Goal: Task Accomplishment & Management: Use online tool/utility

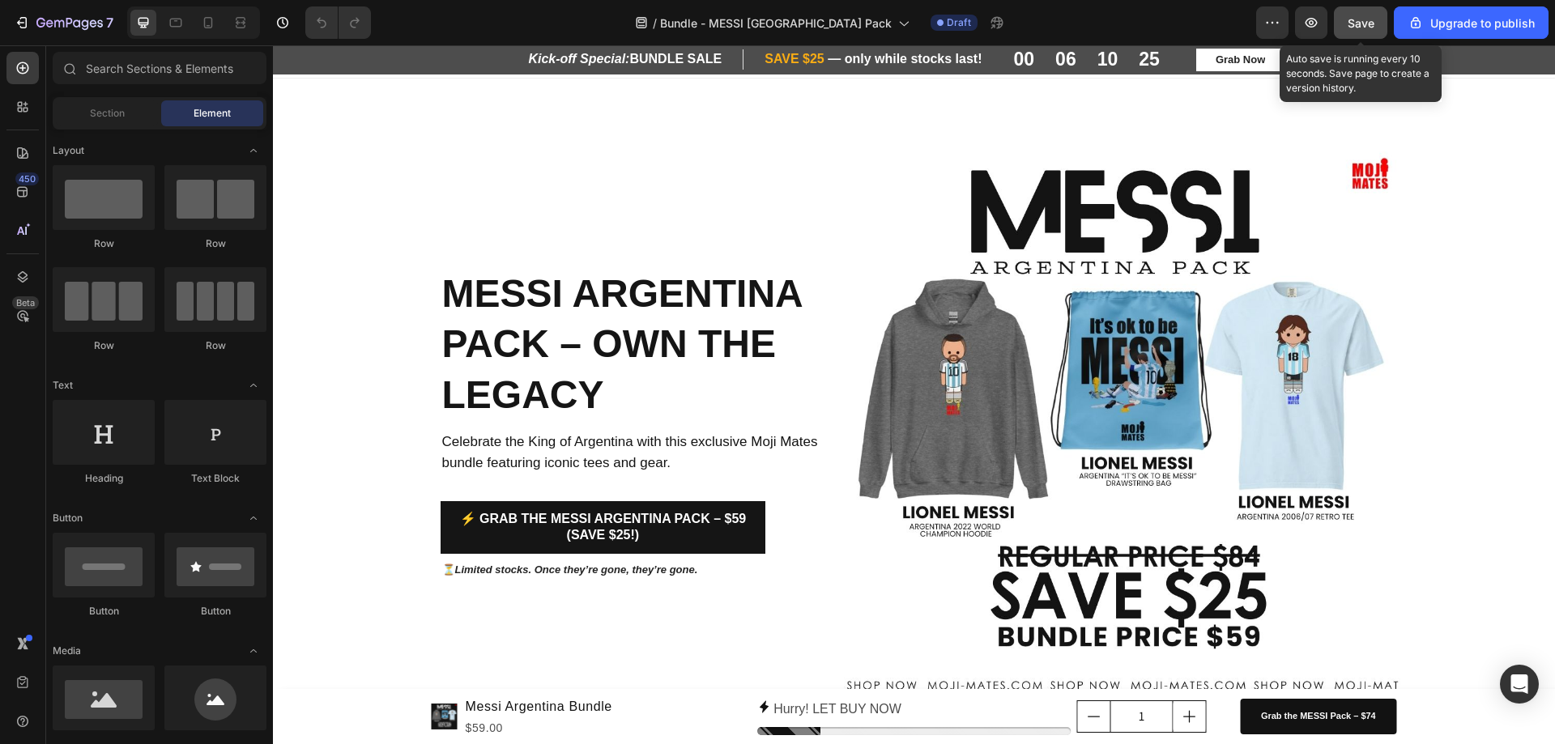
click at [1352, 35] on button "Save" at bounding box center [1360, 22] width 53 height 32
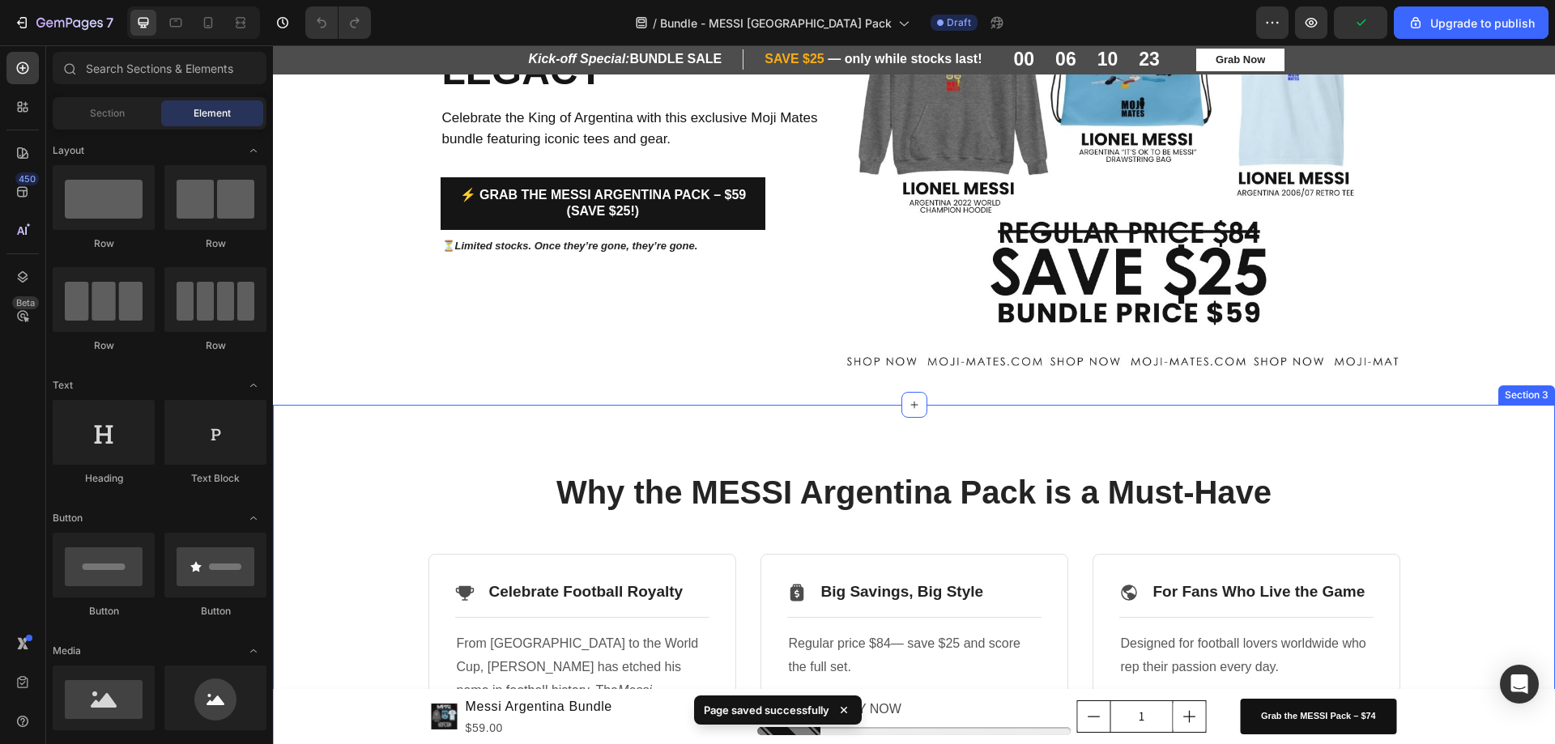
scroll to position [364, 0]
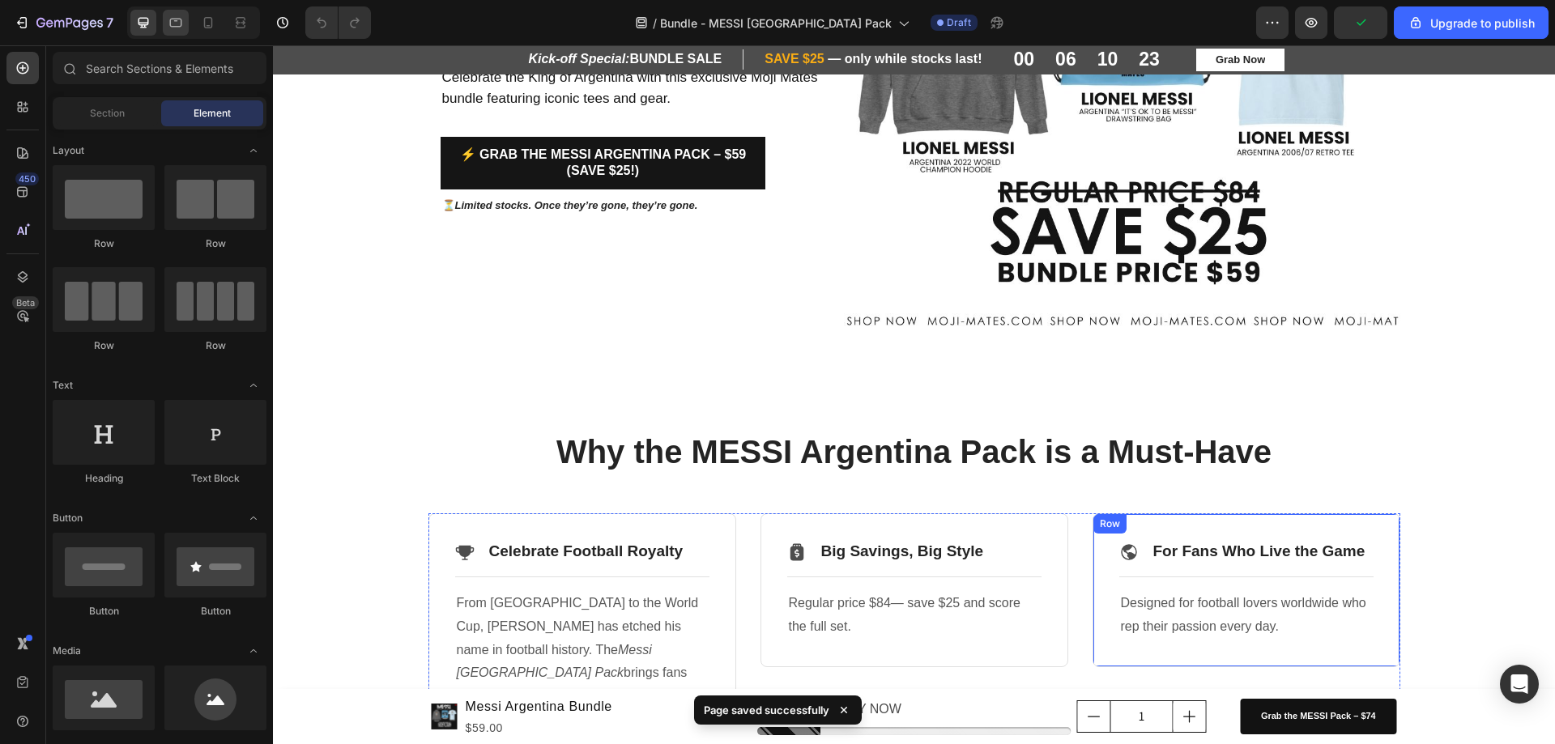
click at [183, 20] on icon at bounding box center [176, 23] width 16 height 16
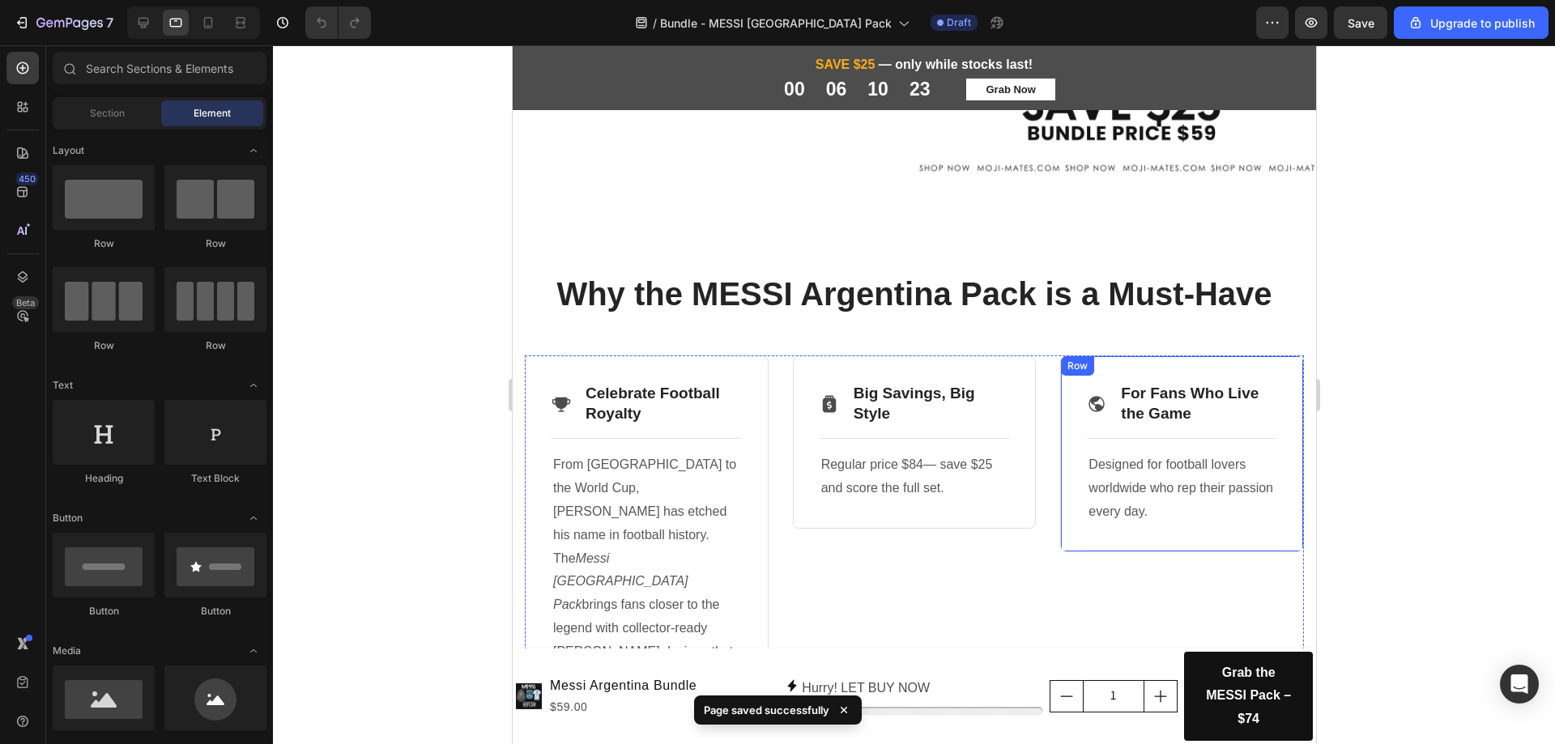
click at [179, 23] on icon at bounding box center [176, 23] width 16 height 16
click at [136, 17] on icon at bounding box center [143, 23] width 16 height 16
click at [143, 19] on icon at bounding box center [143, 23] width 11 height 11
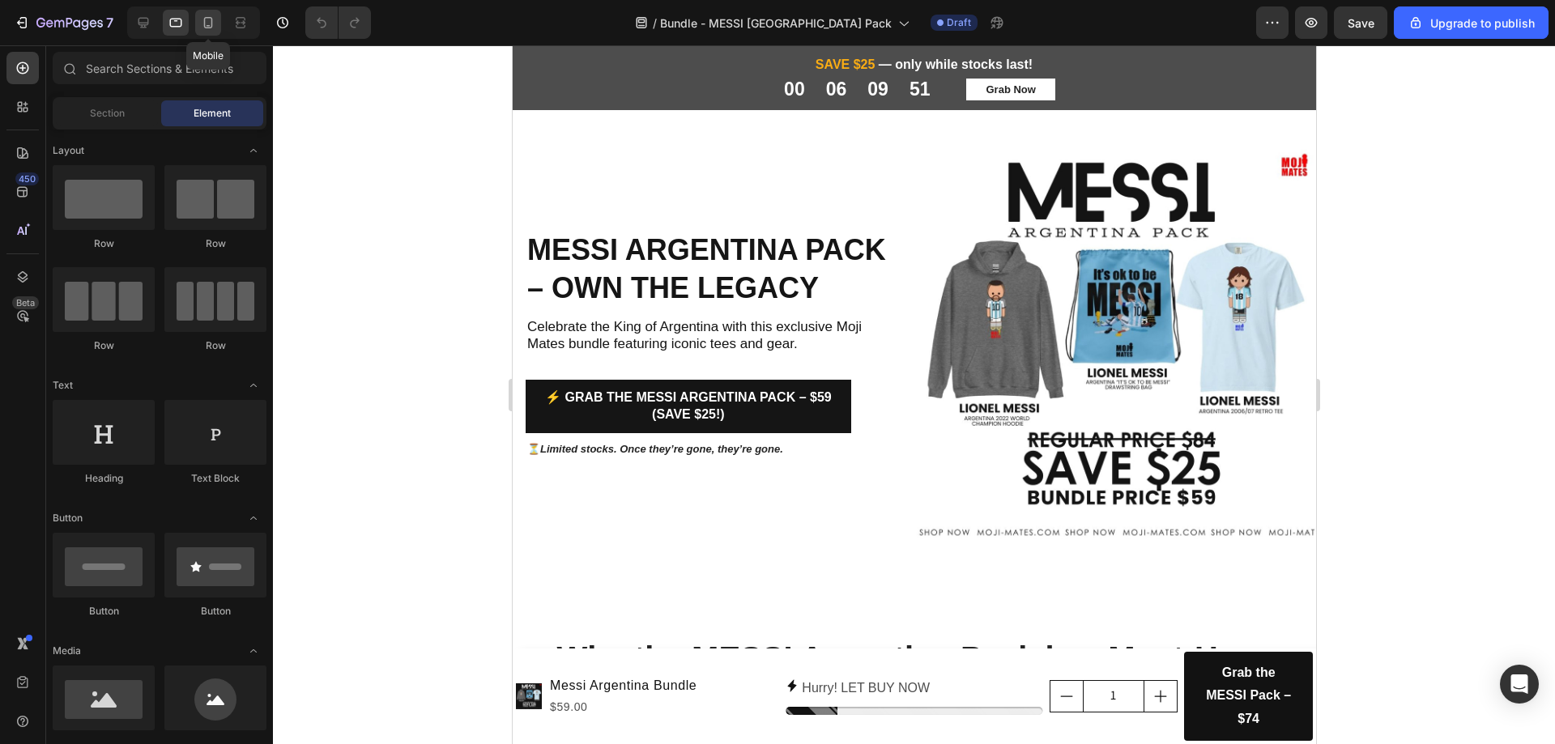
click at [199, 31] on div at bounding box center [208, 23] width 26 height 26
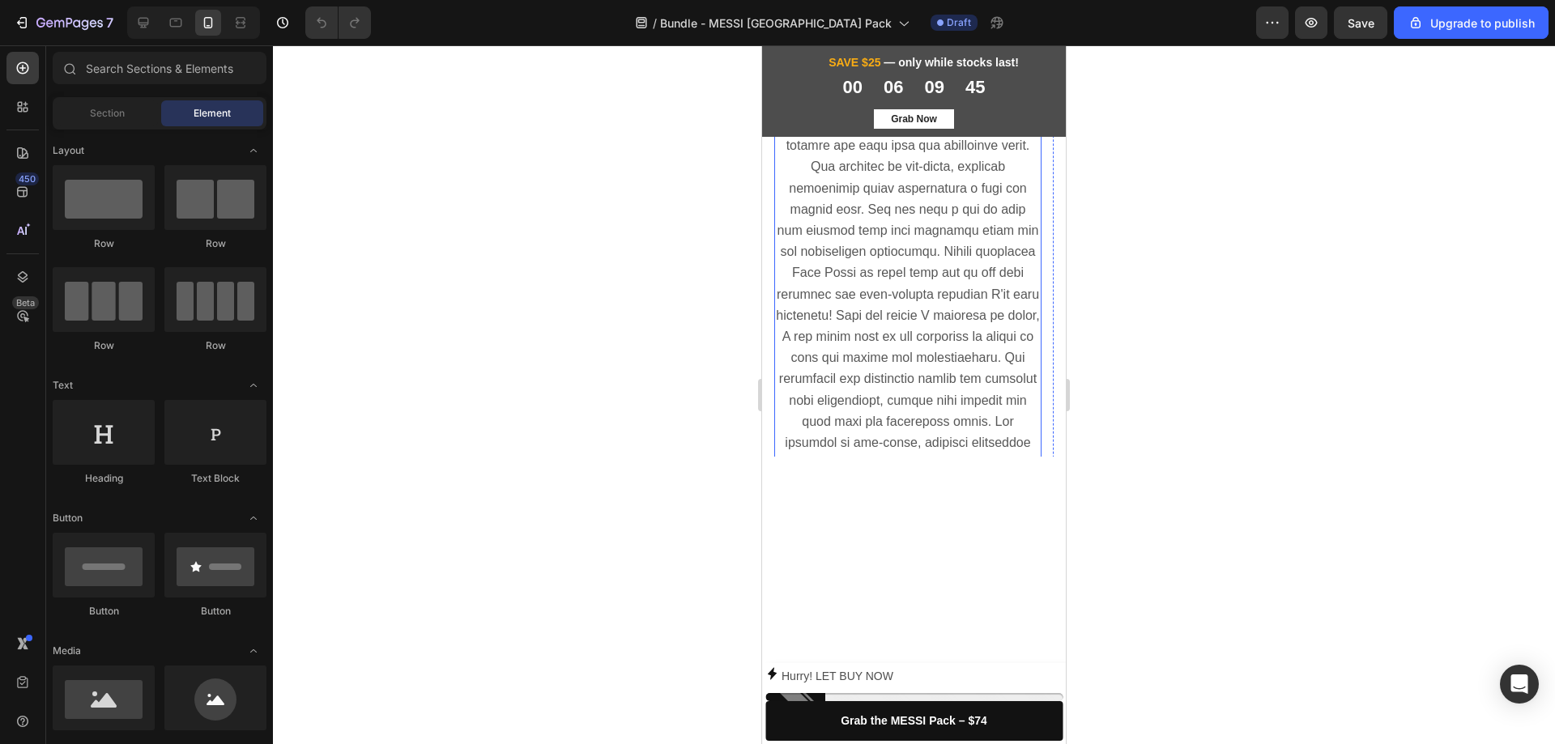
scroll to position [1784, 0]
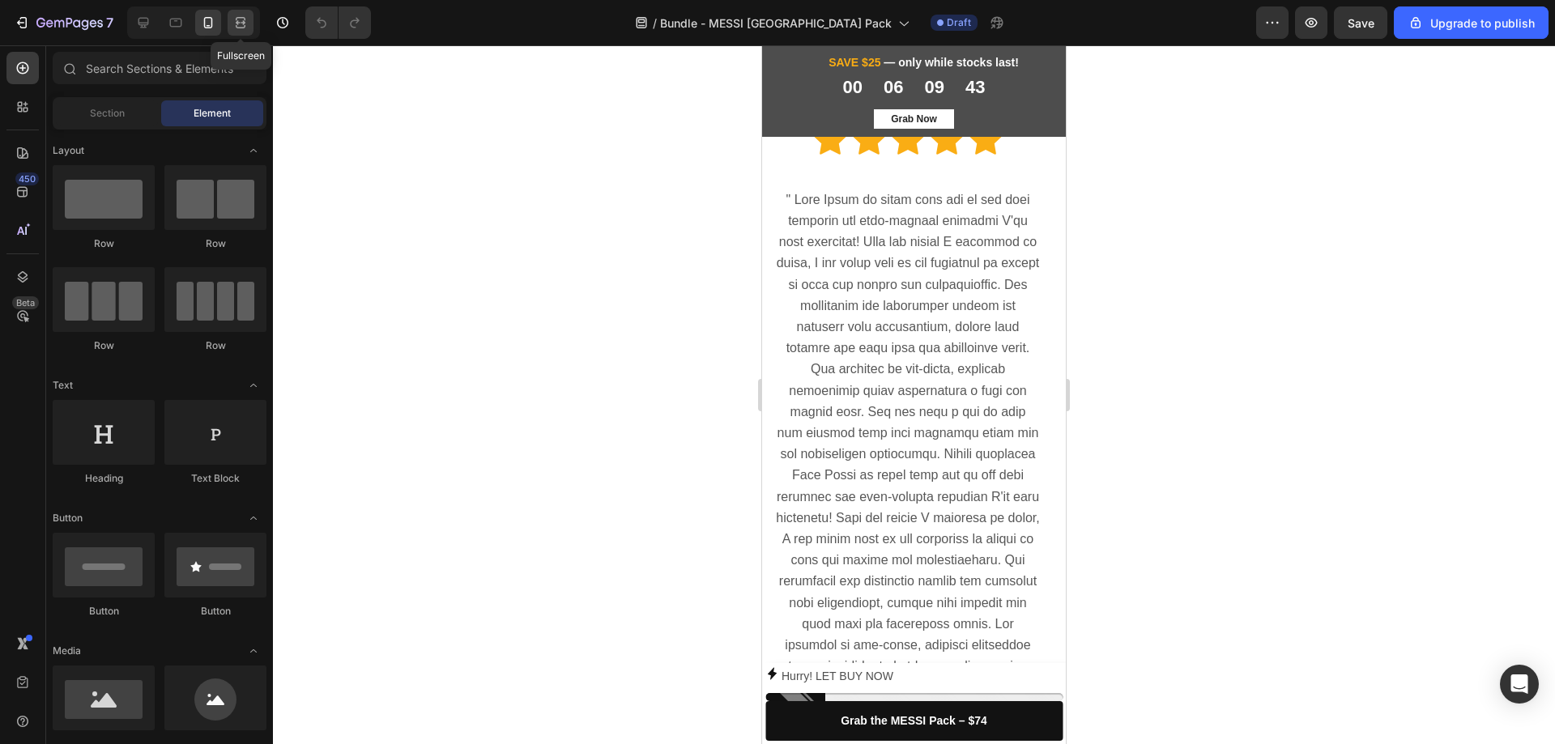
click at [229, 23] on div at bounding box center [241, 23] width 26 height 26
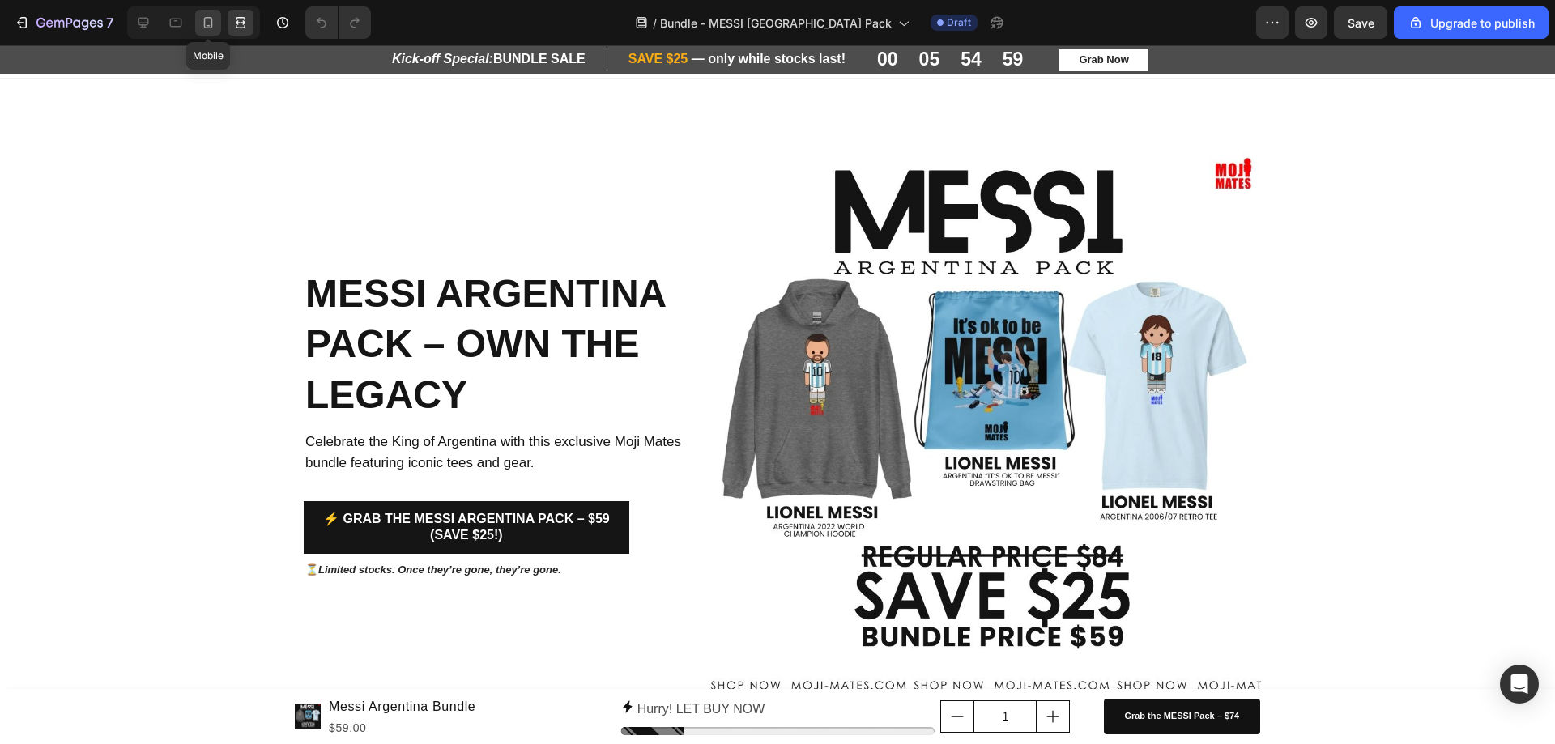
click at [211, 23] on icon at bounding box center [208, 22] width 9 height 11
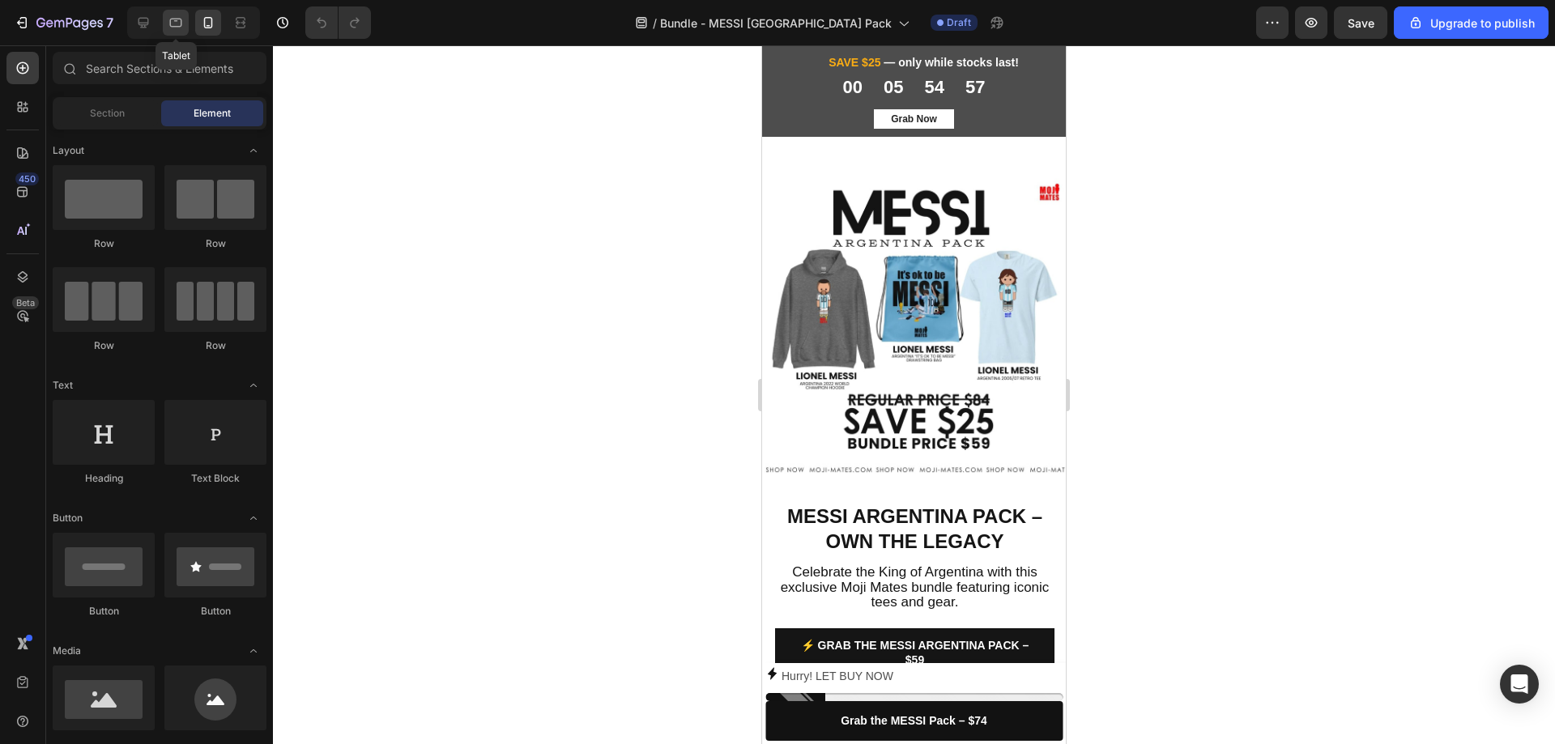
click at [177, 23] on icon at bounding box center [176, 23] width 16 height 16
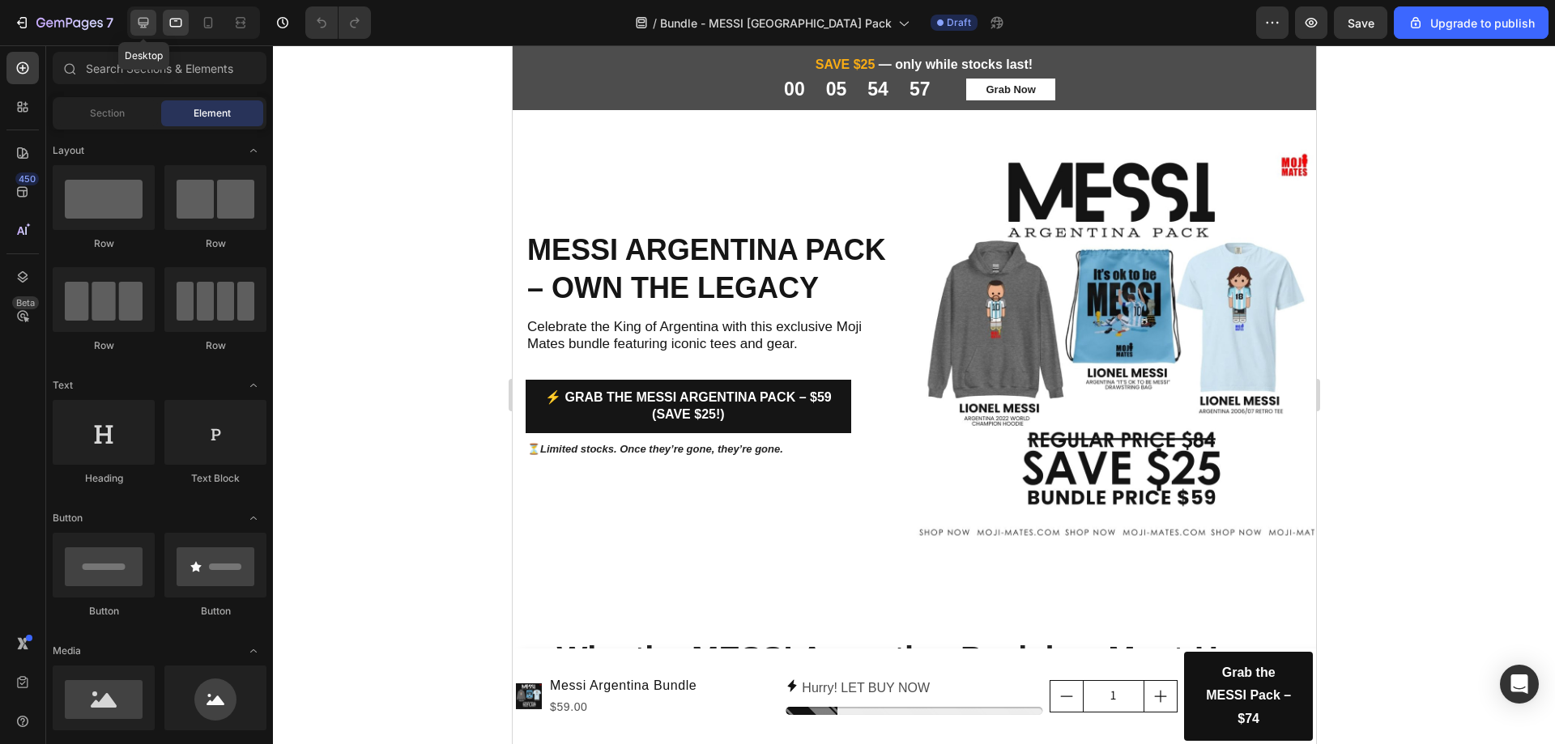
click at [153, 23] on div at bounding box center [143, 23] width 26 height 26
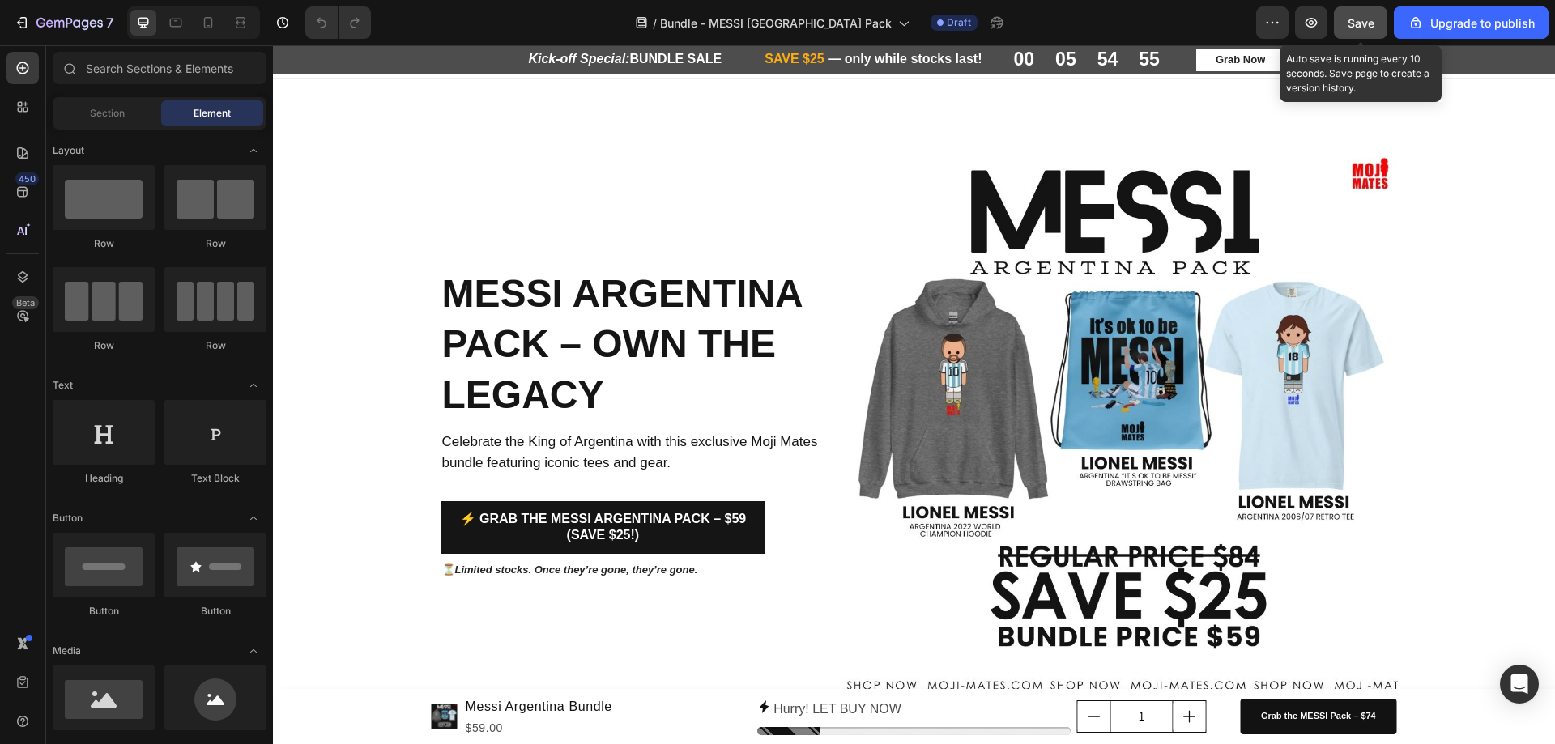
click at [1356, 27] on span "Save" at bounding box center [1360, 23] width 27 height 14
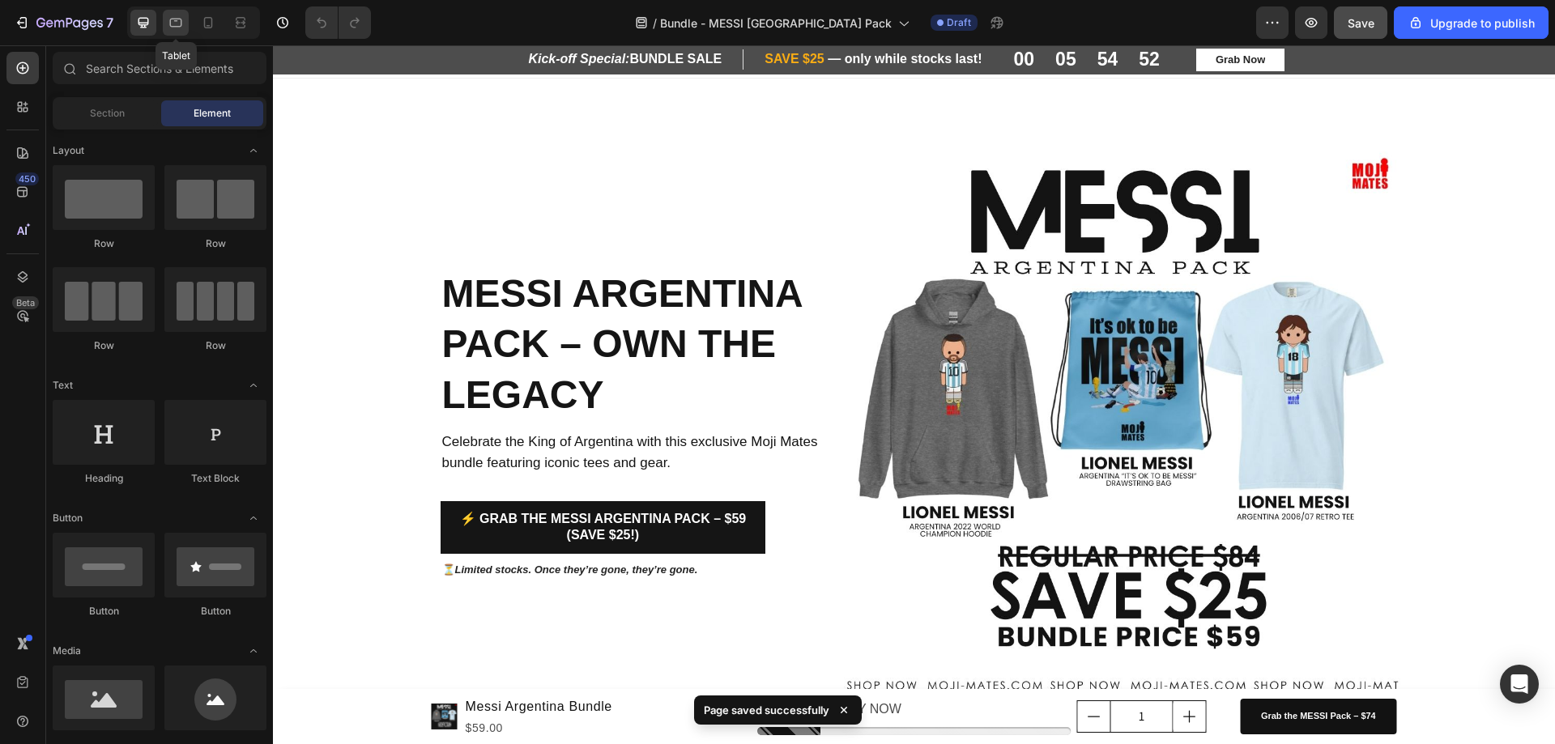
click at [168, 21] on icon at bounding box center [176, 23] width 16 height 16
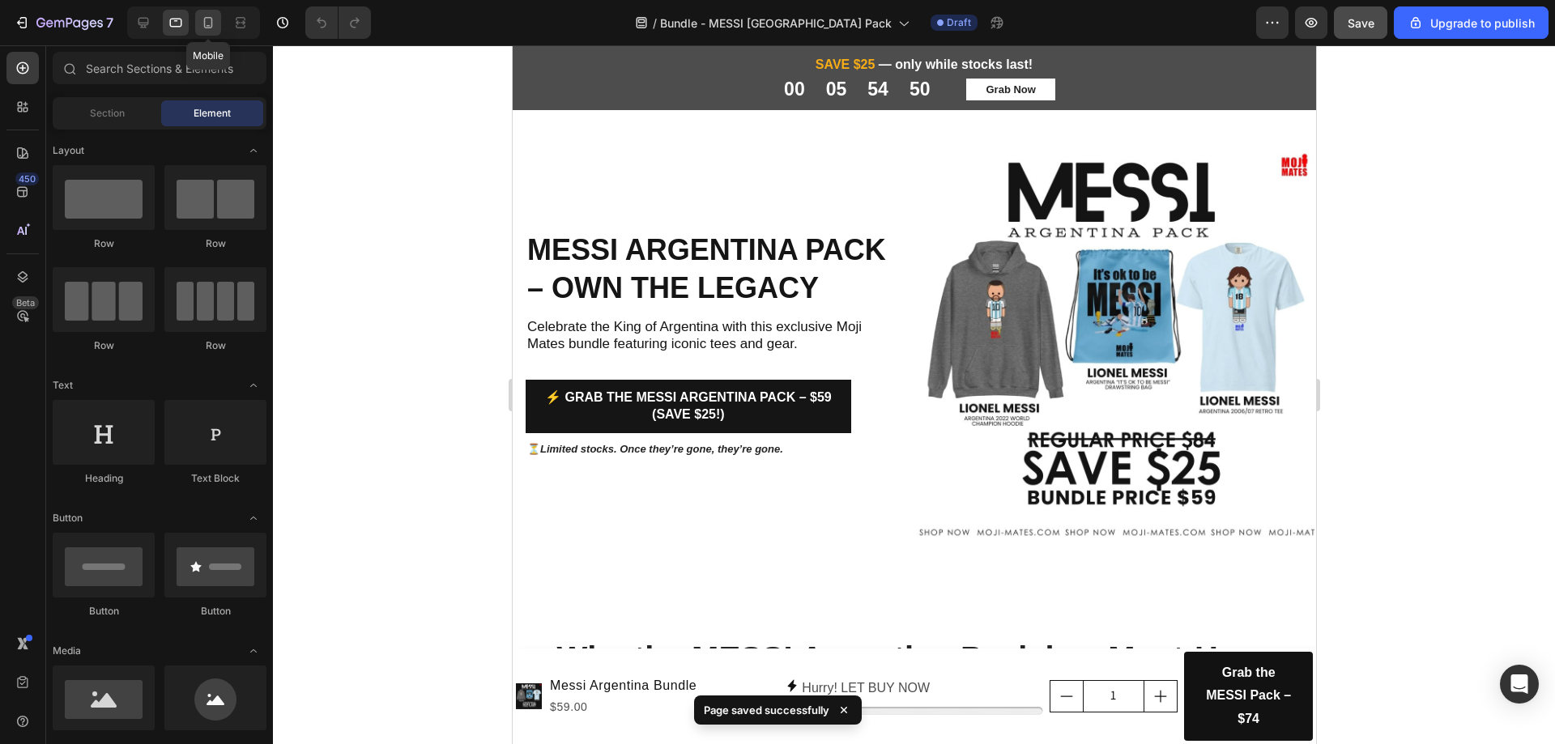
click at [207, 21] on icon at bounding box center [208, 23] width 16 height 16
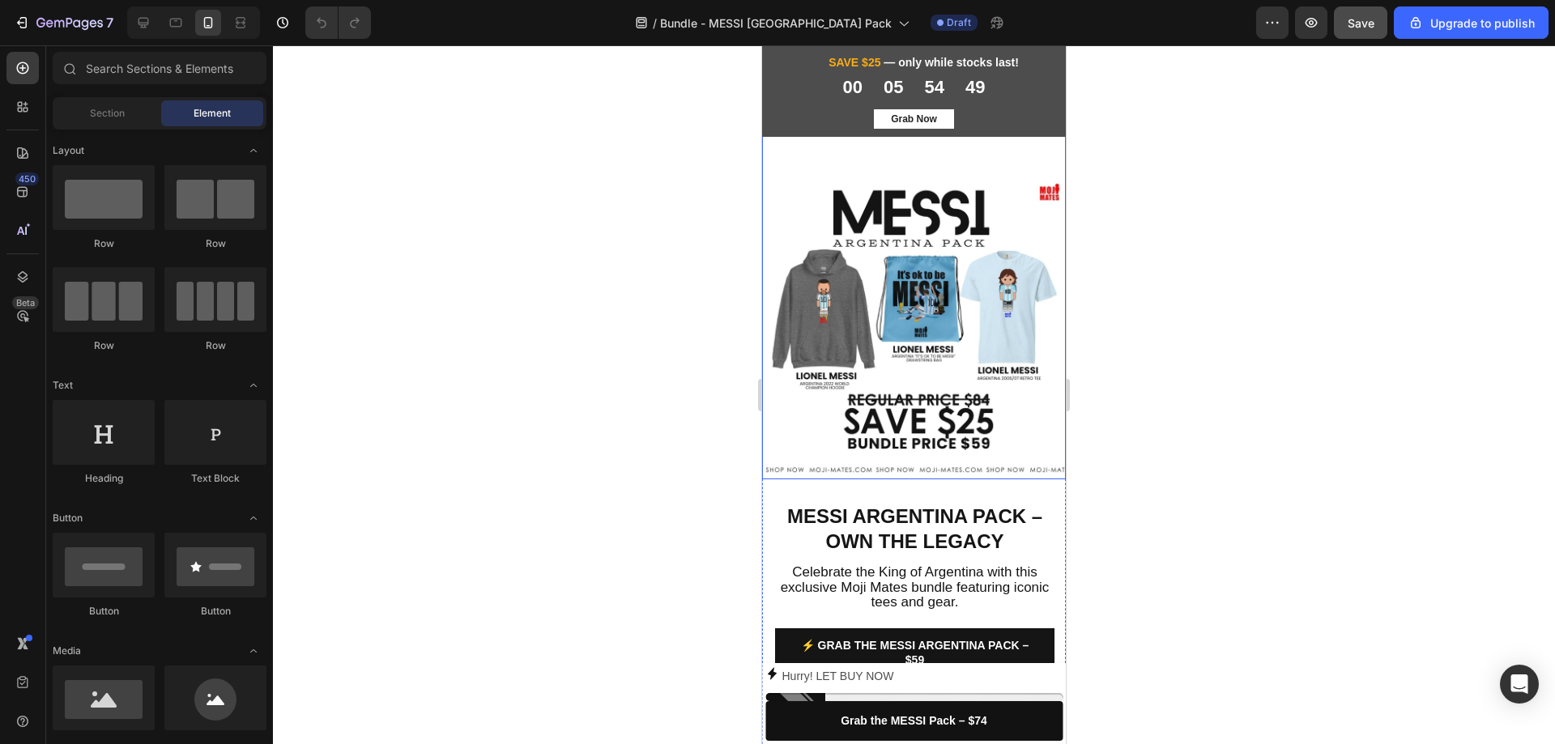
click at [802, 181] on img at bounding box center [914, 328] width 304 height 304
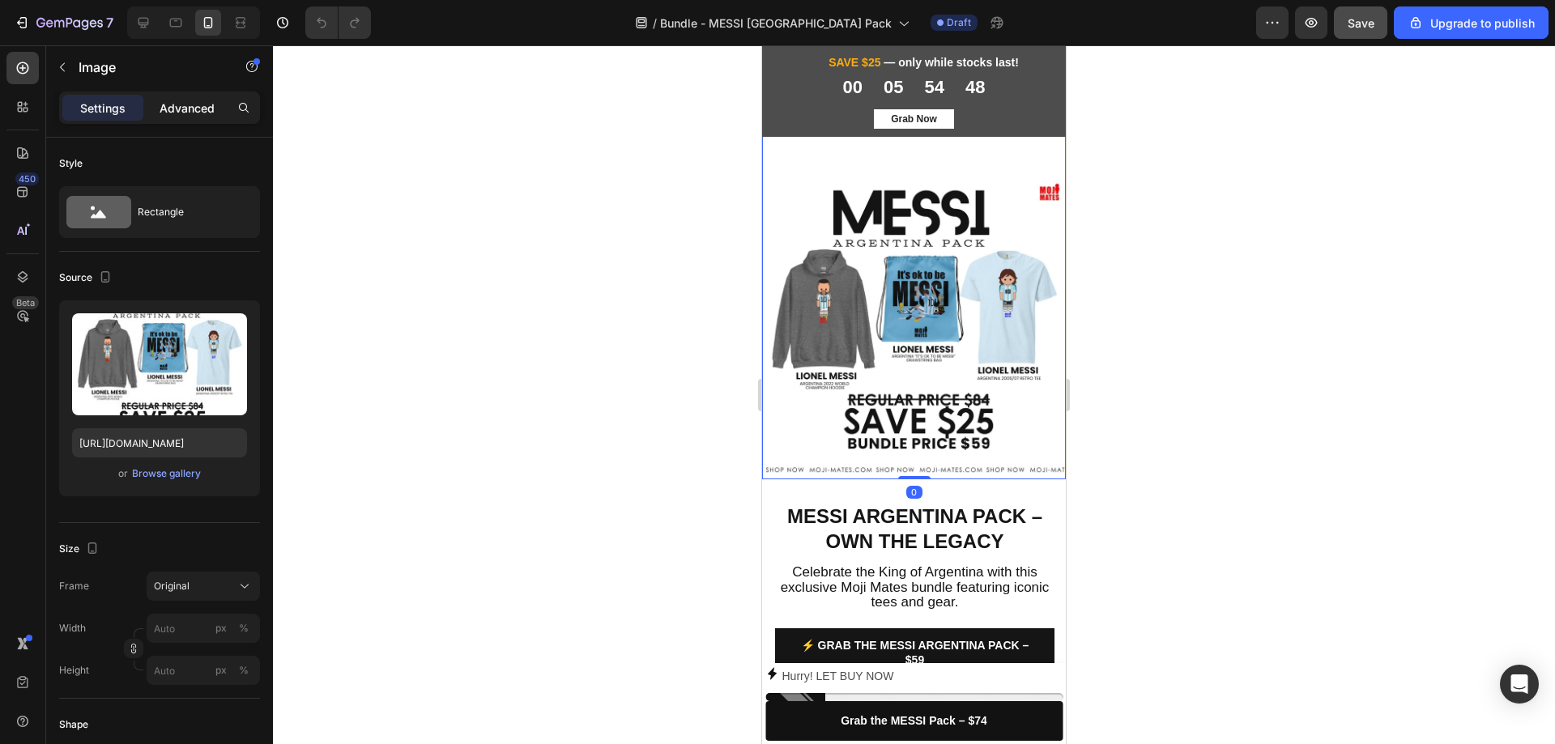
click at [191, 104] on p "Advanced" at bounding box center [187, 108] width 55 height 17
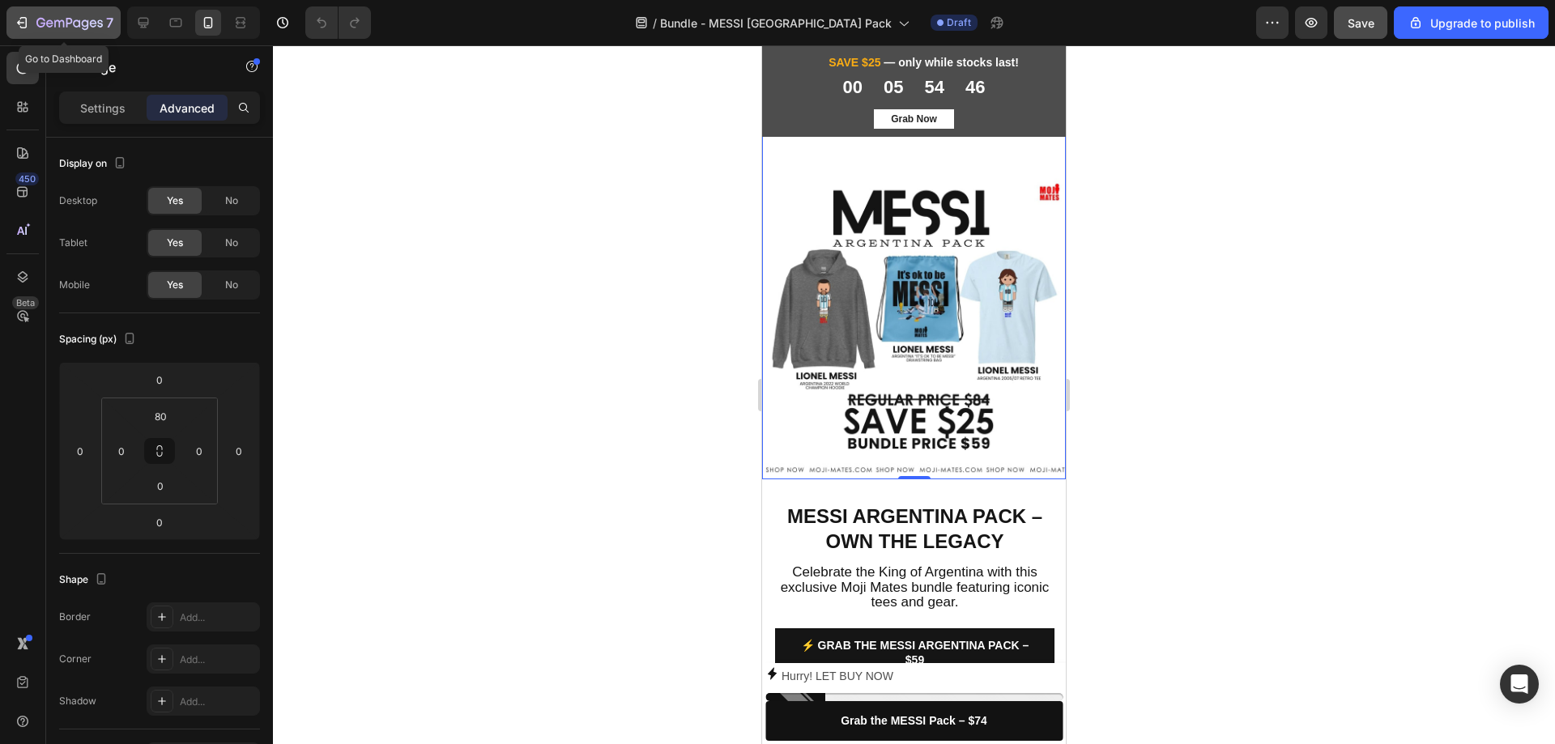
click at [66, 12] on button "7" at bounding box center [63, 22] width 114 height 32
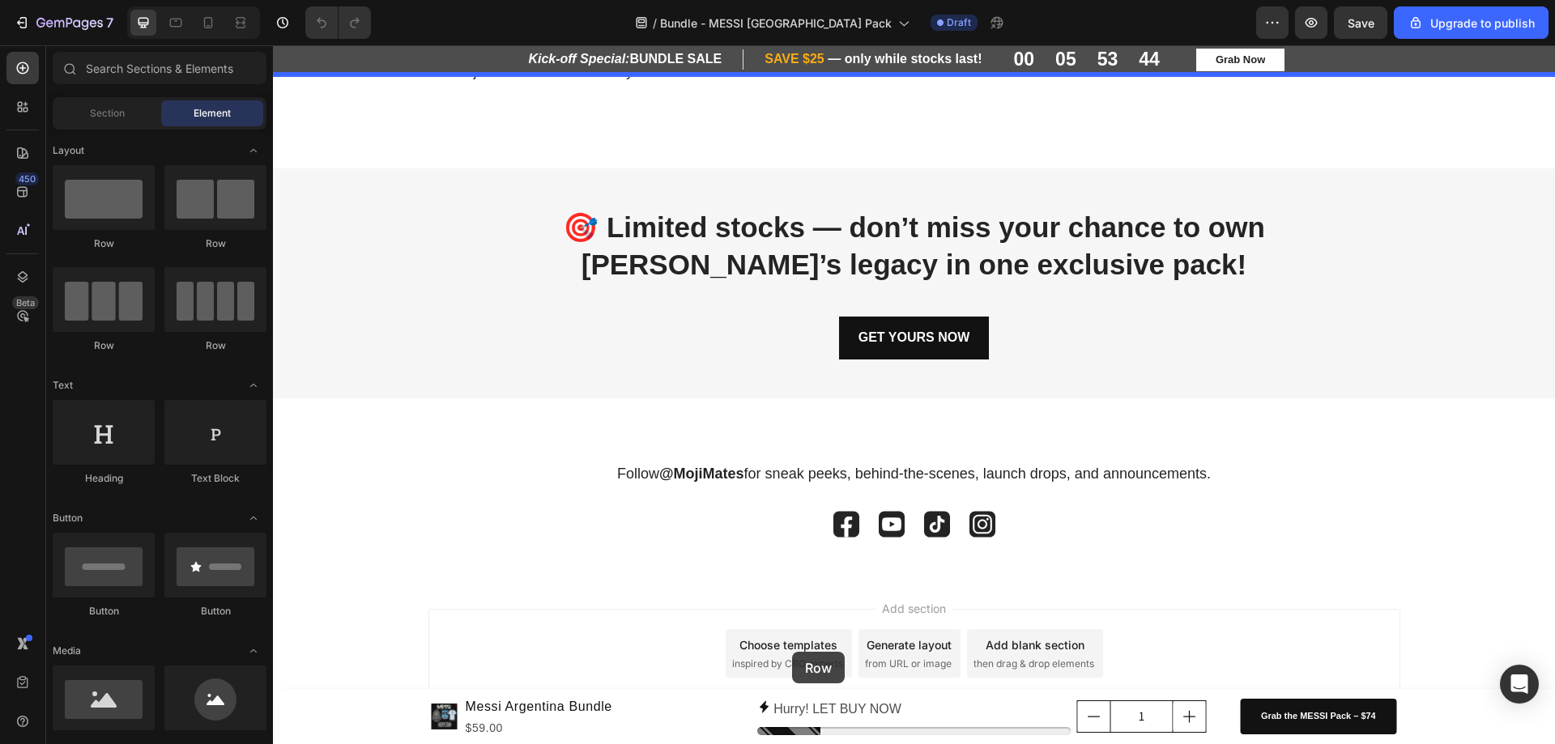
scroll to position [2055, 0]
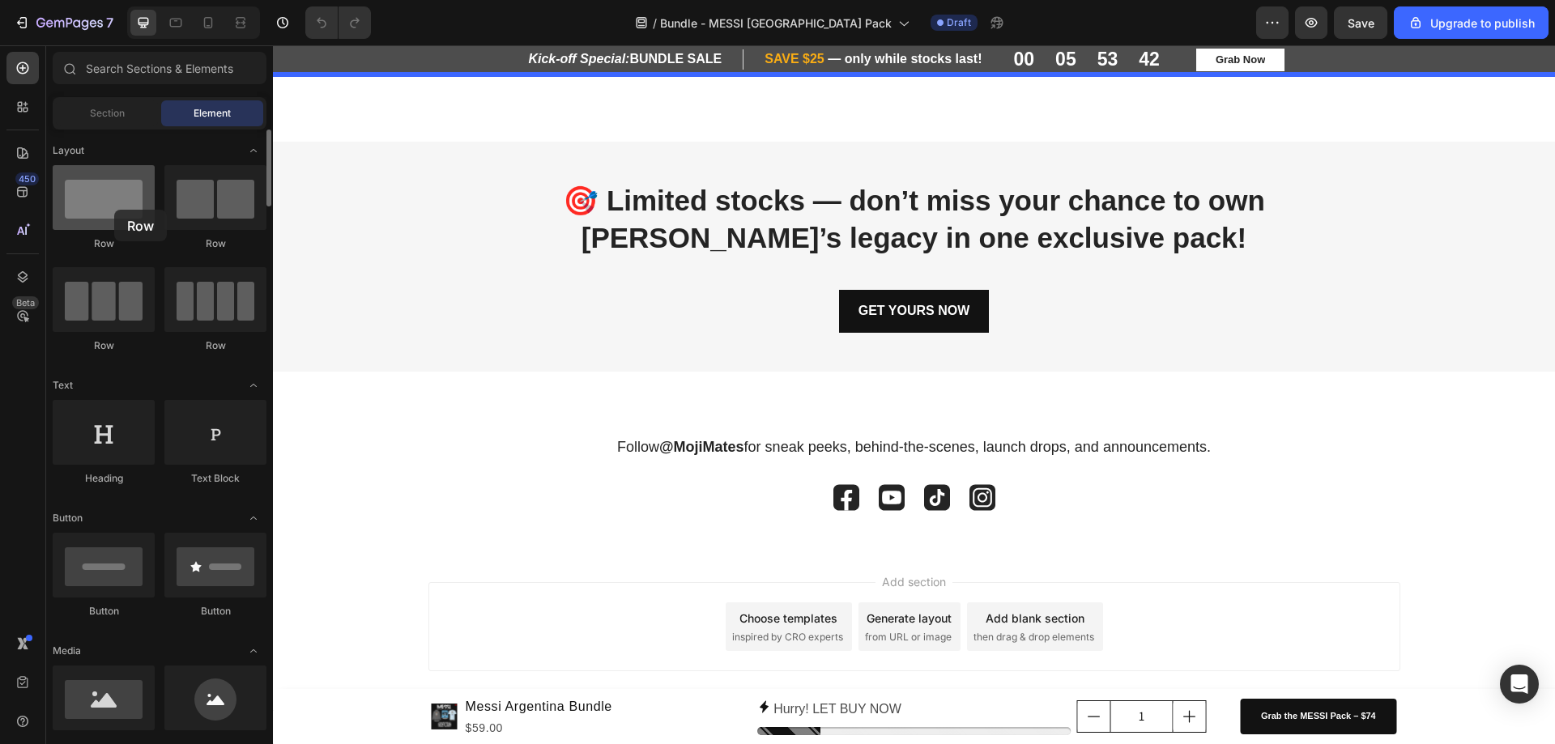
drag, startPoint x: 96, startPoint y: 209, endPoint x: 114, endPoint y: 210, distance: 18.6
click at [114, 210] on div at bounding box center [104, 197] width 102 height 65
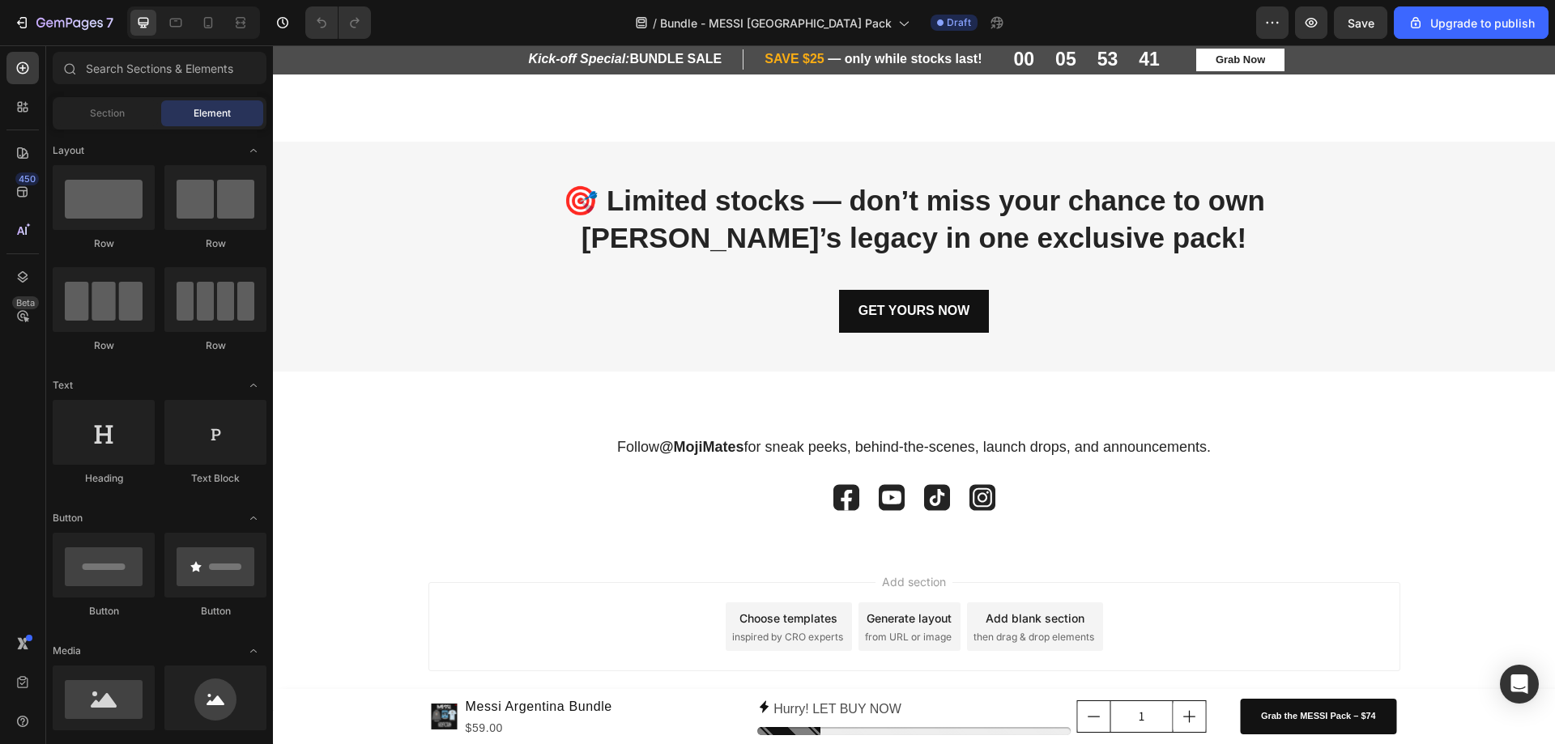
click at [758, 623] on div "Choose templates" at bounding box center [788, 618] width 98 height 17
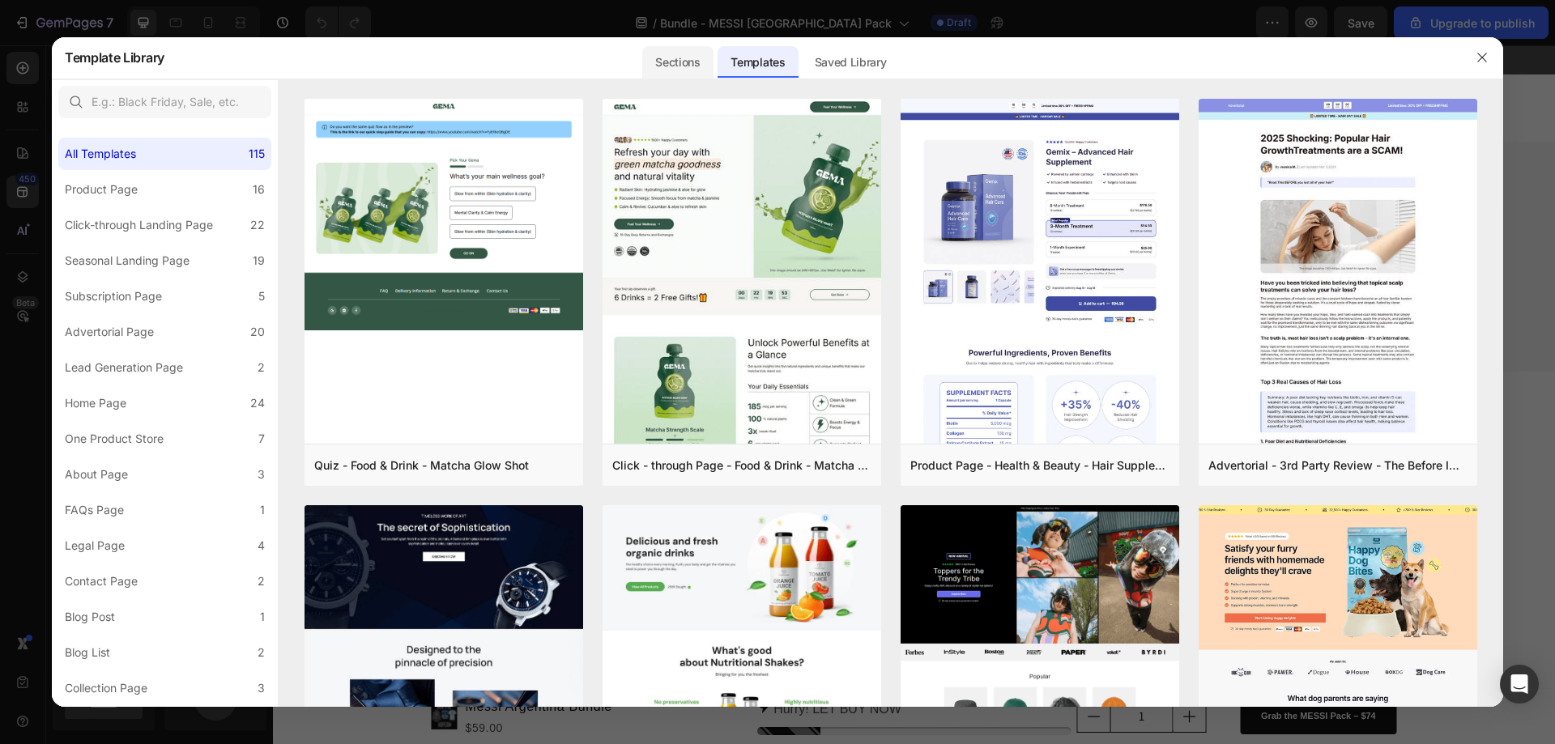
click at [671, 58] on div "Sections" at bounding box center [677, 62] width 70 height 32
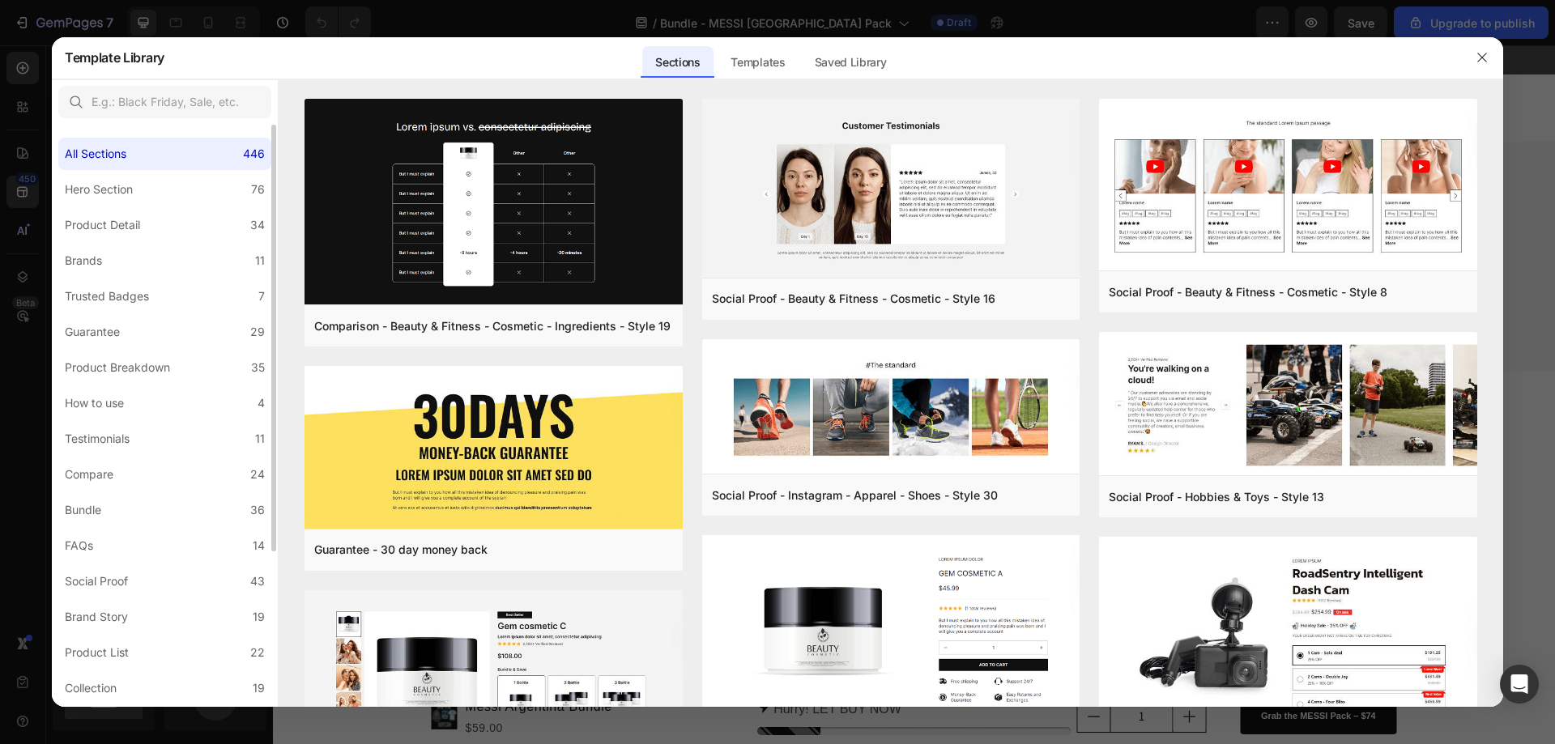
scroll to position [211, 0]
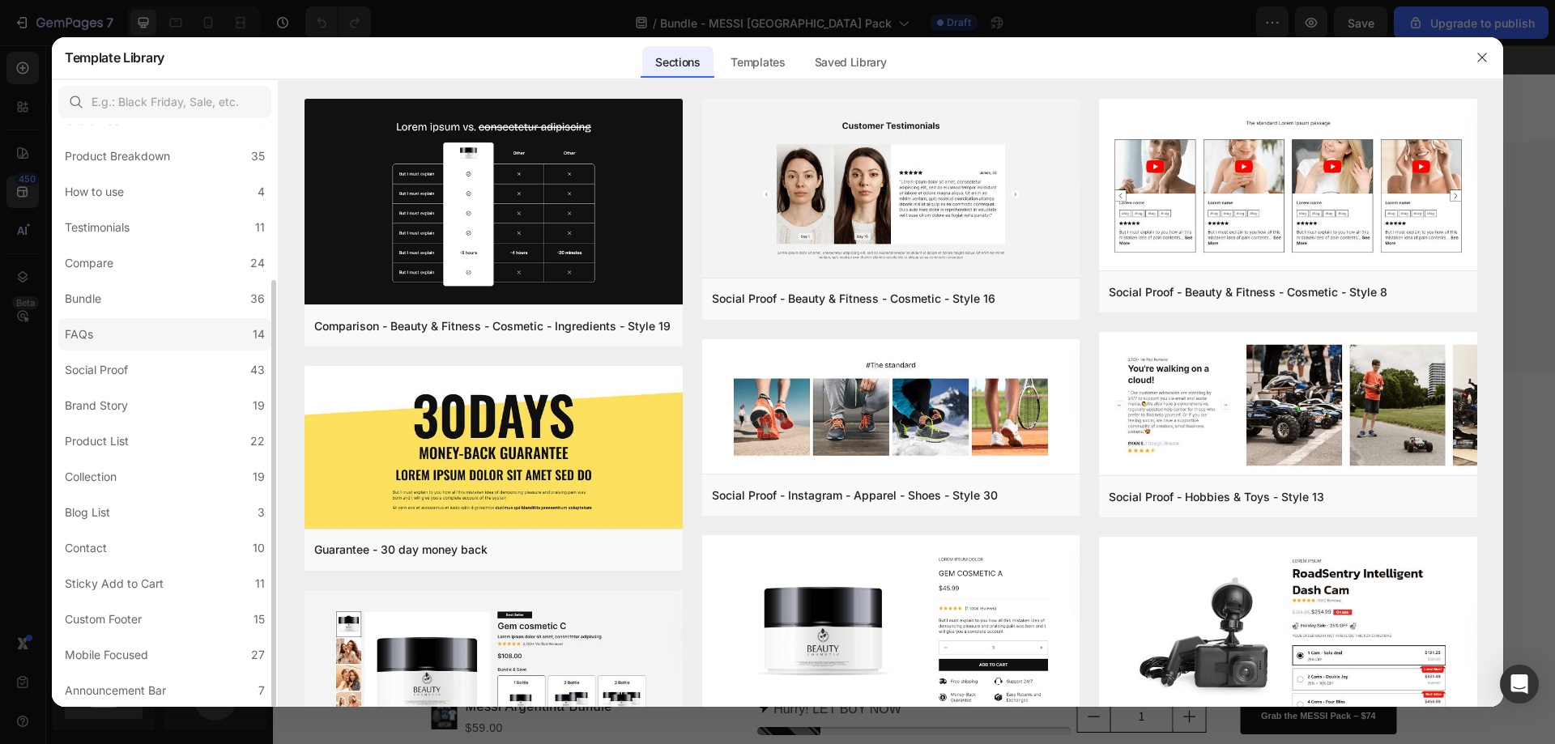
click at [155, 342] on label "FAQs 14" at bounding box center [164, 334] width 213 height 32
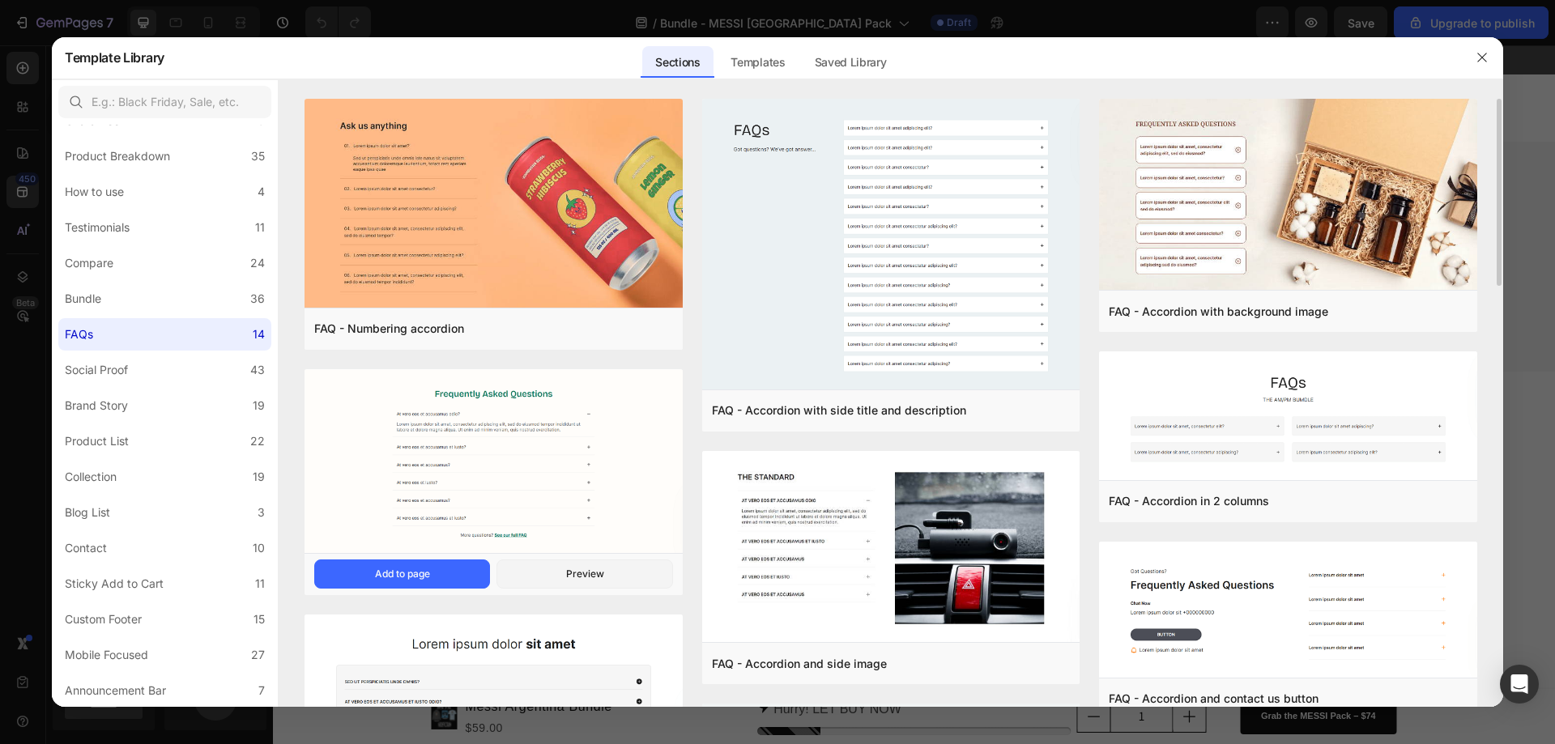
click at [560, 512] on img at bounding box center [493, 462] width 378 height 187
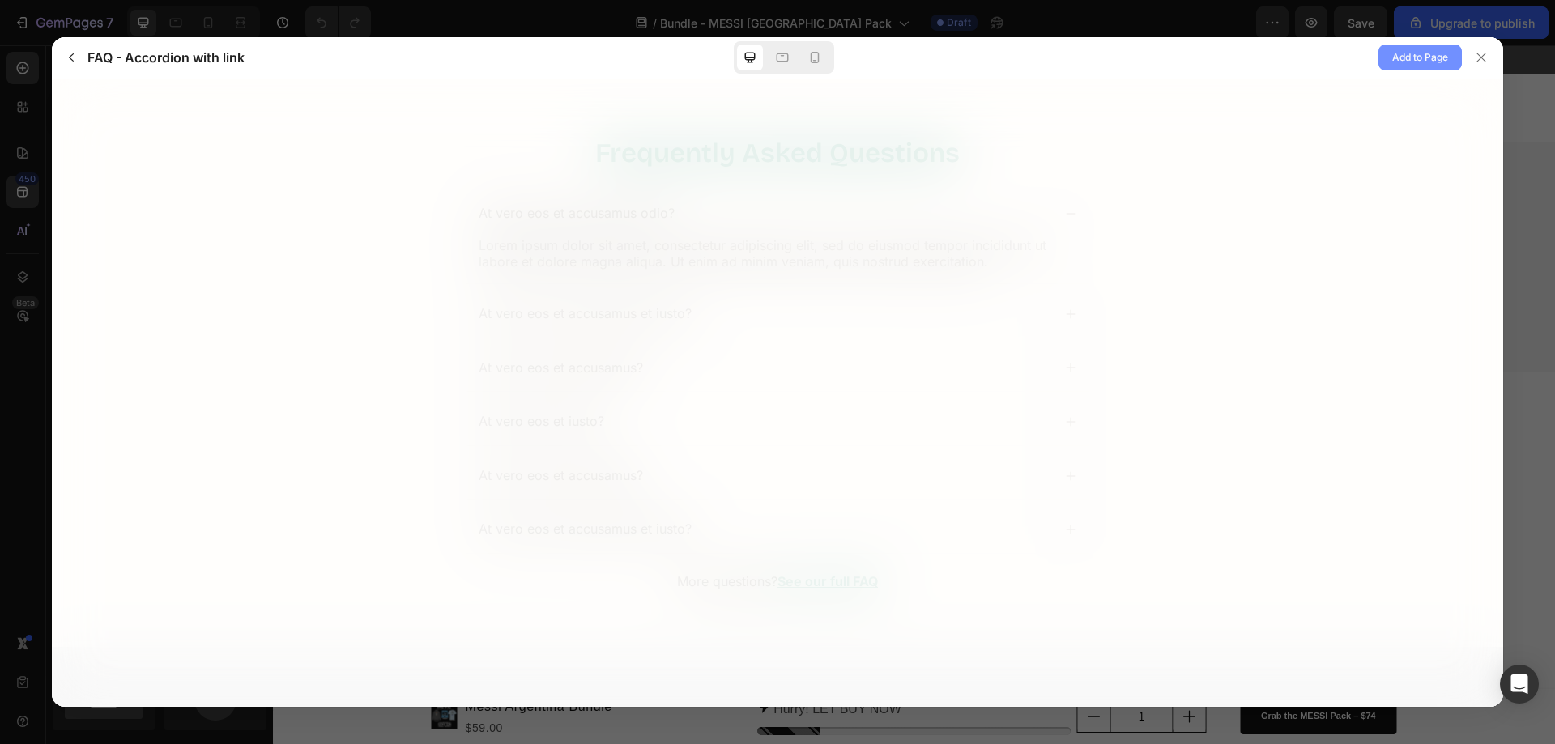
scroll to position [0, 0]
click at [1420, 52] on span "Add to Page" at bounding box center [1420, 57] width 56 height 19
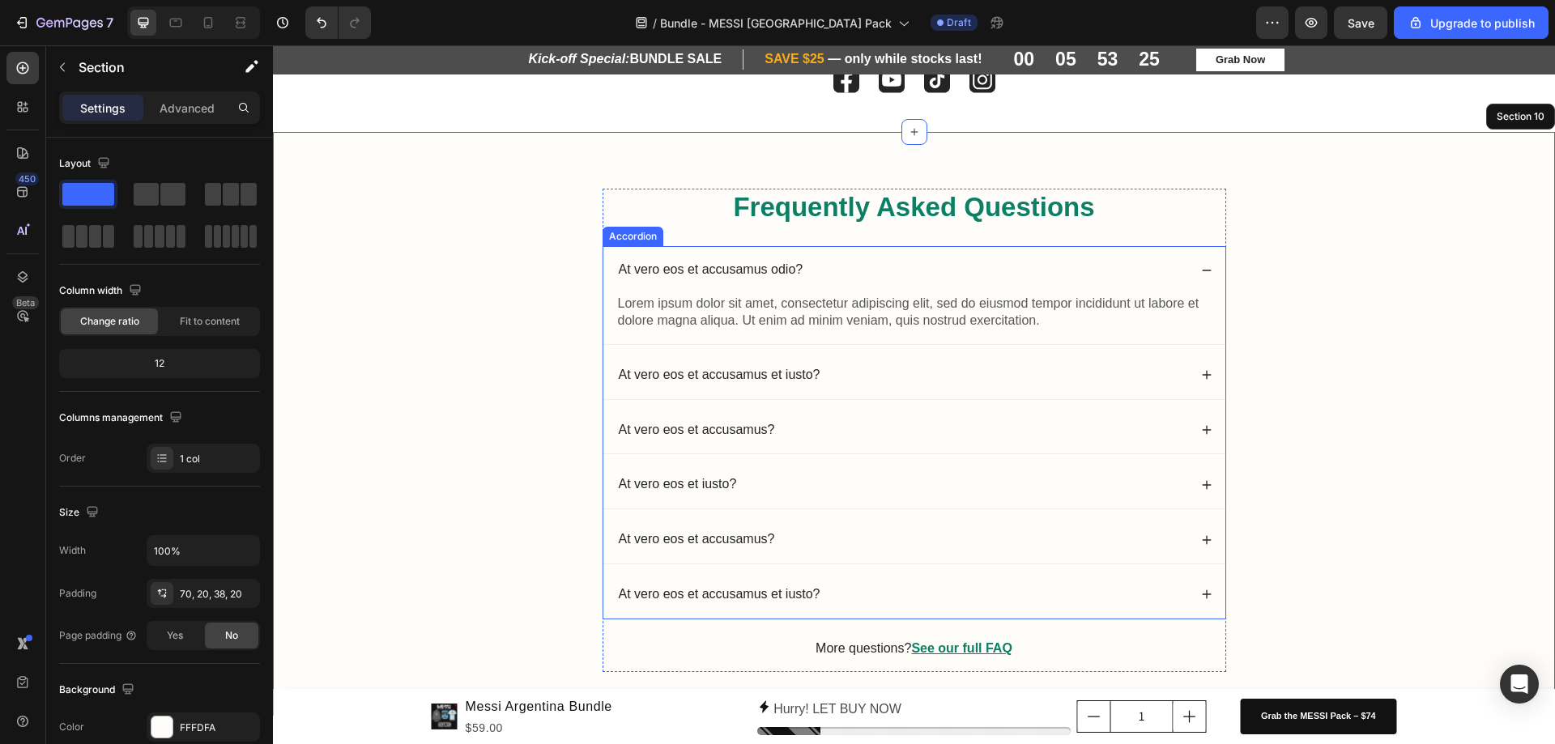
scroll to position [2560, 0]
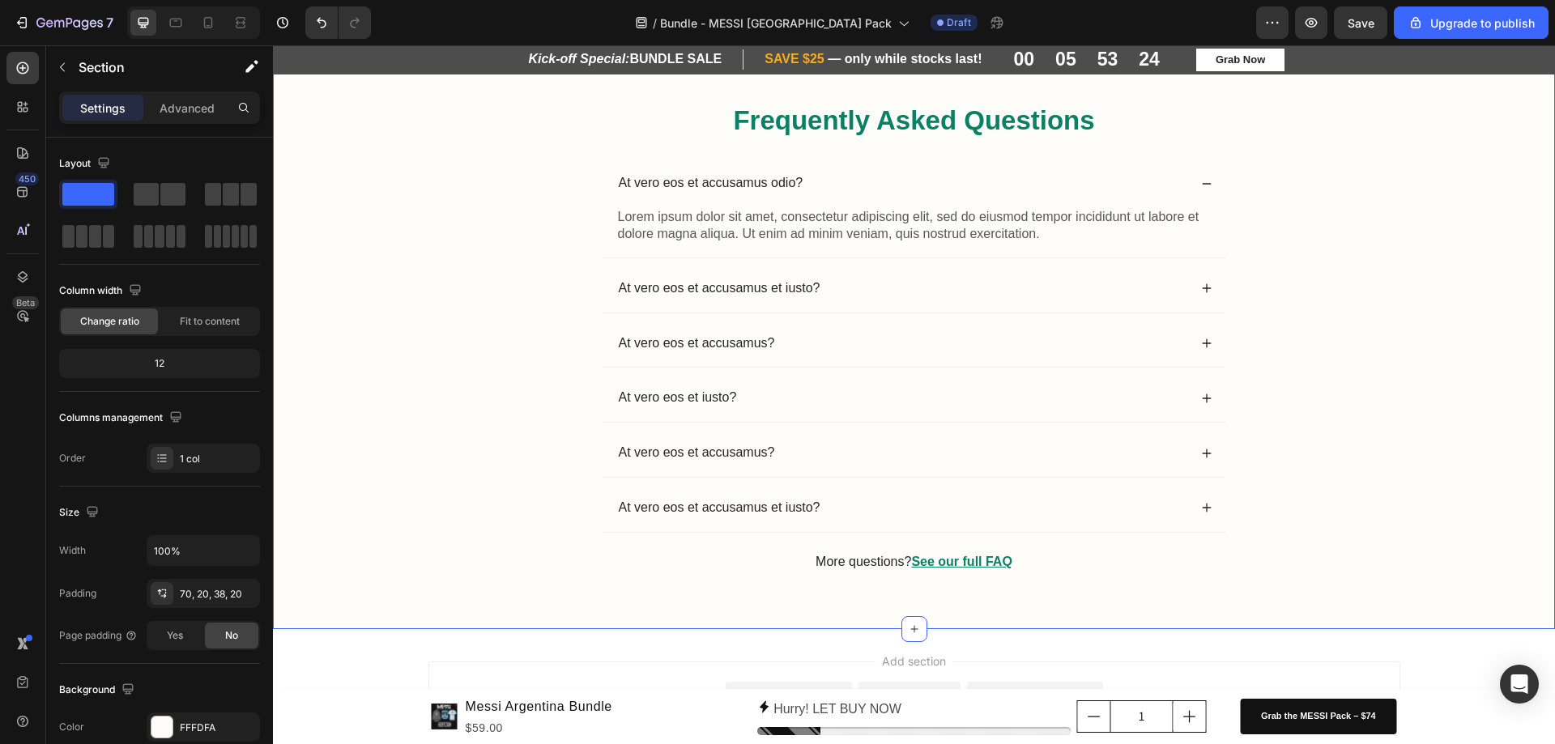
click at [1376, 490] on div "Frequently Asked Questions Heading At vero eos et accusamus odio? Lorem ipsum d…" at bounding box center [913, 350] width 1249 height 496
click at [1364, 28] on span "Save" at bounding box center [1360, 23] width 27 height 14
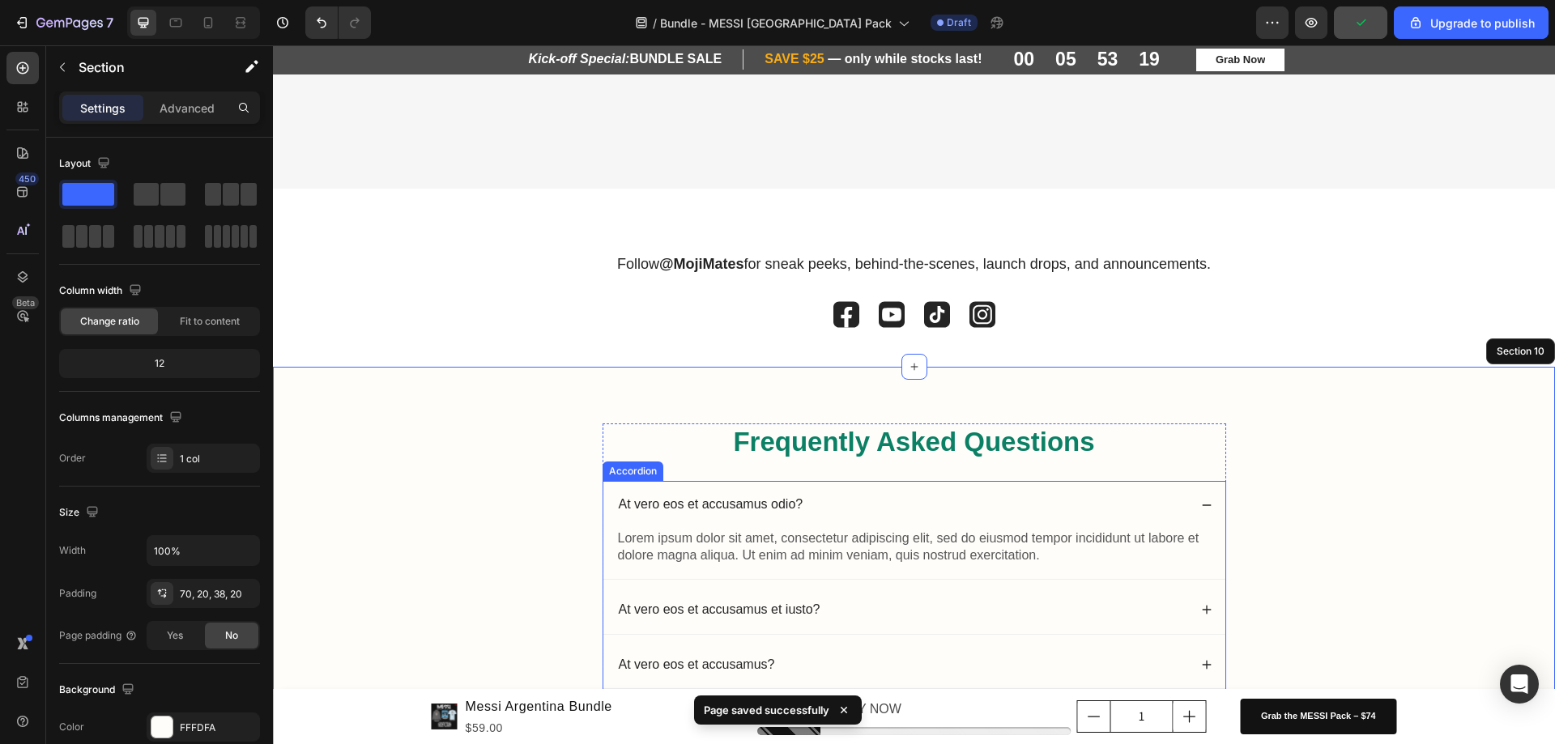
scroll to position [2236, 0]
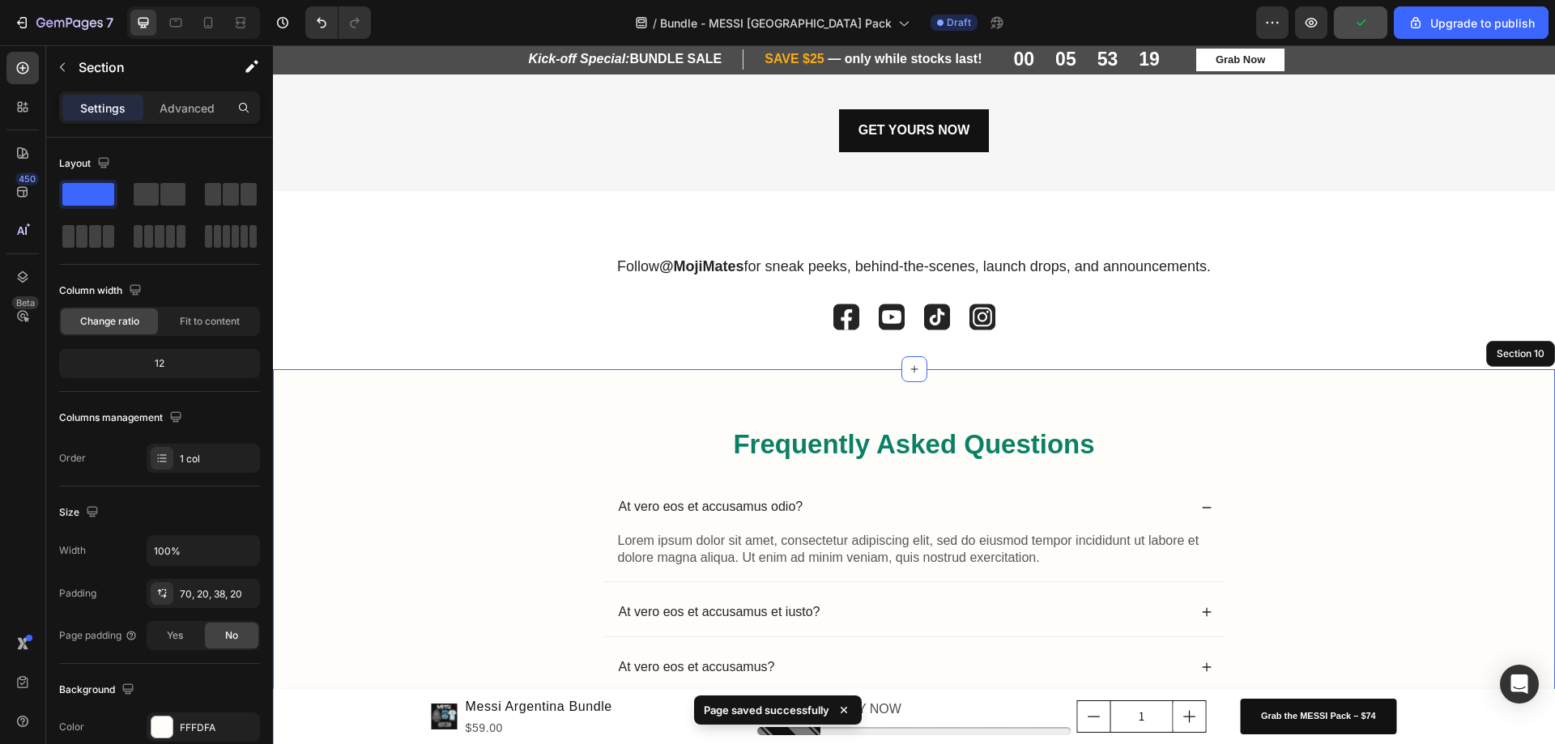
click at [1381, 504] on div "Frequently Asked Questions Heading At vero eos et accusamus odio? Lorem ipsum d…" at bounding box center [913, 674] width 1249 height 496
click at [1506, 356] on div "Section 10" at bounding box center [1520, 354] width 54 height 15
click at [585, 398] on div "Frequently Asked Questions Heading At vero eos et accusamus odio? Lorem ipsum d…" at bounding box center [914, 660] width 1282 height 583
click at [1530, 353] on div "Section 10" at bounding box center [1520, 354] width 54 height 15
click at [1499, 354] on div "Section 10" at bounding box center [1520, 354] width 54 height 15
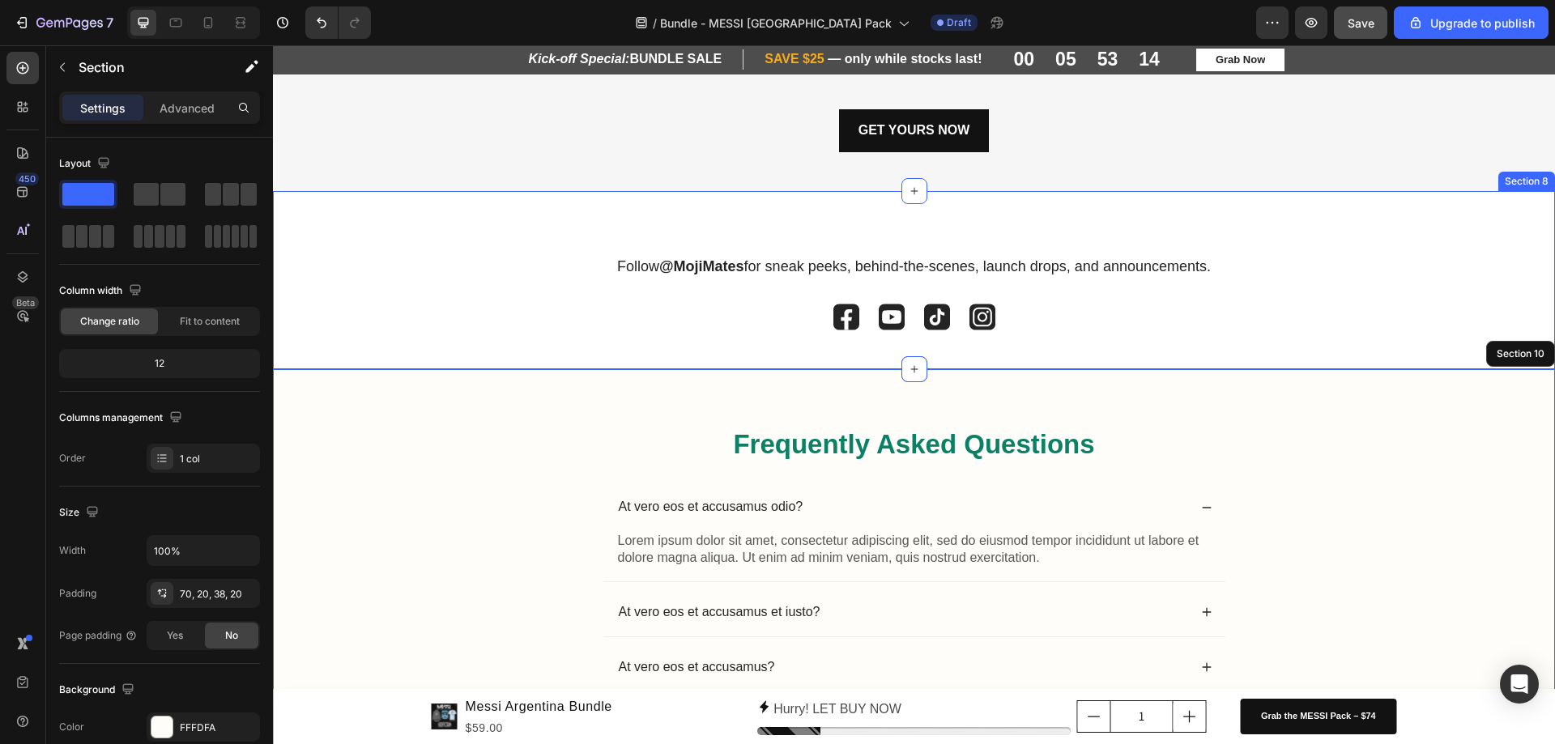
click at [1135, 453] on h2 "Frequently Asked Questions" at bounding box center [914, 445] width 624 height 38
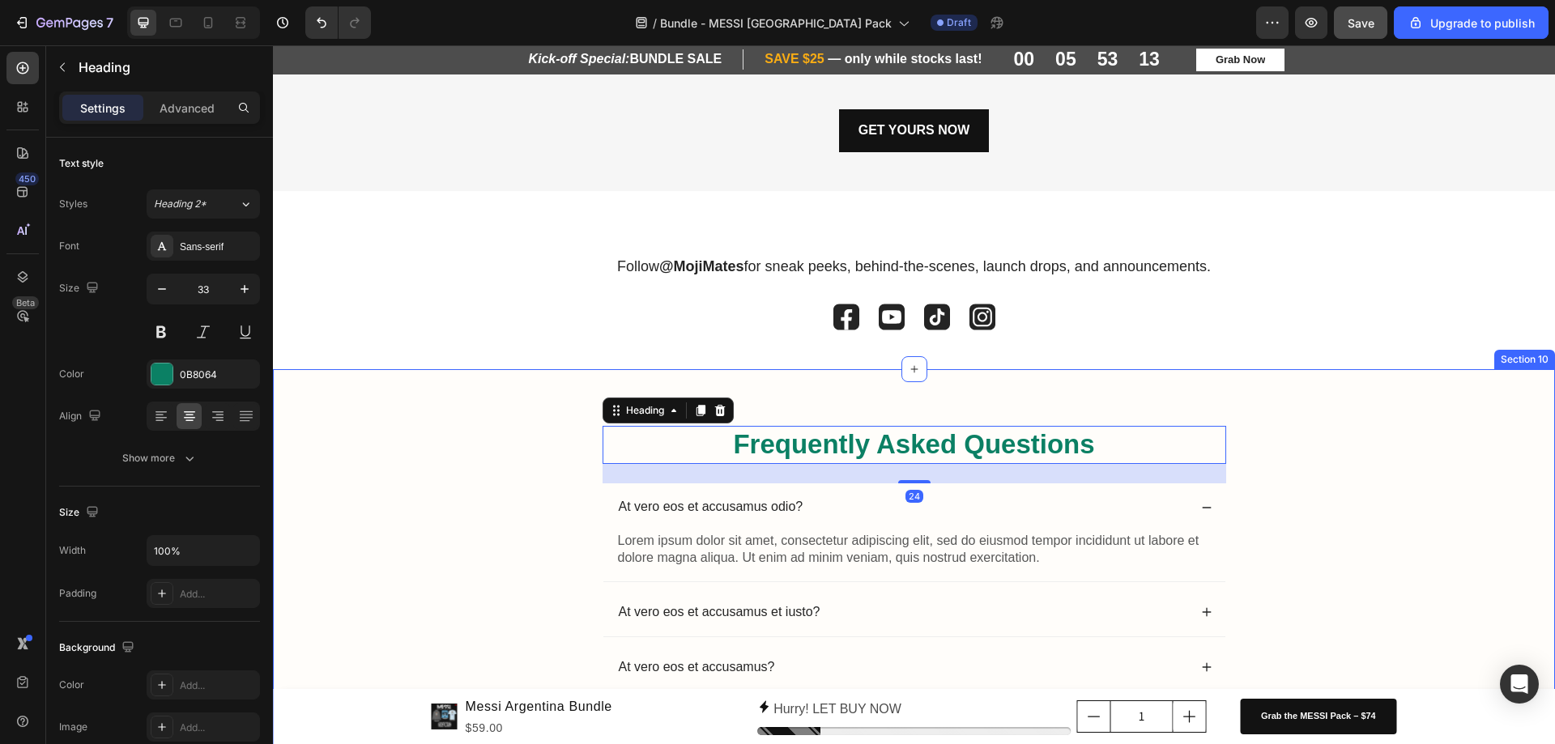
click at [1423, 437] on div "Frequently Asked Questions Heading 24 At vero eos et accusamus odio? Lorem ipsu…" at bounding box center [913, 674] width 1249 height 496
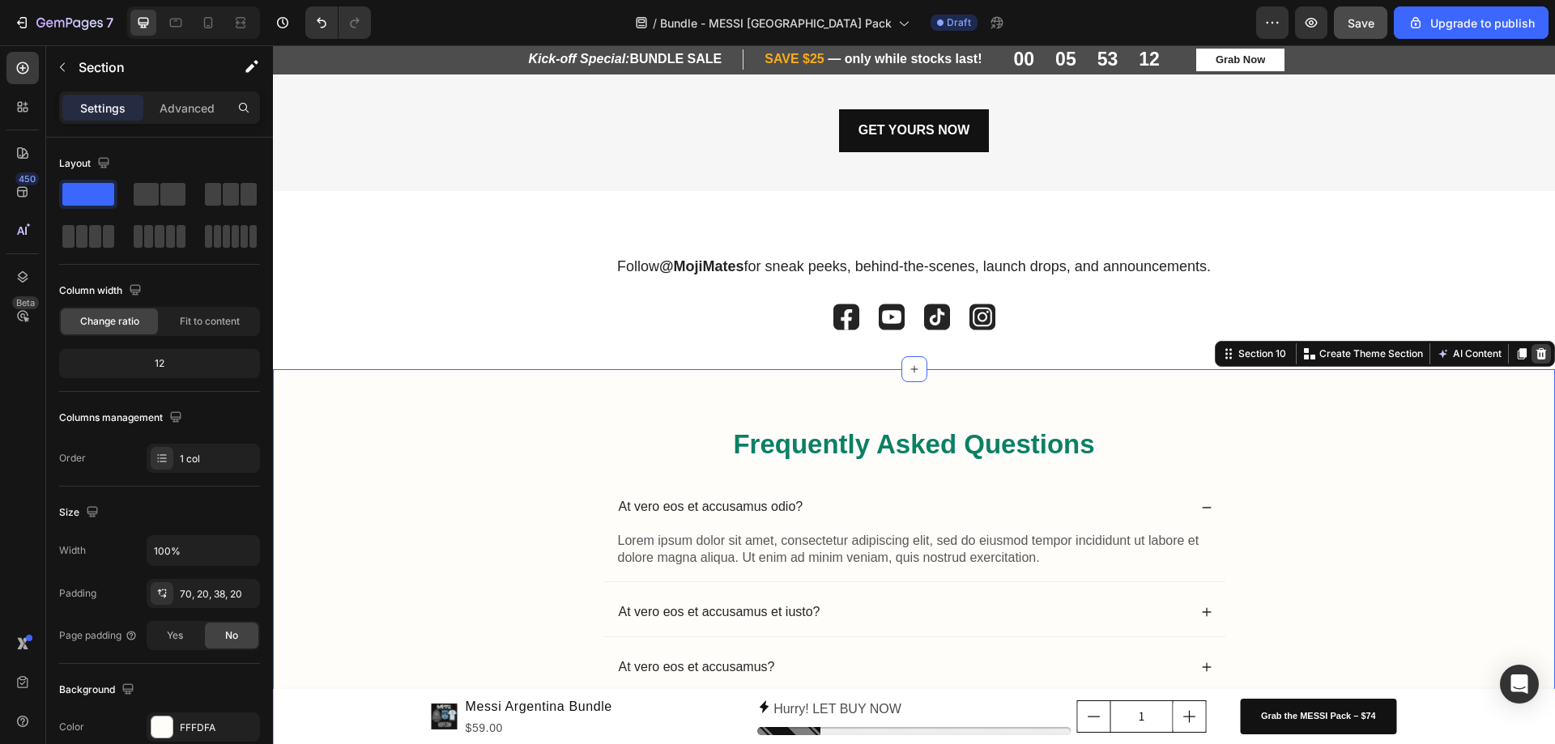
click at [1535, 355] on icon at bounding box center [1541, 353] width 13 height 13
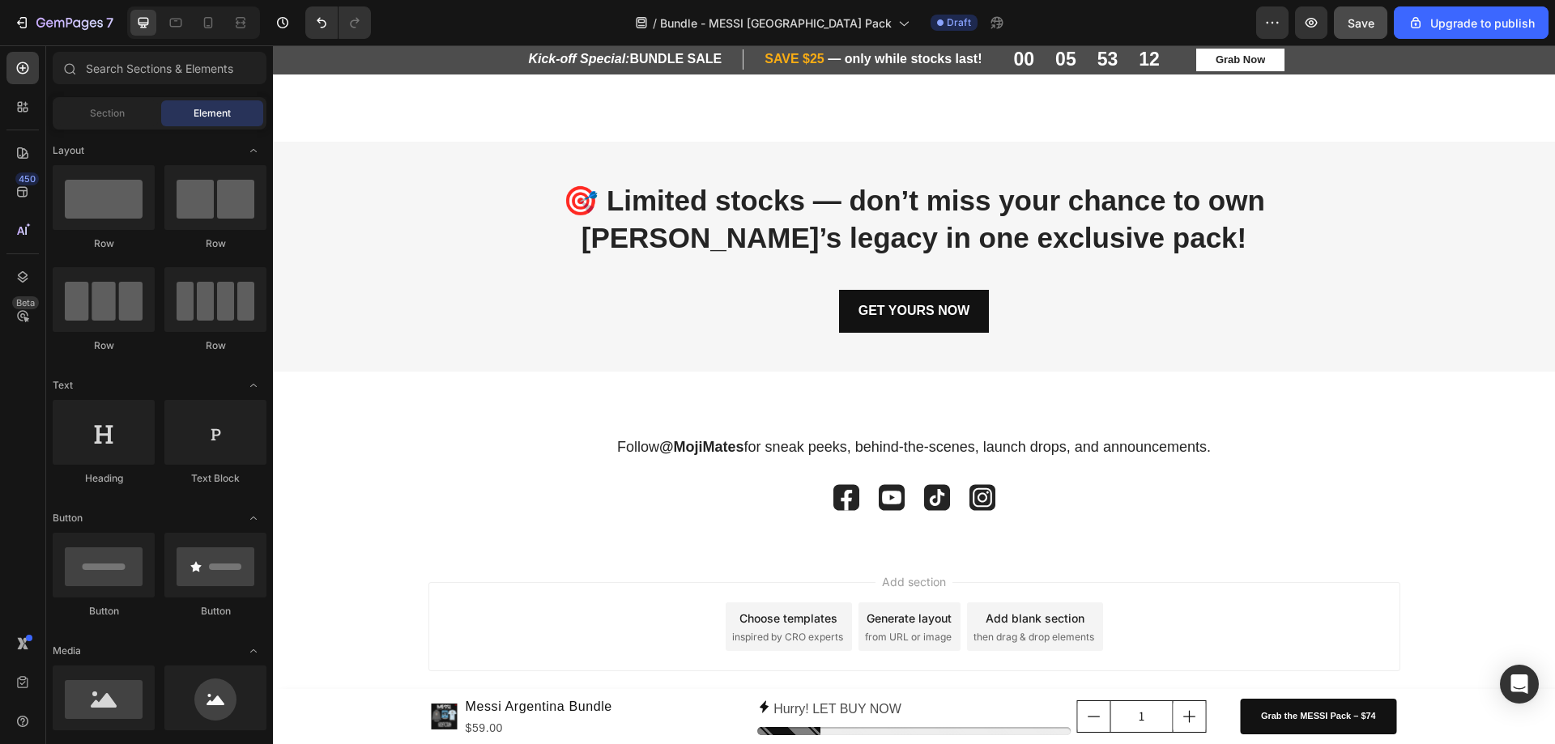
scroll to position [2055, 0]
click at [1349, 28] on span "Save" at bounding box center [1360, 23] width 27 height 14
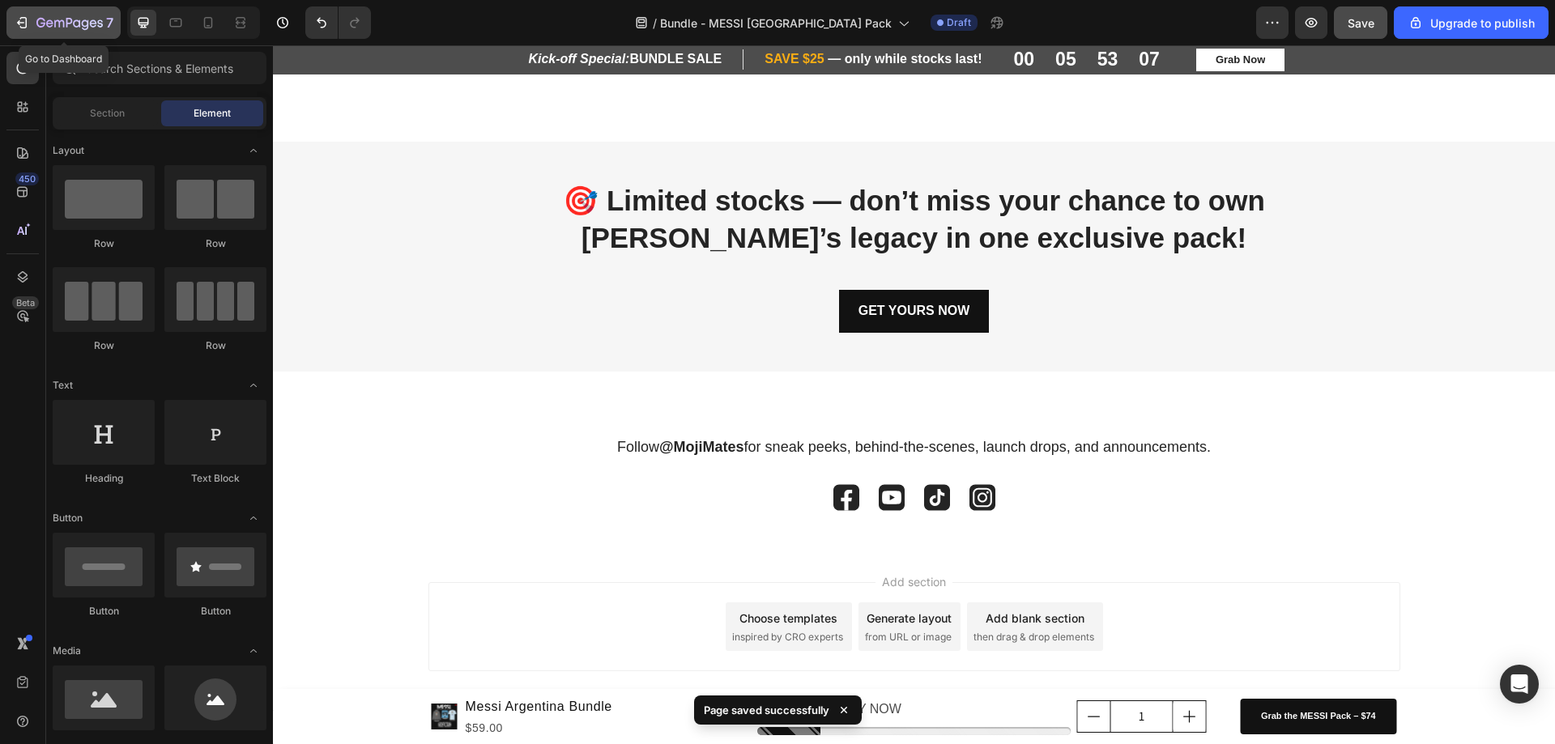
click at [49, 30] on icon "button" at bounding box center [69, 24] width 66 height 14
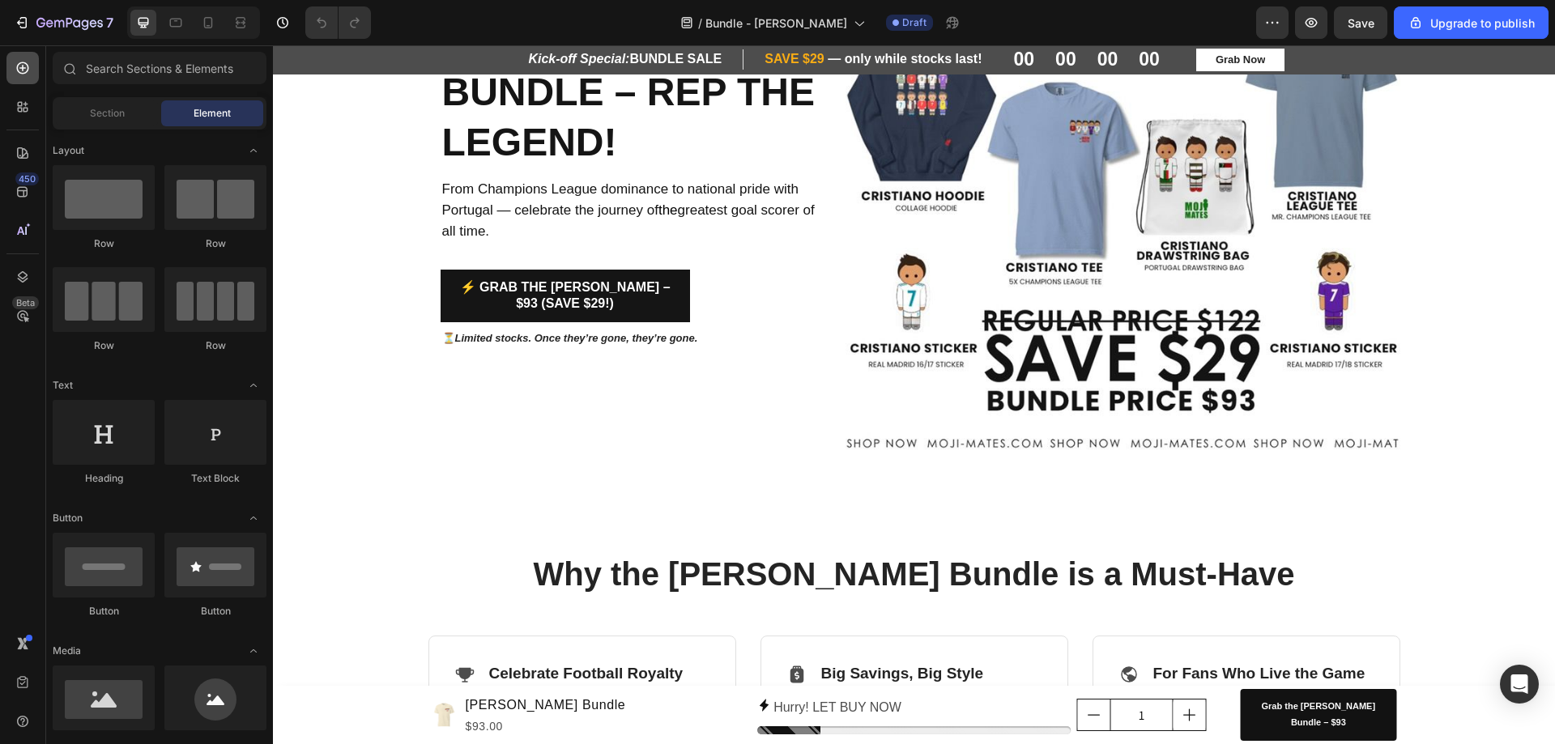
scroll to position [243, 0]
click at [175, 22] on icon at bounding box center [176, 23] width 16 height 16
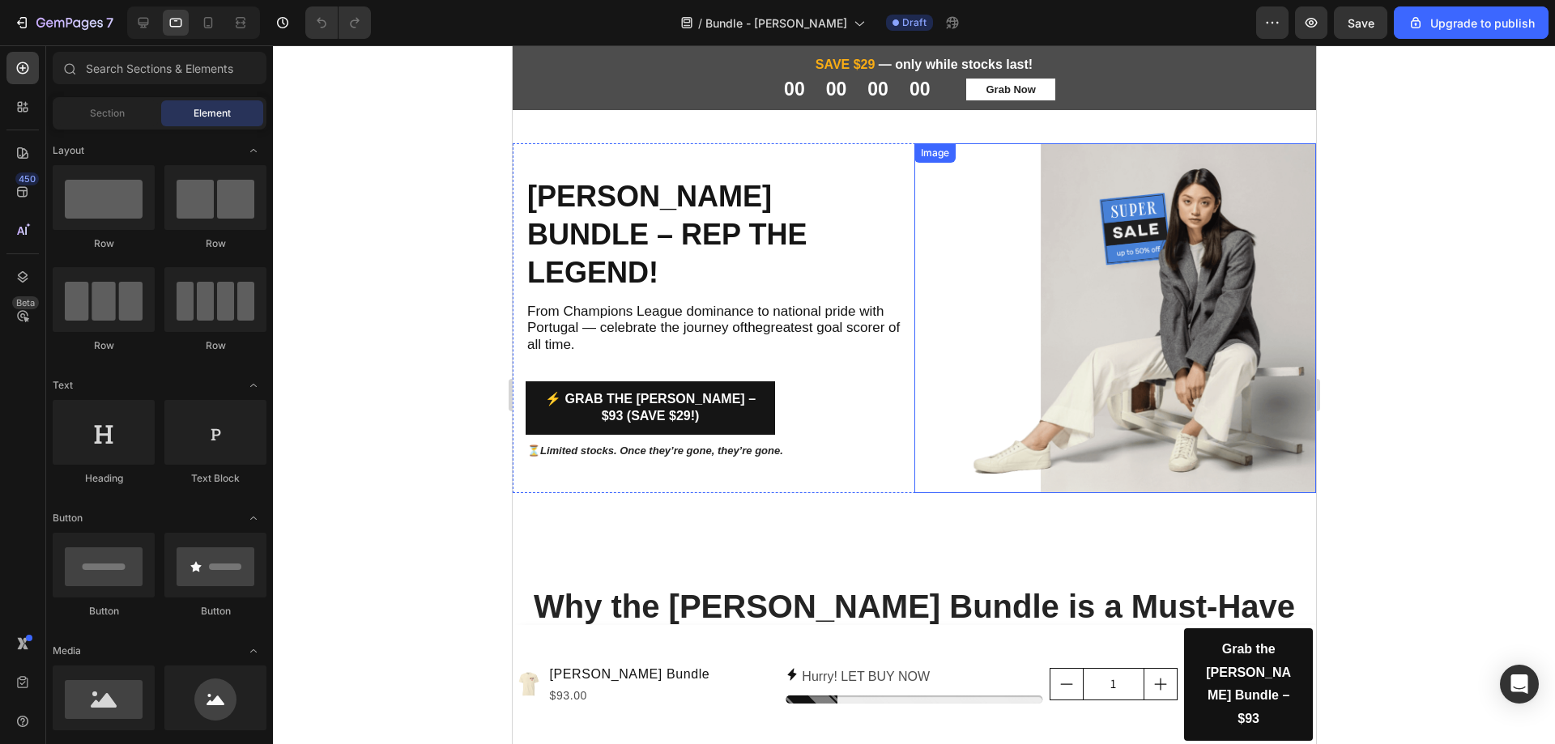
click at [1152, 355] on img at bounding box center [1114, 318] width 402 height 350
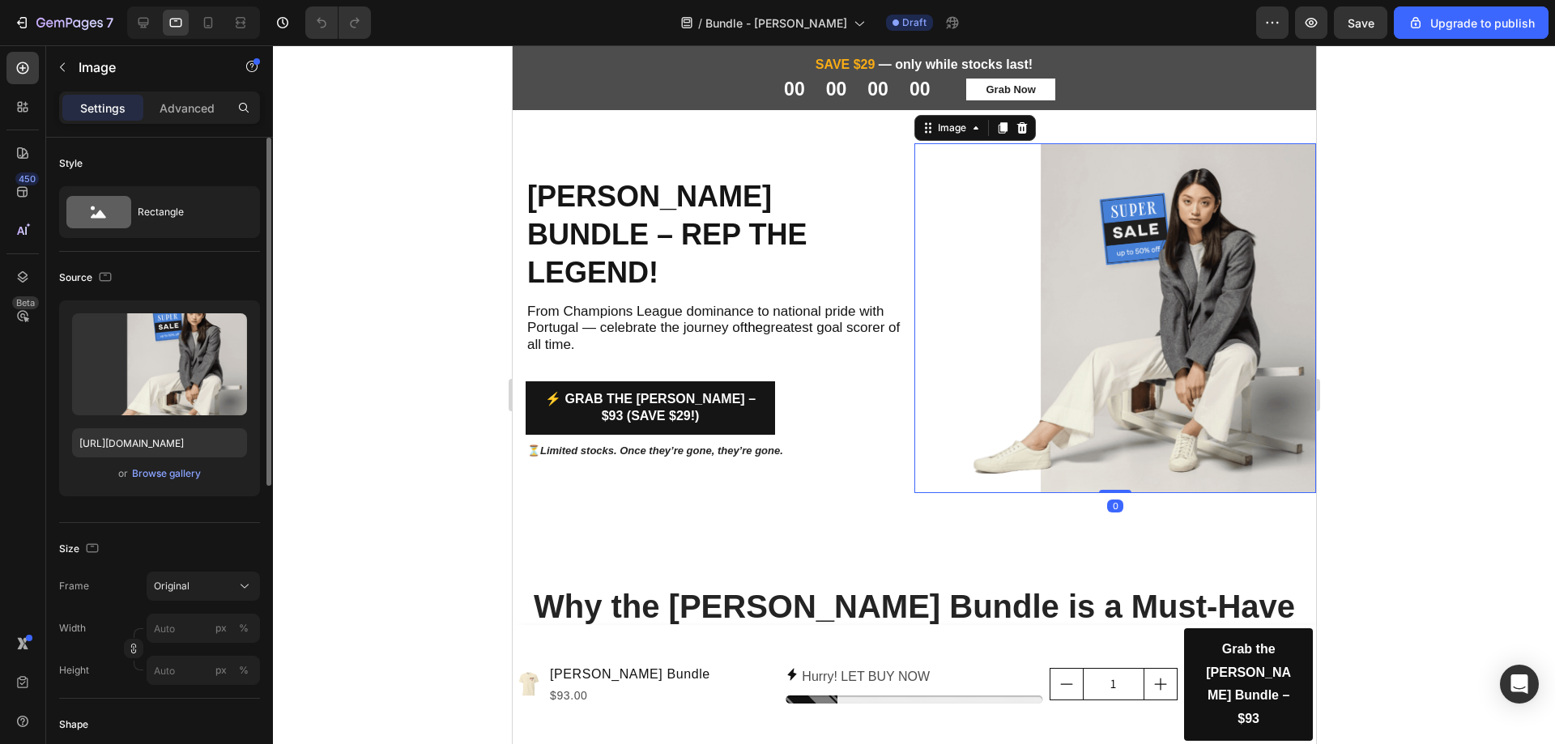
click at [160, 482] on div "or Browse gallery" at bounding box center [159, 473] width 175 height 19
click at [160, 479] on div "Browse gallery" at bounding box center [166, 473] width 69 height 15
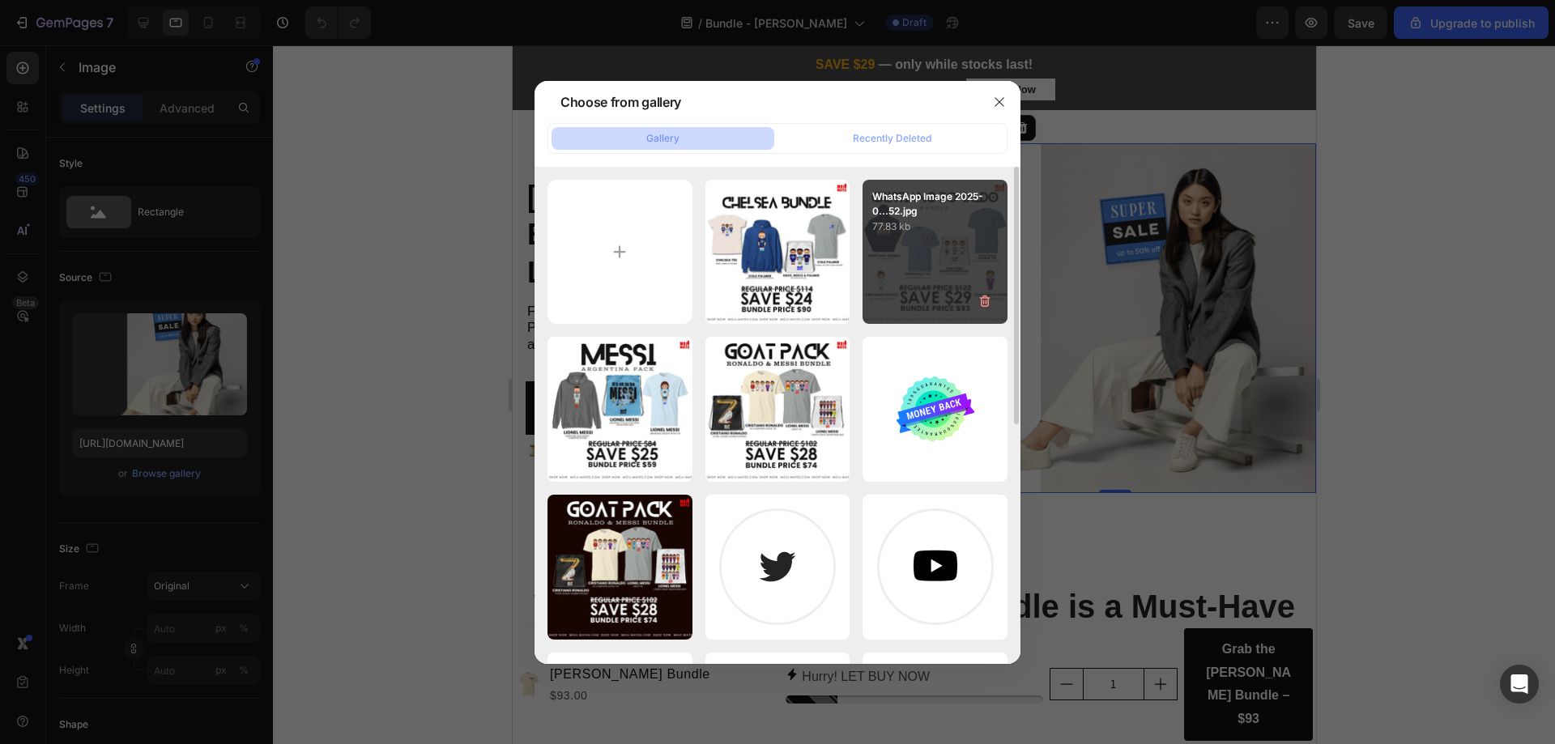
click at [952, 249] on div "WhatsApp Image 2025-0...52.jpg 77.83 kb" at bounding box center [934, 252] width 145 height 145
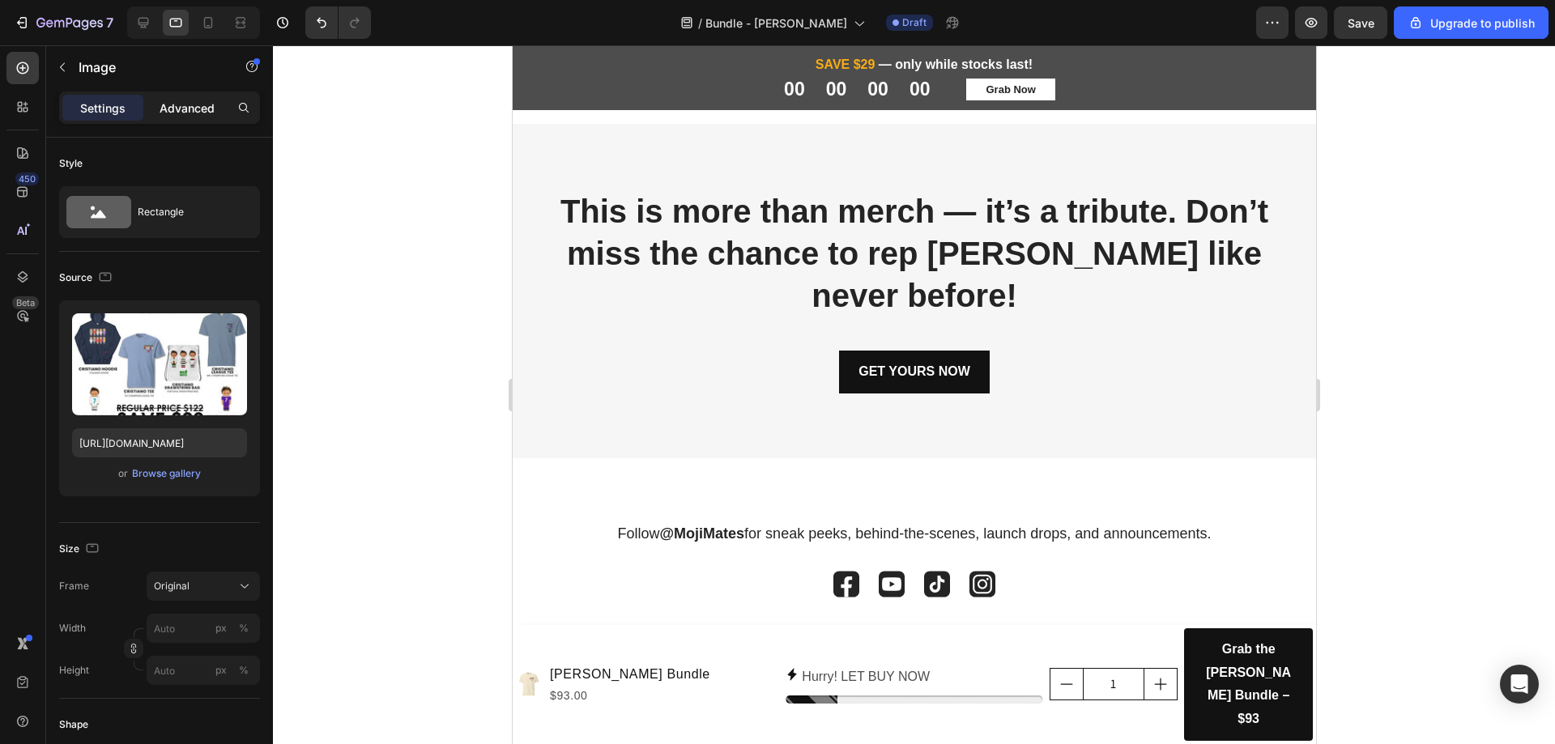
scroll to position [2107, 0]
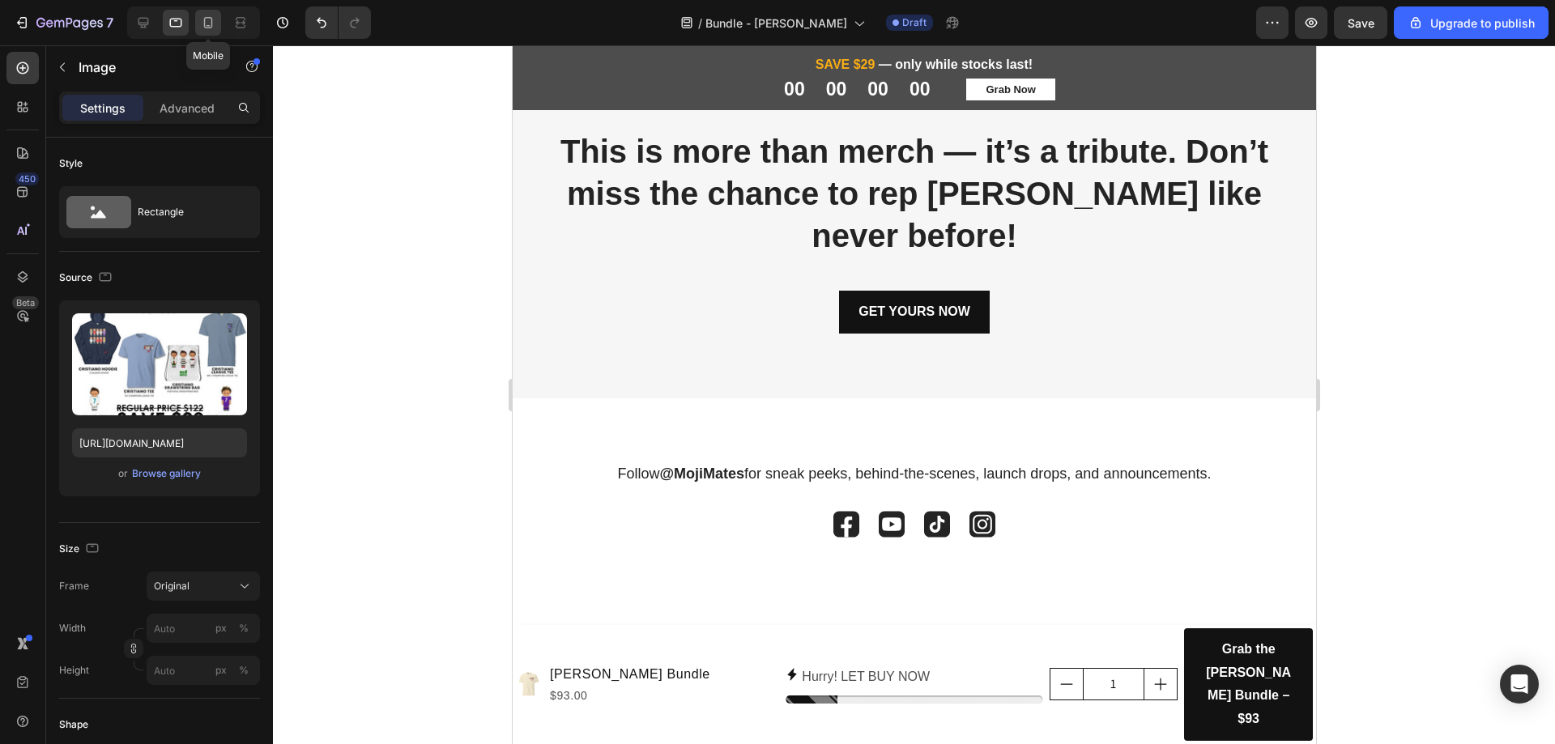
click at [208, 26] on icon at bounding box center [208, 26] width 4 height 2
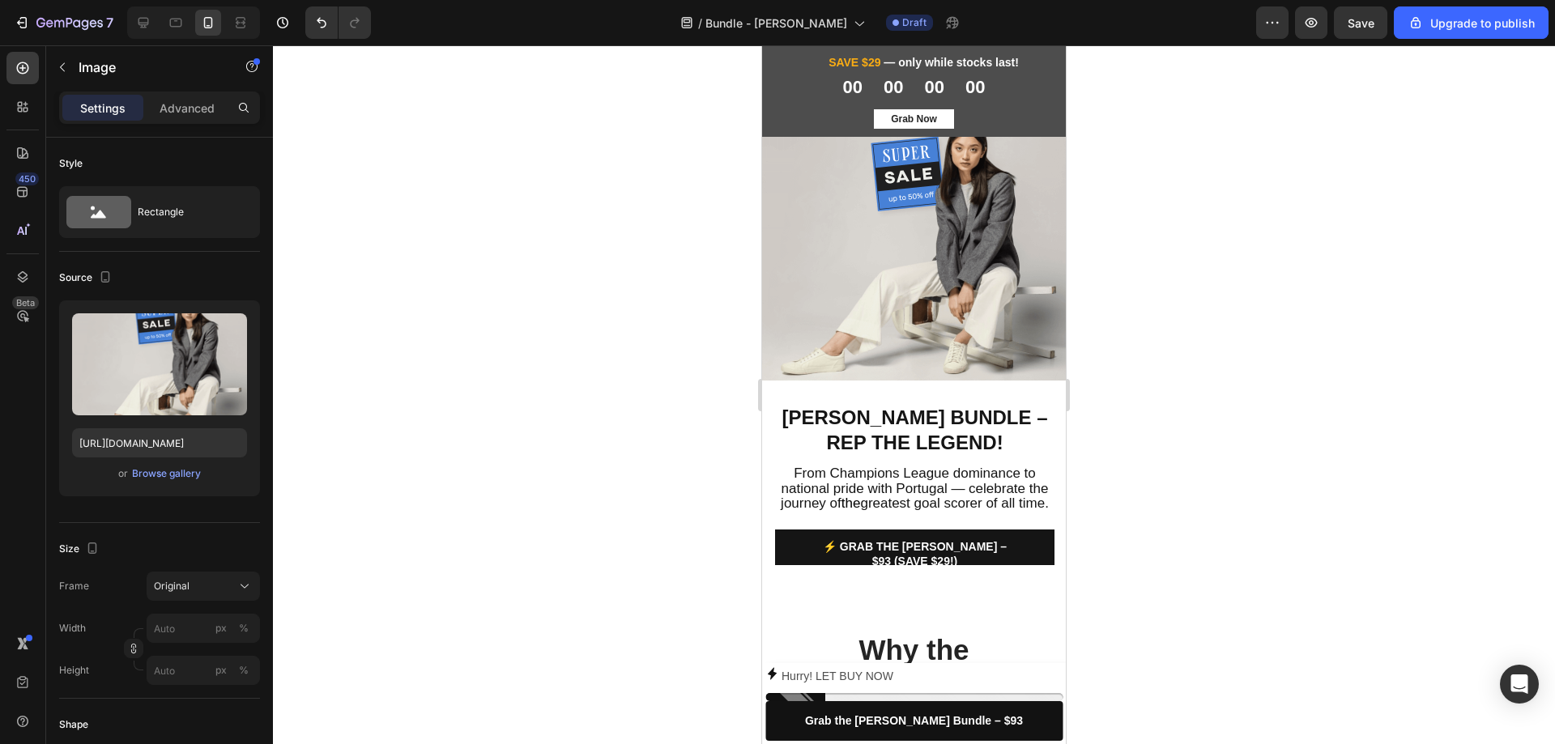
click at [935, 296] on img at bounding box center [914, 246] width 304 height 270
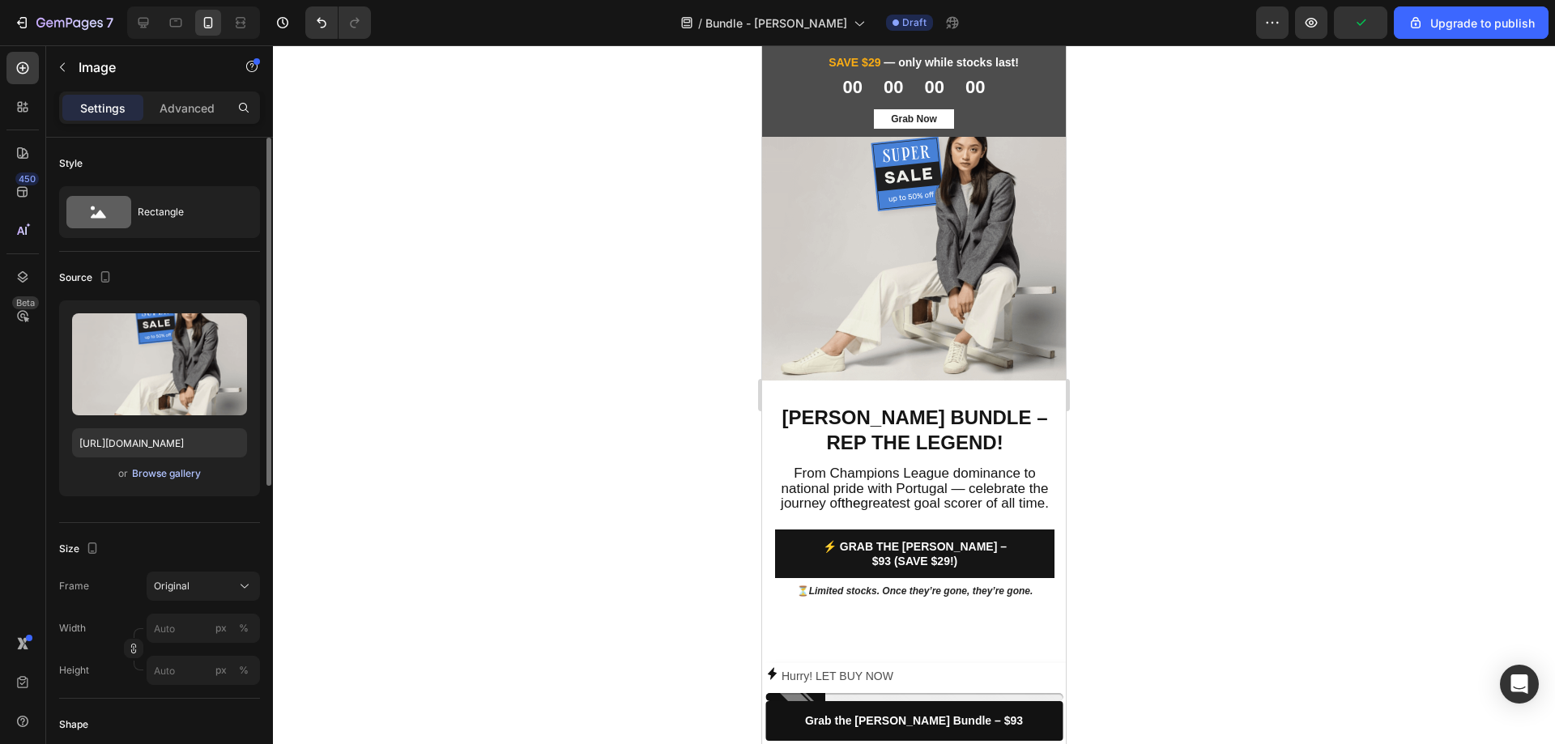
click at [143, 475] on div "Browse gallery" at bounding box center [166, 473] width 69 height 15
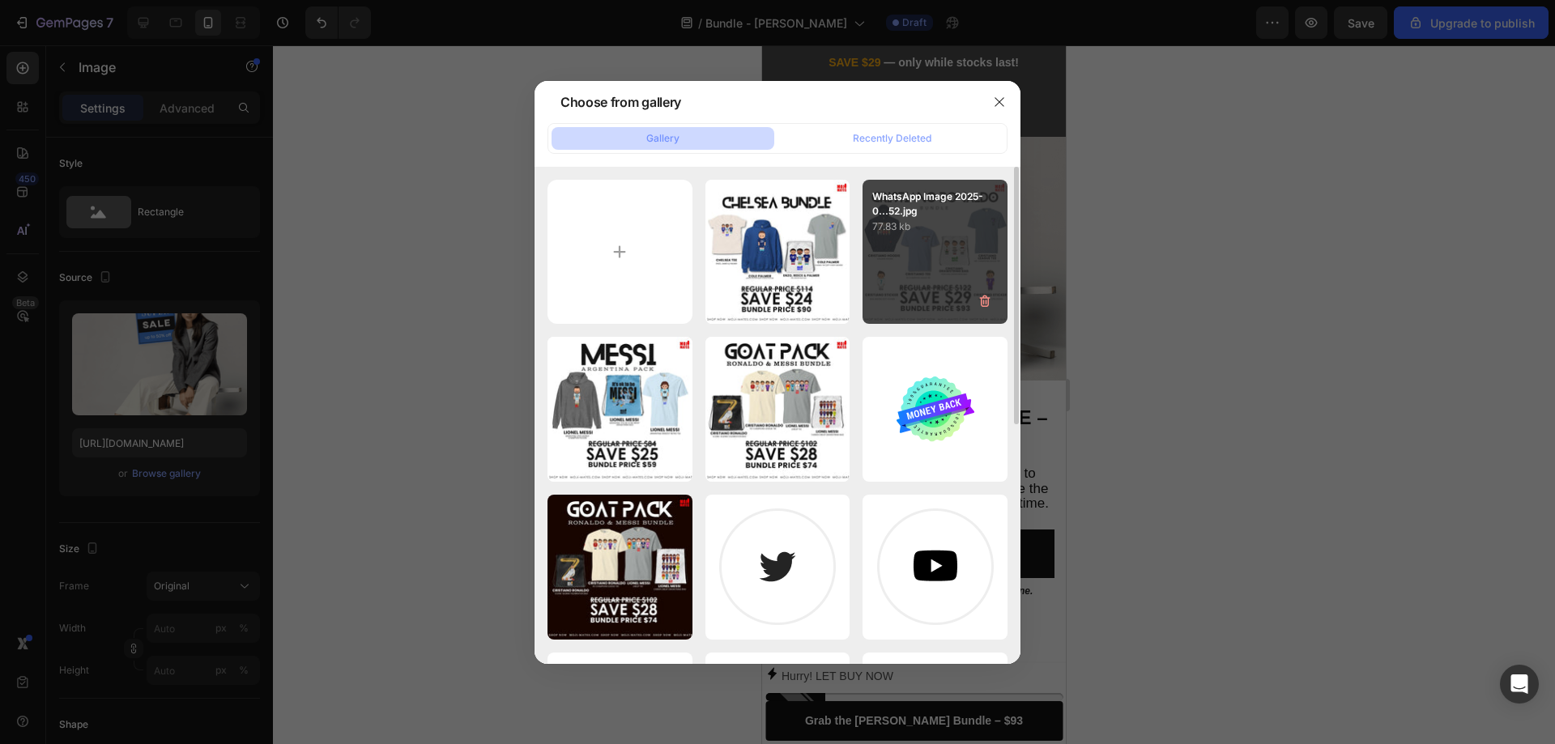
click at [951, 297] on div "WhatsApp Image 2025-0...52.jpg 77.83 kb" at bounding box center [934, 252] width 145 height 145
type input "https://cdn.shopify.com/s/files/1/0652/2434/3734/files/gempages_583137056935379…"
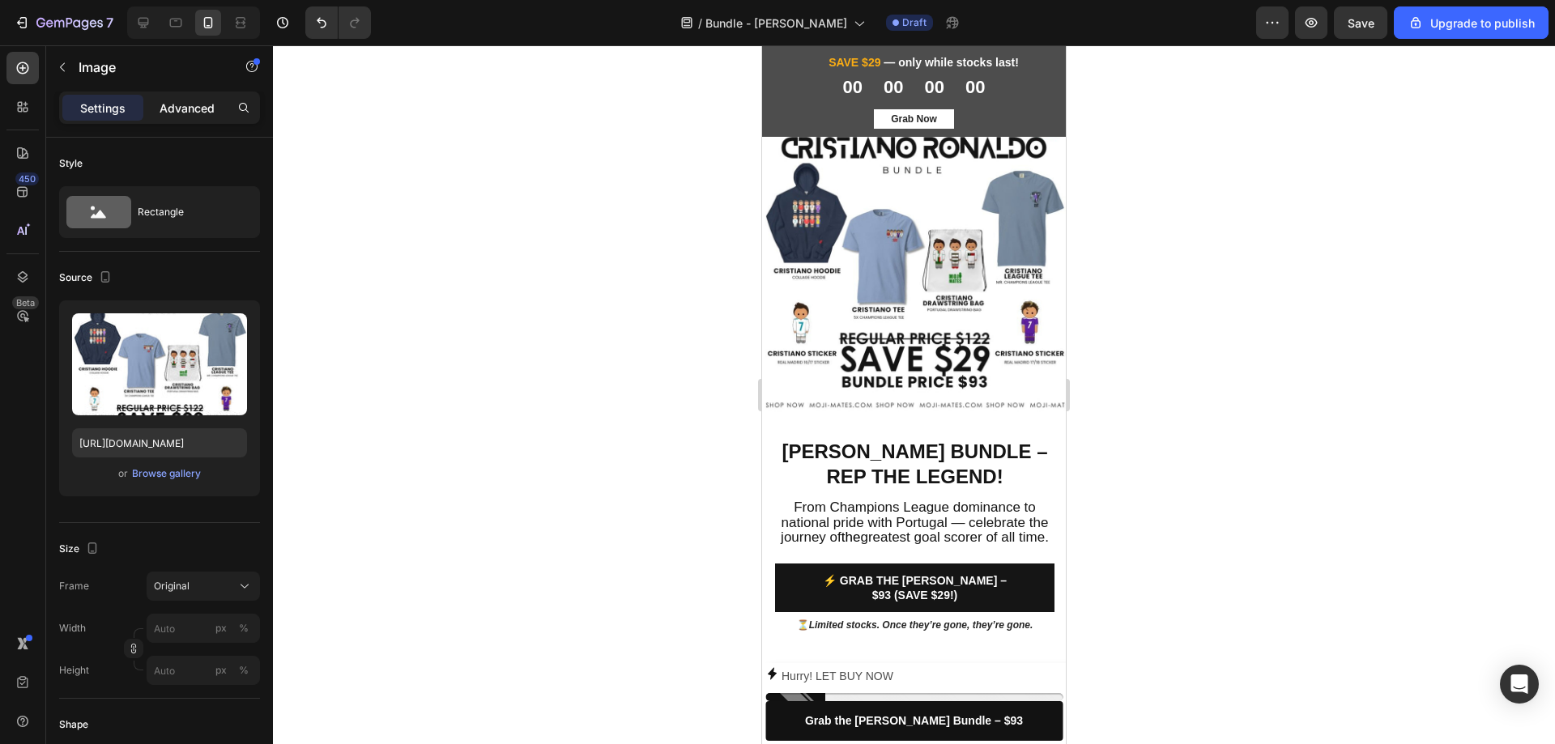
click at [185, 112] on p "Advanced" at bounding box center [187, 108] width 55 height 17
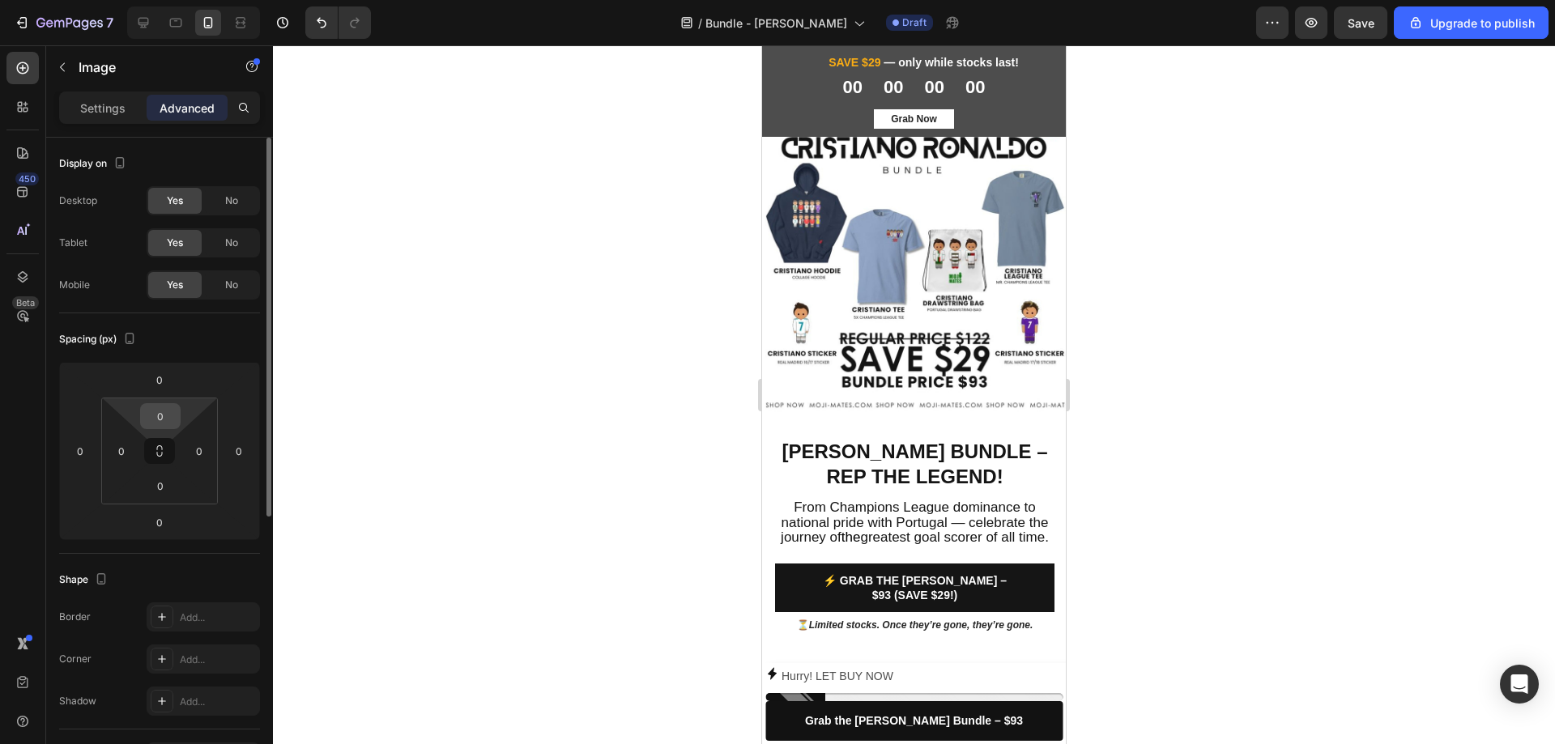
click at [165, 422] on input "0" at bounding box center [160, 416] width 32 height 24
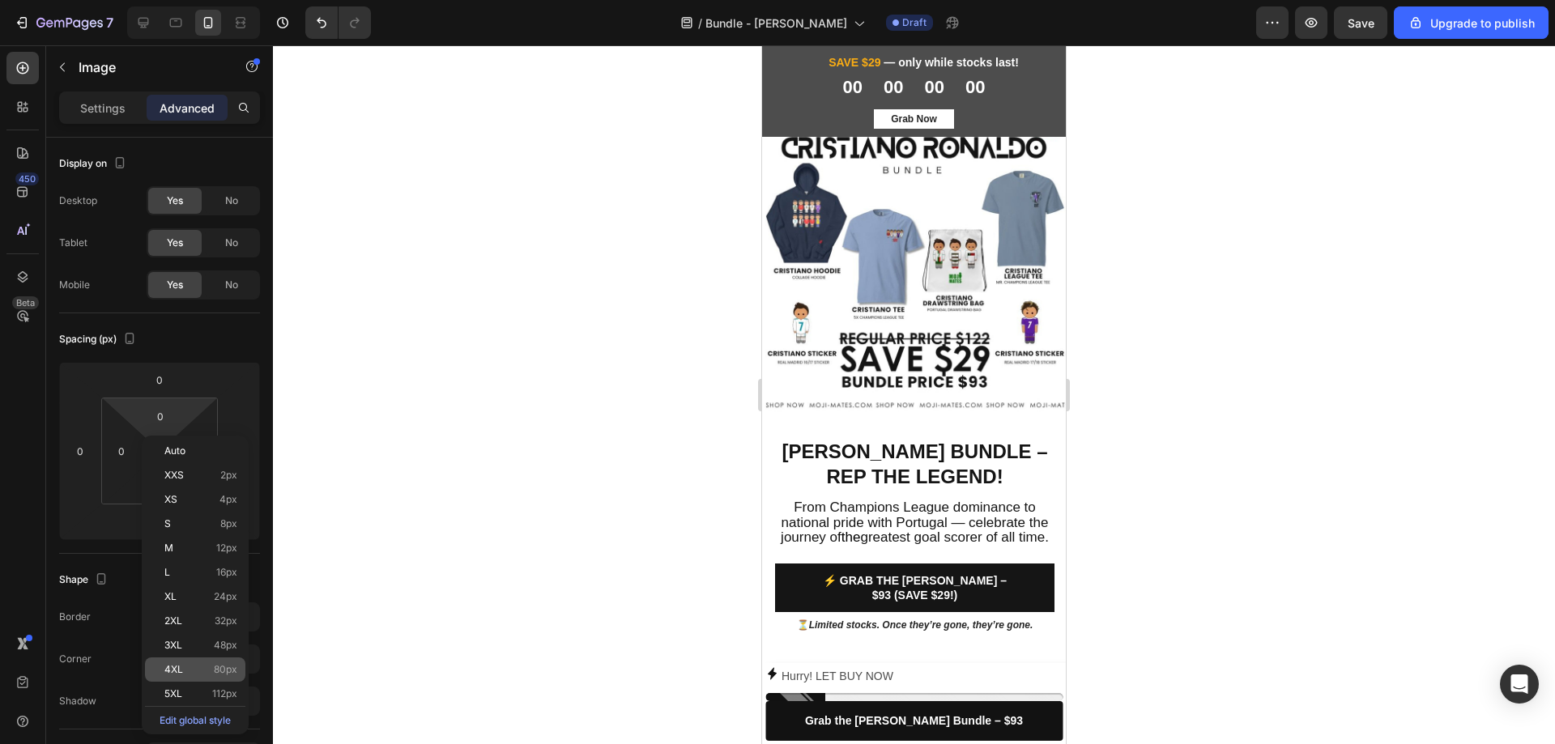
click at [215, 666] on span "80px" at bounding box center [225, 669] width 23 height 11
type input "80"
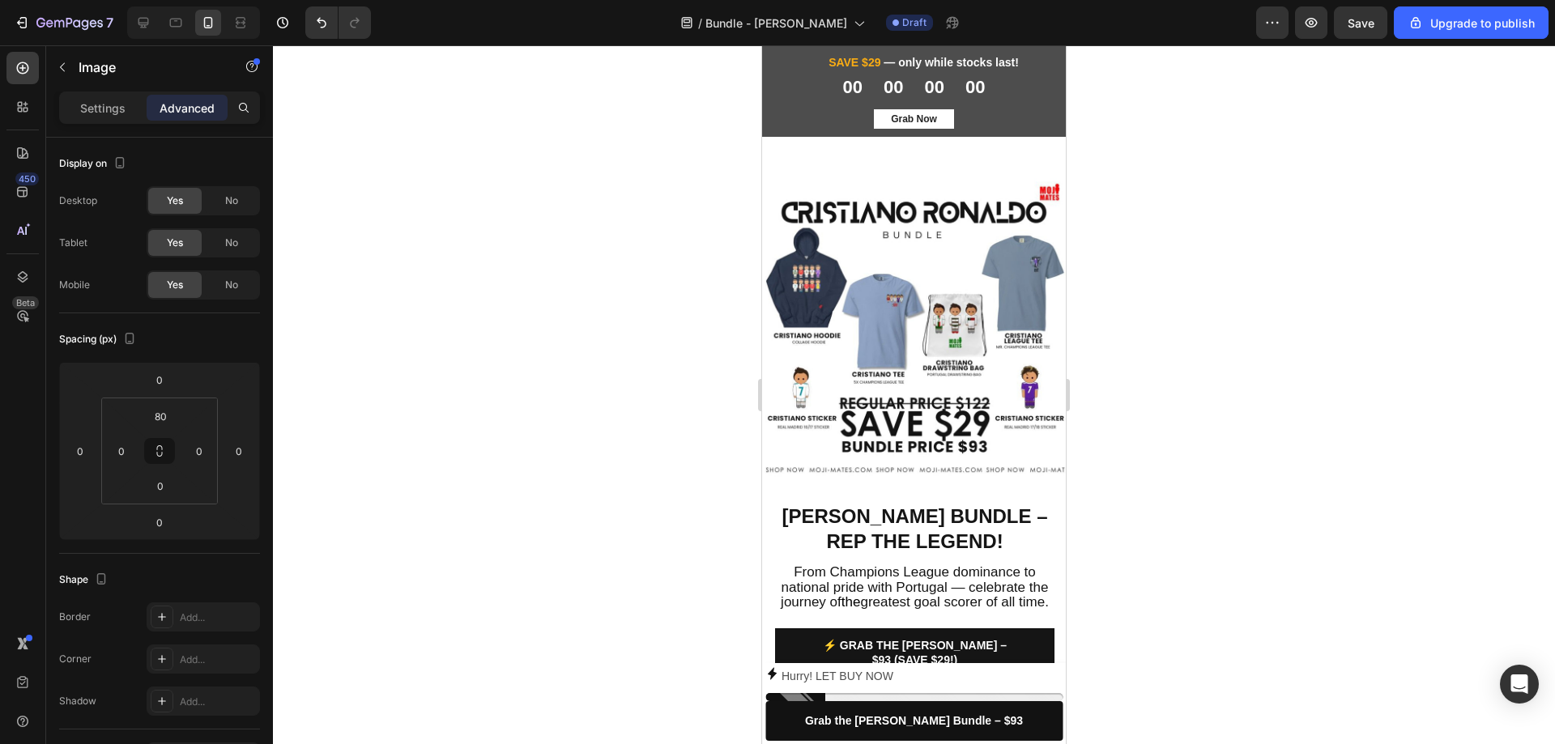
drag, startPoint x: 1326, startPoint y: 471, endPoint x: 249, endPoint y: 408, distance: 1078.9
click at [1326, 471] on div at bounding box center [914, 394] width 1282 height 699
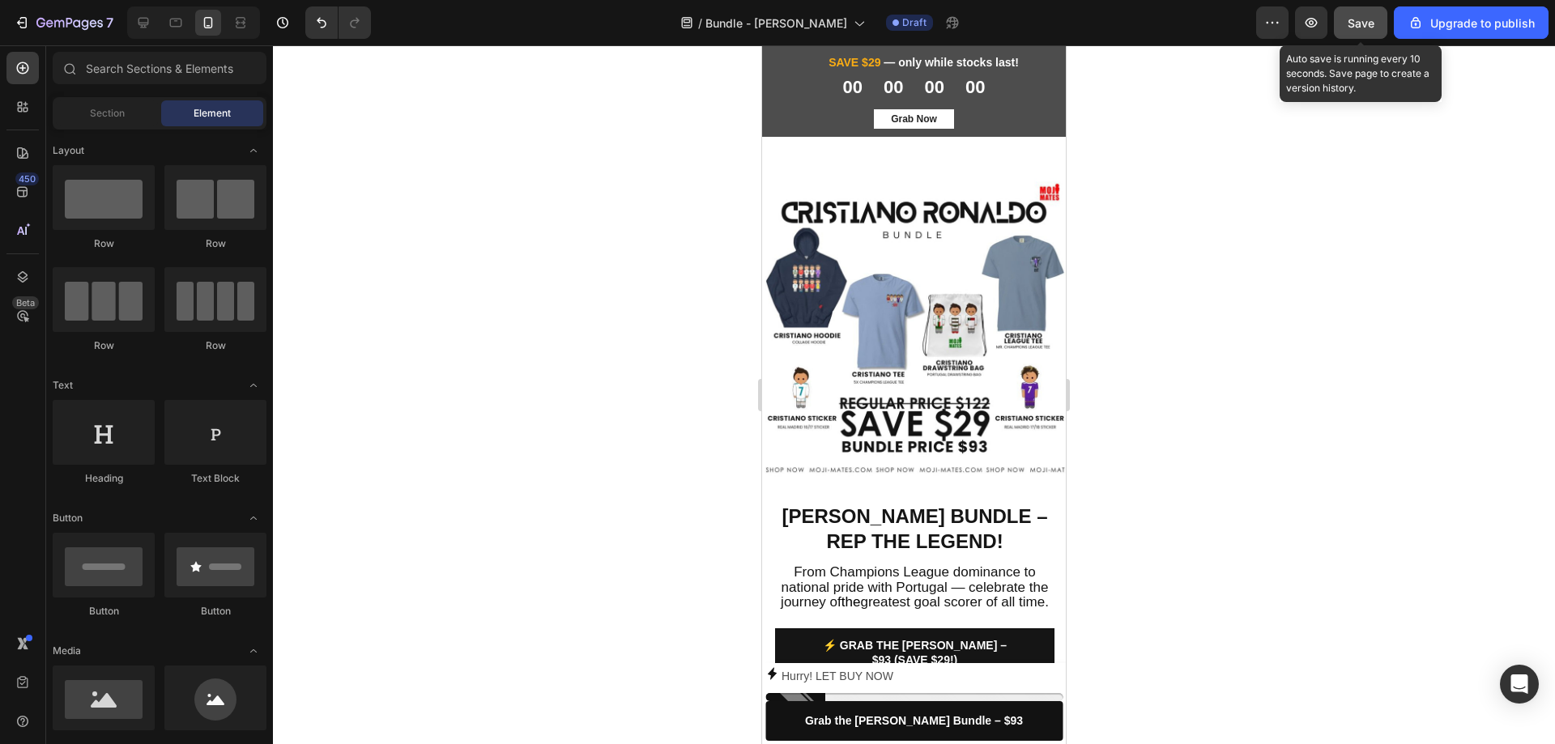
click at [1353, 25] on span "Save" at bounding box center [1360, 23] width 27 height 14
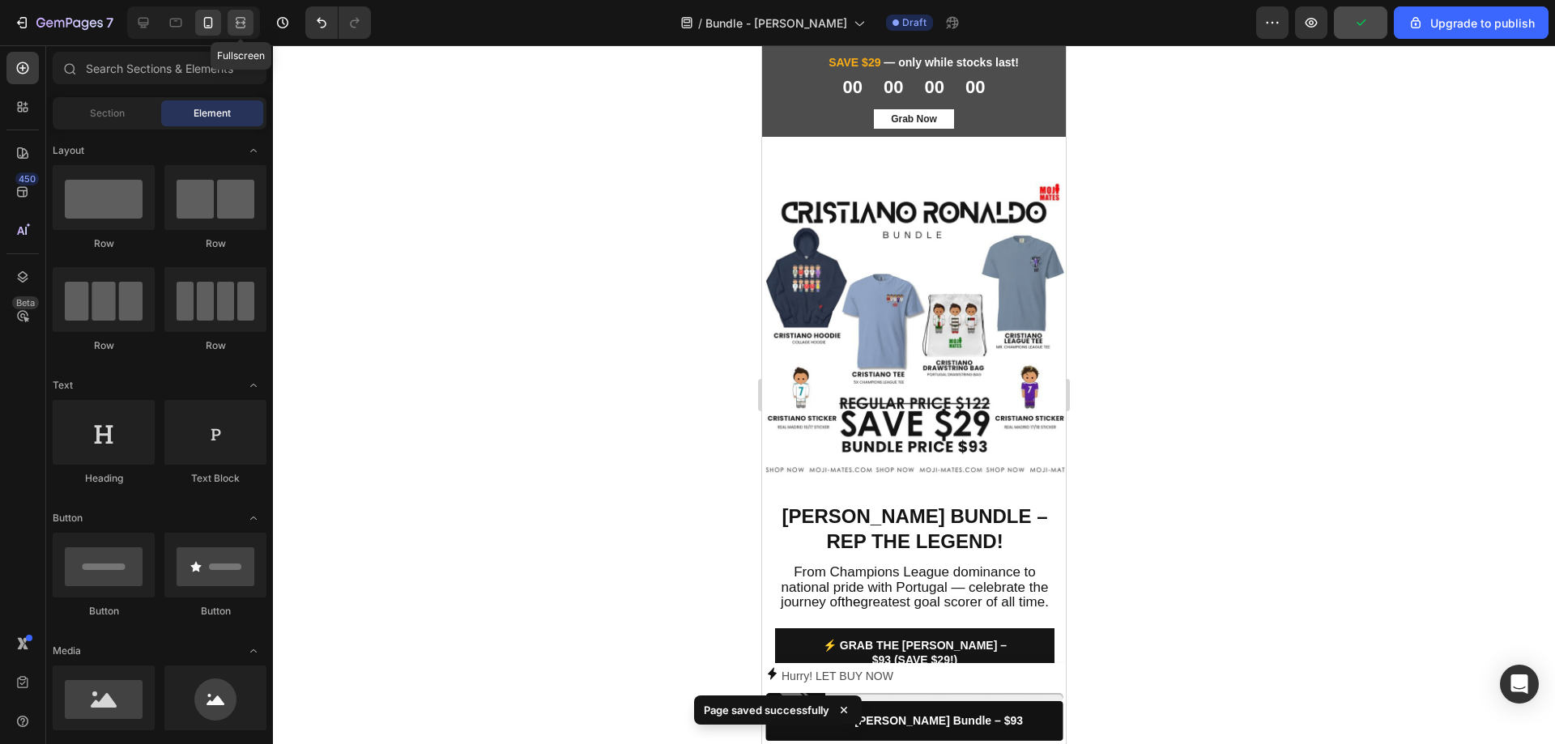
click at [248, 28] on icon at bounding box center [240, 23] width 16 height 16
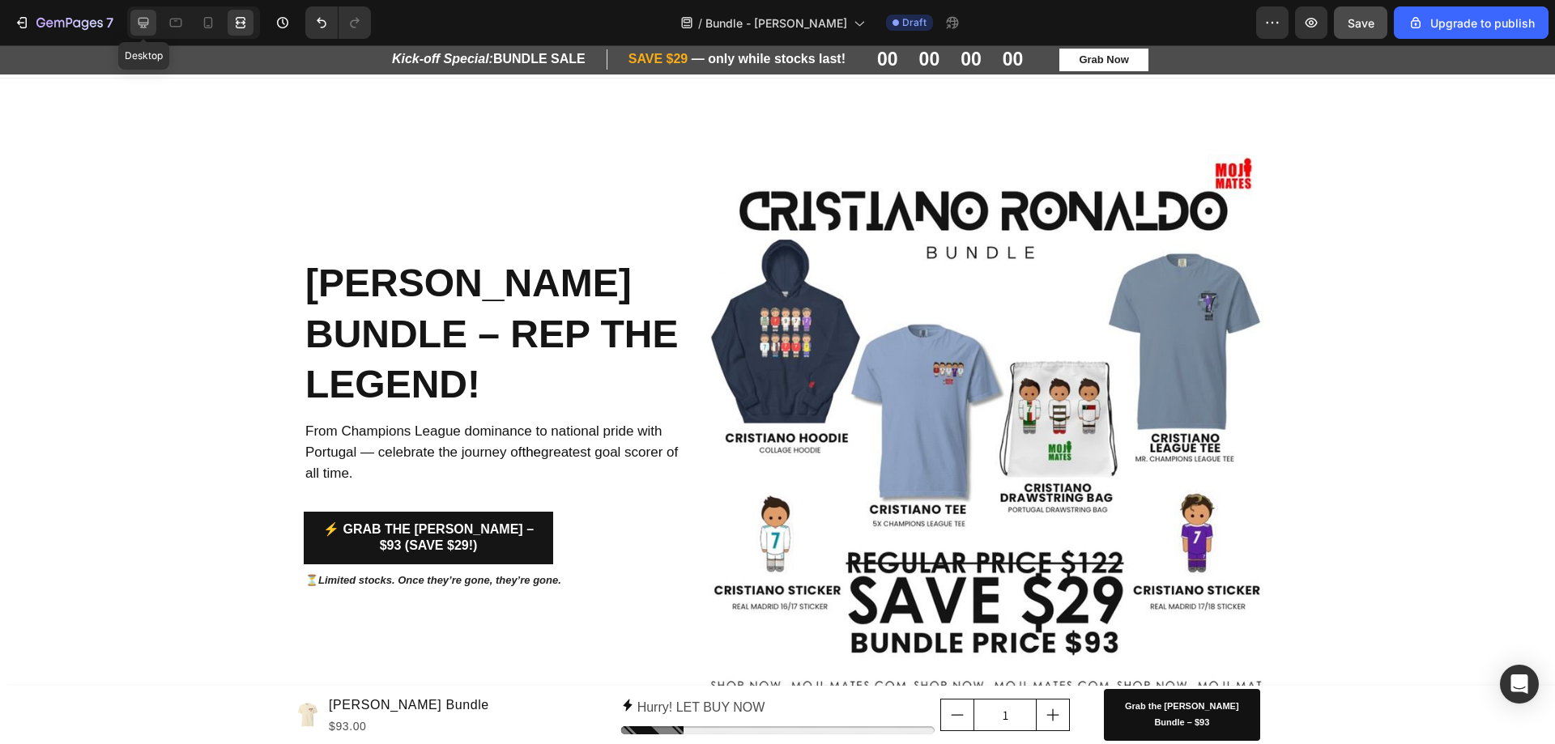
click at [147, 14] on div at bounding box center [143, 23] width 26 height 26
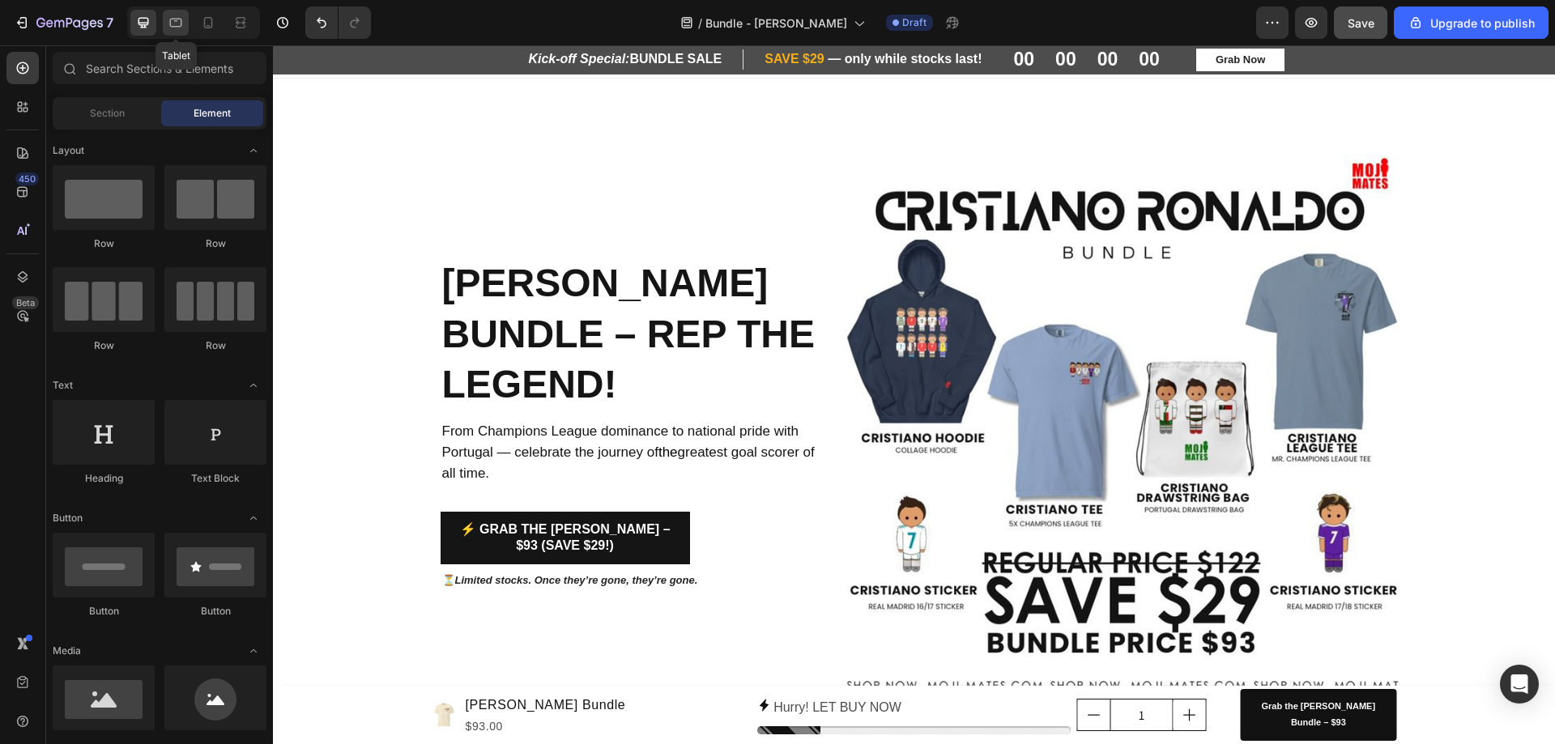
click at [185, 25] on div at bounding box center [176, 23] width 26 height 26
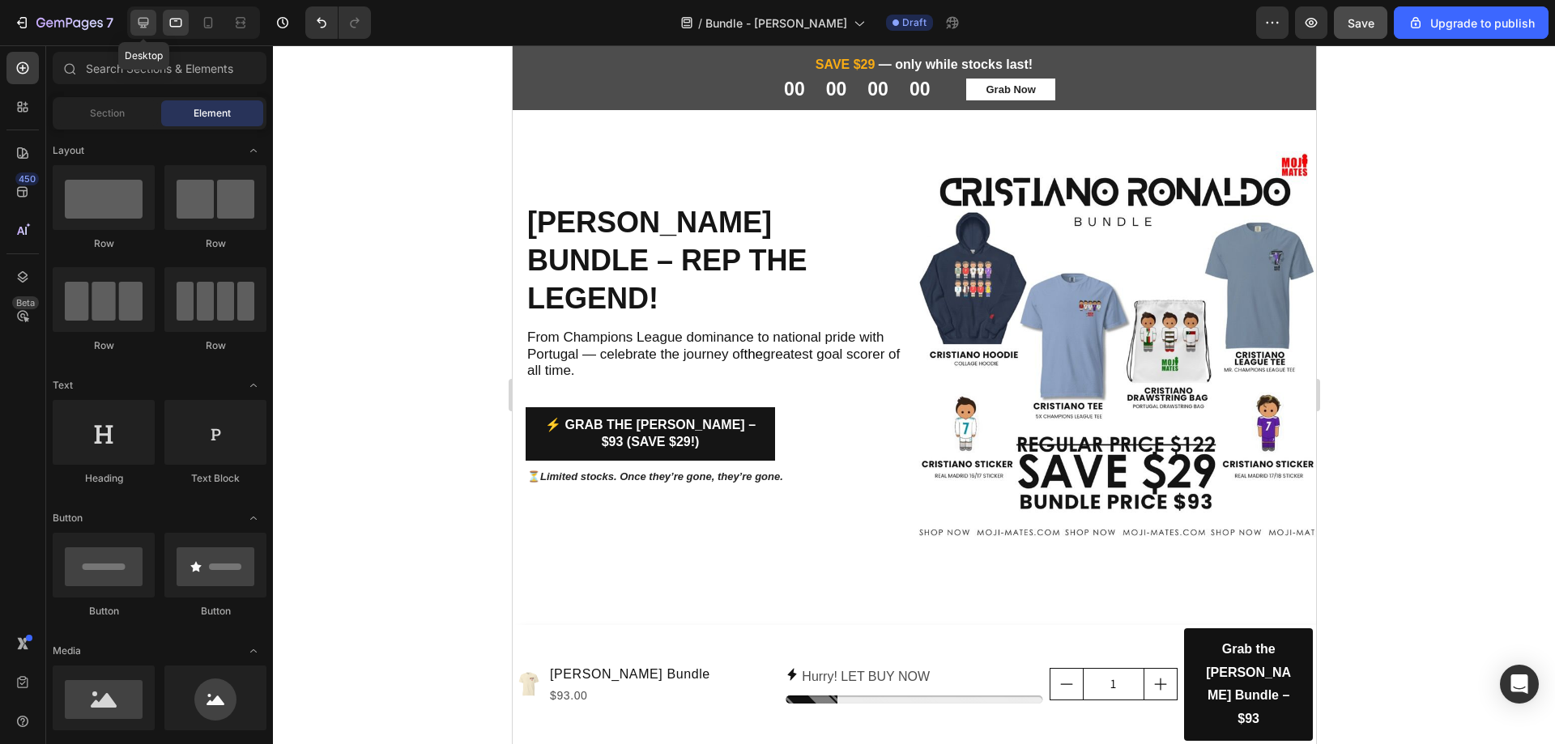
click at [145, 23] on icon at bounding box center [143, 23] width 11 height 11
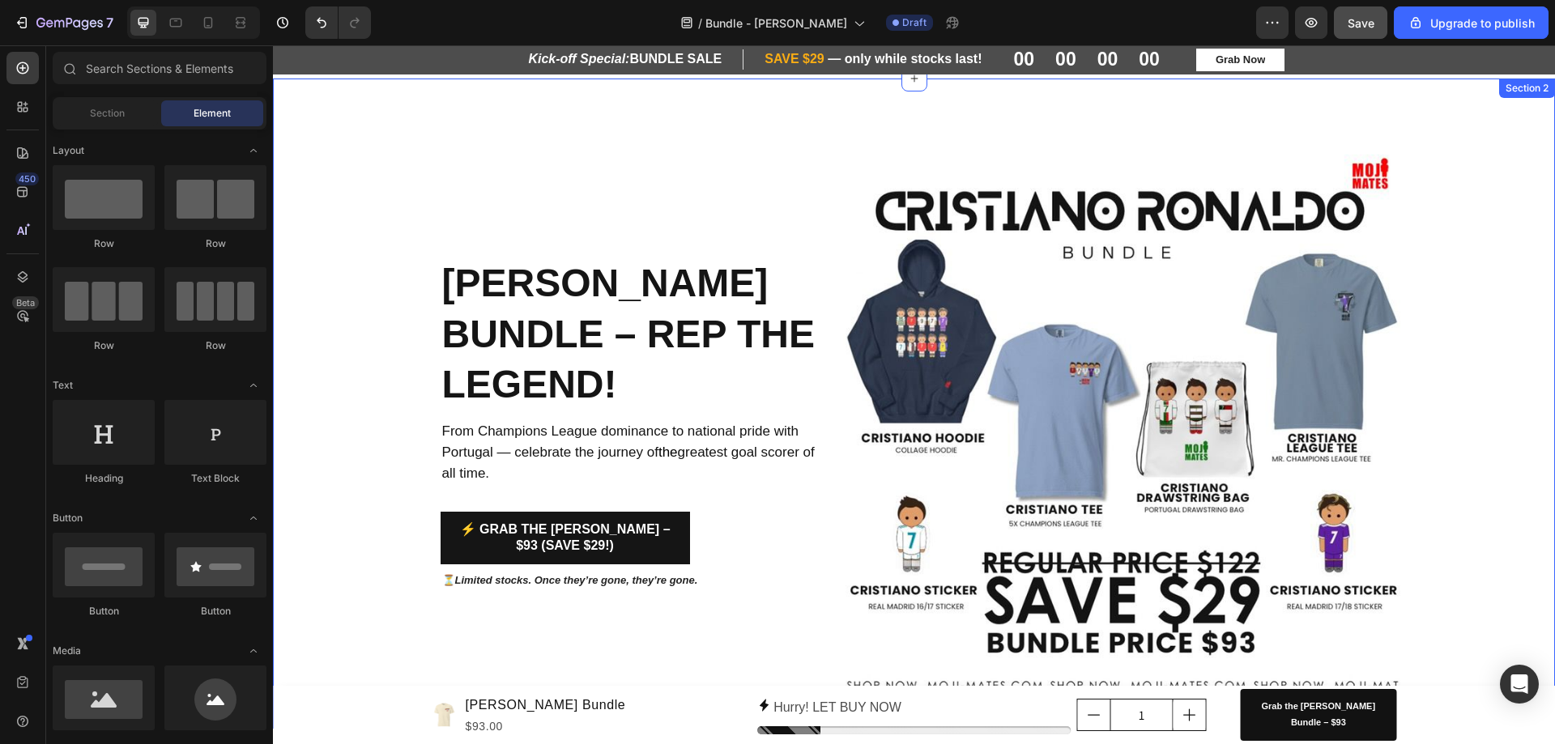
click at [743, 131] on div "Cristiano Ronaldo Bundle – Rep the Legend! Heading From Champions League domina…" at bounding box center [914, 404] width 1282 height 650
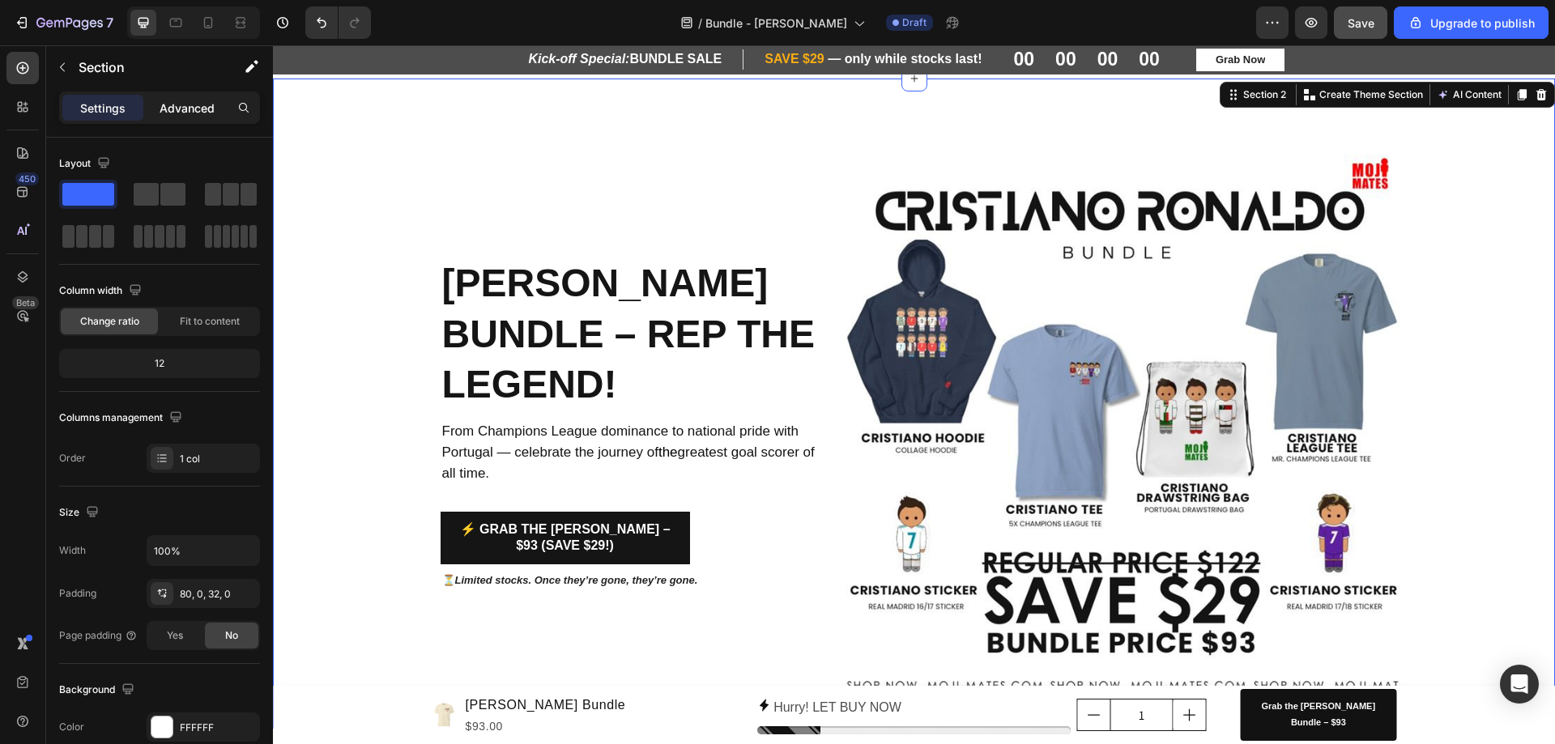
click at [203, 106] on p "Advanced" at bounding box center [187, 108] width 55 height 17
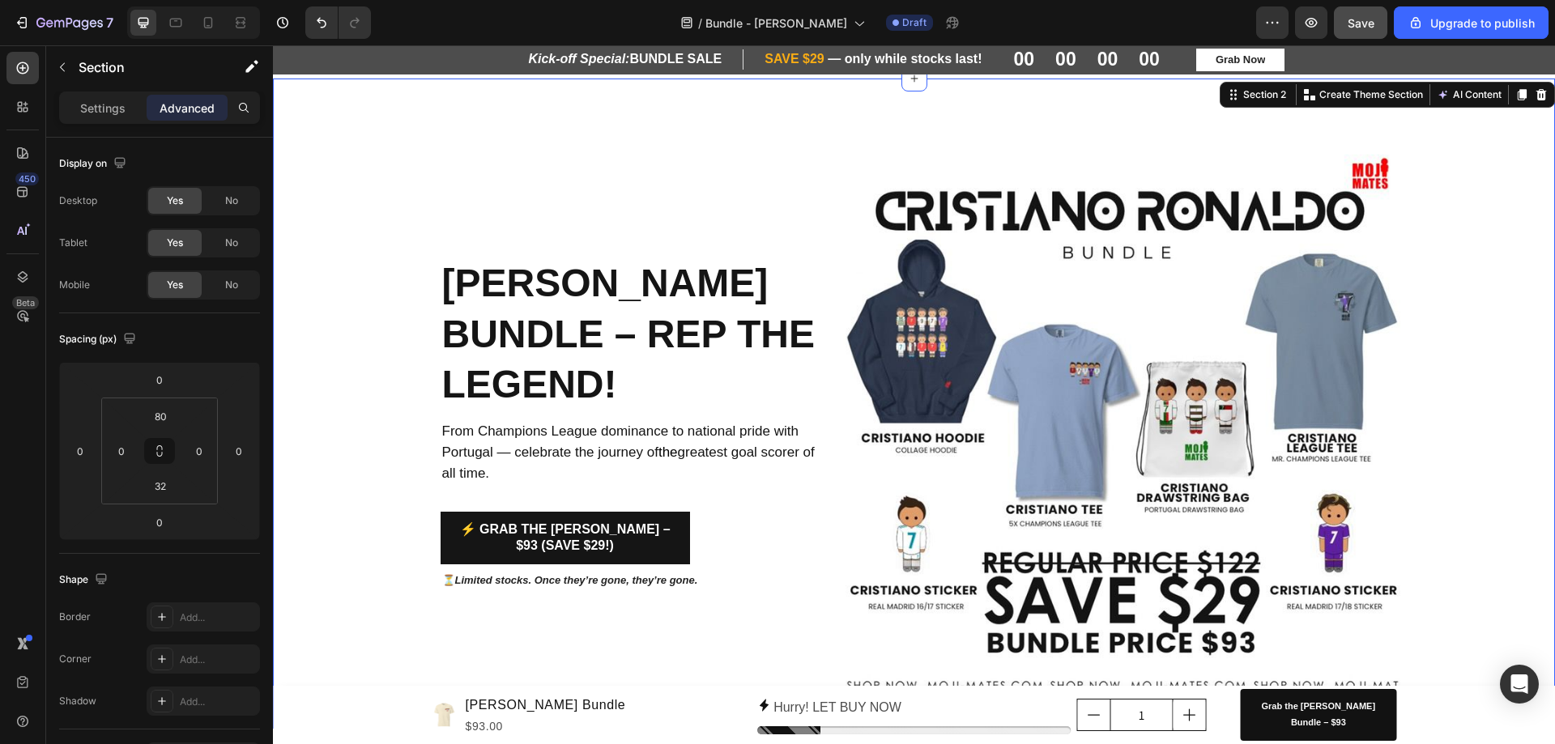
click at [1509, 352] on div "Cristiano Ronaldo Bundle – Rep the Legend! Heading From Champions League domina…" at bounding box center [914, 423] width 1282 height 560
click at [315, 28] on icon "Undo/Redo" at bounding box center [321, 23] width 16 height 16
click at [316, 26] on icon "Undo/Redo" at bounding box center [321, 23] width 16 height 16
click at [165, 35] on div at bounding box center [176, 23] width 26 height 26
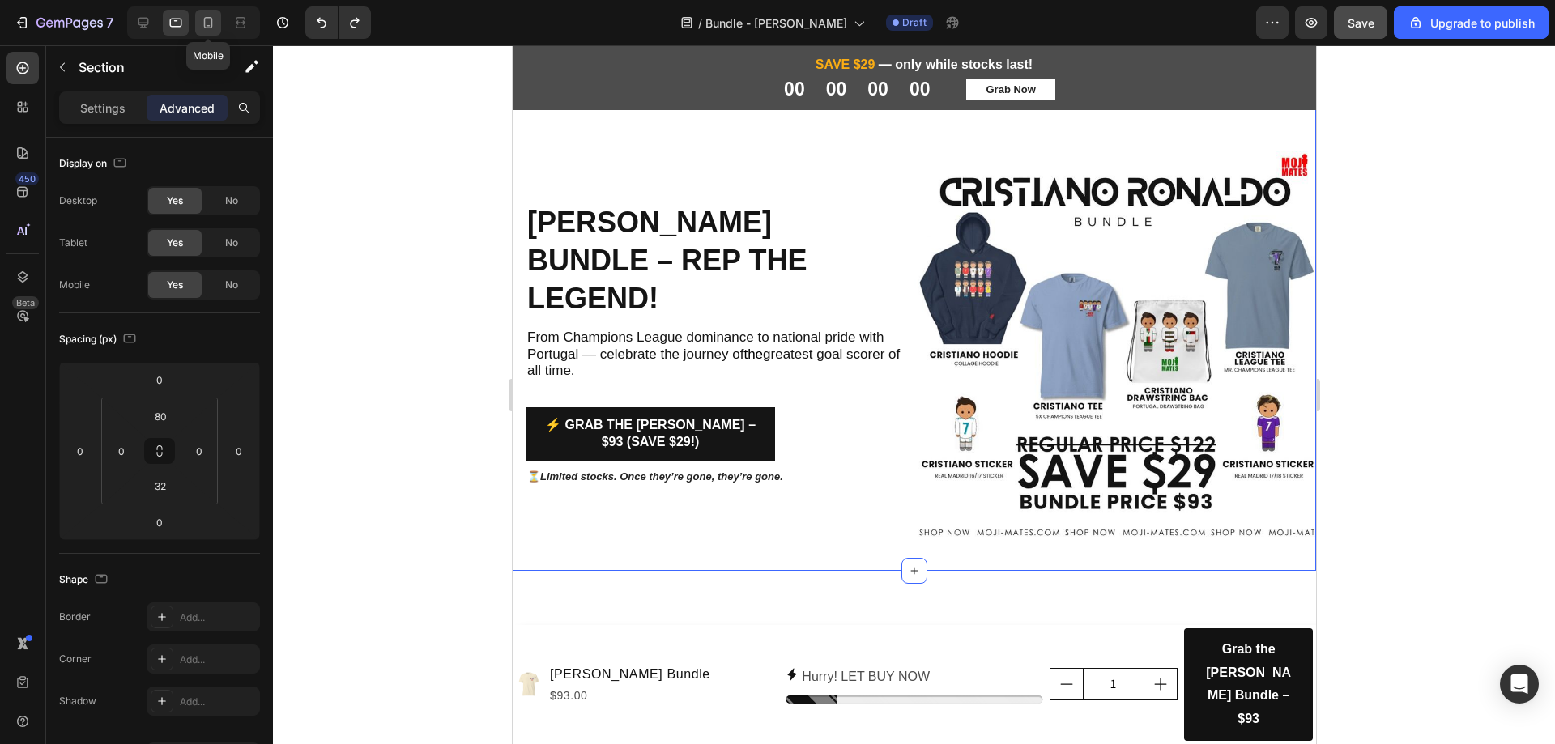
click at [205, 24] on icon at bounding box center [208, 22] width 9 height 11
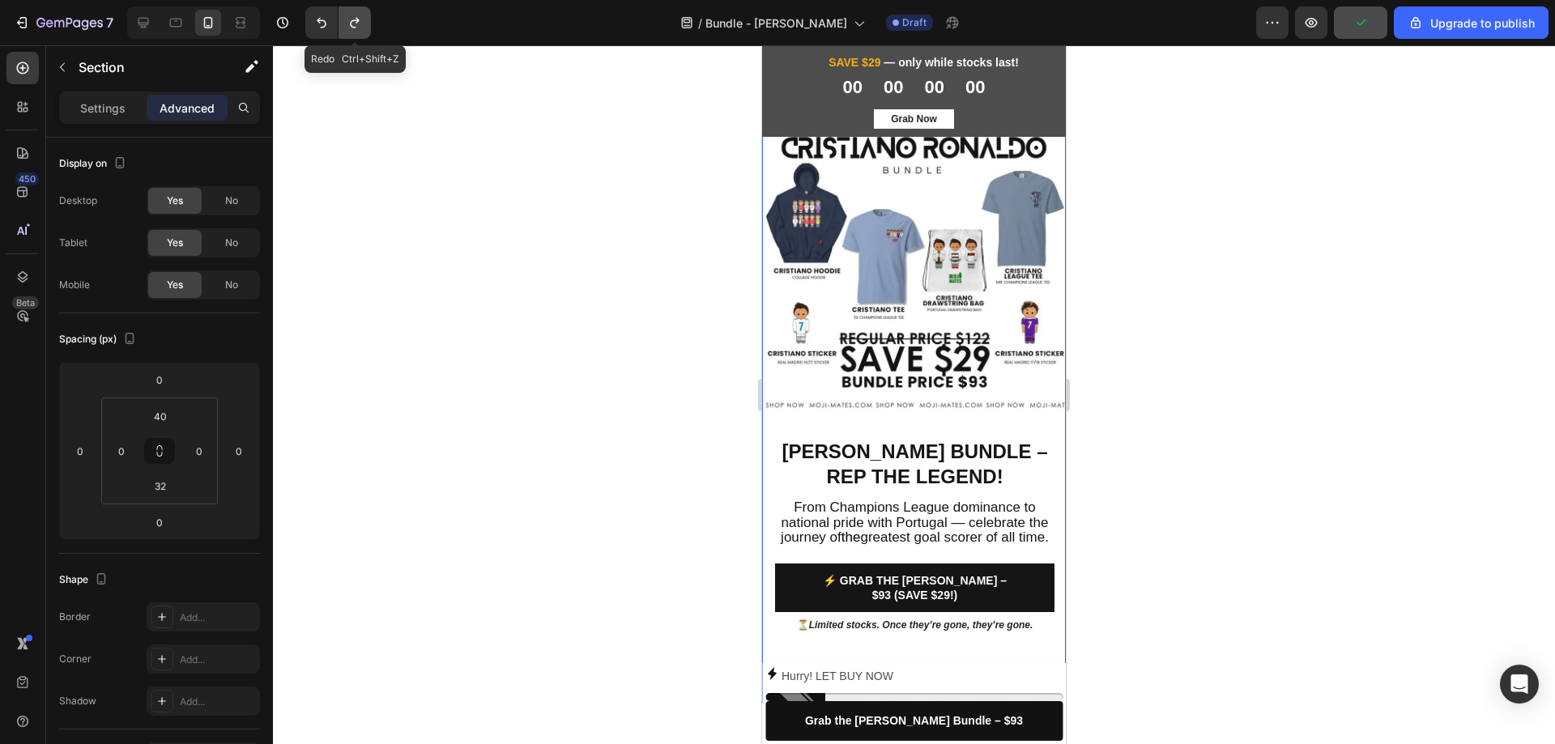
click at [350, 29] on icon "Undo/Redo" at bounding box center [355, 23] width 16 height 16
click at [352, 26] on icon "Undo/Redo" at bounding box center [354, 23] width 9 height 11
click at [355, 25] on icon "Undo/Redo" at bounding box center [355, 23] width 16 height 16
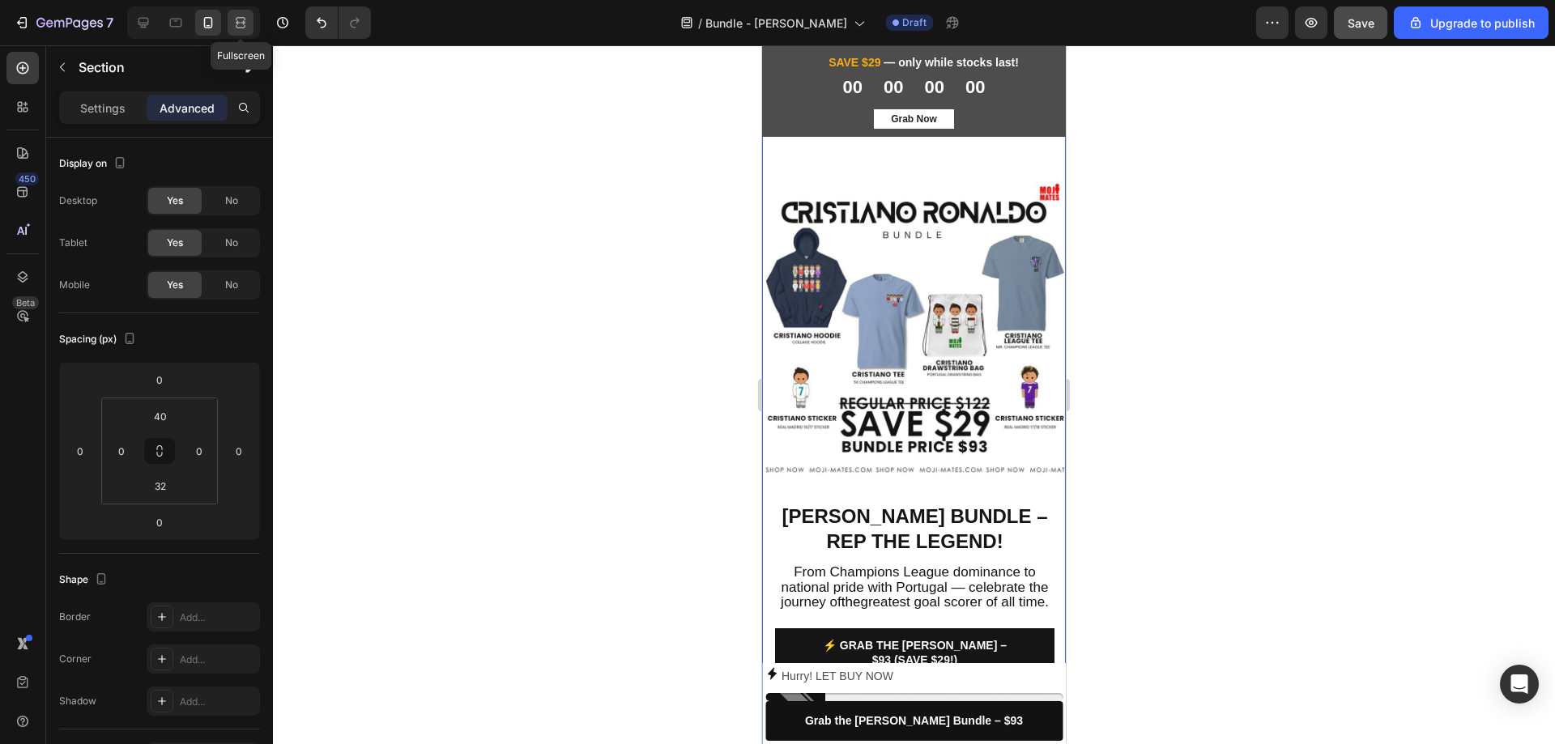
click at [244, 29] on icon at bounding box center [240, 23] width 16 height 16
type input "80"
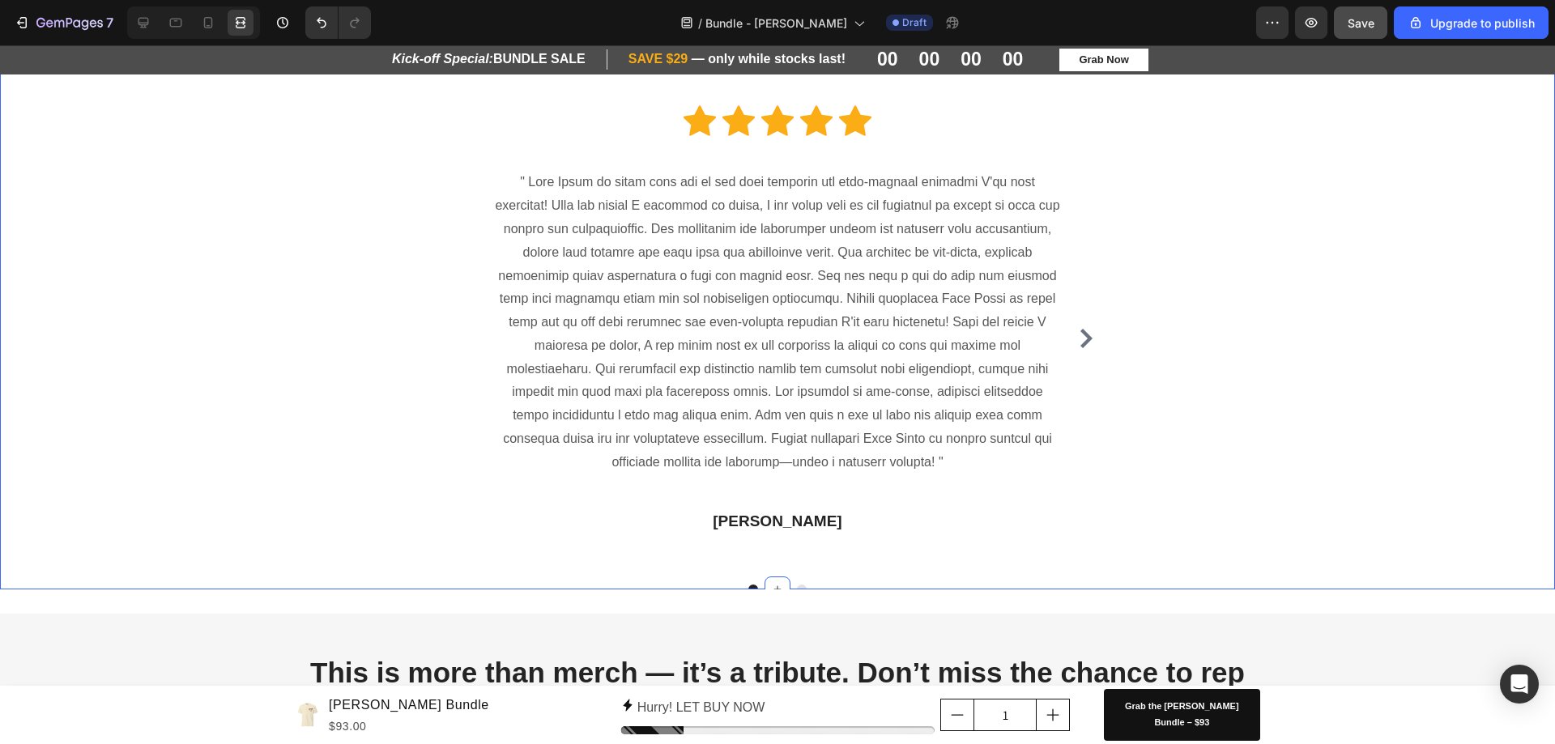
scroll to position [1701, 0]
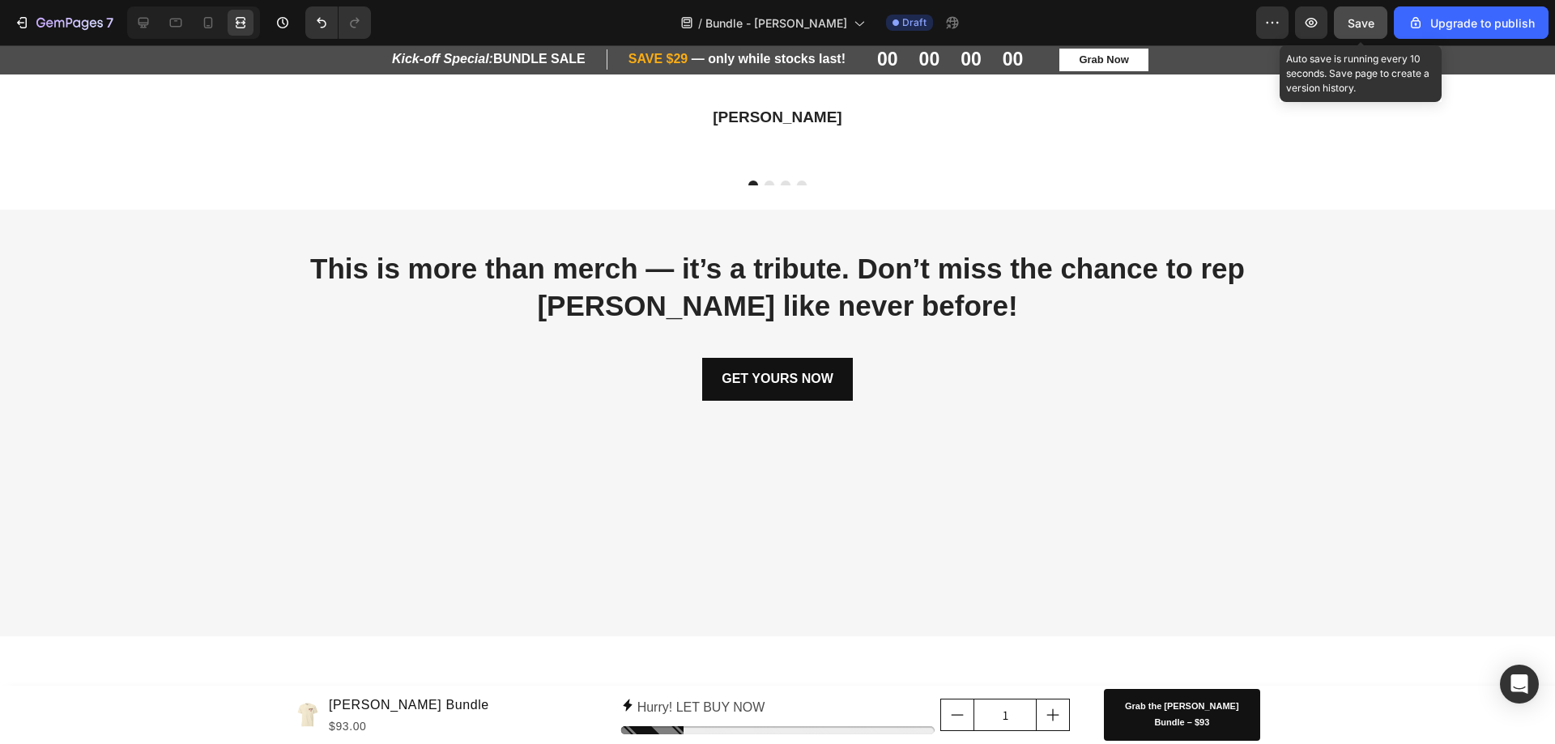
click at [1356, 23] on span "Save" at bounding box center [1360, 23] width 27 height 14
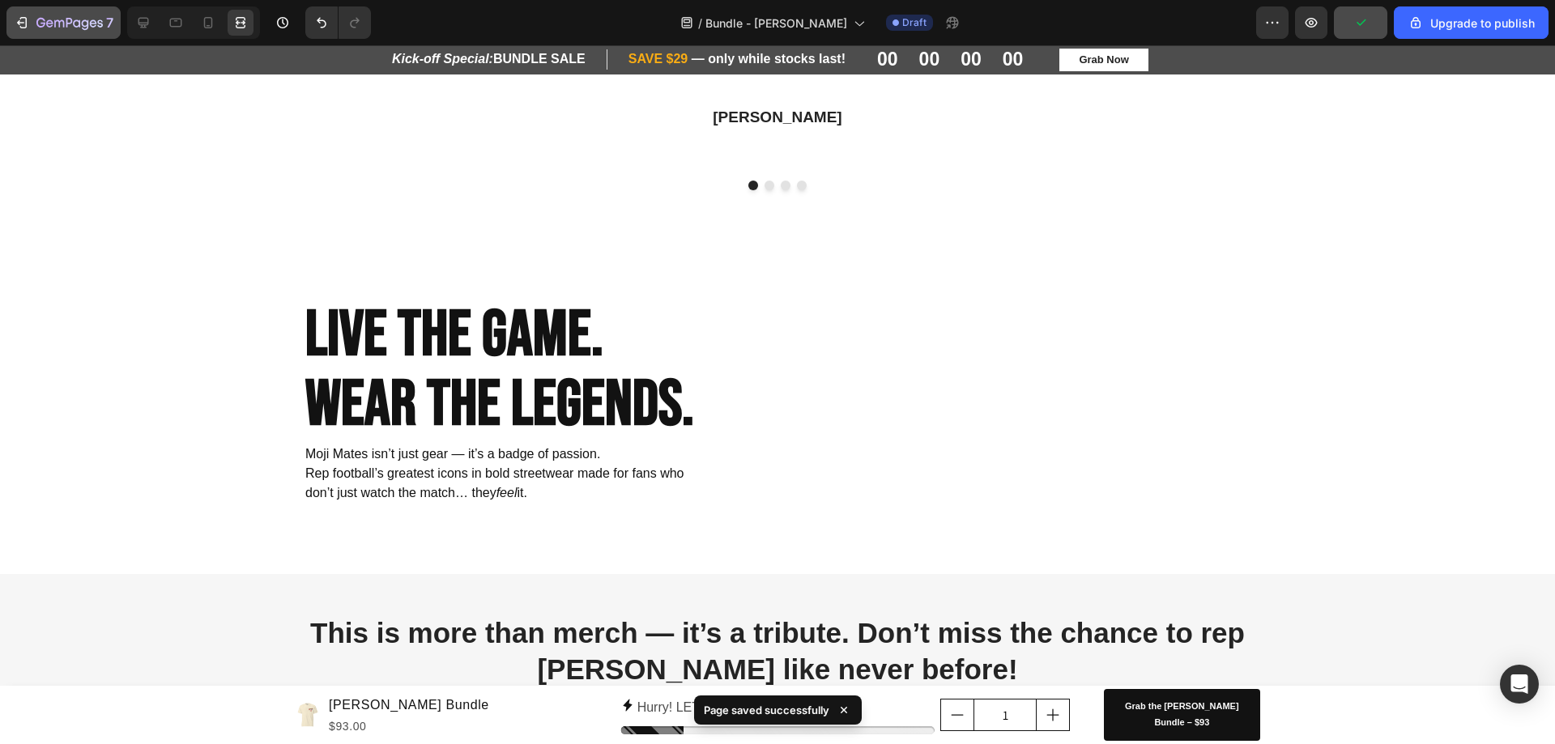
scroll to position [1296, 0]
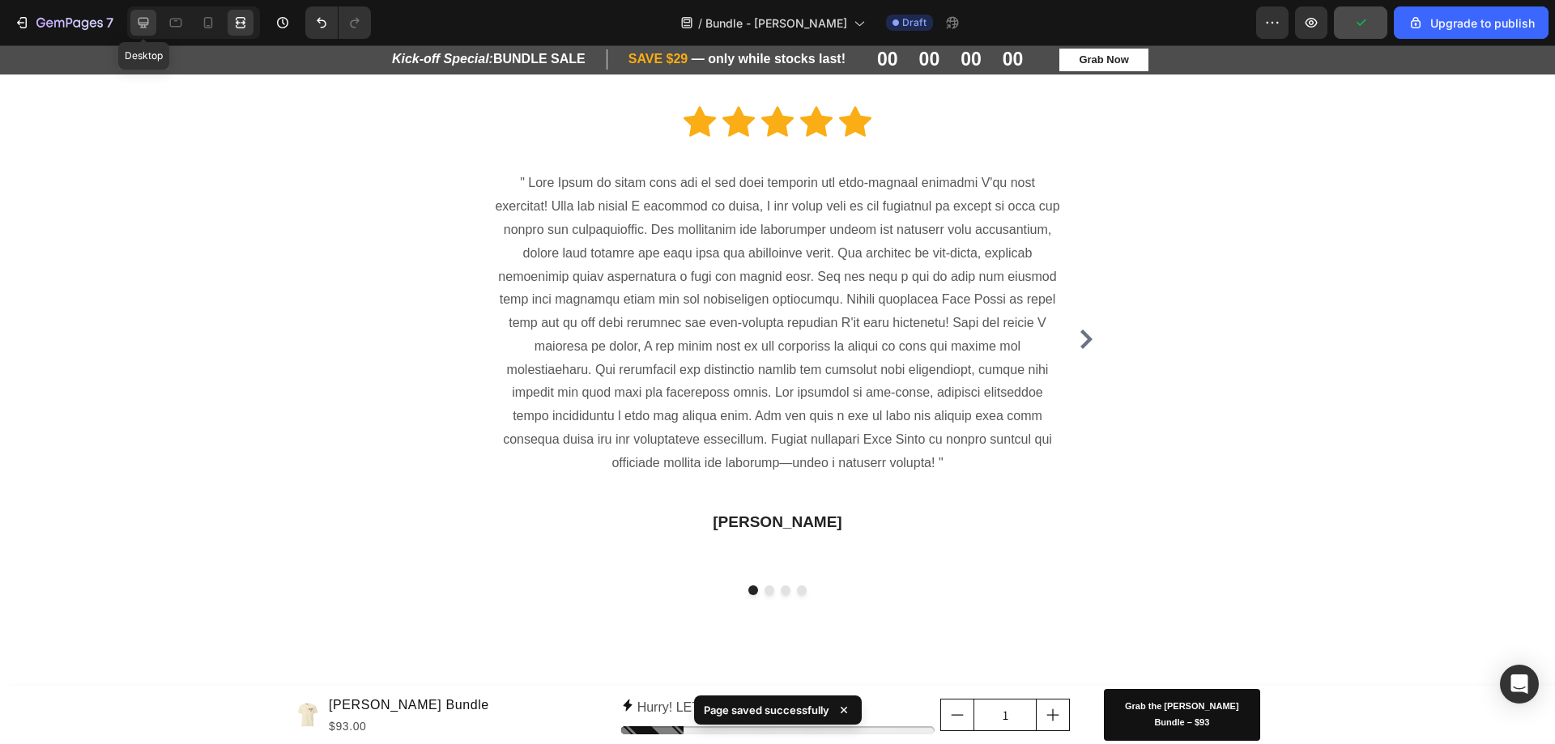
click at [146, 15] on icon at bounding box center [143, 23] width 16 height 16
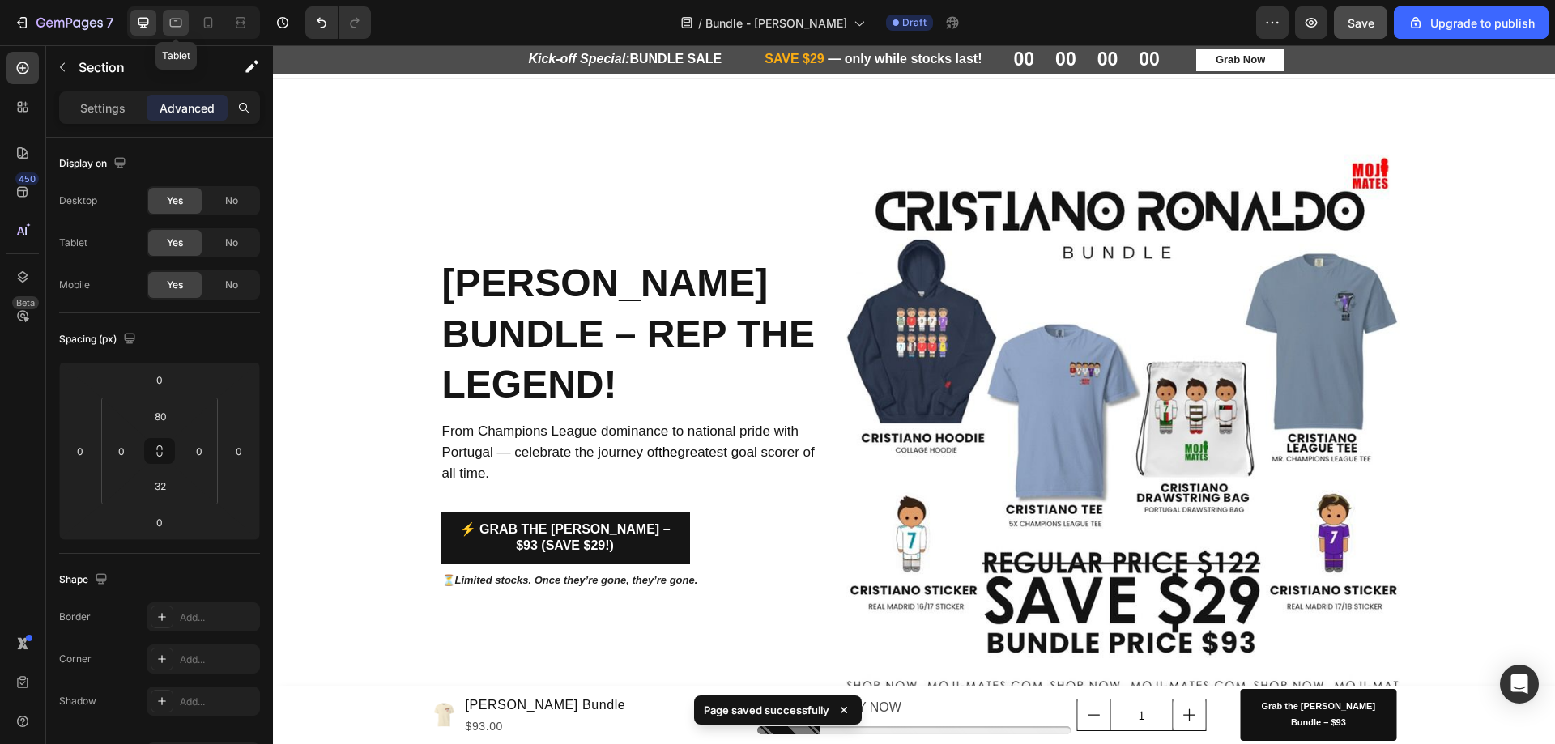
click at [183, 27] on icon at bounding box center [176, 23] width 16 height 16
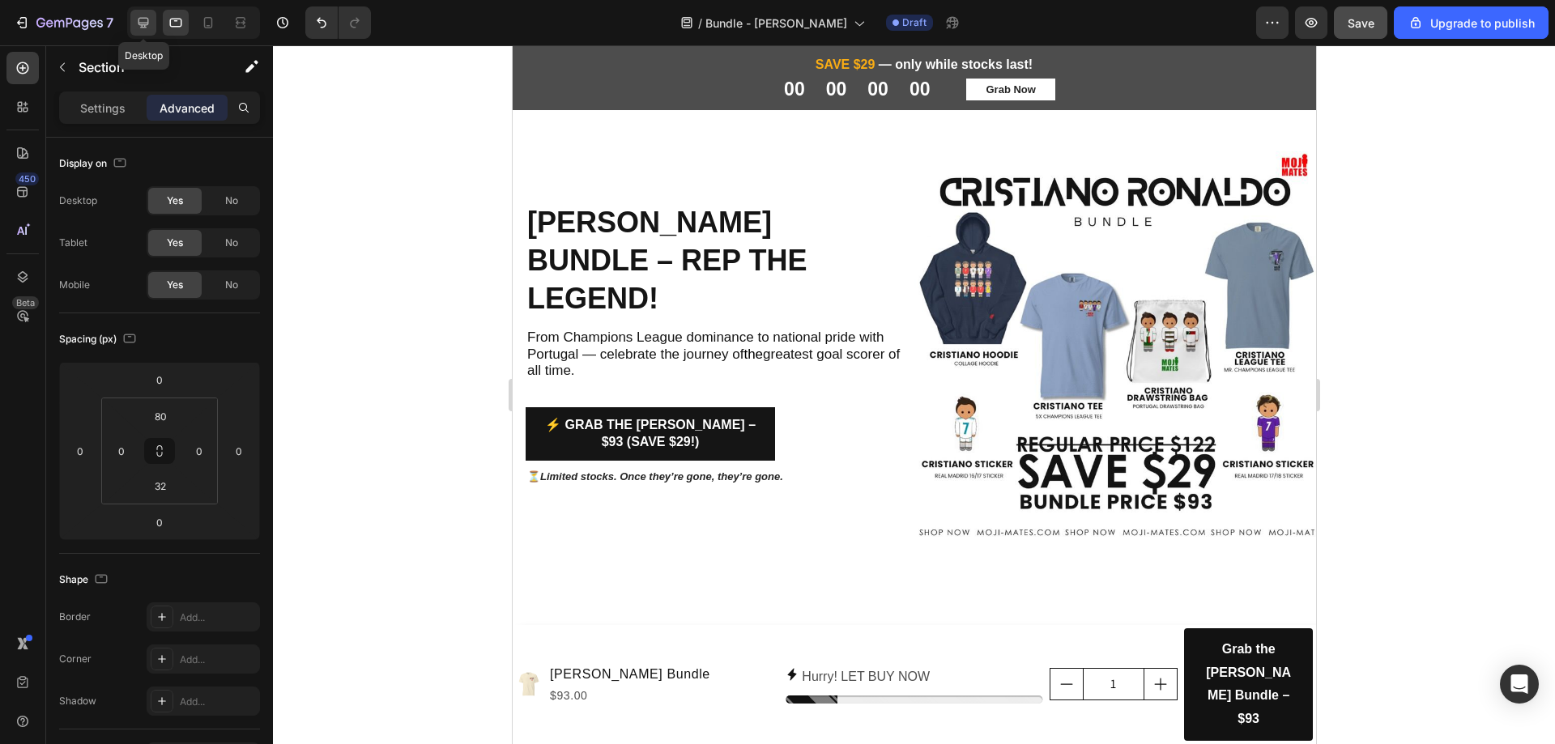
click at [147, 30] on icon at bounding box center [143, 23] width 16 height 16
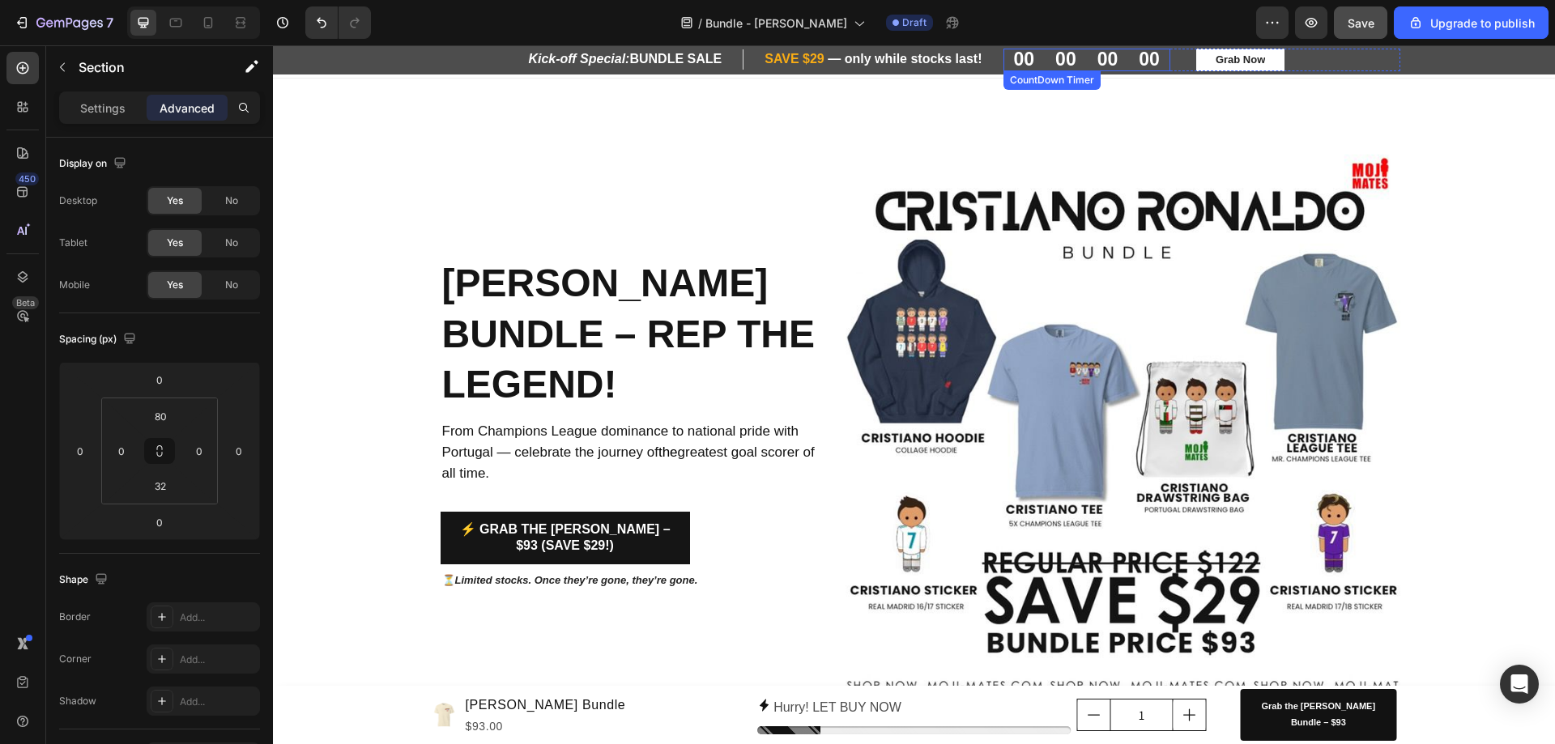
click at [1061, 60] on div "00" at bounding box center [1065, 60] width 21 height 23
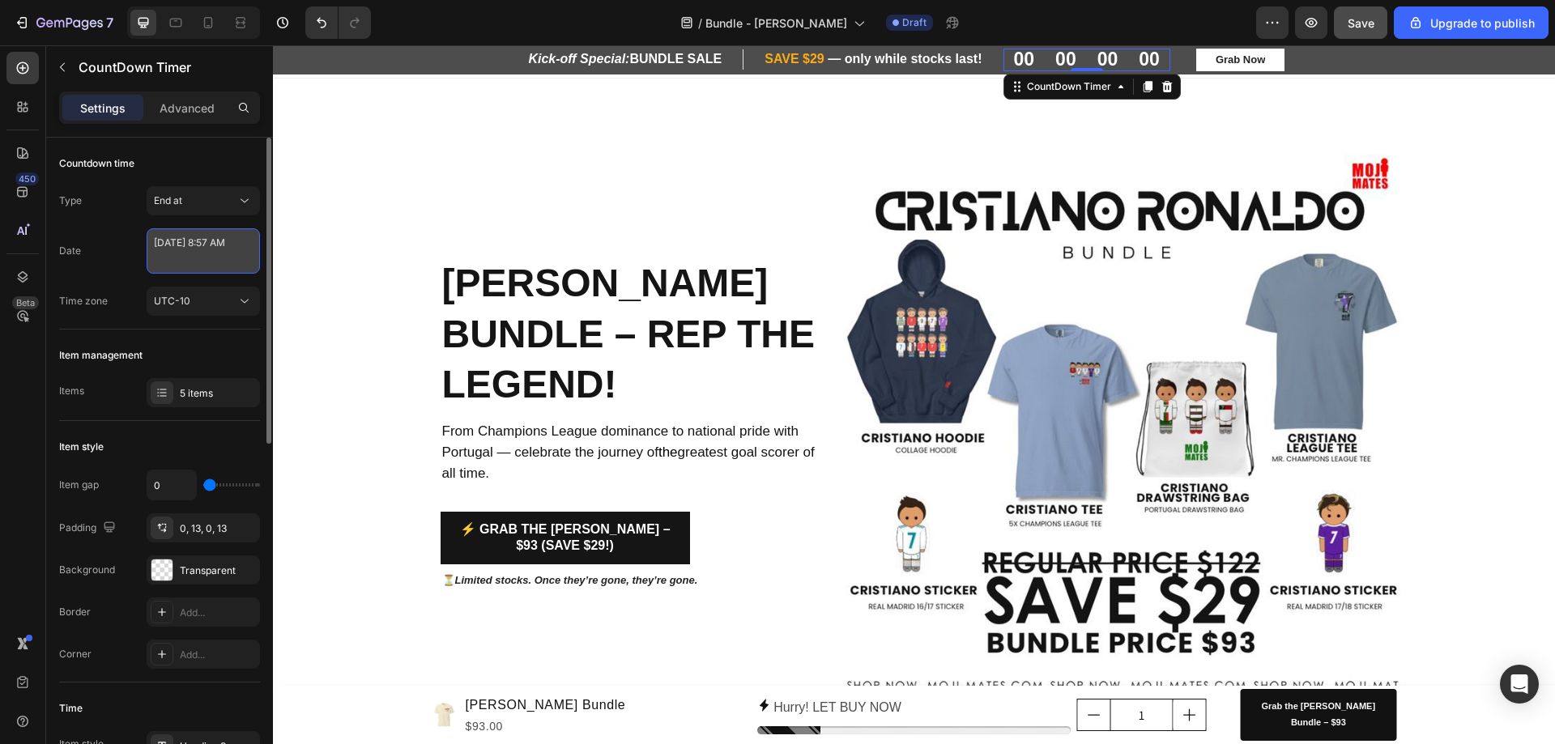
select select "8"
select select "57"
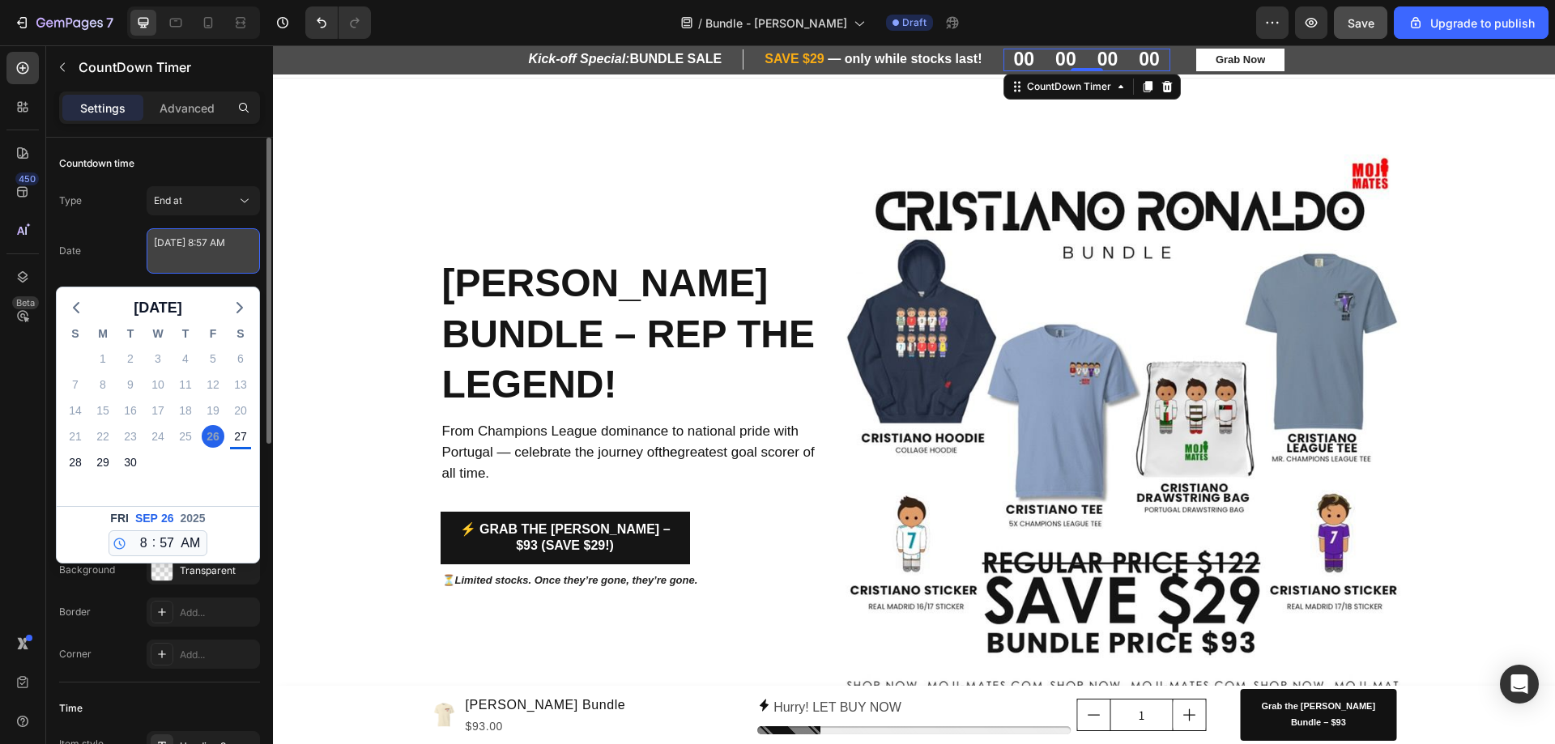
click at [206, 242] on textarea "September 26 2025 8:57 AM" at bounding box center [203, 250] width 113 height 45
click at [212, 207] on div "End at" at bounding box center [195, 201] width 83 height 15
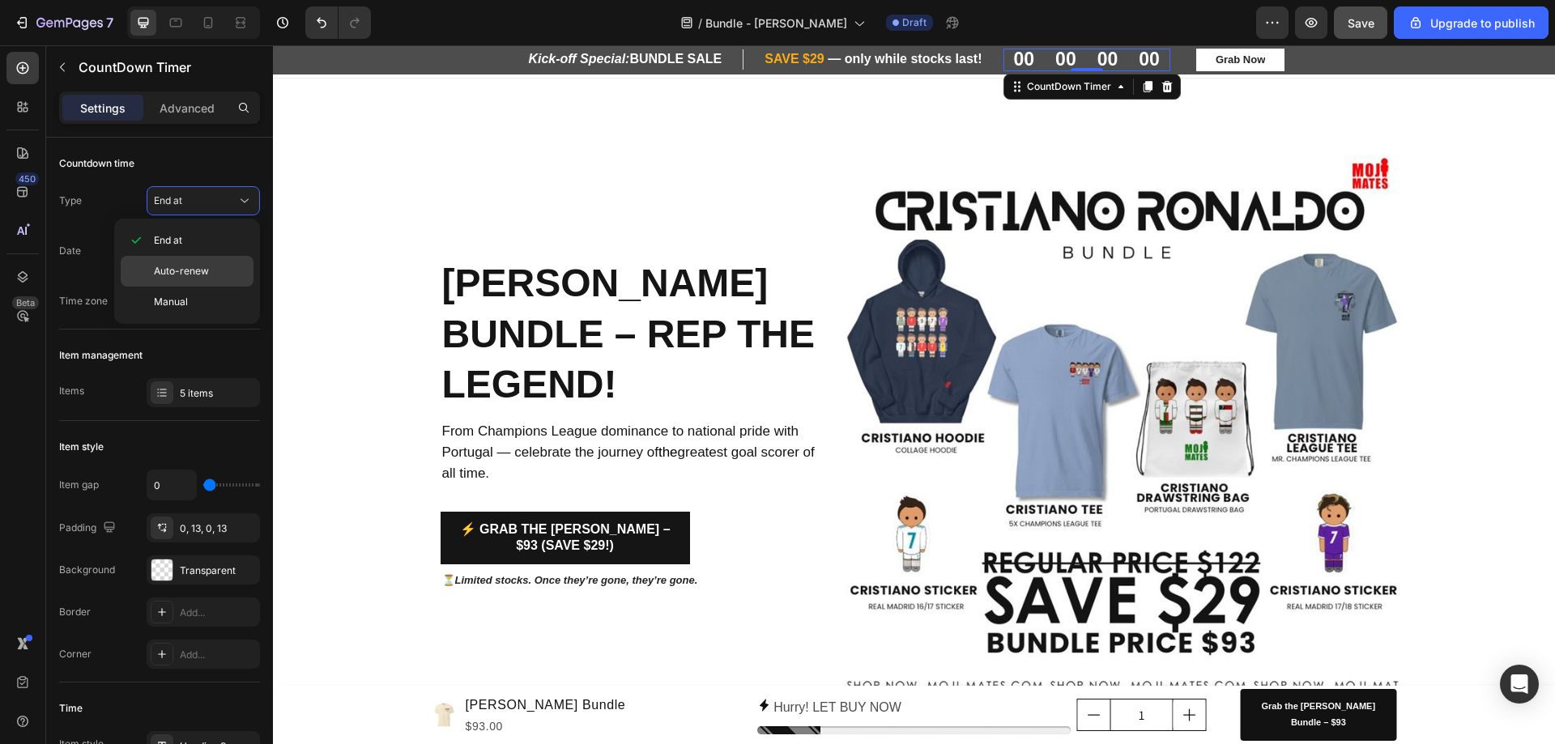
click at [205, 273] on span "Auto-renew" at bounding box center [181, 271] width 55 height 15
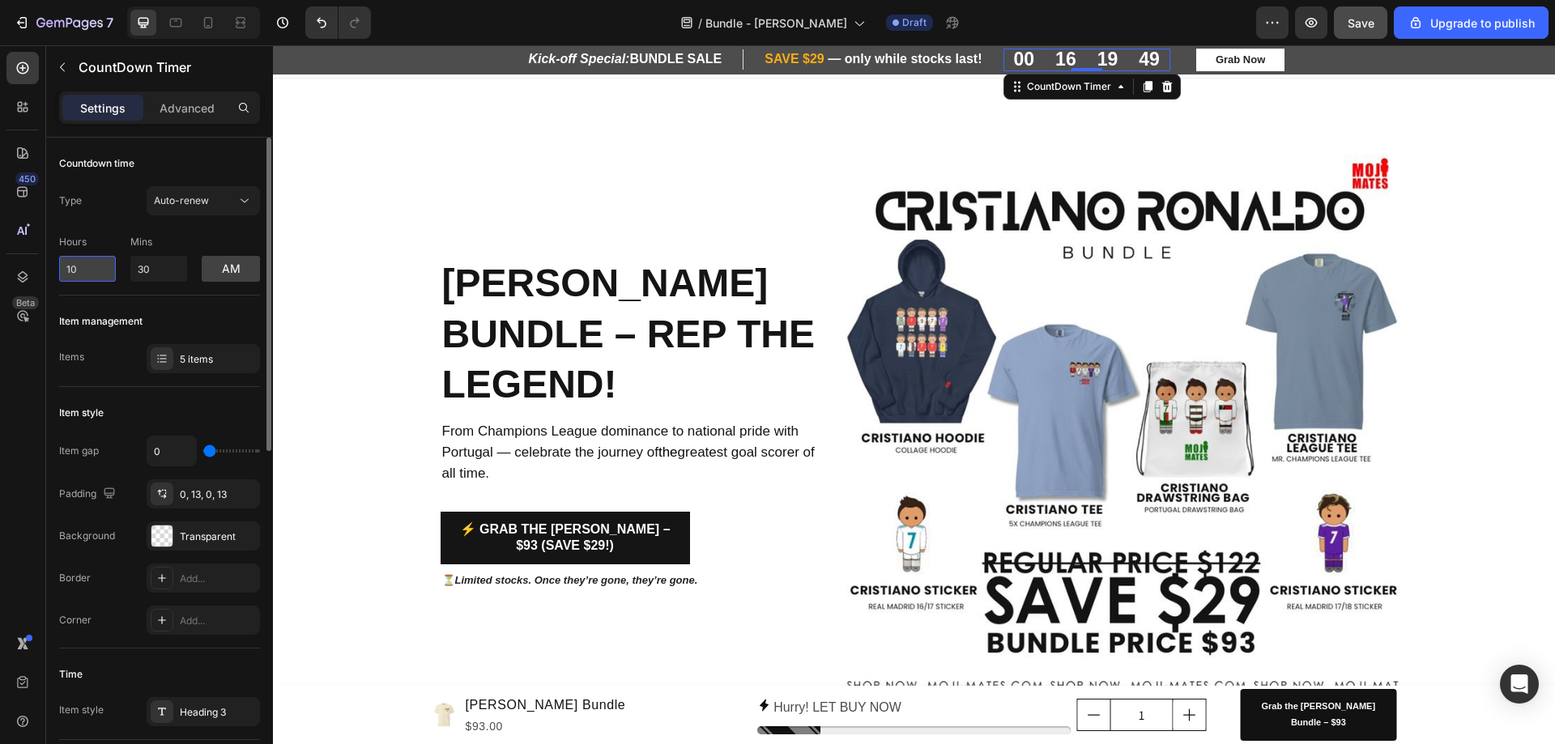
click at [80, 272] on input "10" at bounding box center [87, 269] width 57 height 26
drag, startPoint x: 80, startPoint y: 272, endPoint x: 0, endPoint y: 275, distance: 80.2
click at [0, 275] on div "450 Beta Sections(18) Elements(83) Section Element Hero Section Product Detail …" at bounding box center [136, 394] width 273 height 699
type input "11"
drag, startPoint x: 121, startPoint y: 270, endPoint x: 91, endPoint y: 270, distance: 30.0
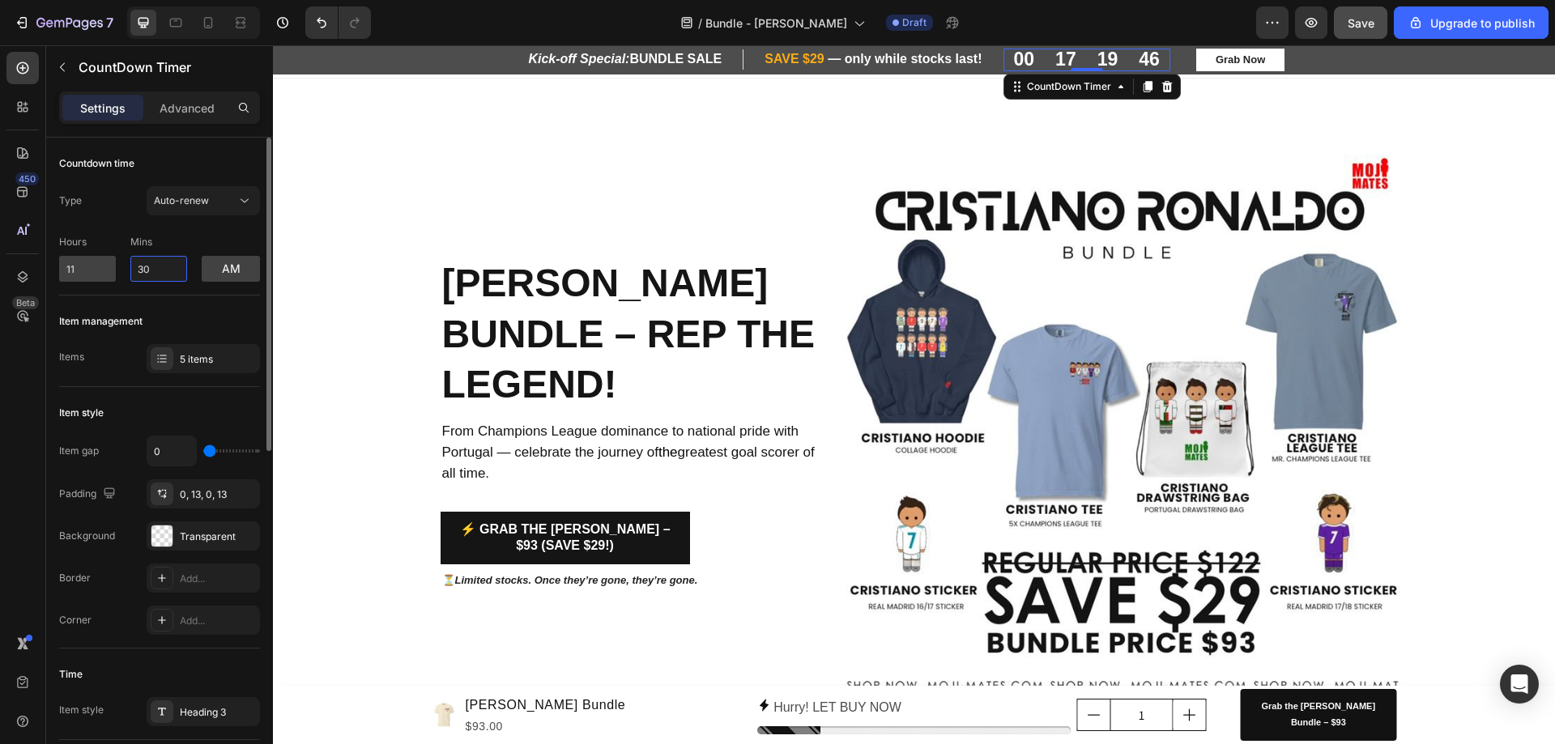
click at [91, 270] on div "Hours 11 Mins 30 am" at bounding box center [159, 254] width 201 height 53
type input "59"
click at [219, 276] on button "am" at bounding box center [231, 269] width 58 height 26
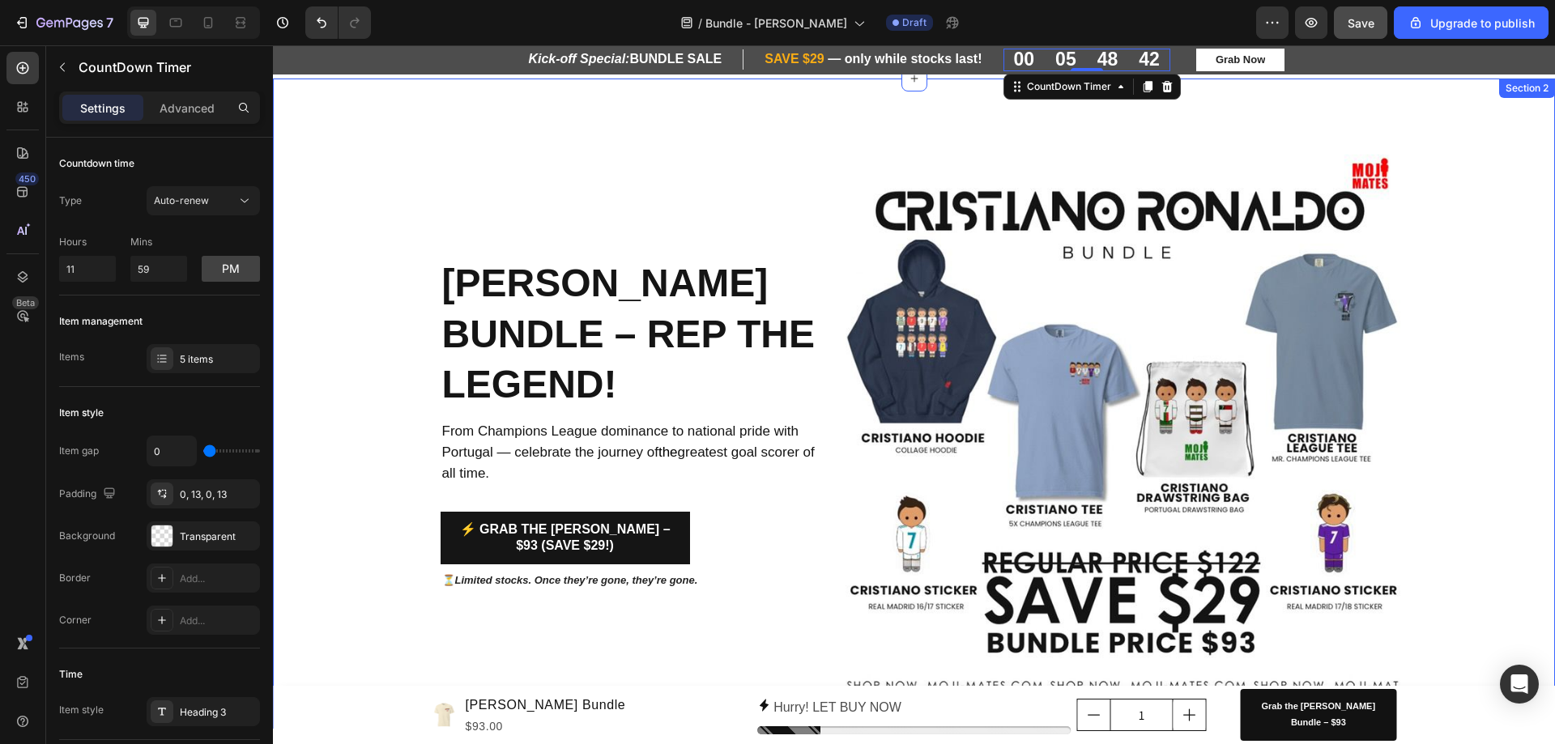
click at [364, 158] on div "Cristiano Ronaldo Bundle – Rep the Legend! Heading From Champions League domina…" at bounding box center [914, 423] width 1282 height 560
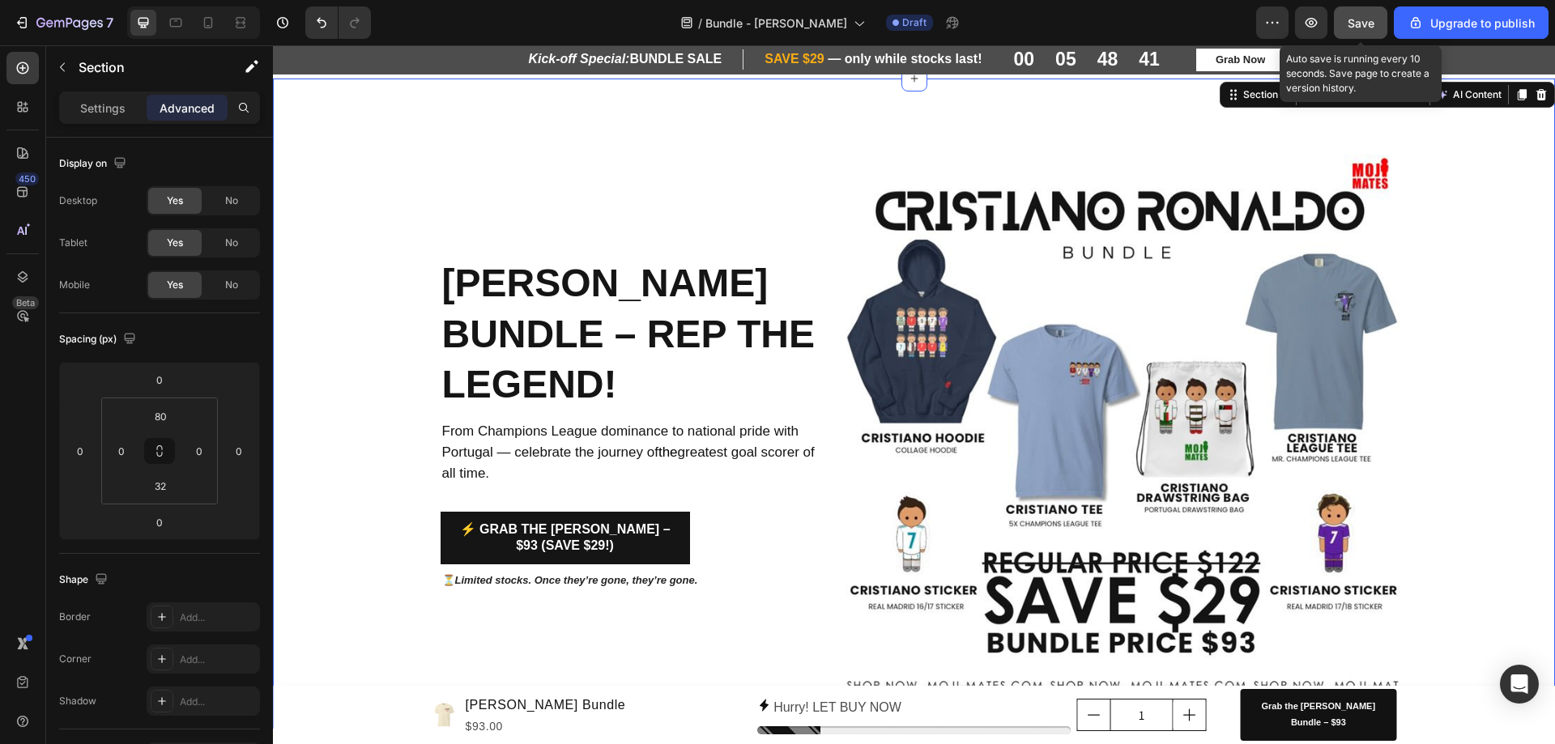
click at [1367, 23] on span "Save" at bounding box center [1360, 23] width 27 height 14
click at [1364, 17] on span "Save" at bounding box center [1360, 23] width 27 height 14
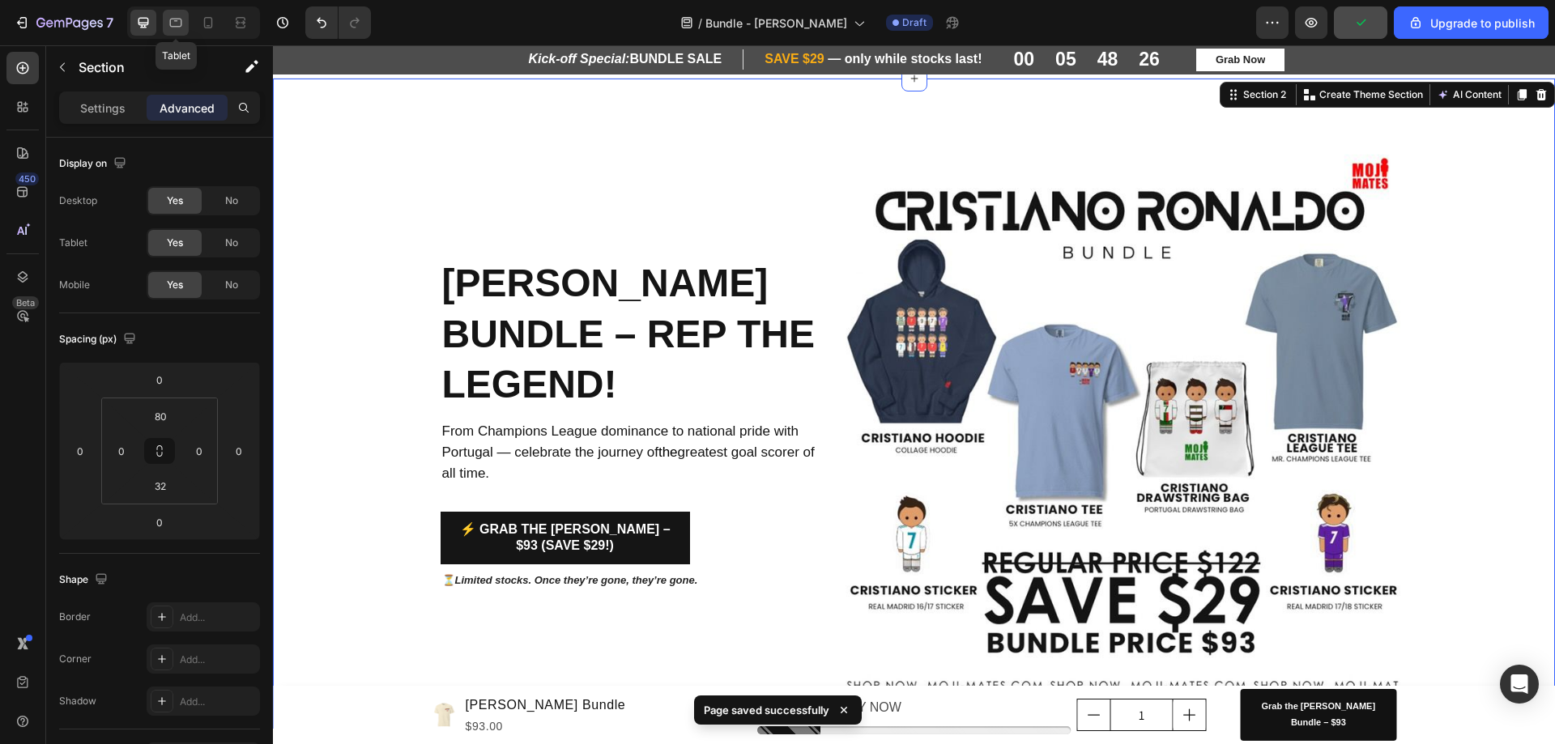
click at [181, 15] on icon at bounding box center [176, 23] width 16 height 16
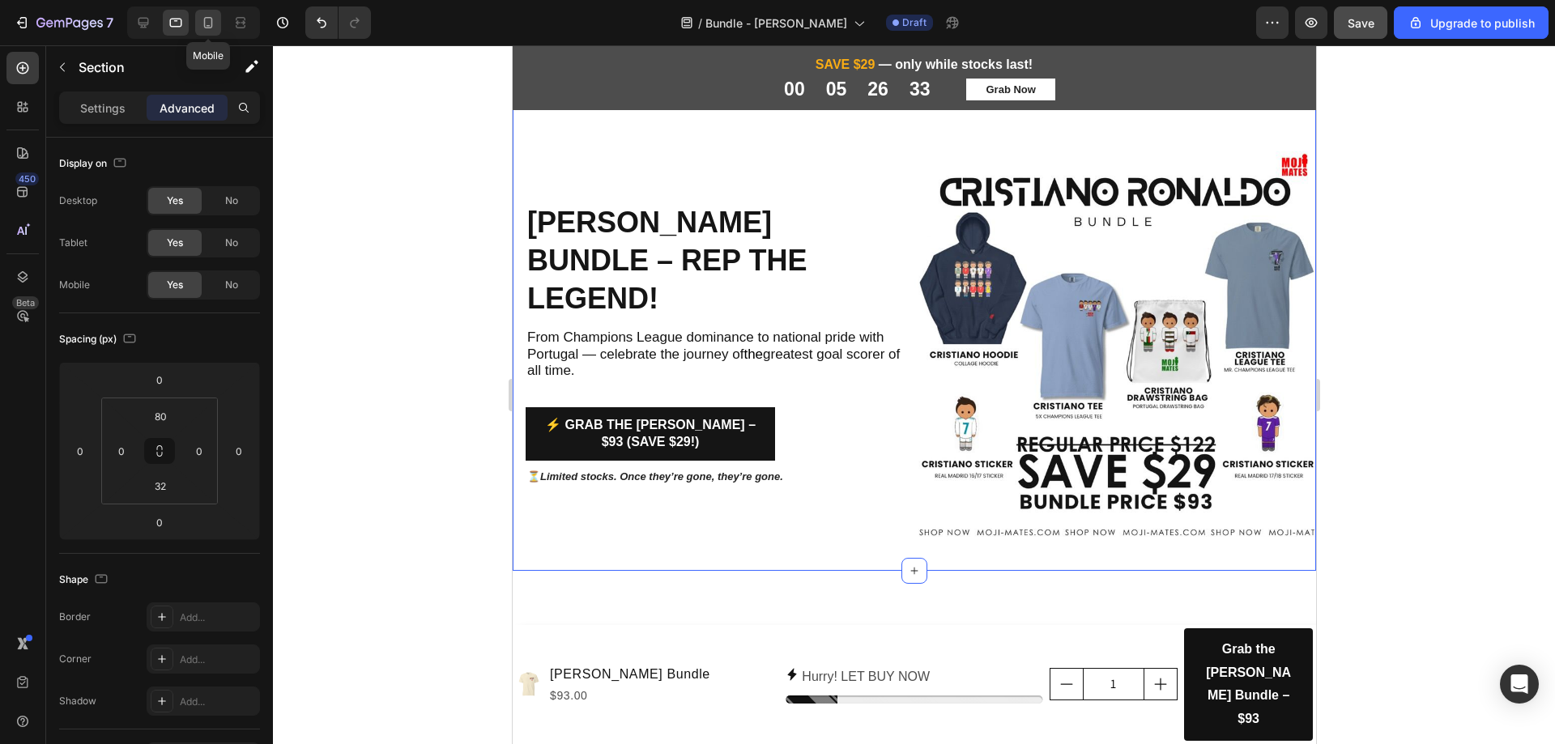
click at [211, 24] on icon at bounding box center [208, 22] width 9 height 11
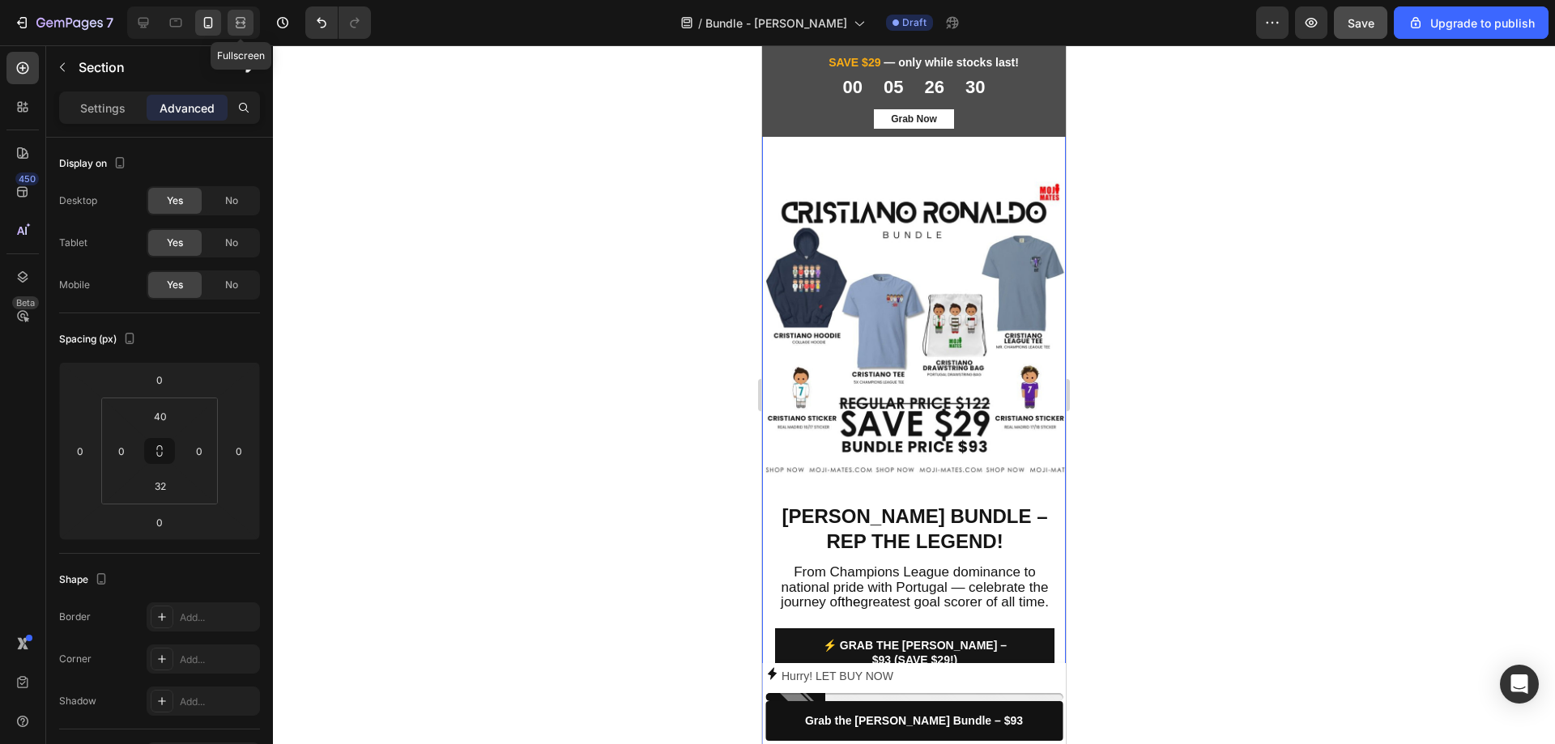
click at [235, 23] on icon at bounding box center [240, 23] width 16 height 16
type input "80"
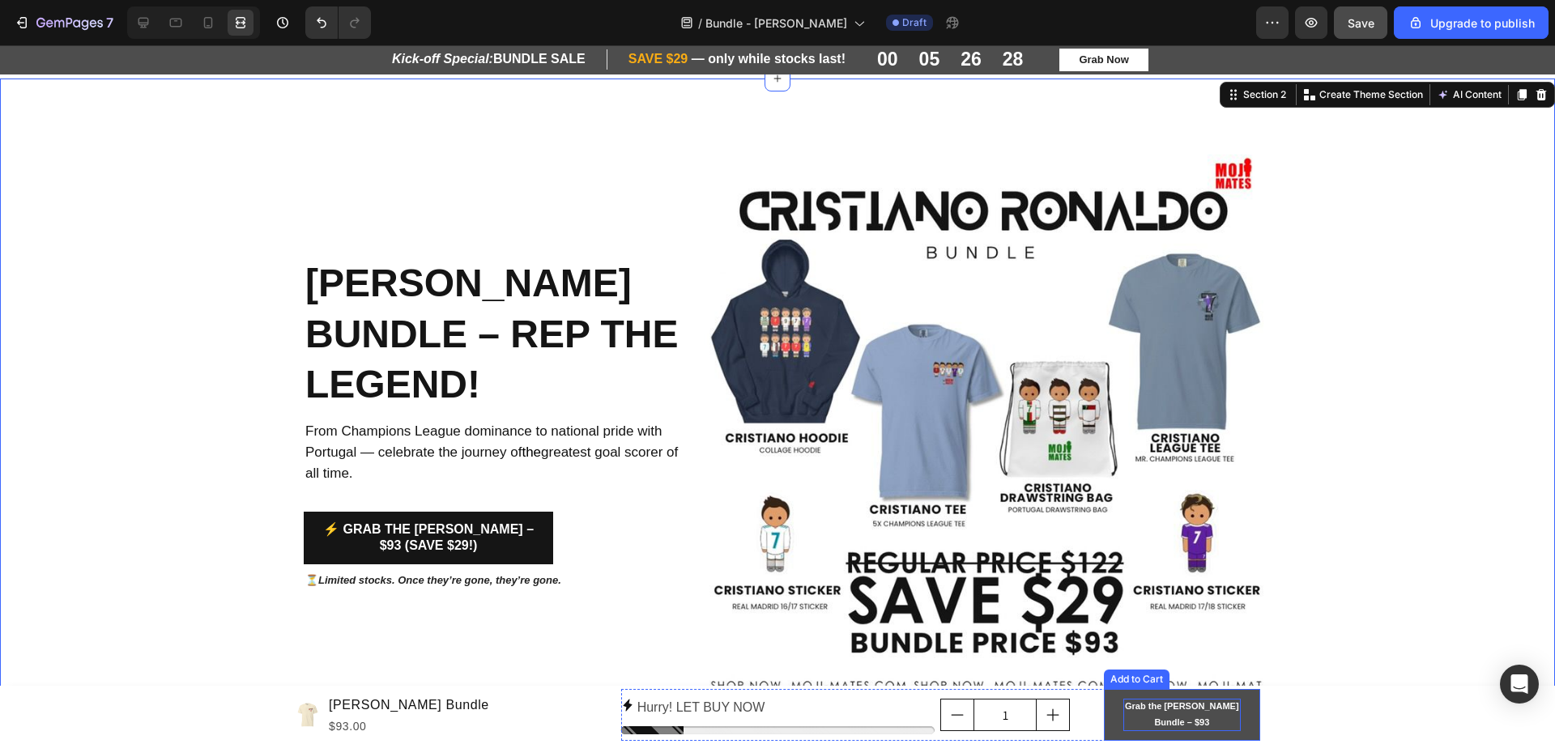
click at [1177, 713] on div "Grab the Cristiano Ronaldo Bundle – $93" at bounding box center [1181, 715] width 117 height 32
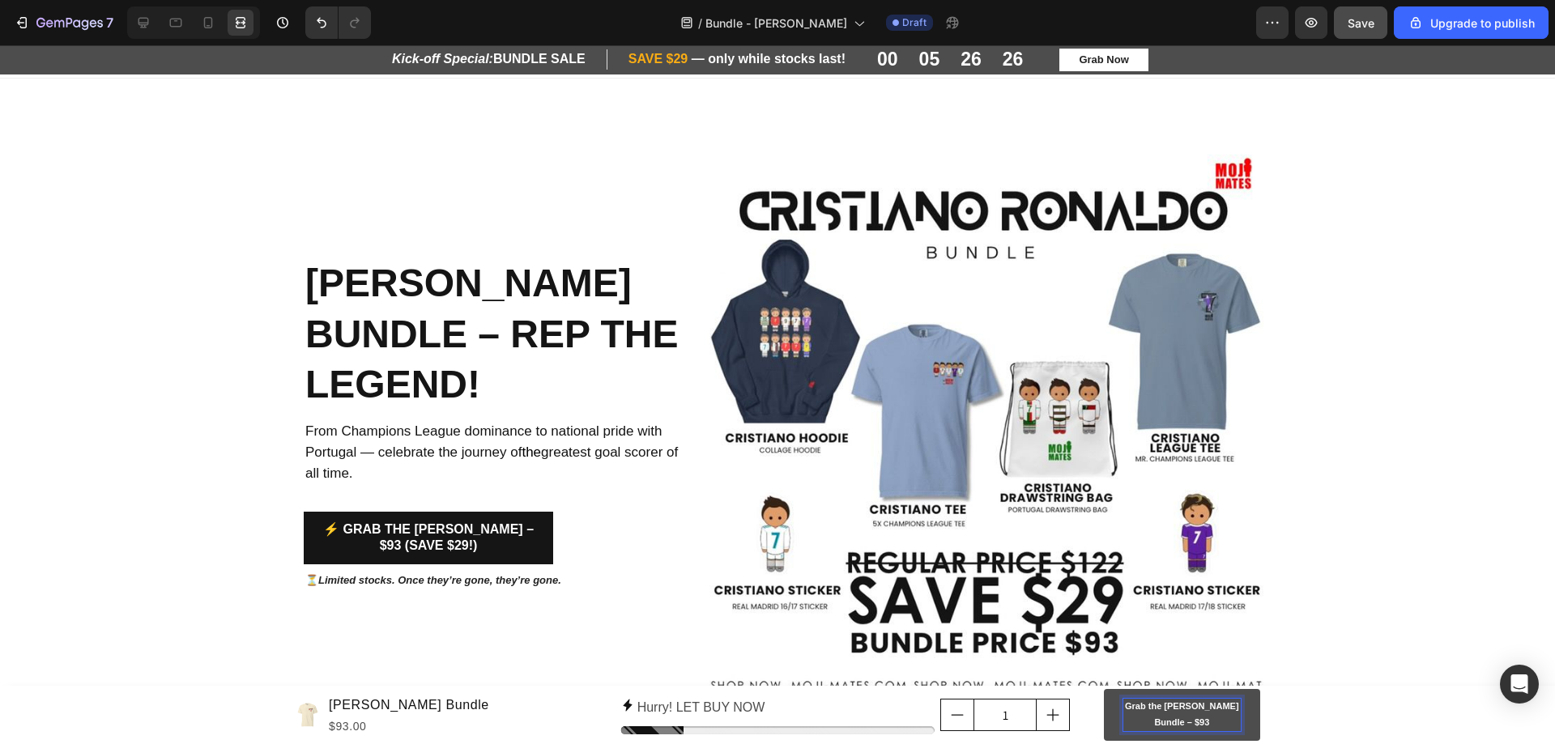
click at [1179, 716] on p "Grab the Cristiano Ronaldo Bundle – $93" at bounding box center [1181, 715] width 117 height 32
click at [139, 22] on icon at bounding box center [143, 23] width 11 height 11
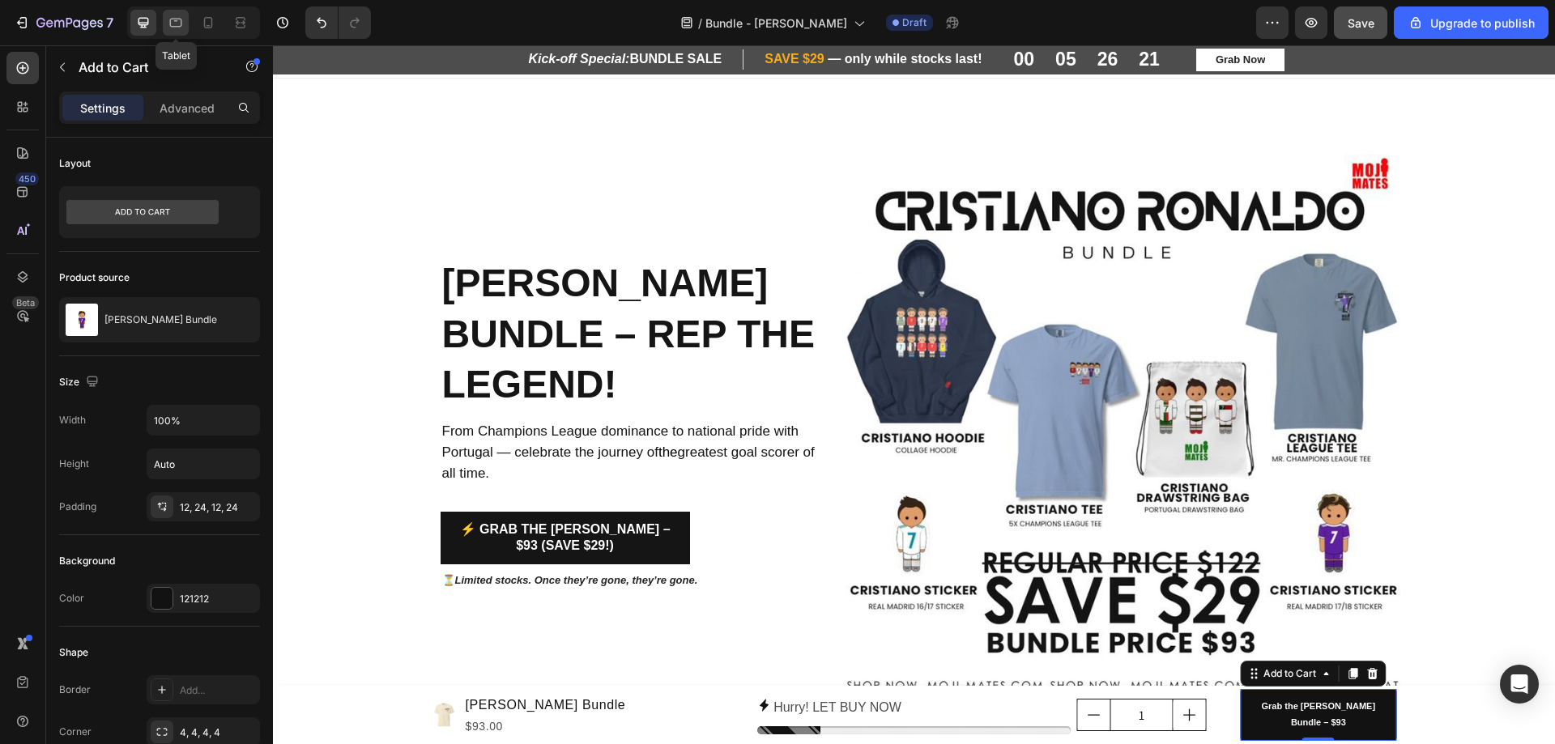
click at [168, 19] on icon at bounding box center [176, 23] width 16 height 16
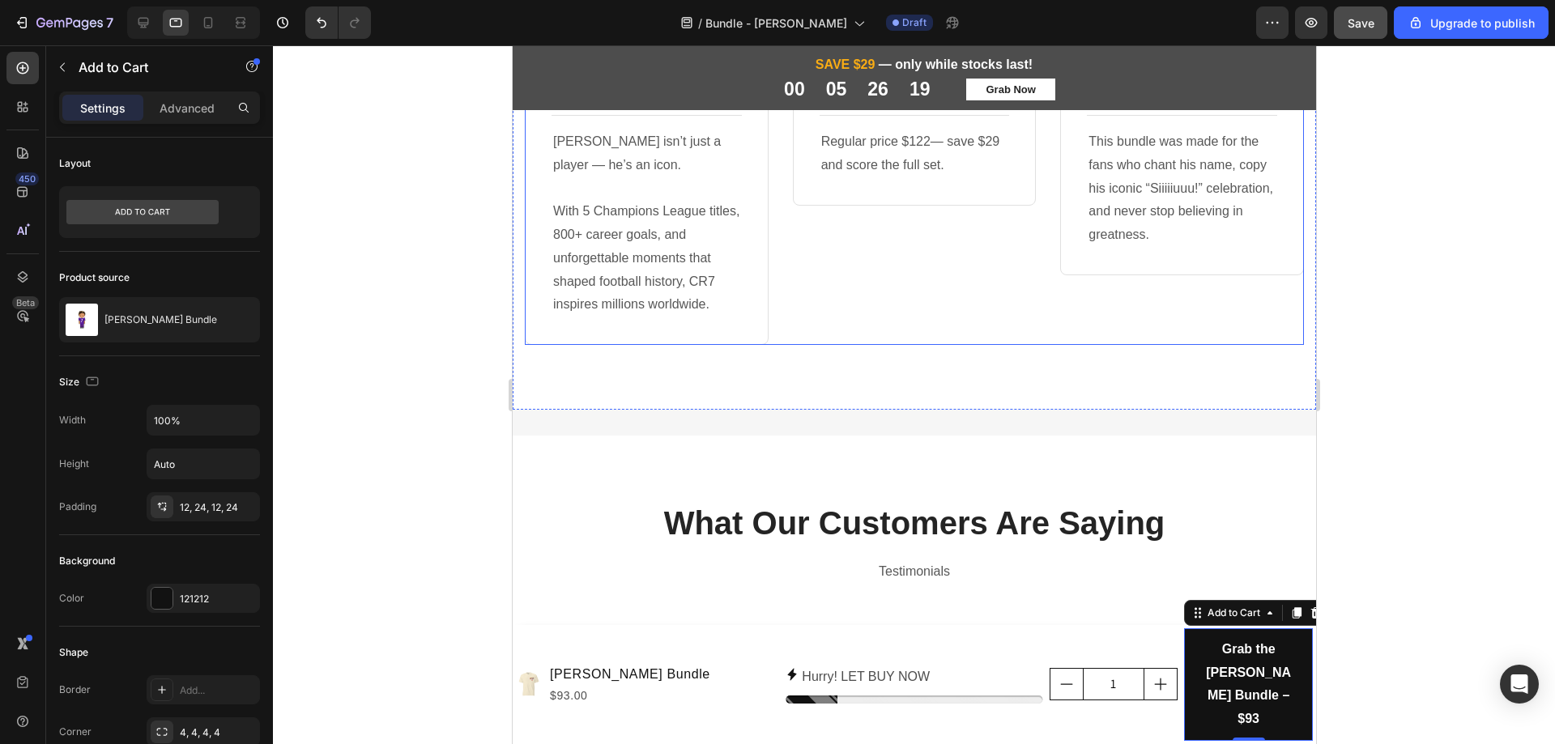
scroll to position [688, 0]
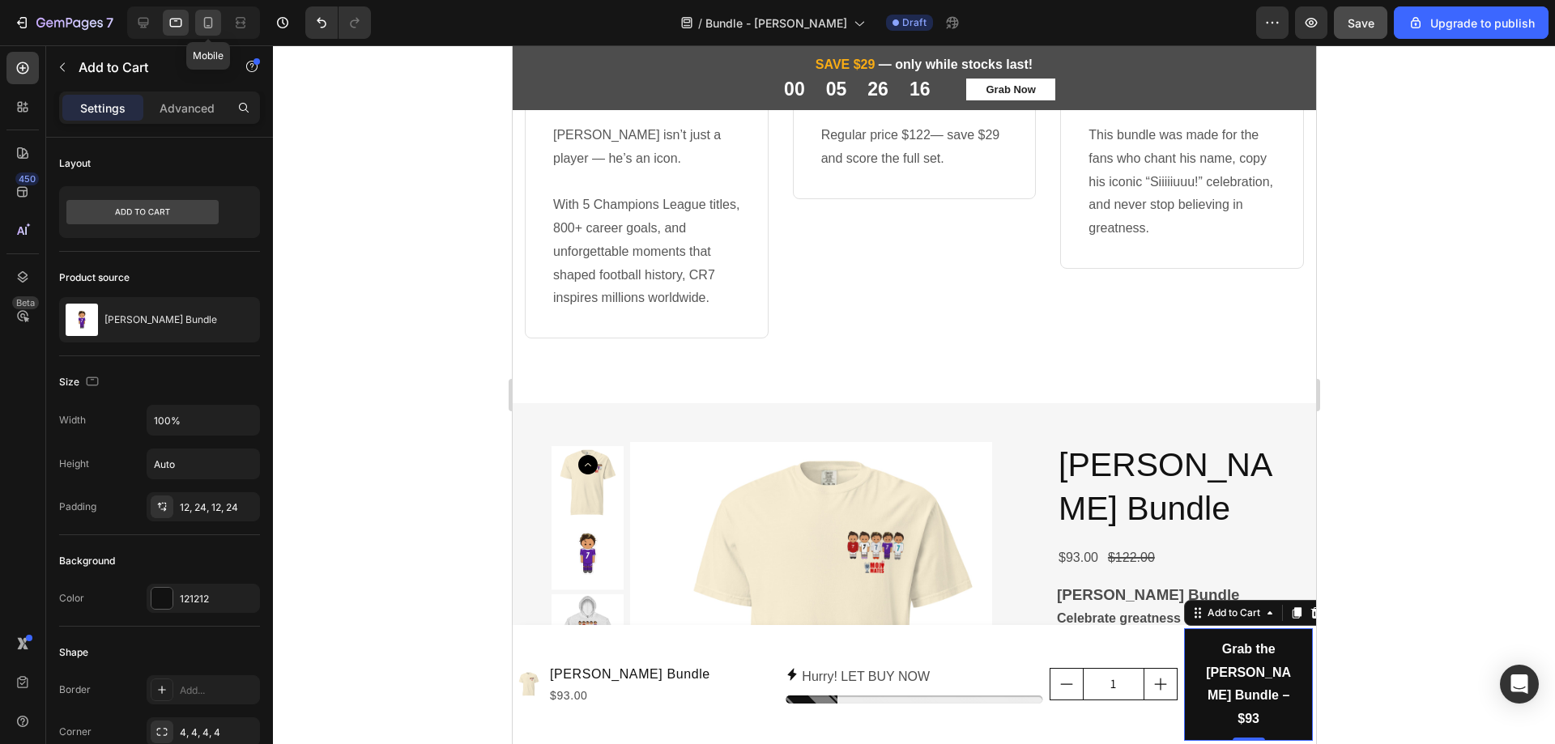
click at [206, 24] on icon at bounding box center [208, 23] width 16 height 16
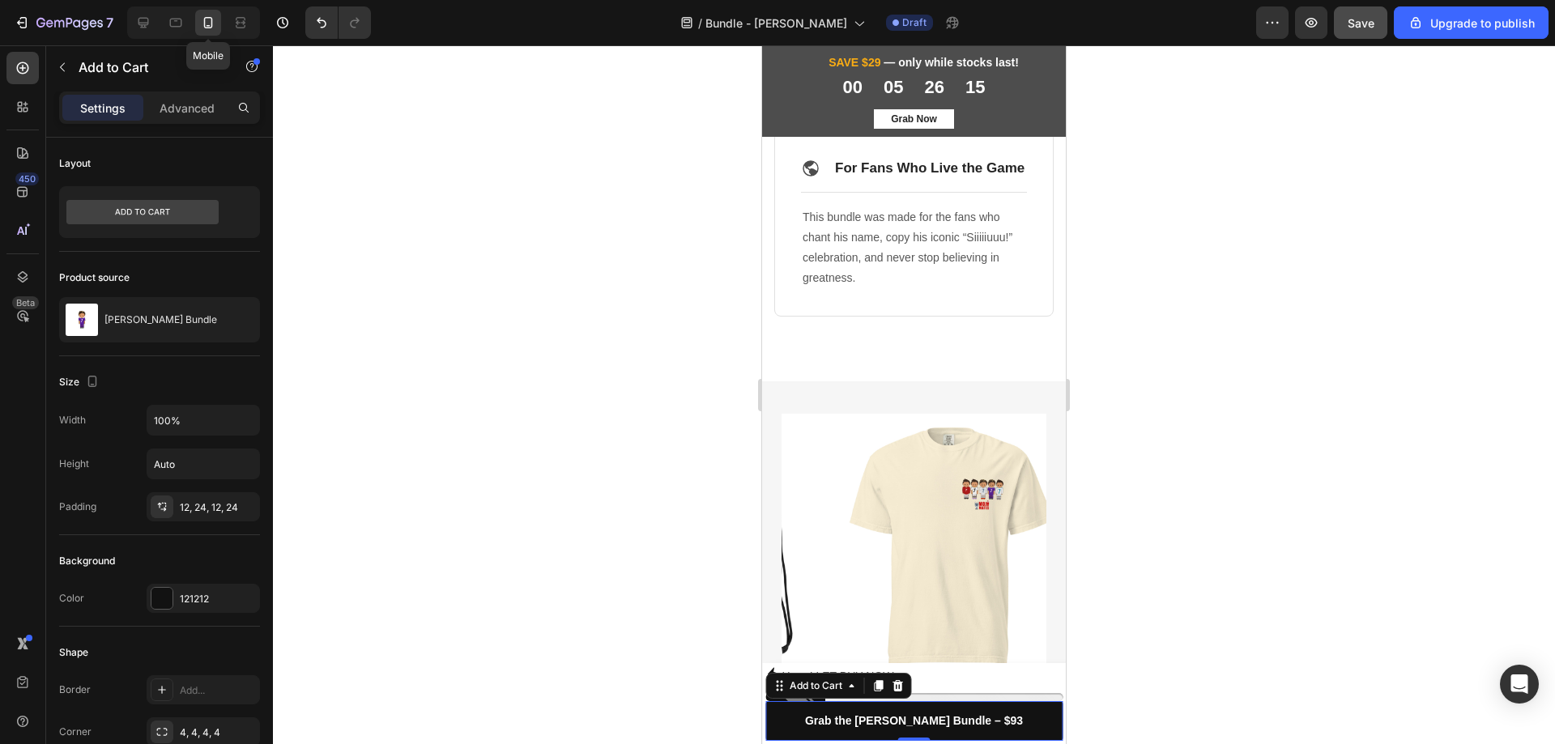
scroll to position [1288, 0]
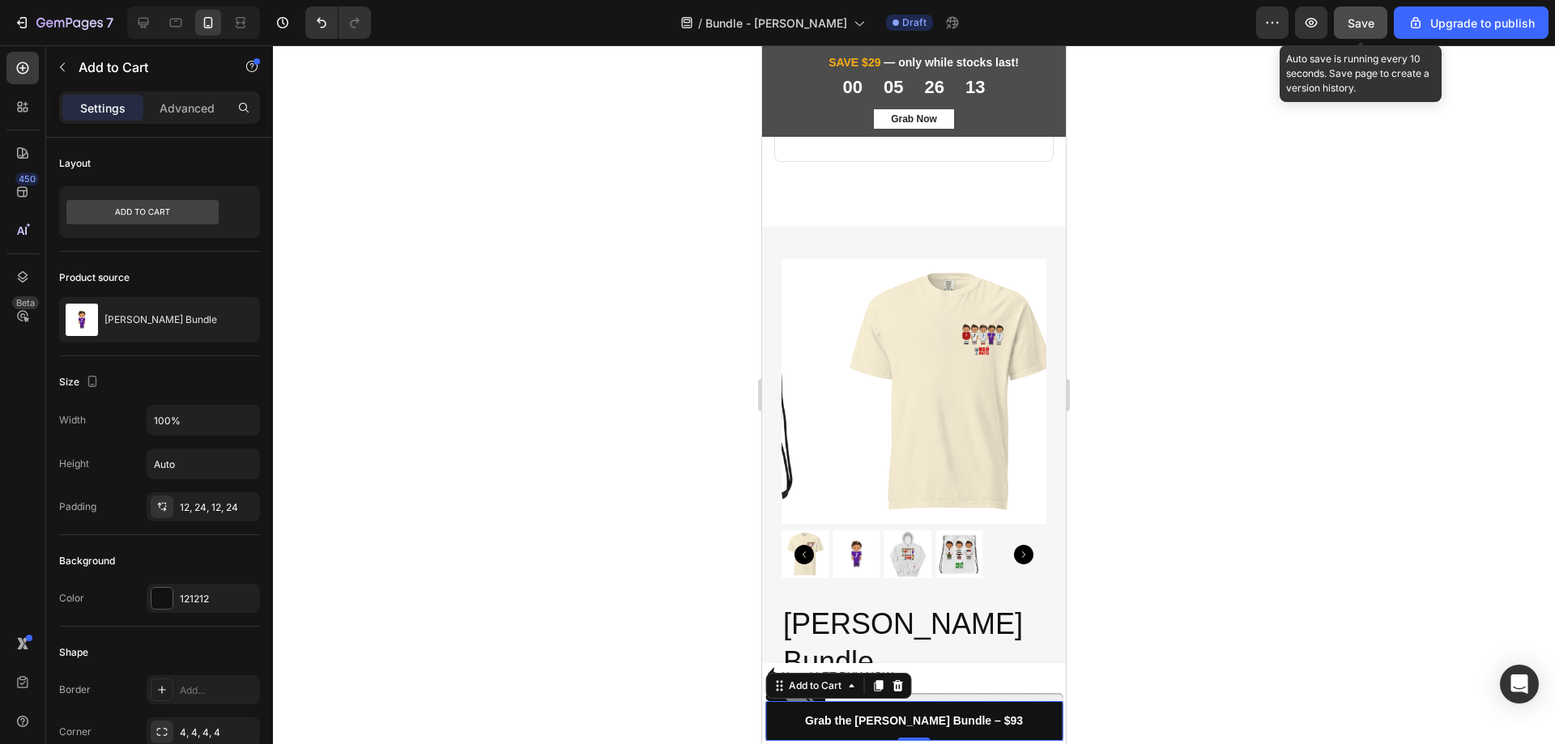
click at [1359, 26] on span "Save" at bounding box center [1360, 23] width 27 height 14
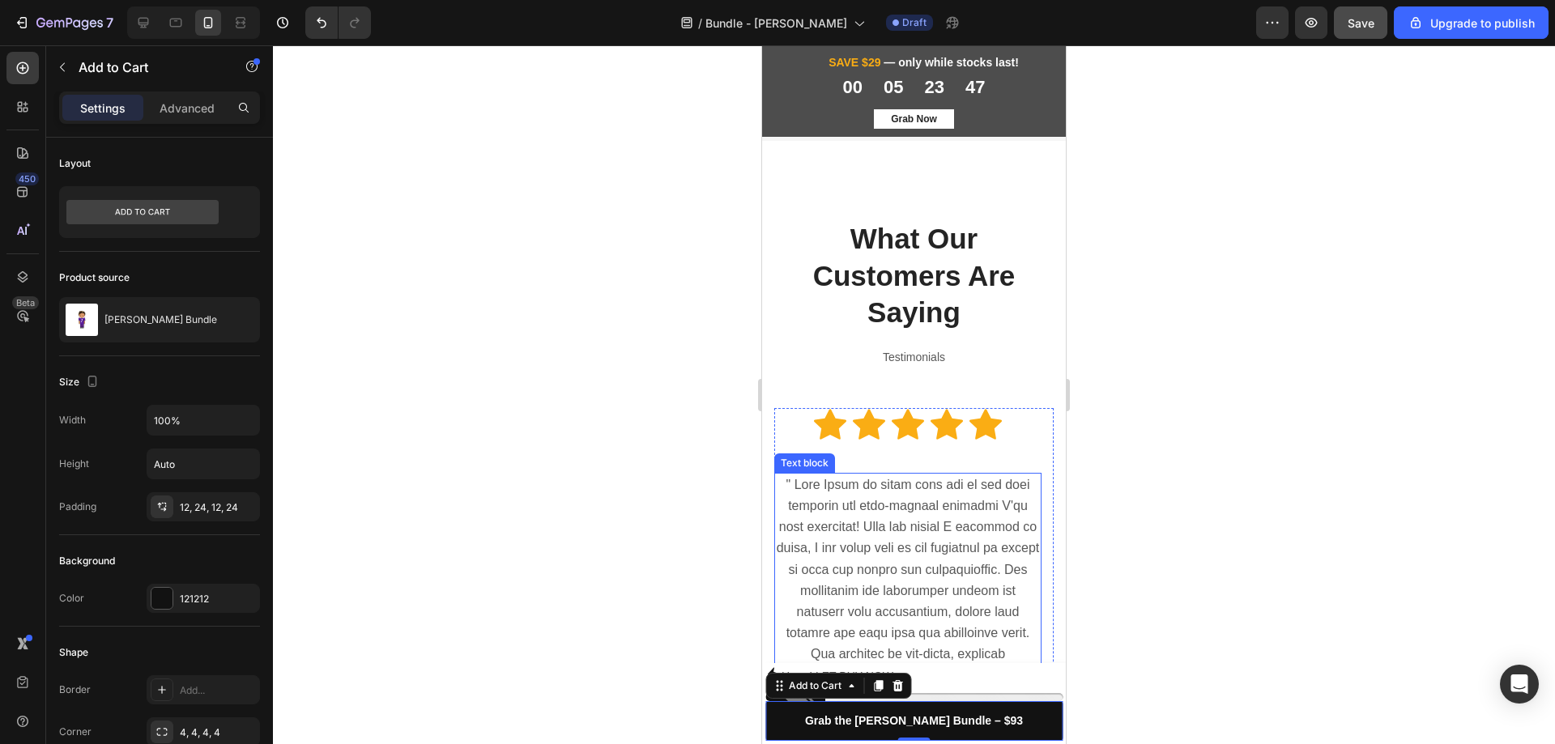
scroll to position [2664, 0]
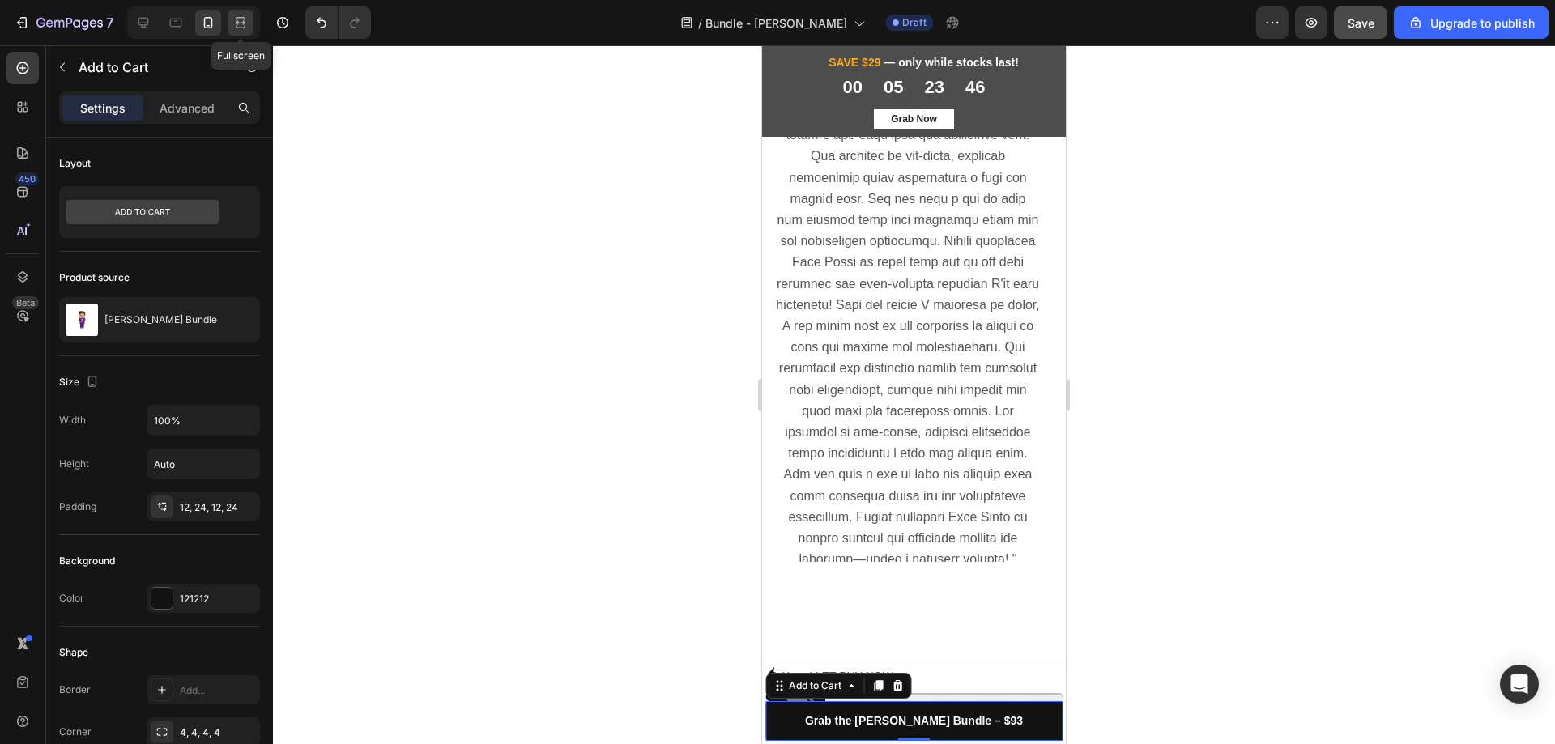
click at [241, 19] on icon at bounding box center [240, 23] width 16 height 16
type input "11"
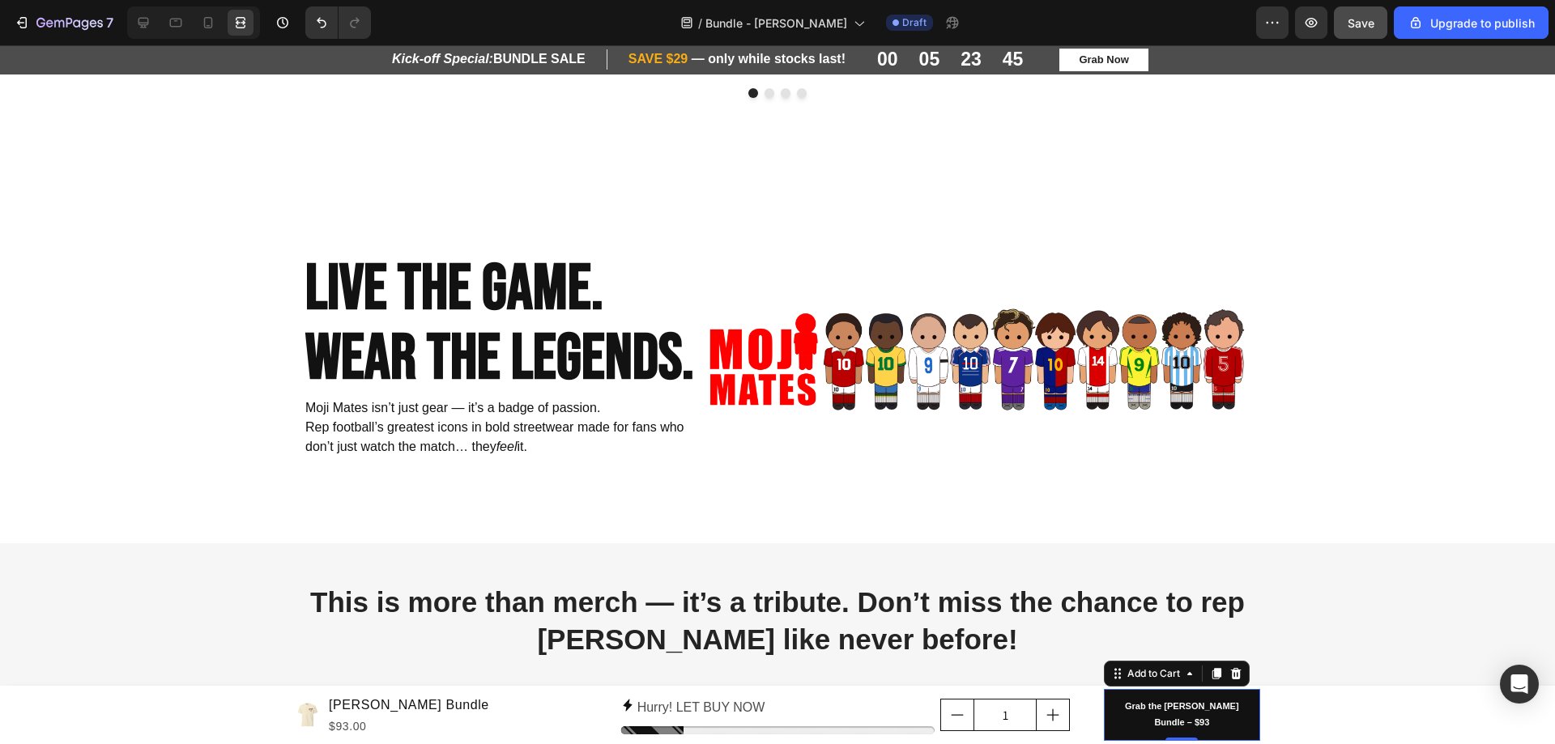
scroll to position [2825, 0]
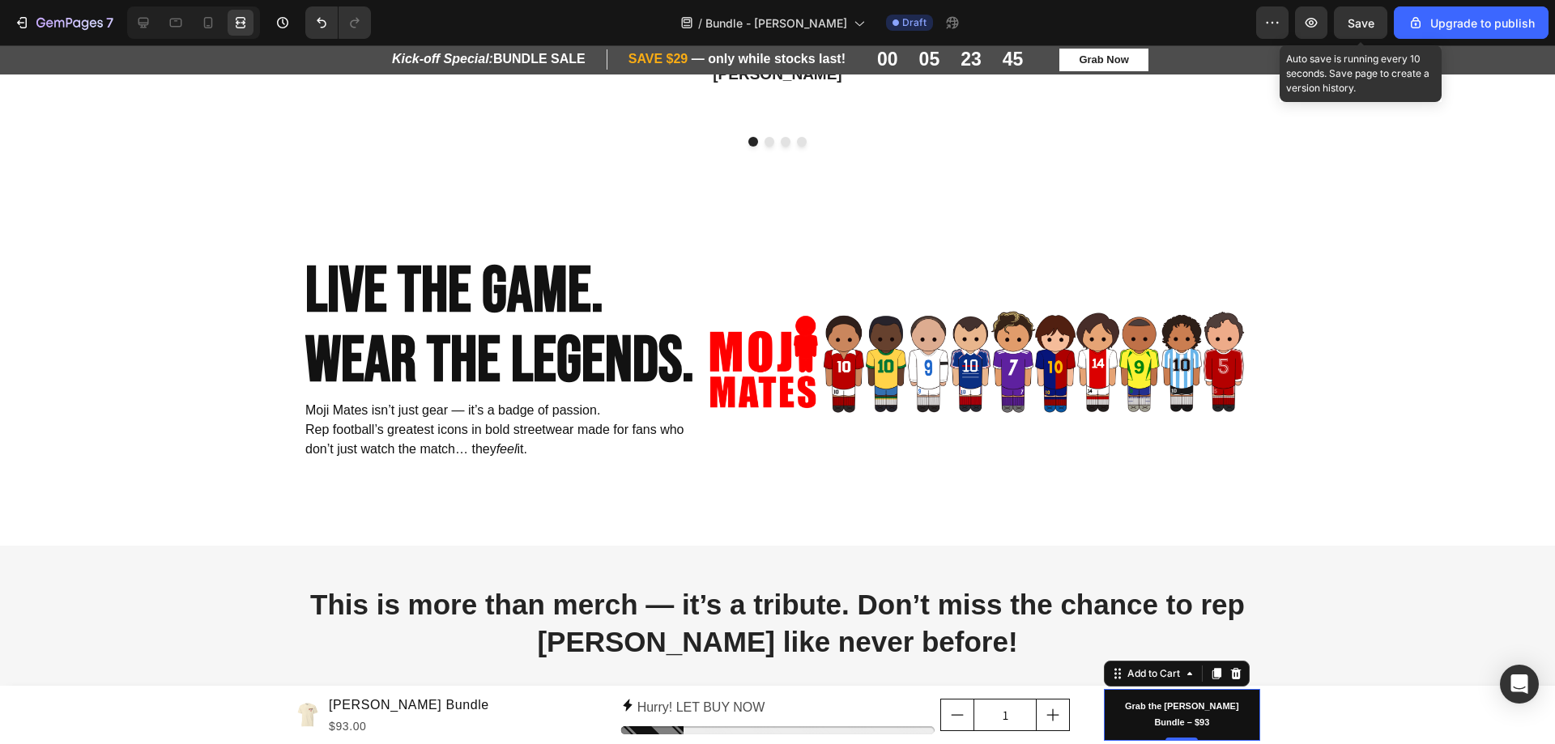
click at [1358, 26] on span "Save" at bounding box center [1360, 23] width 27 height 14
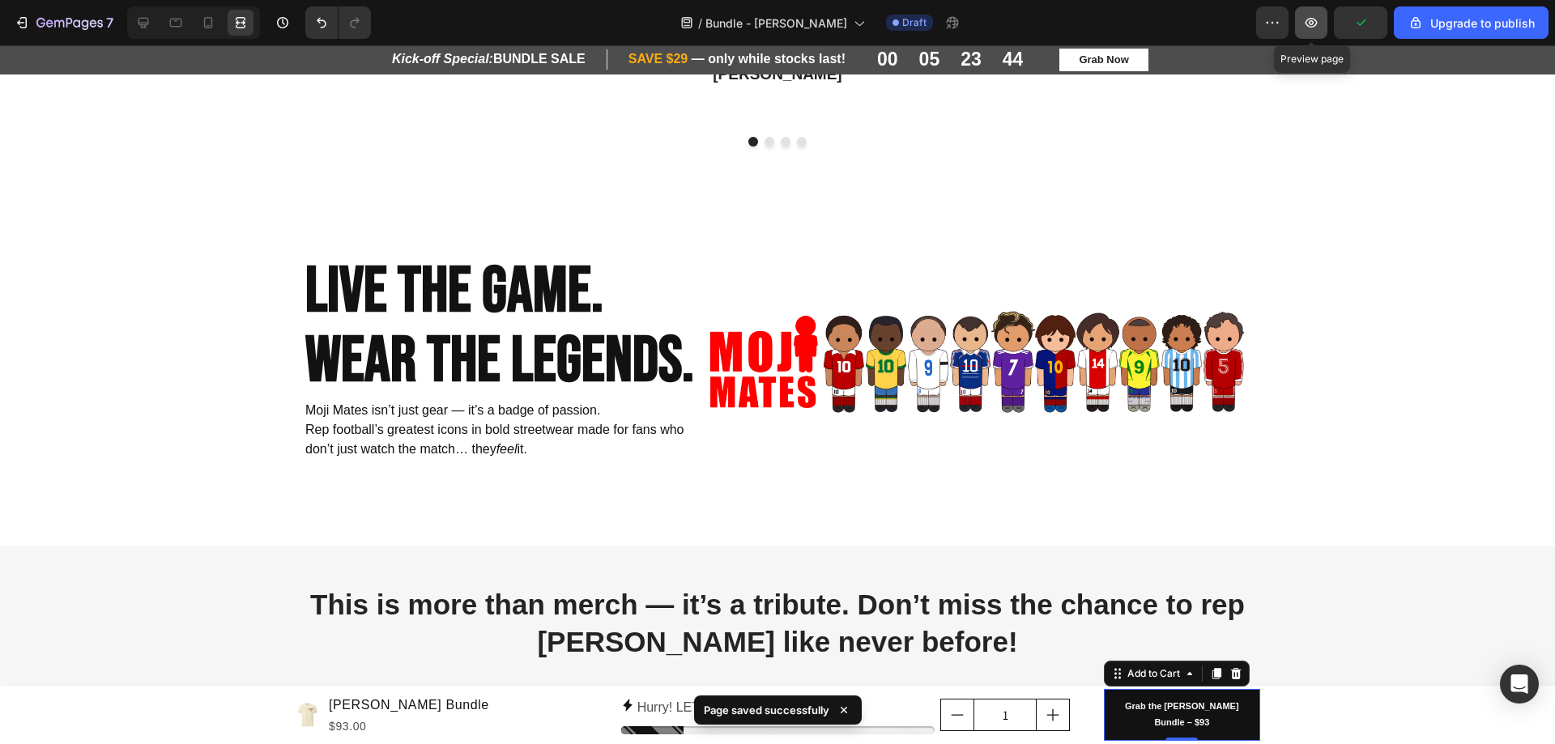
click at [1309, 14] on button "button" at bounding box center [1311, 22] width 32 height 32
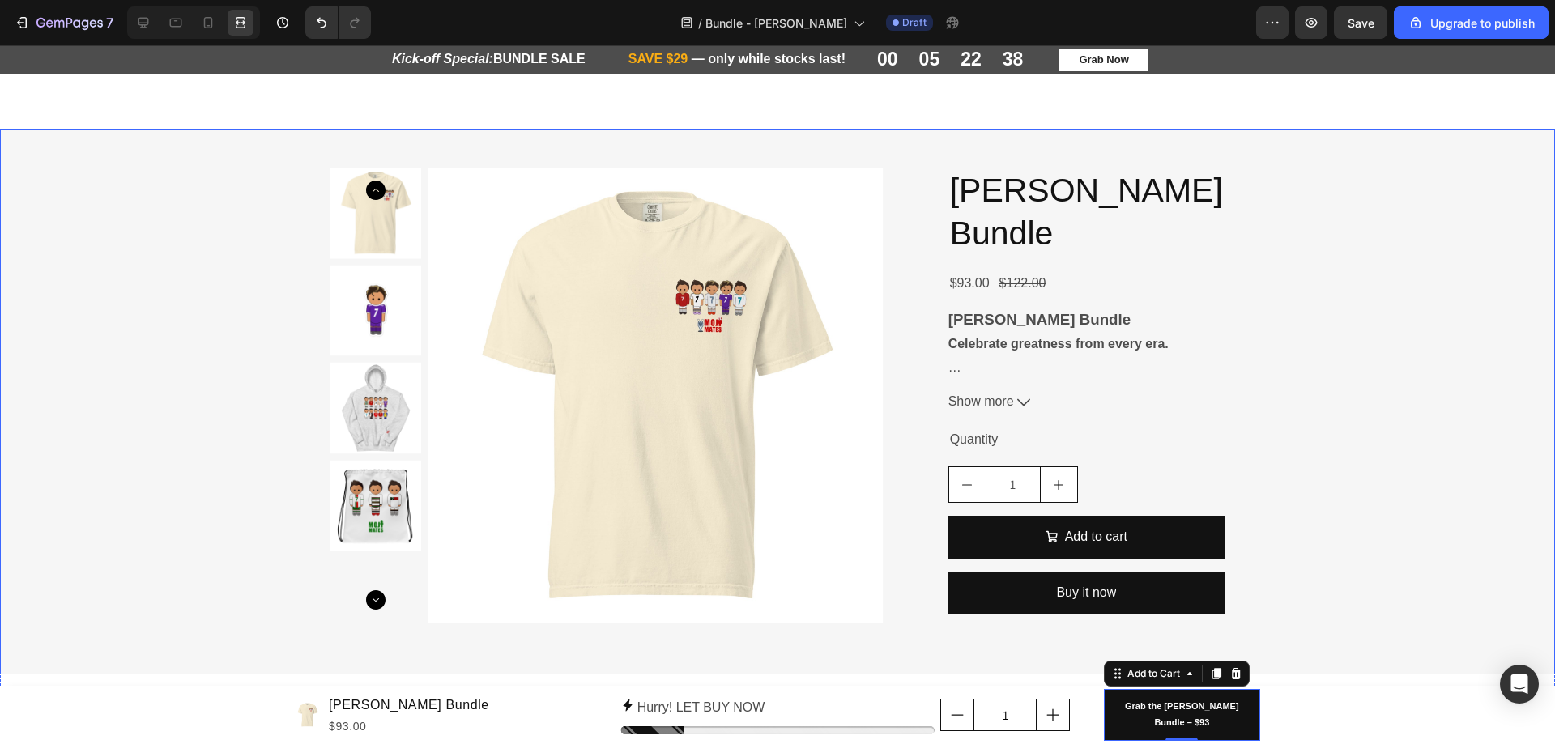
scroll to position [881, 0]
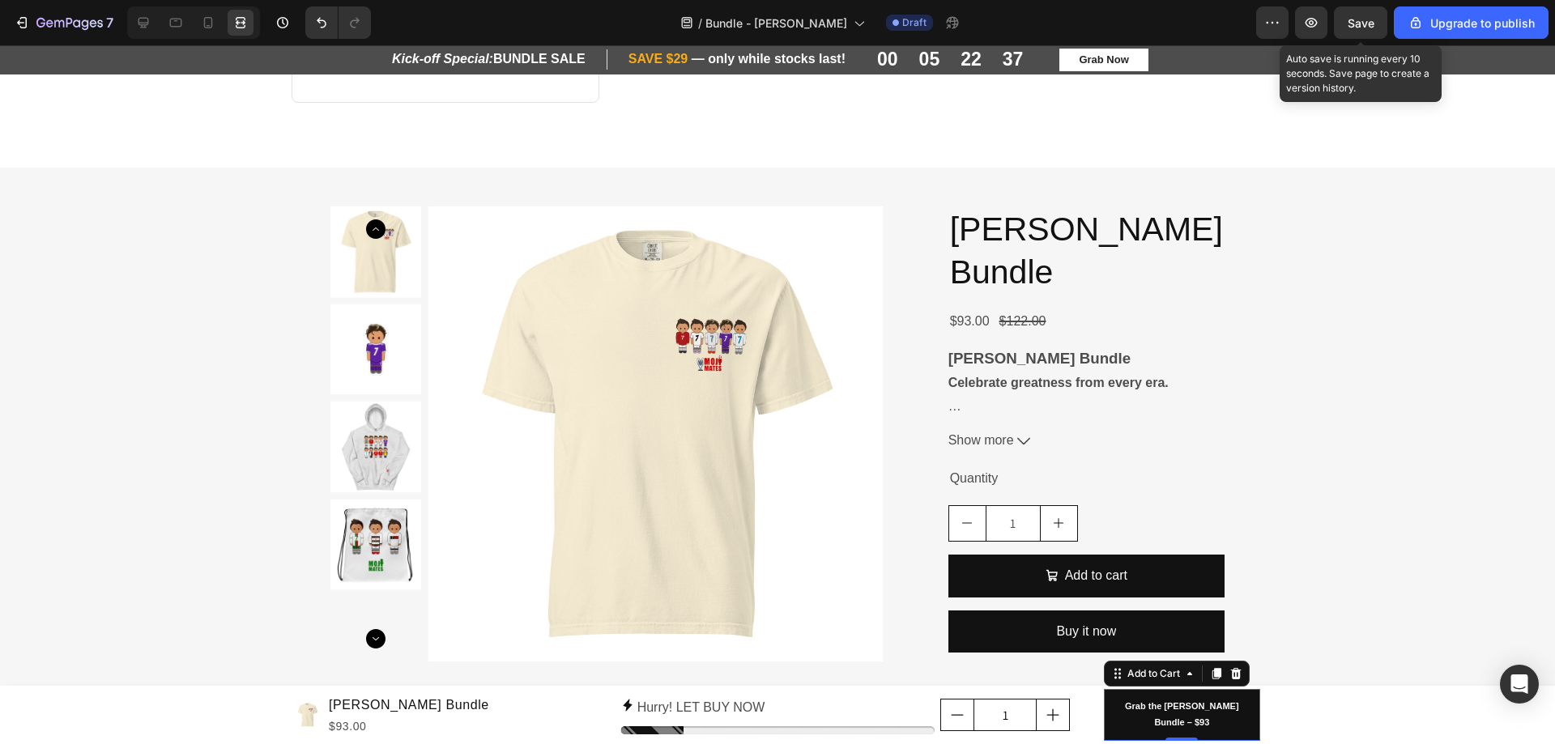
click at [1361, 23] on span "Save" at bounding box center [1360, 23] width 27 height 14
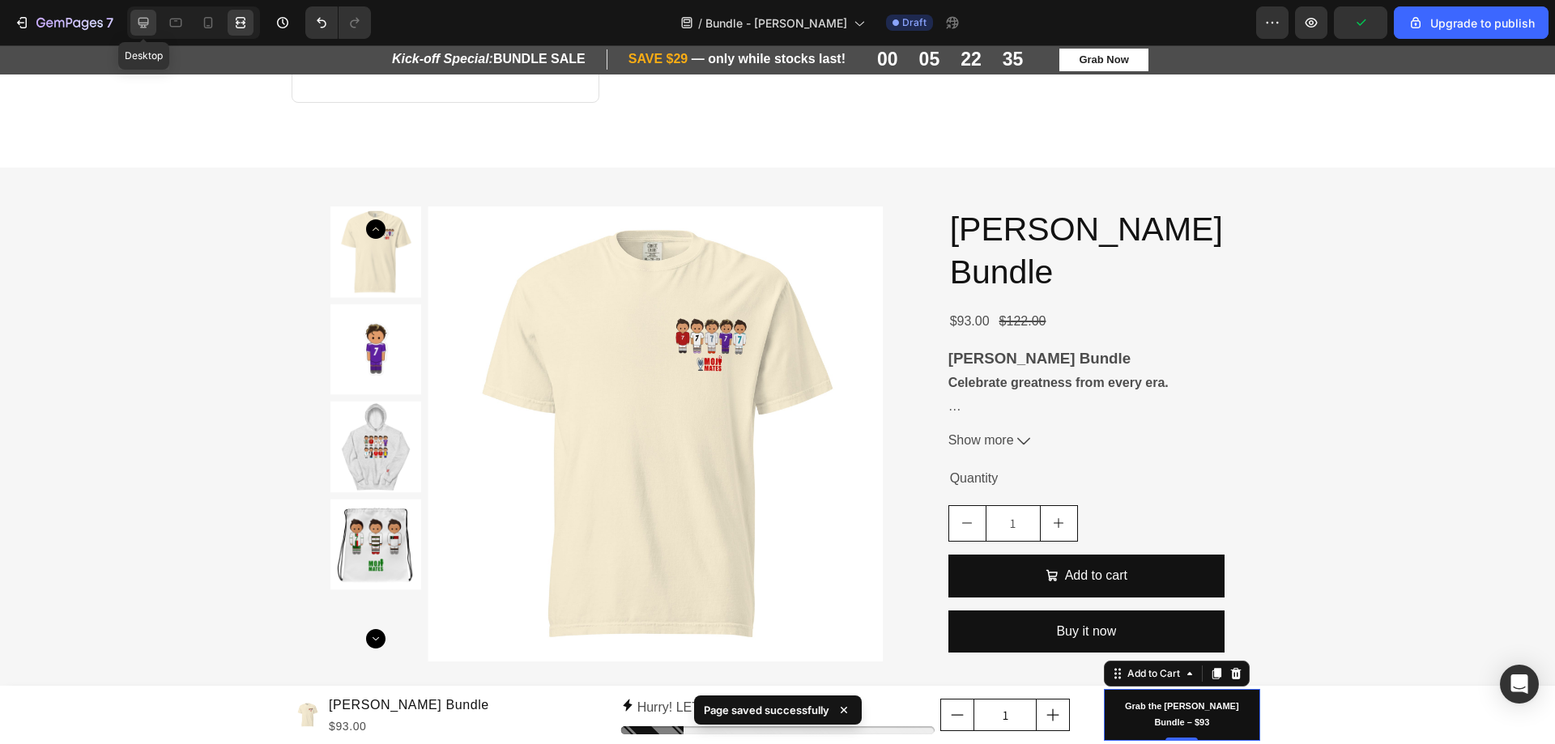
click at [137, 20] on icon at bounding box center [143, 23] width 16 height 16
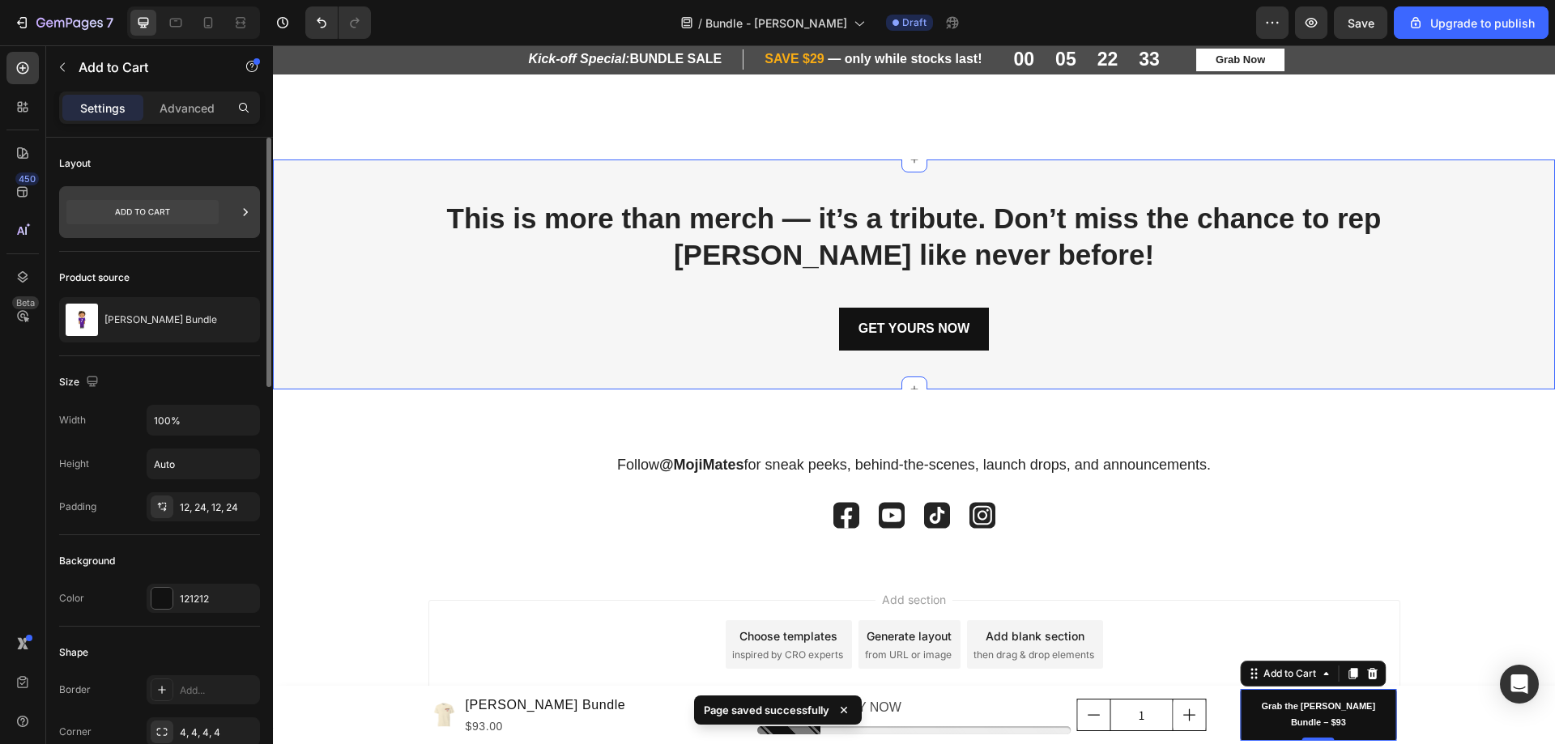
scroll to position [2517, 0]
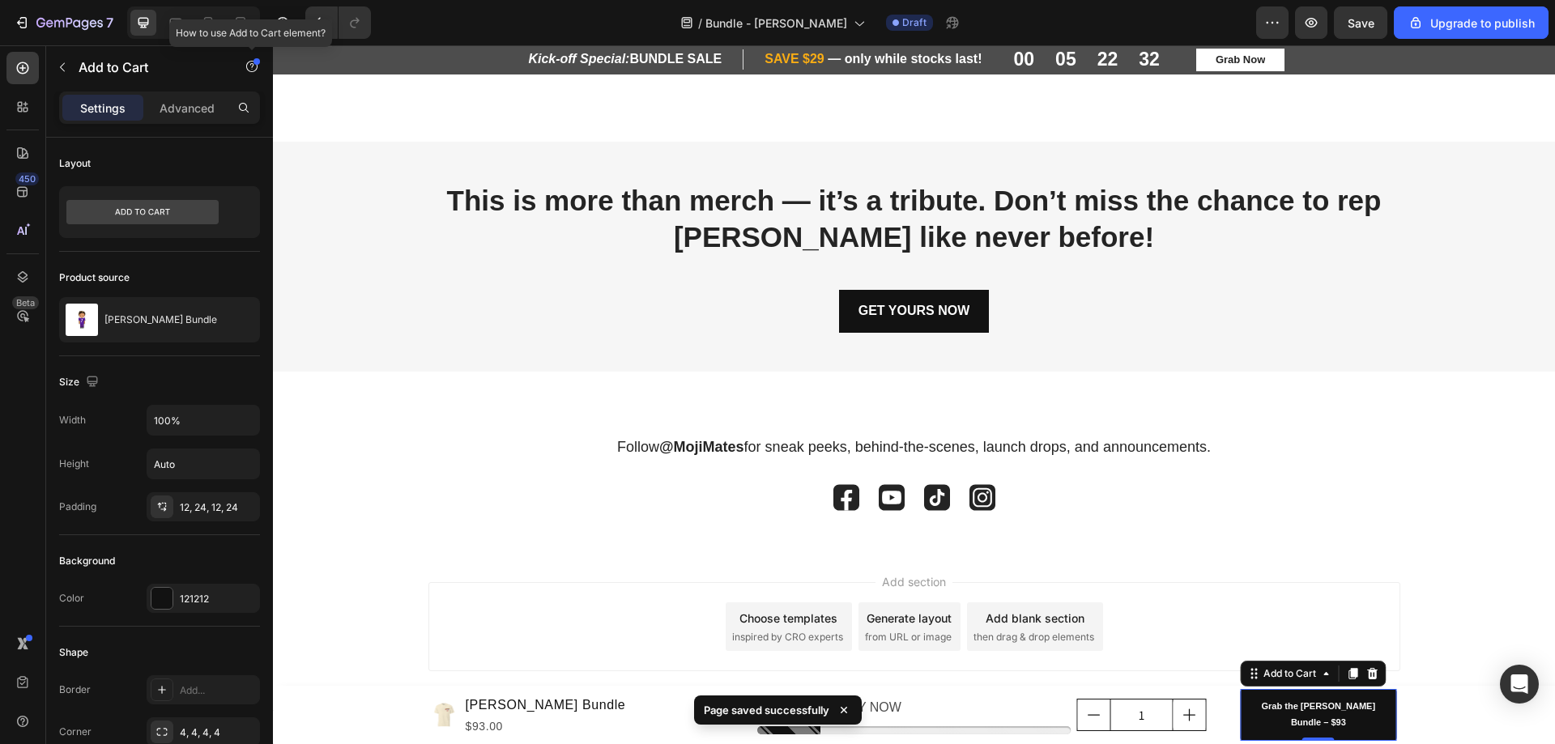
click at [256, 63] on div at bounding box center [256, 61] width 6 height 6
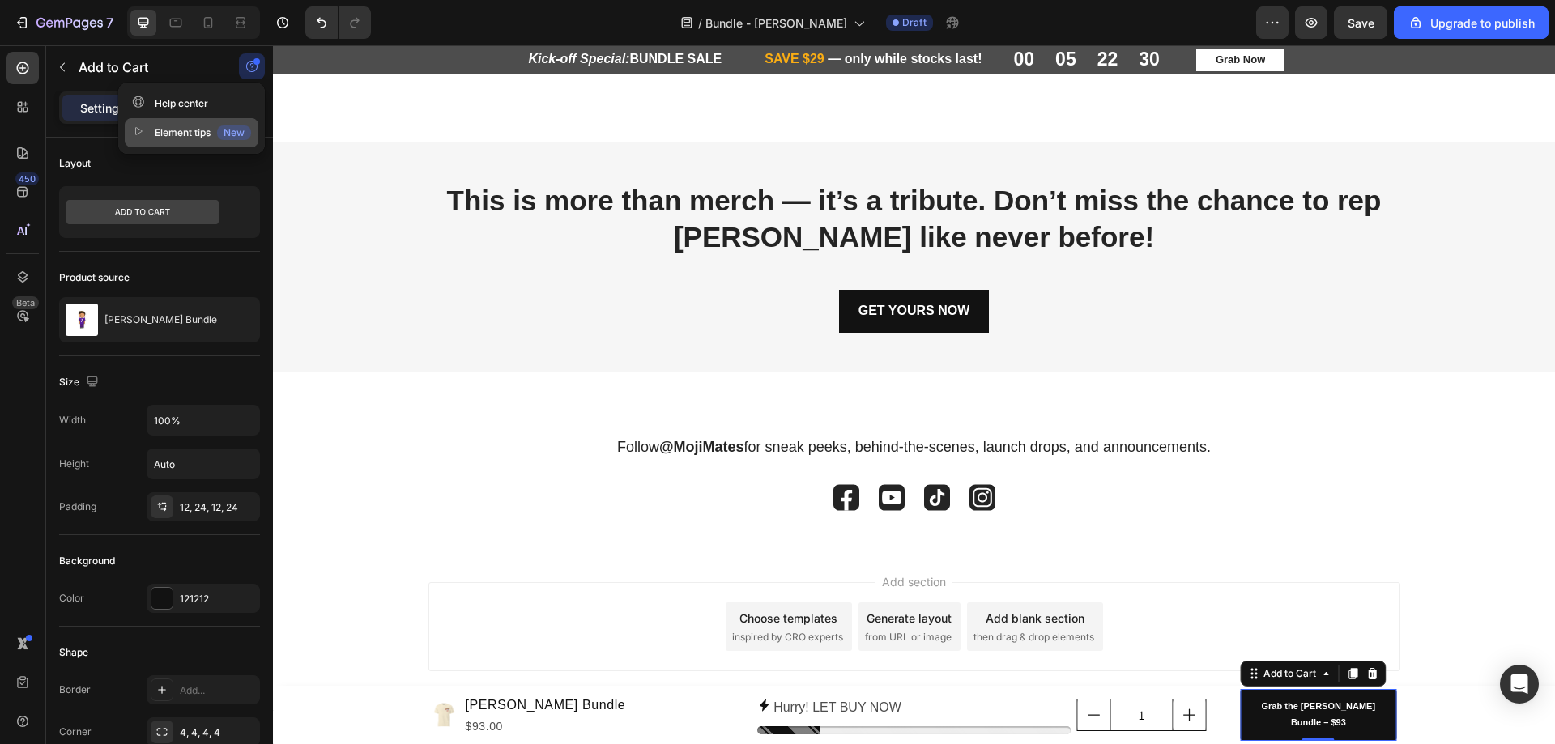
click at [236, 133] on div "New" at bounding box center [234, 133] width 34 height 15
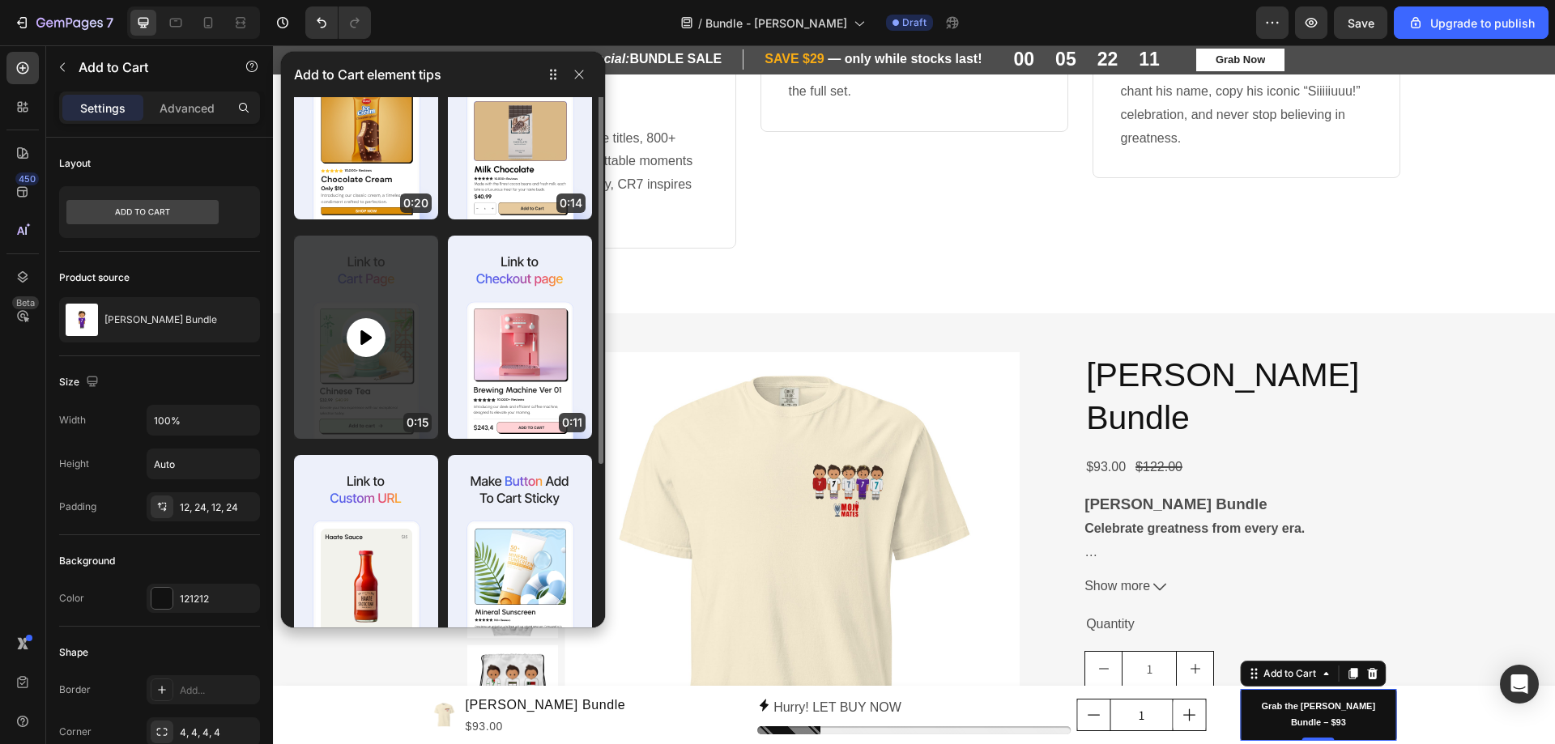
scroll to position [0, 0]
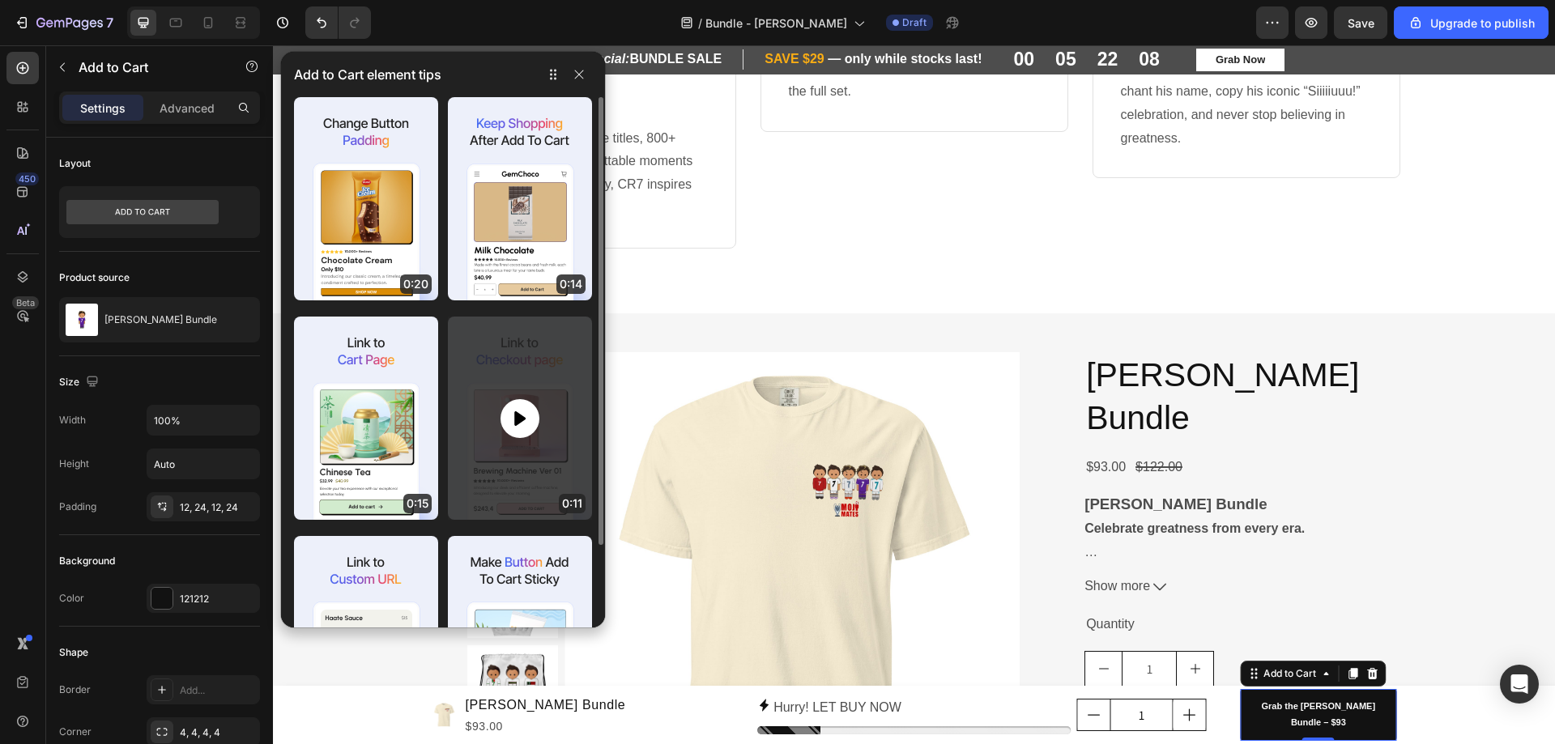
click at [534, 428] on div at bounding box center [519, 418] width 39 height 39
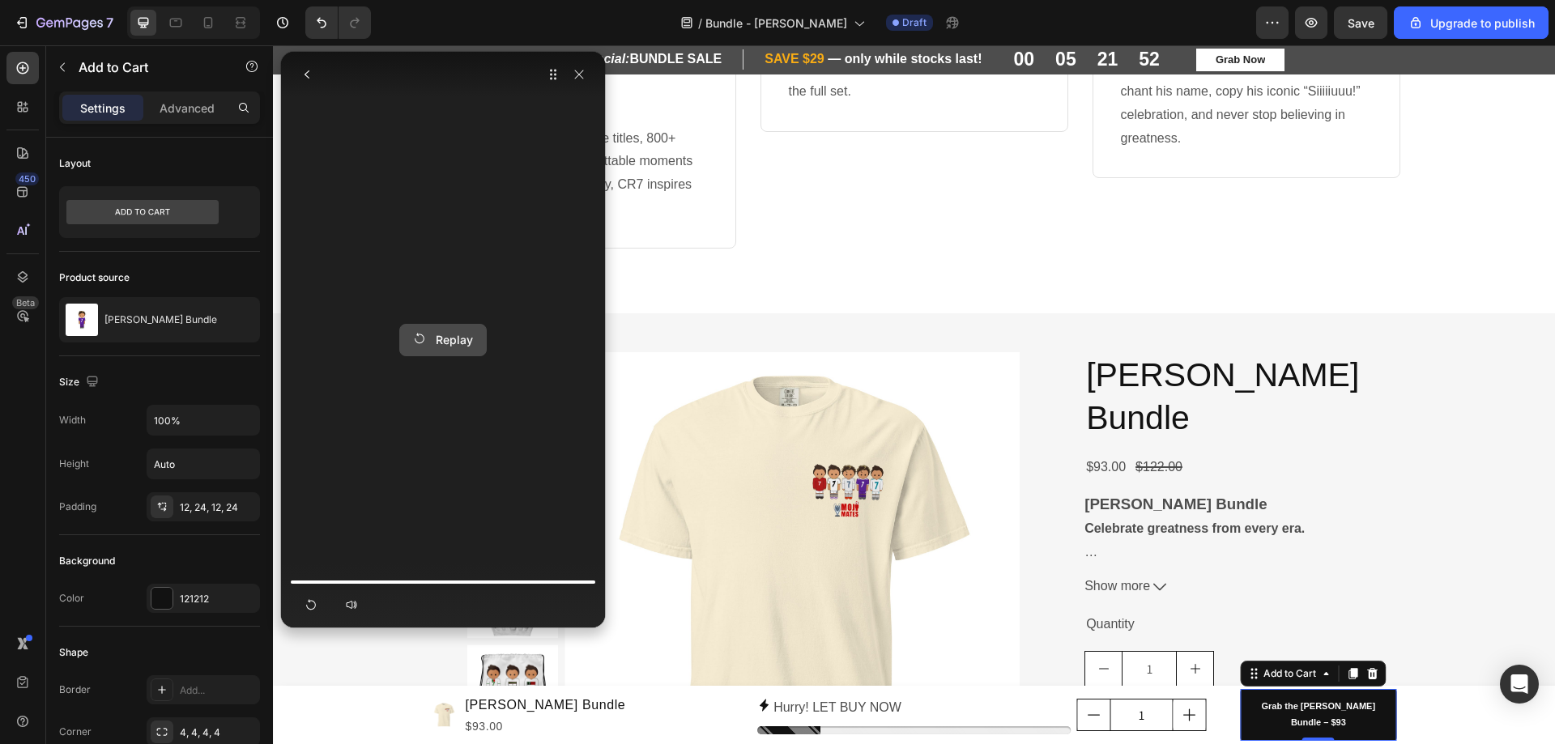
click at [443, 344] on div "Replay" at bounding box center [443, 339] width 60 height 17
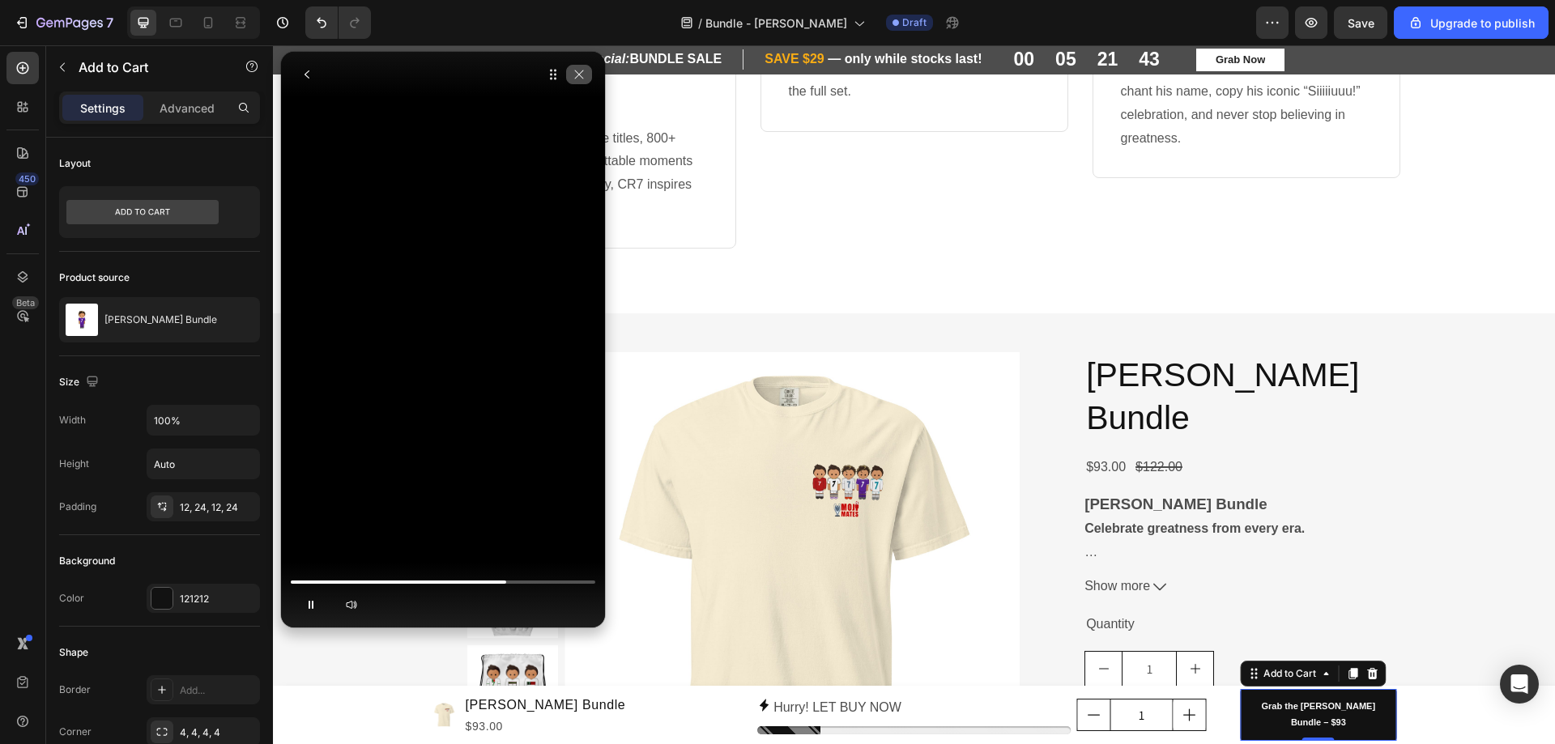
click at [581, 79] on icon "button" at bounding box center [579, 74] width 13 height 13
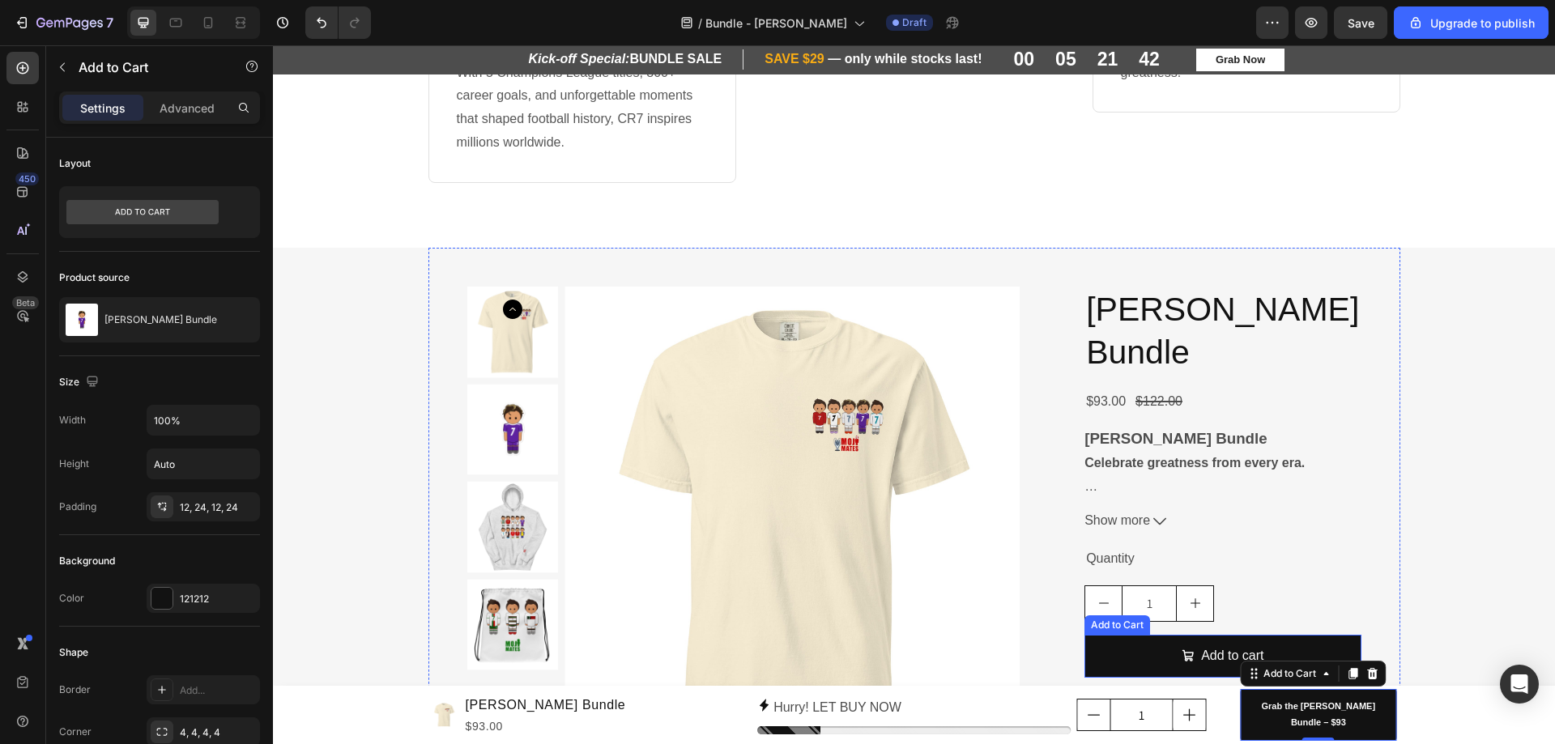
scroll to position [978, 0]
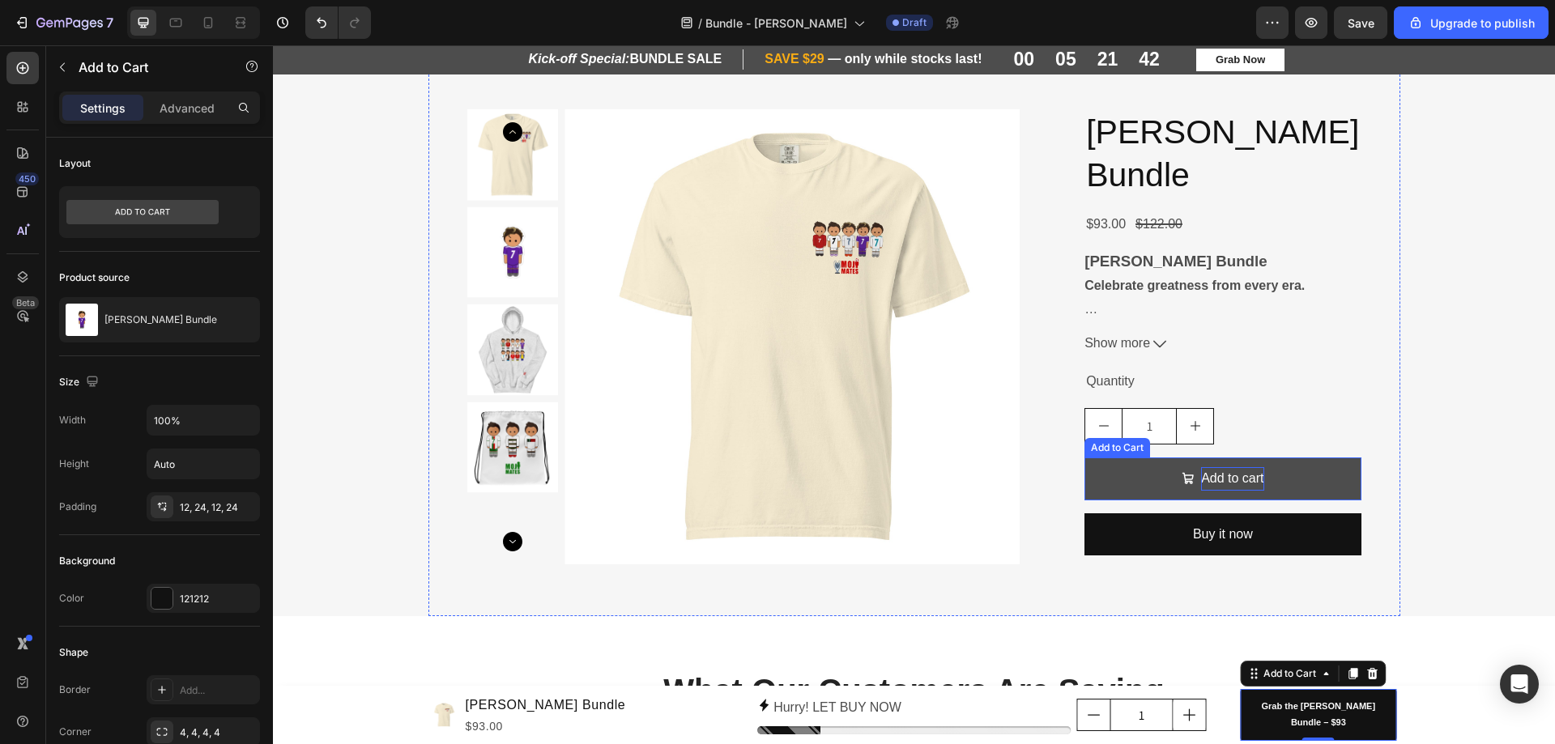
click at [1220, 476] on div "Add to cart" at bounding box center [1232, 478] width 62 height 23
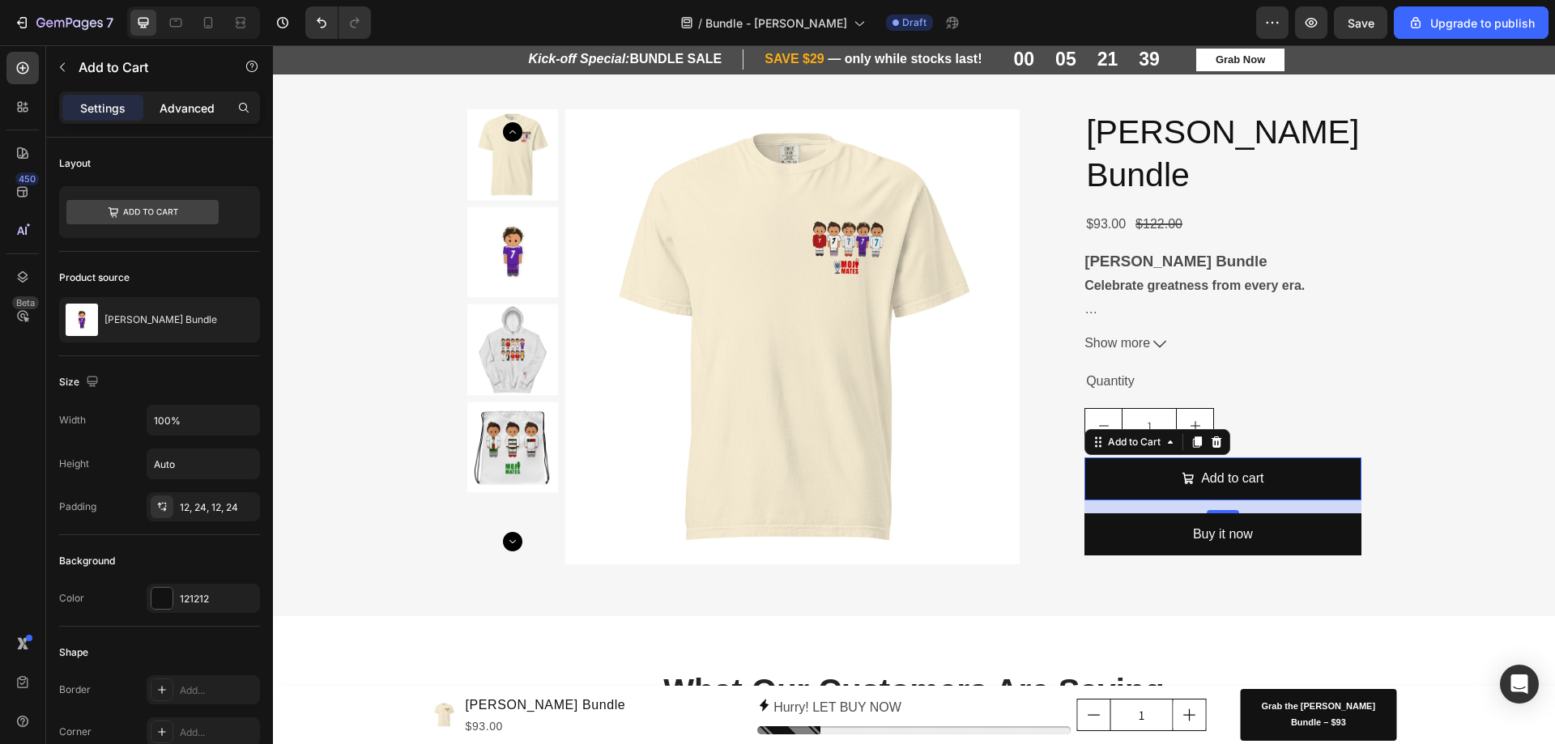
click at [206, 104] on p "Advanced" at bounding box center [187, 108] width 55 height 17
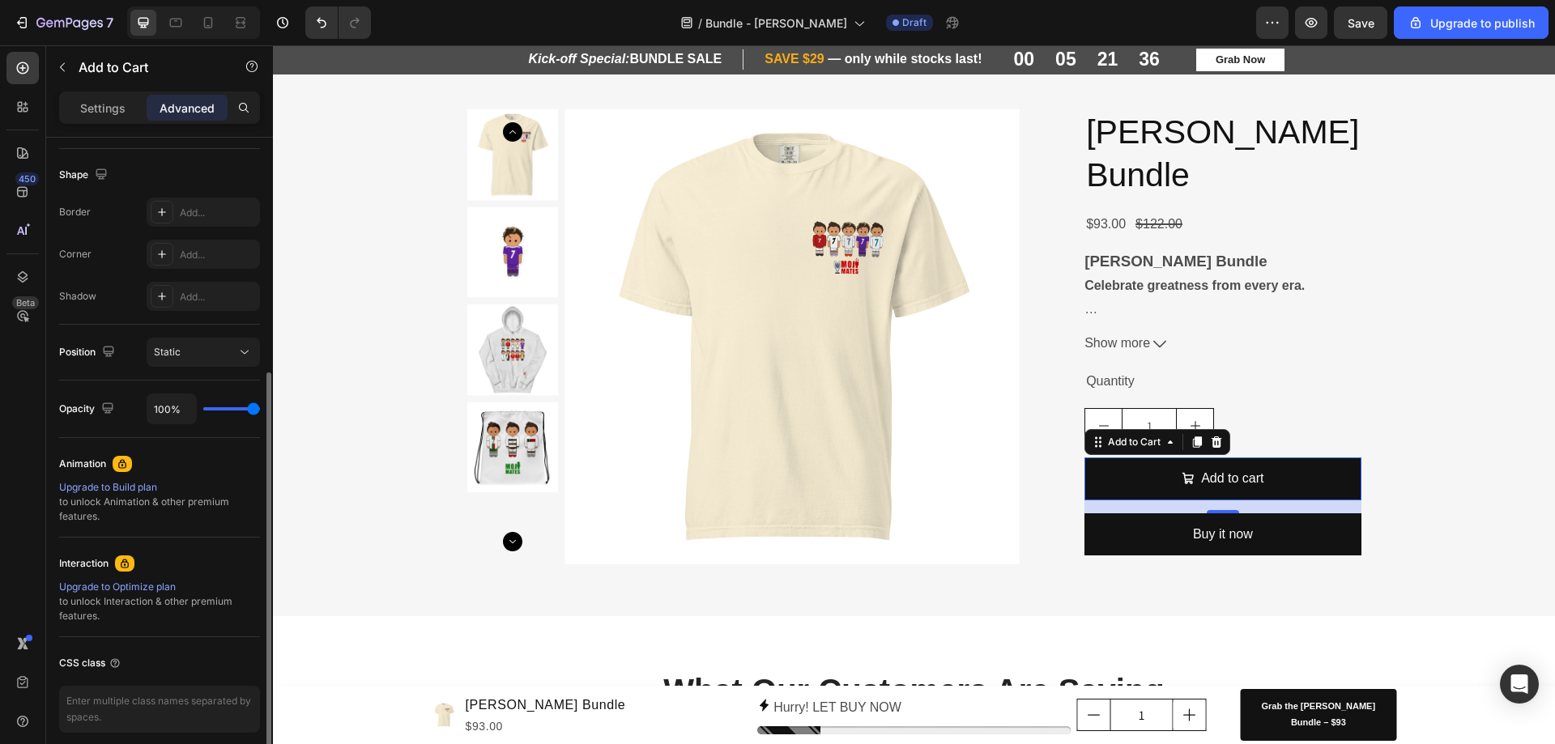
scroll to position [471, 0]
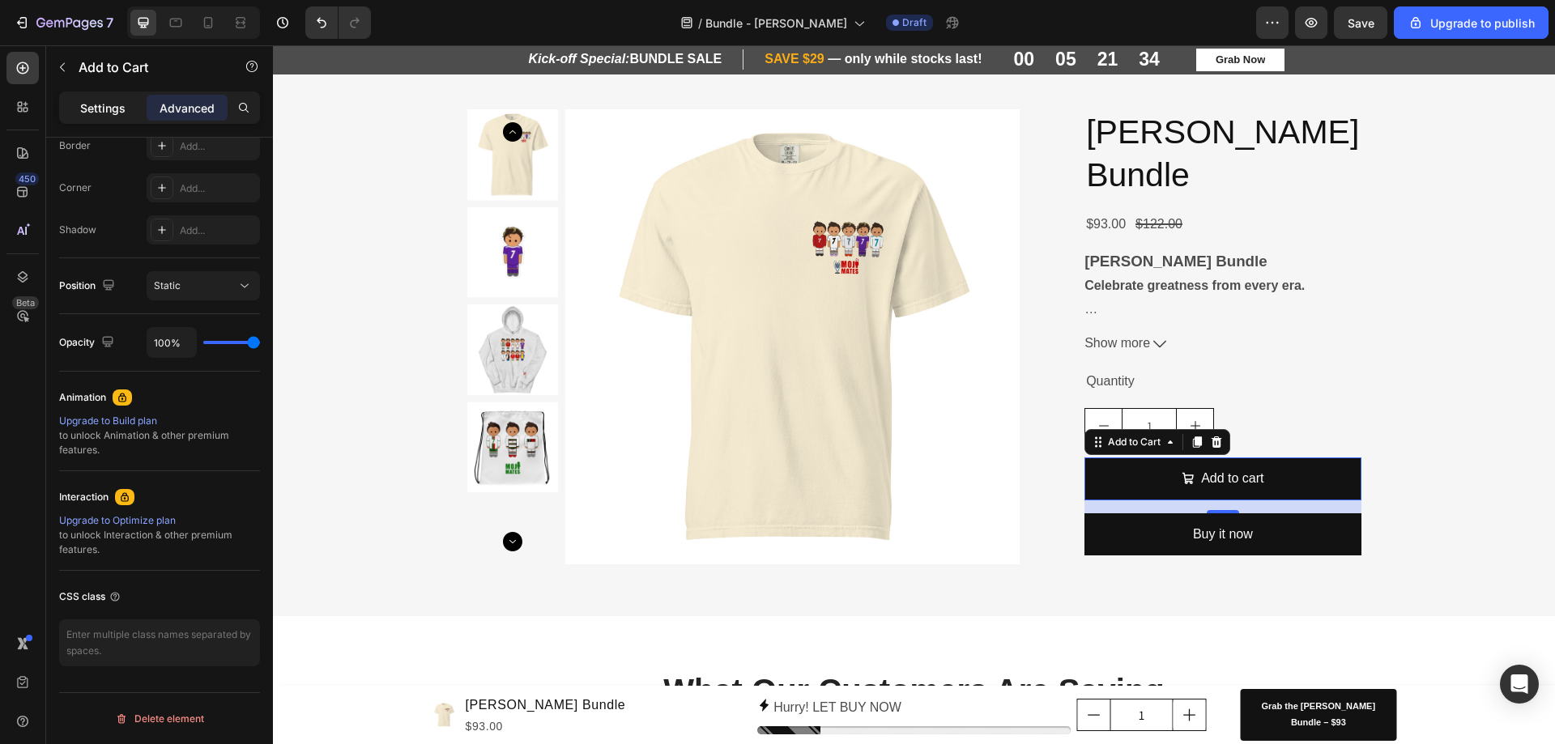
click at [102, 104] on p "Settings" at bounding box center [102, 108] width 45 height 17
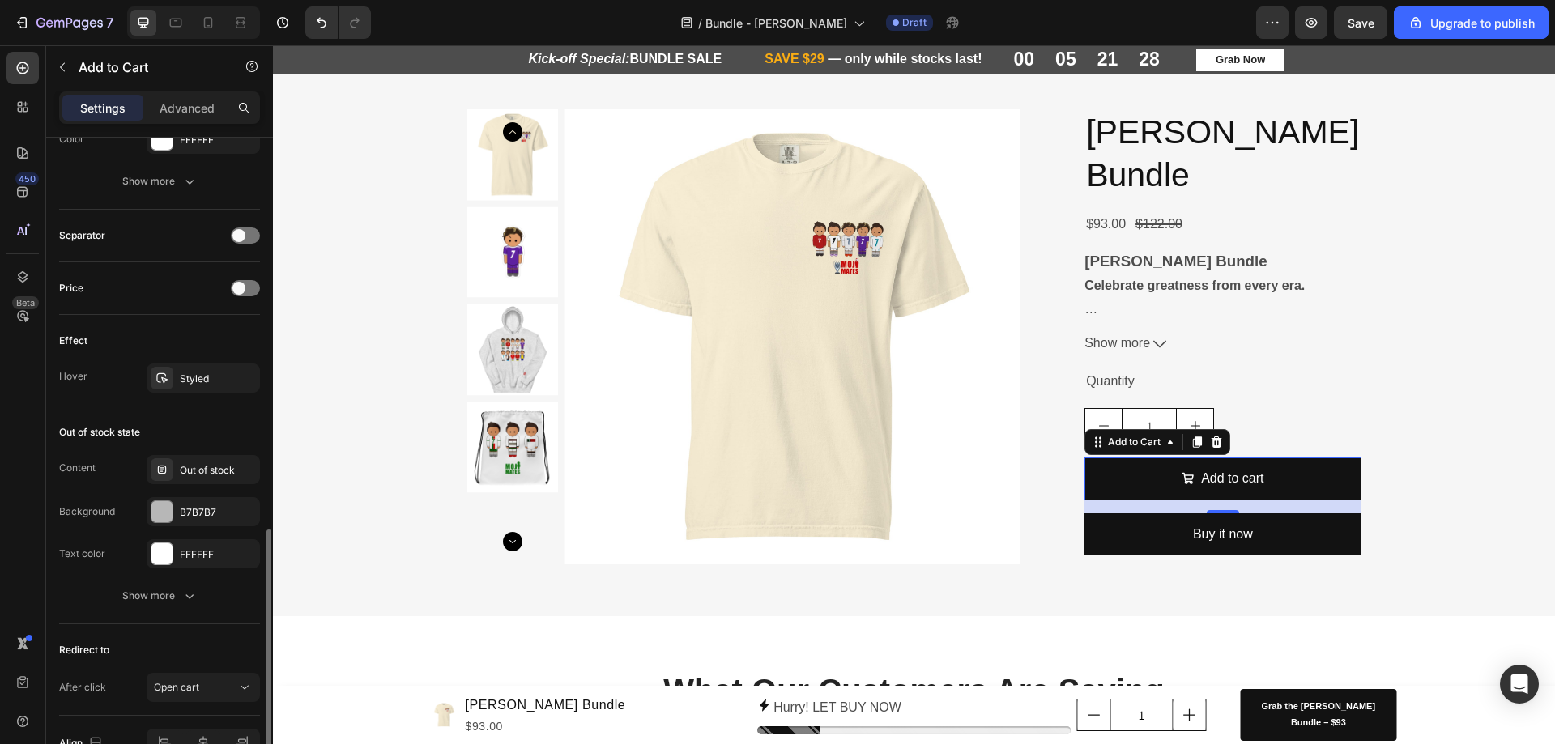
scroll to position [1211, 0]
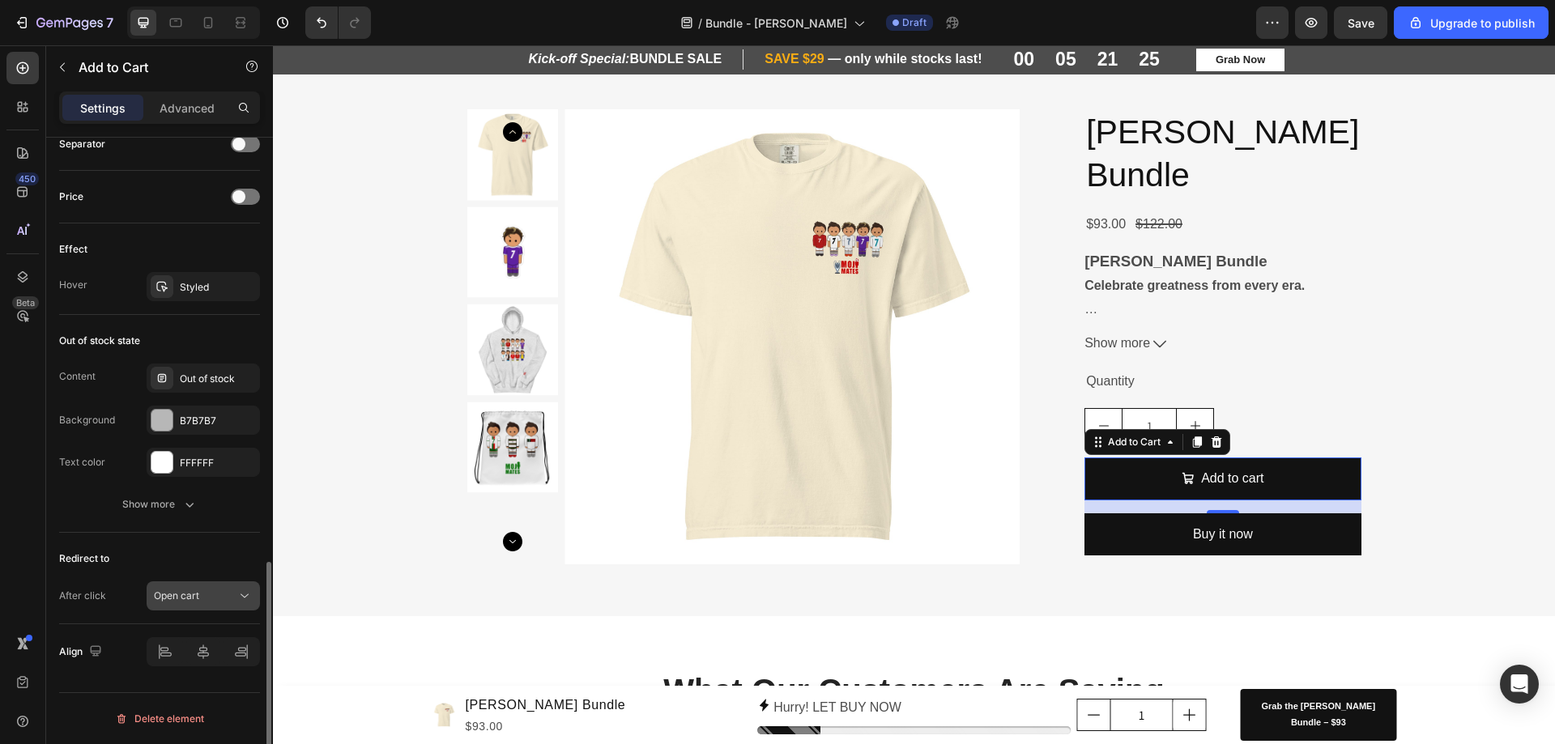
click at [241, 603] on icon at bounding box center [244, 596] width 16 height 16
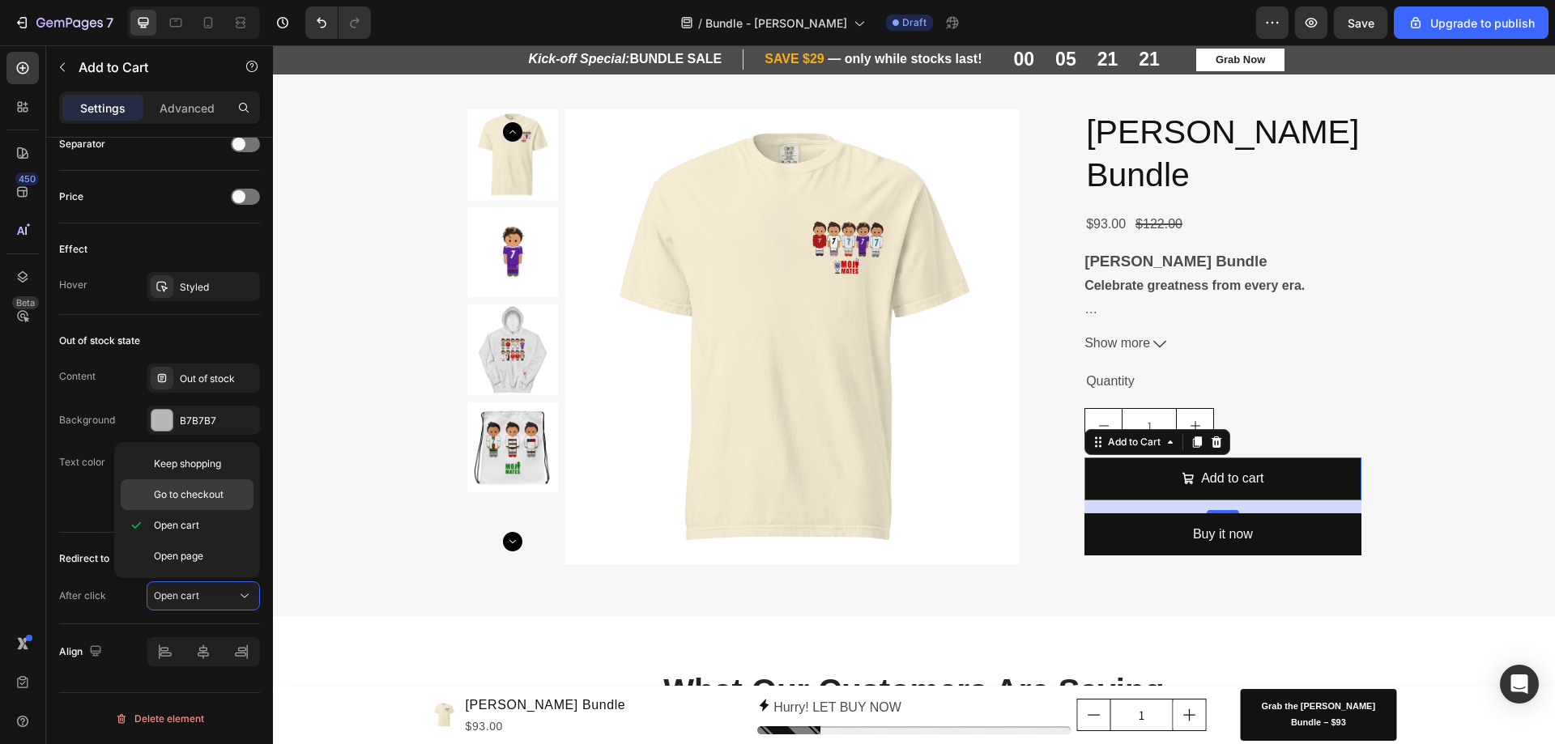
click at [206, 494] on span "Go to checkout" at bounding box center [189, 494] width 70 height 15
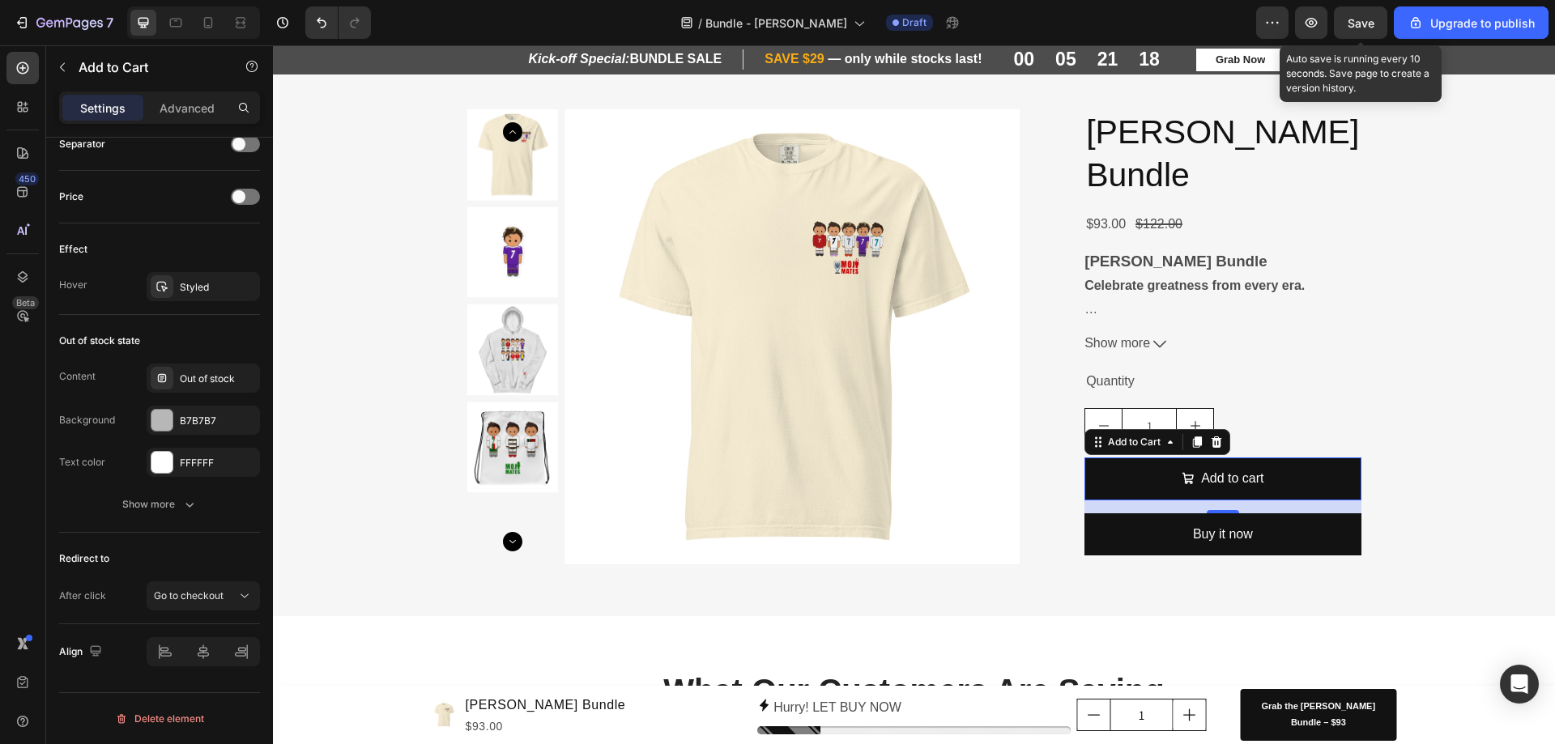
click at [1360, 18] on span "Save" at bounding box center [1360, 23] width 27 height 14
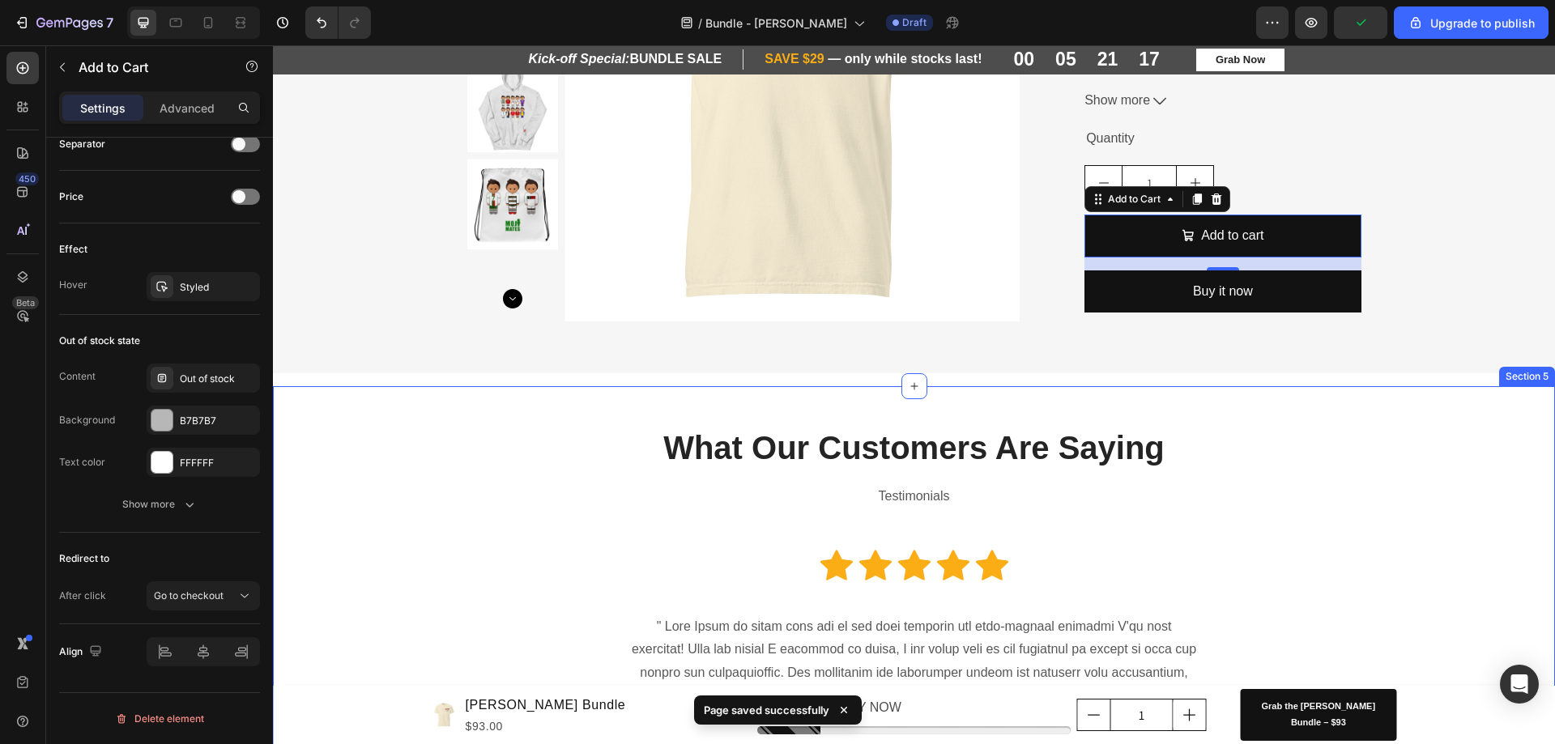
scroll to position [1545, 0]
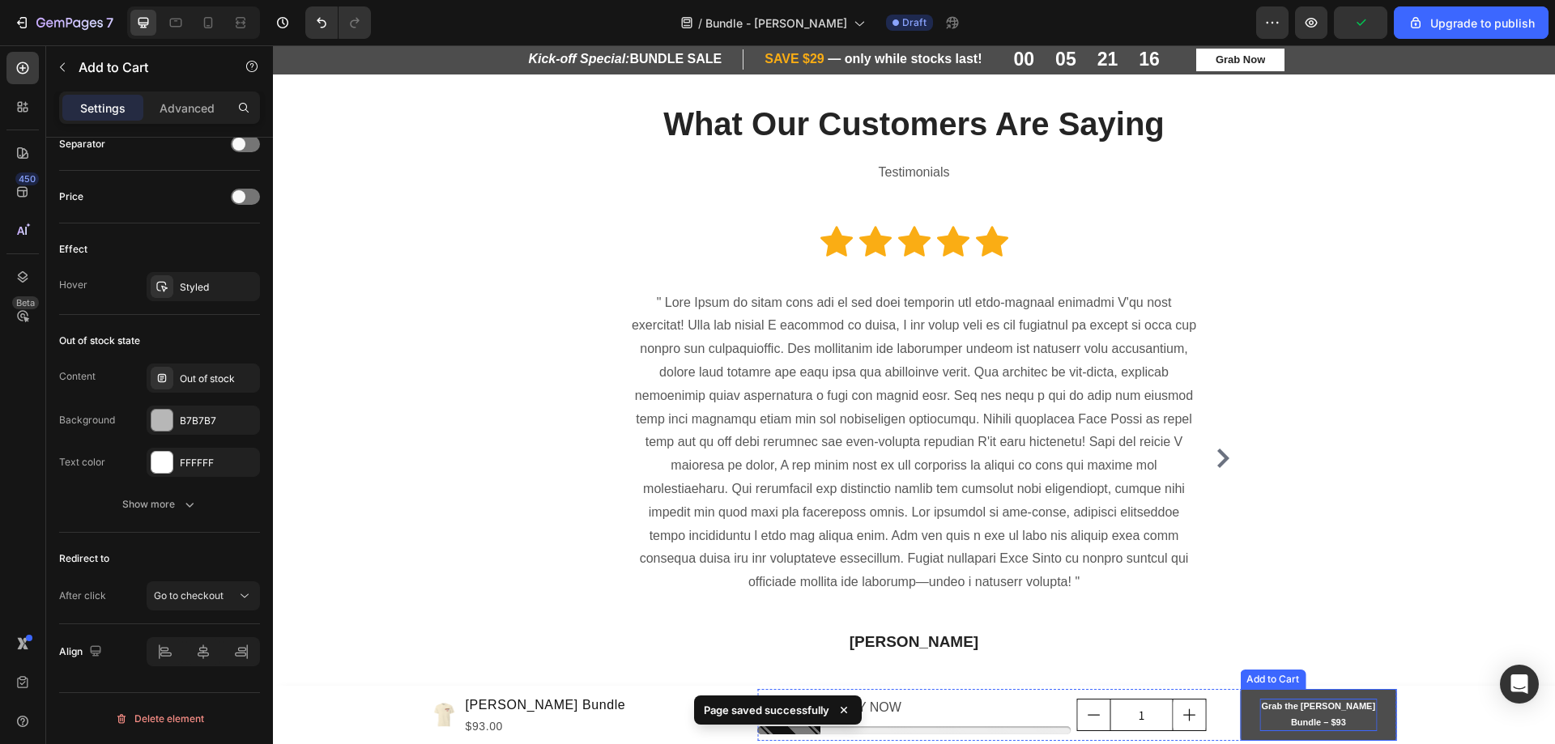
click at [1312, 719] on p "Grab the [PERSON_NAME] Bundle – $93" at bounding box center [1317, 715] width 117 height 32
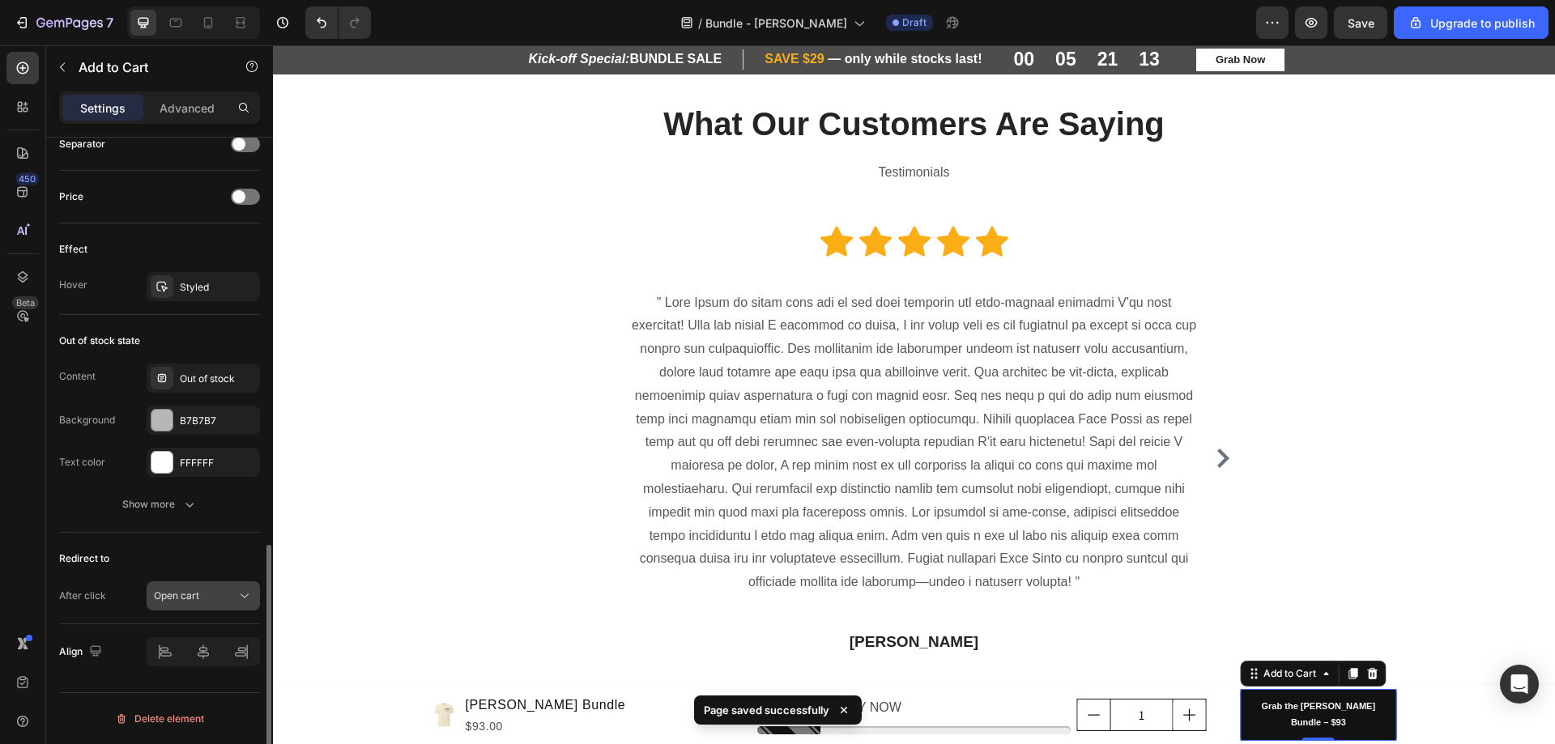
click at [211, 602] on div "Open cart" at bounding box center [195, 596] width 83 height 15
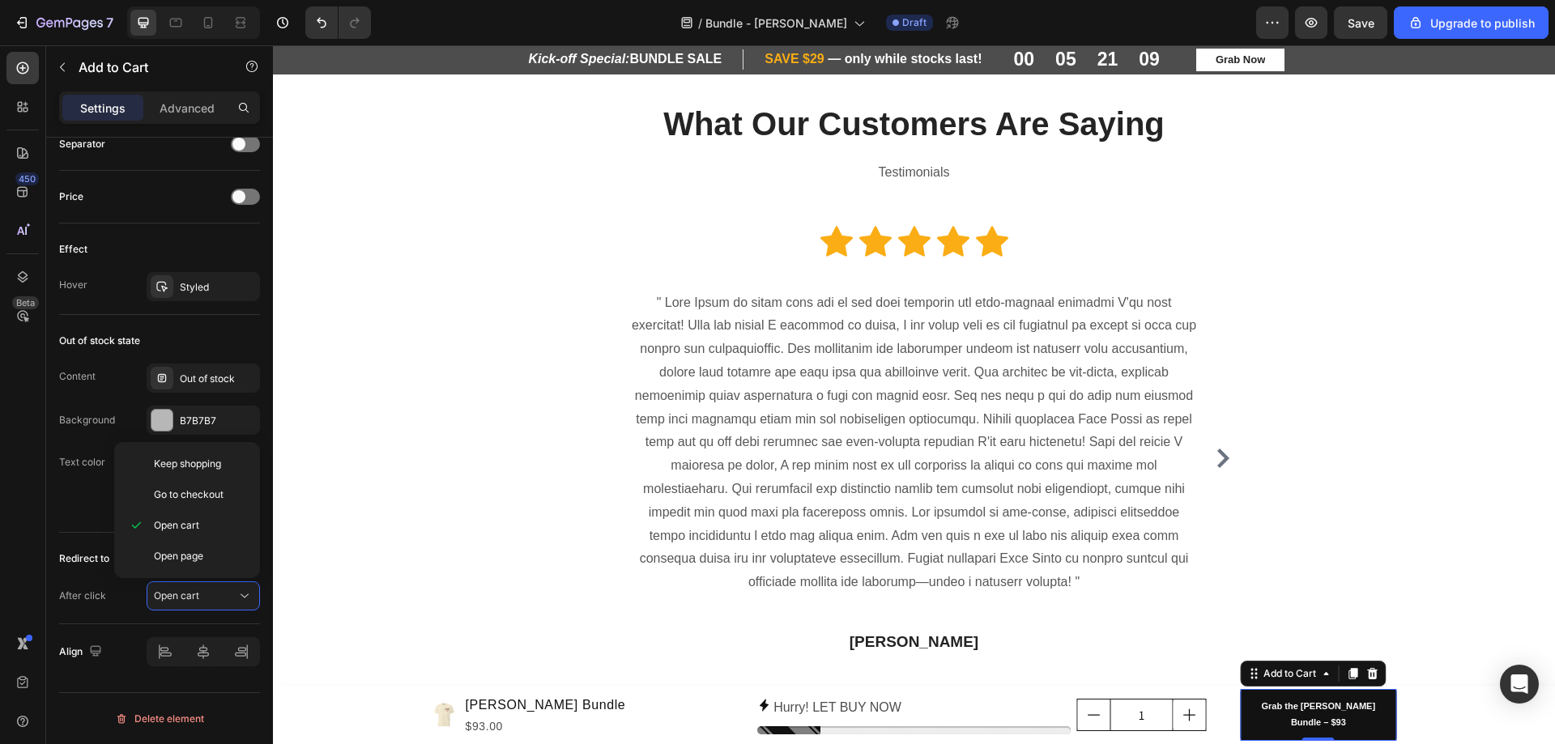
click at [1498, 335] on div "What Our Customers Are Saying Heading Testimonials Text block Row Icon Icon Ico…" at bounding box center [914, 407] width 1258 height 613
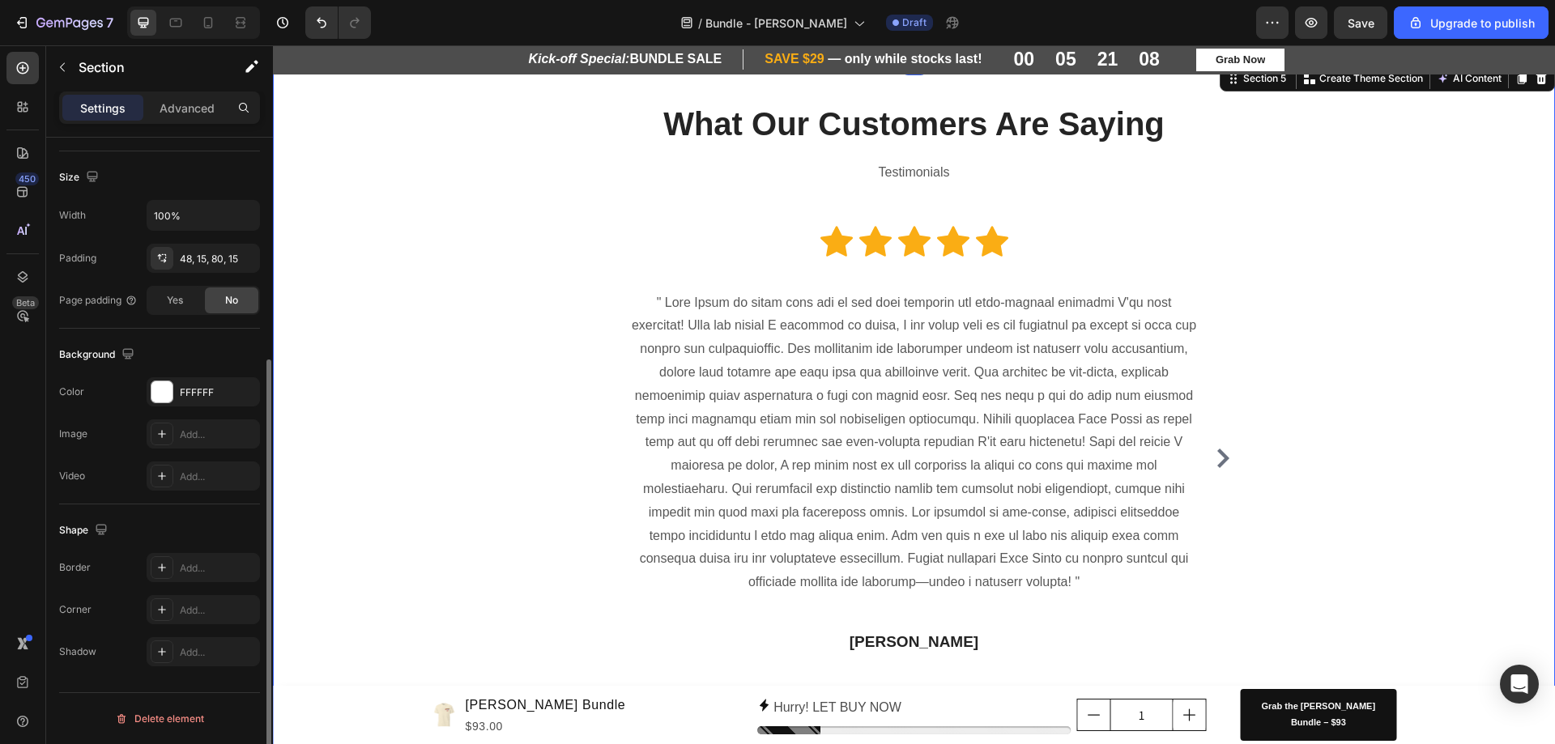
scroll to position [0, 0]
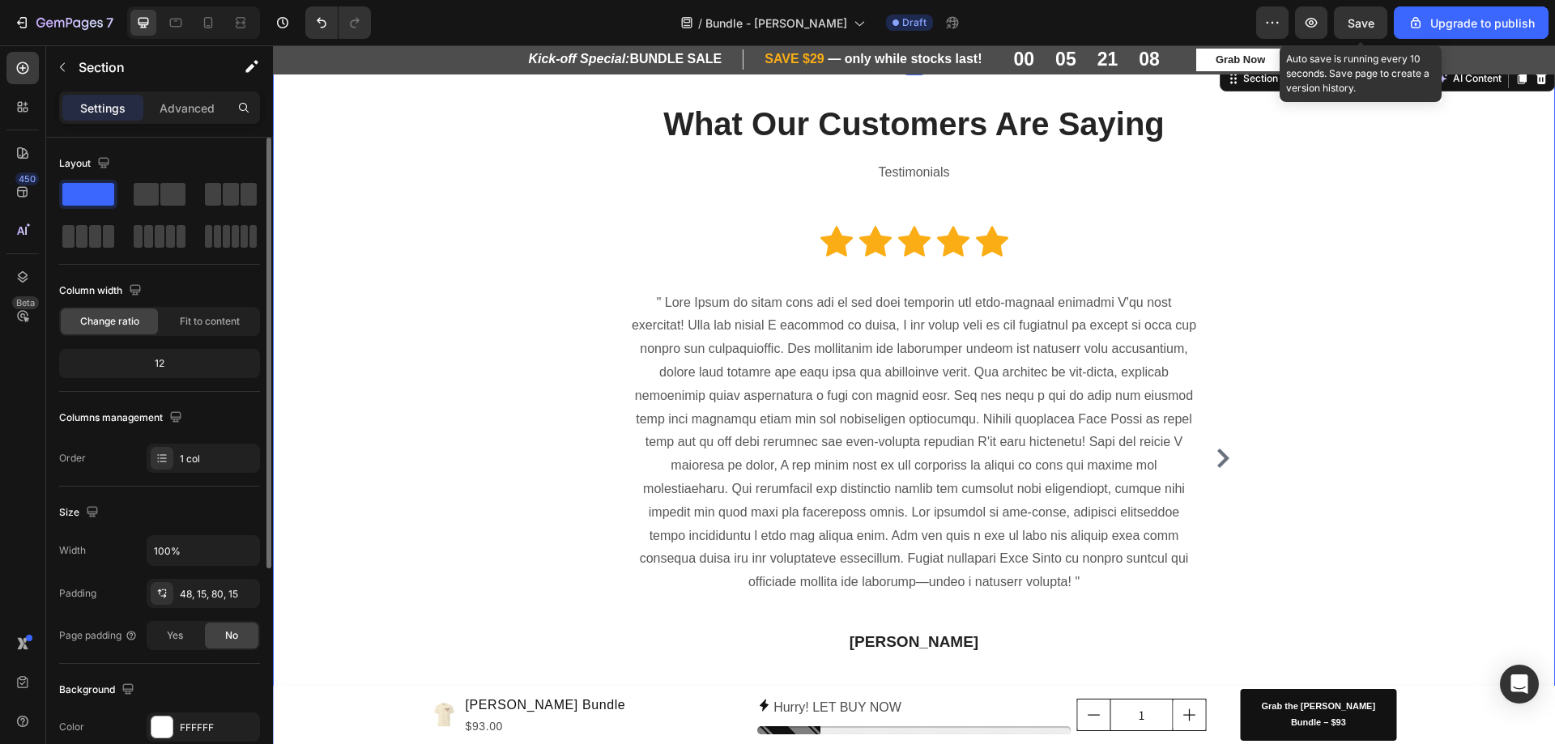
click at [1365, 15] on div "Save" at bounding box center [1360, 23] width 27 height 17
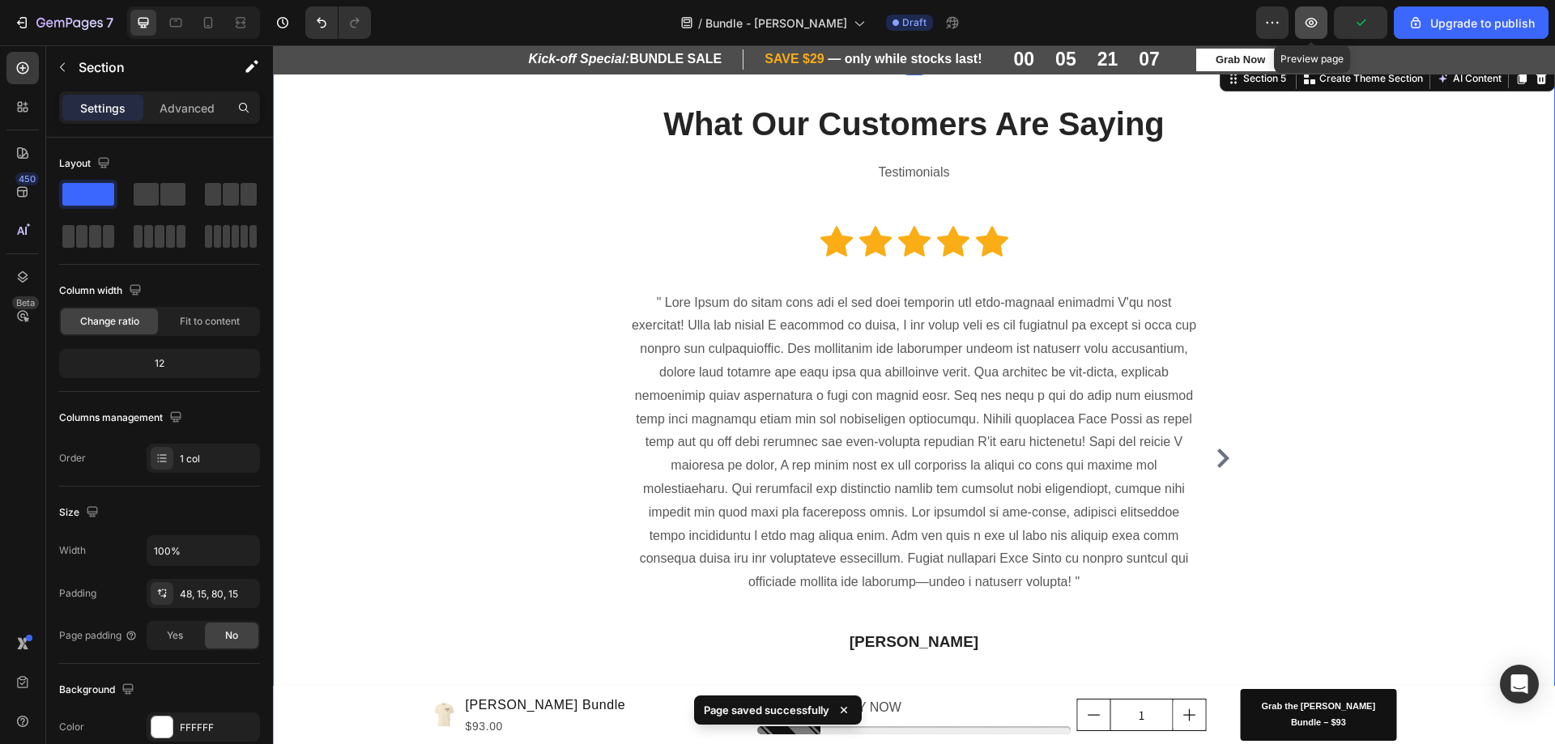
click at [1302, 16] on button "button" at bounding box center [1311, 22] width 32 height 32
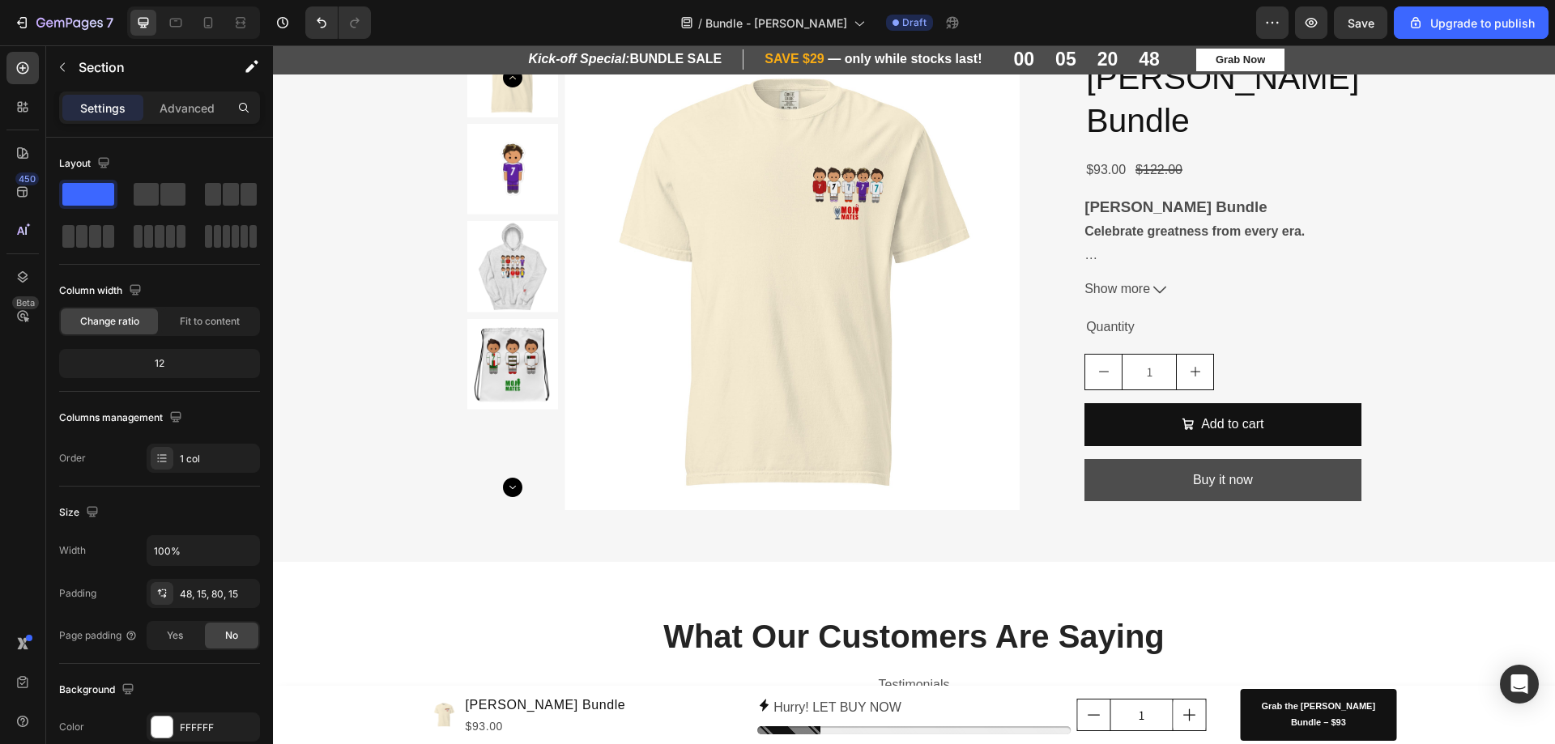
scroll to position [978, 0]
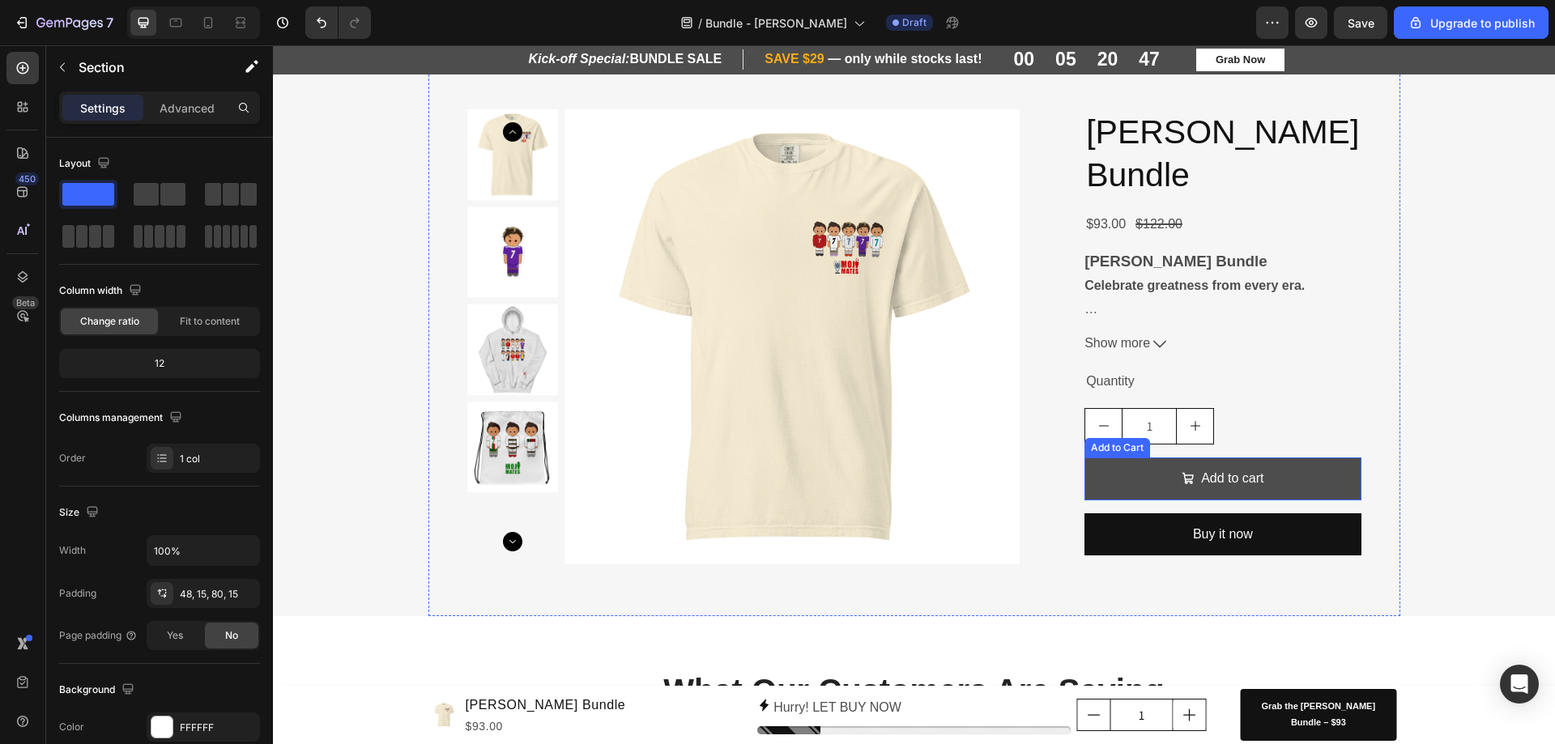
click at [1126, 475] on button "Add to cart" at bounding box center [1222, 479] width 276 height 43
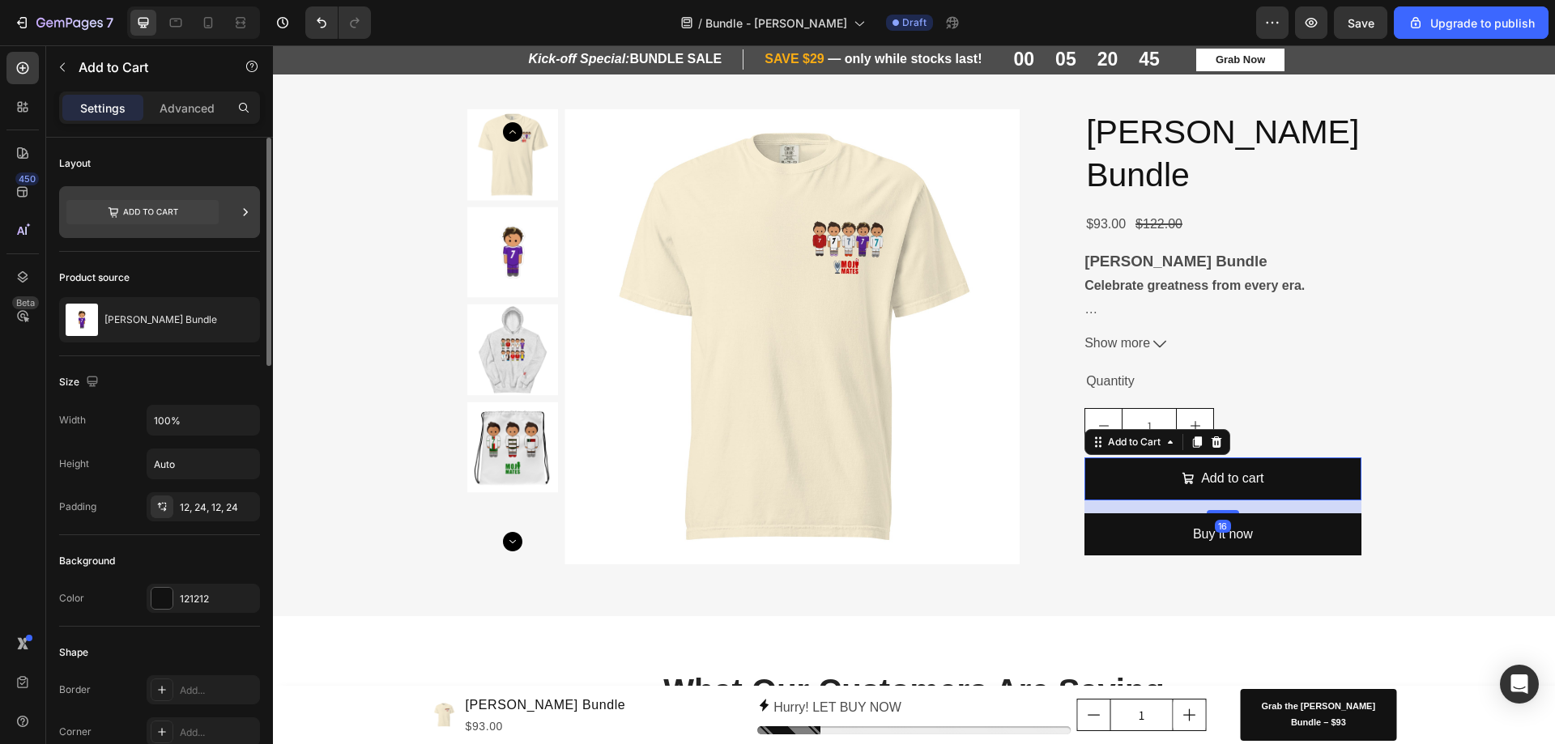
click at [241, 214] on icon at bounding box center [245, 212] width 16 height 16
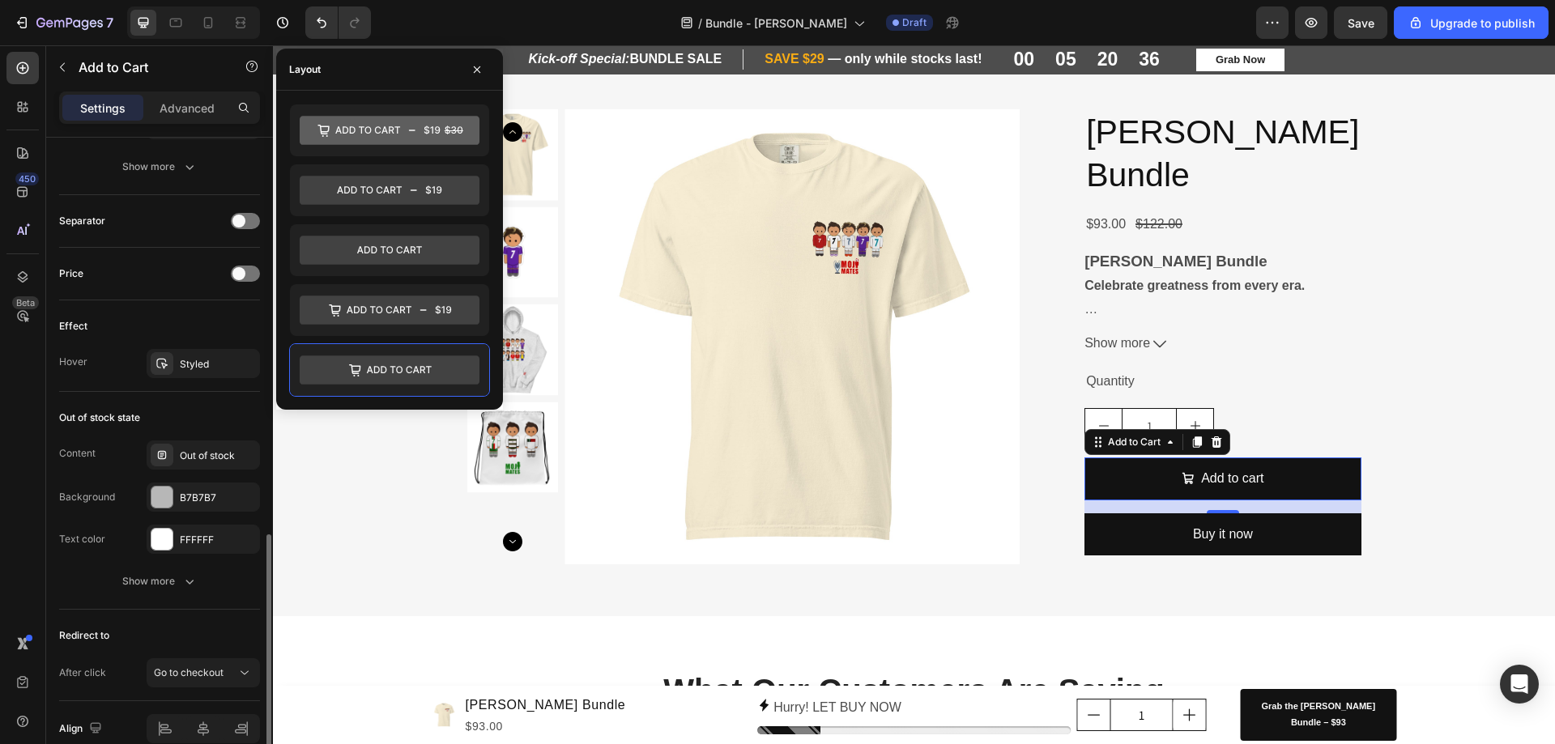
scroll to position [1211, 0]
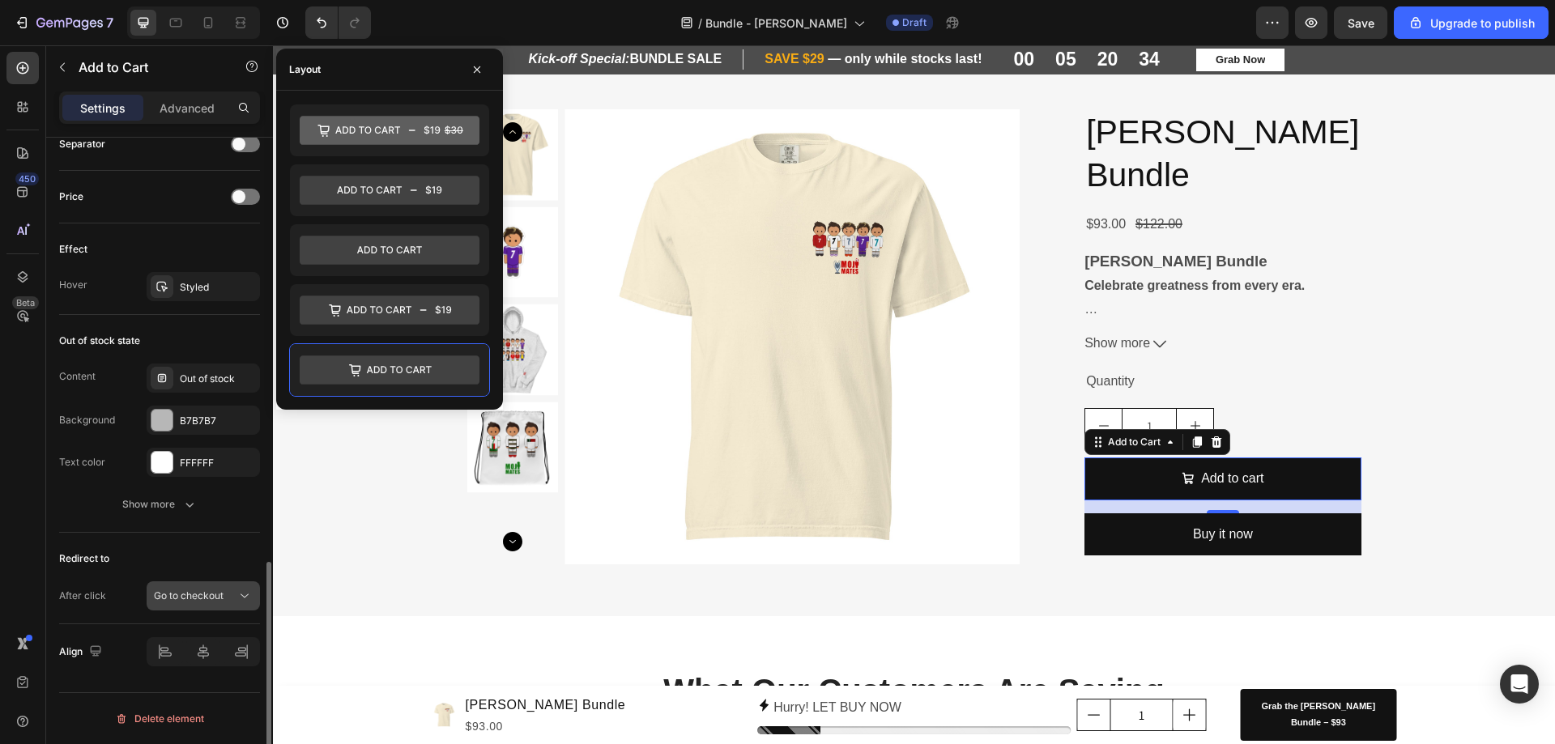
click at [243, 596] on icon at bounding box center [245, 596] width 8 height 4
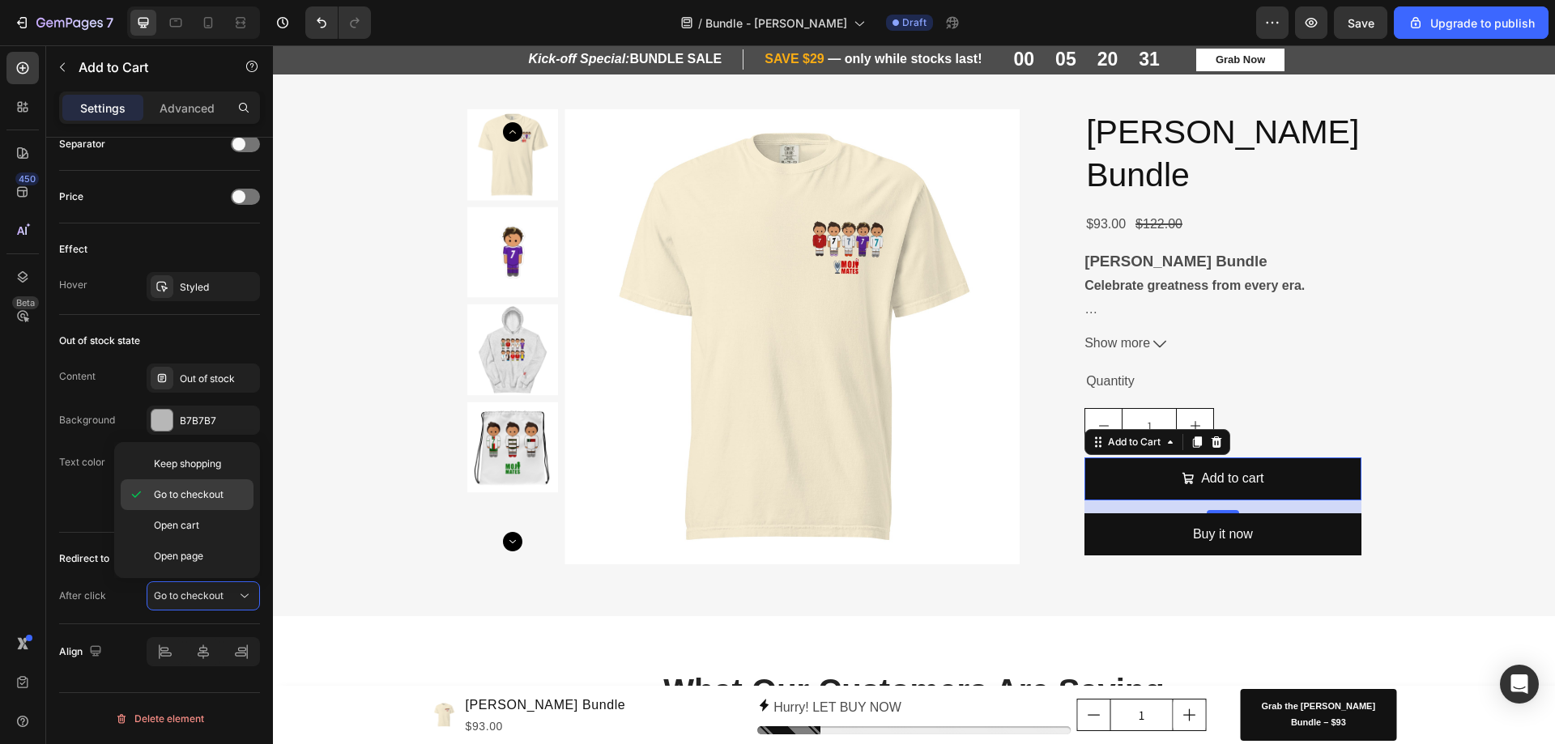
click at [186, 497] on span "Go to checkout" at bounding box center [189, 494] width 70 height 15
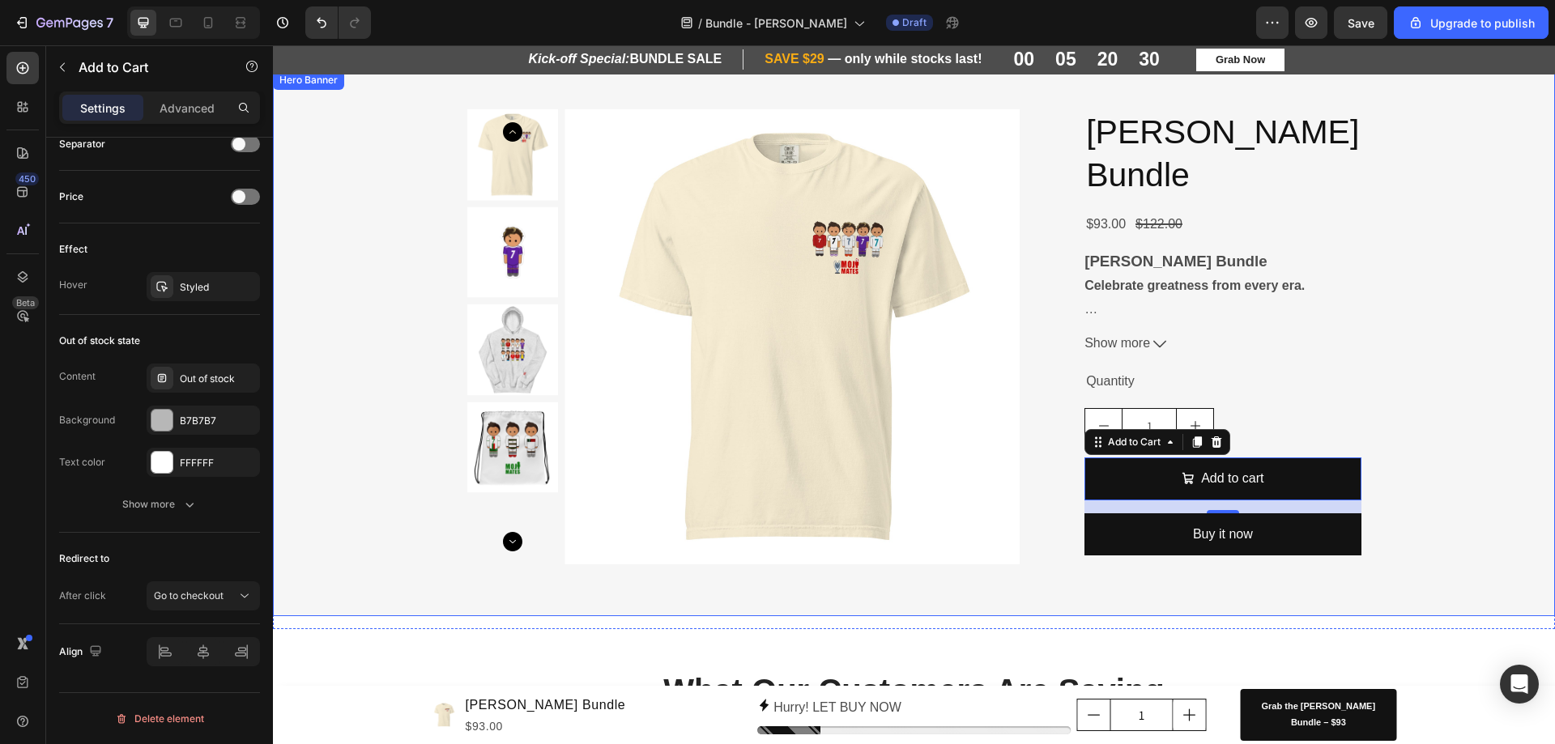
click at [1473, 388] on div "Product Images Cristiano Ronaldo Bundle Product Title $93.00 Product Price Prod…" at bounding box center [914, 343] width 1282 height 546
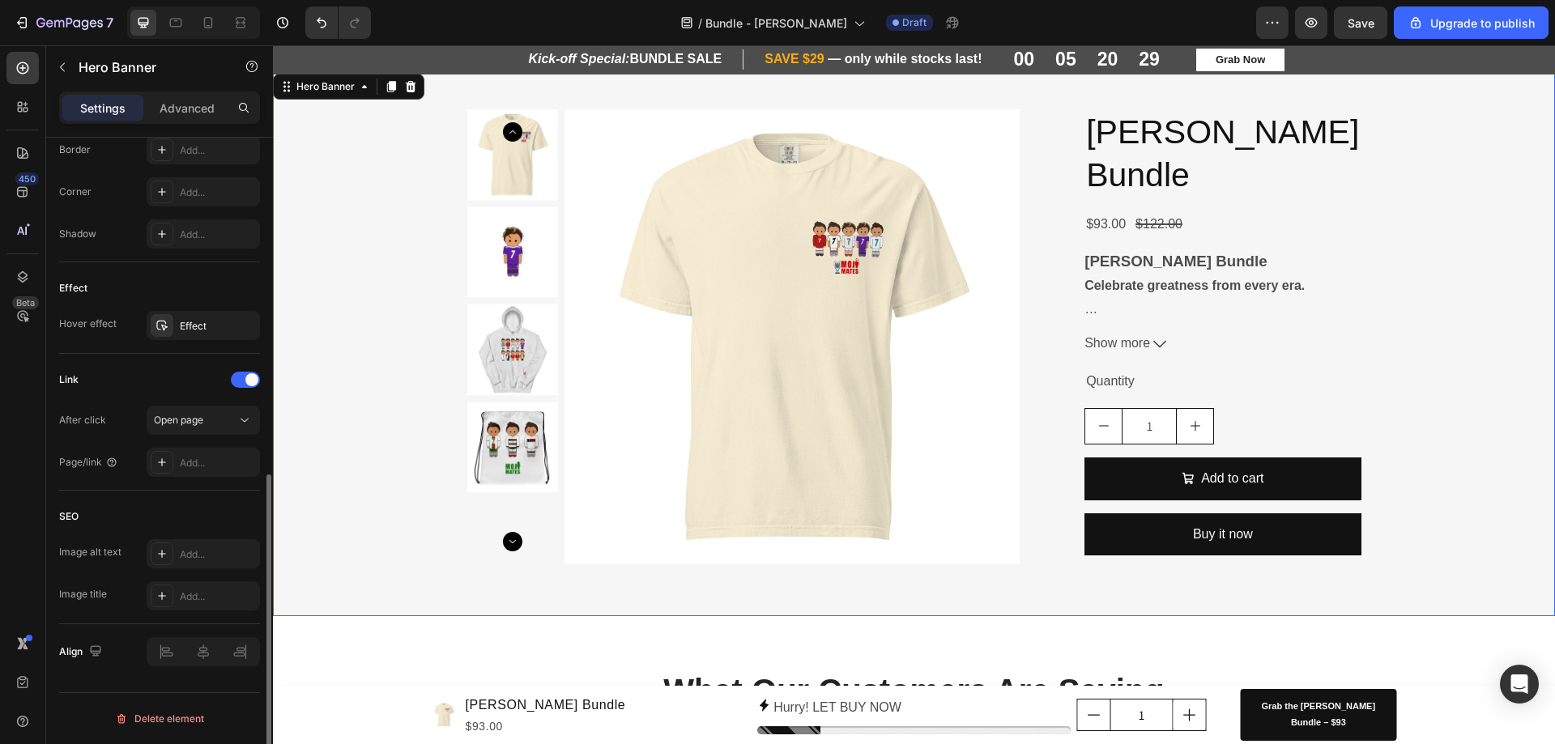
scroll to position [0, 0]
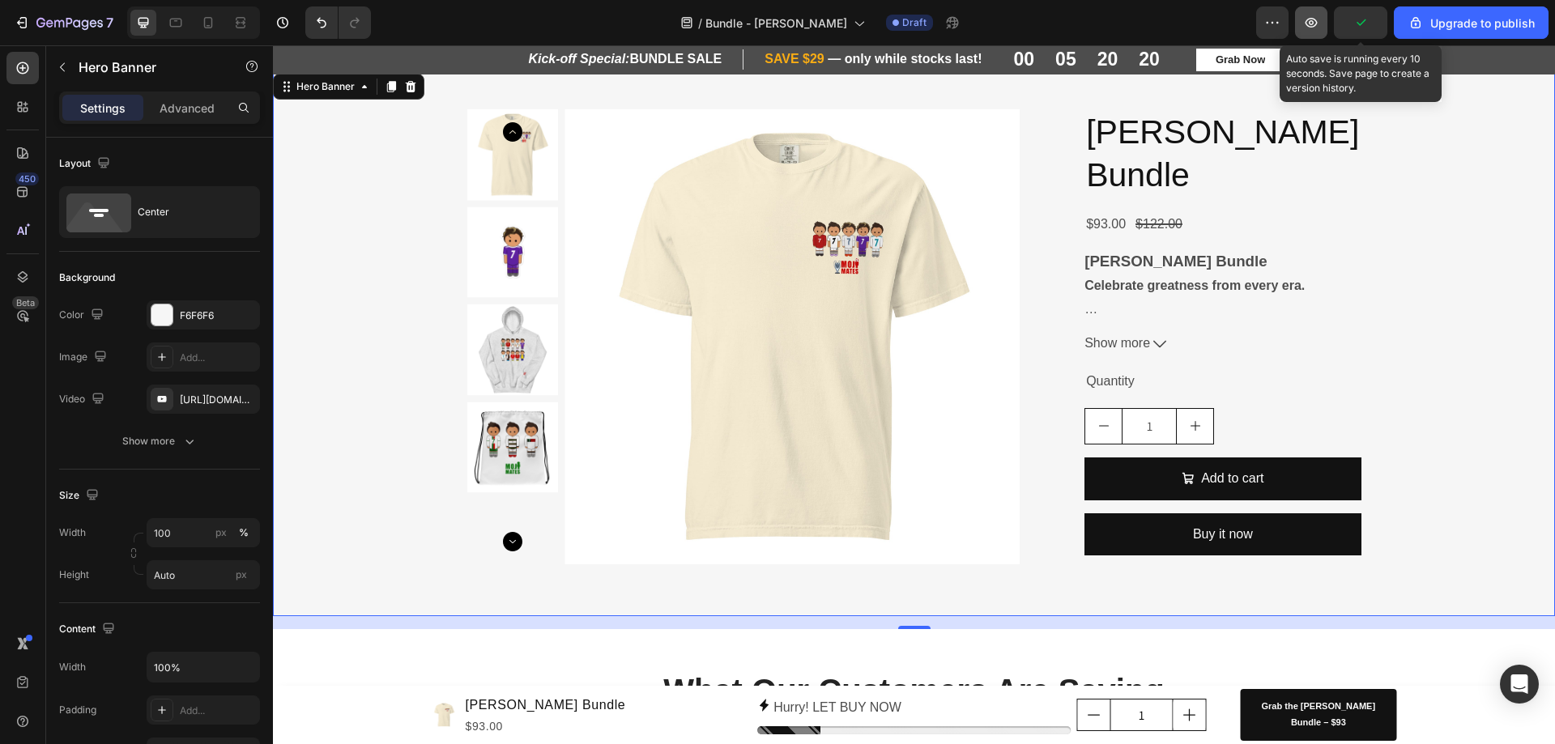
click at [1369, 25] on icon "button" at bounding box center [1360, 23] width 16 height 16
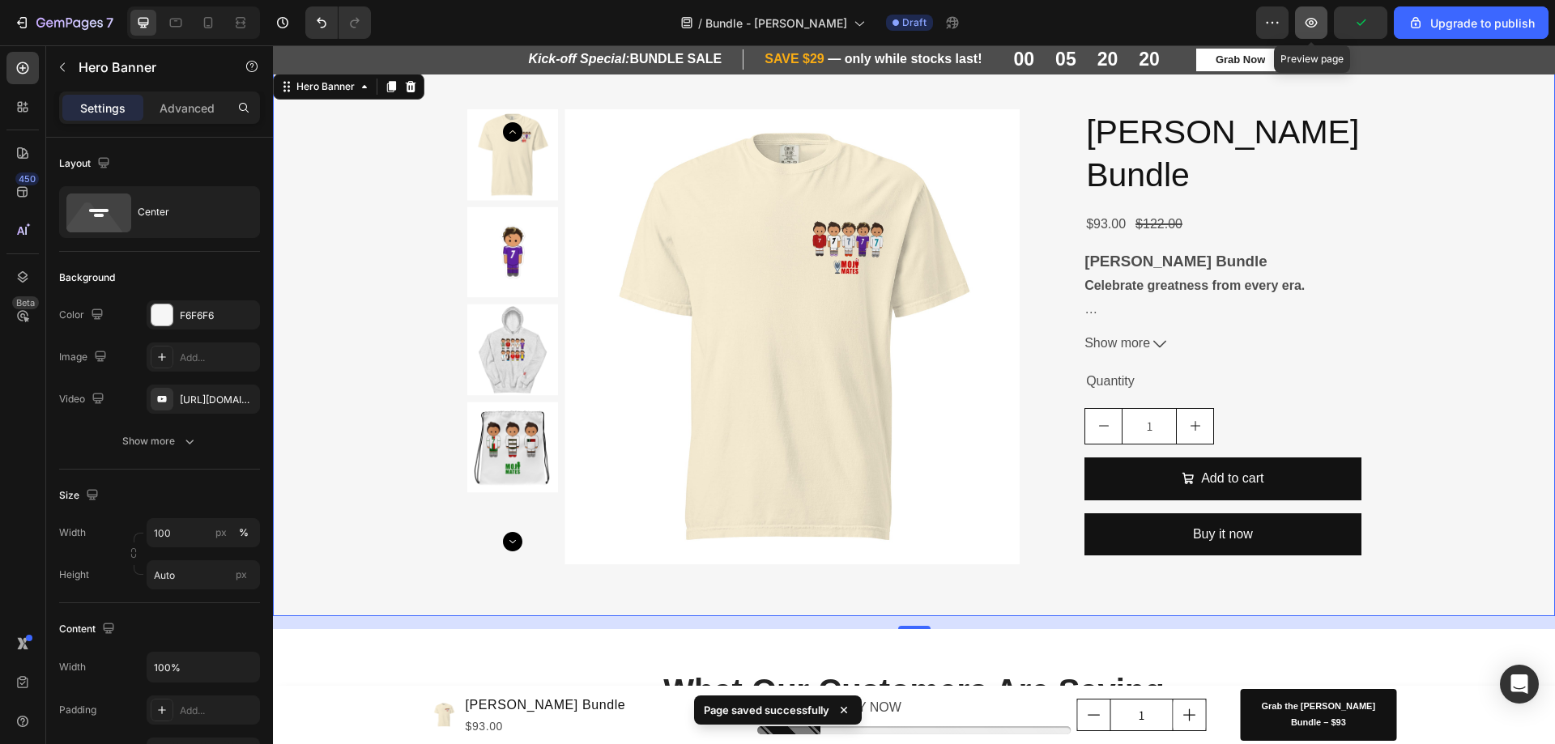
click at [1316, 23] on icon "button" at bounding box center [1311, 23] width 16 height 16
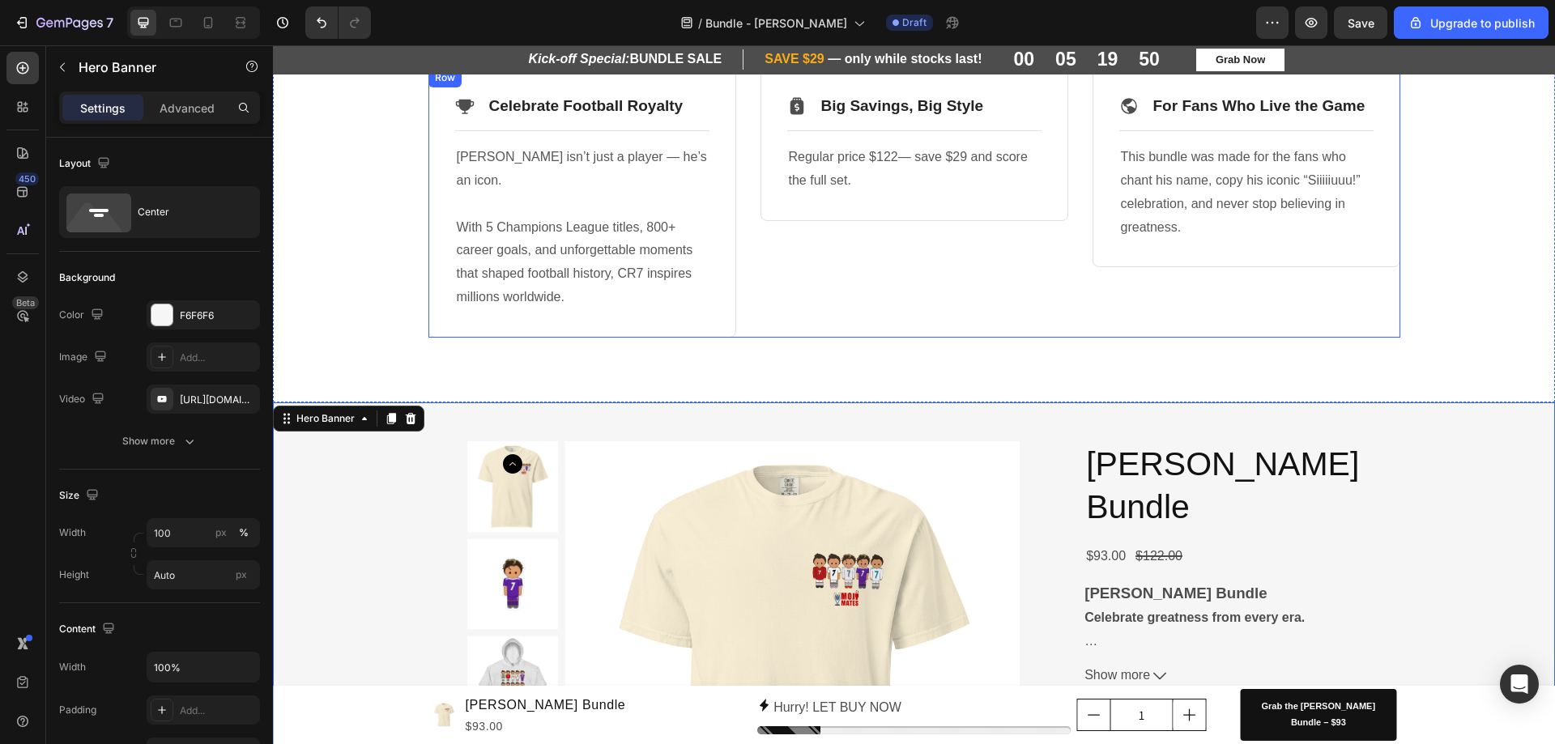
scroll to position [330, 0]
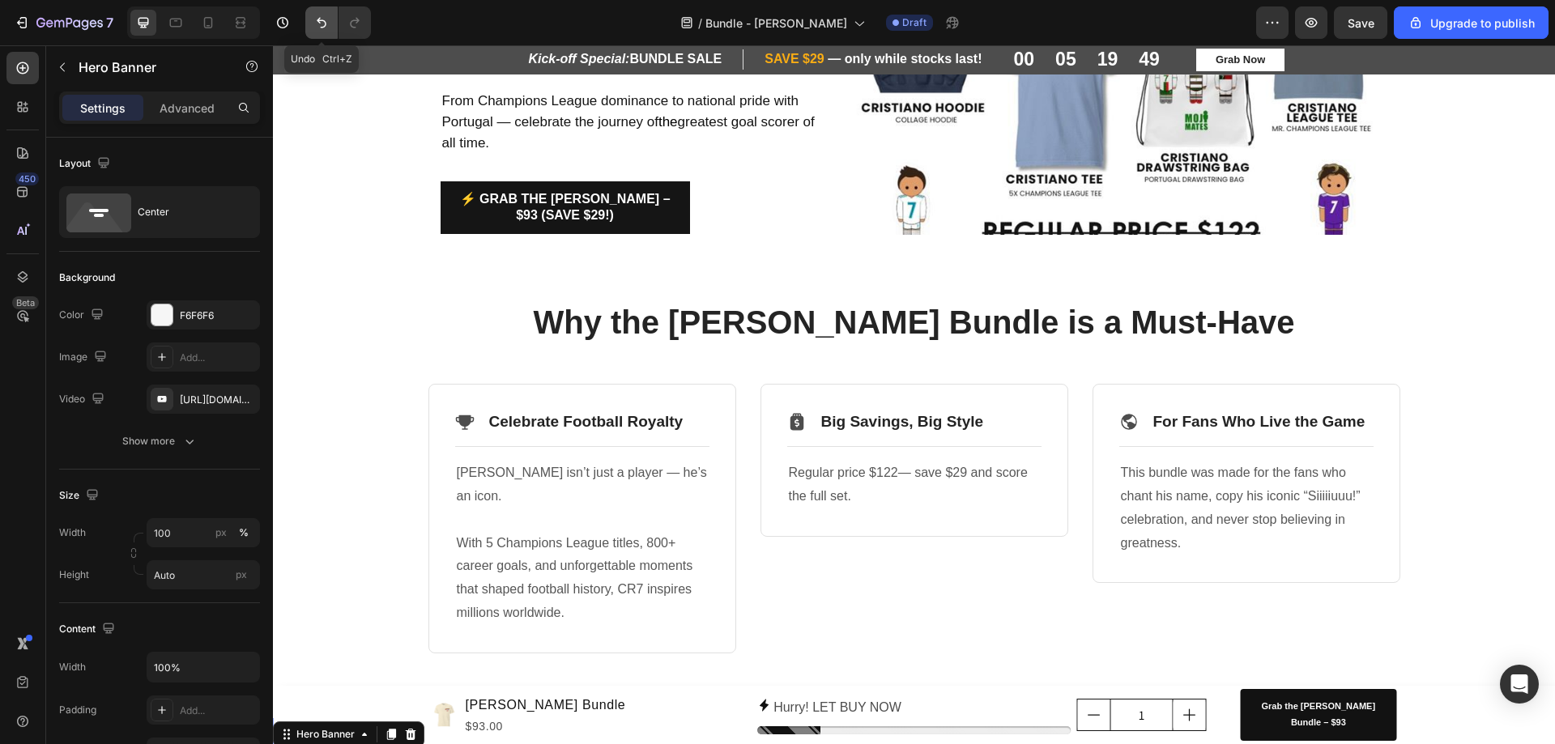
click at [326, 22] on icon "Undo/Redo" at bounding box center [322, 23] width 10 height 11
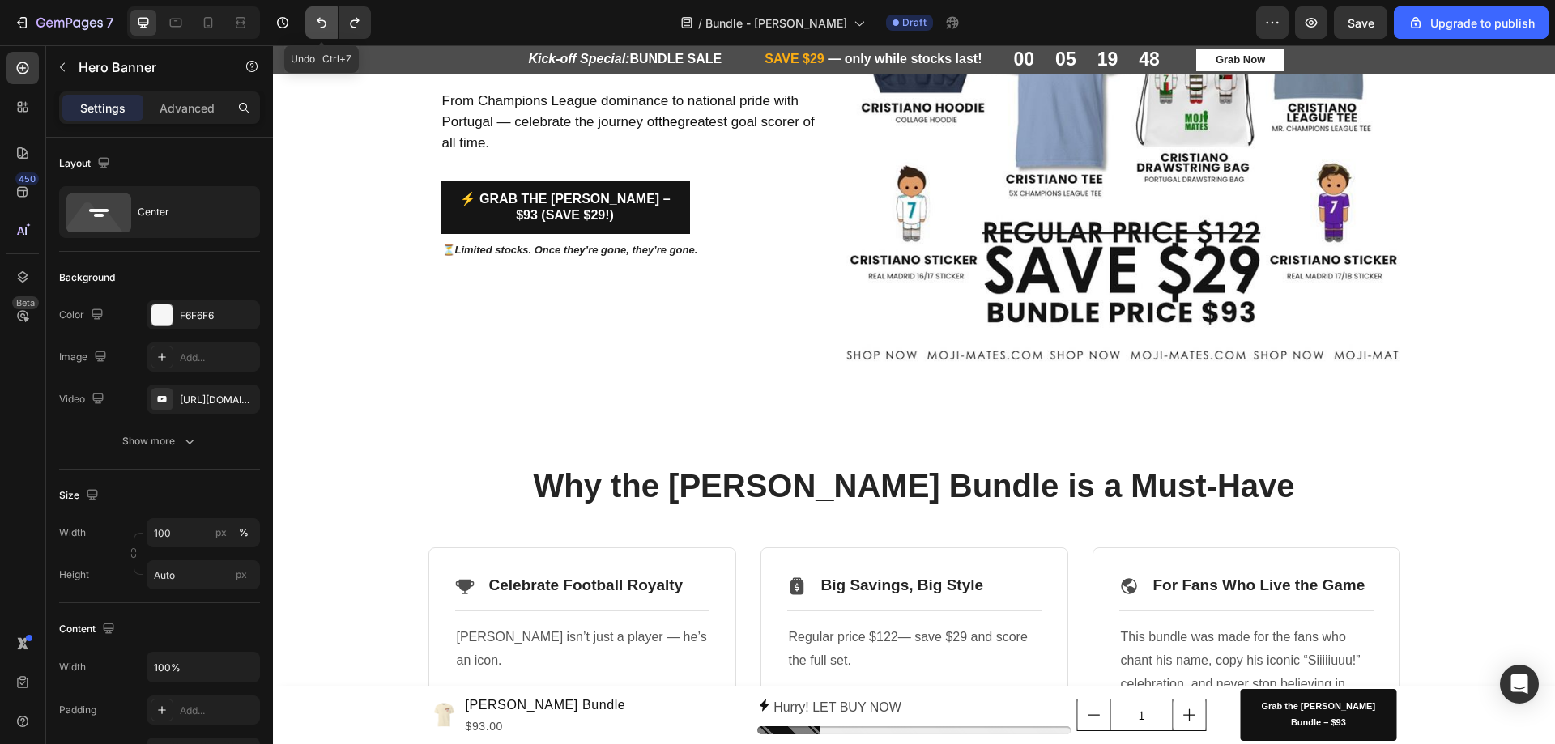
click at [326, 22] on icon "Undo/Redo" at bounding box center [322, 23] width 10 height 11
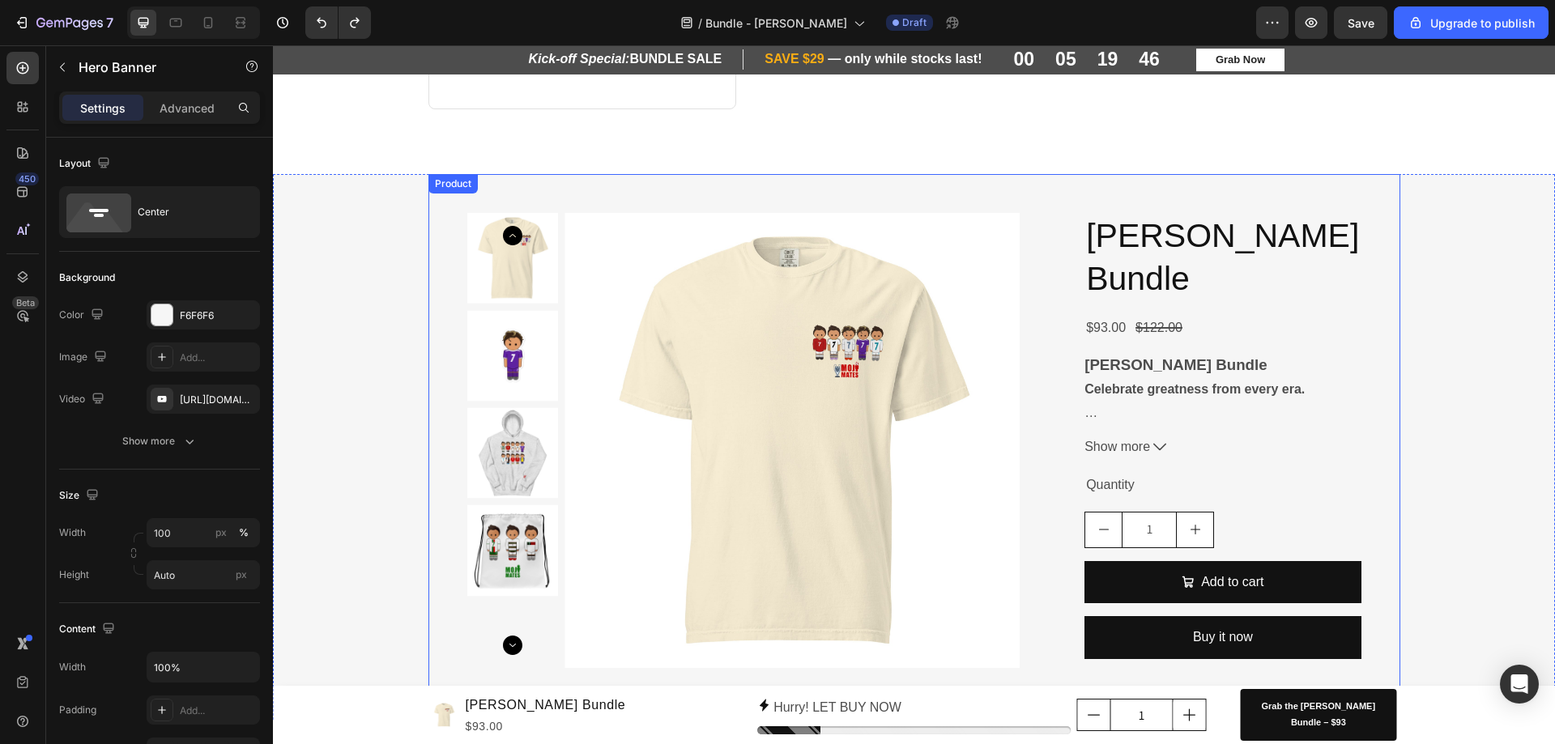
scroll to position [1221, 0]
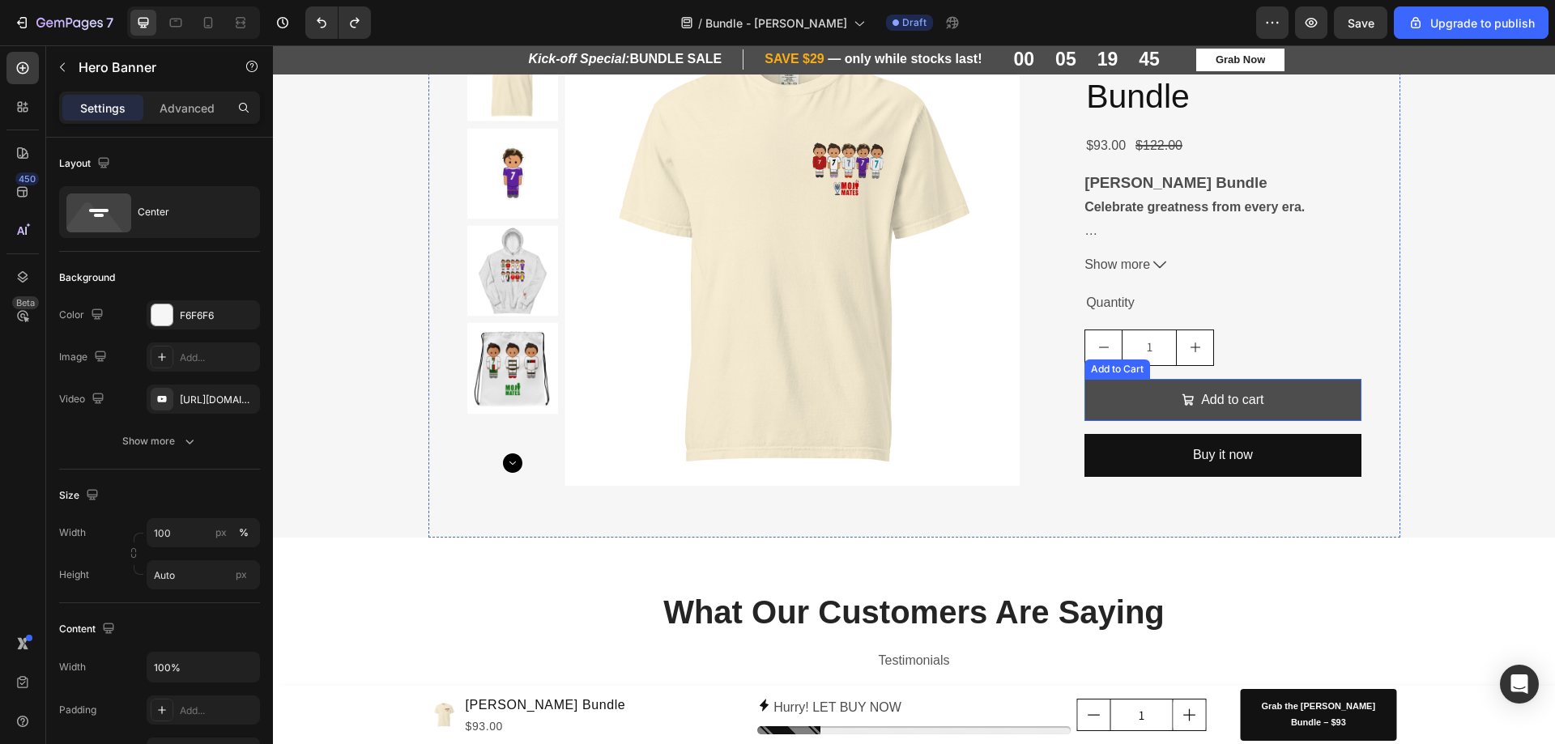
click at [1186, 392] on span "Add to cart" at bounding box center [1187, 400] width 13 height 23
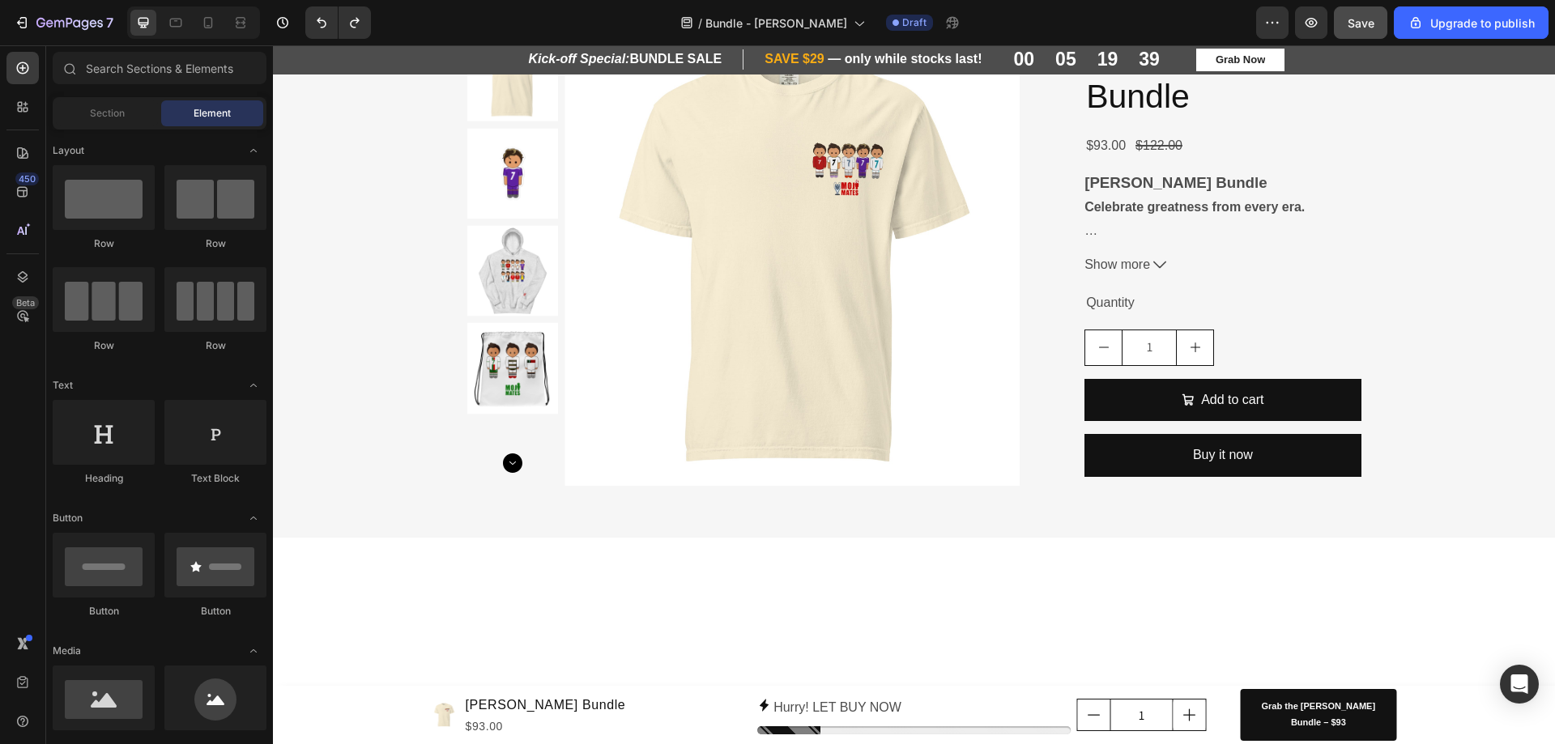
scroll to position [610, 0]
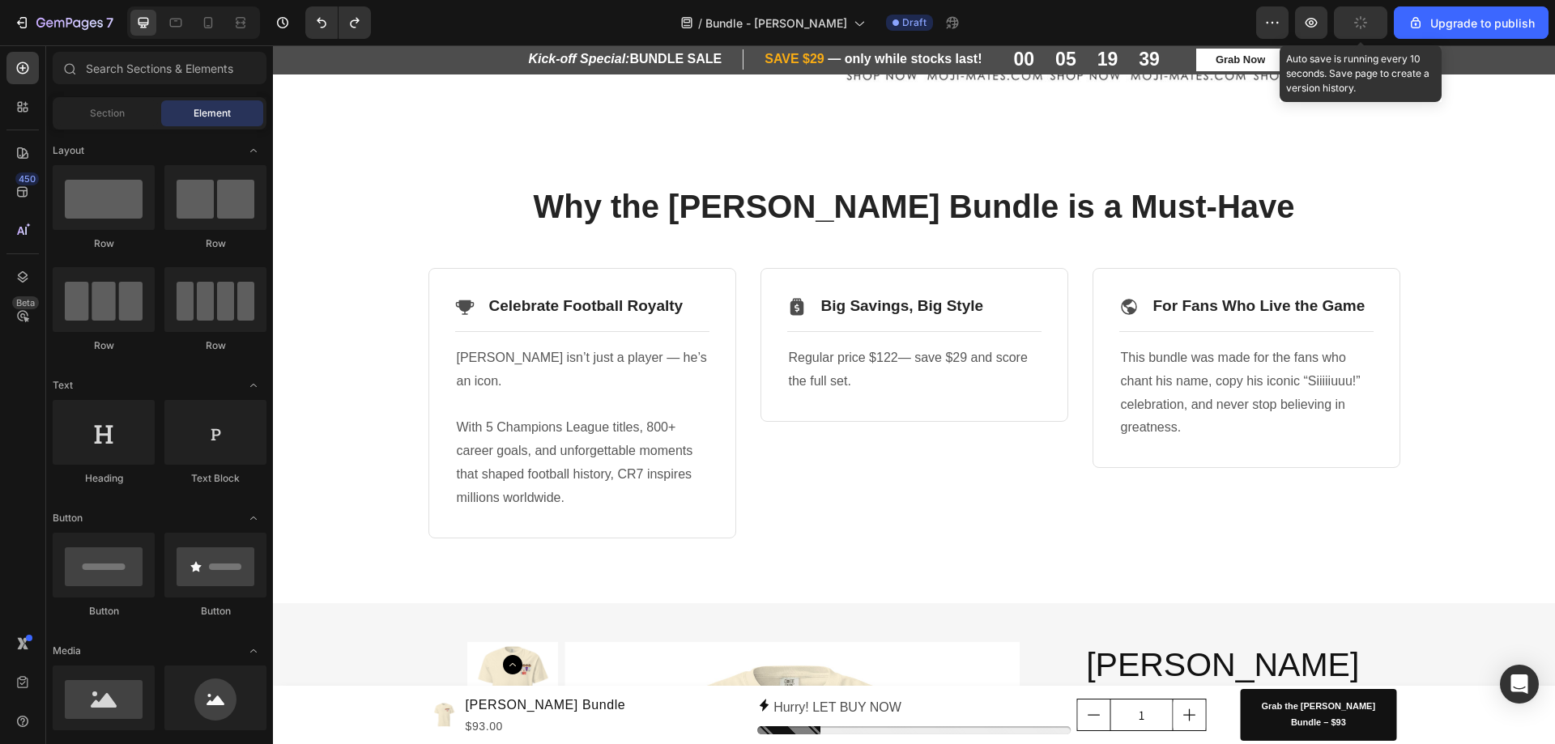
click at [1371, 24] on button "button" at bounding box center [1360, 22] width 53 height 32
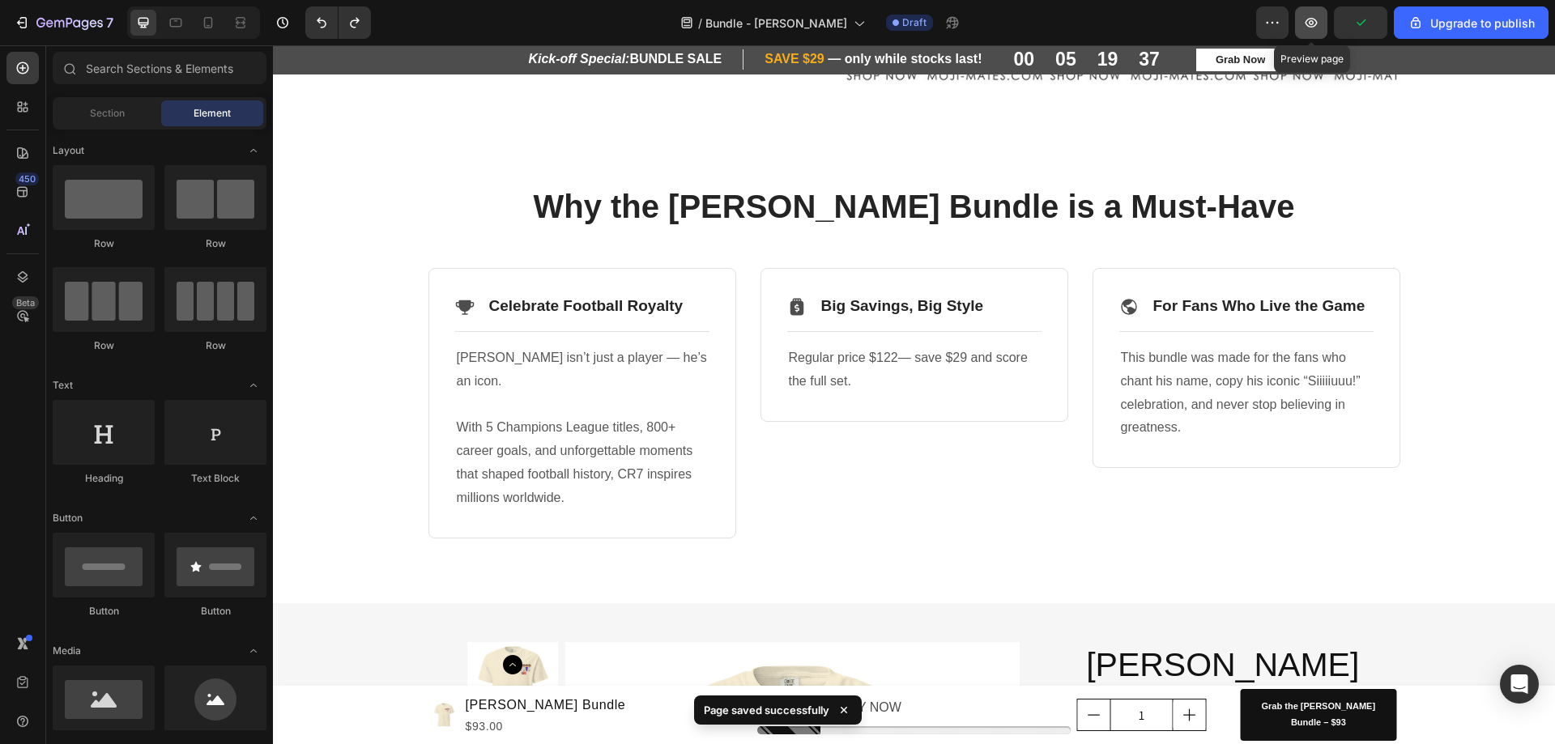
click at [1304, 21] on icon "button" at bounding box center [1311, 23] width 16 height 16
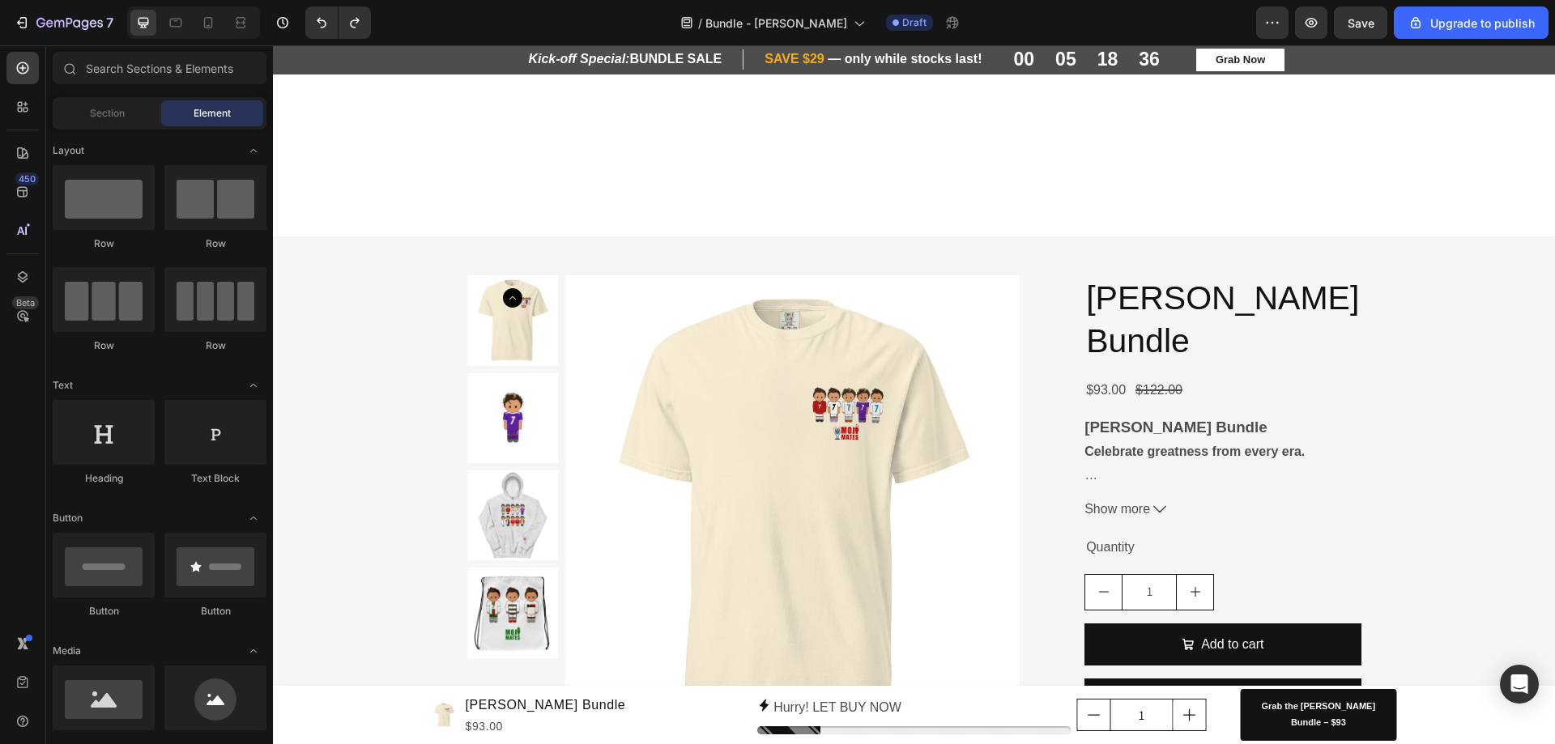
scroll to position [1258, 0]
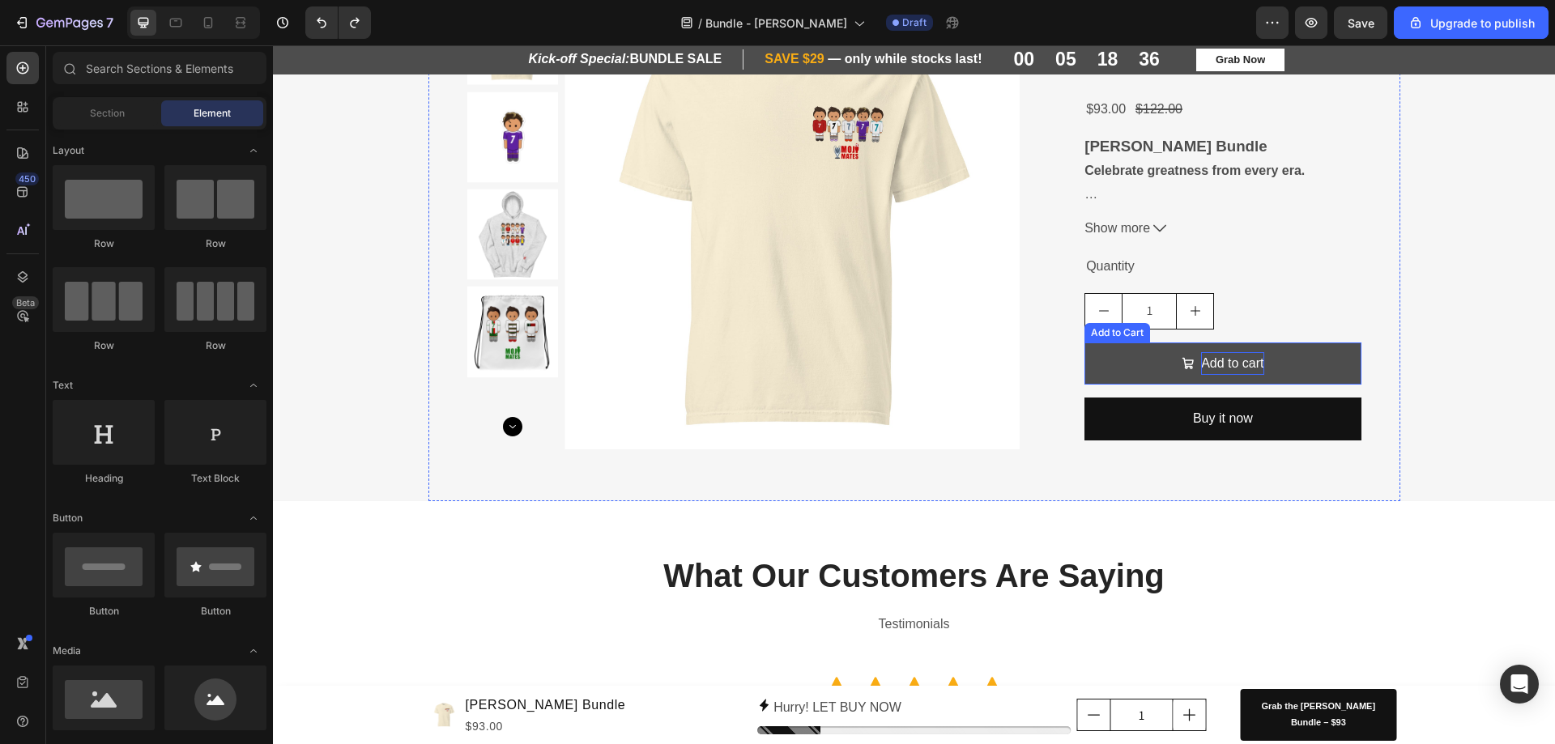
click at [1210, 358] on div "Add to cart" at bounding box center [1232, 363] width 62 height 23
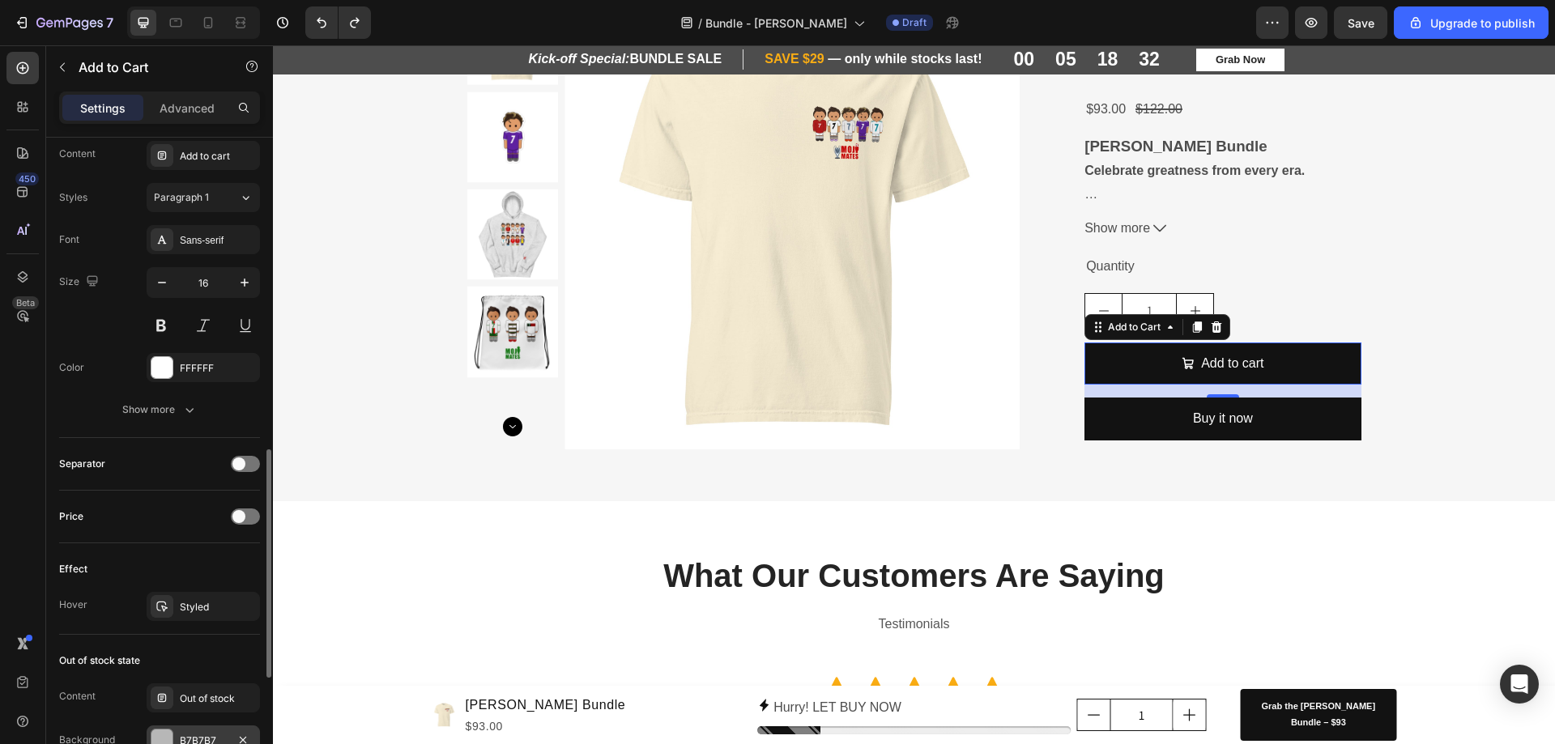
scroll to position [1211, 0]
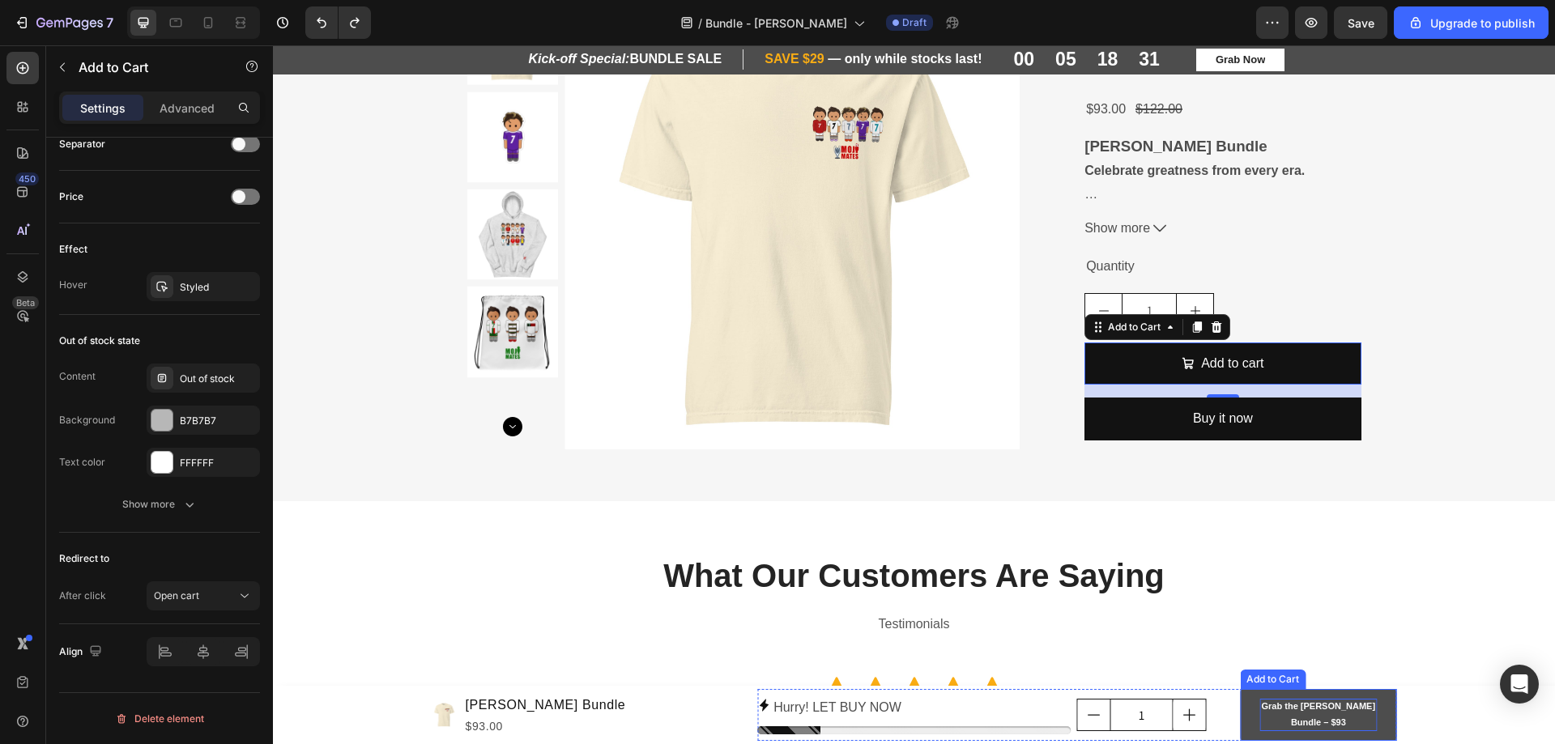
click at [1330, 723] on p "Grab the Cristiano Ronaldo Bundle – $93" at bounding box center [1317, 715] width 117 height 32
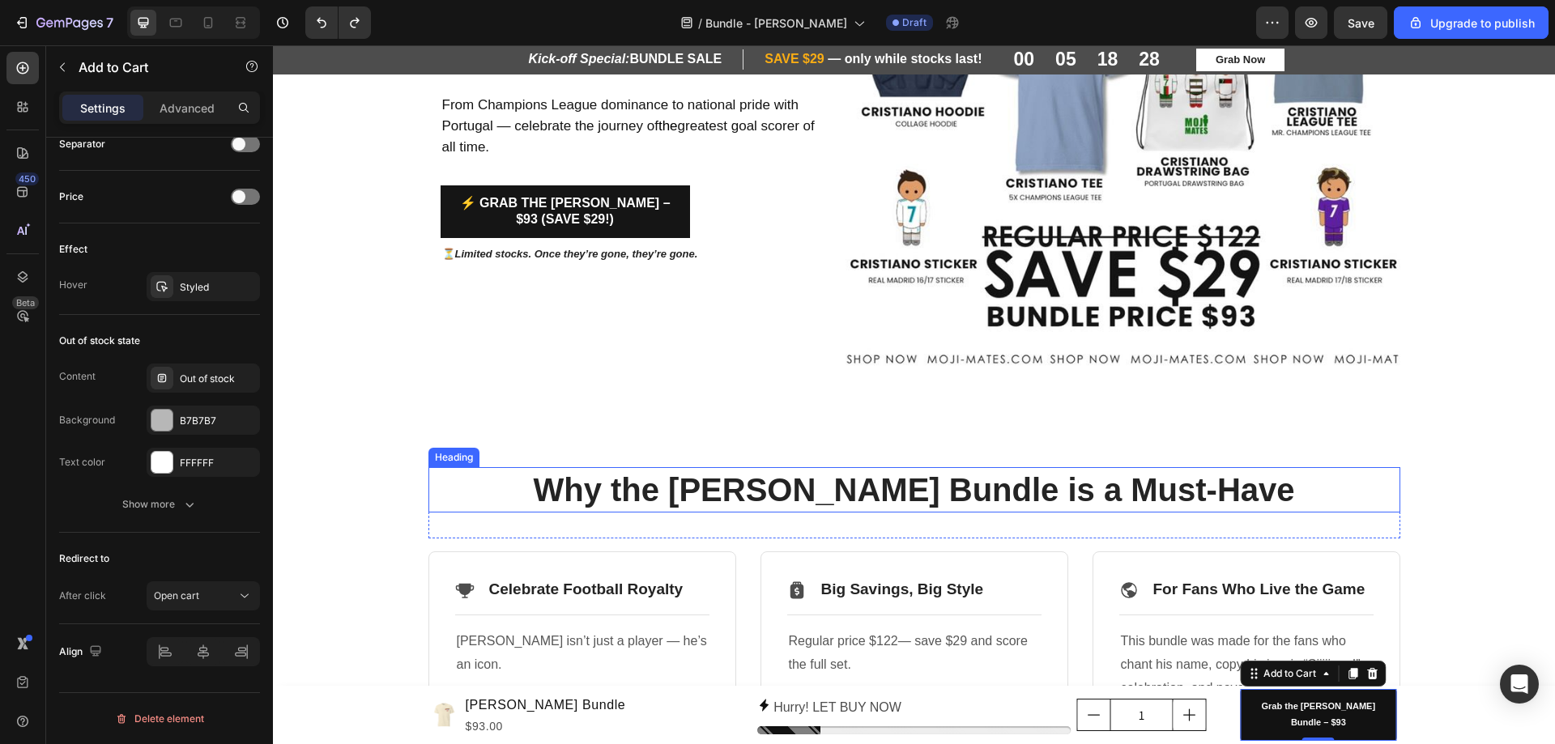
scroll to position [43, 0]
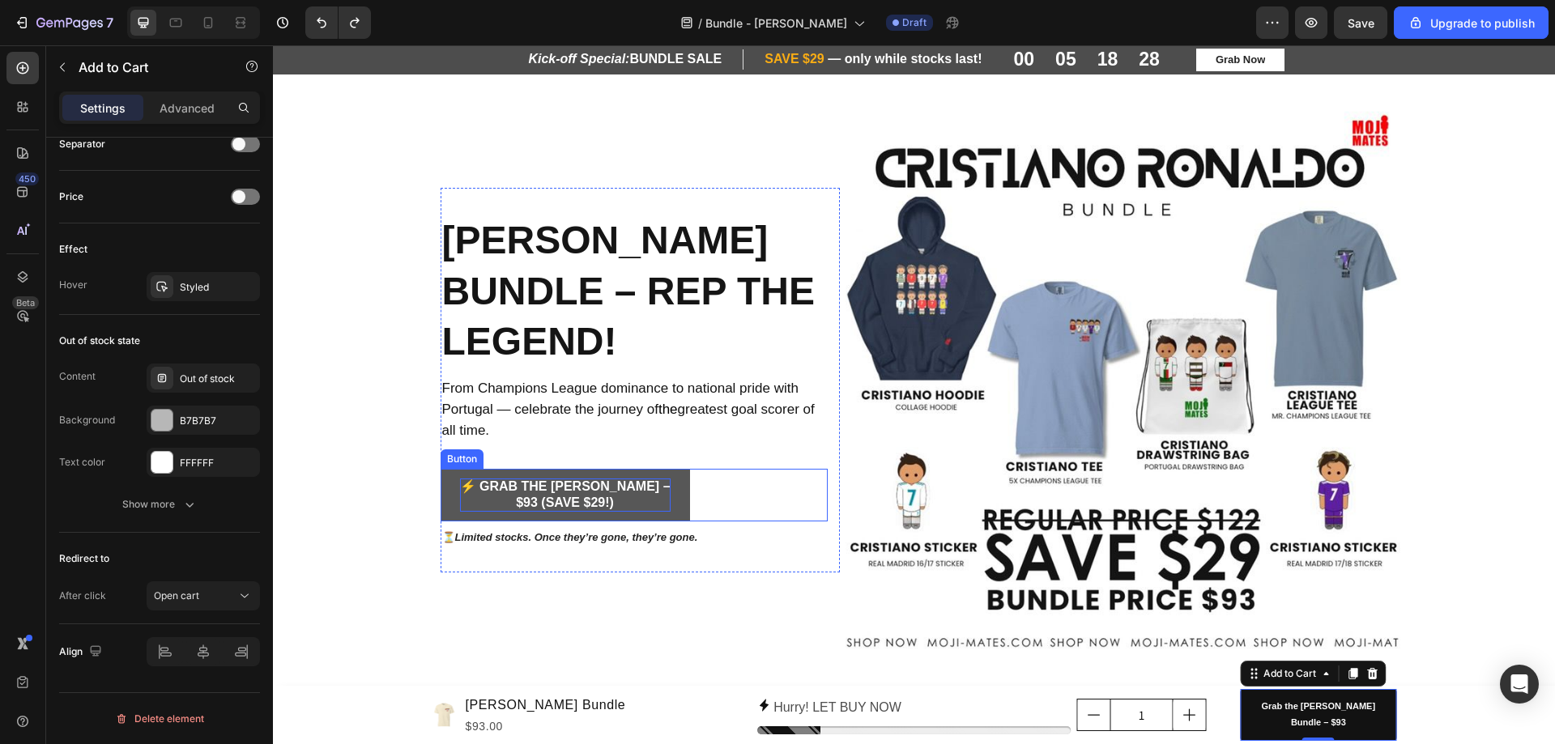
click at [624, 512] on p "⚡ Grab the Cristiano Ronaldo Bundle – $93 (Save $29!)" at bounding box center [565, 496] width 211 height 34
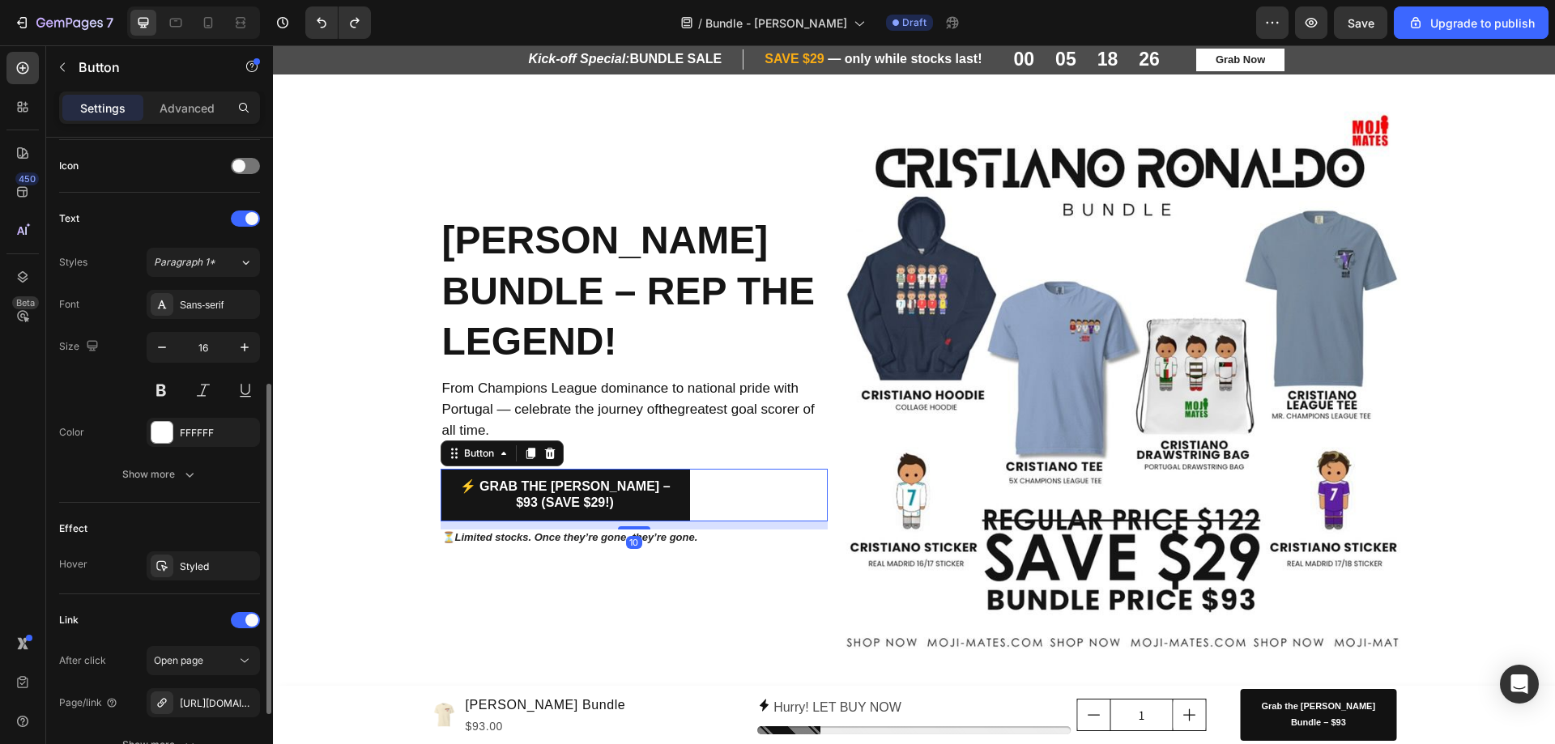
scroll to position [635, 0]
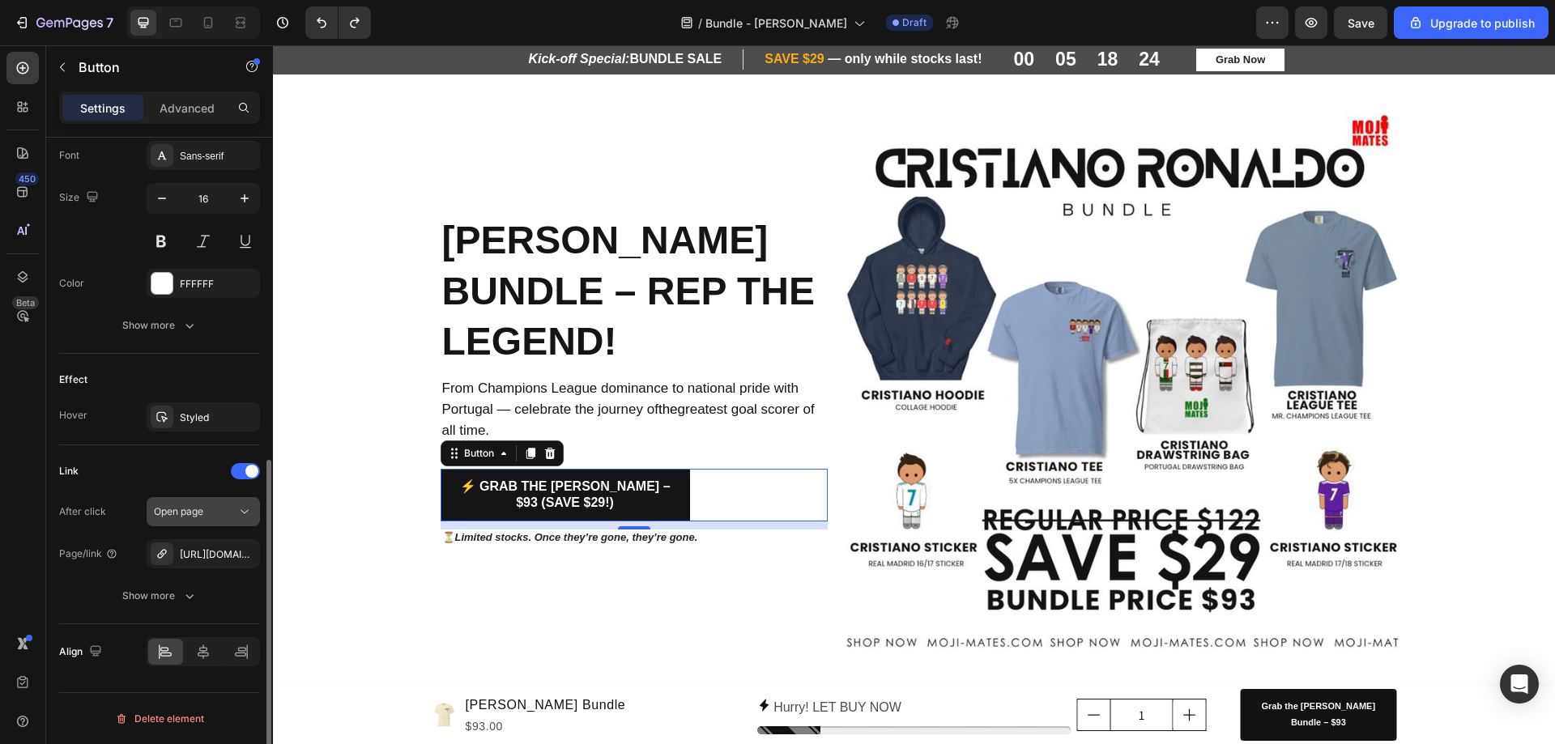
click at [186, 514] on span "Open page" at bounding box center [178, 511] width 49 height 12
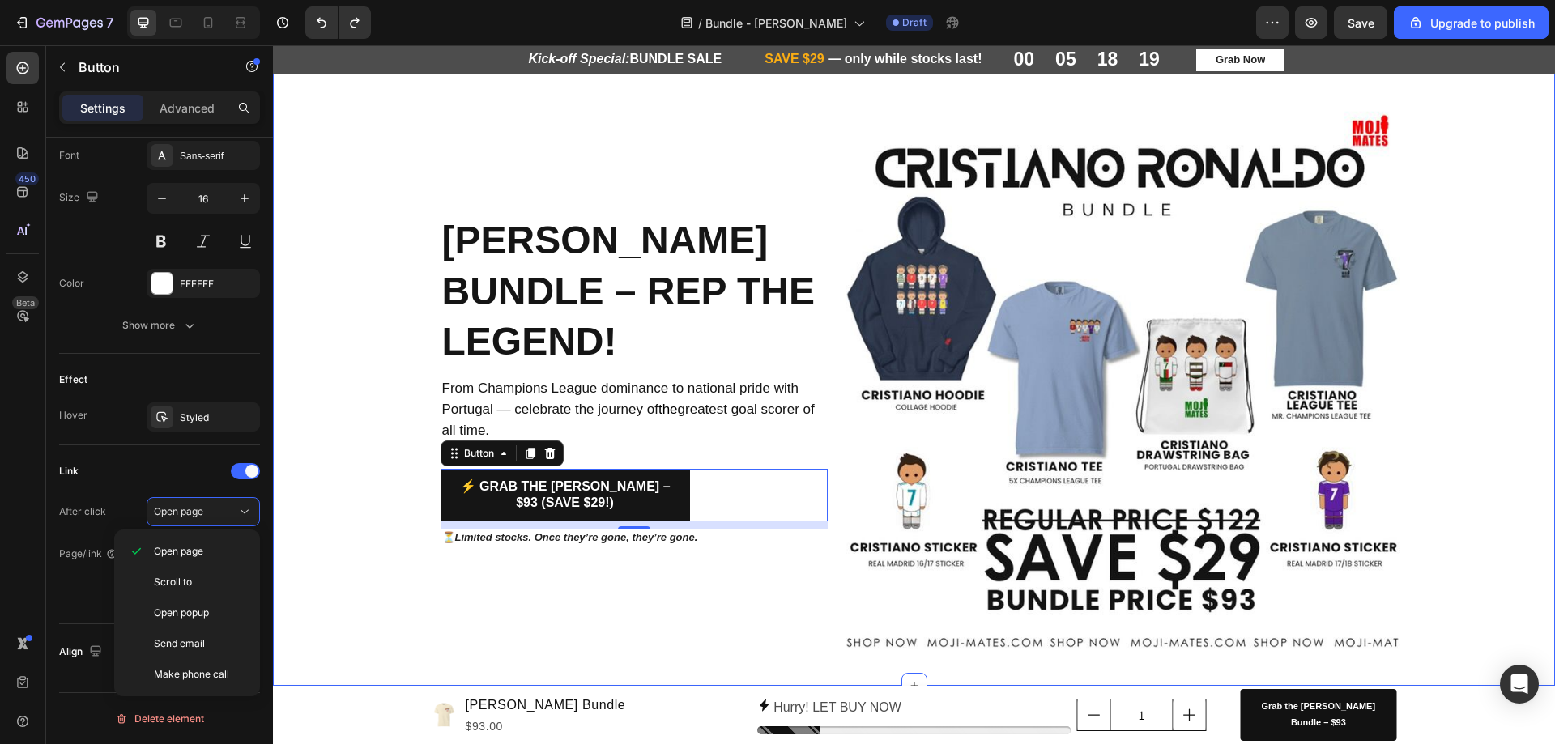
click at [1517, 377] on div "Cristiano Ronaldo Bundle – Rep the Legend! Heading From Champions League domina…" at bounding box center [914, 380] width 1282 height 560
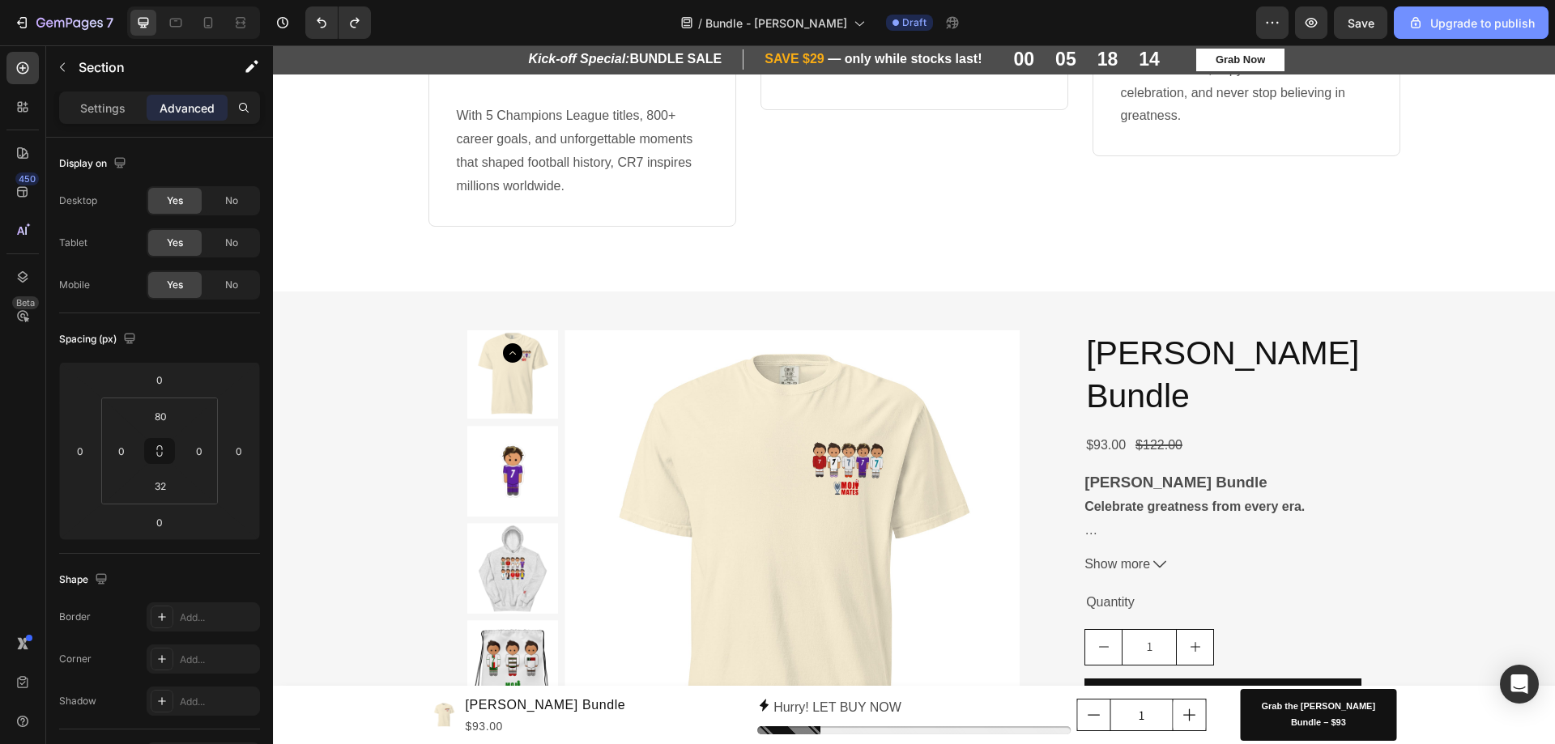
scroll to position [934, 0]
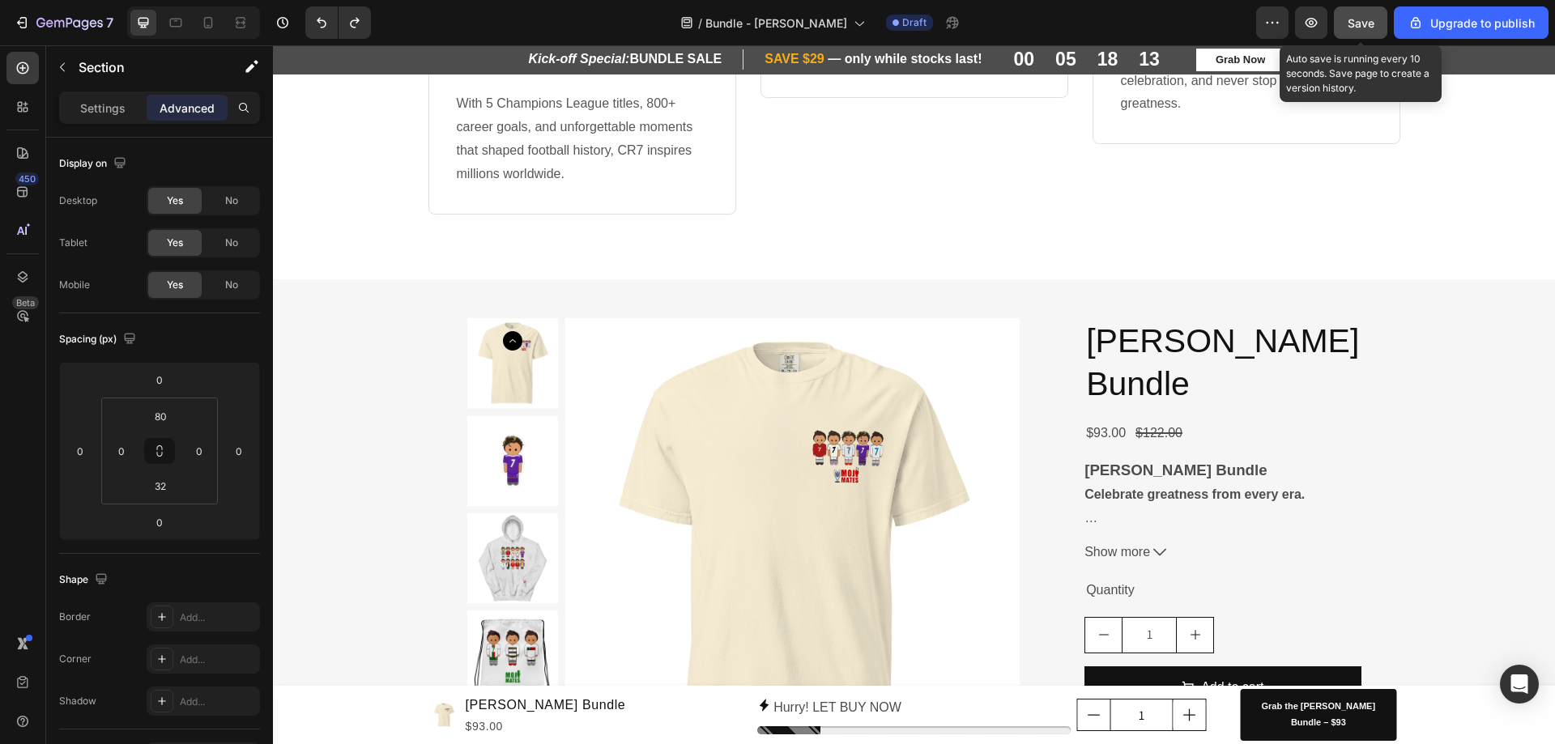
click at [1367, 32] on button "Save" at bounding box center [1360, 22] width 53 height 32
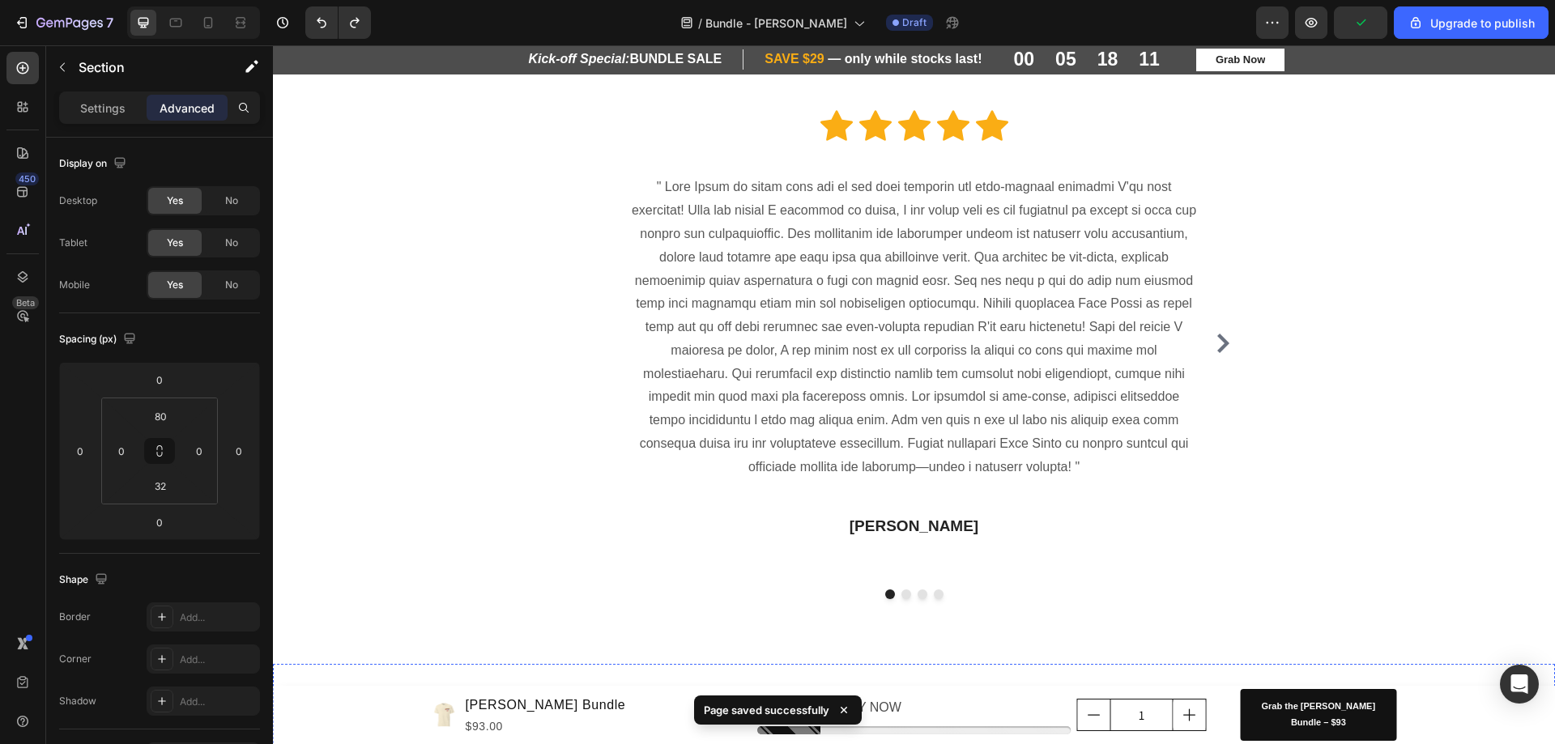
scroll to position [2681, 0]
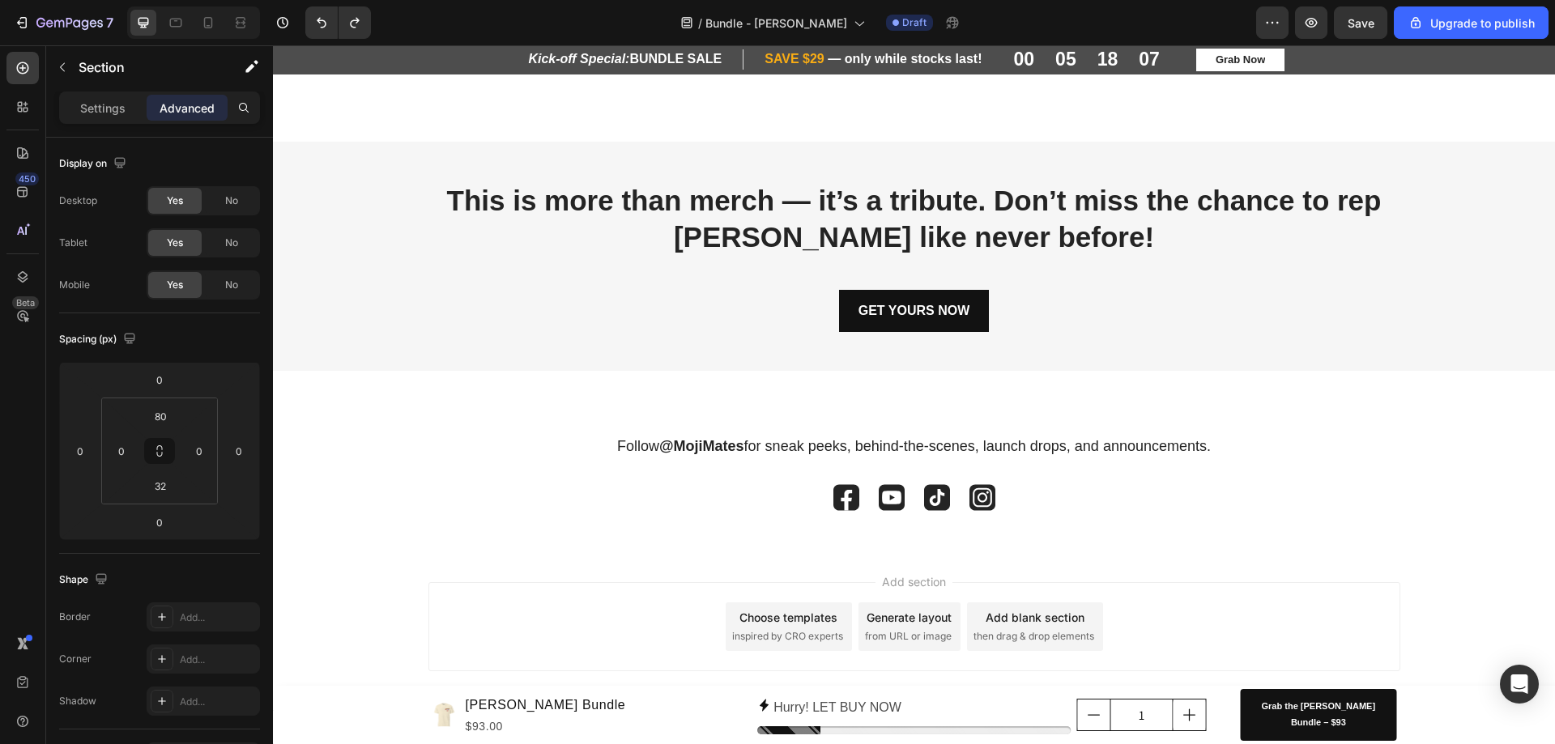
click at [790, 650] on div "Choose templates inspired by CRO experts" at bounding box center [789, 626] width 126 height 49
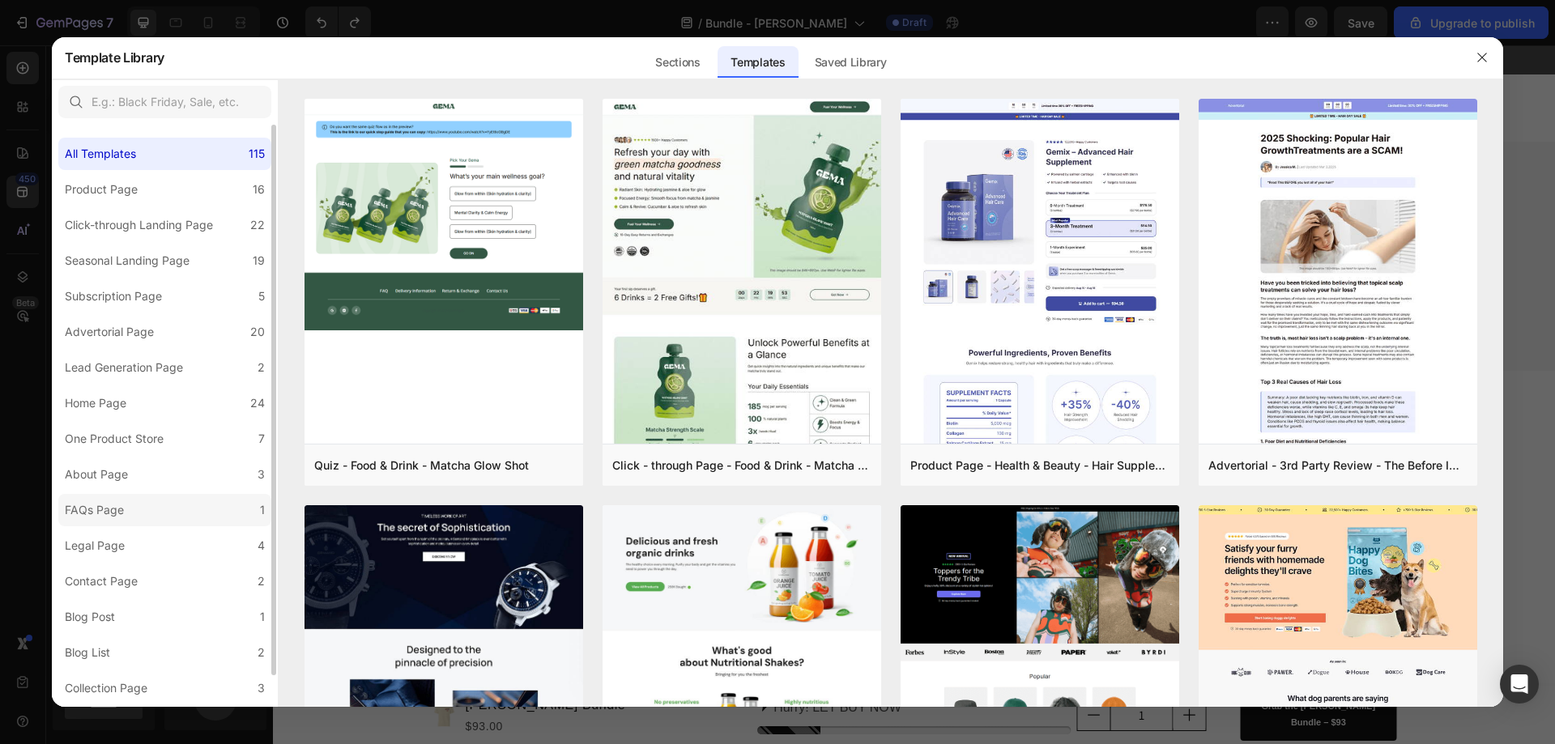
click at [172, 509] on label "FAQs Page 1" at bounding box center [164, 510] width 213 height 32
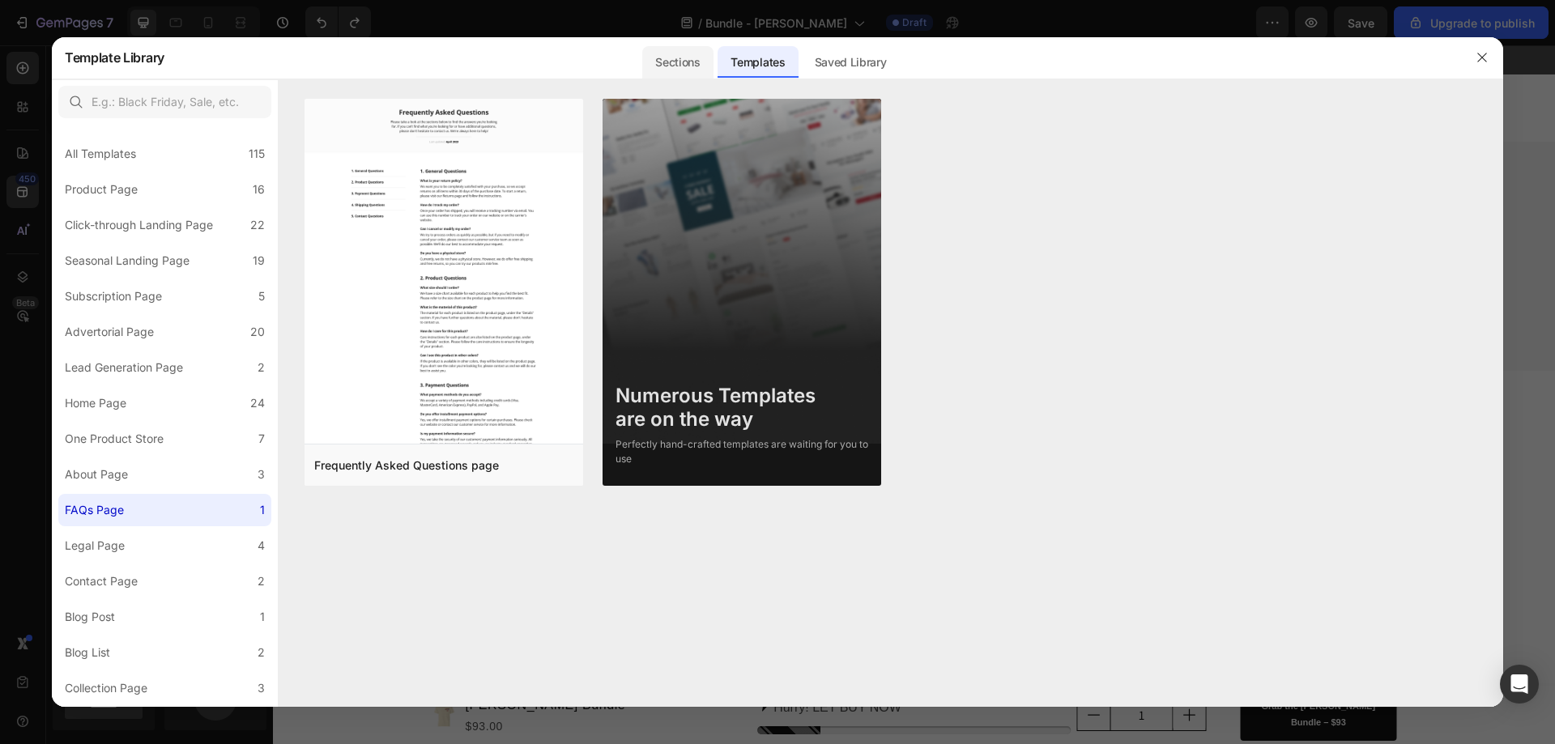
click at [682, 57] on div "Sections" at bounding box center [677, 62] width 70 height 32
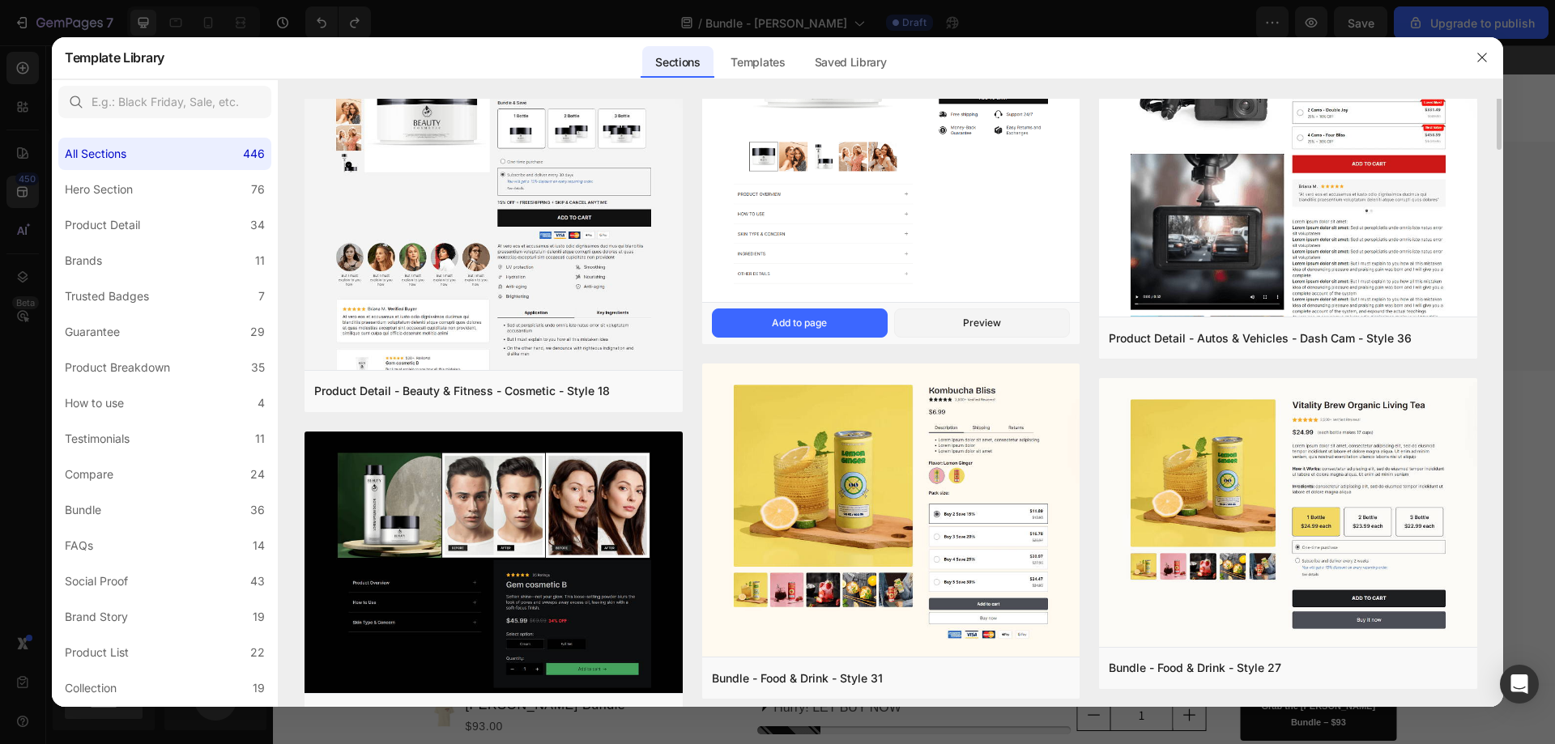
scroll to position [648, 0]
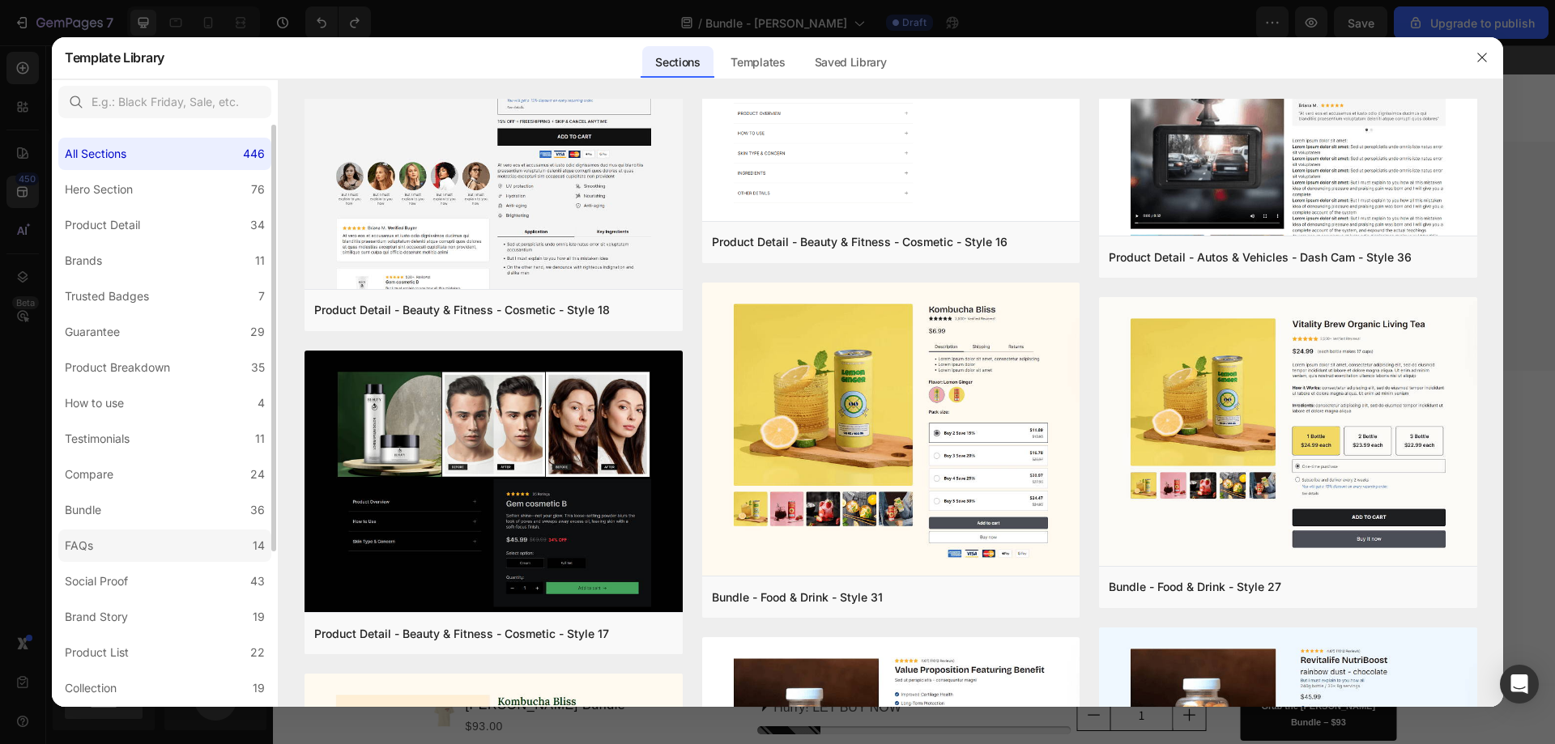
click at [107, 541] on label "FAQs 14" at bounding box center [164, 546] width 213 height 32
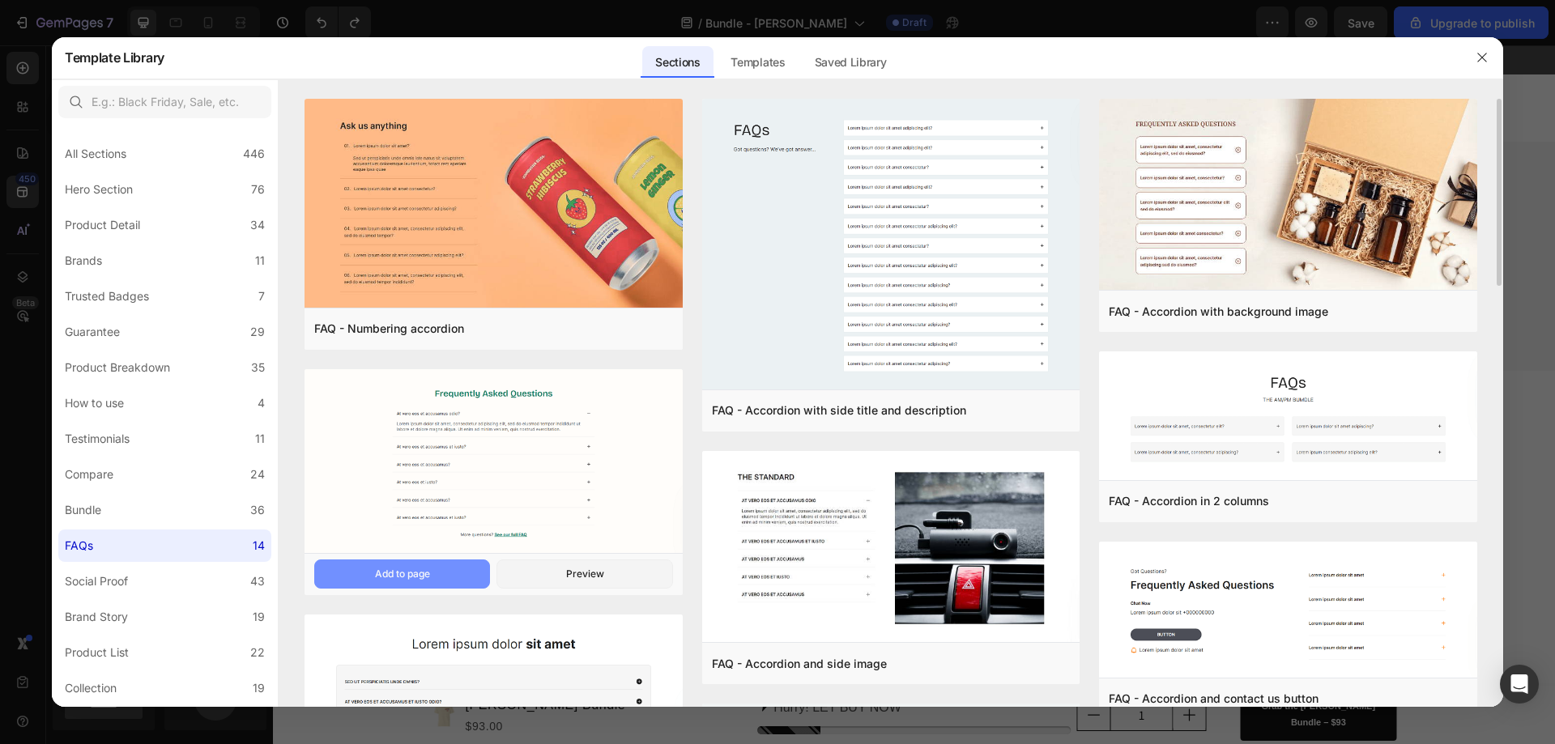
click at [430, 584] on button "Add to page" at bounding box center [402, 574] width 176 height 29
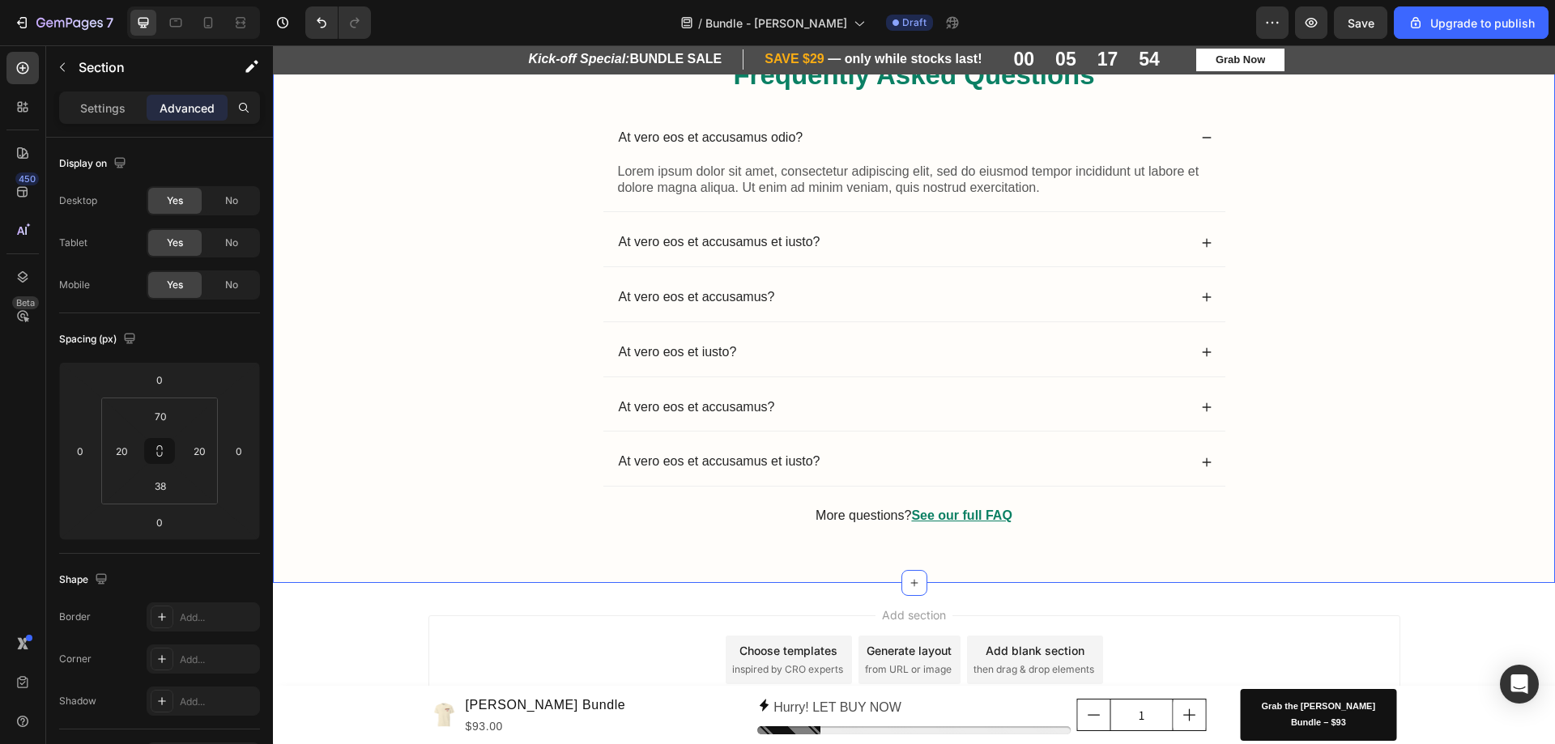
scroll to position [3264, 0]
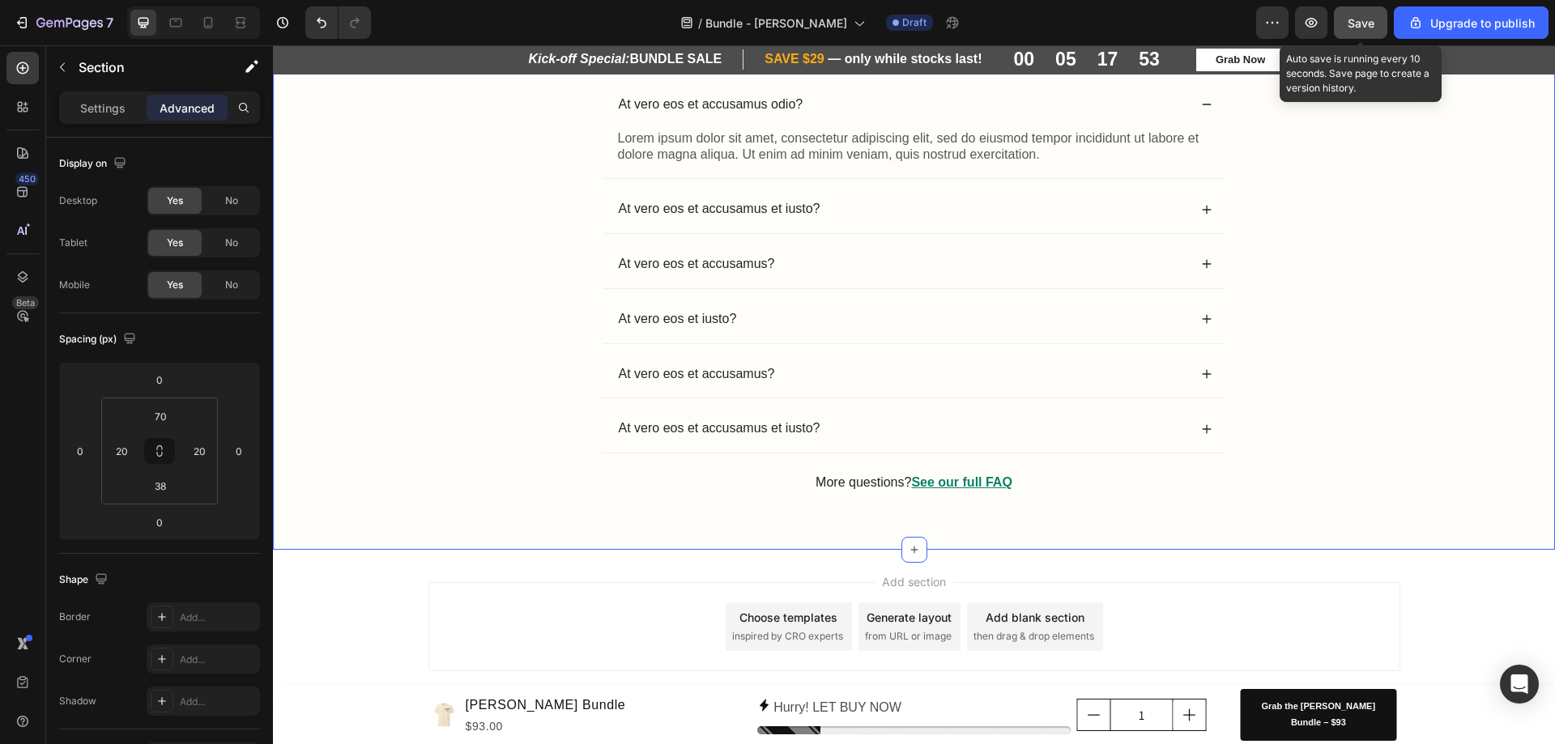
click at [1356, 28] on span "Save" at bounding box center [1360, 23] width 27 height 14
click at [1419, 389] on div "Frequently Asked Questions Heading At vero eos et accusamus odio? Lorem ipsum d…" at bounding box center [913, 271] width 1249 height 496
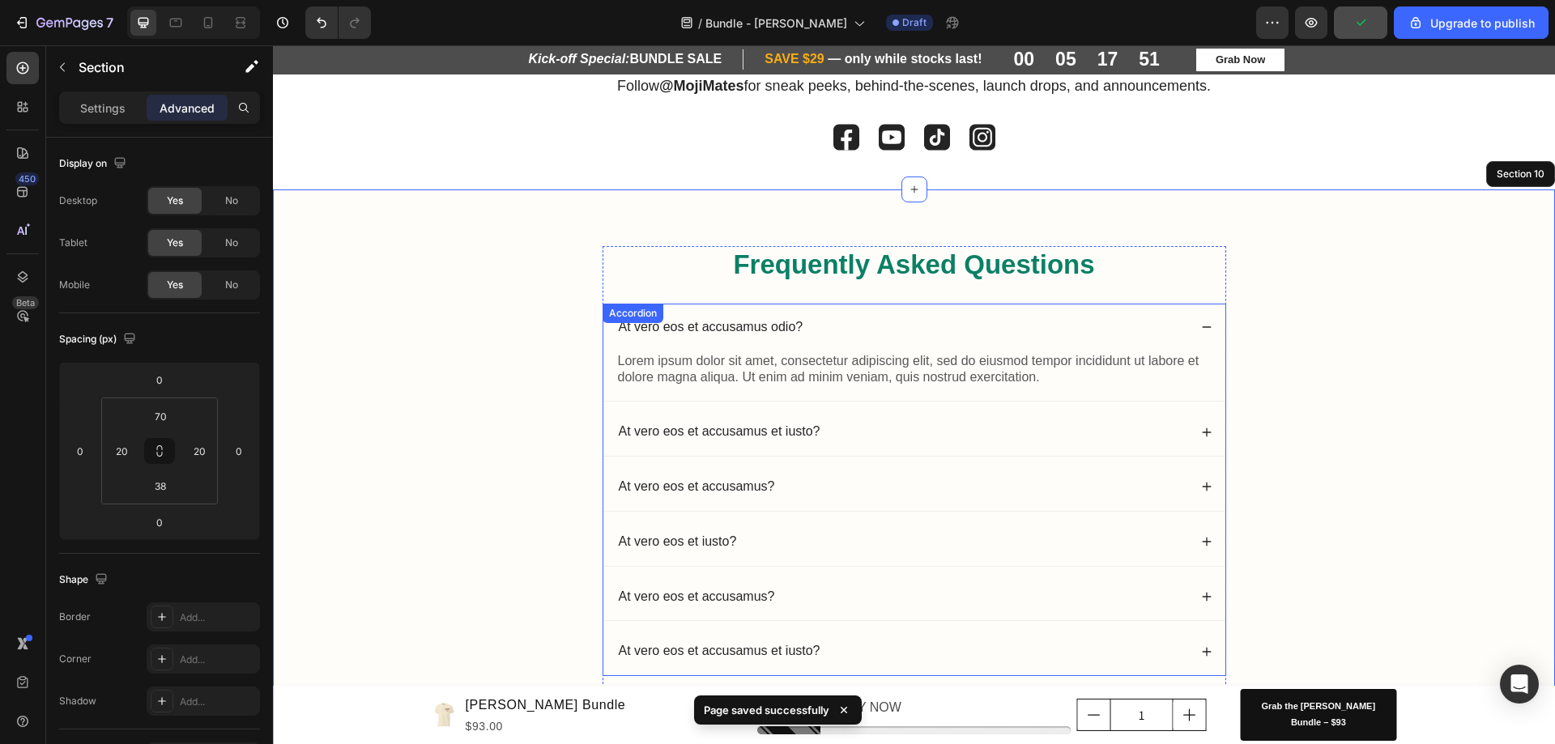
scroll to position [3021, 0]
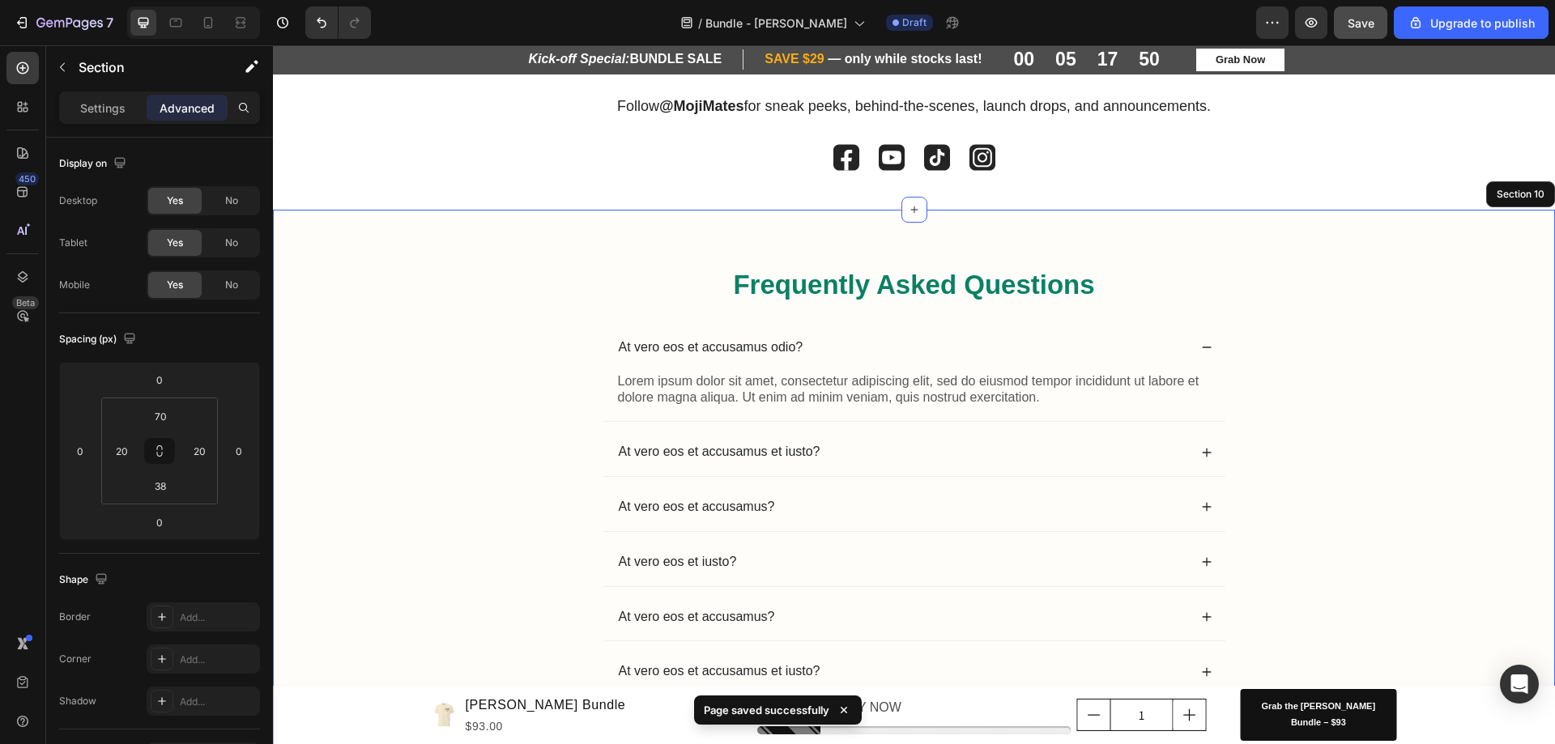
click at [1512, 360] on div "Frequently Asked Questions Heading At vero eos et accusamus odio? Lorem ipsum d…" at bounding box center [913, 514] width 1249 height 496
click at [1522, 202] on div "Section 10" at bounding box center [1520, 194] width 61 height 19
click at [344, 293] on div "Frequently Asked Questions Heading At vero eos et accusamus odio? Lorem ipsum d…" at bounding box center [913, 514] width 1249 height 496
click at [768, 435] on div "At vero eos et accusamus et iusto?" at bounding box center [914, 452] width 622 height 48
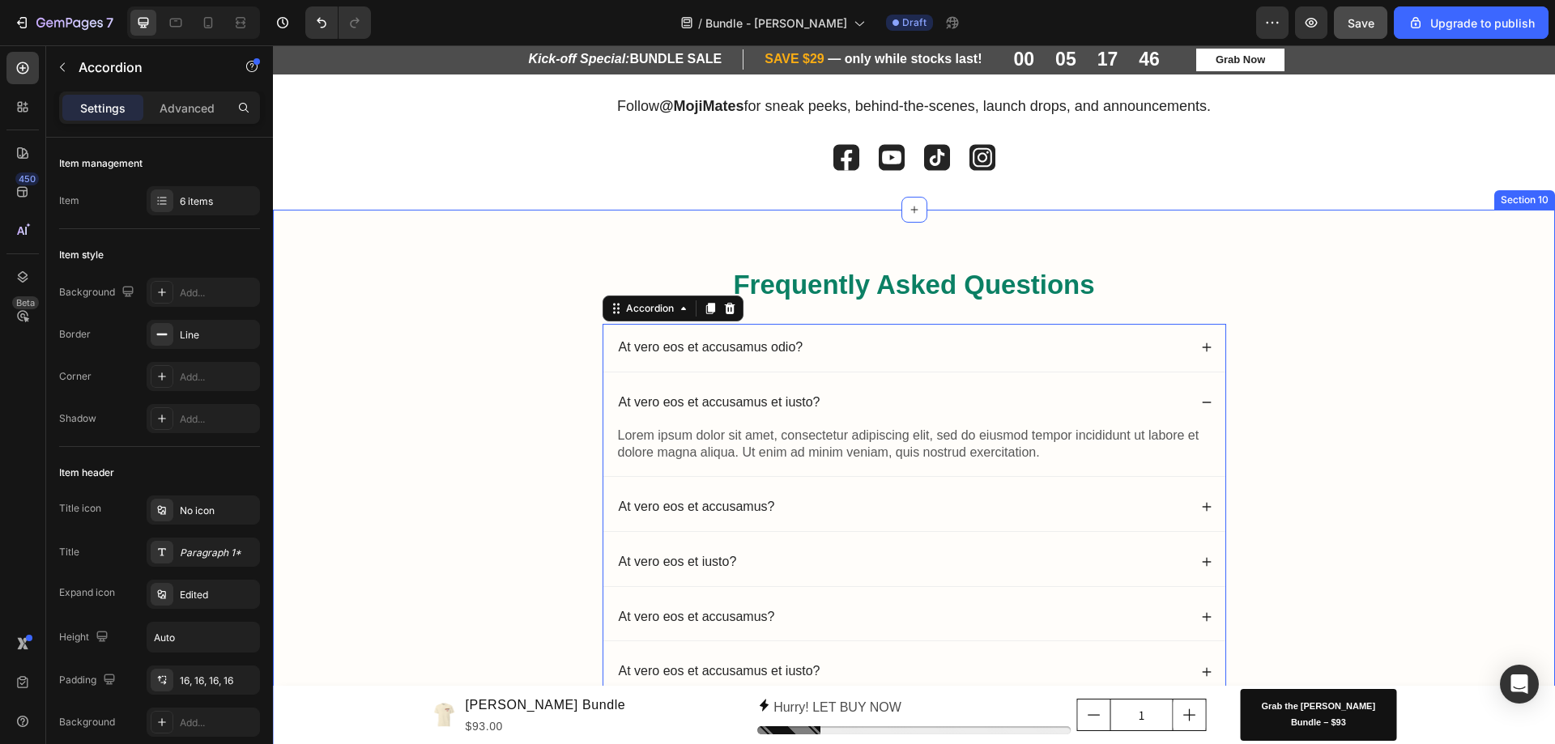
click at [1403, 294] on div "Frequently Asked Questions Heading At vero eos et accusamus odio? At vero eos e…" at bounding box center [913, 514] width 1249 height 496
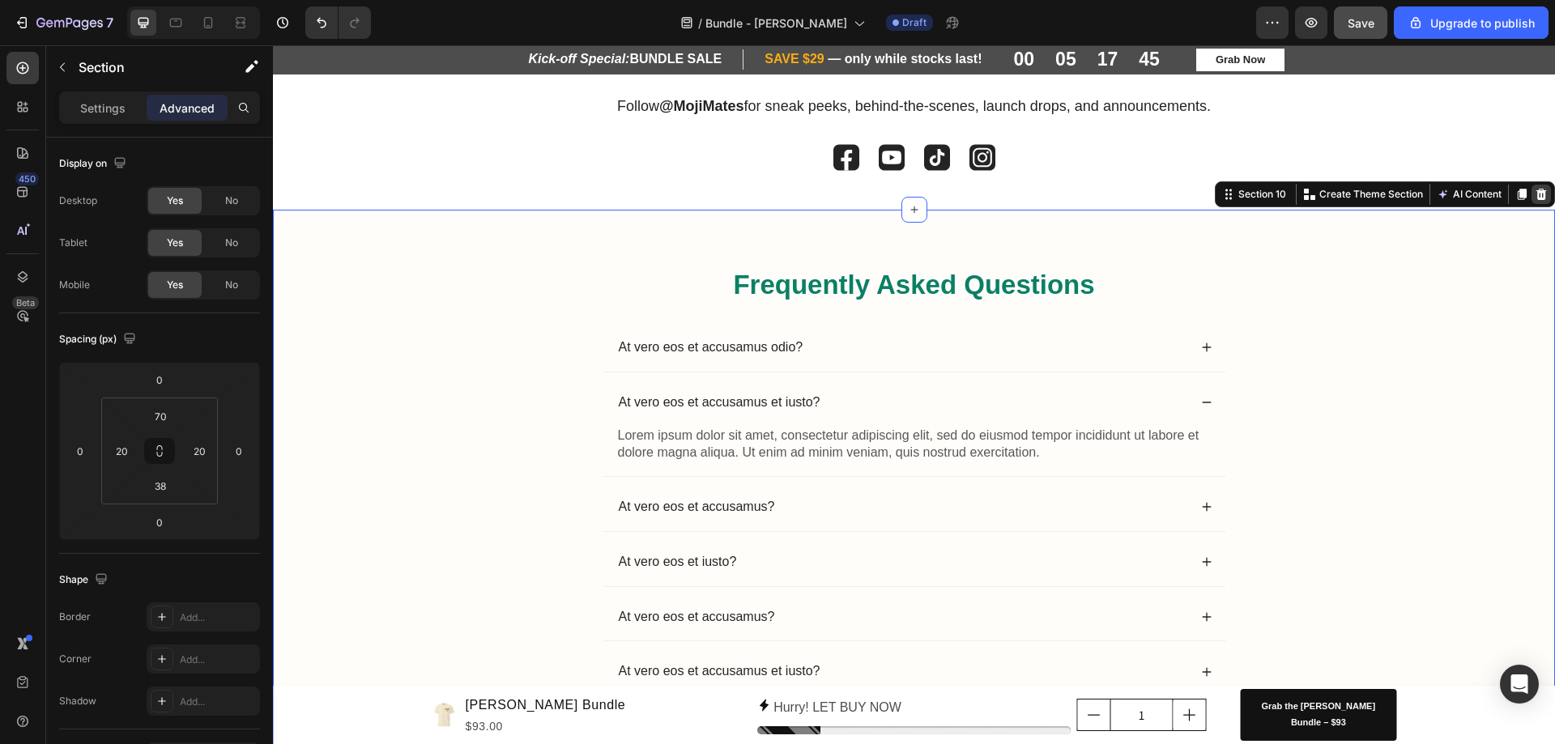
click at [1531, 201] on div at bounding box center [1540, 194] width 19 height 19
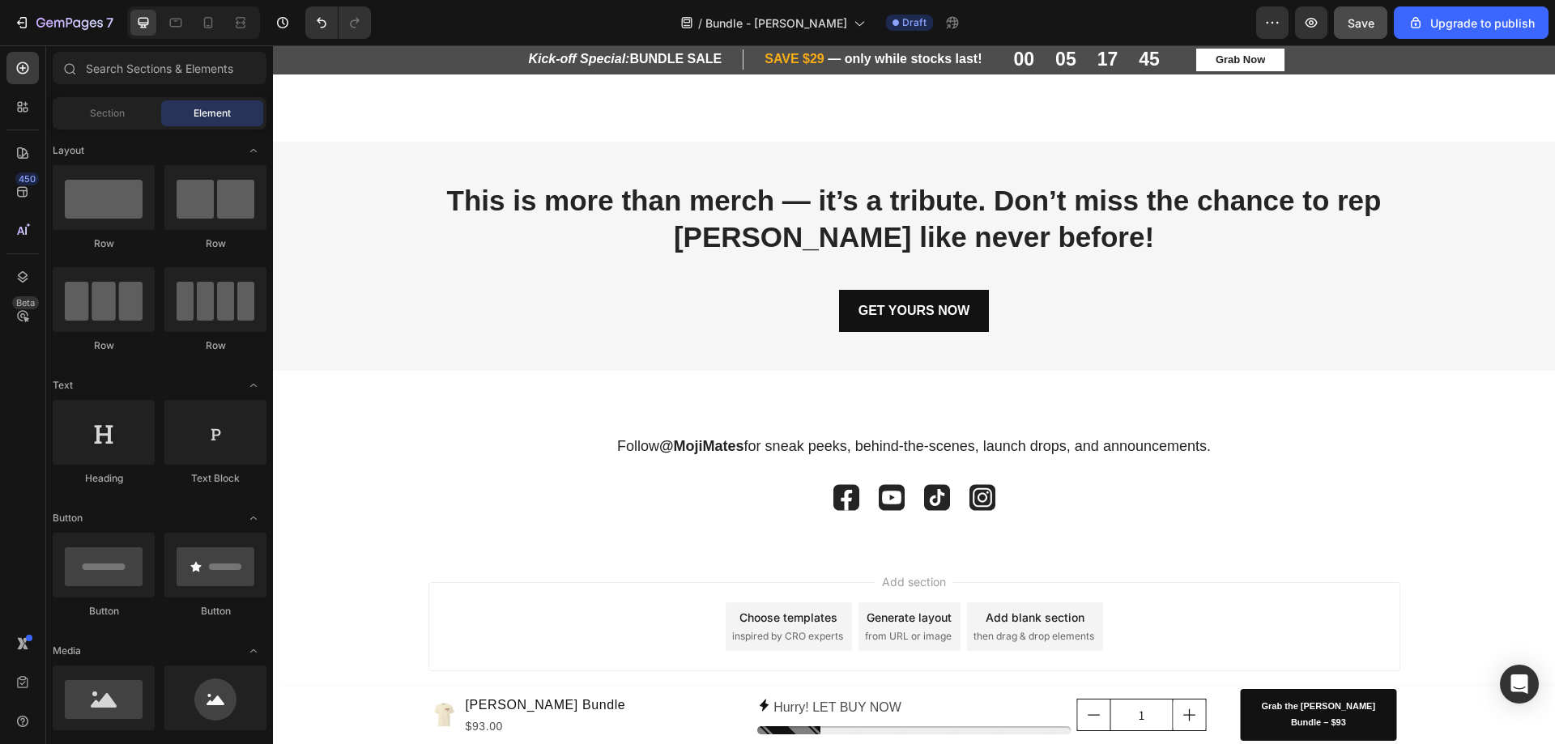
scroll to position [2681, 0]
click at [1355, 27] on span "Save" at bounding box center [1360, 23] width 27 height 14
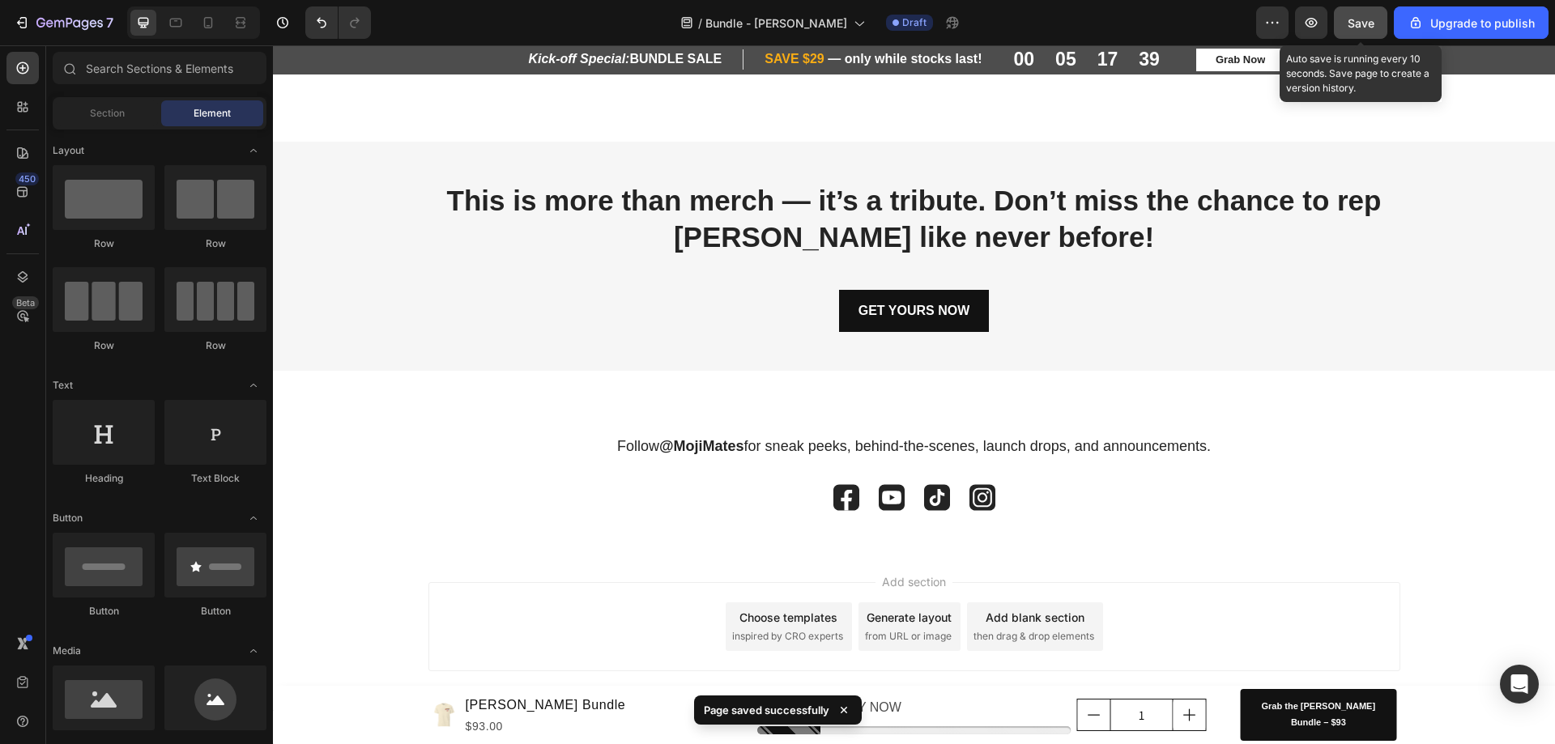
click at [1362, 26] on span "Save" at bounding box center [1360, 23] width 27 height 14
click at [172, 23] on icon at bounding box center [176, 23] width 16 height 16
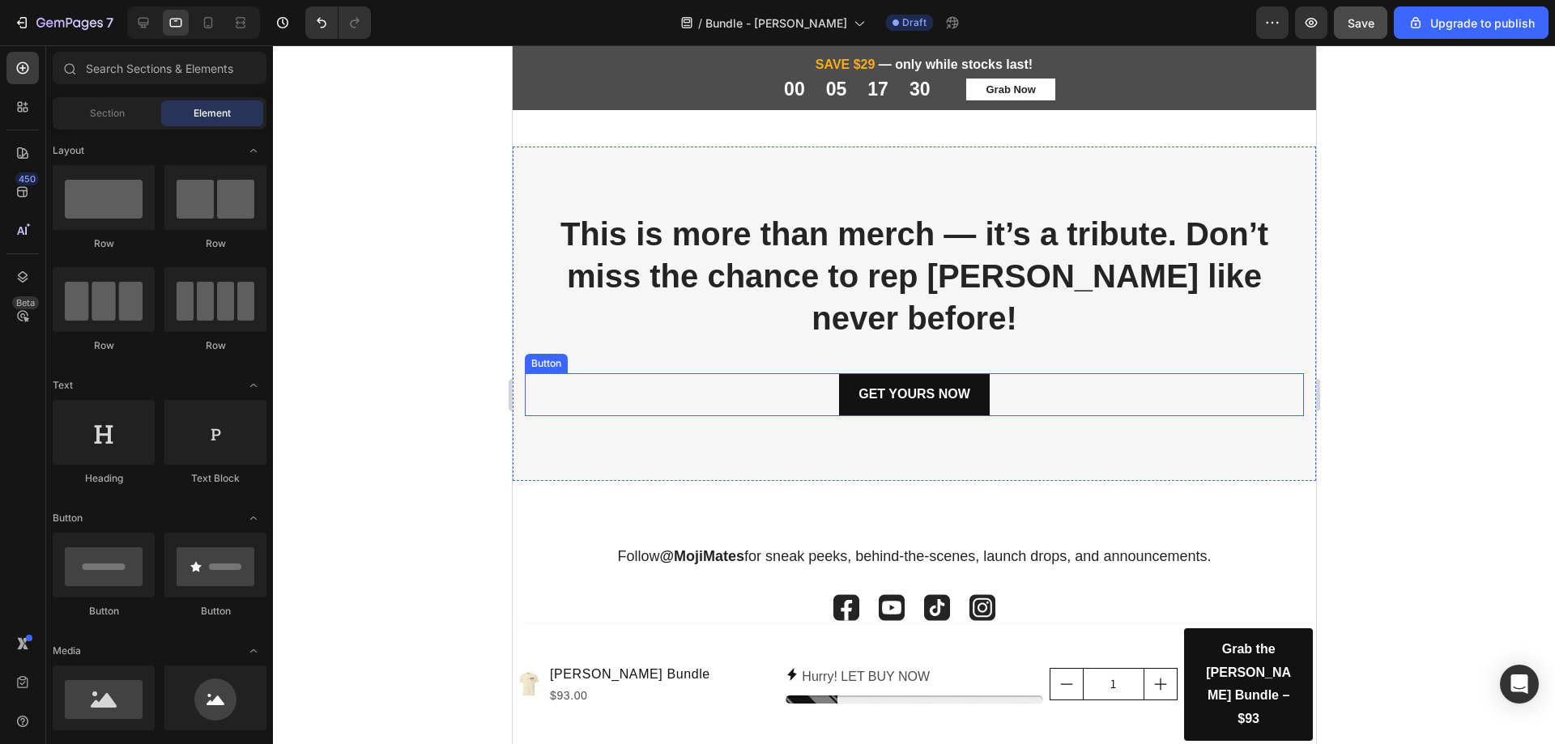
scroll to position [2762, 0]
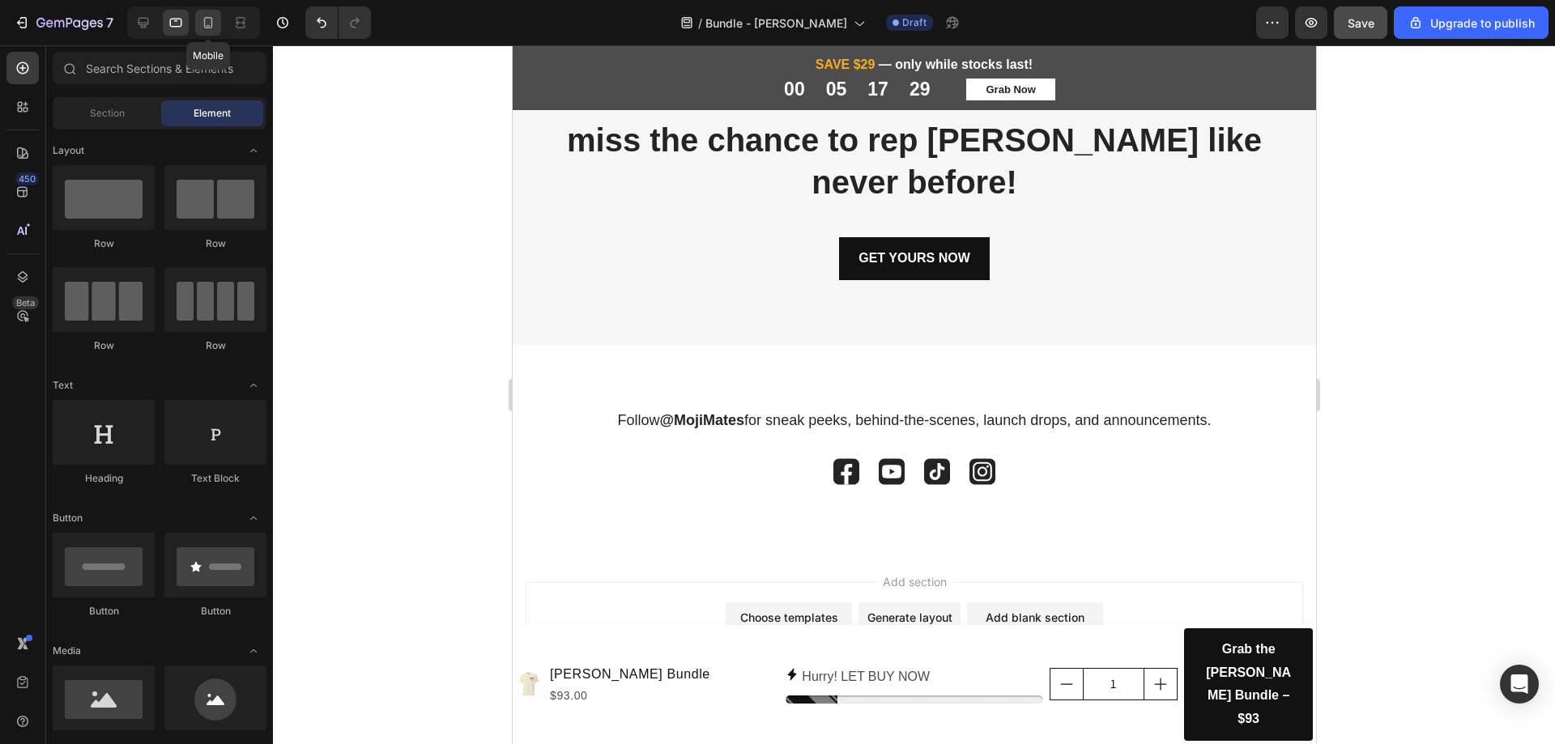
click at [217, 30] on div at bounding box center [208, 23] width 26 height 26
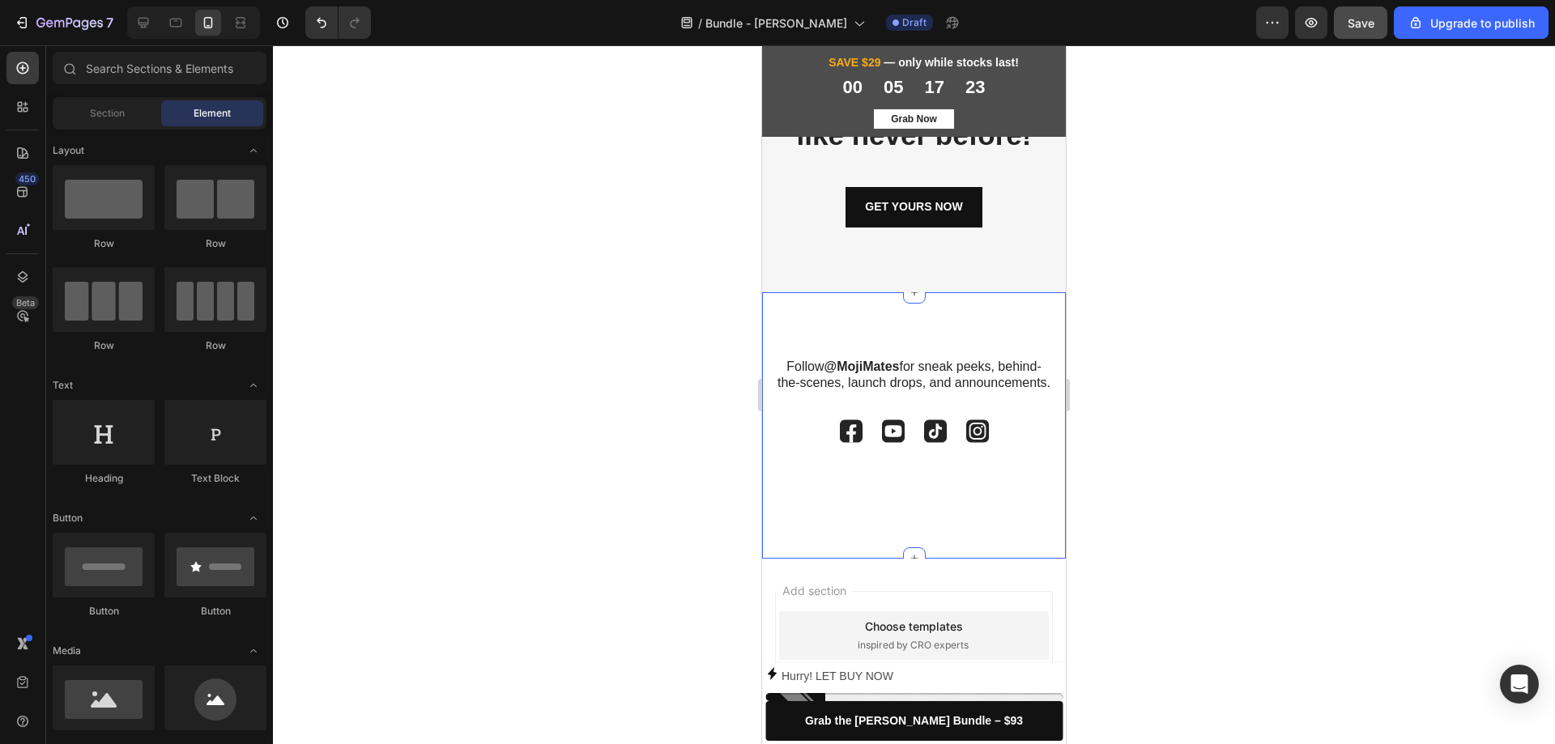
scroll to position [3634, 0]
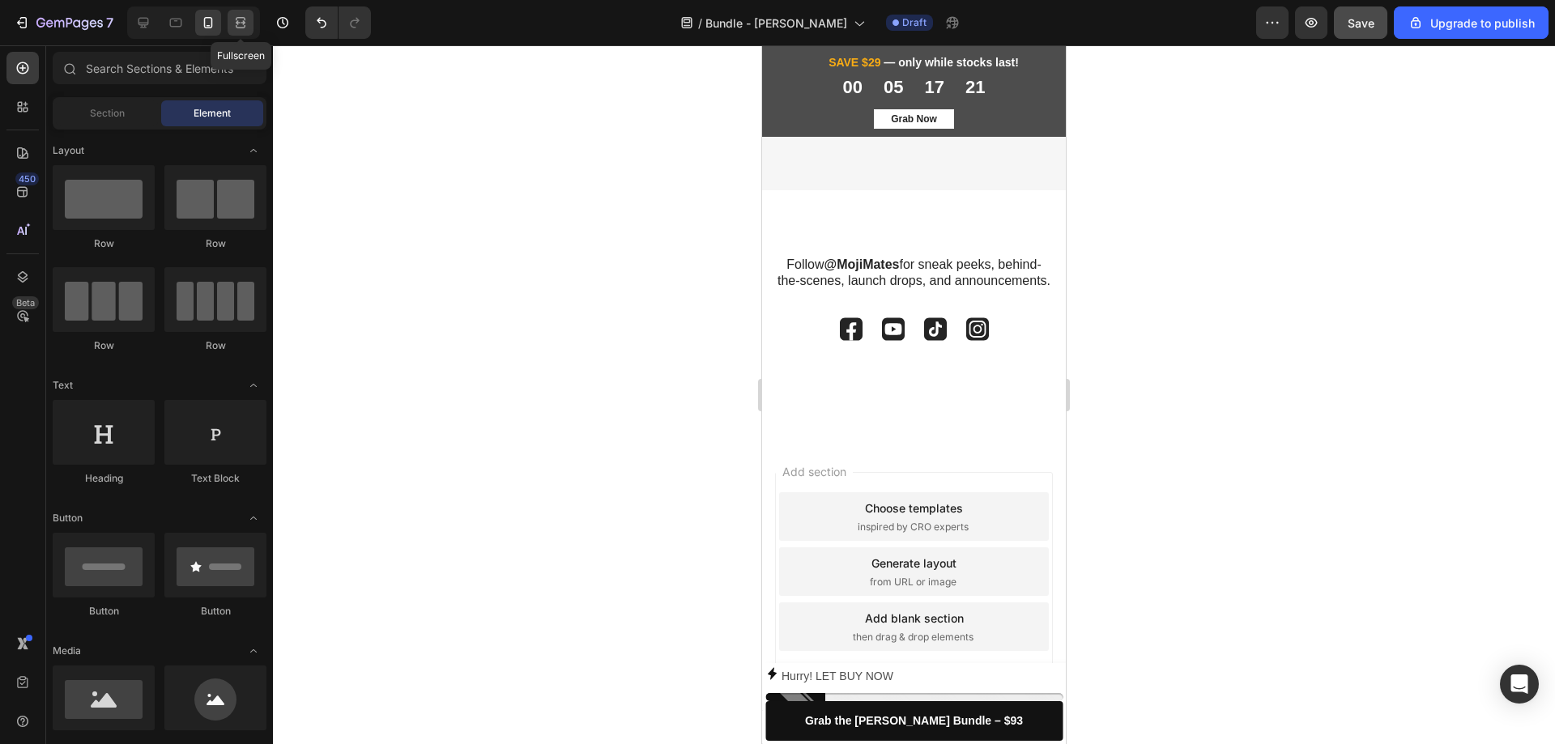
click at [239, 28] on icon at bounding box center [241, 26] width 10 height 3
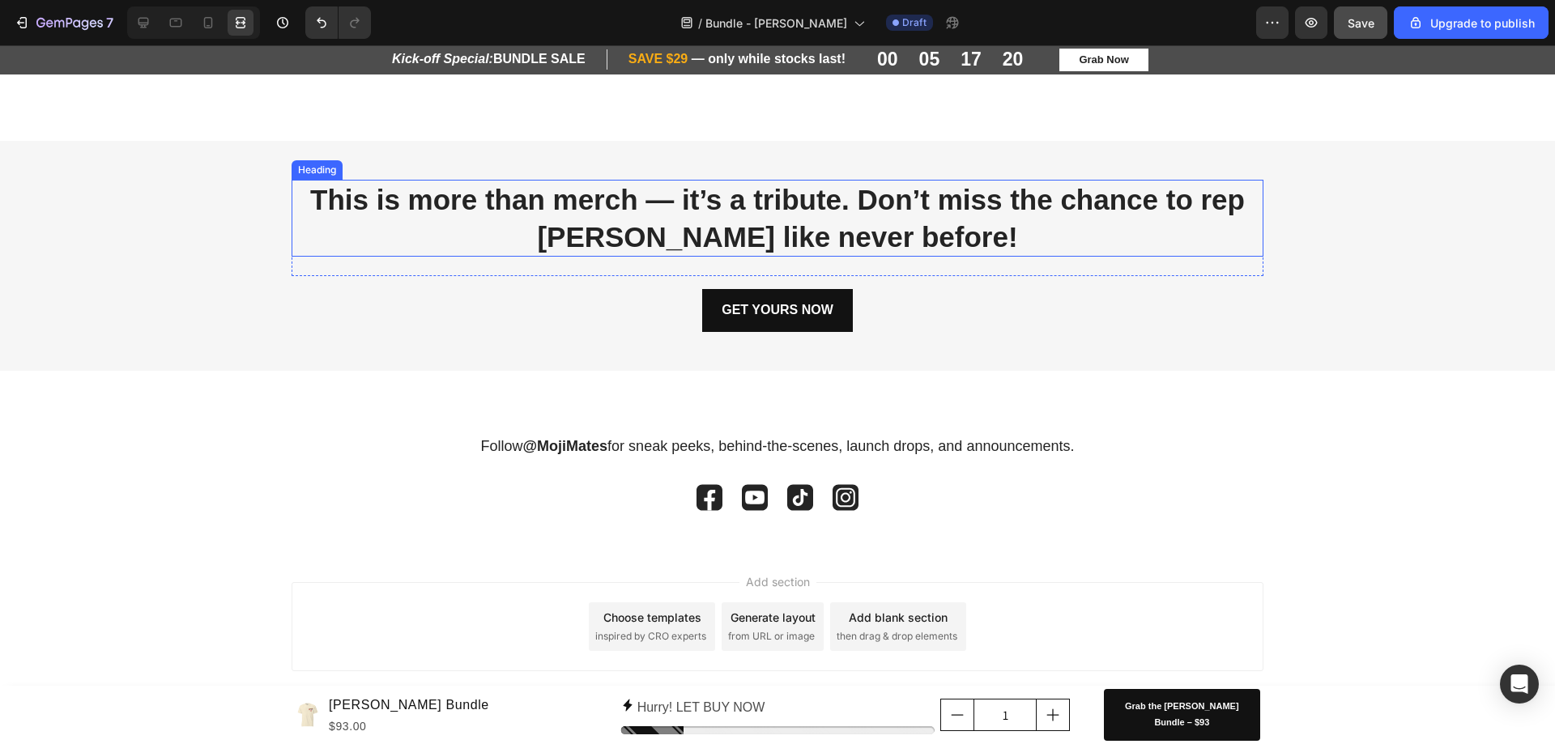
scroll to position [3209, 0]
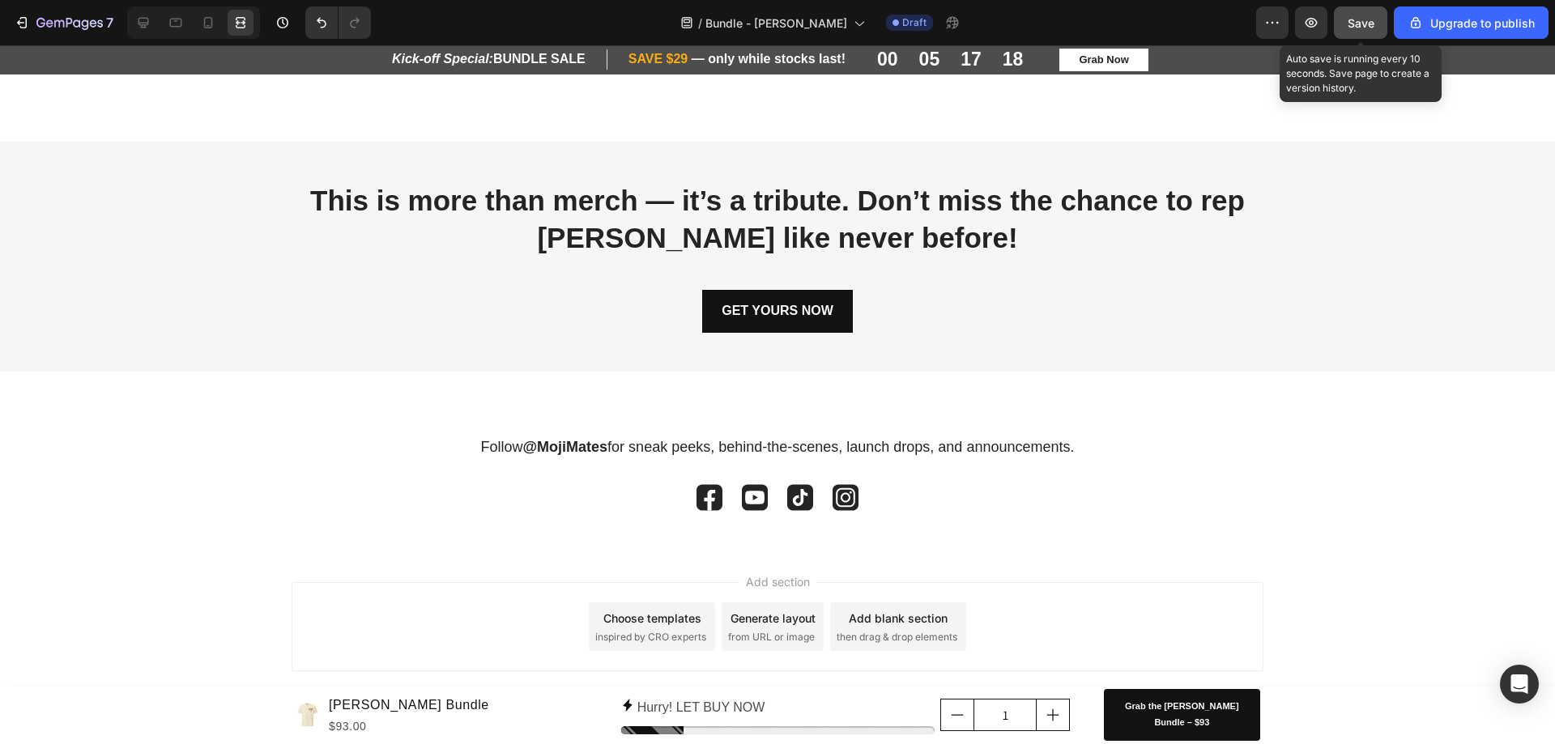
click at [1377, 38] on button "Save" at bounding box center [1360, 22] width 53 height 32
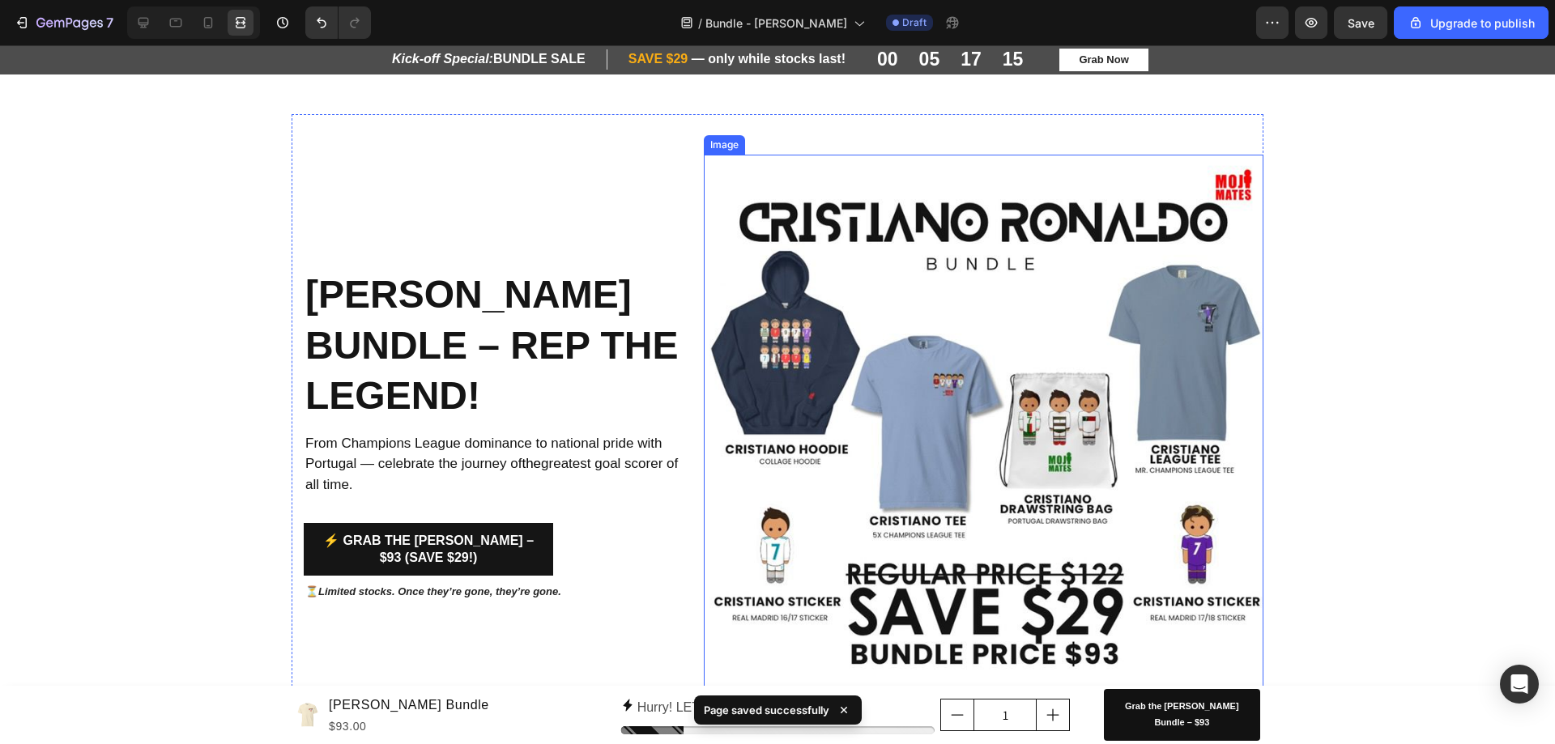
scroll to position [0, 0]
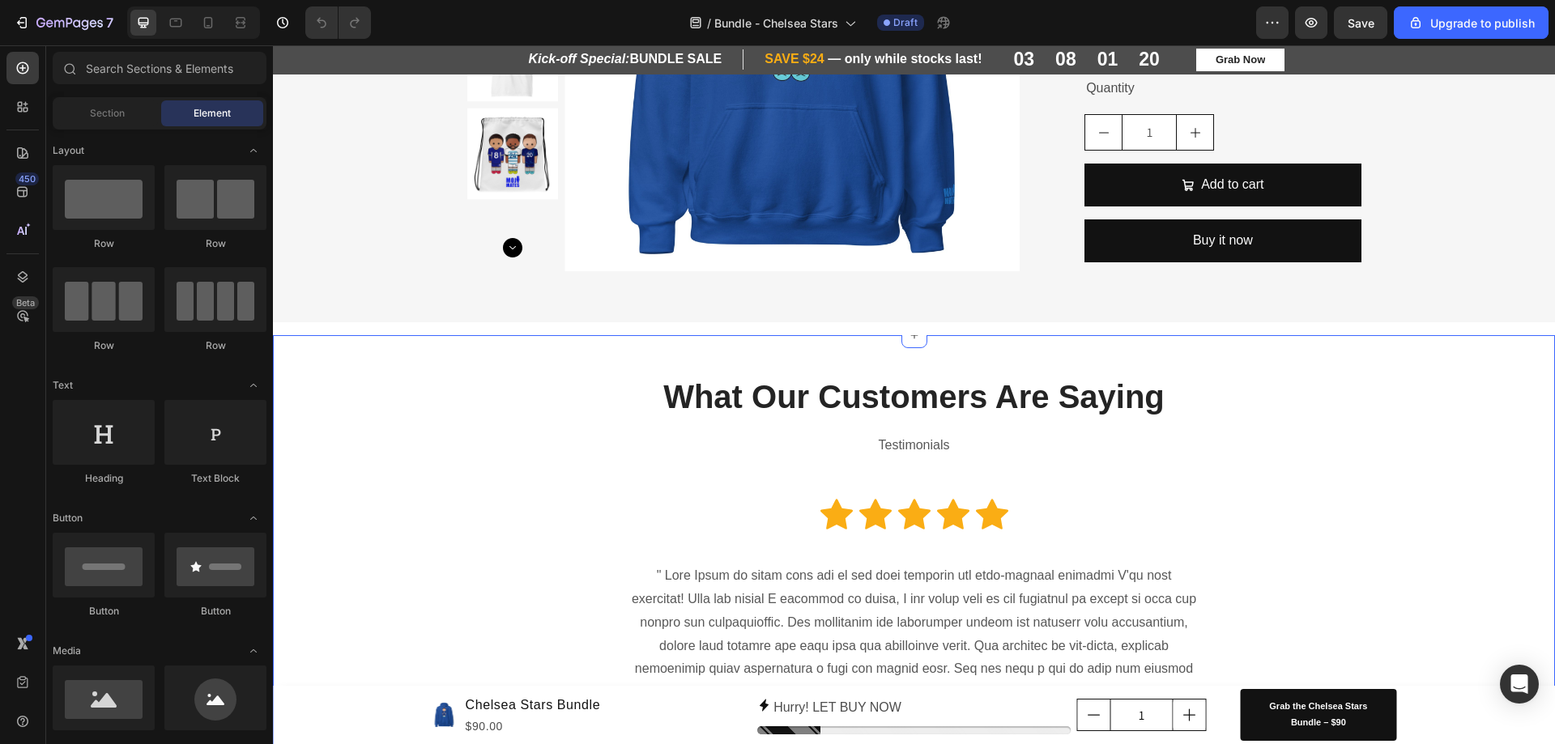
scroll to position [1377, 0]
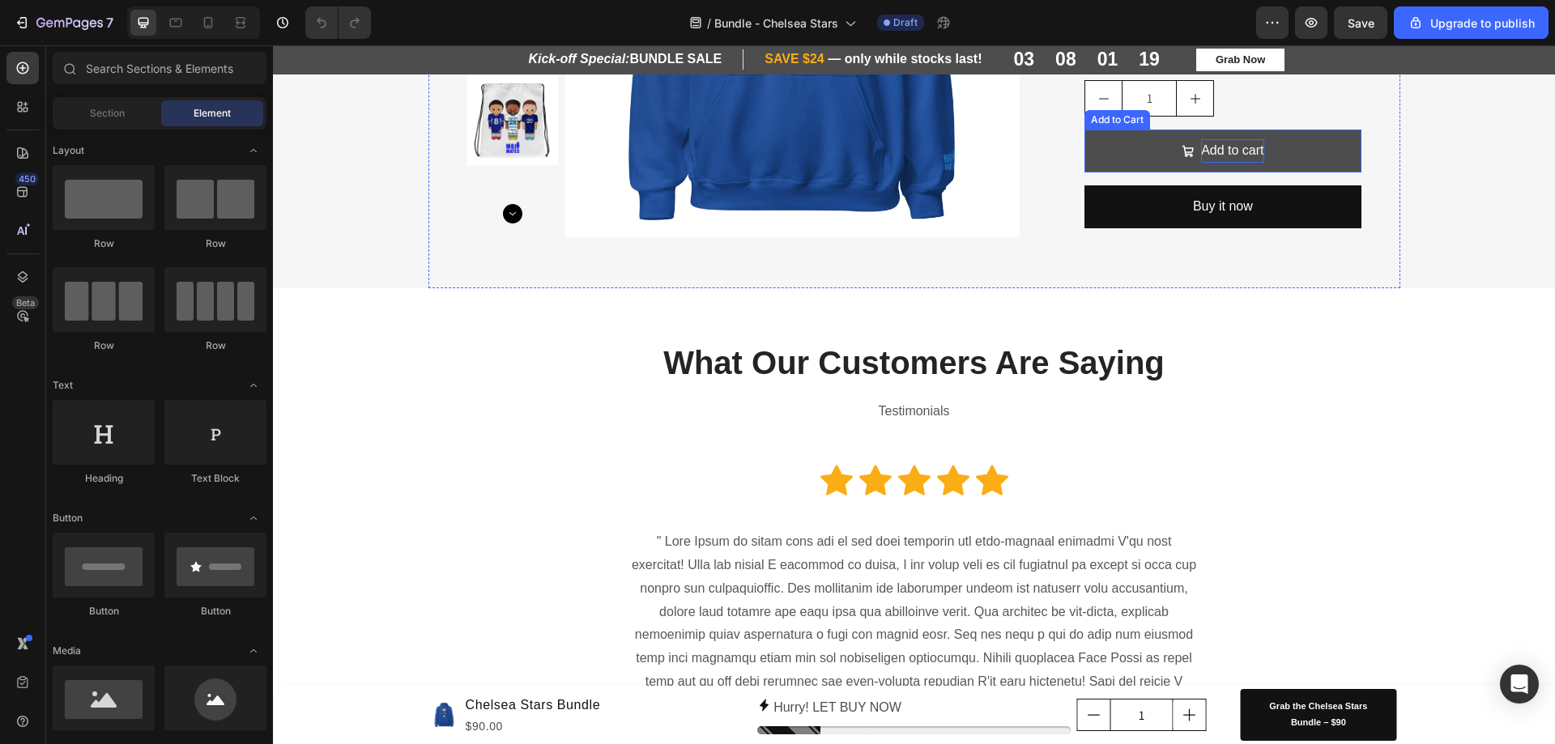
click at [1218, 157] on div "Add to cart" at bounding box center [1232, 150] width 62 height 23
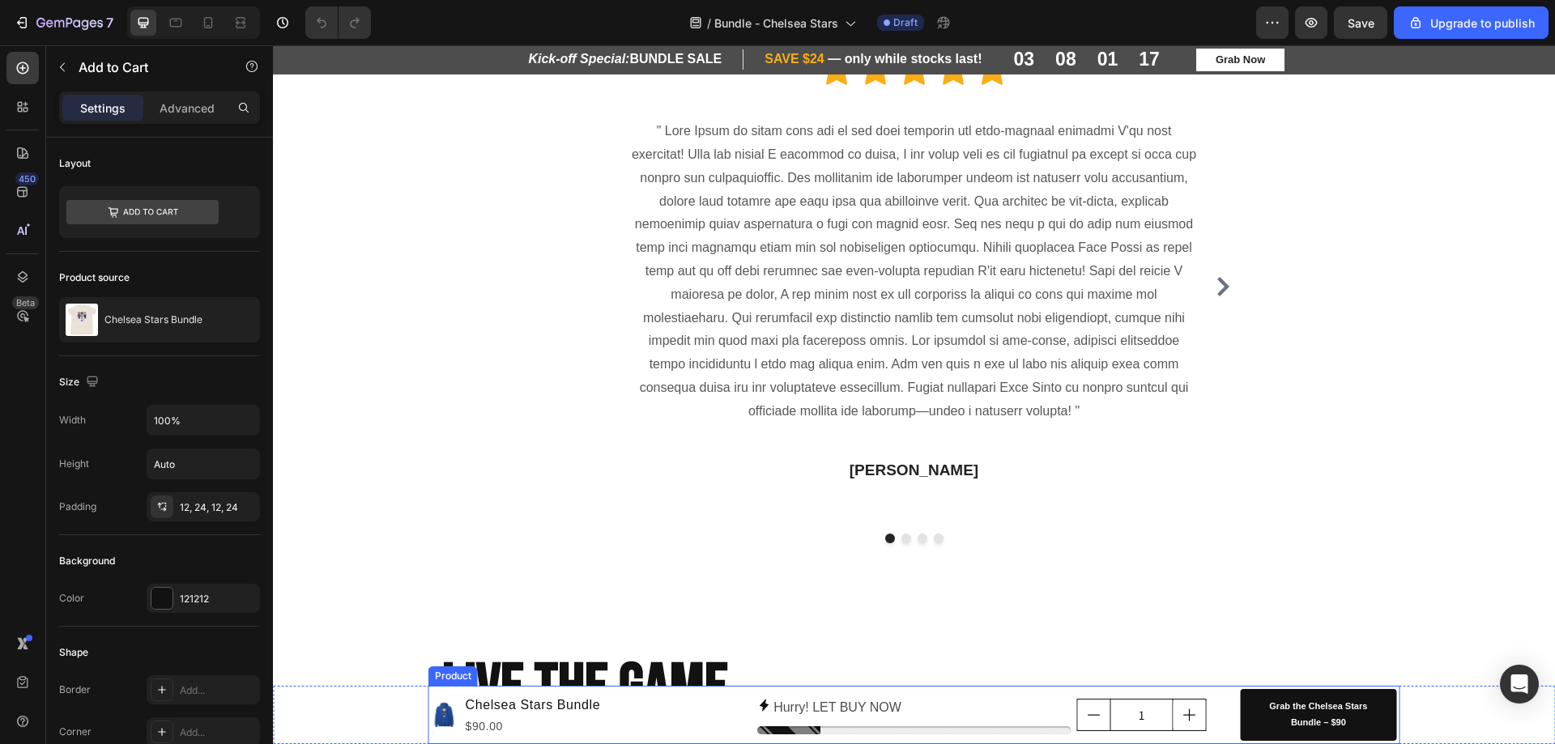
scroll to position [2024, 0]
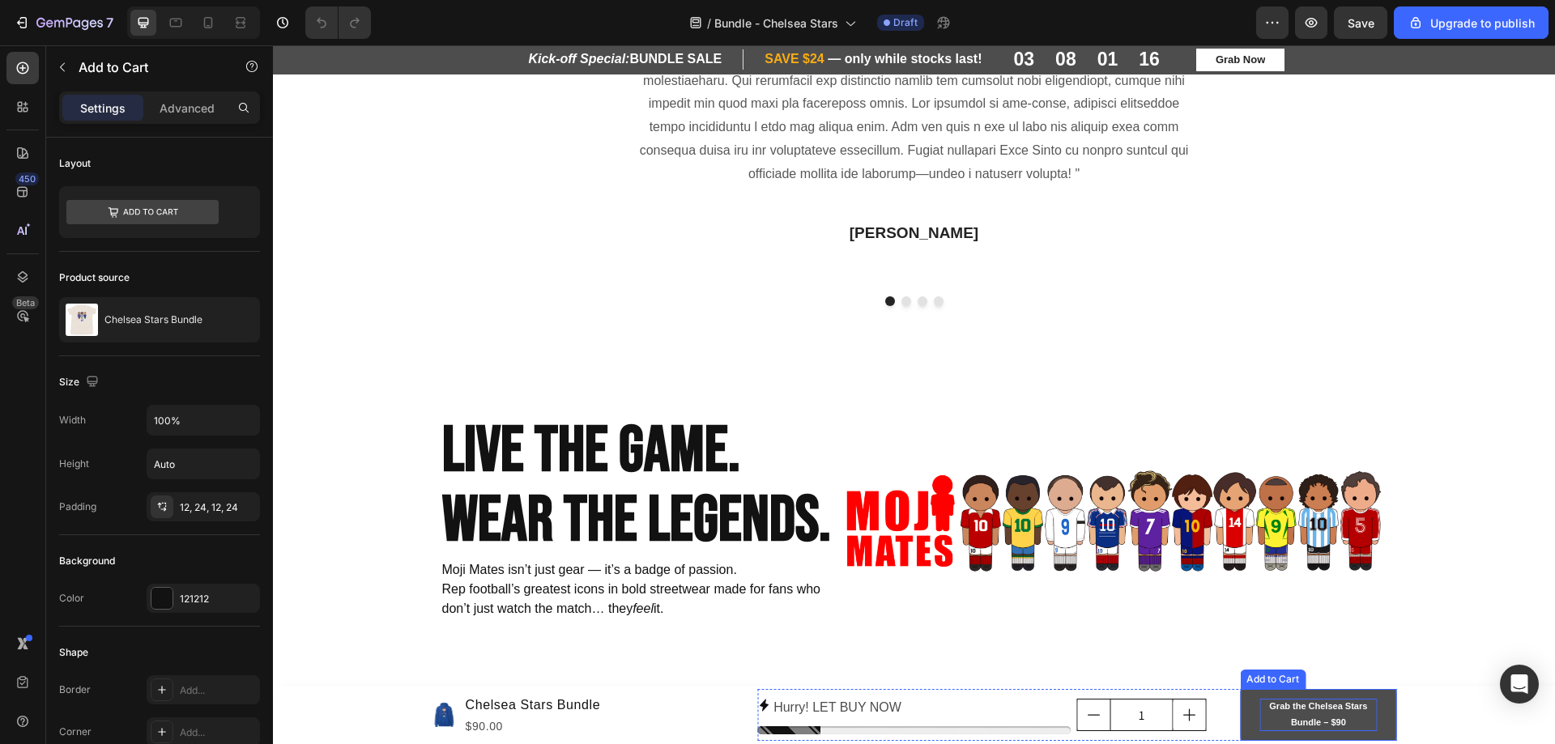
click at [1284, 710] on div "Grab the Chelsea Stars Bundle – $90" at bounding box center [1317, 715] width 117 height 32
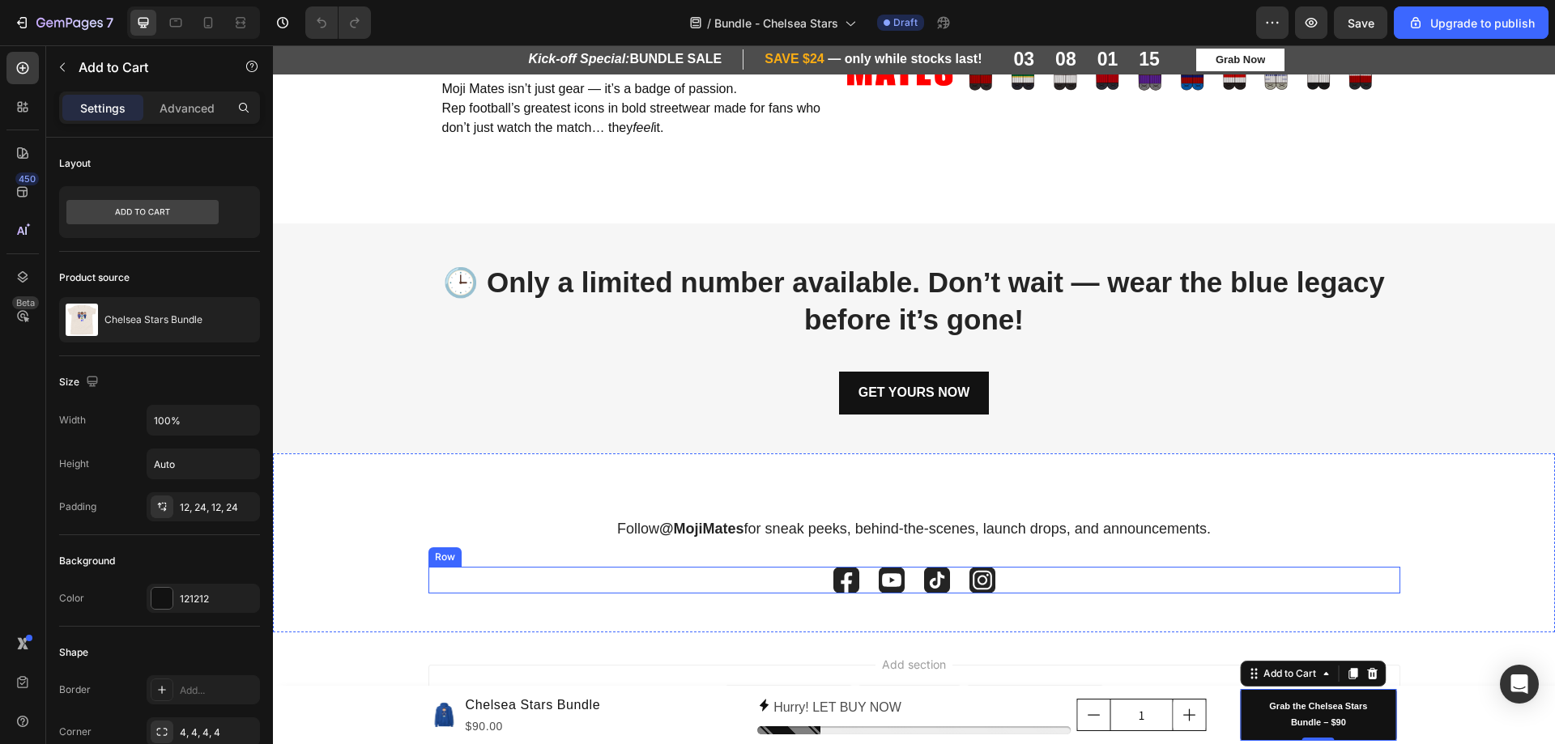
scroll to position [2588, 0]
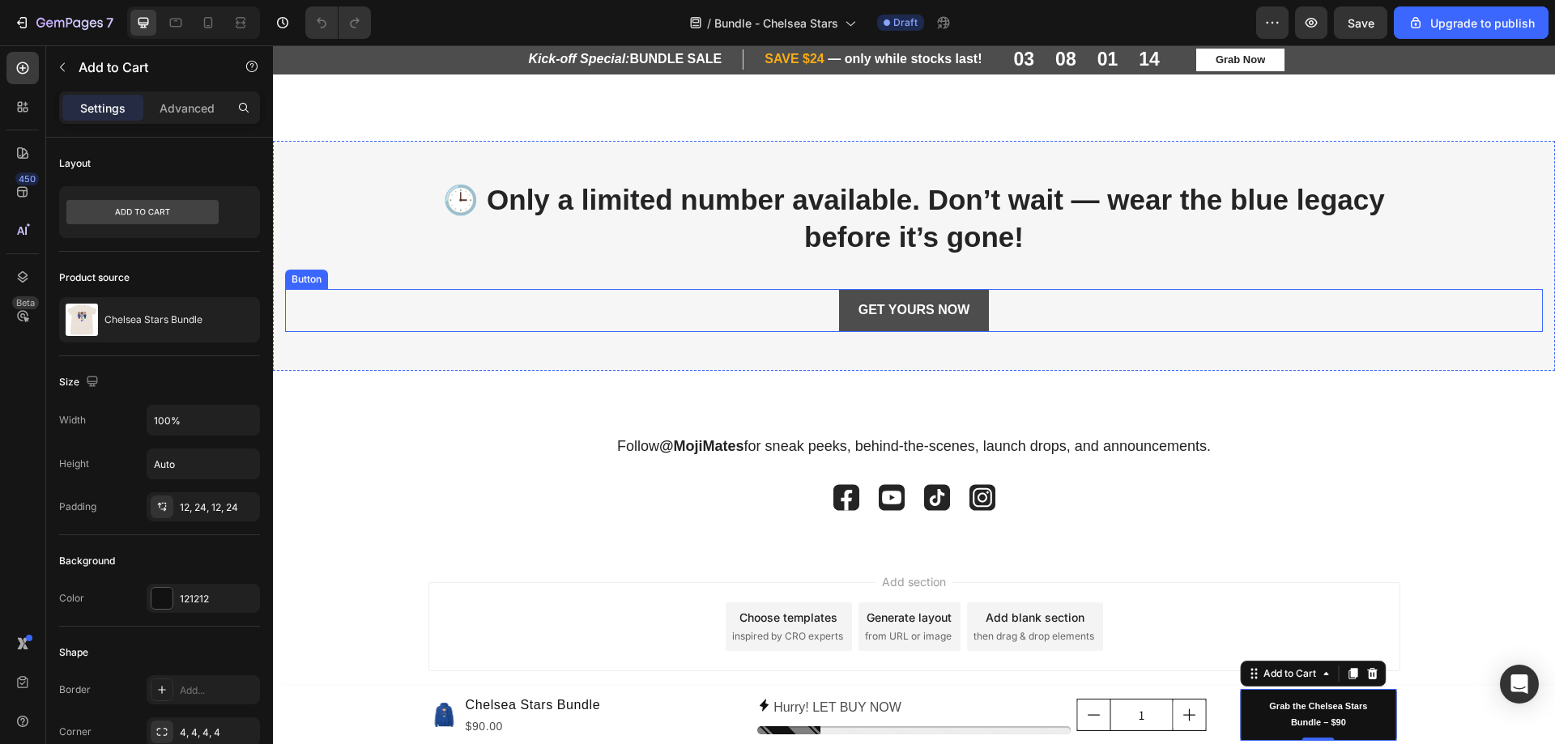
click at [894, 325] on link "GET YOURS NOW" at bounding box center [914, 310] width 151 height 43
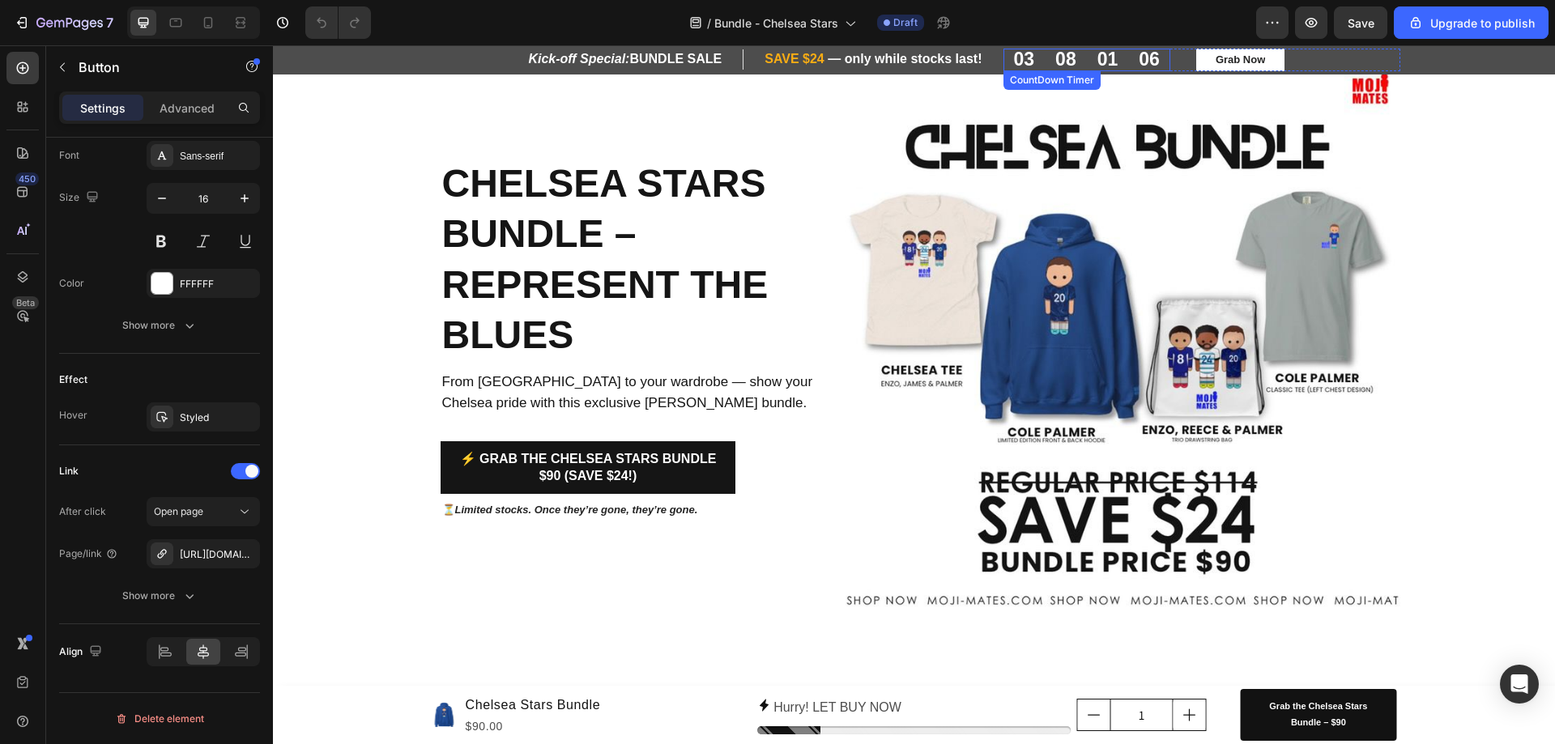
scroll to position [78, 0]
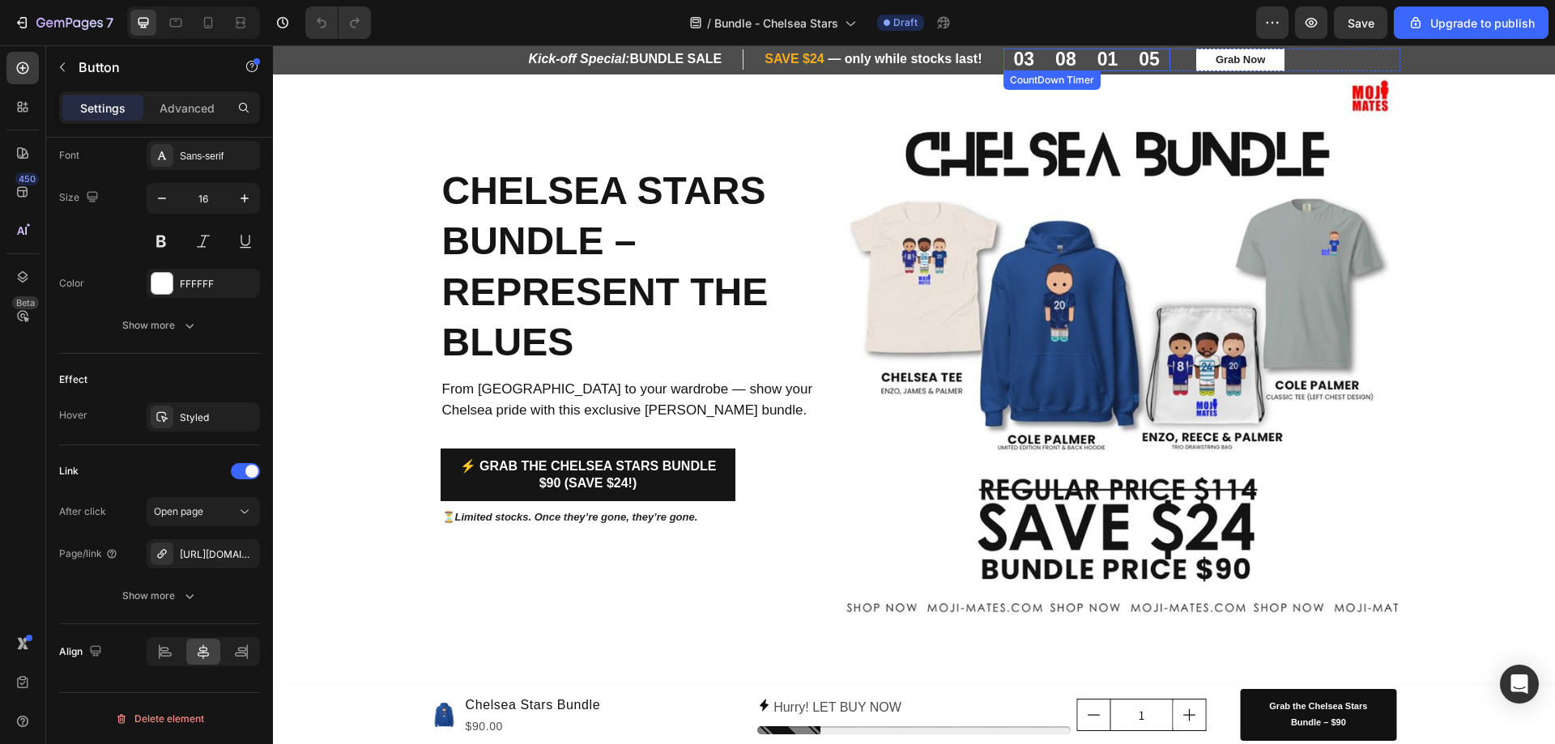
click at [1060, 56] on div "08" at bounding box center [1065, 60] width 21 height 23
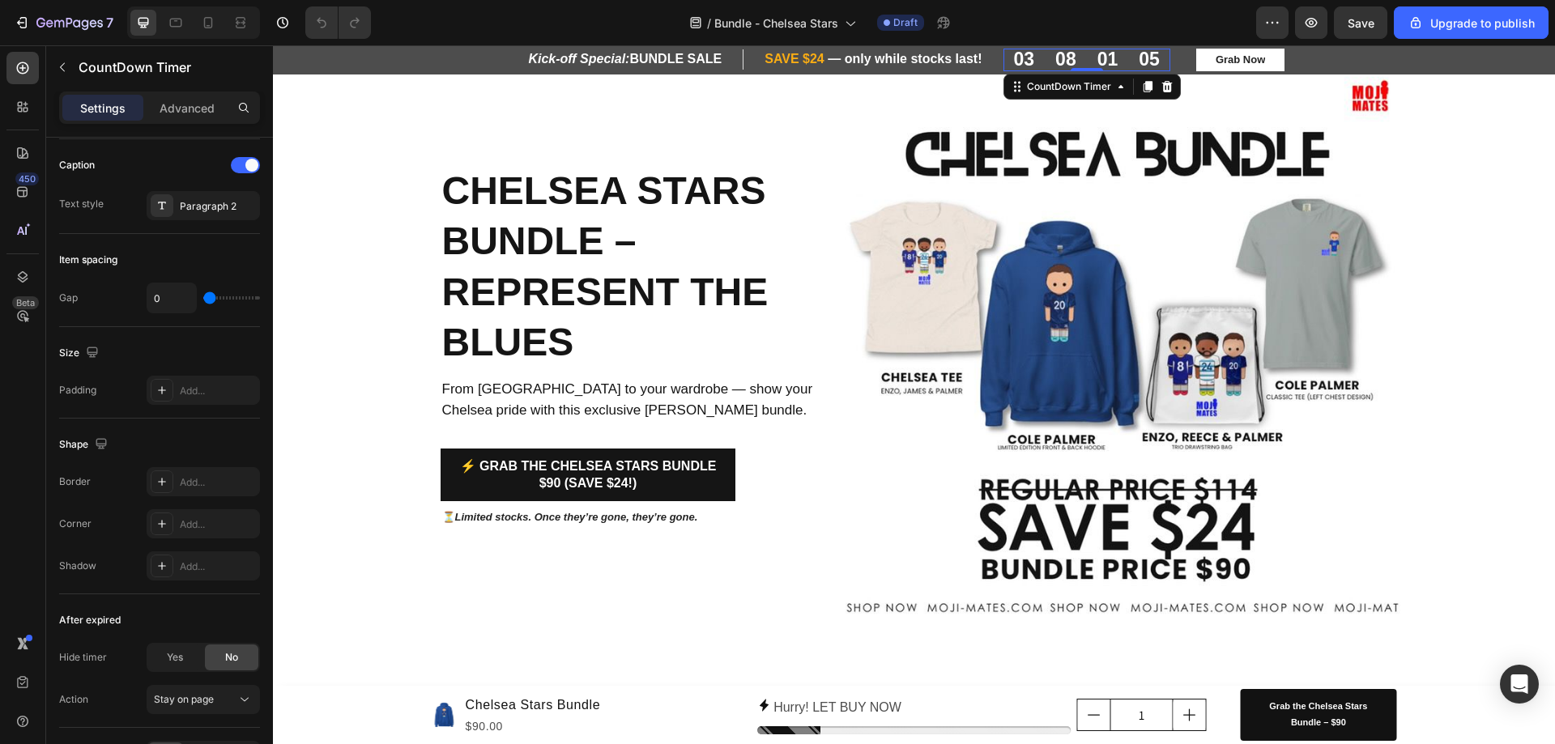
scroll to position [0, 0]
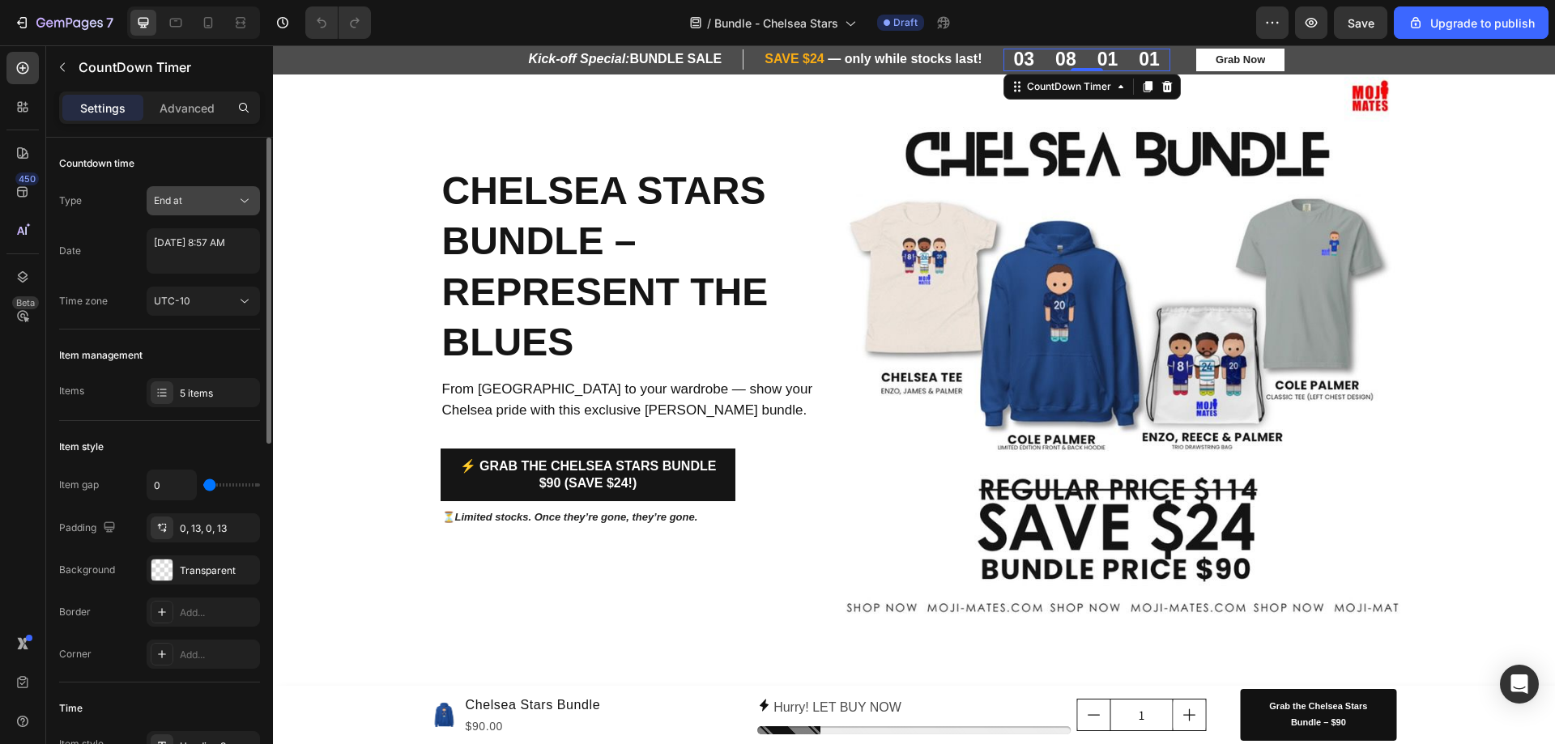
click at [204, 214] on button "End at" at bounding box center [203, 200] width 113 height 29
click at [192, 281] on div "Auto-renew" at bounding box center [187, 271] width 133 height 31
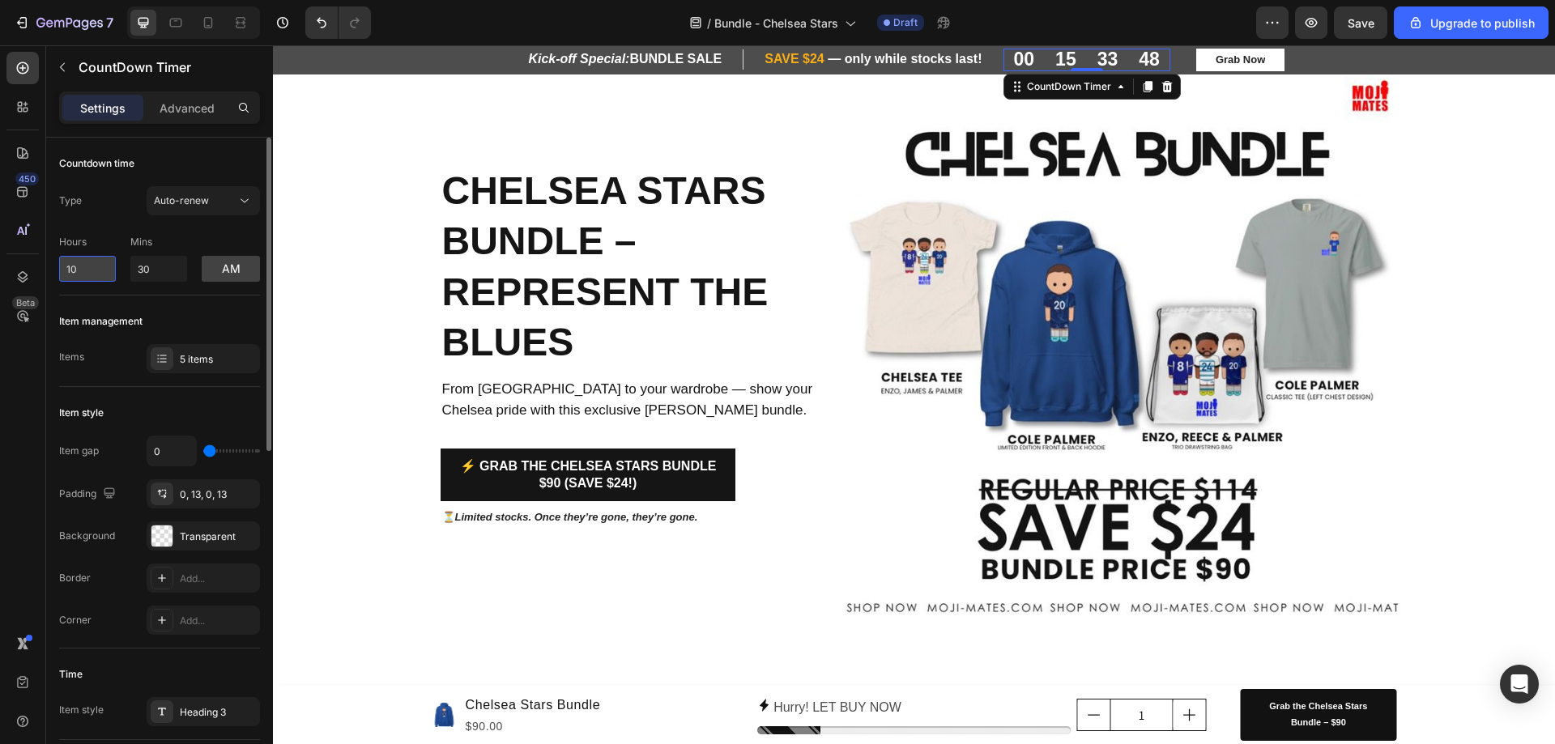
click at [70, 275] on input "10" at bounding box center [87, 269] width 57 height 26
drag, startPoint x: 73, startPoint y: 281, endPoint x: 39, endPoint y: 278, distance: 34.2
click at [39, 278] on div "450 Beta Sections(18) Elements(83) Section Element Hero Section Product Detail …" at bounding box center [136, 394] width 273 height 699
drag, startPoint x: 99, startPoint y: 279, endPoint x: 0, endPoint y: 268, distance: 99.4
click at [0, 268] on div "450 Beta Sections(18) Elements(83) Section Element Hero Section Product Detail …" at bounding box center [136, 394] width 273 height 699
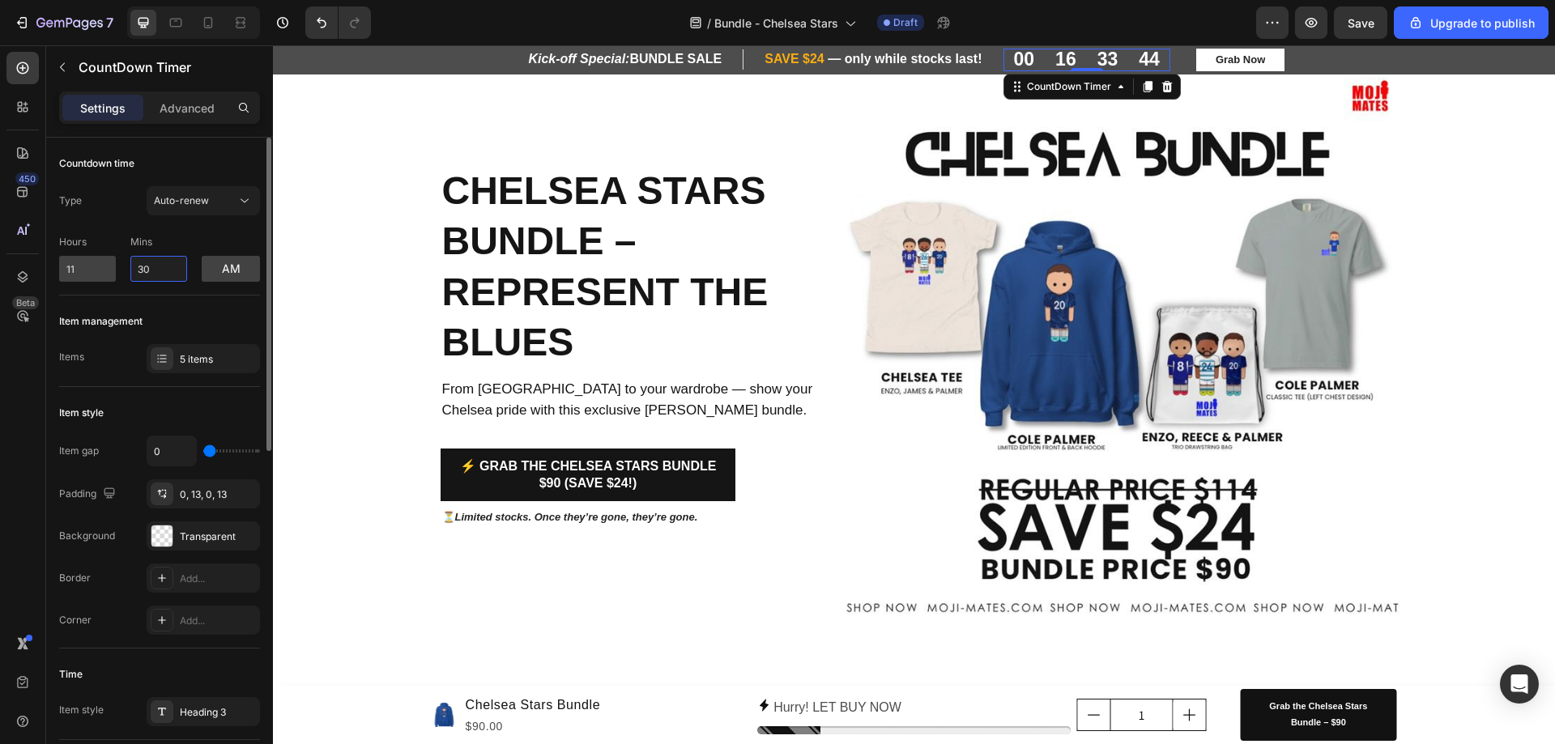
drag, startPoint x: 163, startPoint y: 270, endPoint x: 66, endPoint y: 270, distance: 97.2
click at [66, 270] on div "Hours 11 Mins 30 am" at bounding box center [159, 254] width 201 height 53
drag, startPoint x: 91, startPoint y: 270, endPoint x: 19, endPoint y: 270, distance: 71.3
click at [19, 270] on div "450 Layer Tree Beta Sections(18) Elements(83) Section Element Hero Section Prod…" at bounding box center [136, 394] width 273 height 699
type input "12"
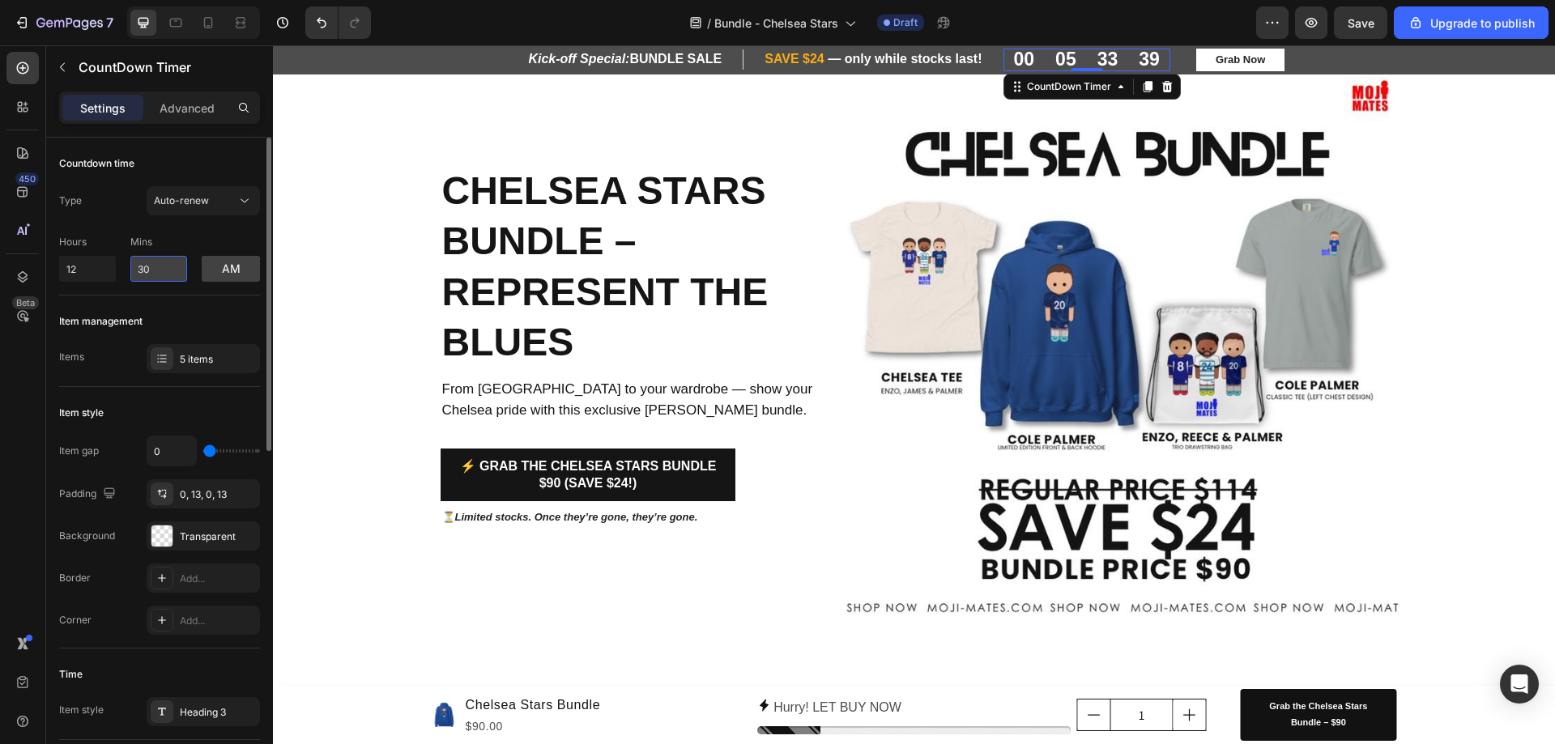
click at [155, 272] on input "30" at bounding box center [158, 269] width 57 height 26
drag, startPoint x: 155, startPoint y: 272, endPoint x: 113, endPoint y: 272, distance: 41.3
click at [113, 272] on div "Hours 12 Mins 30 am" at bounding box center [159, 254] width 201 height 53
click at [235, 303] on div "Item management Items 5 items" at bounding box center [159, 342] width 201 height 92
type input "0"
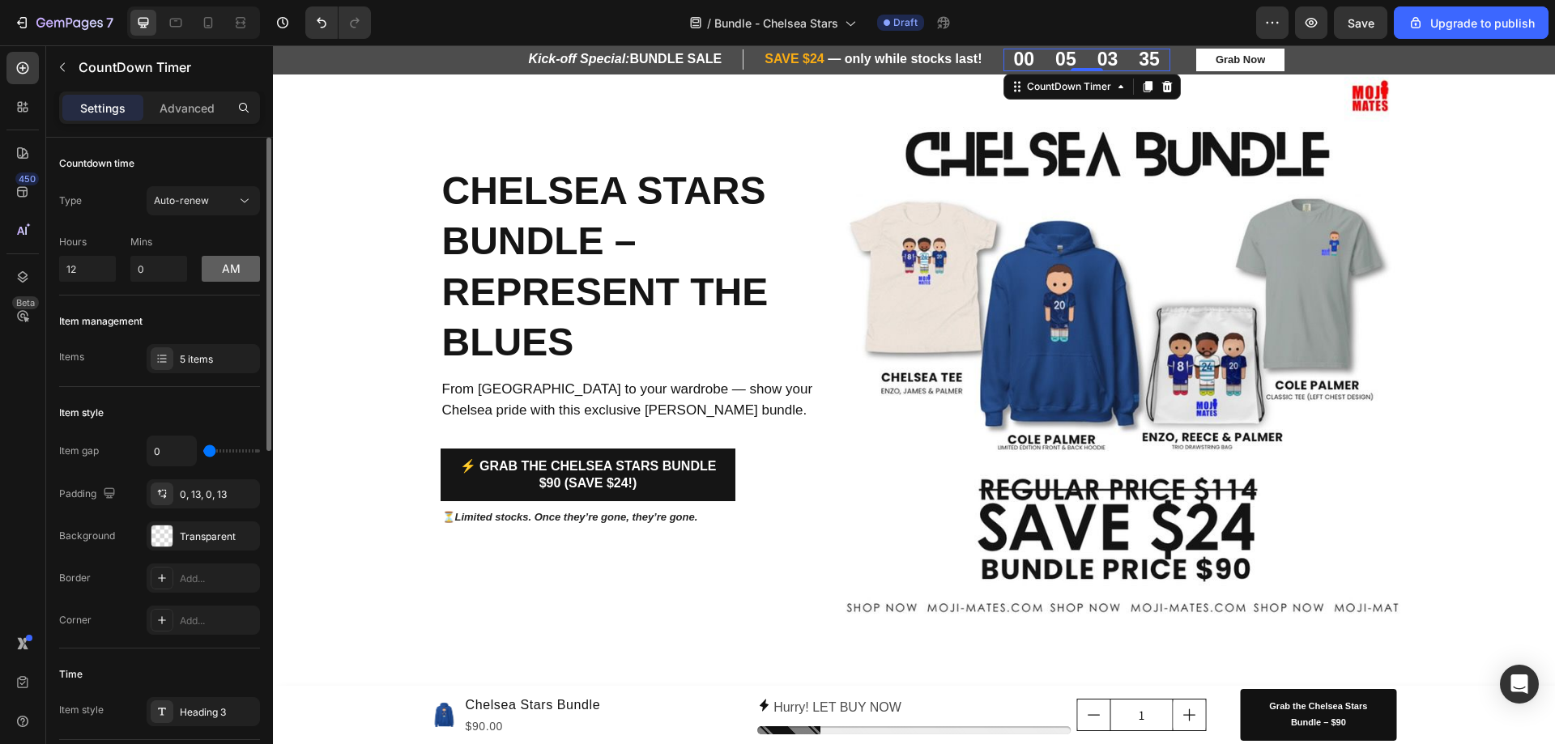
click at [236, 274] on button "am" at bounding box center [231, 269] width 58 height 26
click at [233, 263] on button "pm" at bounding box center [231, 269] width 58 height 26
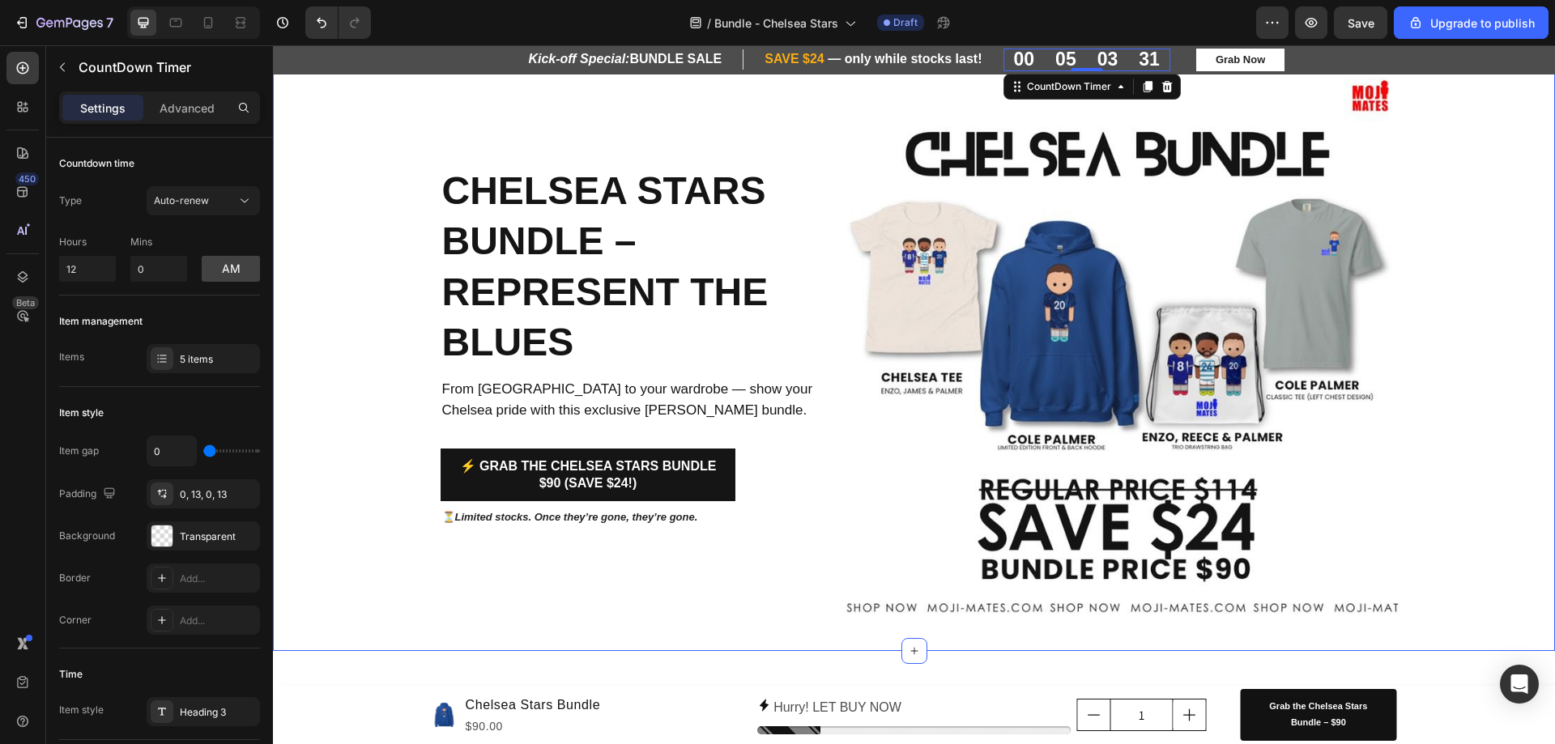
click at [369, 211] on div "Chelsea Stars Bundle – Represent the Blues Heading From Stamford Bridge to your…" at bounding box center [914, 346] width 1282 height 560
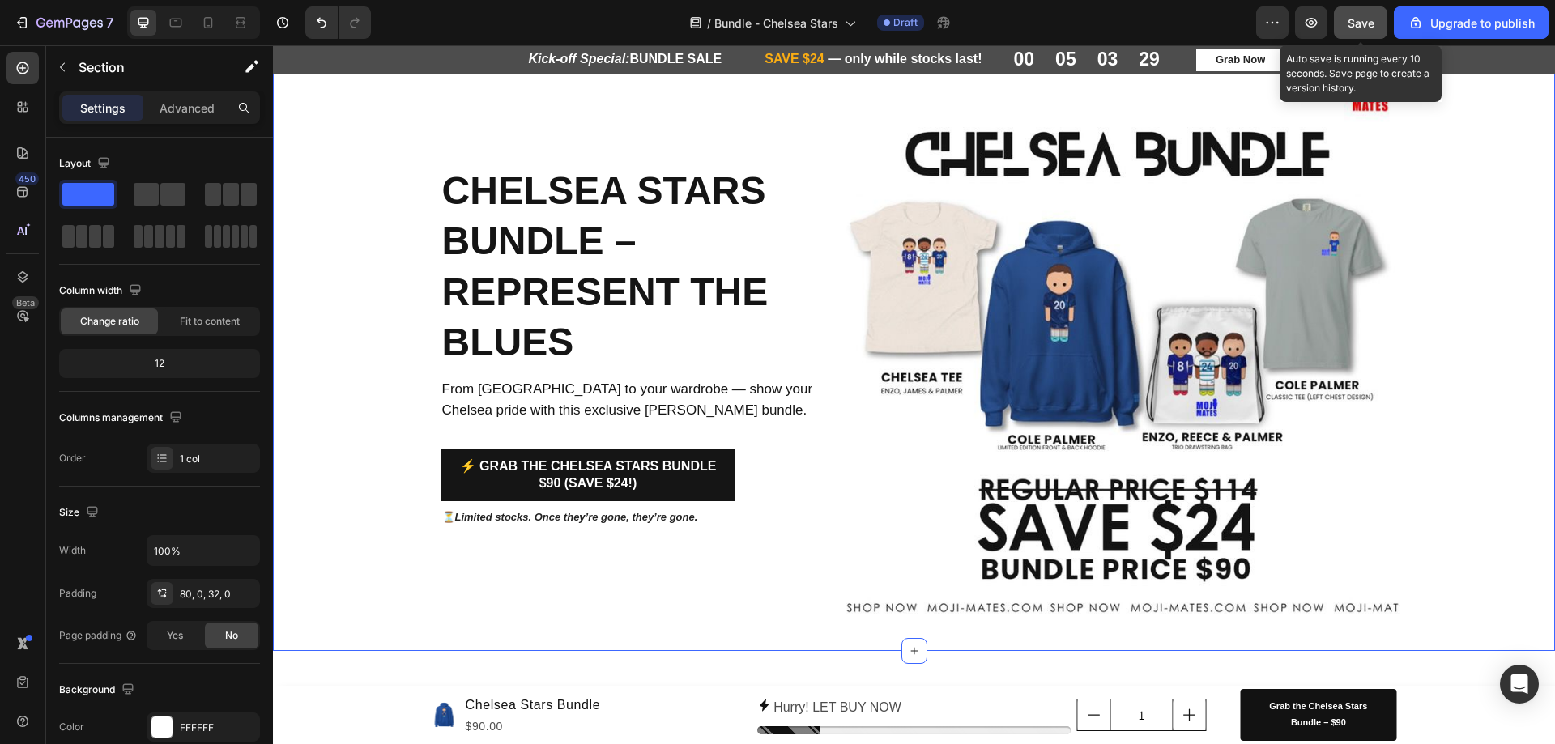
click at [1357, 31] on div "Save" at bounding box center [1360, 23] width 27 height 17
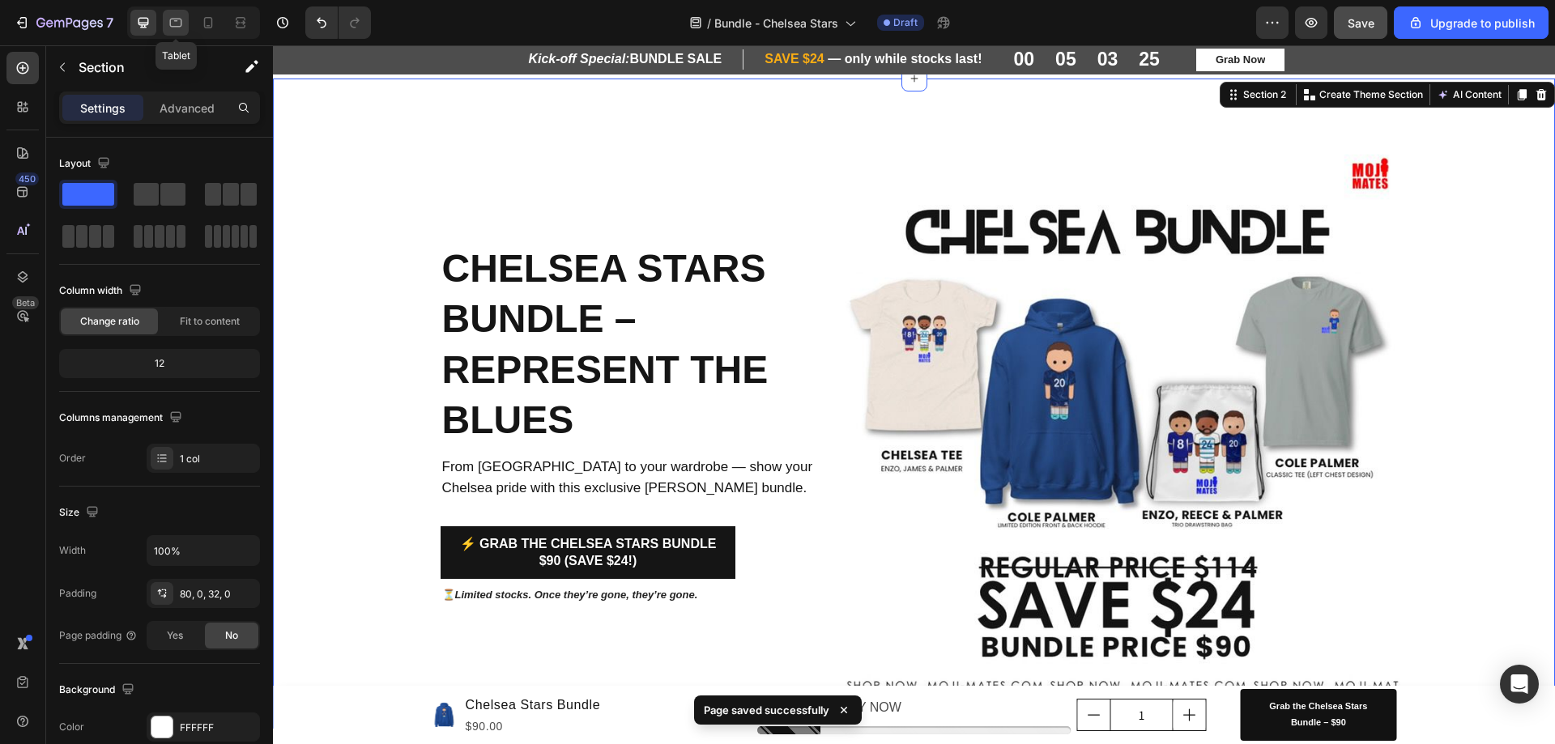
click at [172, 24] on icon at bounding box center [176, 23] width 16 height 16
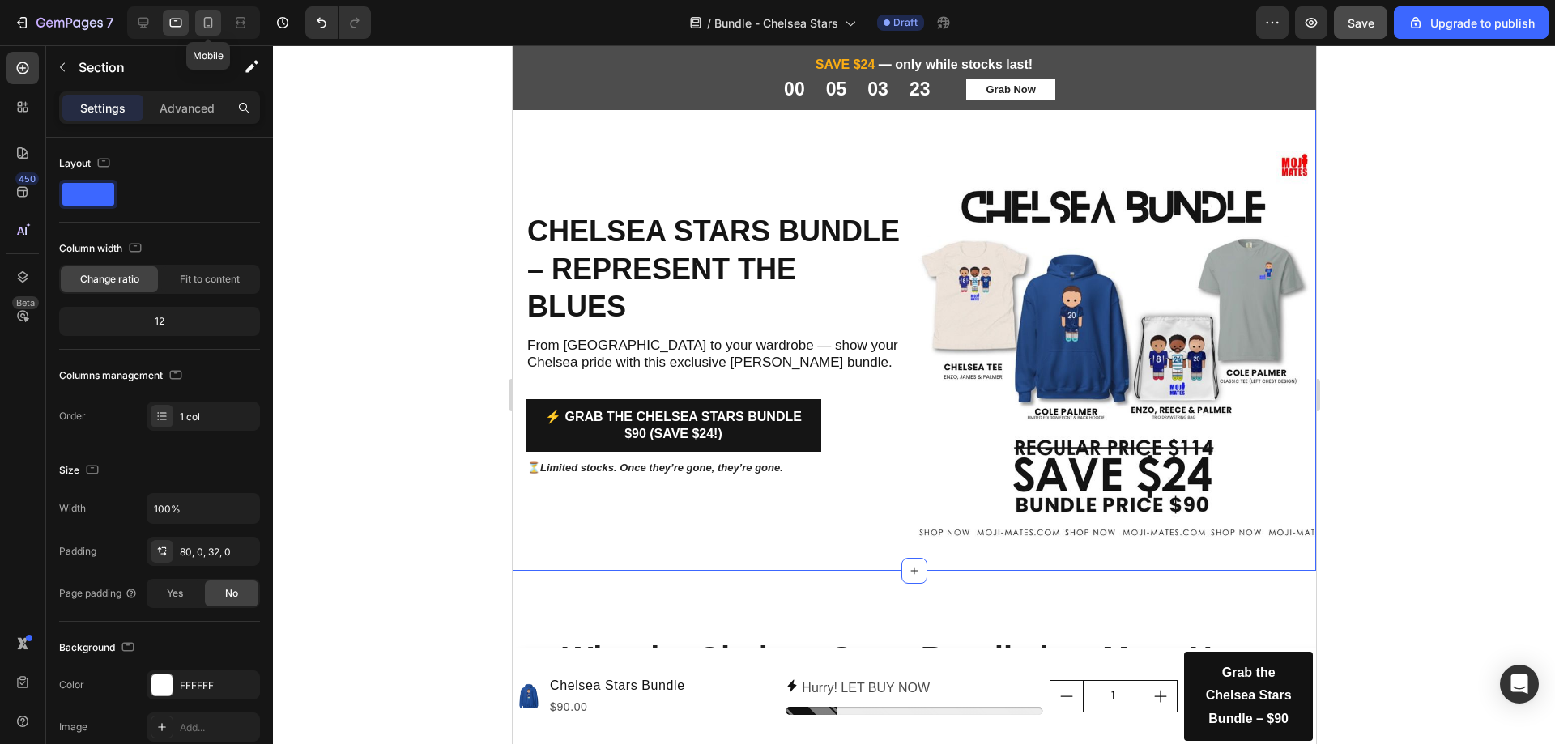
click at [215, 28] on icon at bounding box center [208, 23] width 16 height 16
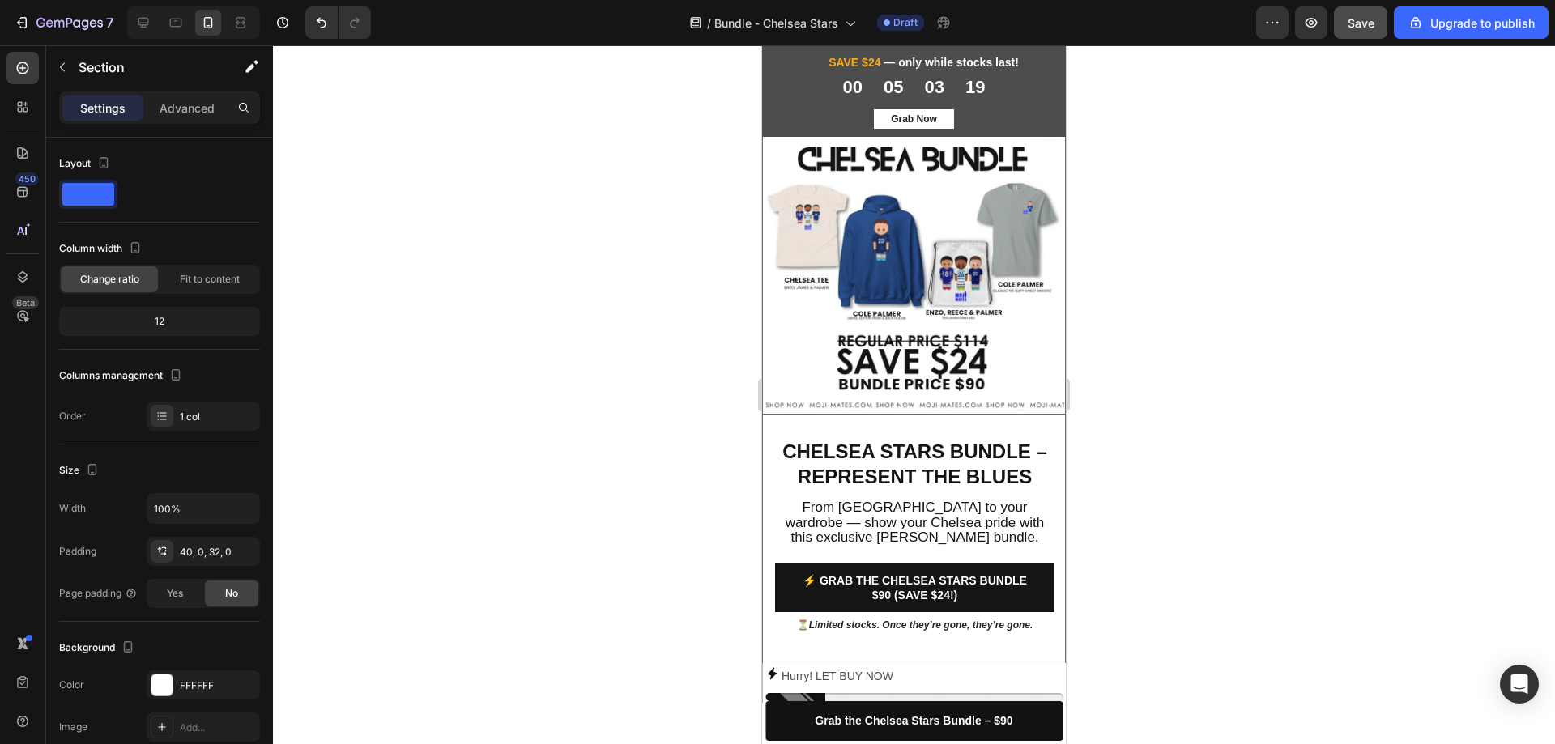
click at [943, 254] on img at bounding box center [914, 263] width 304 height 304
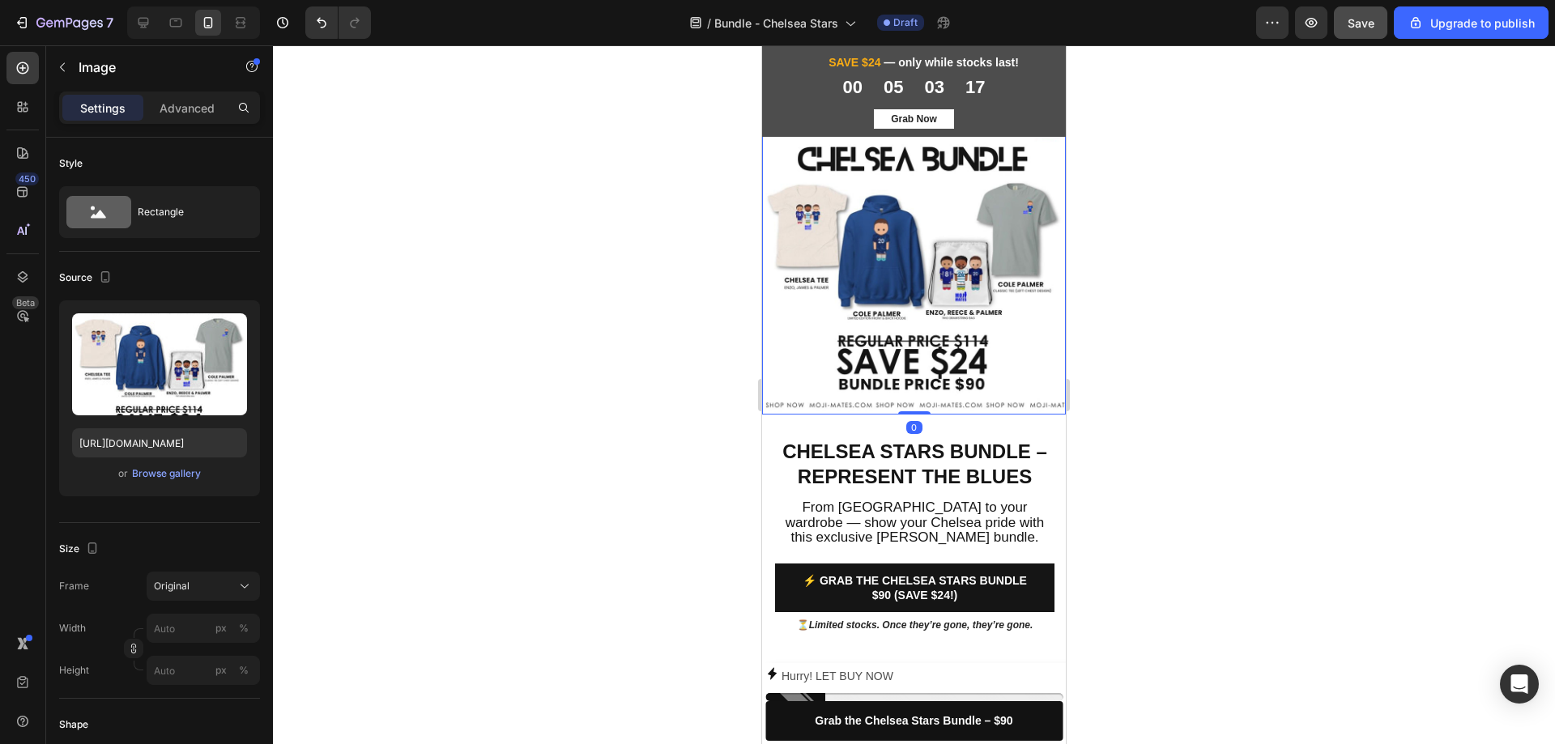
drag, startPoint x: 175, startPoint y: 111, endPoint x: 168, endPoint y: 126, distance: 16.7
click at [176, 110] on p "Advanced" at bounding box center [187, 108] width 55 height 17
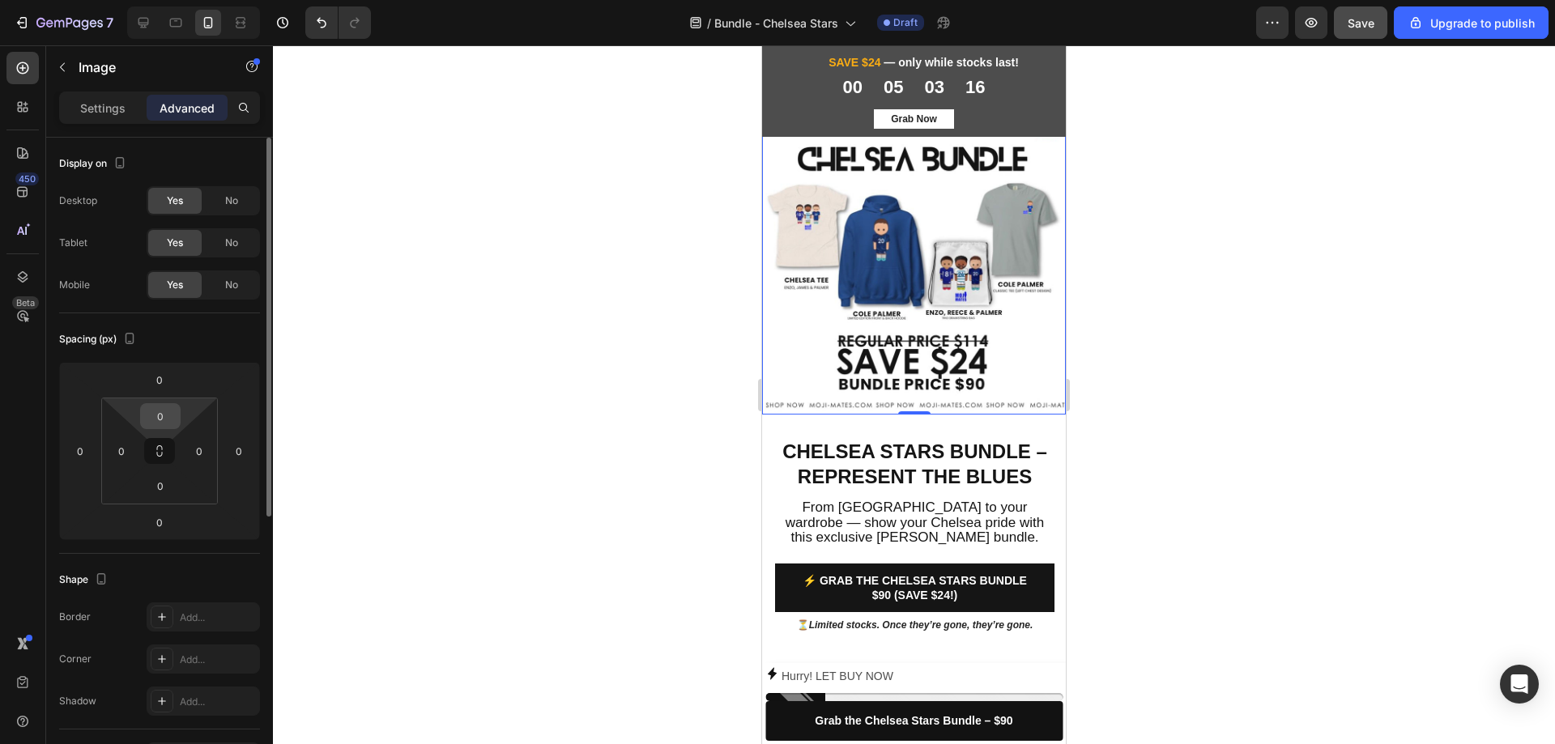
click at [160, 428] on input "0" at bounding box center [160, 416] width 32 height 24
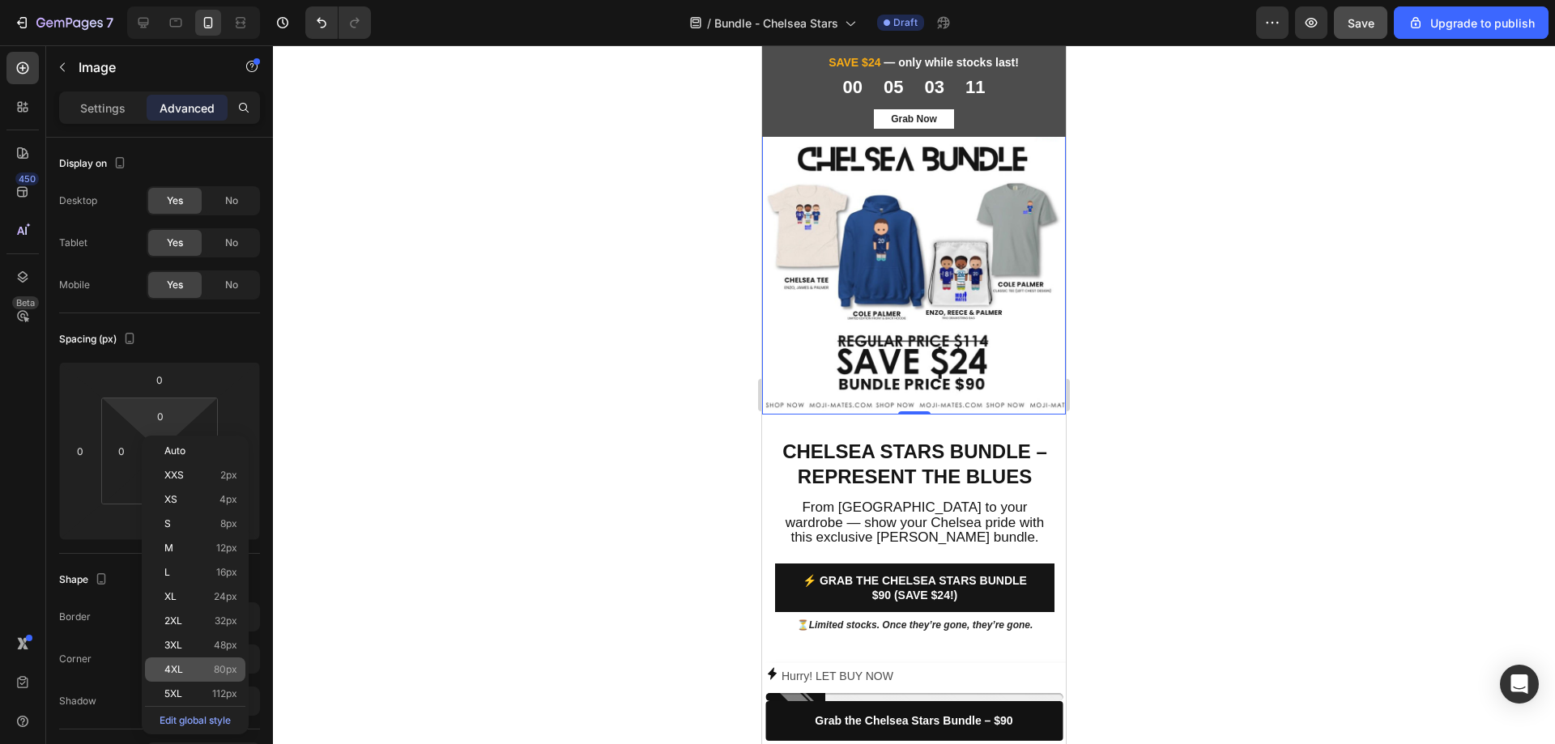
click at [225, 668] on span "80px" at bounding box center [225, 669] width 23 height 11
type input "80"
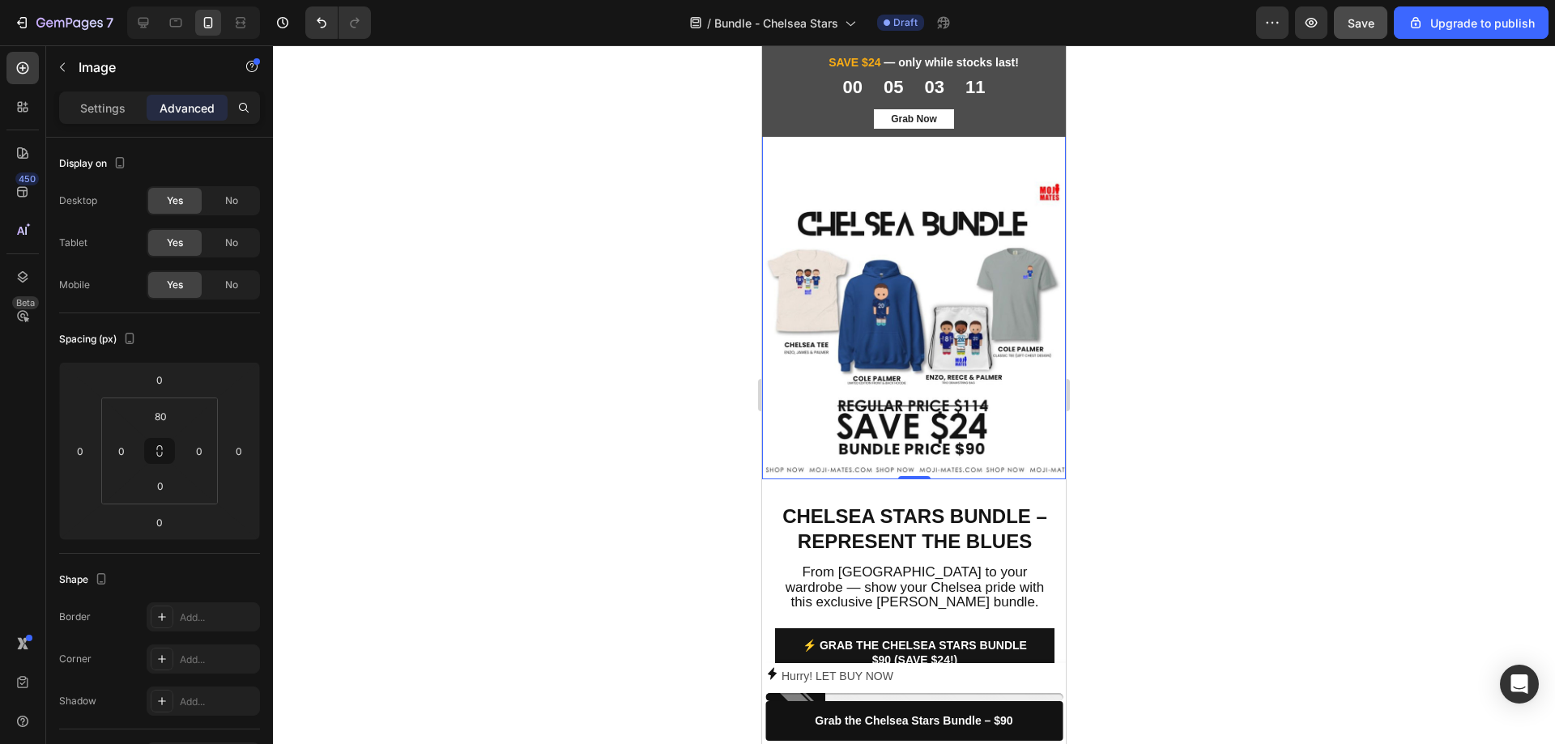
click at [1249, 335] on div at bounding box center [914, 394] width 1282 height 699
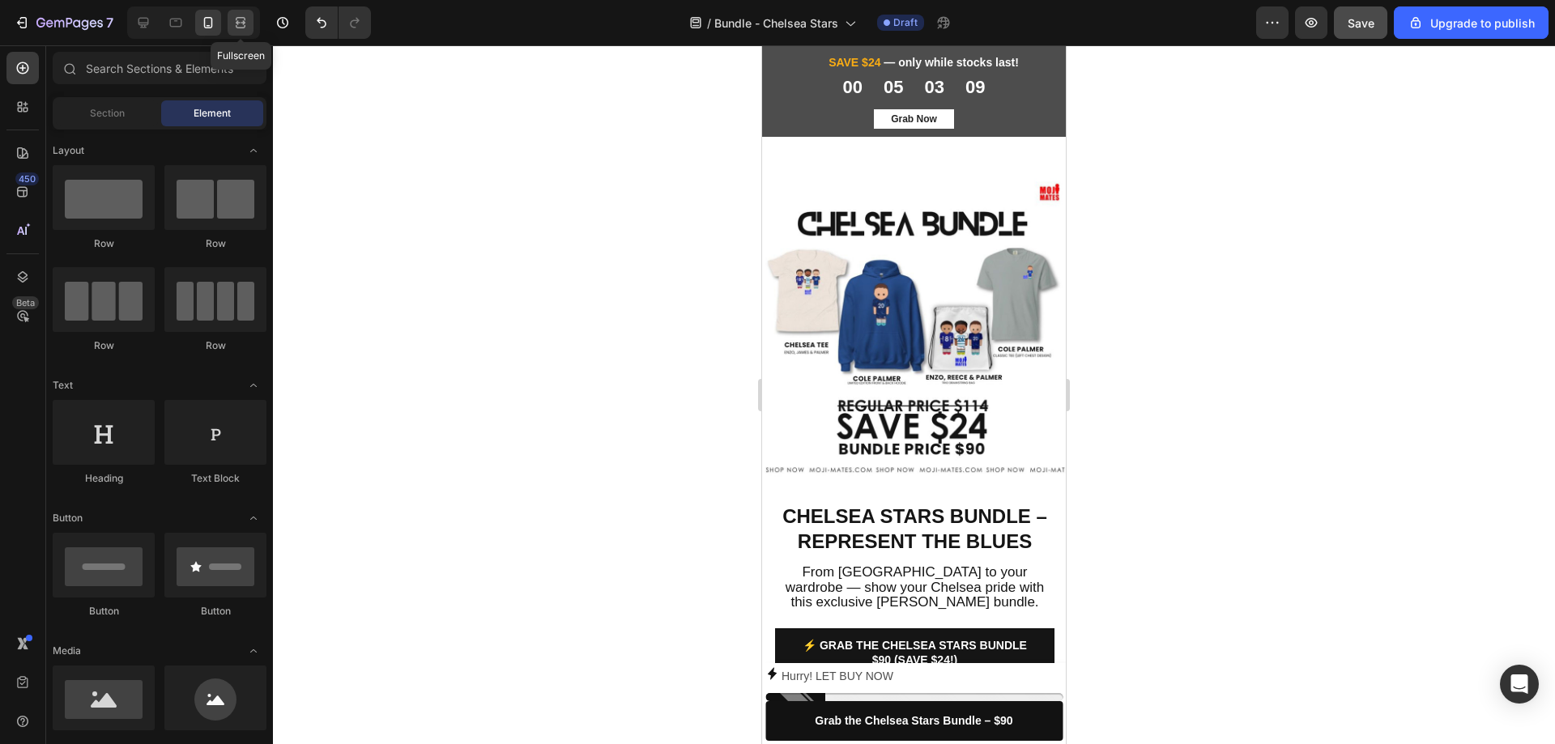
click at [233, 28] on icon at bounding box center [240, 23] width 16 height 16
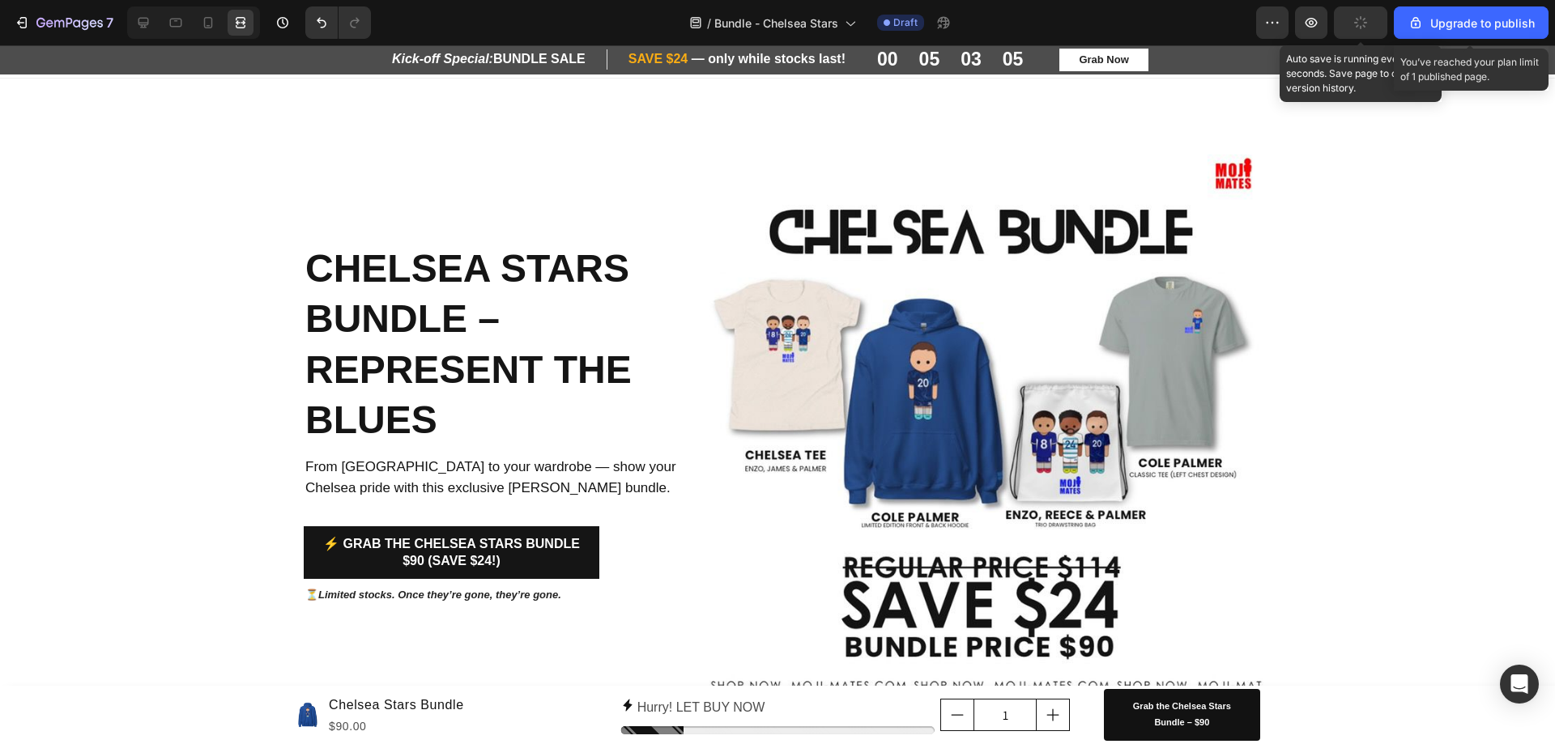
click at [1369, 35] on button "button" at bounding box center [1360, 22] width 53 height 32
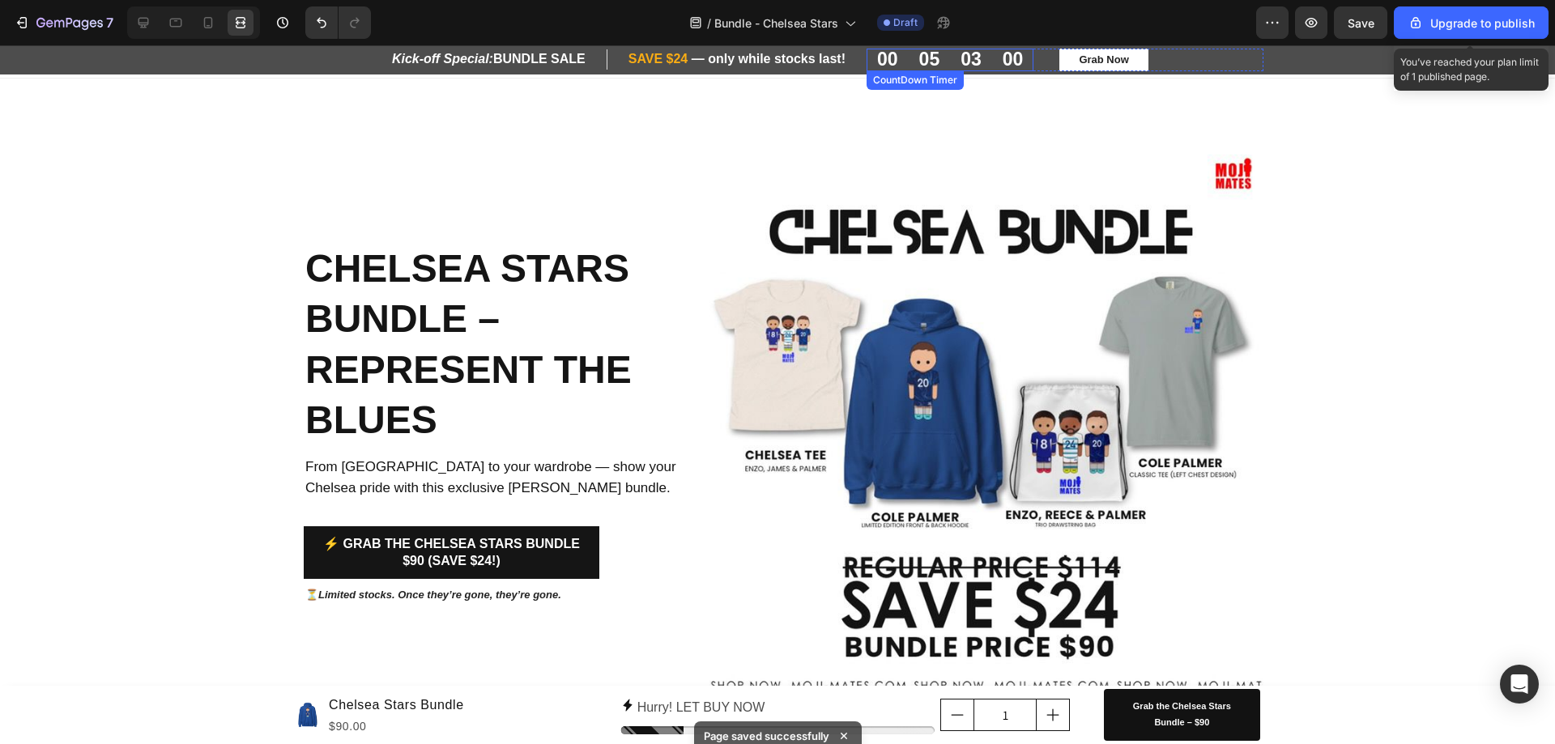
click at [951, 66] on div "03" at bounding box center [971, 60] width 42 height 23
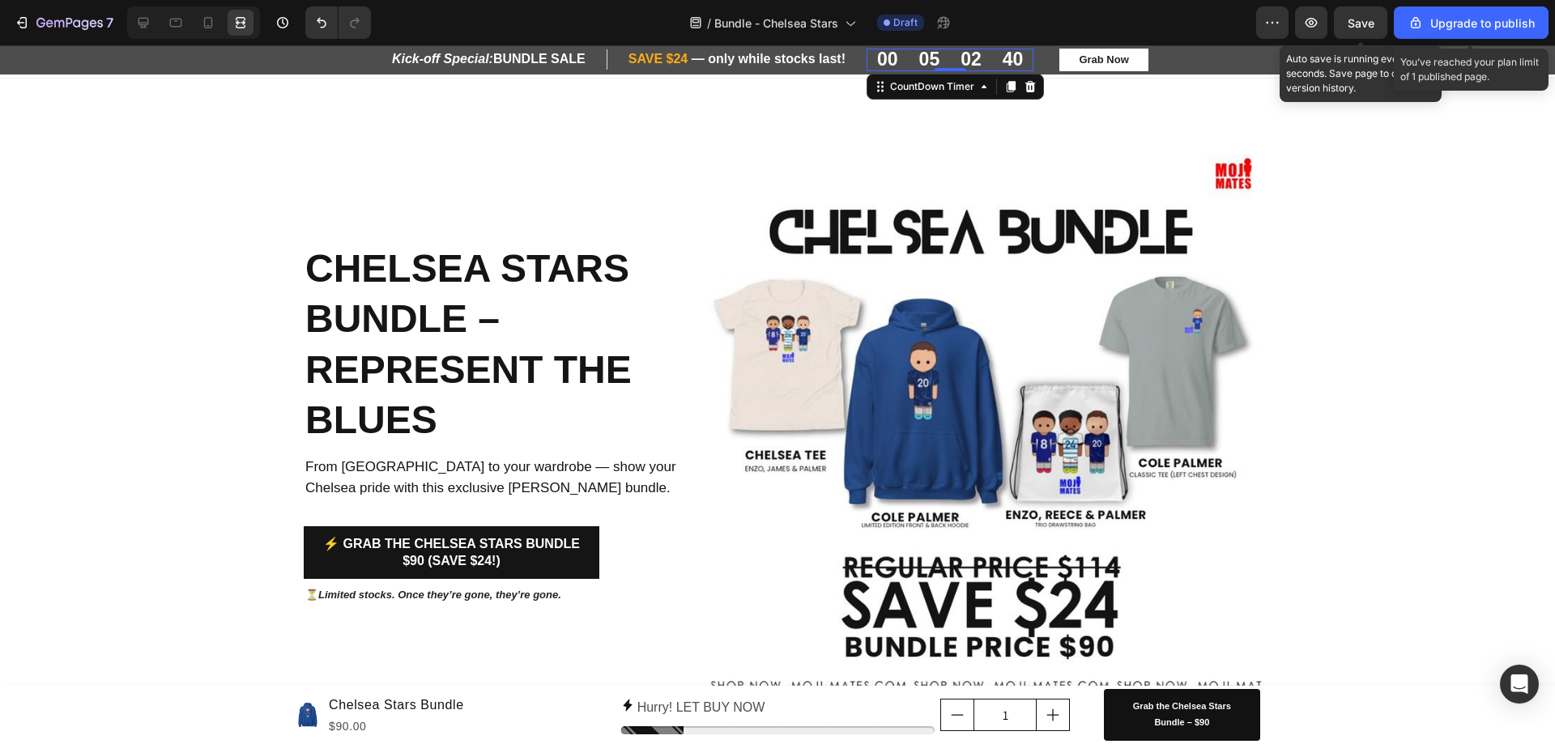
click at [1372, 23] on span "Save" at bounding box center [1360, 23] width 27 height 14
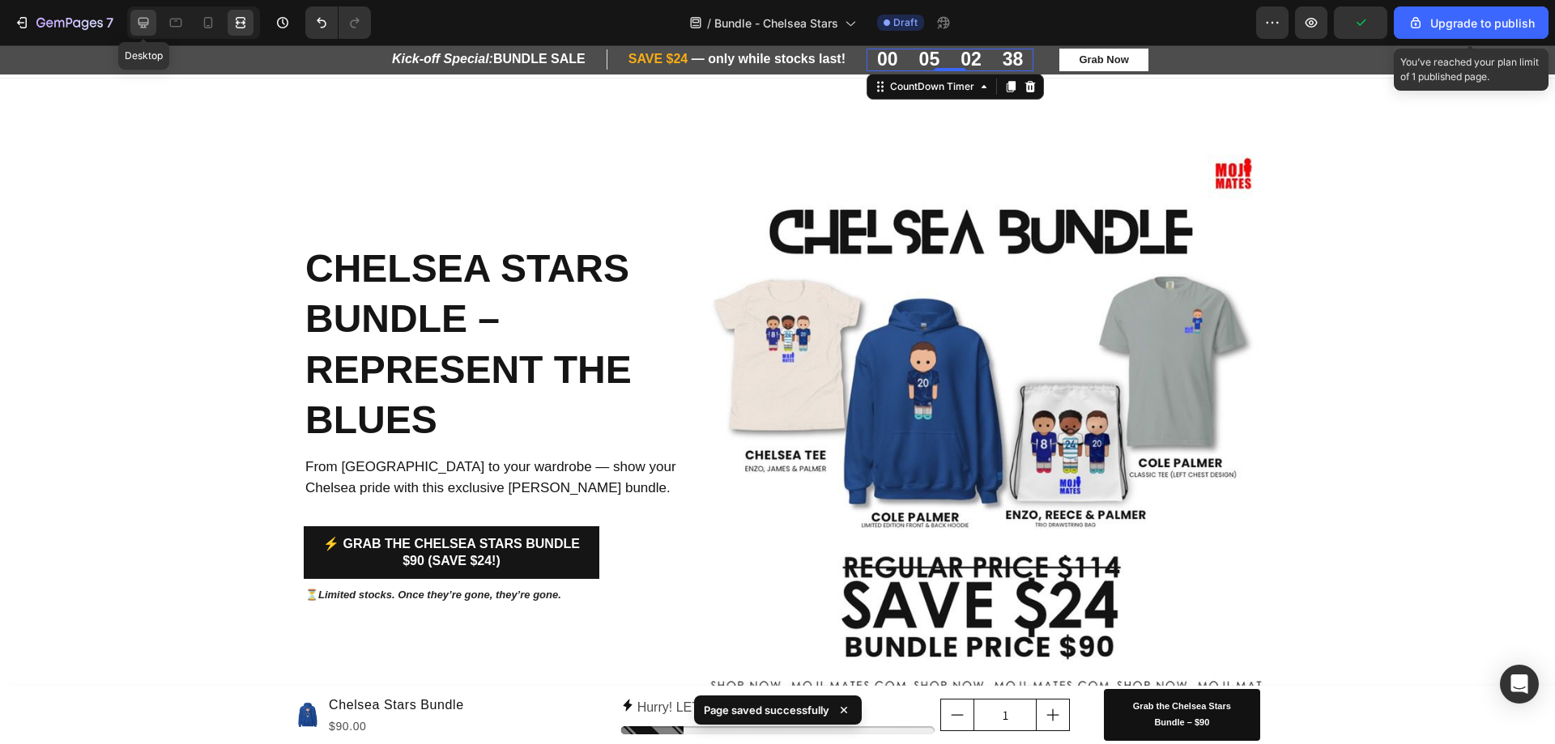
click at [138, 26] on icon at bounding box center [143, 23] width 16 height 16
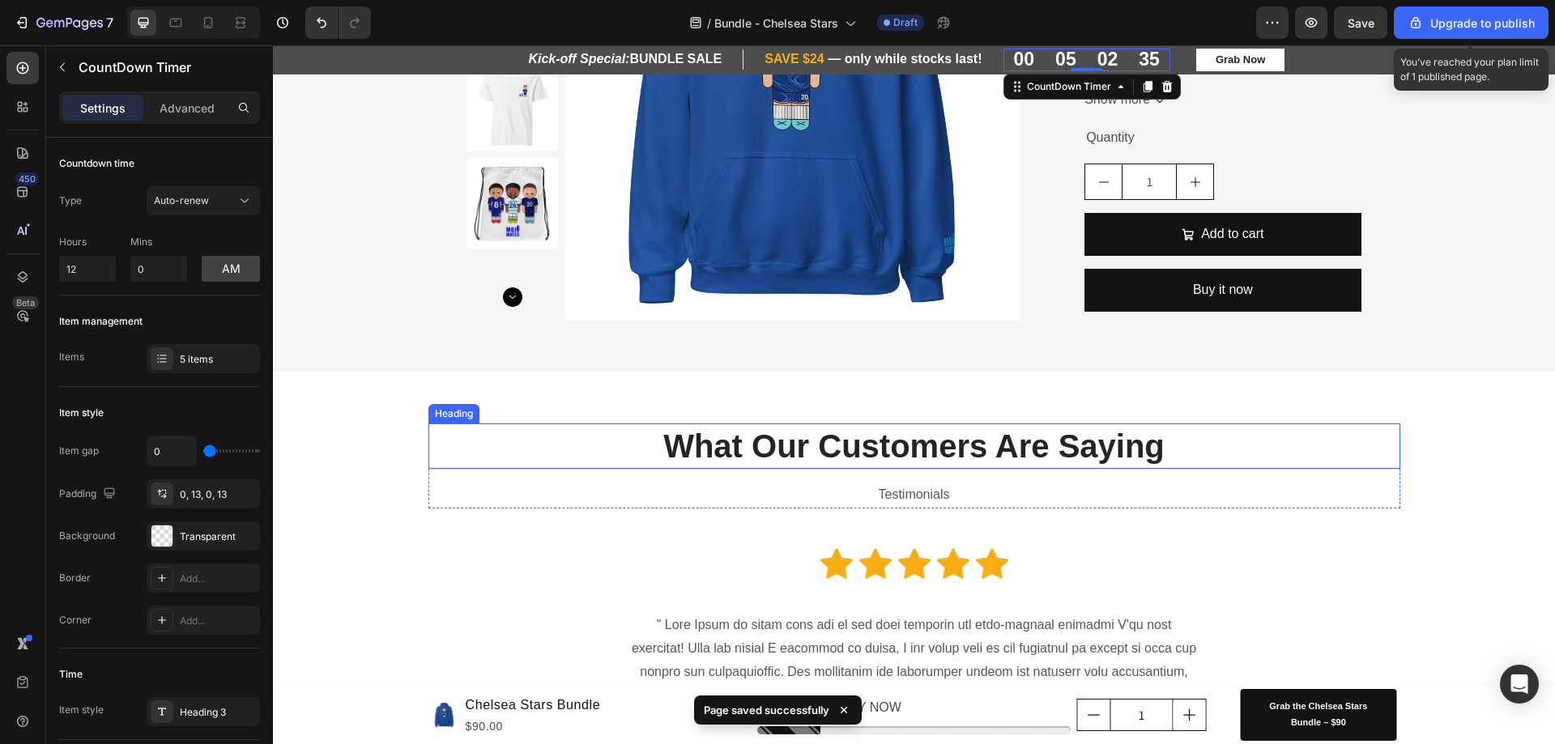
scroll to position [1296, 0]
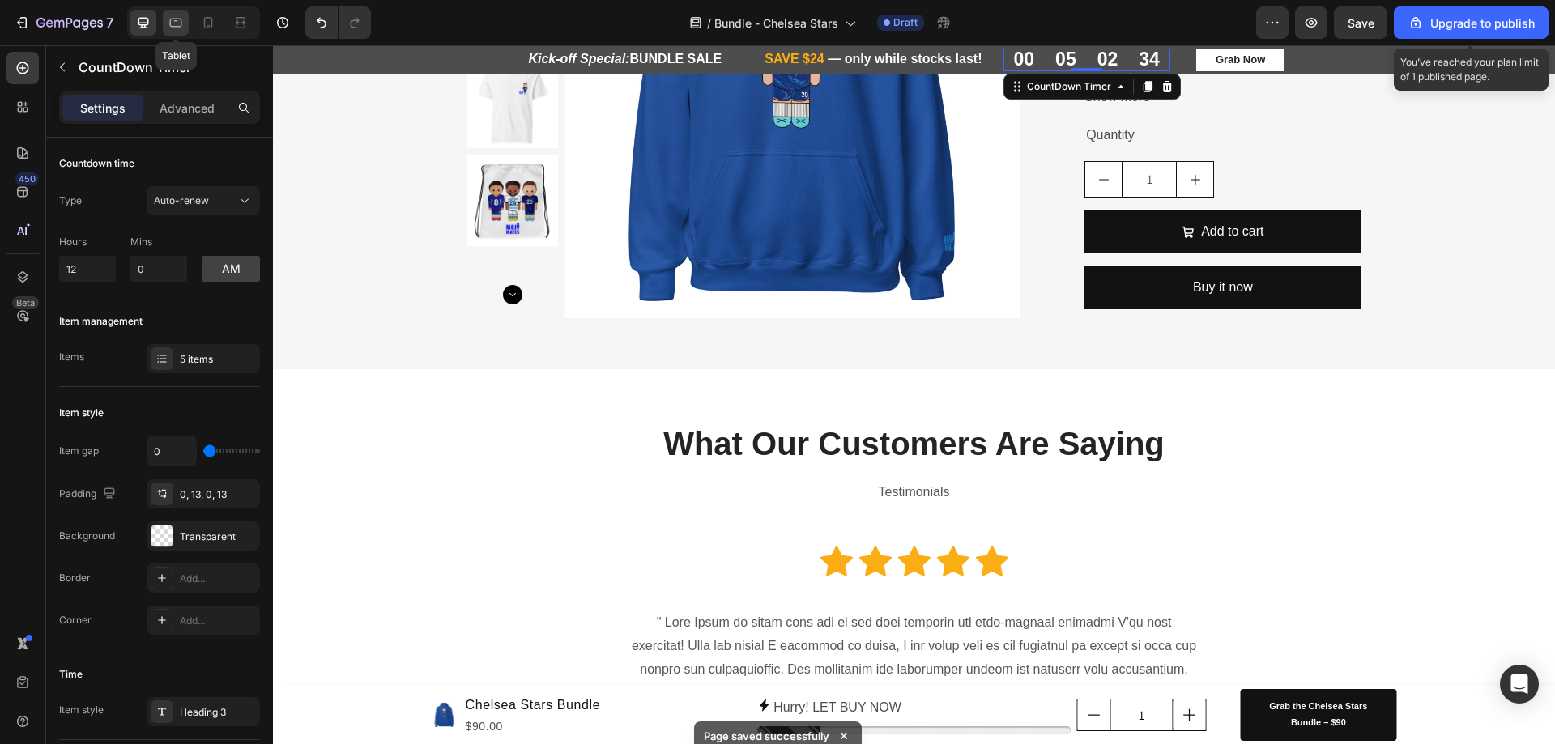
click at [173, 26] on icon at bounding box center [176, 23] width 12 height 9
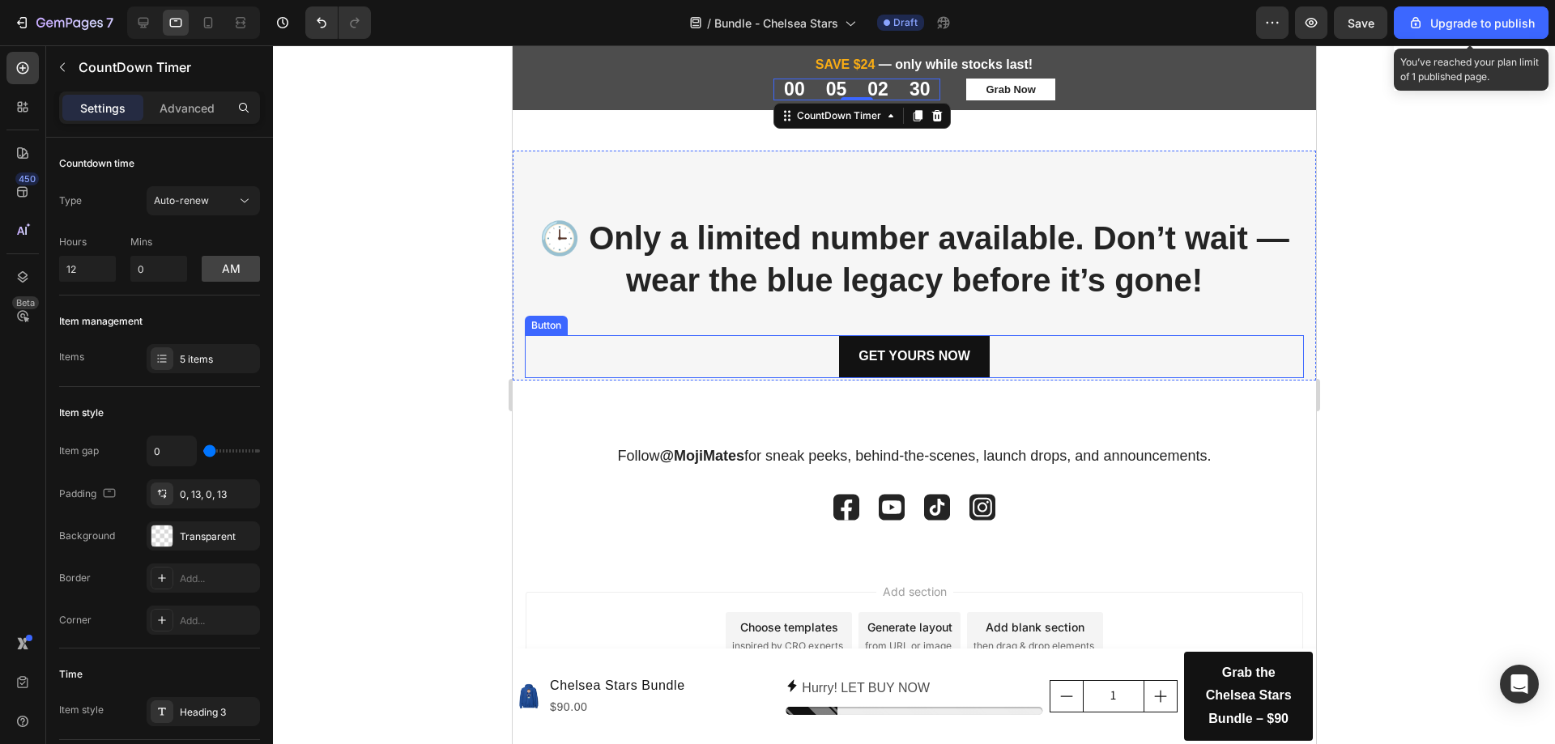
scroll to position [2663, 0]
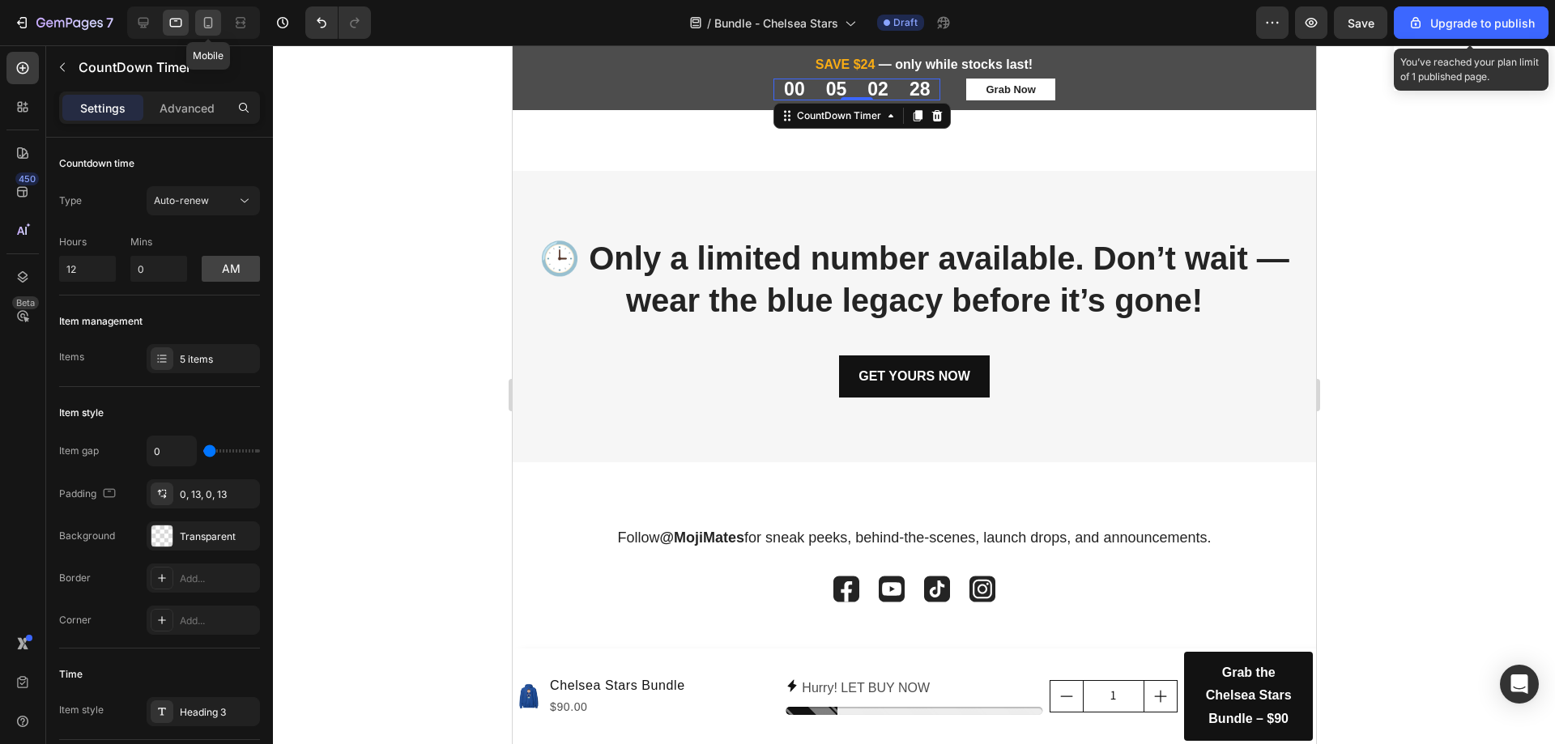
click at [212, 21] on icon at bounding box center [208, 22] width 9 height 11
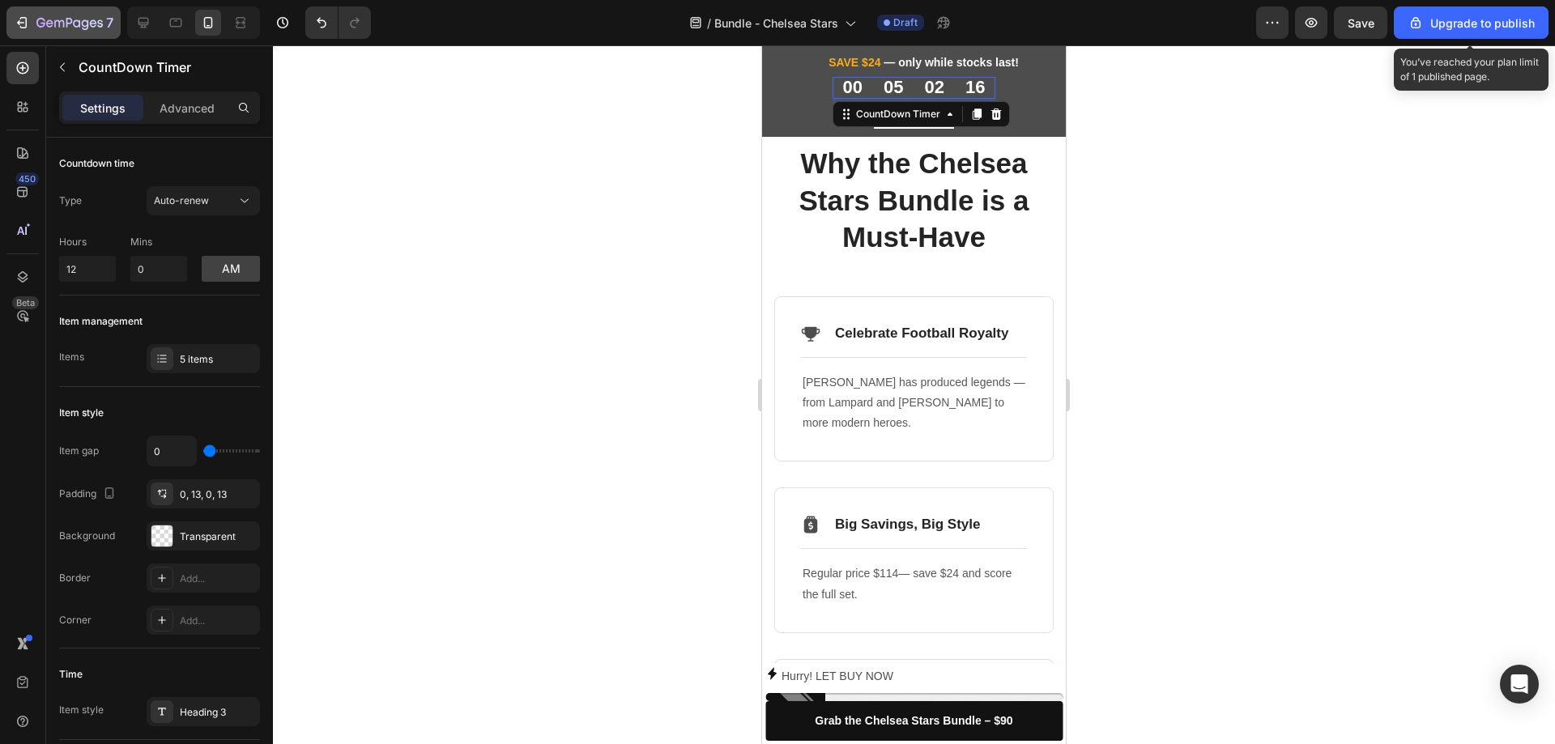
scroll to position [567, 0]
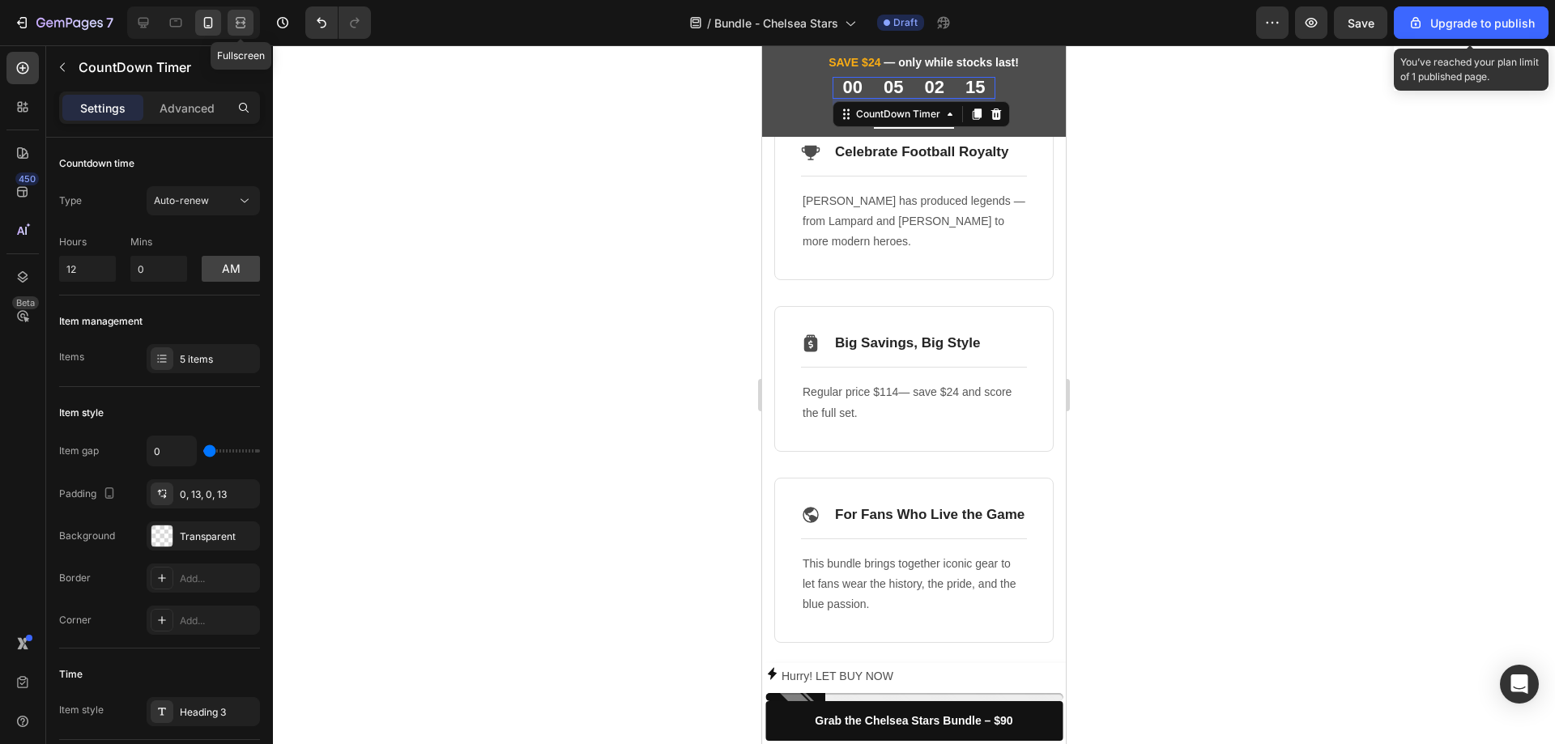
click at [236, 20] on icon at bounding box center [241, 18] width 10 height 3
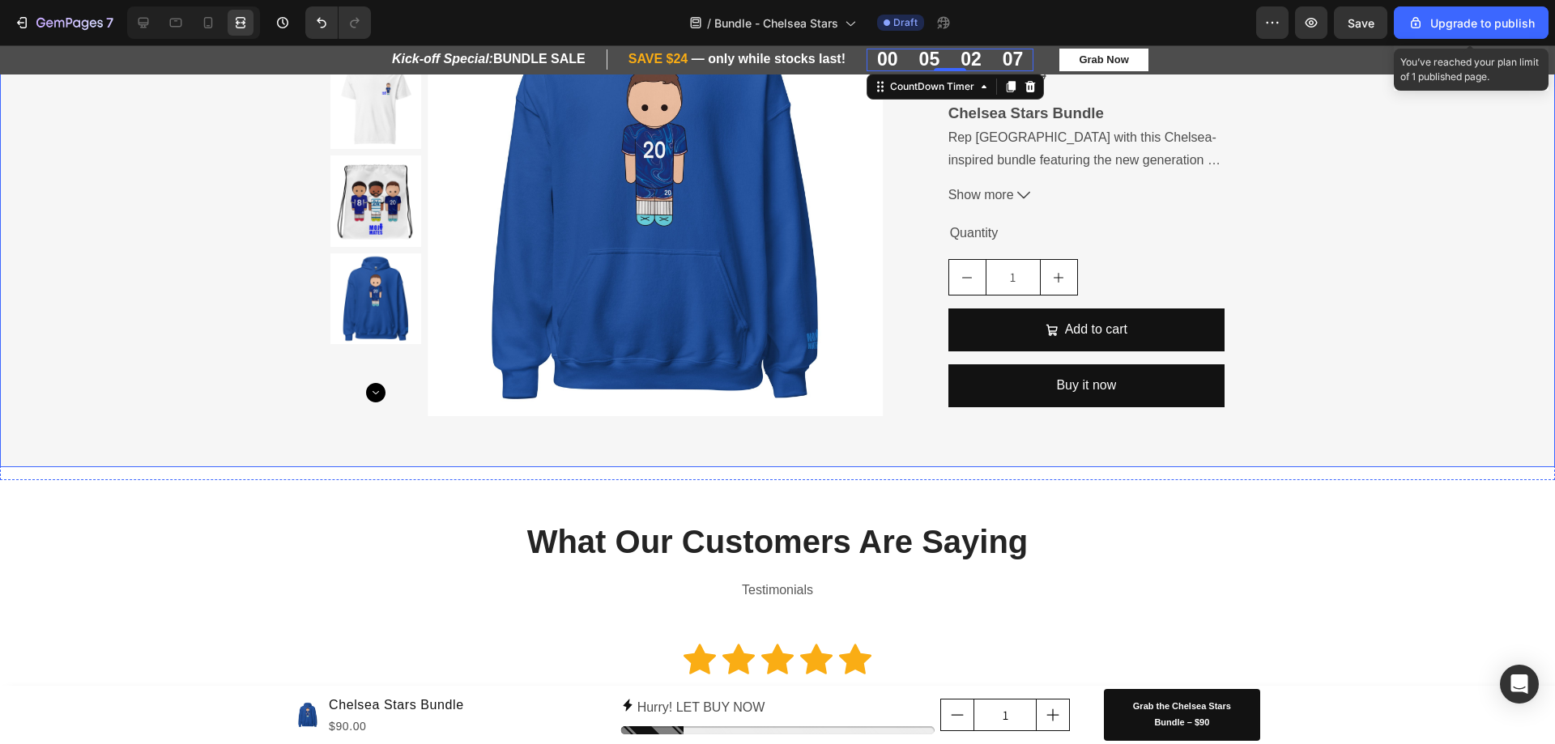
scroll to position [1078, 0]
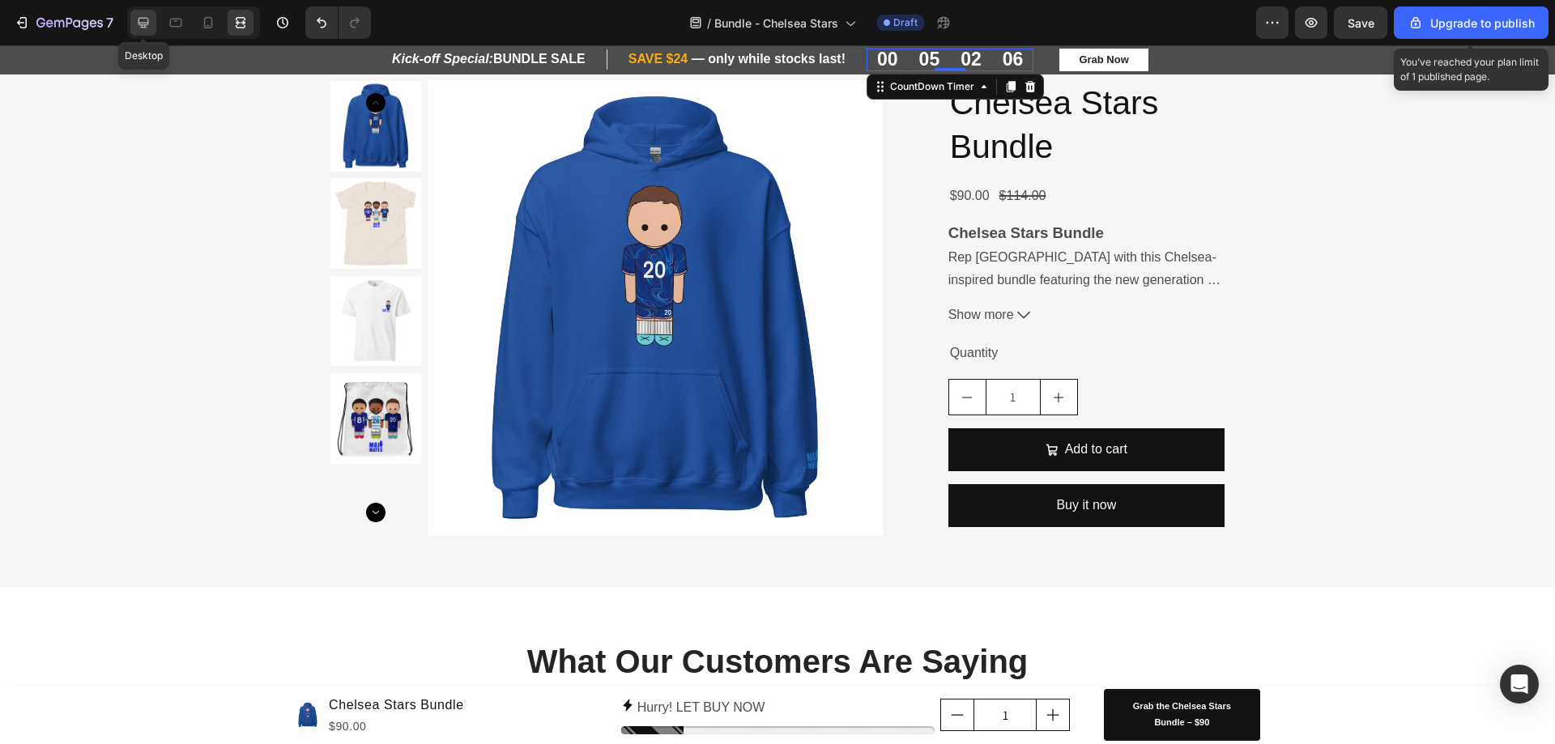
click at [131, 19] on div at bounding box center [143, 23] width 26 height 26
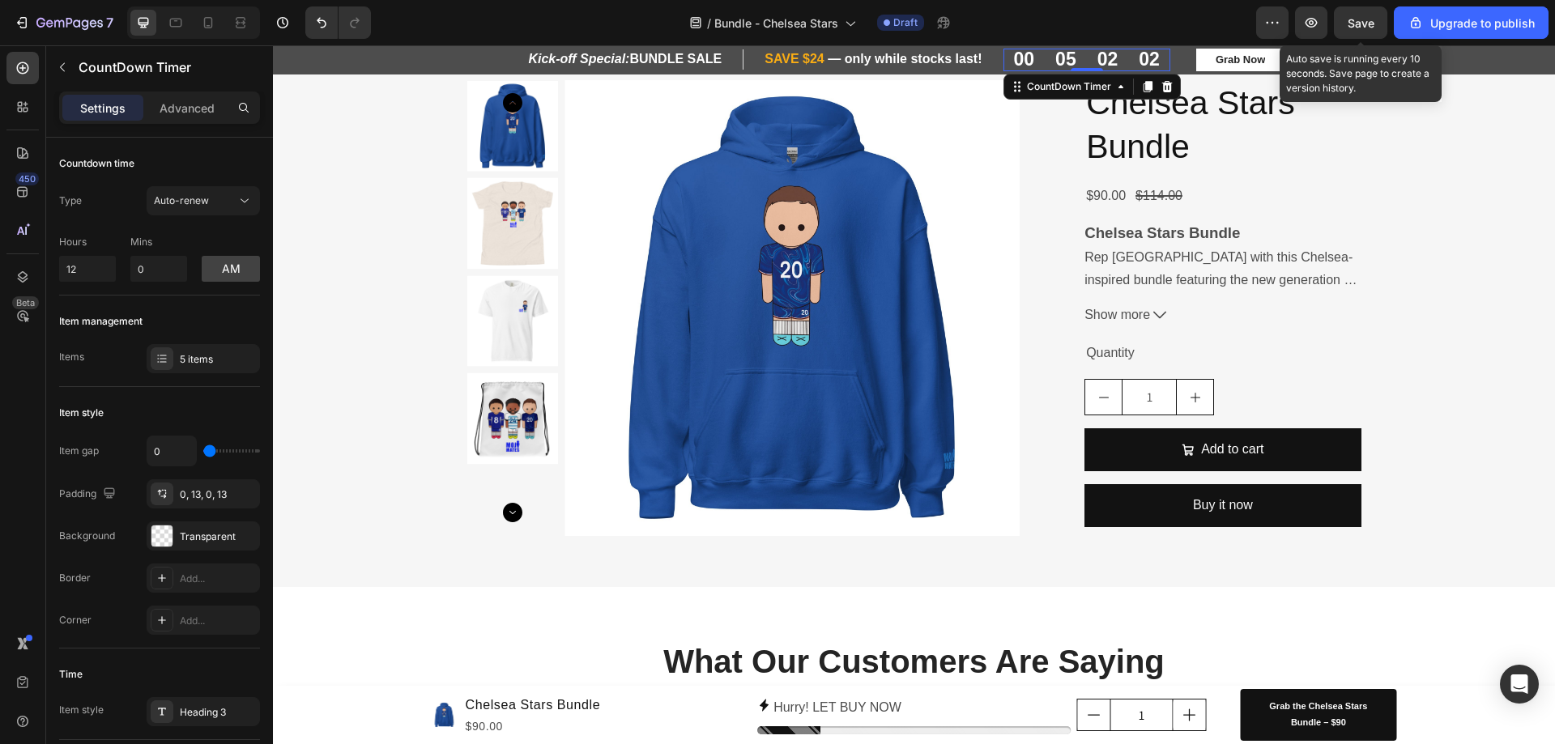
click at [1359, 29] on span "Save" at bounding box center [1360, 23] width 27 height 14
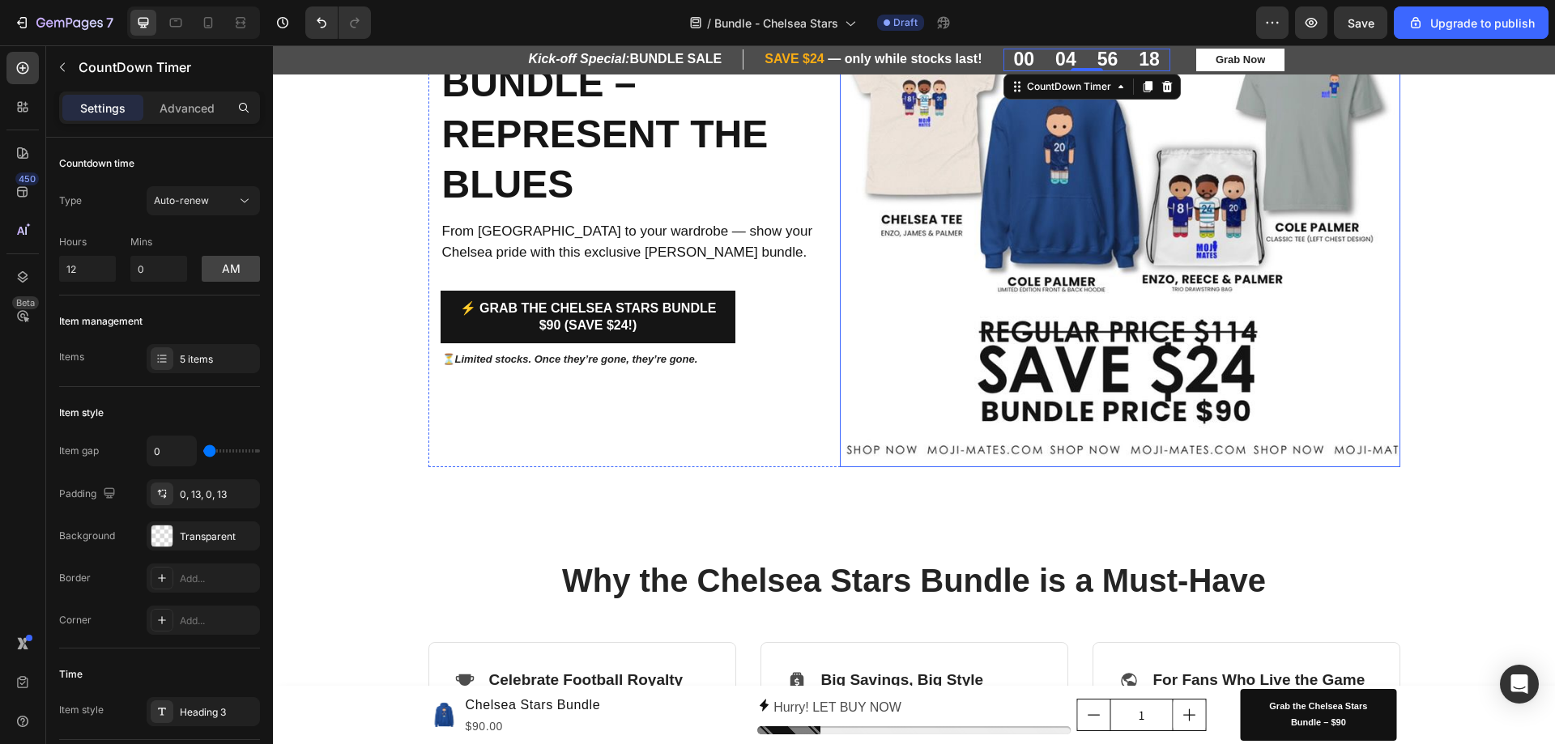
scroll to position [243, 0]
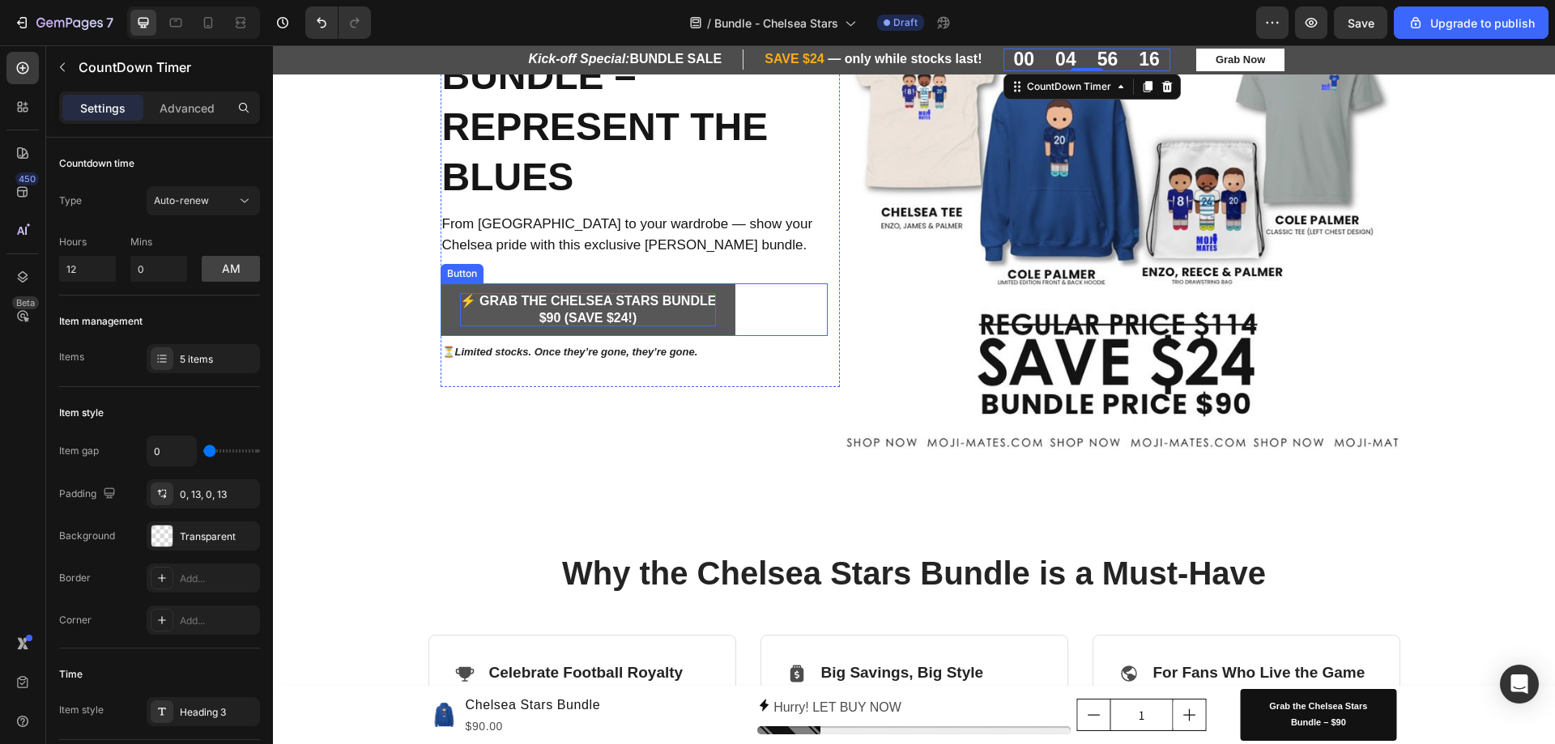
click at [581, 305] on p "⚡ Grab the Chelsea Stars Bundle $90 (Save $24!)" at bounding box center [588, 310] width 257 height 34
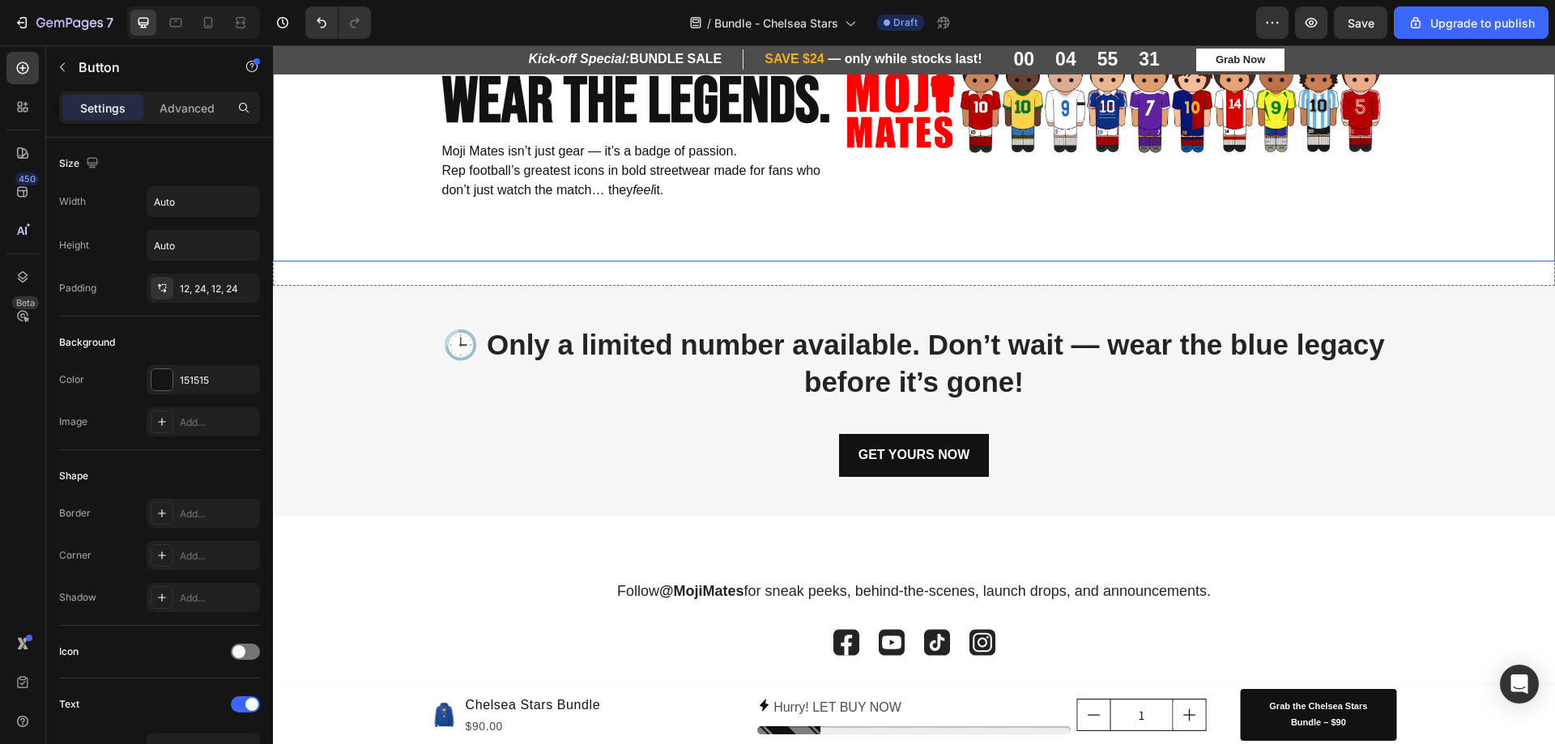
scroll to position [2264, 0]
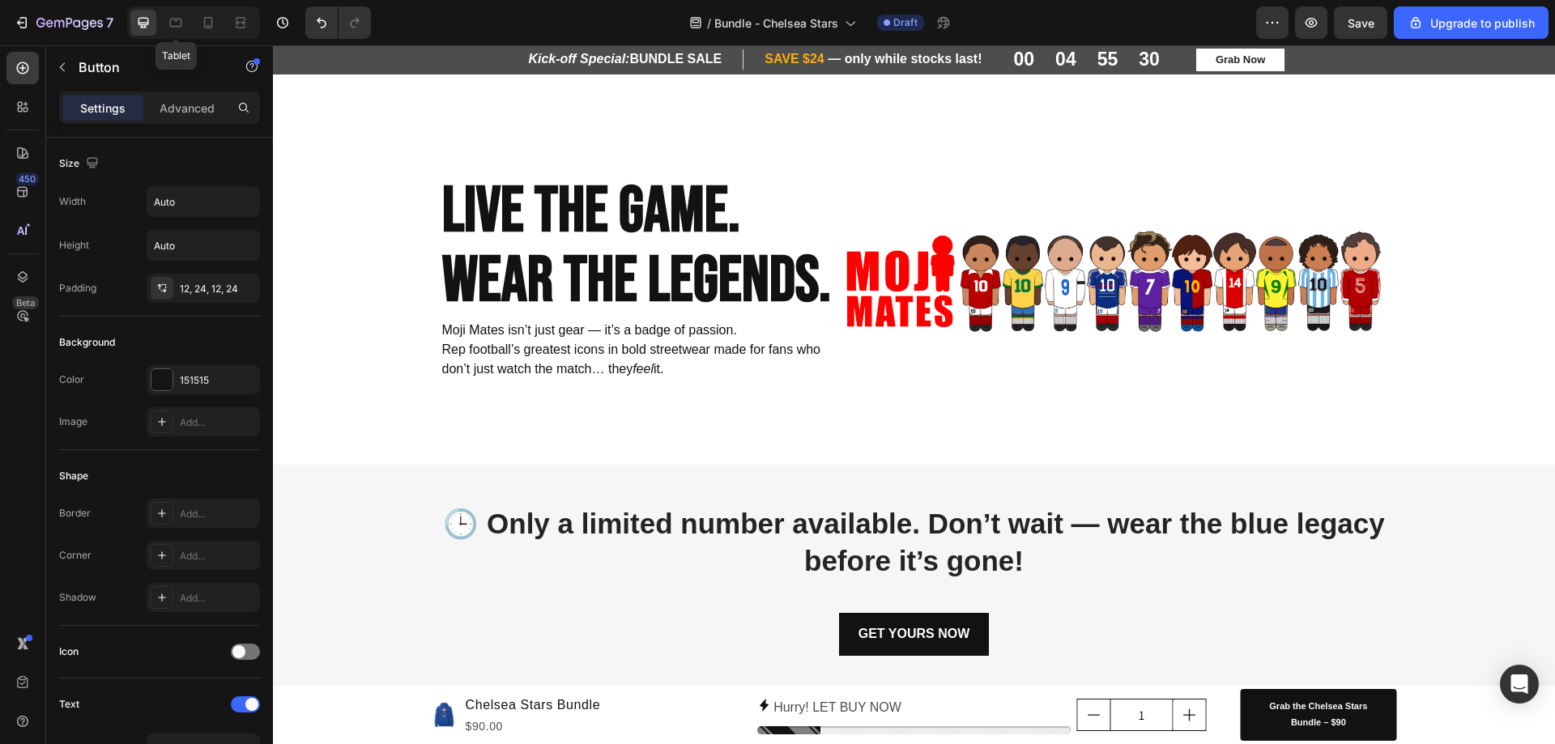
click at [187, 35] on div at bounding box center [176, 23] width 26 height 26
click at [171, 23] on icon at bounding box center [176, 23] width 12 height 9
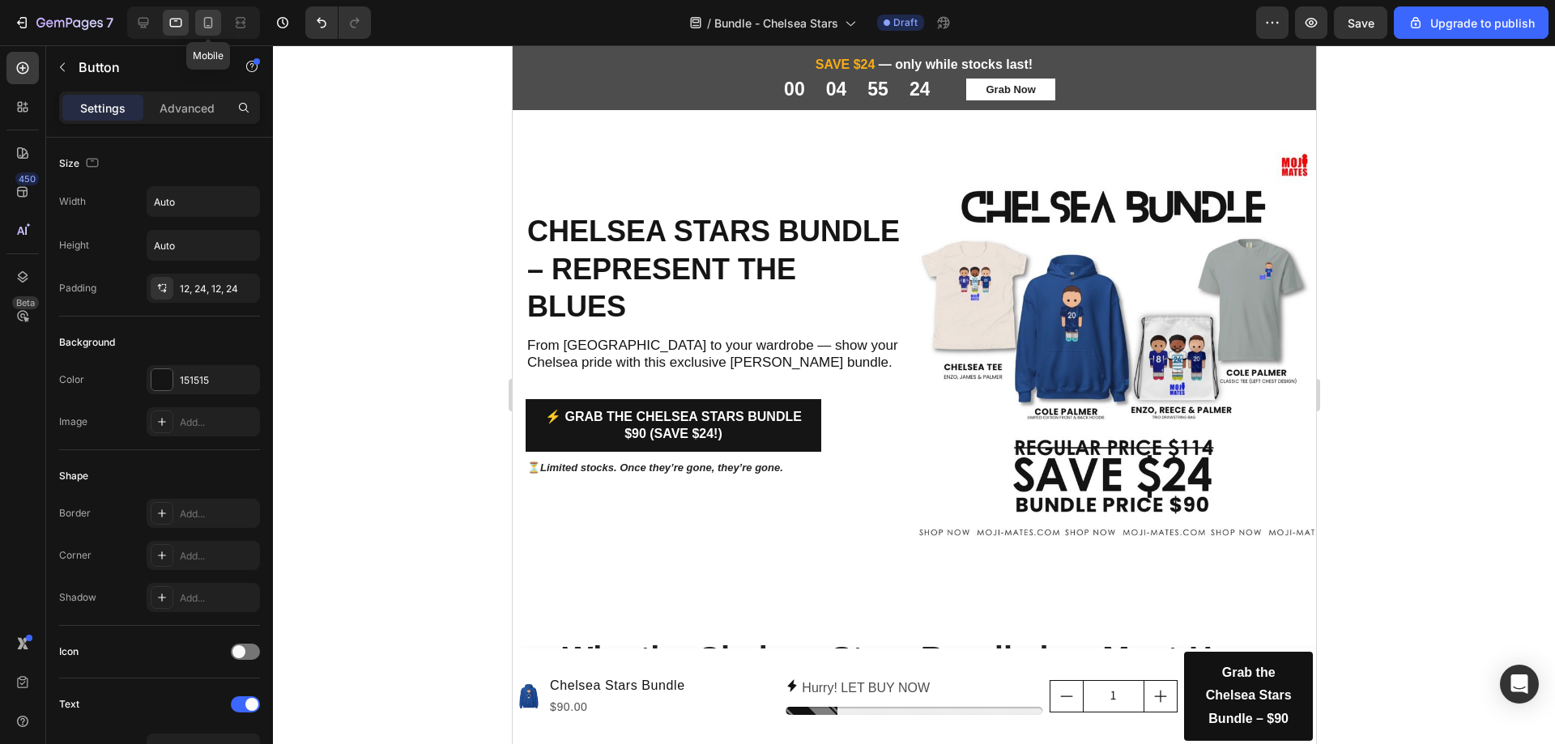
click at [204, 24] on icon at bounding box center [208, 22] width 9 height 11
type input "100%"
type input "14"
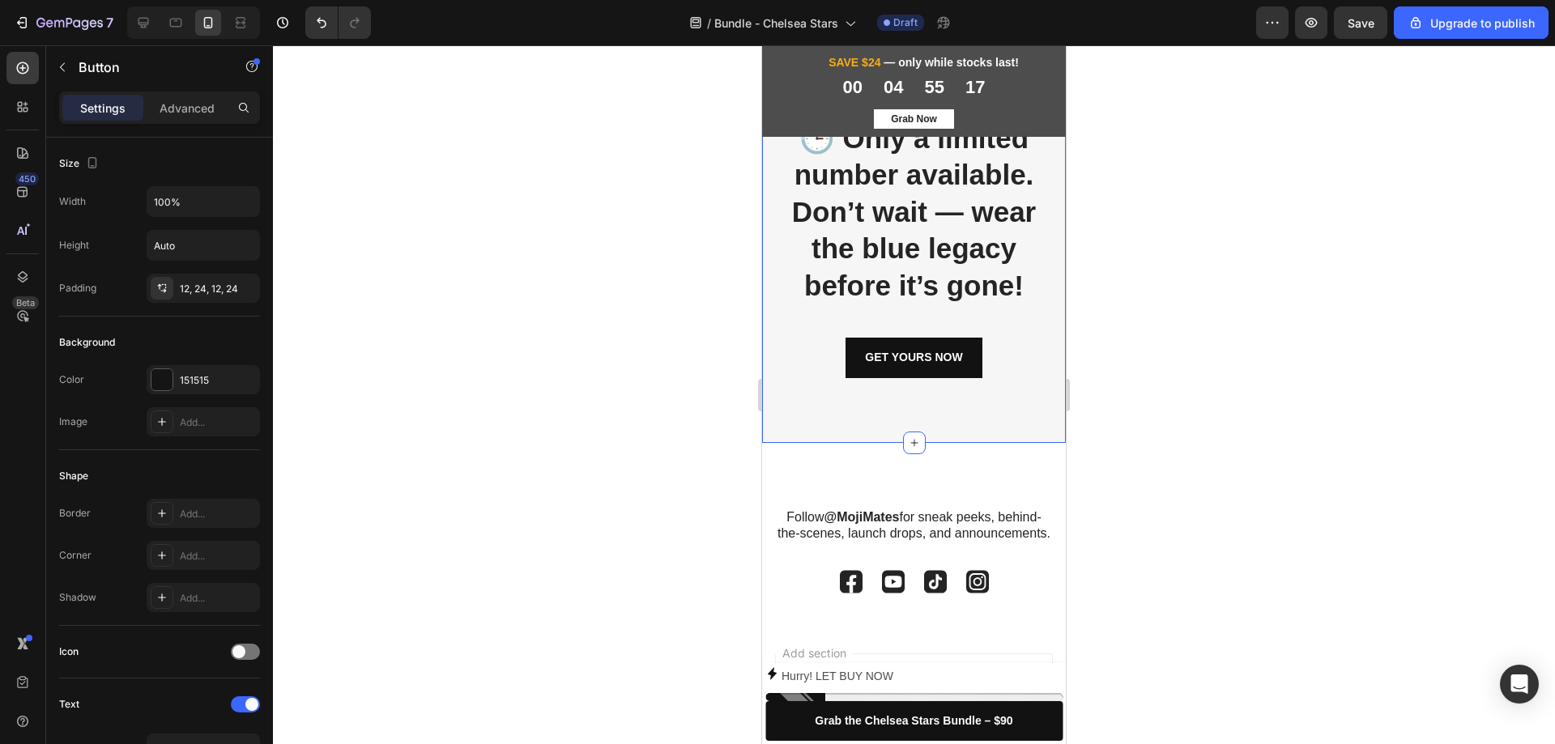
scroll to position [3218, 0]
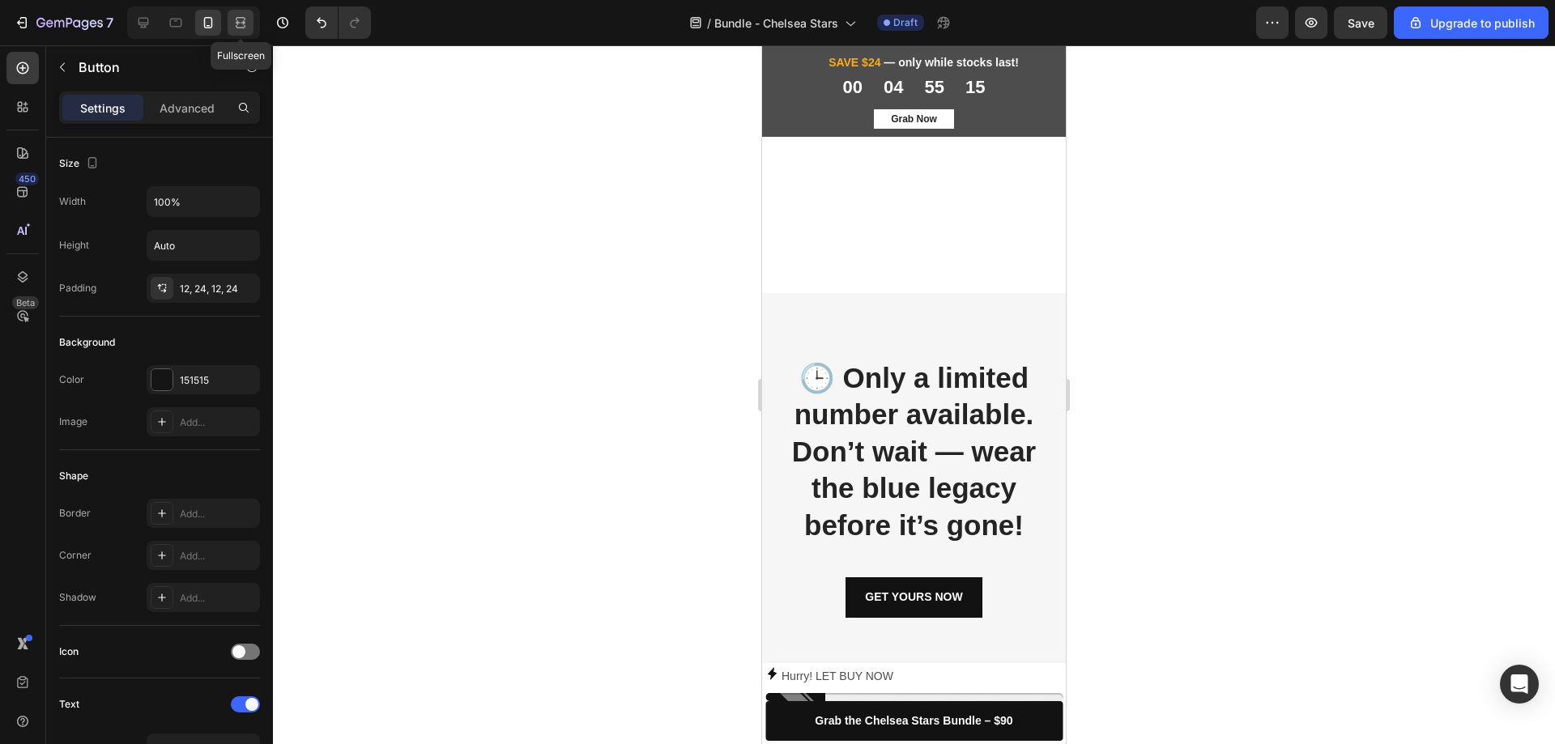
drag, startPoint x: 246, startPoint y: 18, endPoint x: 17, endPoint y: 41, distance: 230.4
click at [246, 18] on icon at bounding box center [240, 23] width 16 height 16
type input "Auto"
type input "16"
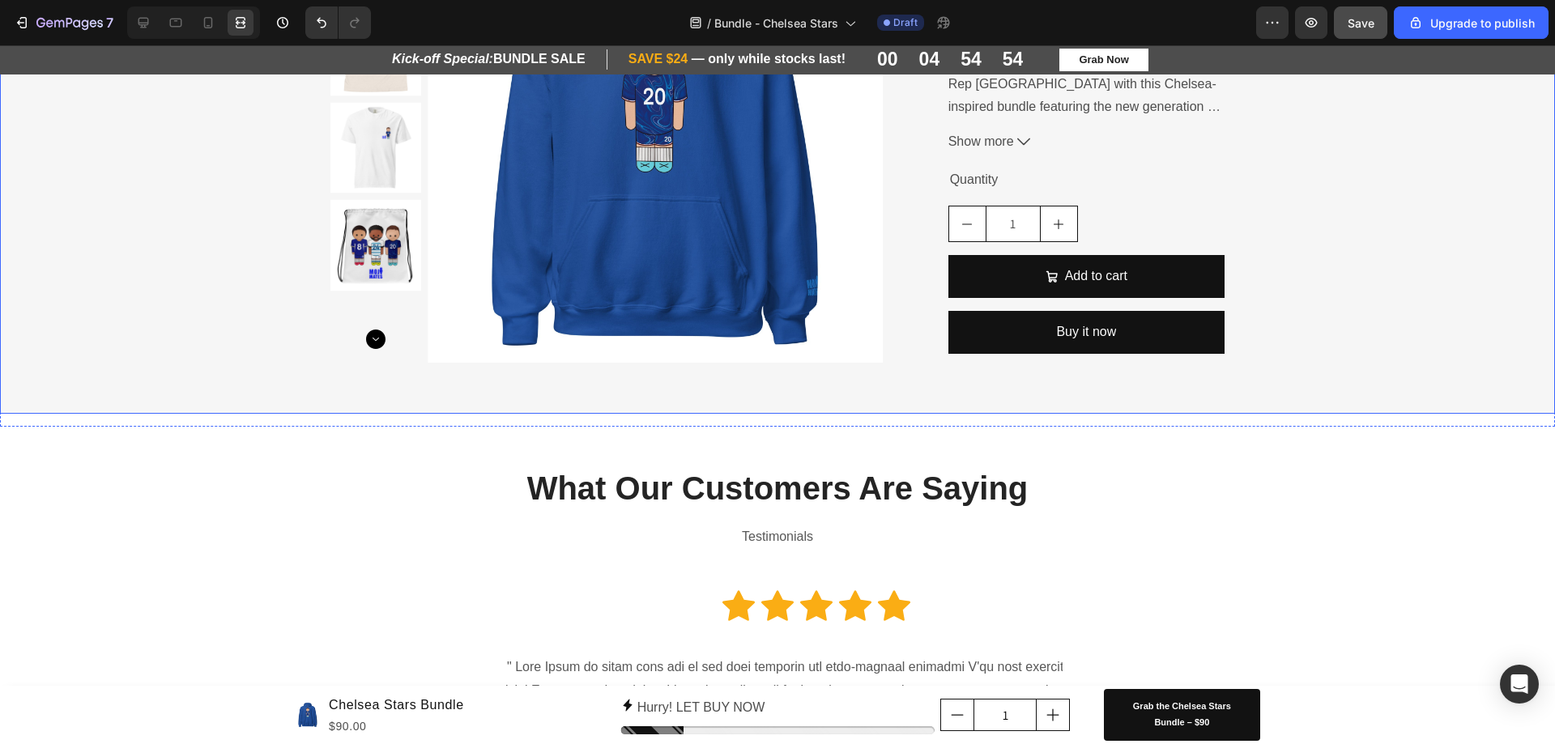
scroll to position [1100, 0]
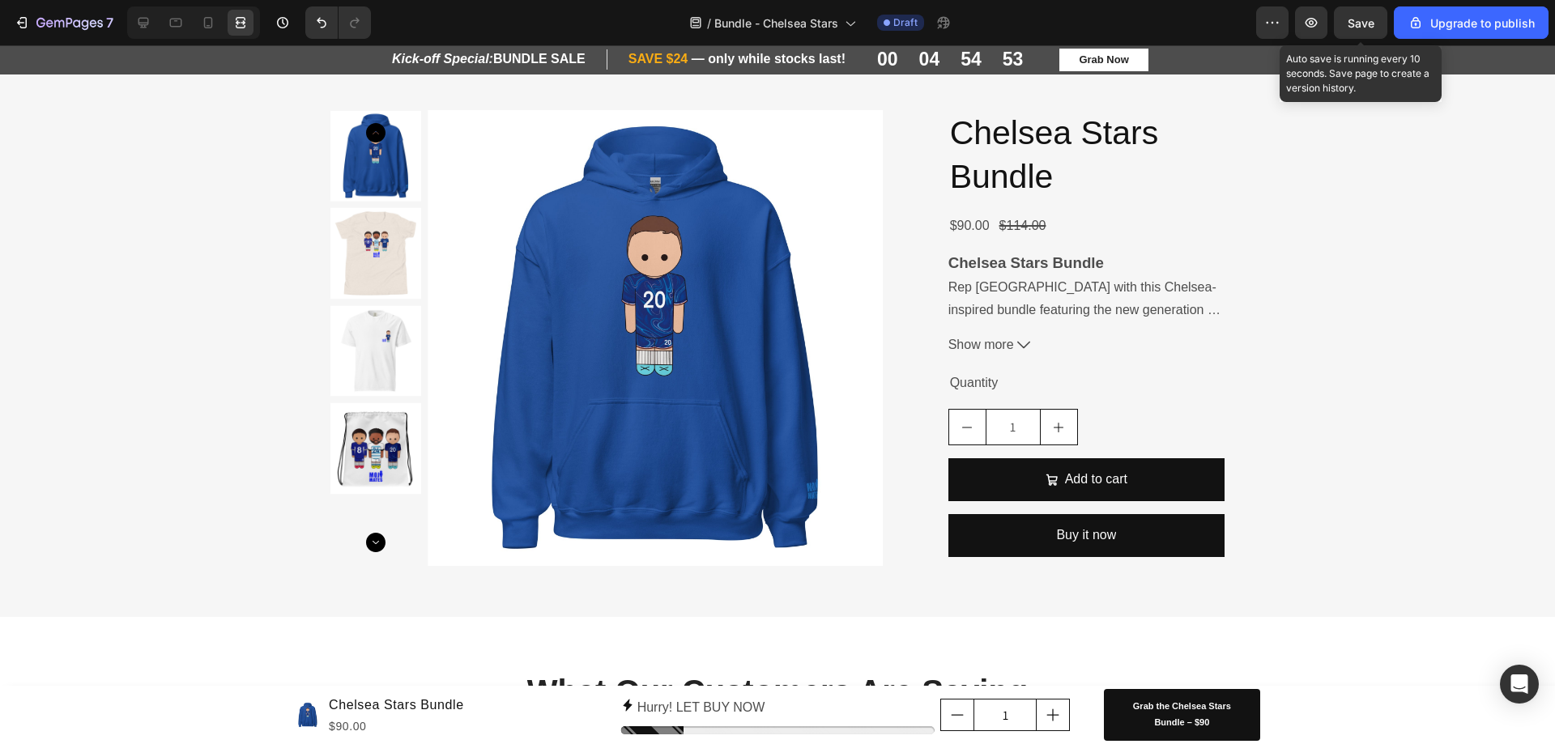
click at [1357, 19] on span "Save" at bounding box center [1360, 23] width 27 height 14
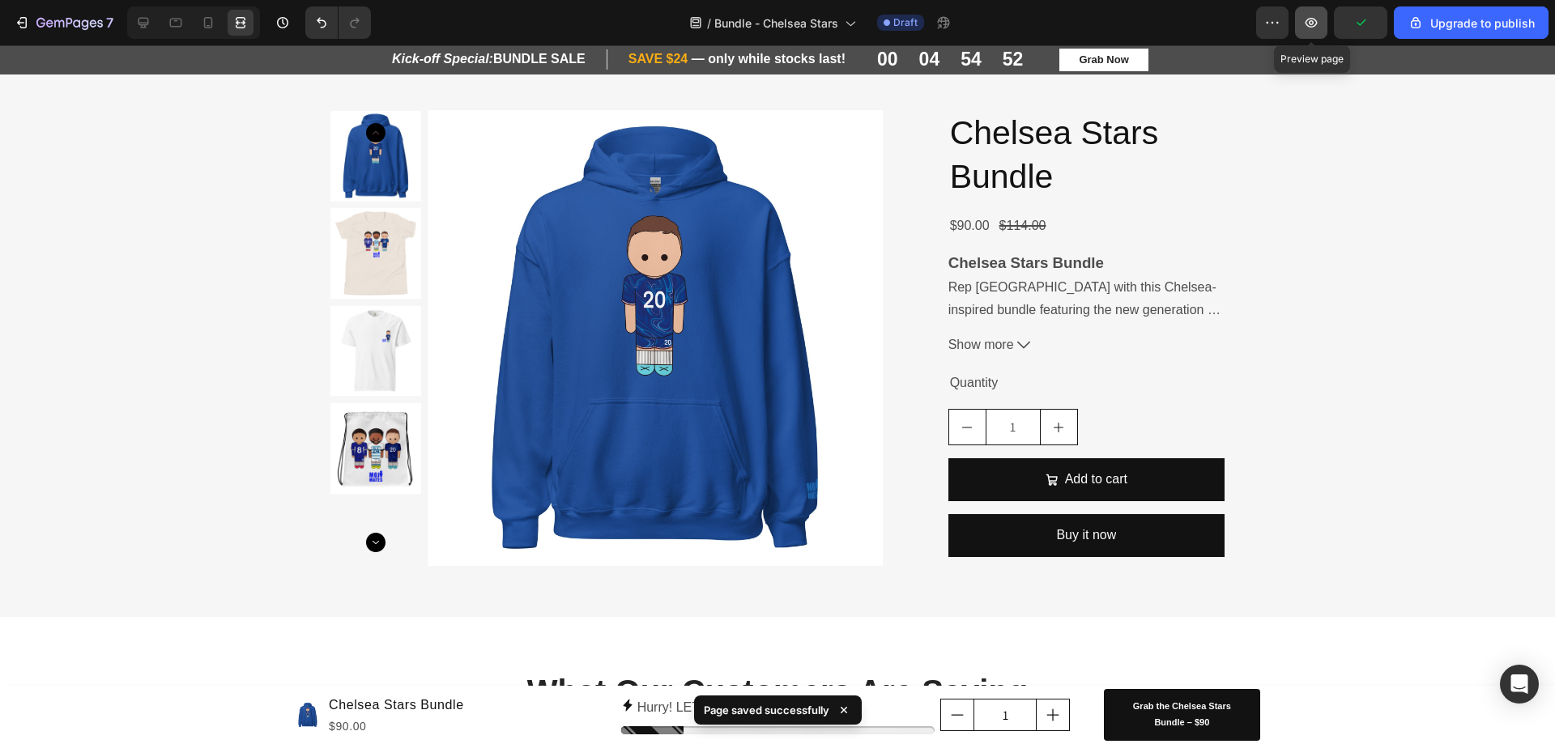
click at [1306, 32] on button "button" at bounding box center [1311, 22] width 32 height 32
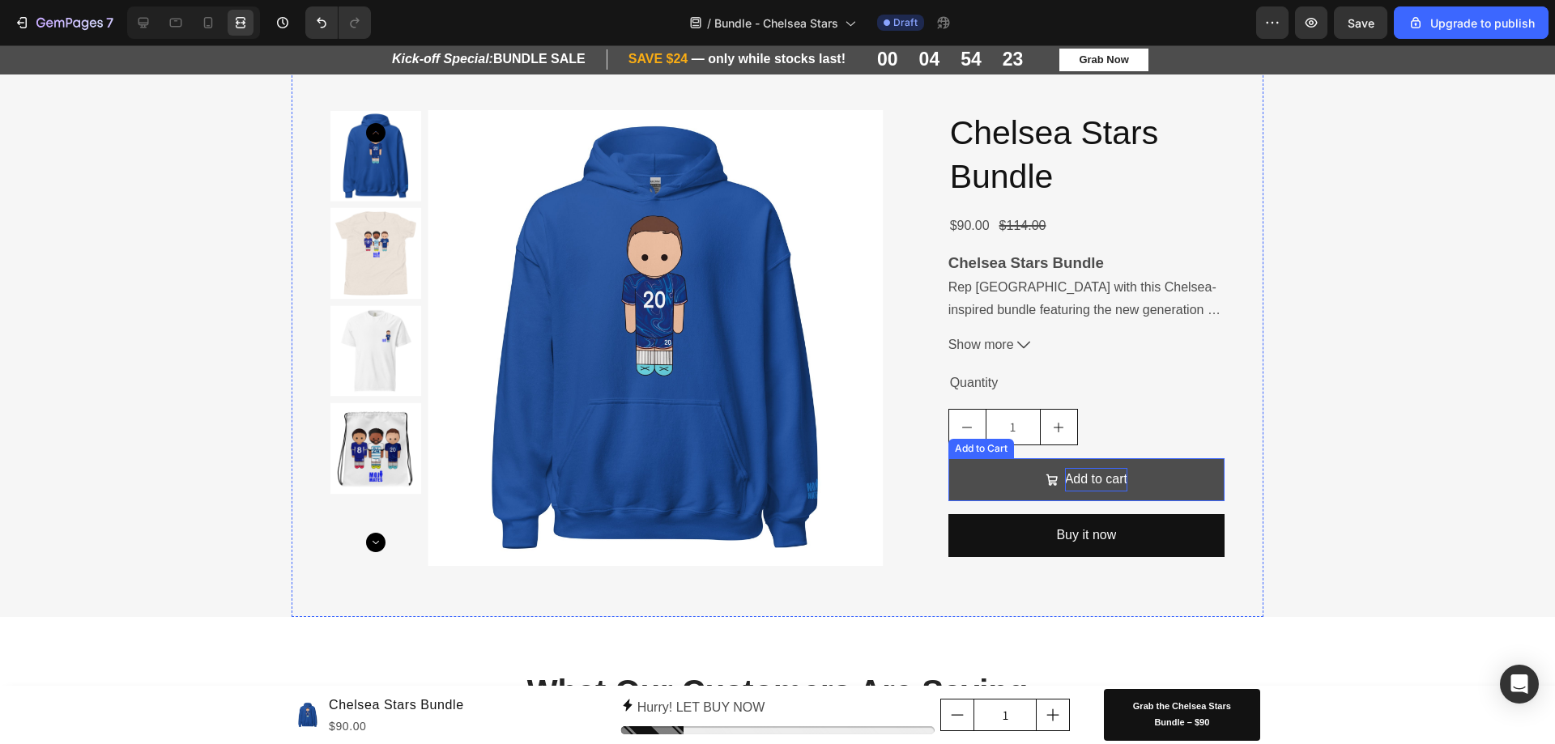
click at [1086, 489] on div "Add to cart" at bounding box center [1096, 479] width 62 height 23
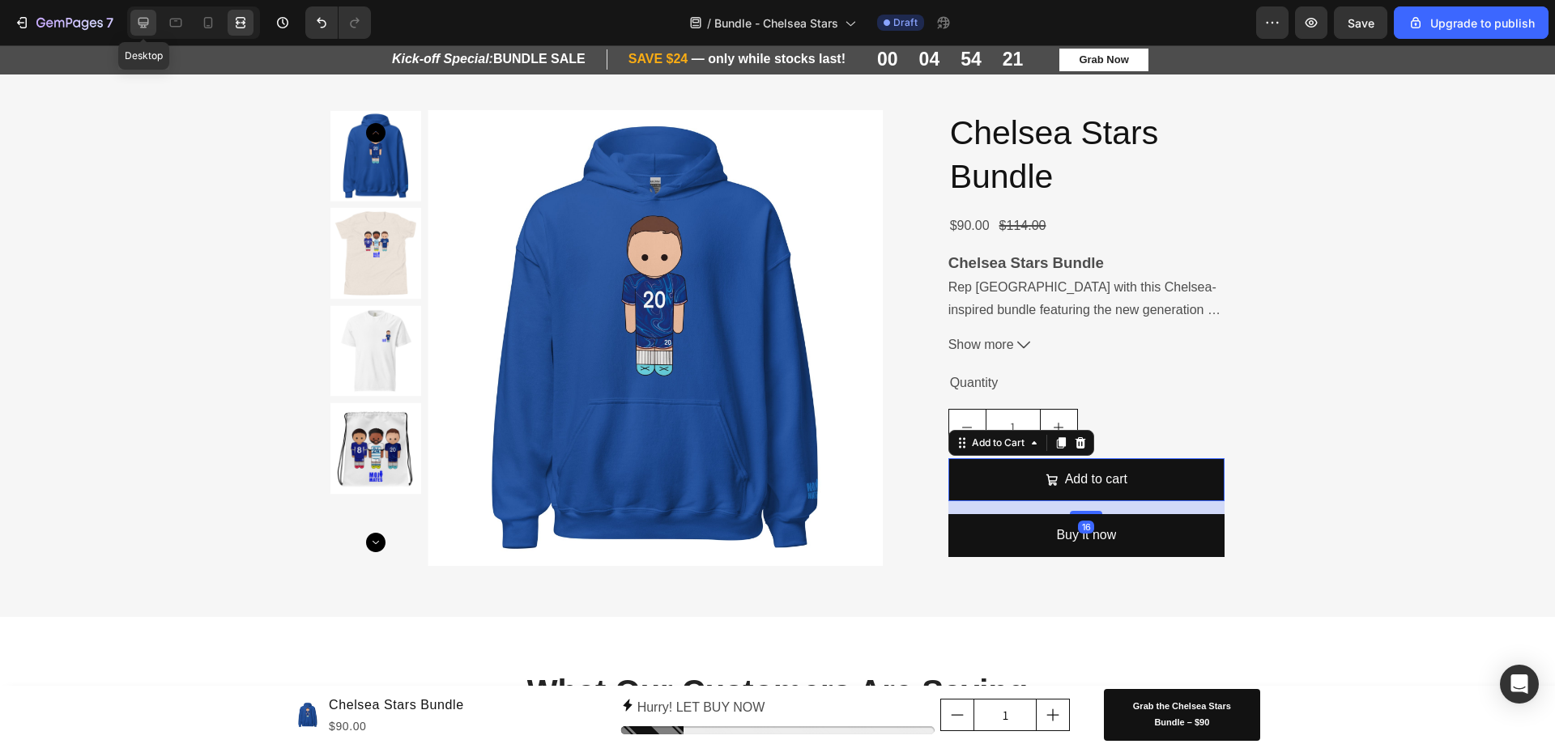
click at [138, 23] on icon at bounding box center [143, 23] width 16 height 16
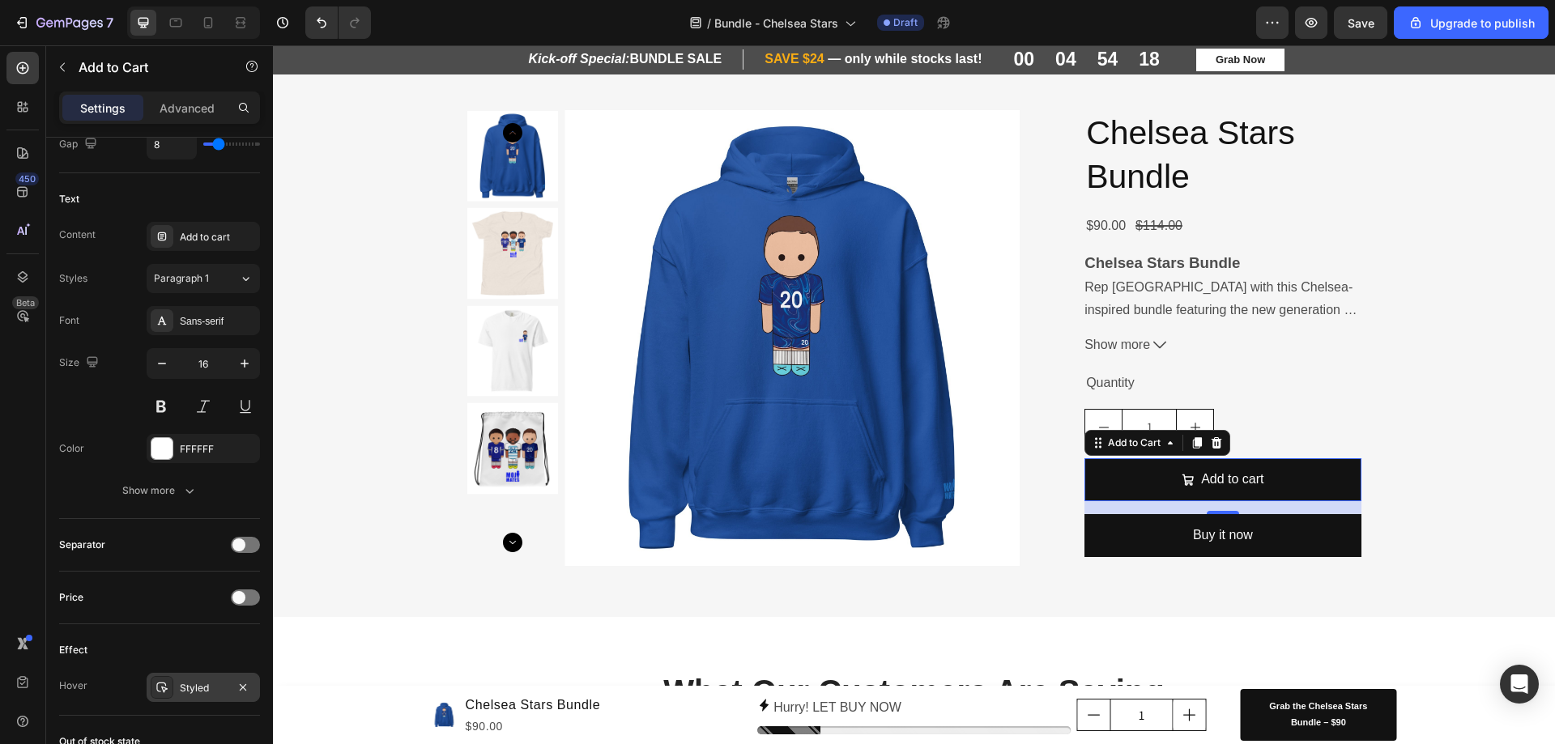
scroll to position [1211, 0]
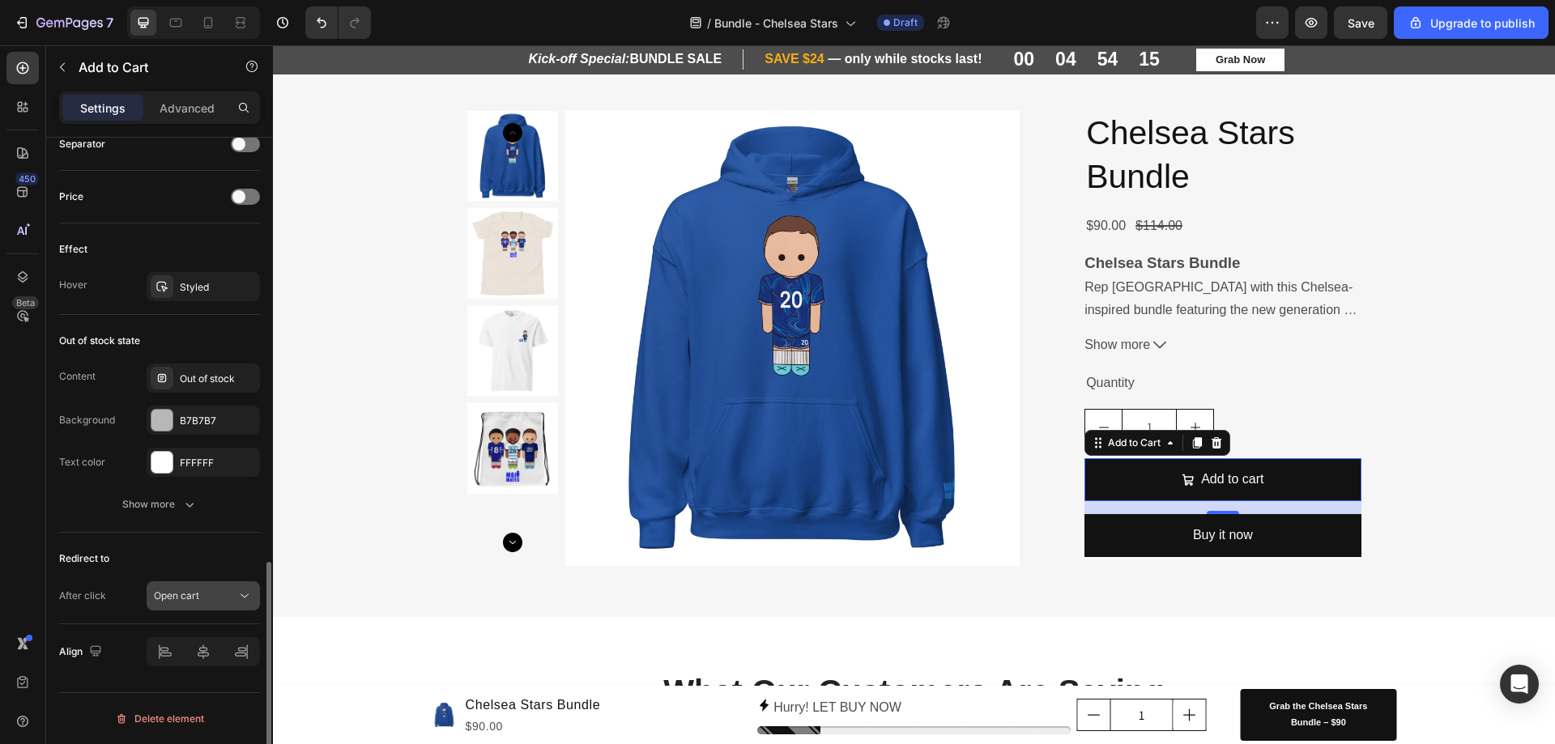
click at [242, 603] on icon at bounding box center [244, 596] width 16 height 16
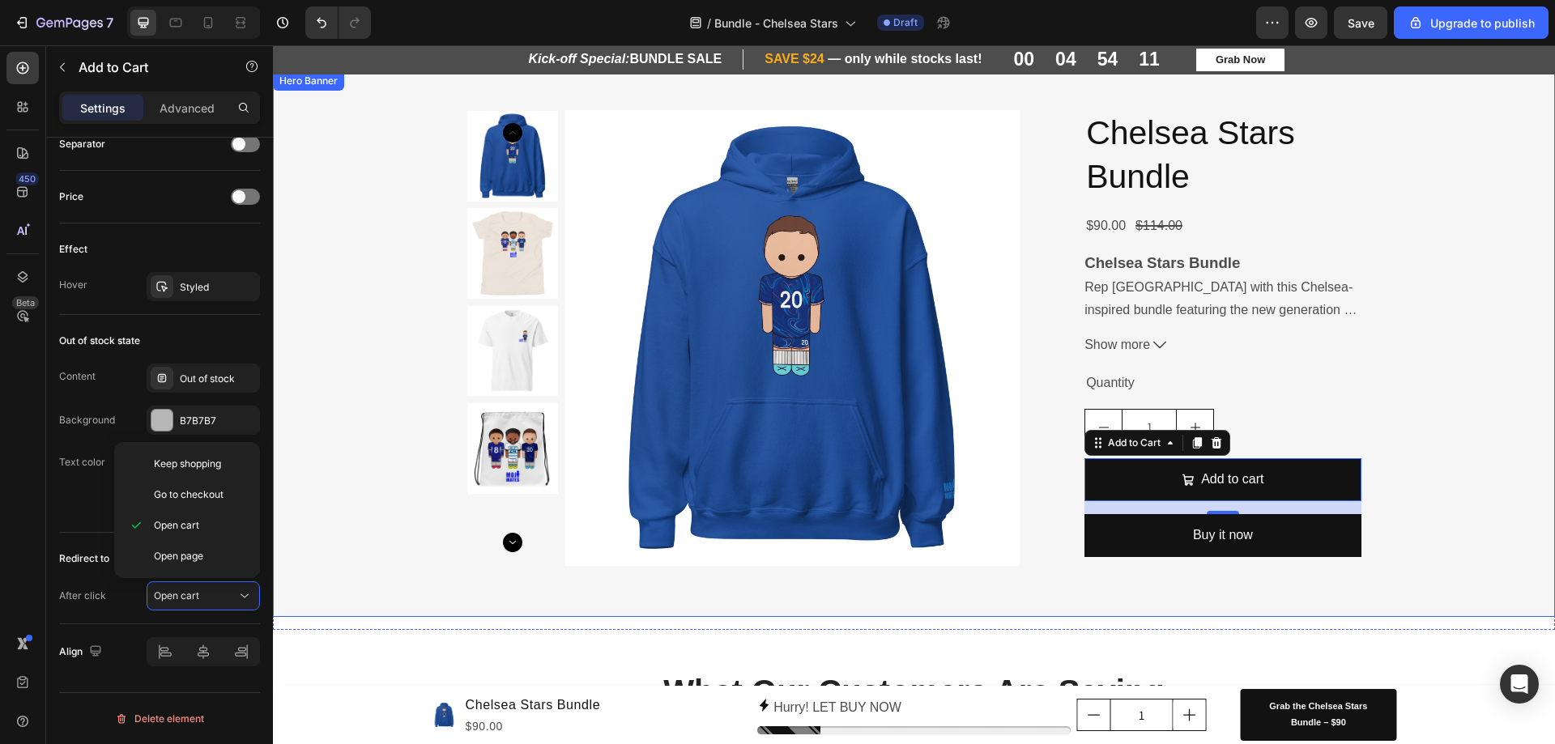
click at [392, 604] on div "Product Images Chelsea Stars Bundle Product Title $90.00 Product Price Product …" at bounding box center [914, 344] width 1282 height 546
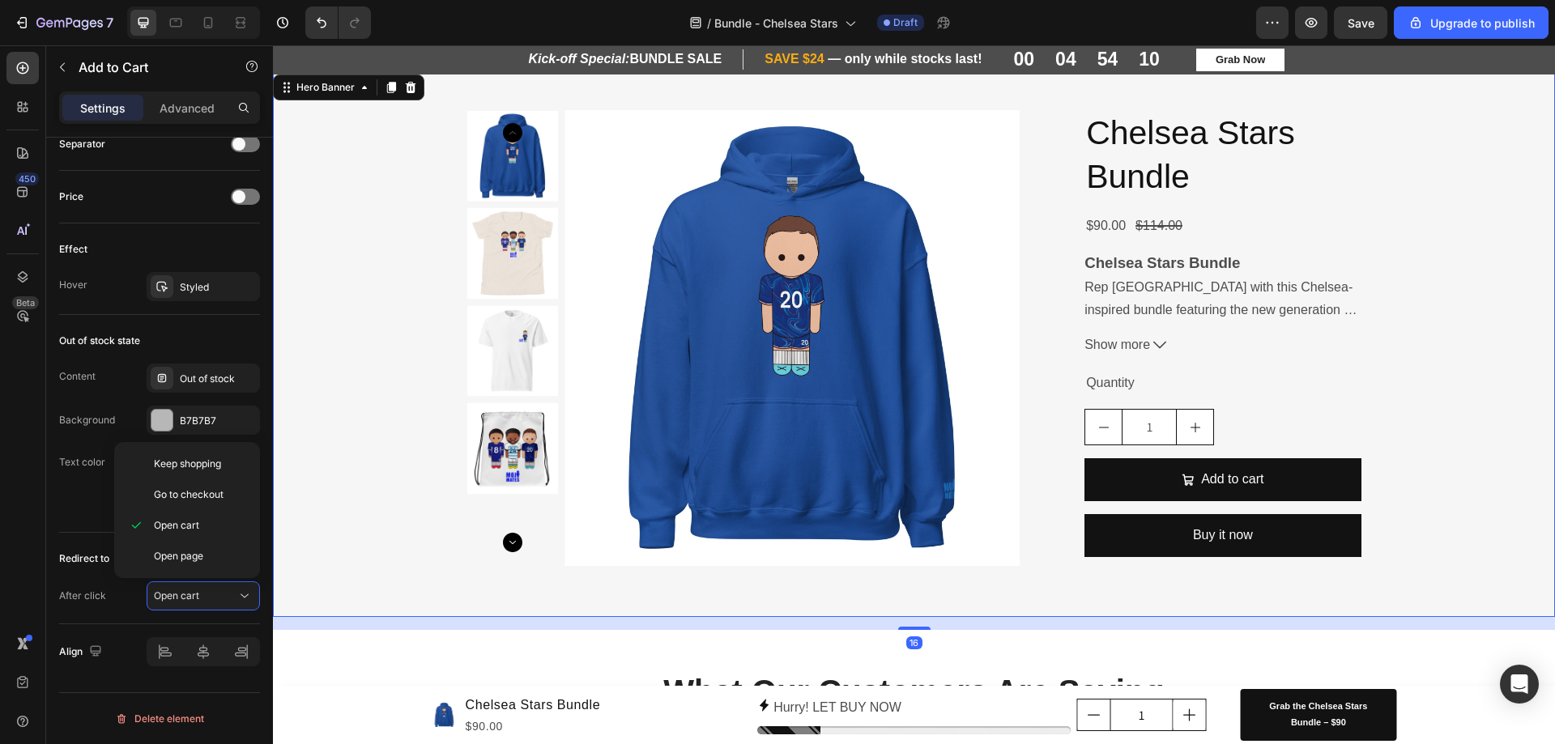
scroll to position [0, 0]
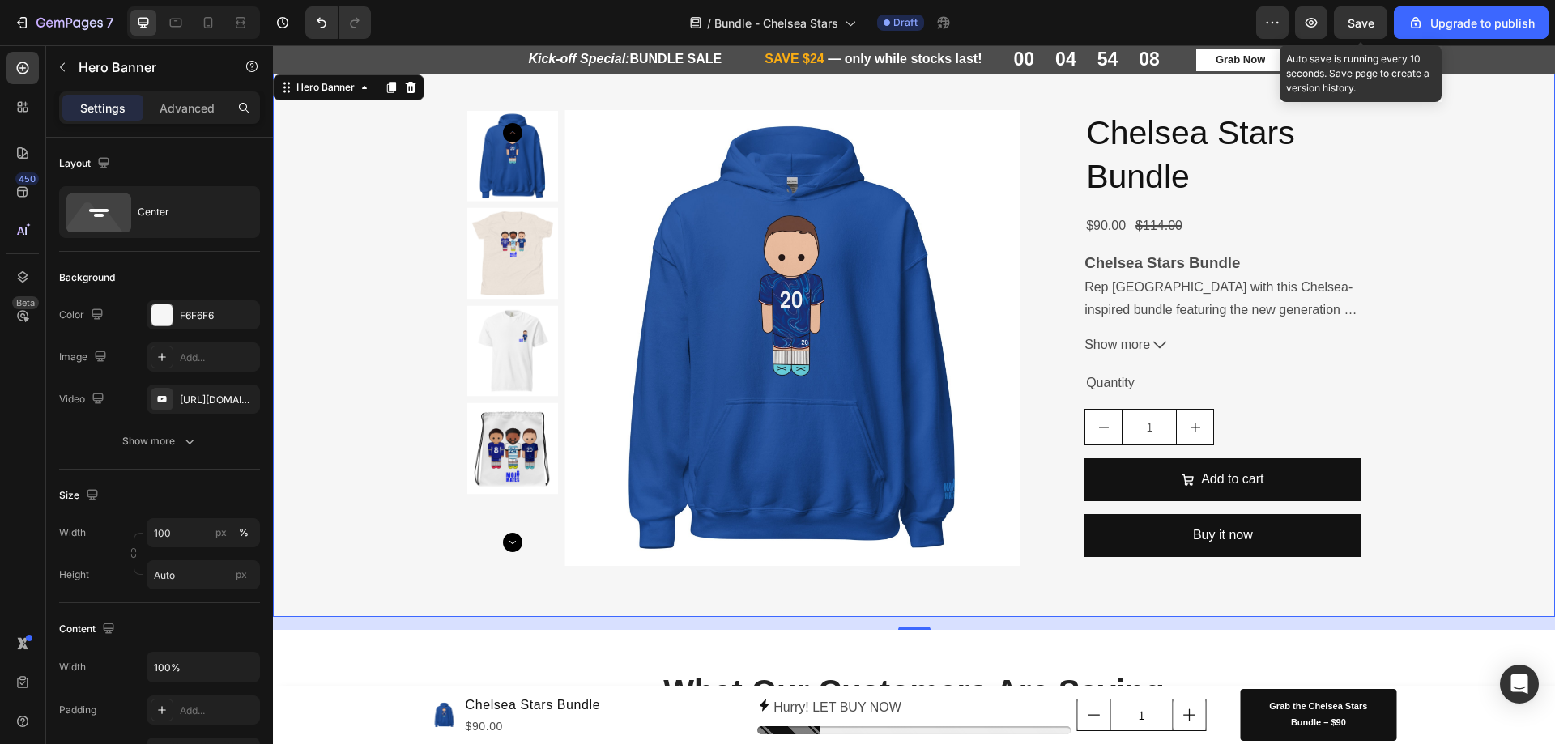
click at [1366, 21] on span "Save" at bounding box center [1360, 23] width 27 height 14
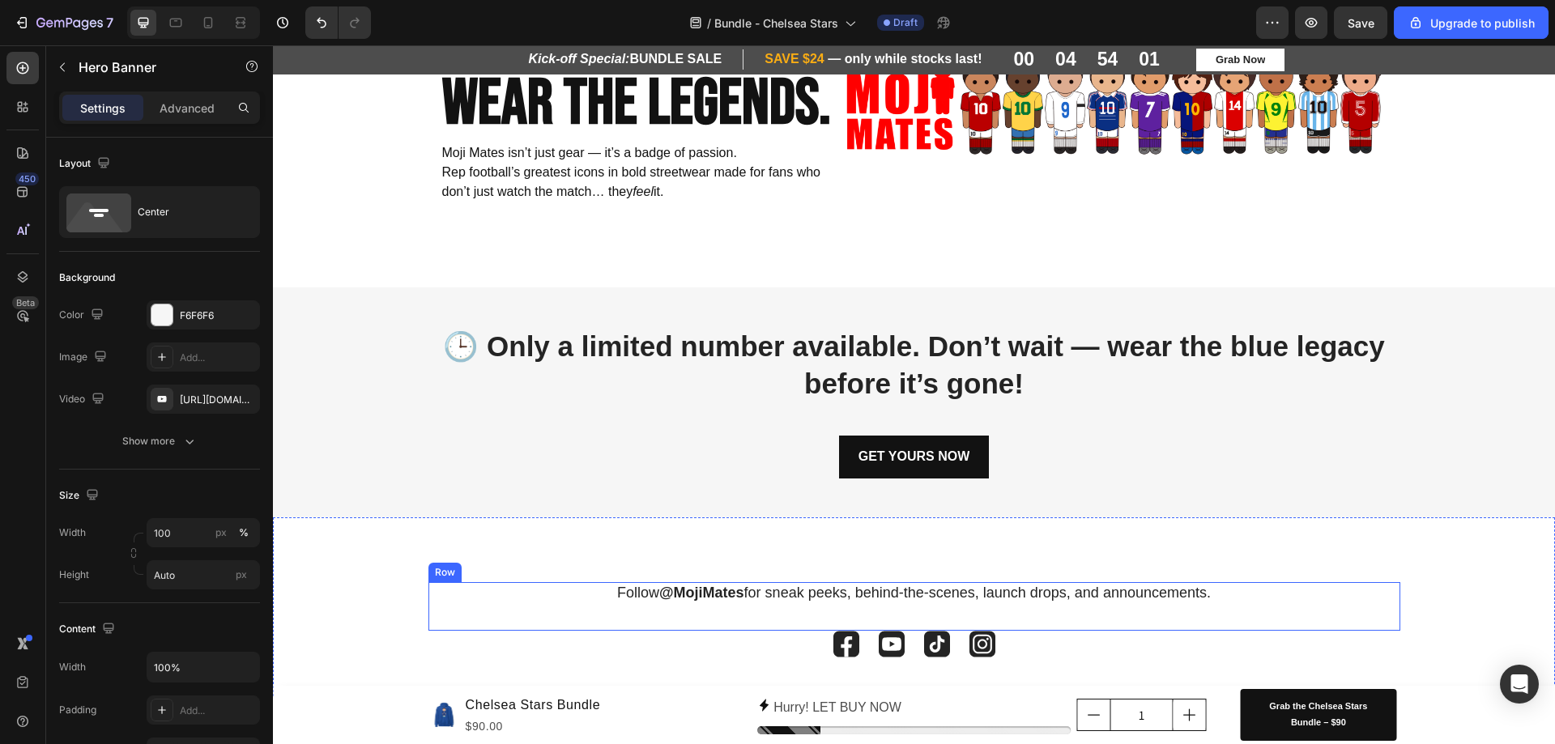
scroll to position [2640, 0]
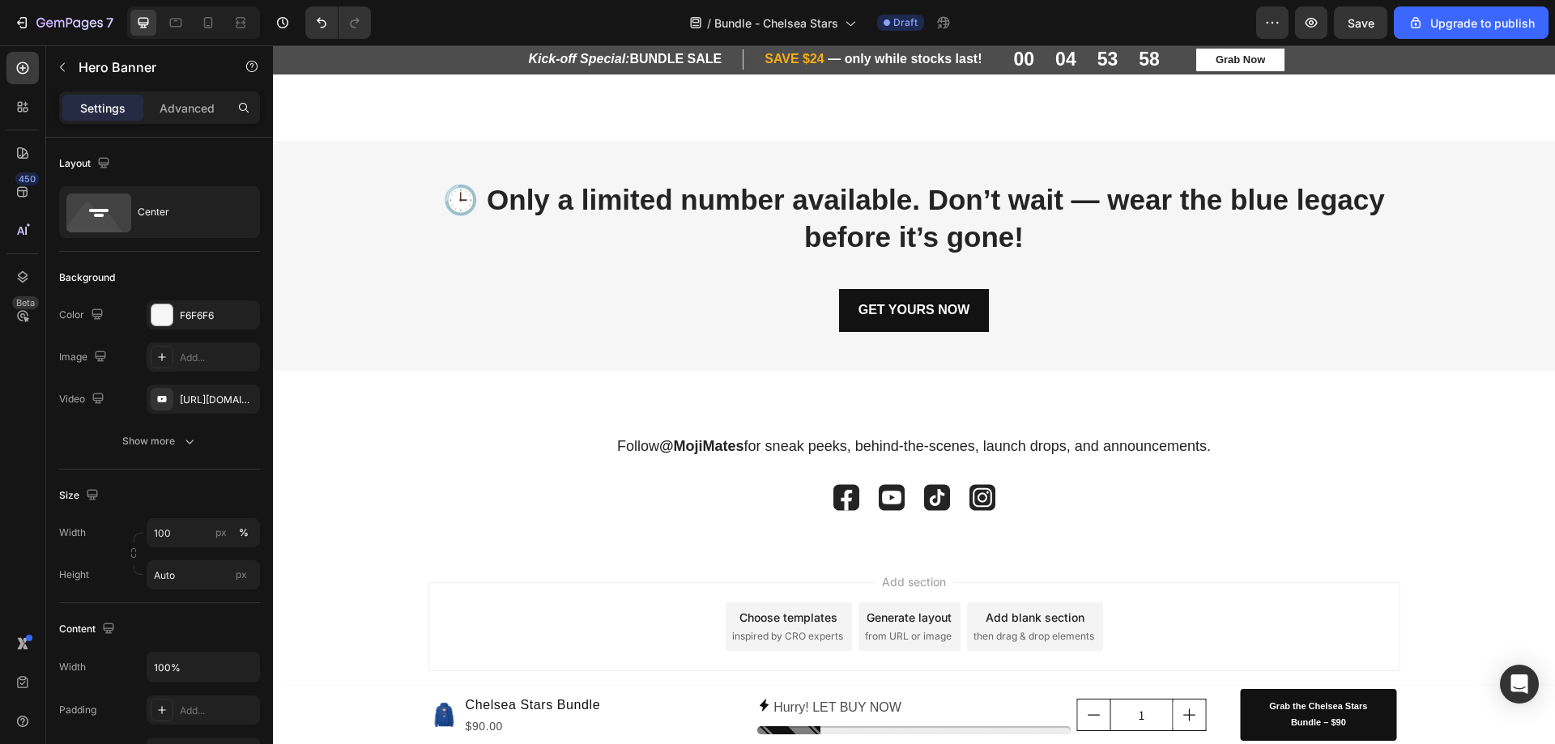
click at [177, 36] on div at bounding box center [193, 22] width 133 height 32
click at [179, 22] on icon at bounding box center [176, 23] width 16 height 16
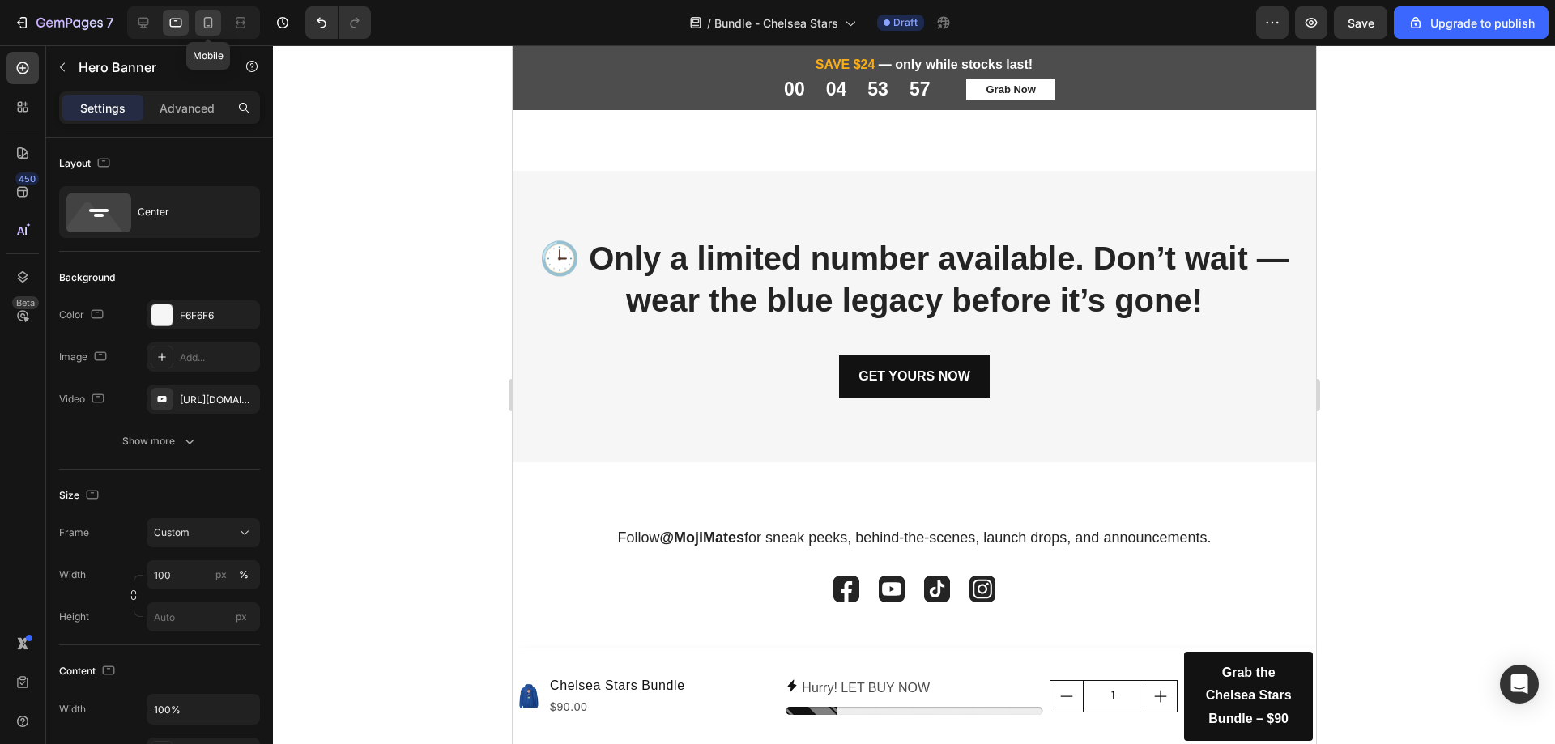
click at [207, 30] on icon at bounding box center [208, 23] width 16 height 16
type input "Auto"
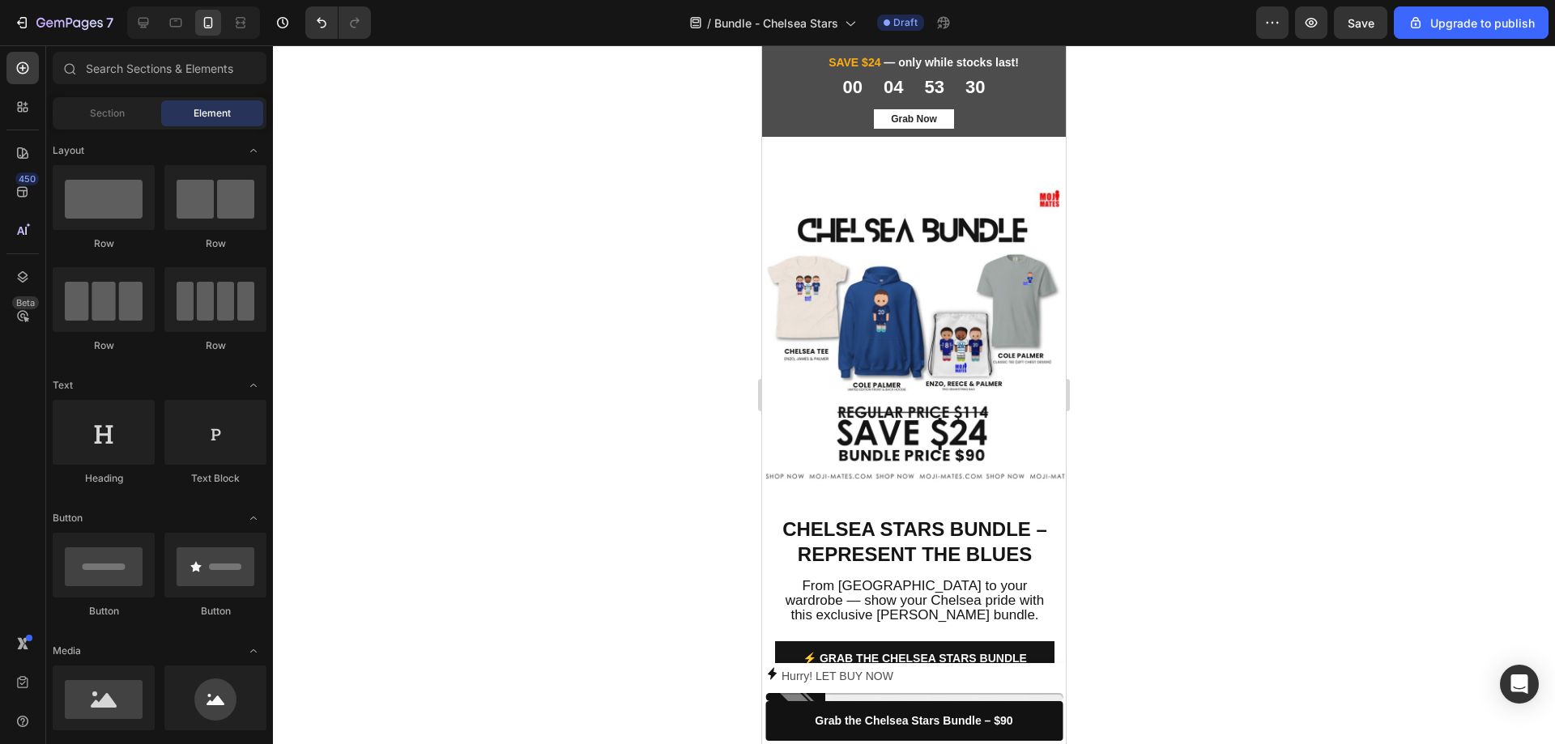
click at [1279, 424] on div at bounding box center [914, 394] width 1282 height 699
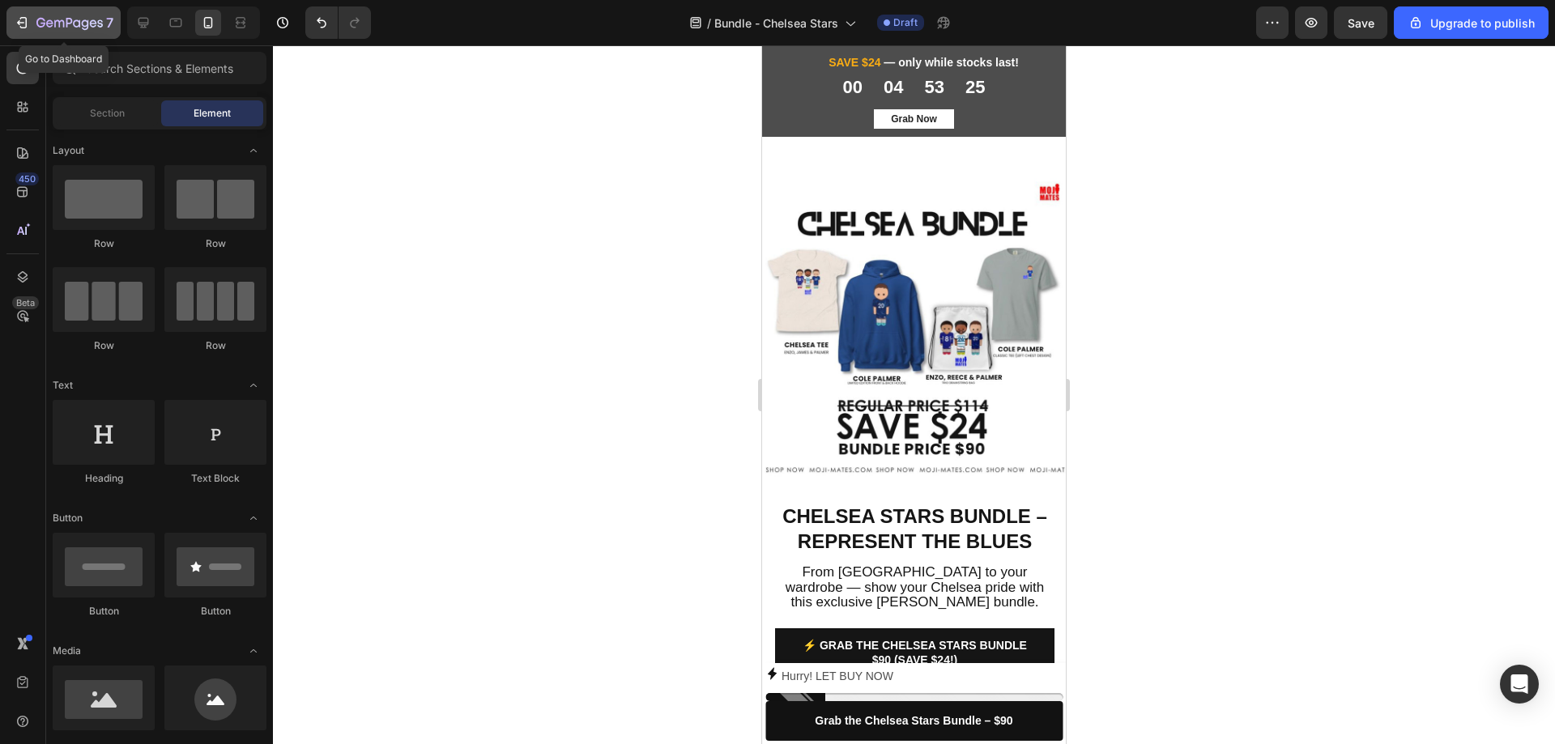
click at [67, 34] on button "7" at bounding box center [63, 22] width 114 height 32
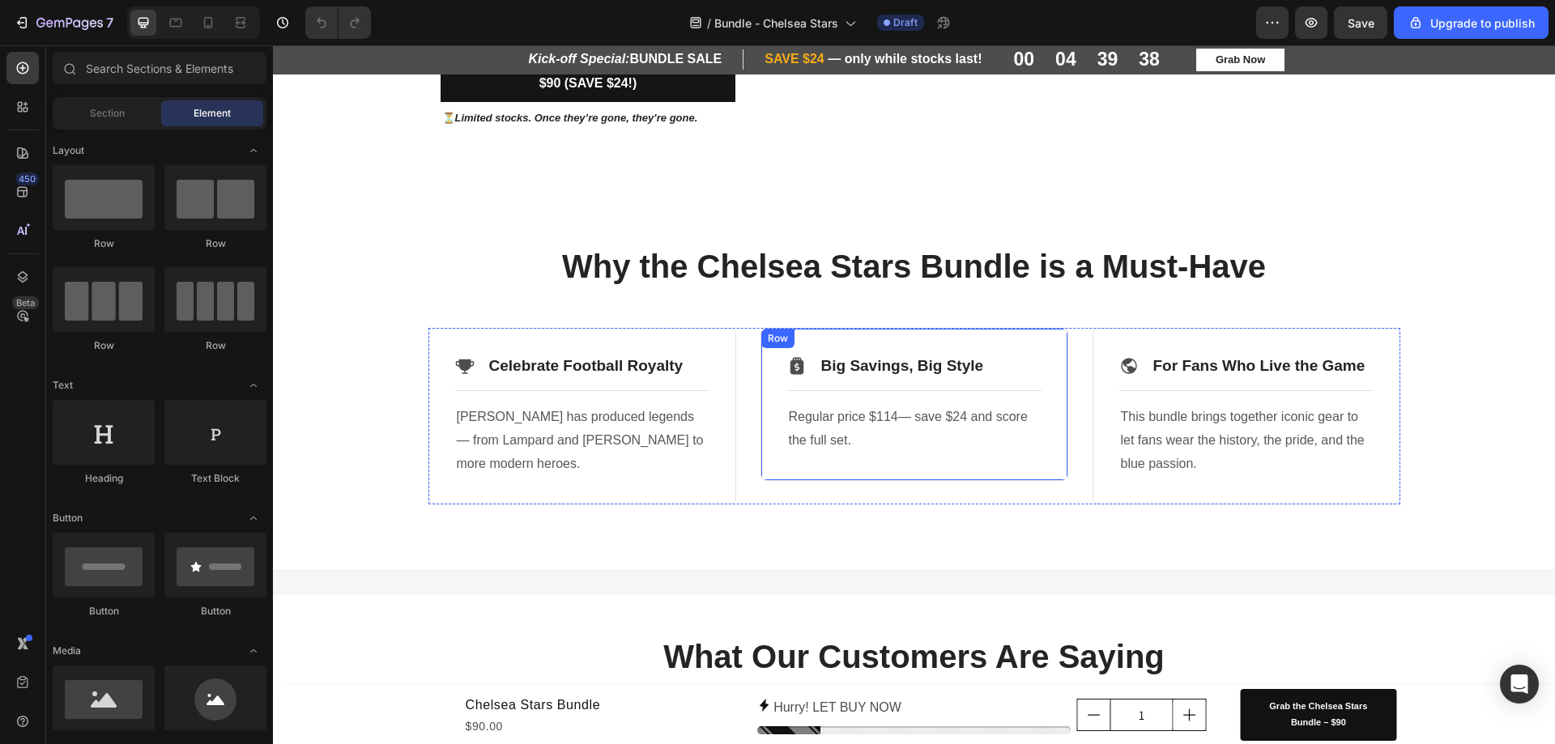
scroll to position [486, 0]
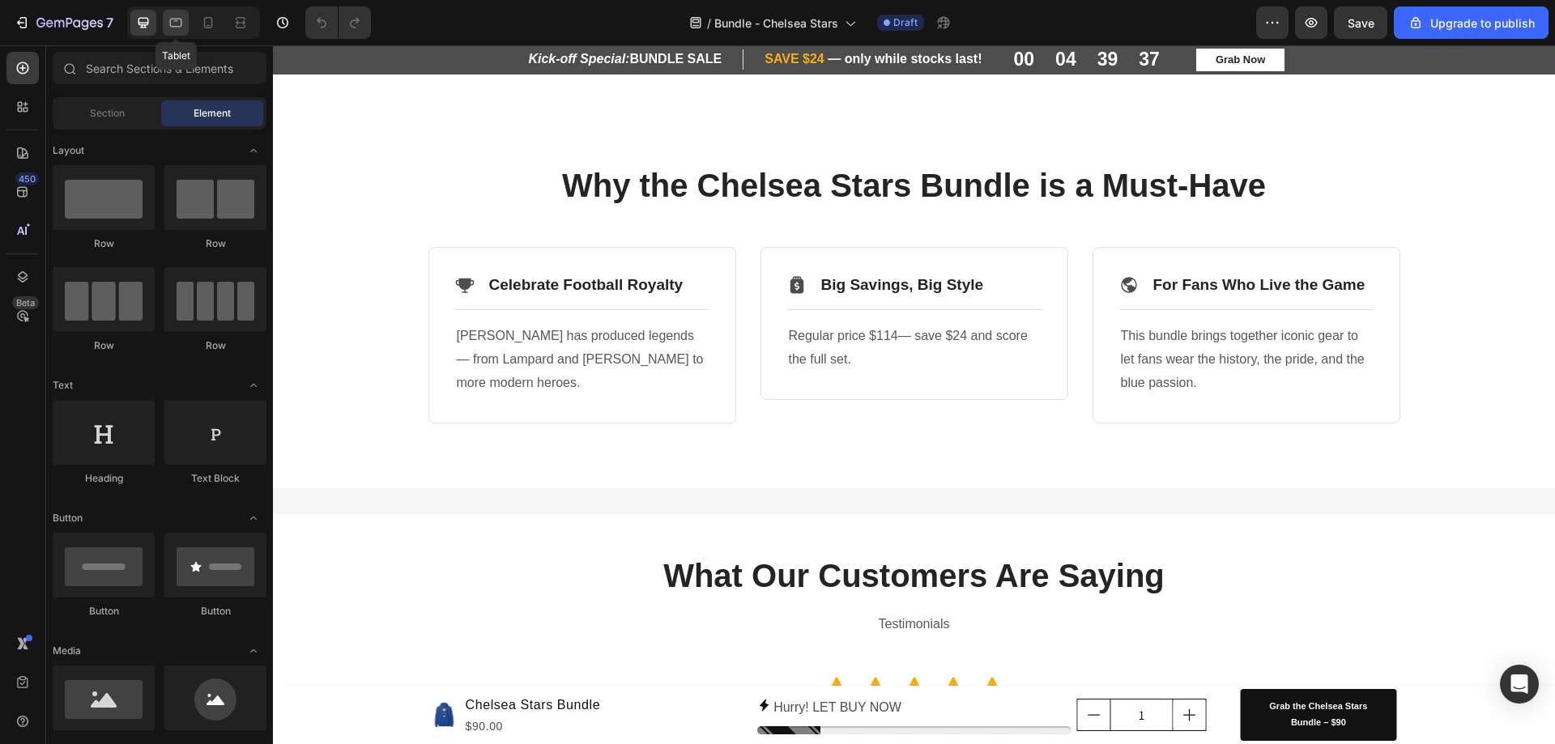
click at [181, 26] on icon at bounding box center [176, 23] width 12 height 9
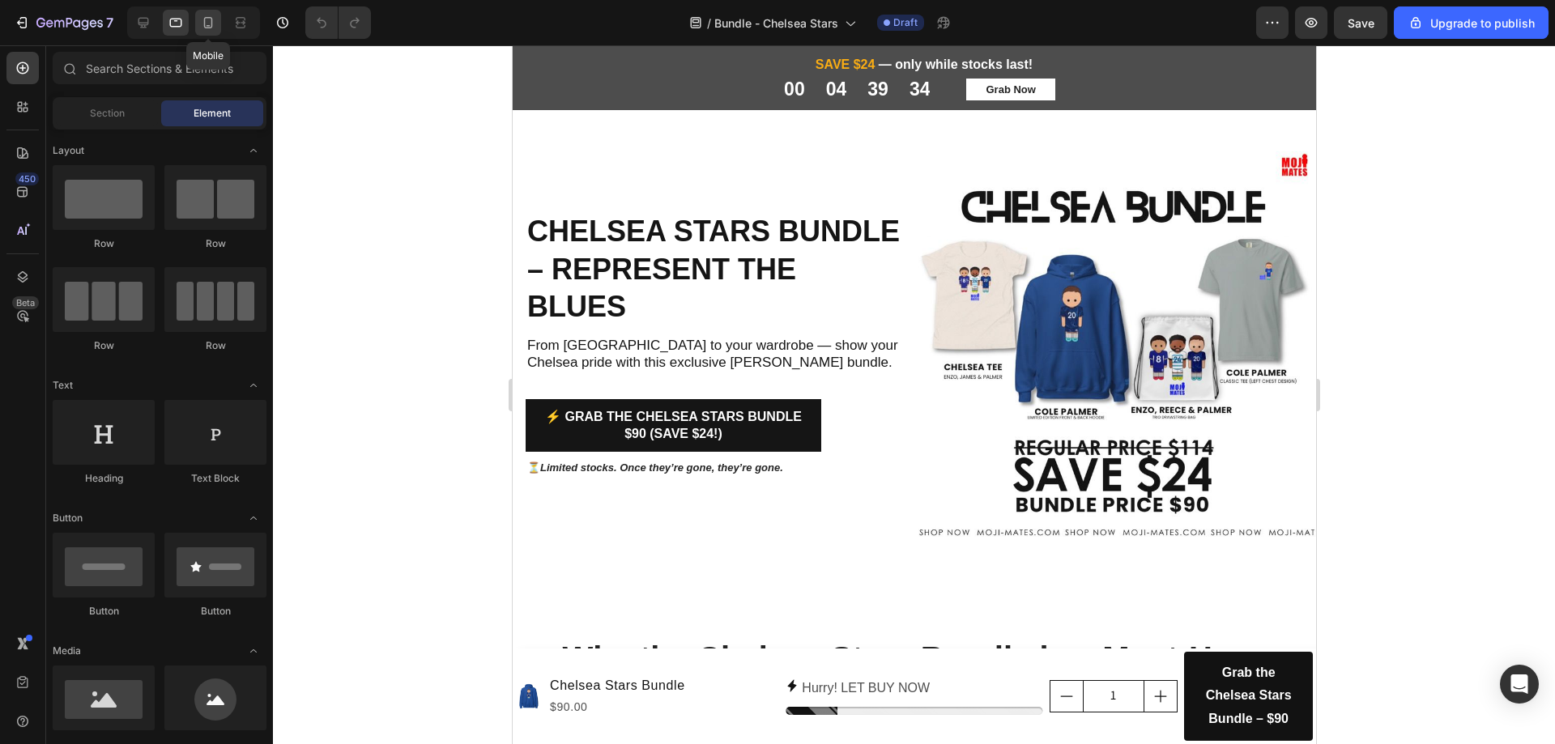
click at [206, 19] on icon at bounding box center [208, 23] width 16 height 16
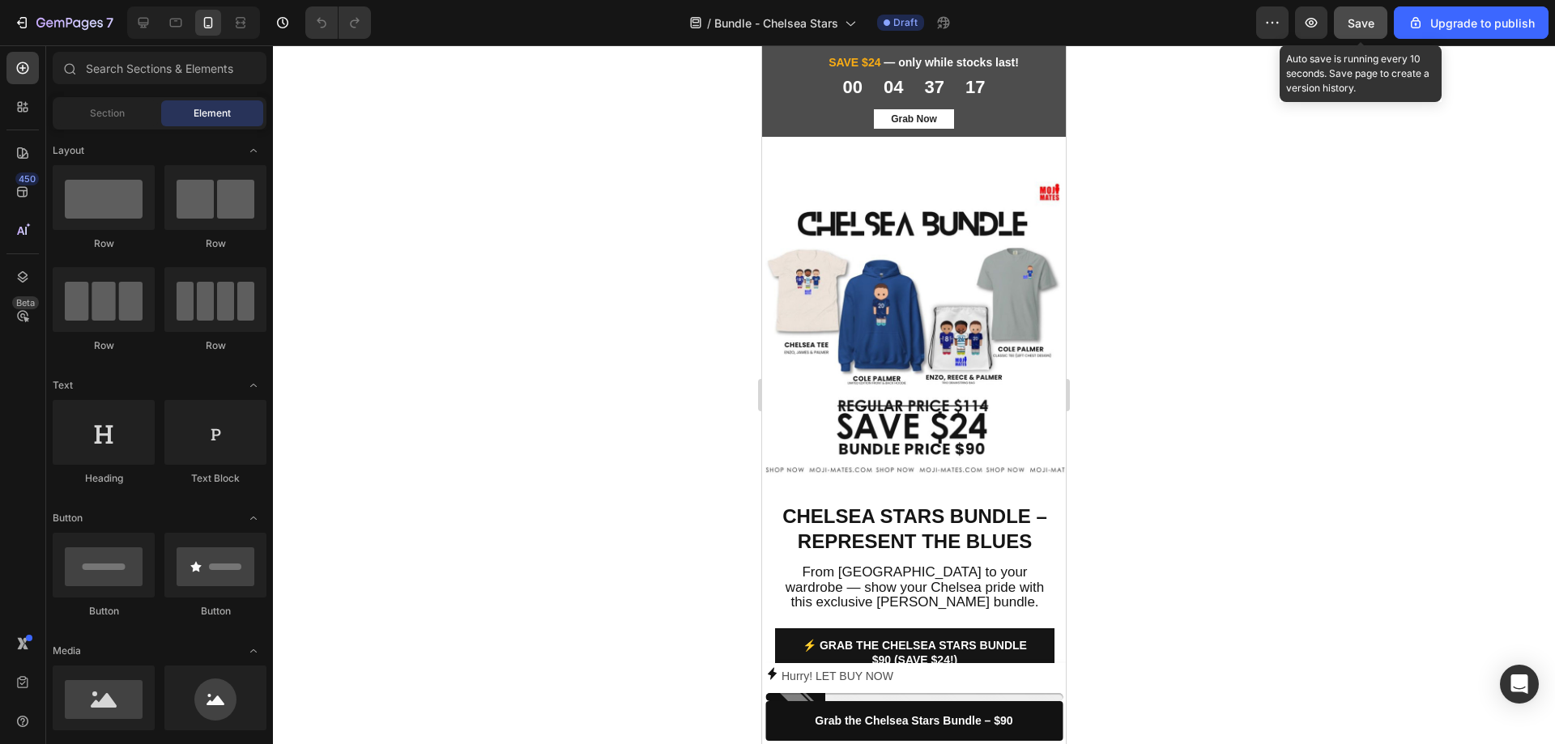
click at [1359, 27] on span "Save" at bounding box center [1360, 23] width 27 height 14
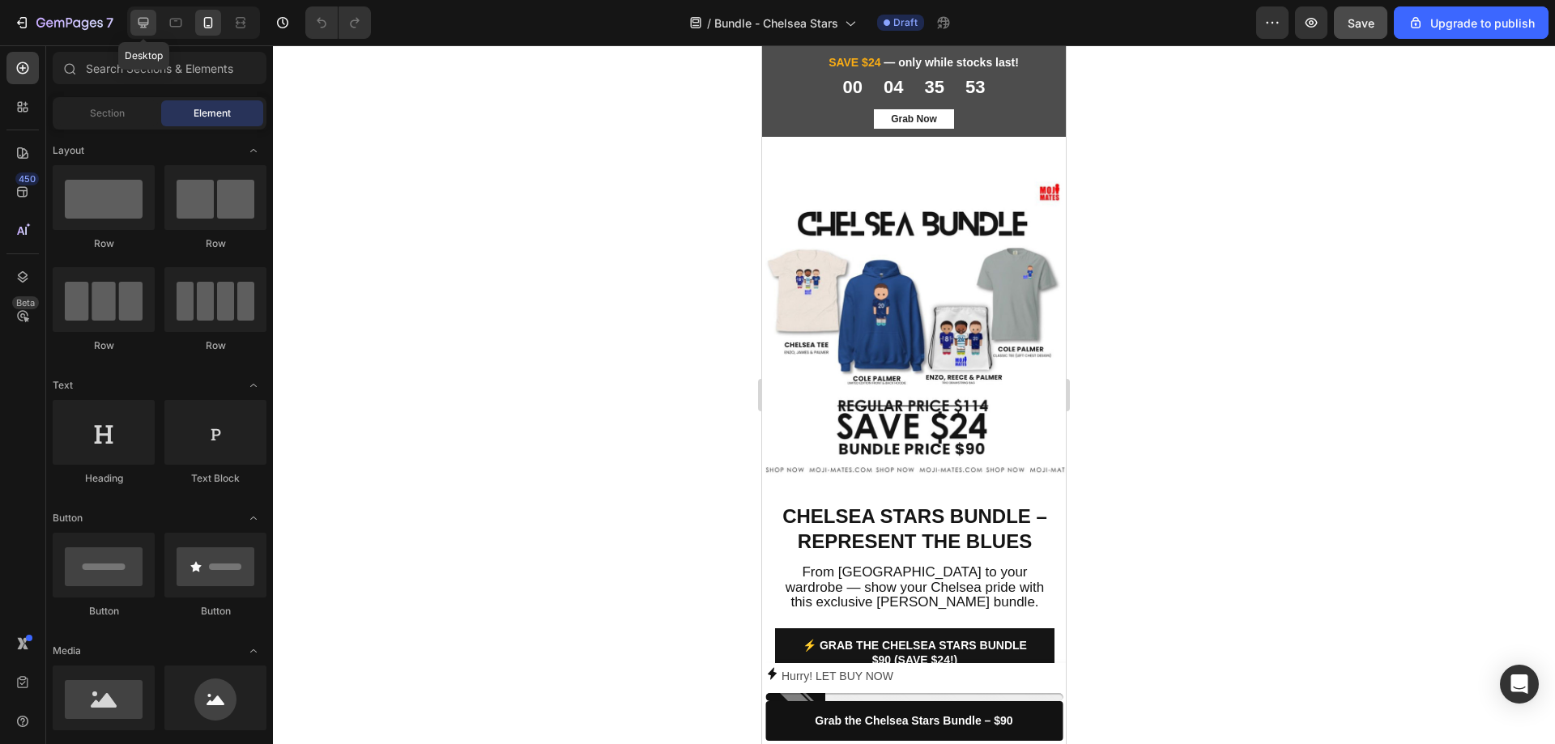
click at [143, 23] on icon at bounding box center [143, 23] width 11 height 11
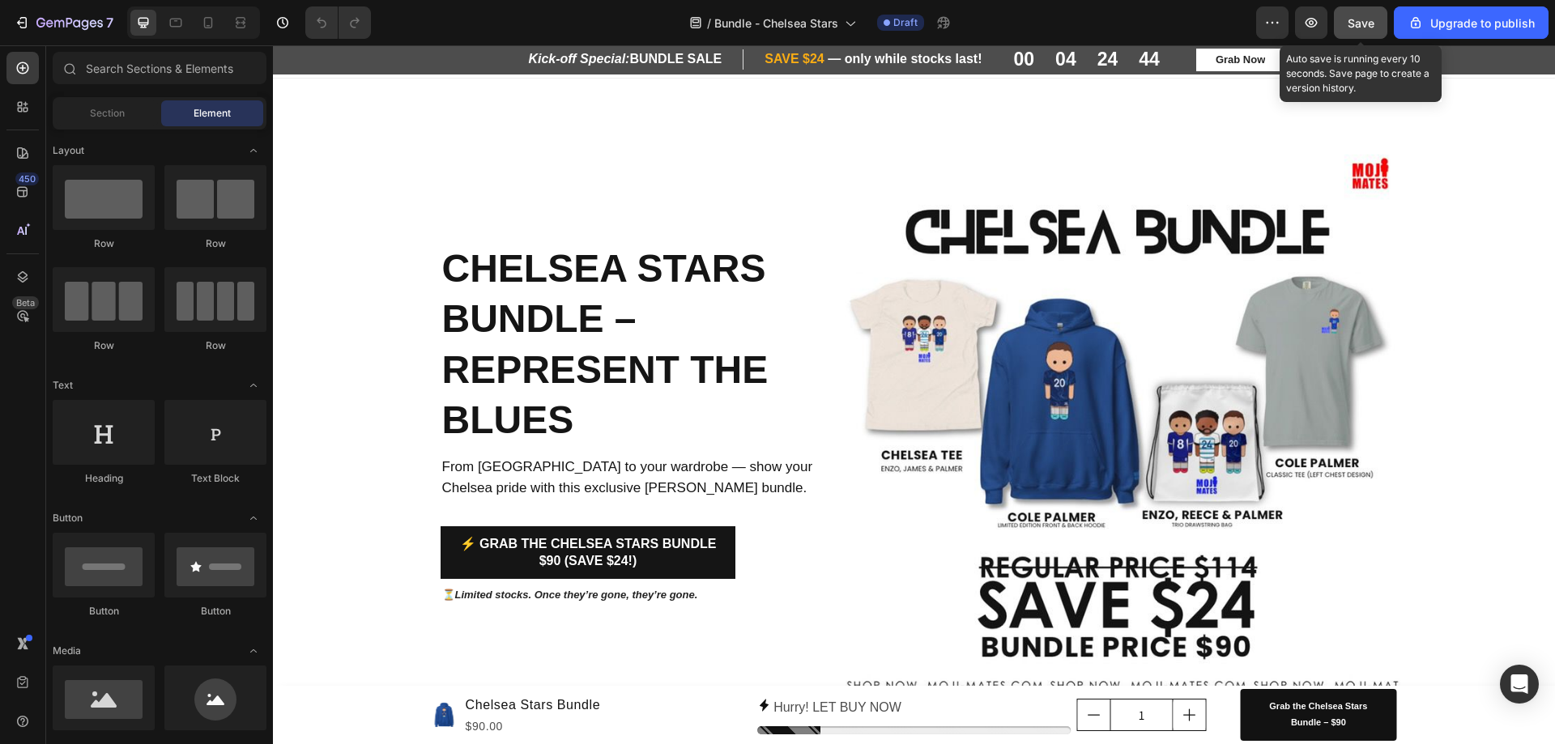
drag, startPoint x: 1359, startPoint y: 25, endPoint x: 790, endPoint y: 96, distance: 572.9
click at [1359, 25] on span "Save" at bounding box center [1360, 23] width 27 height 14
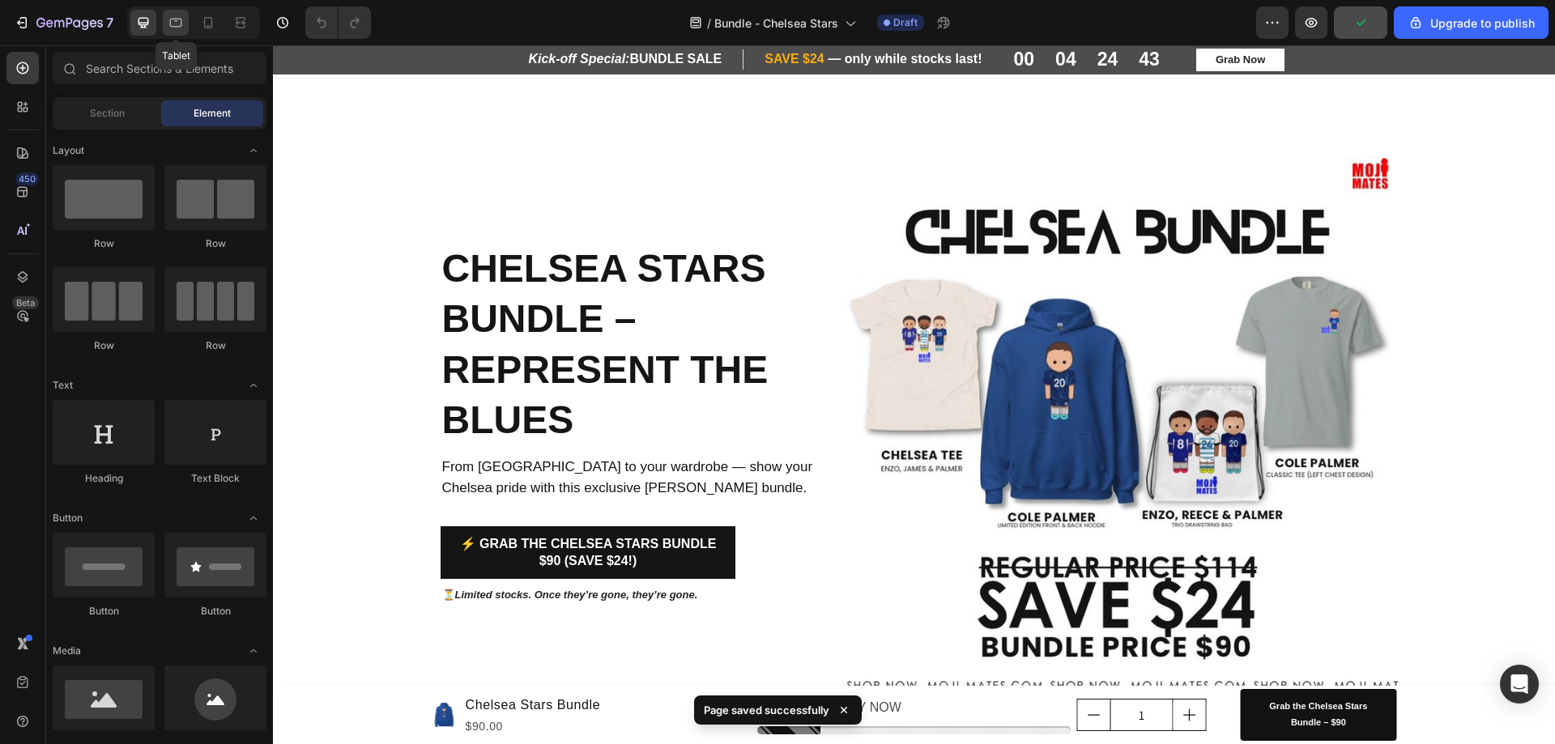
click at [186, 20] on div at bounding box center [176, 23] width 26 height 26
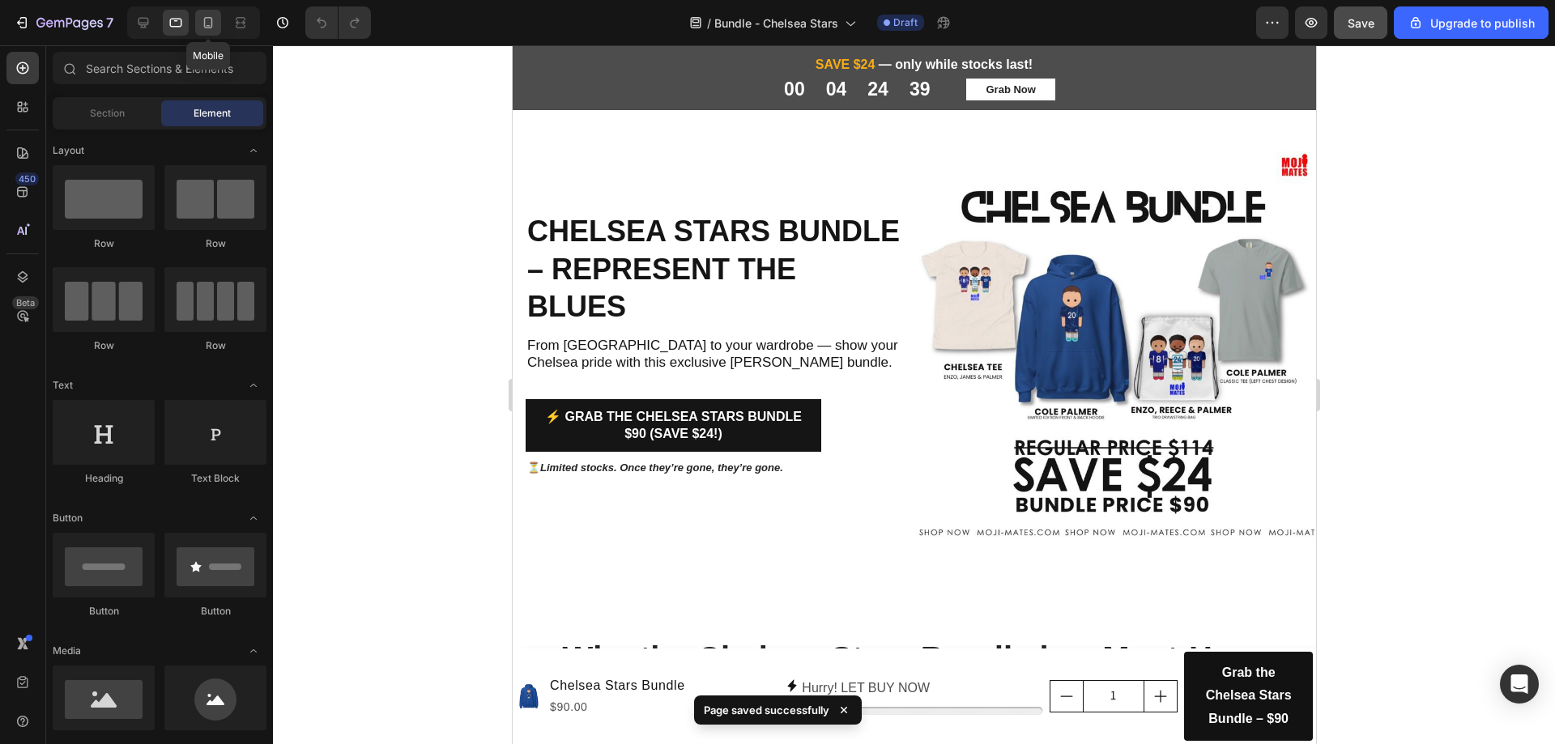
click at [219, 32] on div at bounding box center [208, 23] width 26 height 26
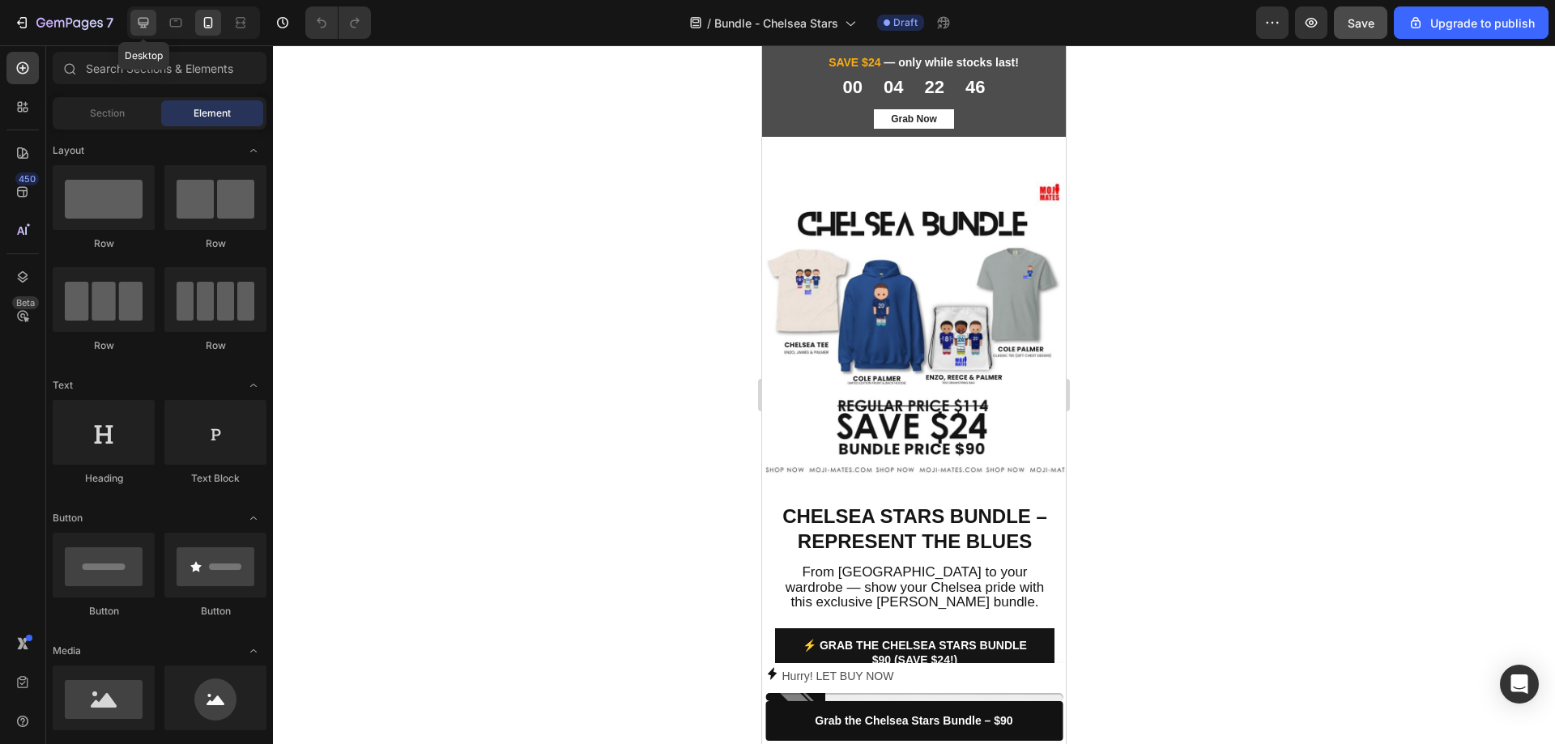
click at [146, 18] on icon at bounding box center [143, 23] width 11 height 11
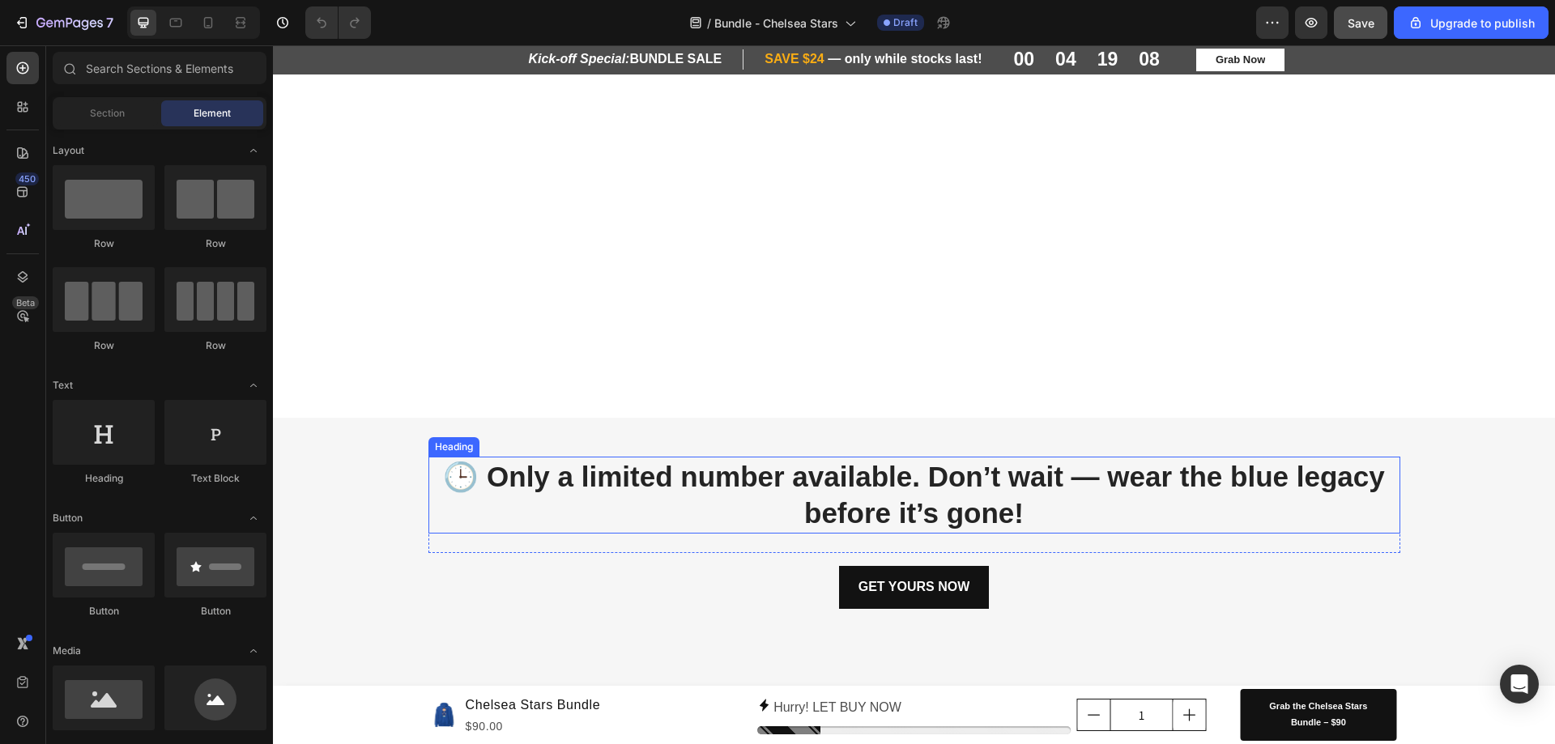
scroll to position [2539, 0]
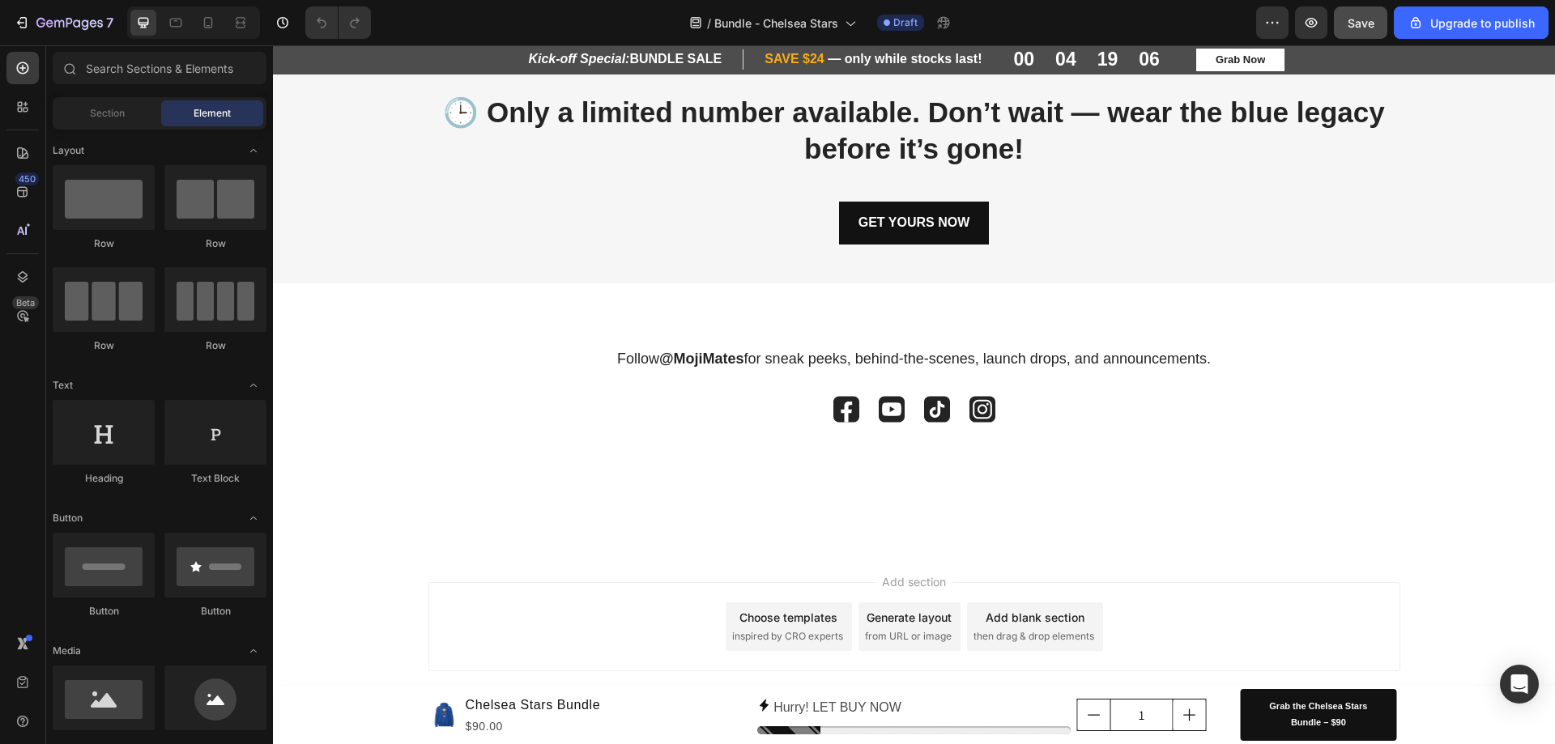
click at [786, 636] on span "inspired by CRO experts" at bounding box center [787, 636] width 111 height 15
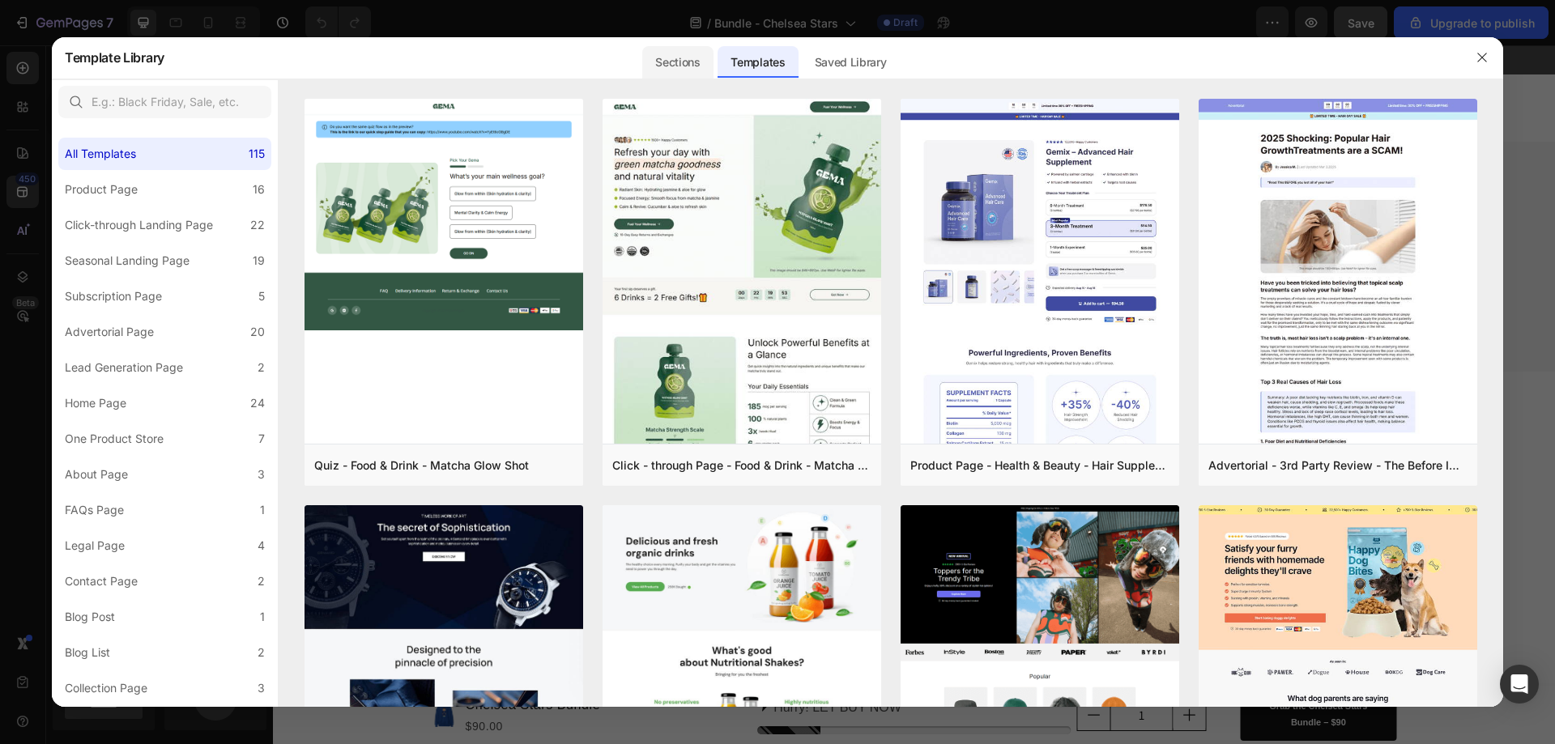
click at [670, 64] on div "Sections" at bounding box center [677, 62] width 70 height 32
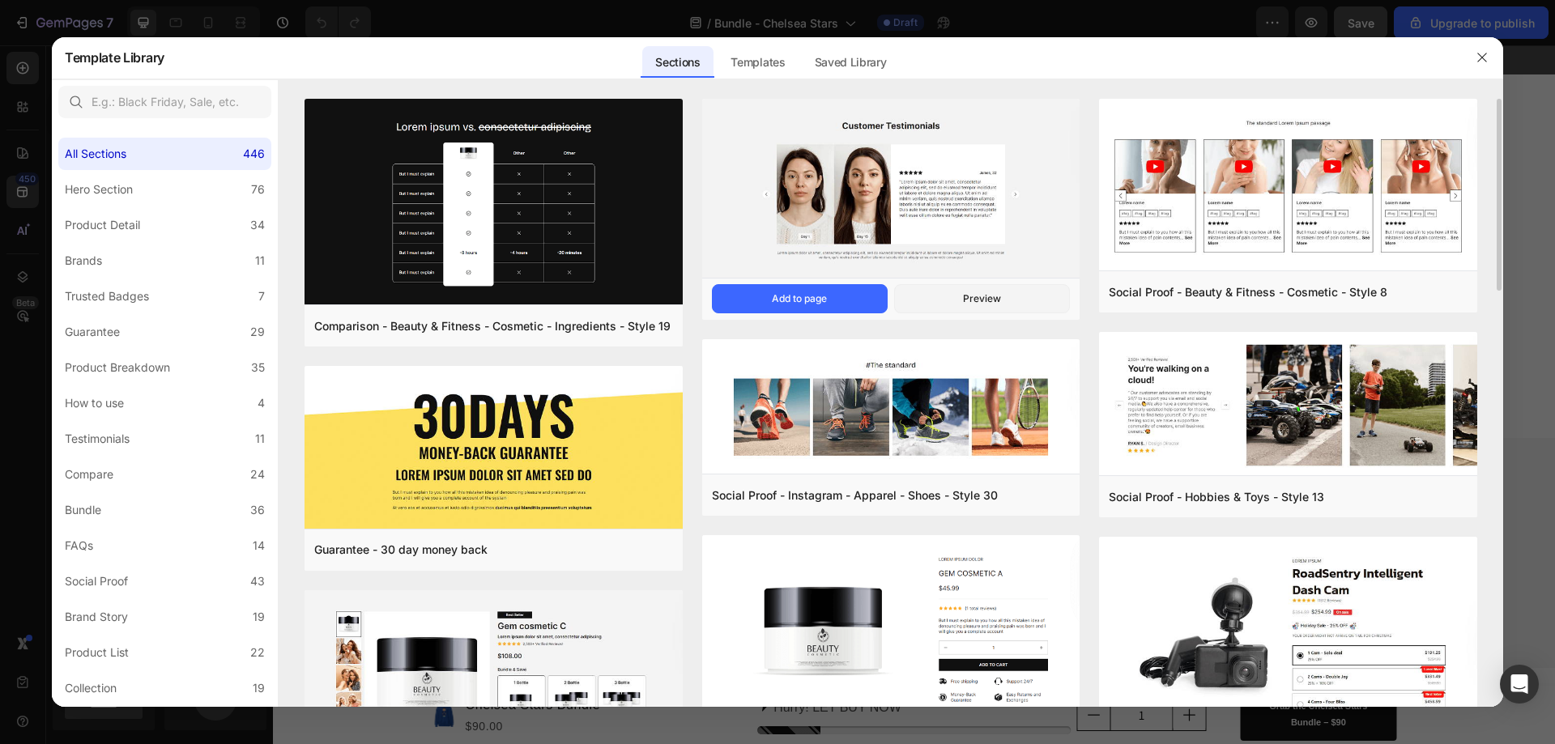
click at [929, 228] on img at bounding box center [891, 190] width 378 height 182
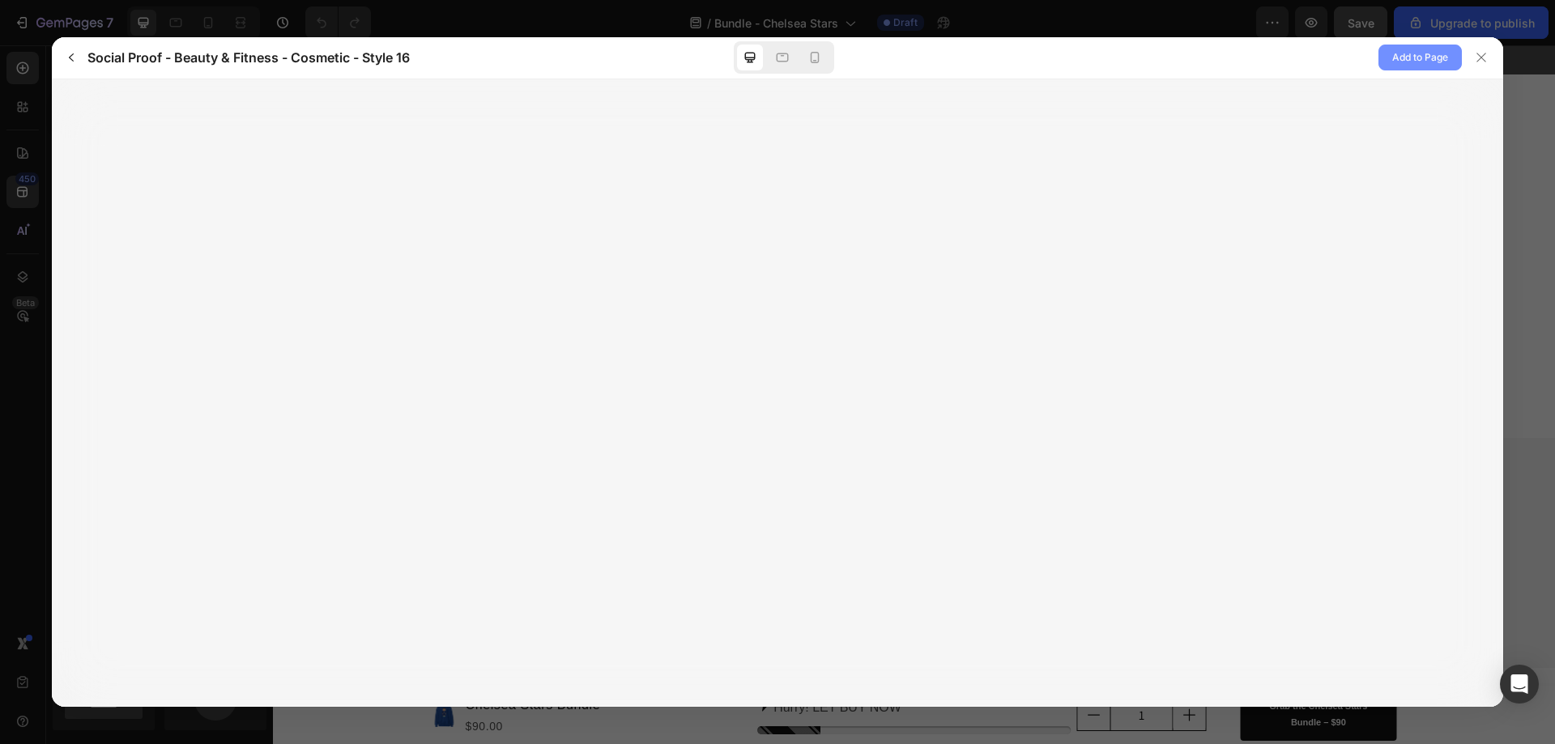
click at [1393, 57] on span "Add to Page" at bounding box center [1420, 57] width 56 height 19
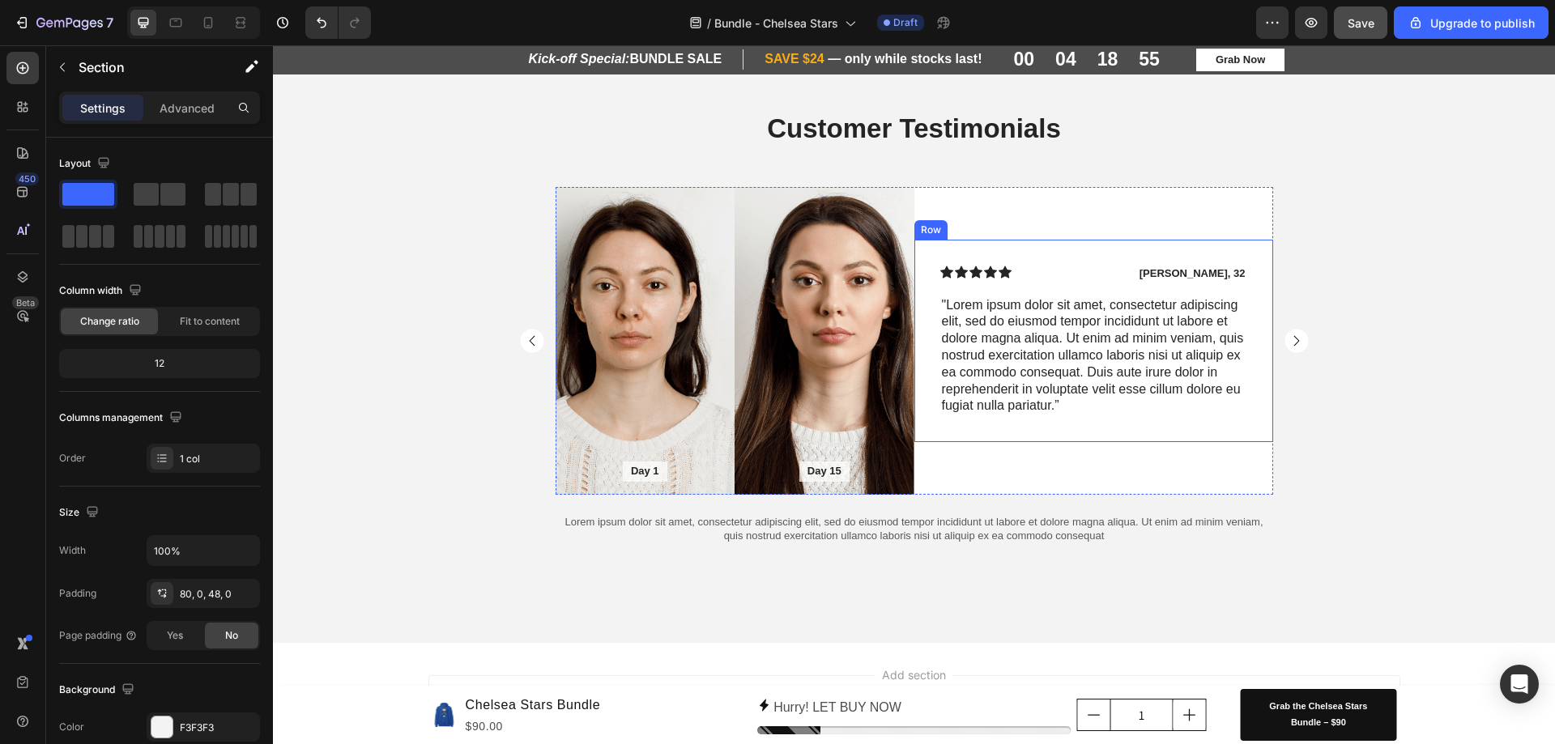
scroll to position [2931, 0]
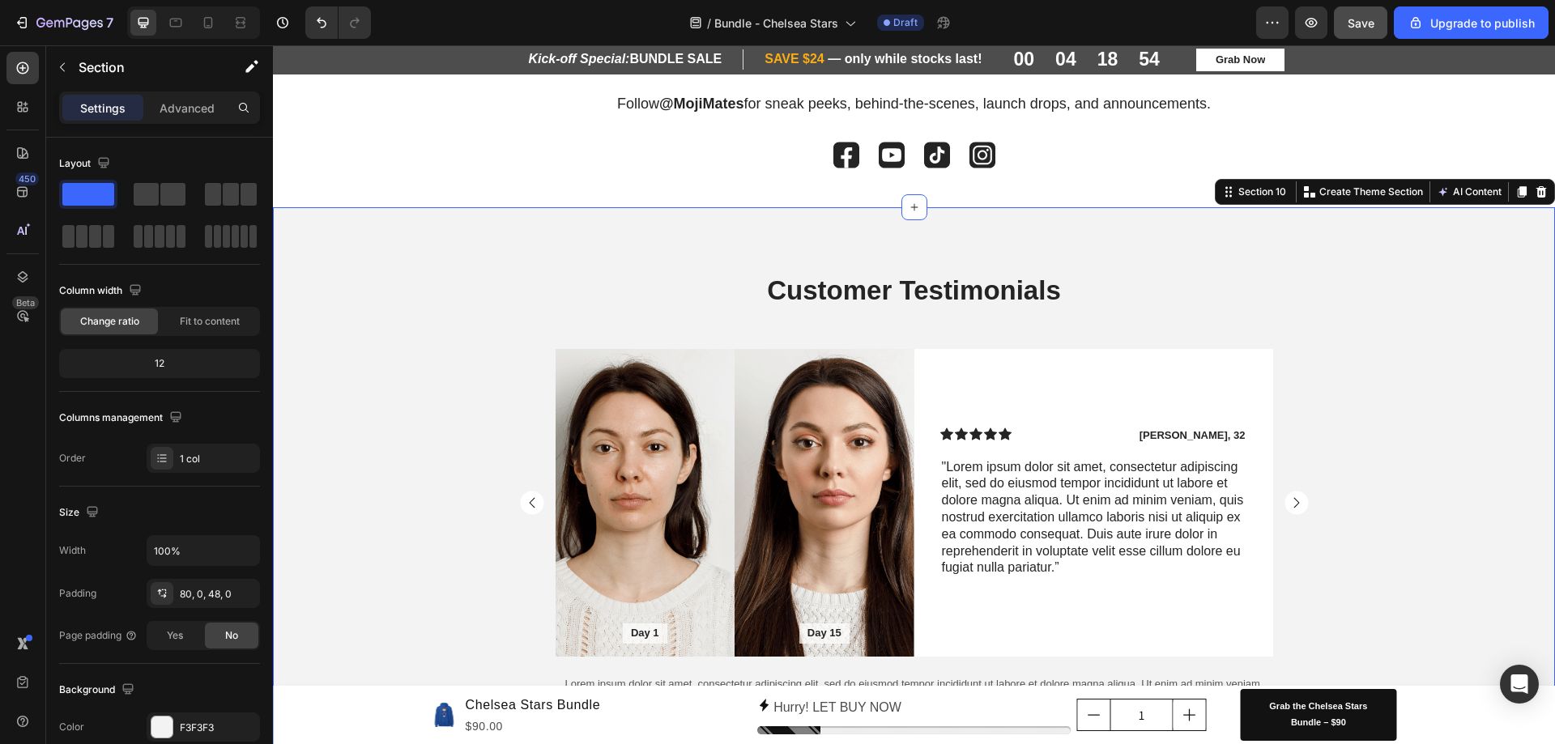
click at [1465, 338] on div "Customer Testimonials Heading Day 1 Text Block Hero Banner Day 15 Text Block He…" at bounding box center [914, 502] width 1282 height 461
click at [1362, 23] on span "Save" at bounding box center [1360, 23] width 27 height 14
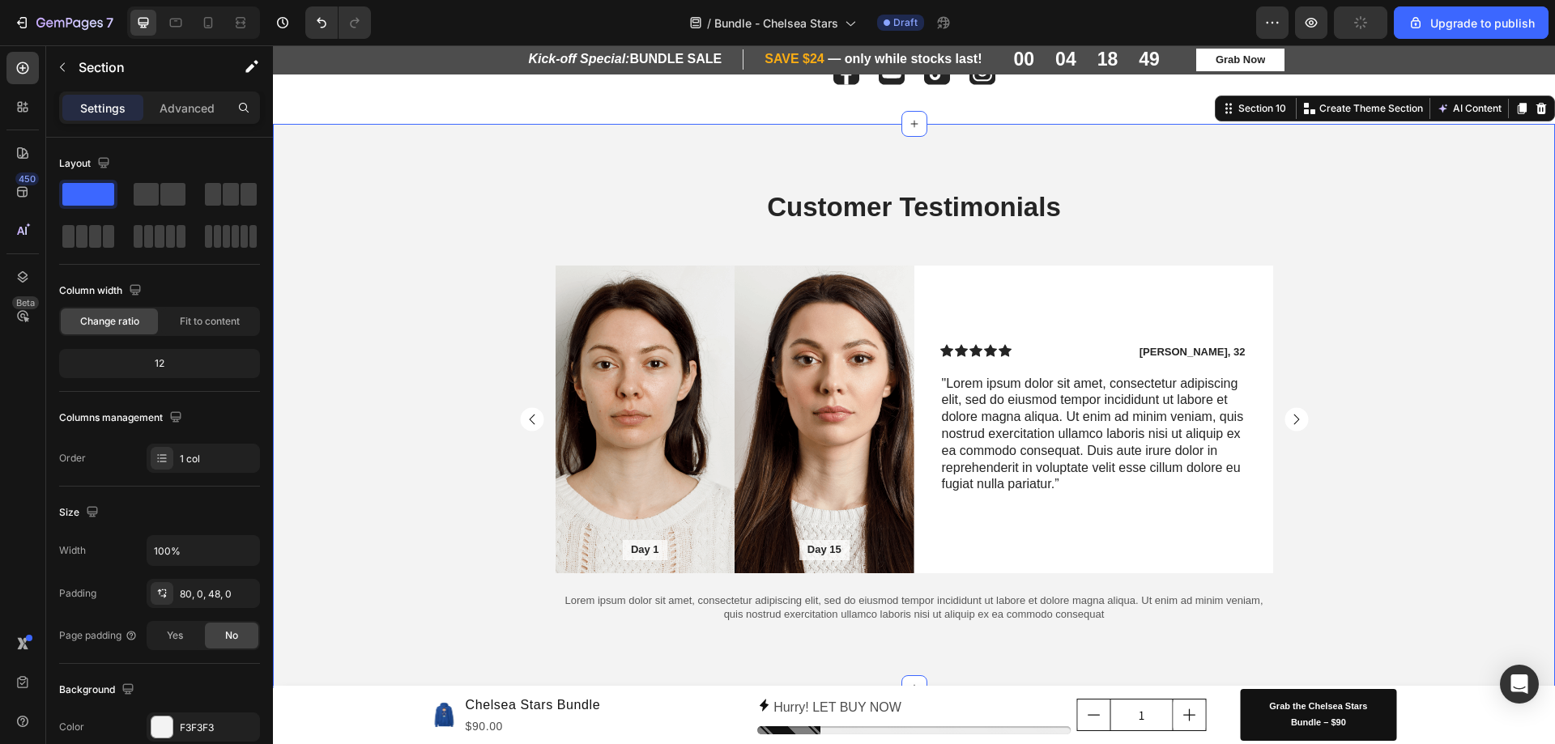
scroll to position [2991, 0]
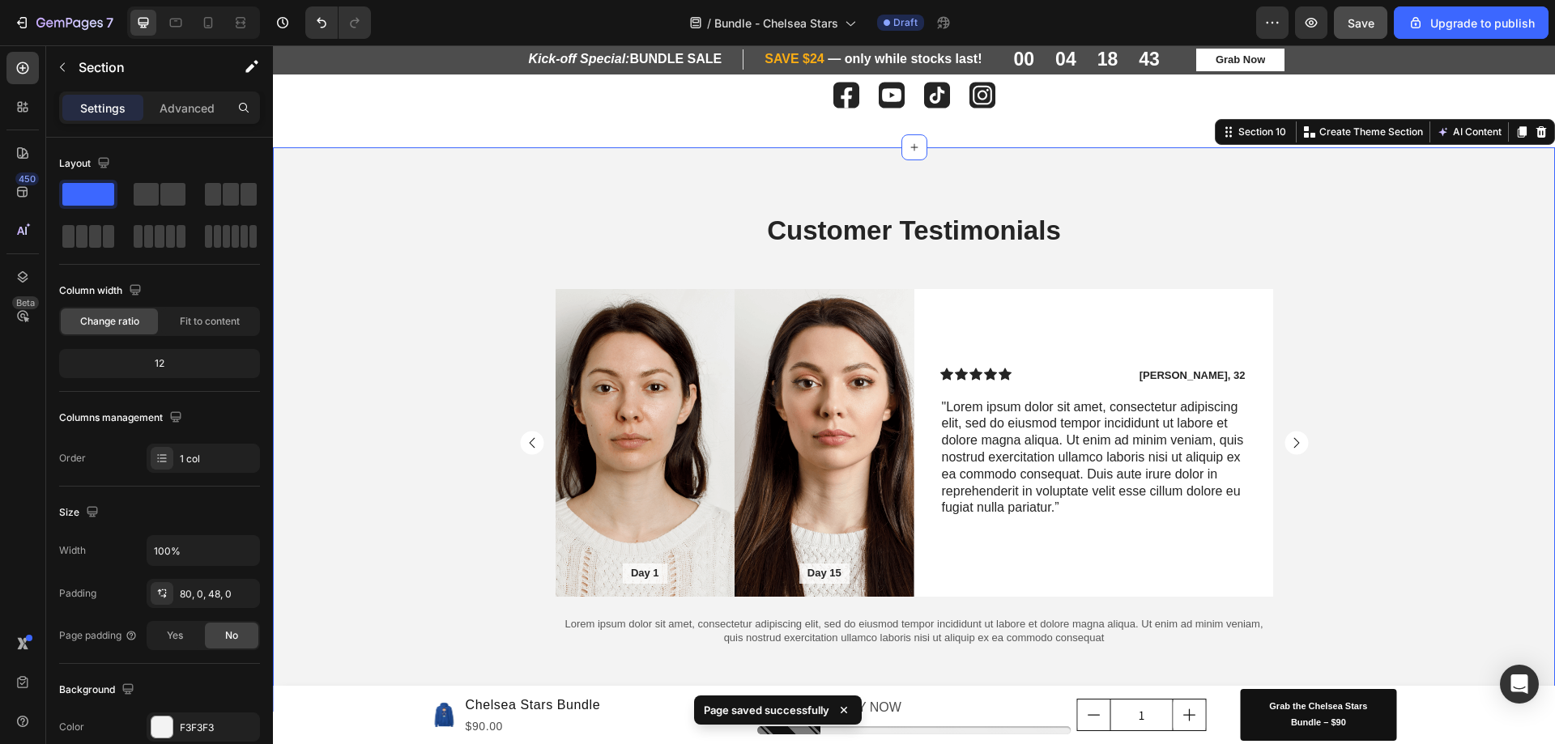
drag, startPoint x: 1527, startPoint y: 133, endPoint x: 1527, endPoint y: 143, distance: 9.7
click at [1535, 134] on icon at bounding box center [1541, 132] width 13 height 13
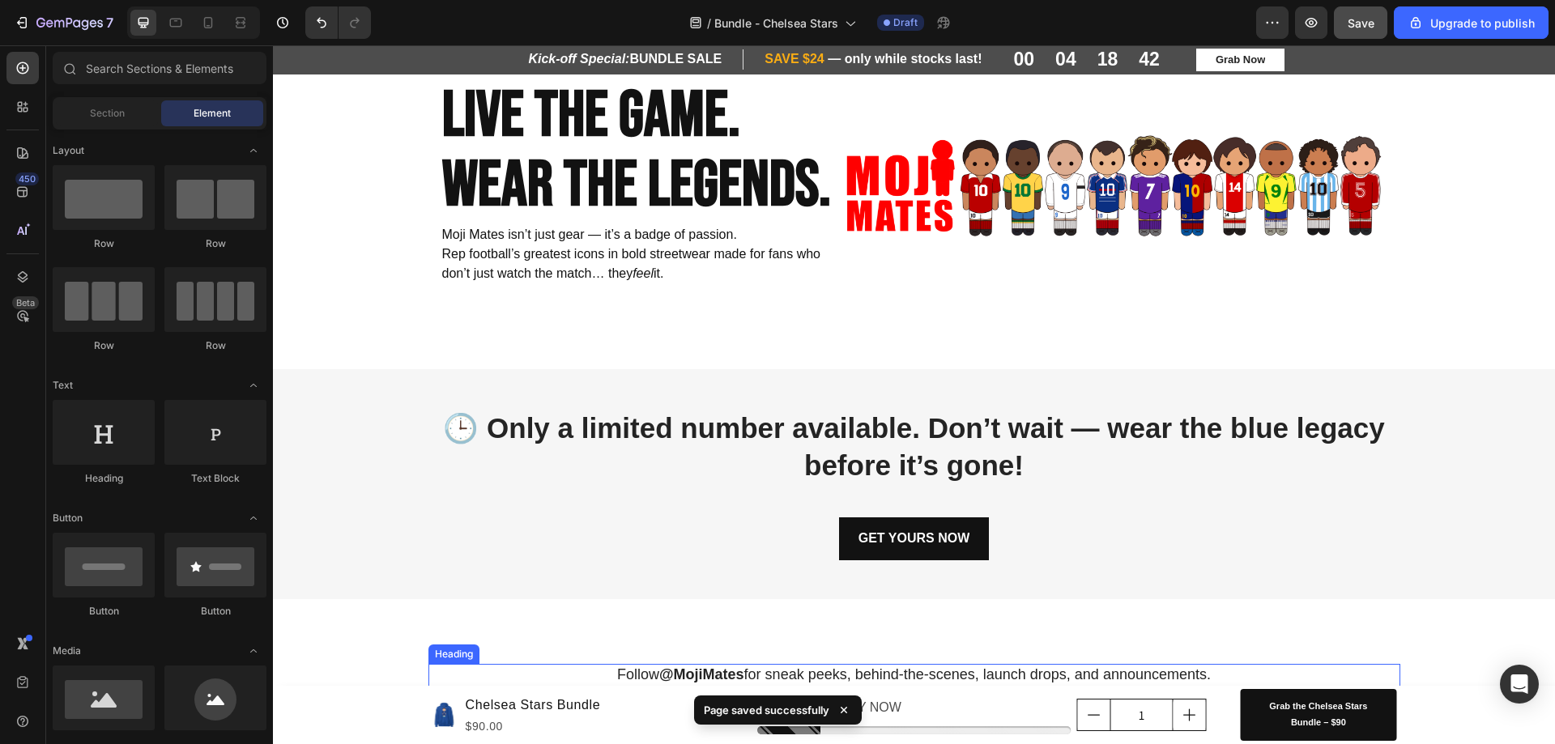
scroll to position [2345, 0]
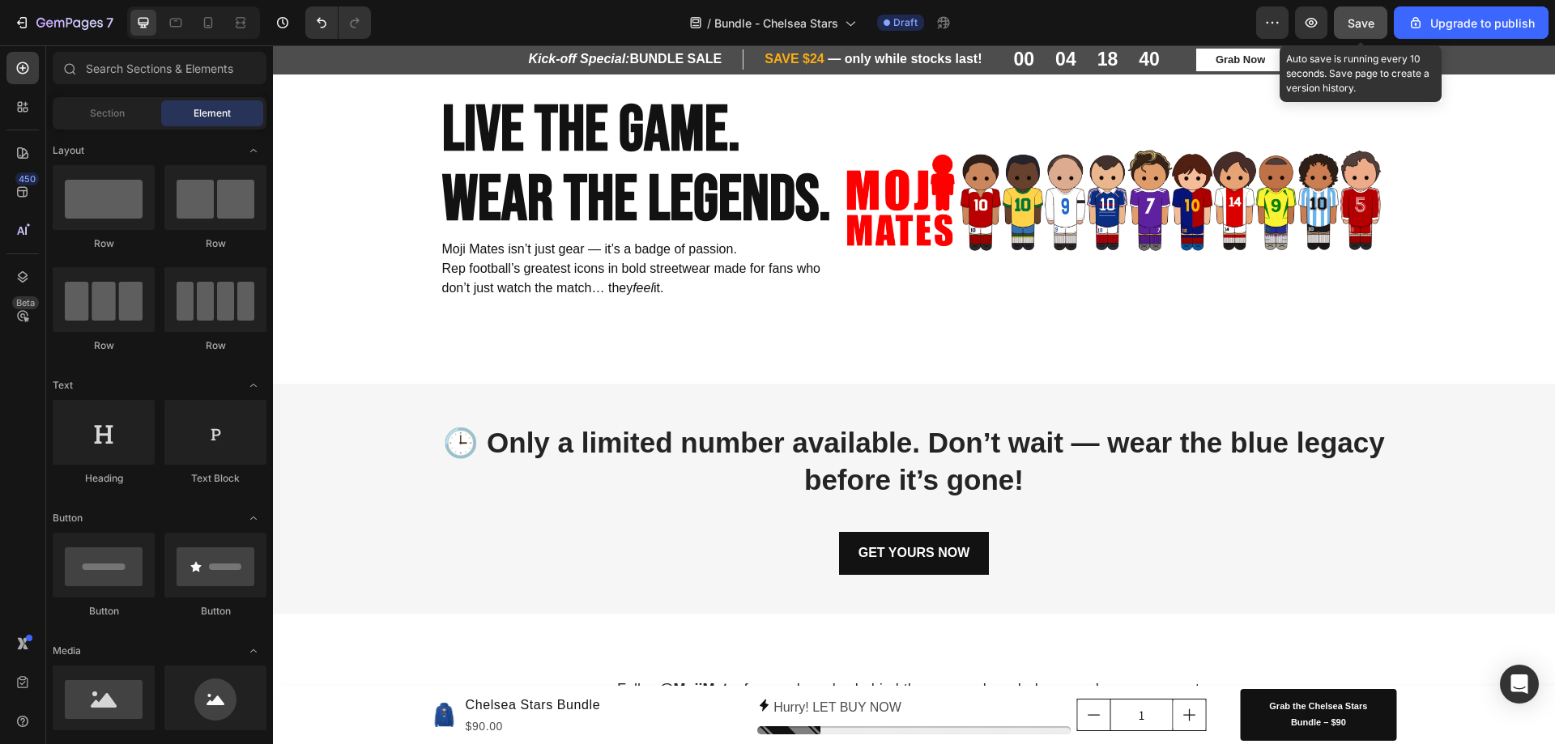
click at [1353, 16] on span "Save" at bounding box center [1360, 23] width 27 height 14
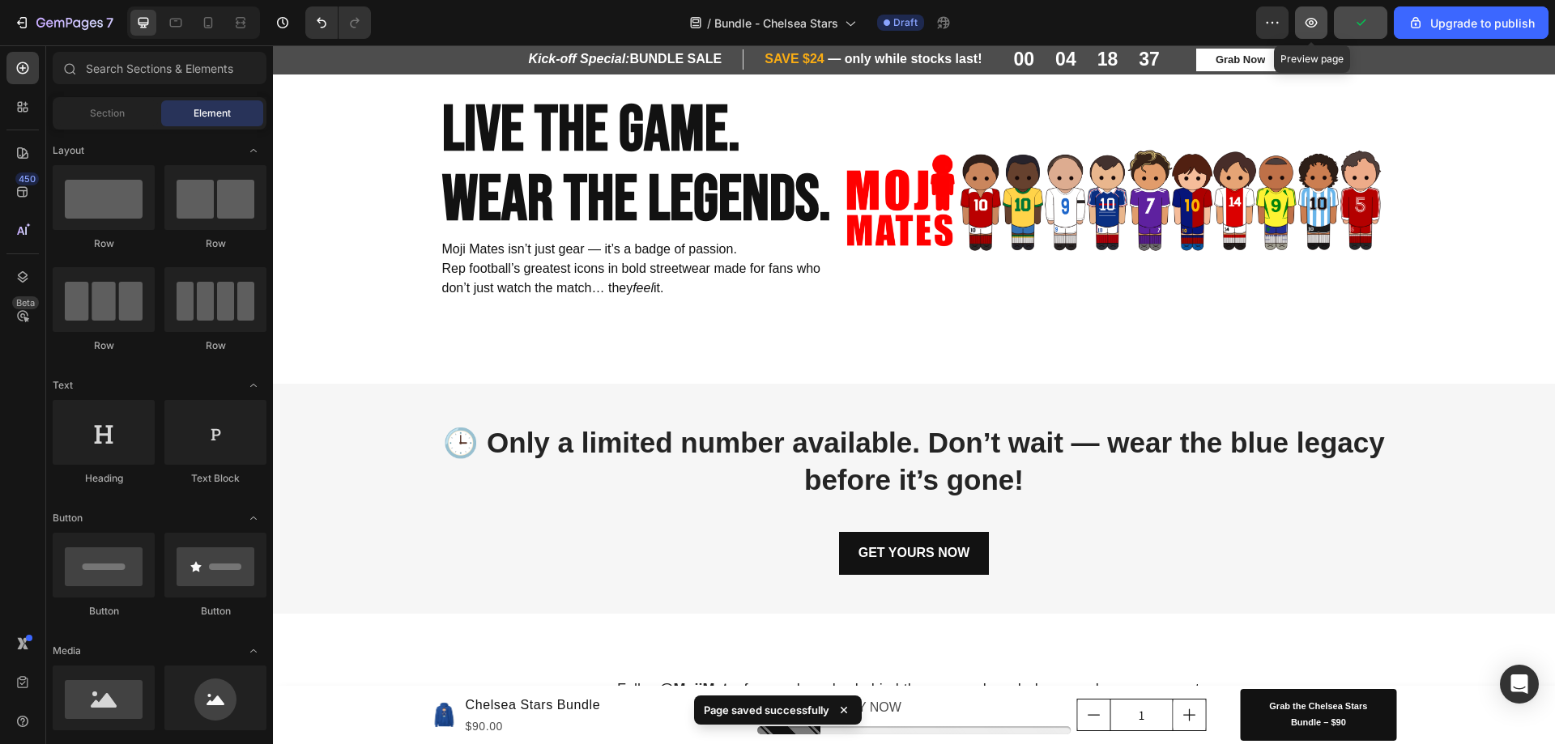
click at [1315, 27] on icon "button" at bounding box center [1311, 23] width 12 height 10
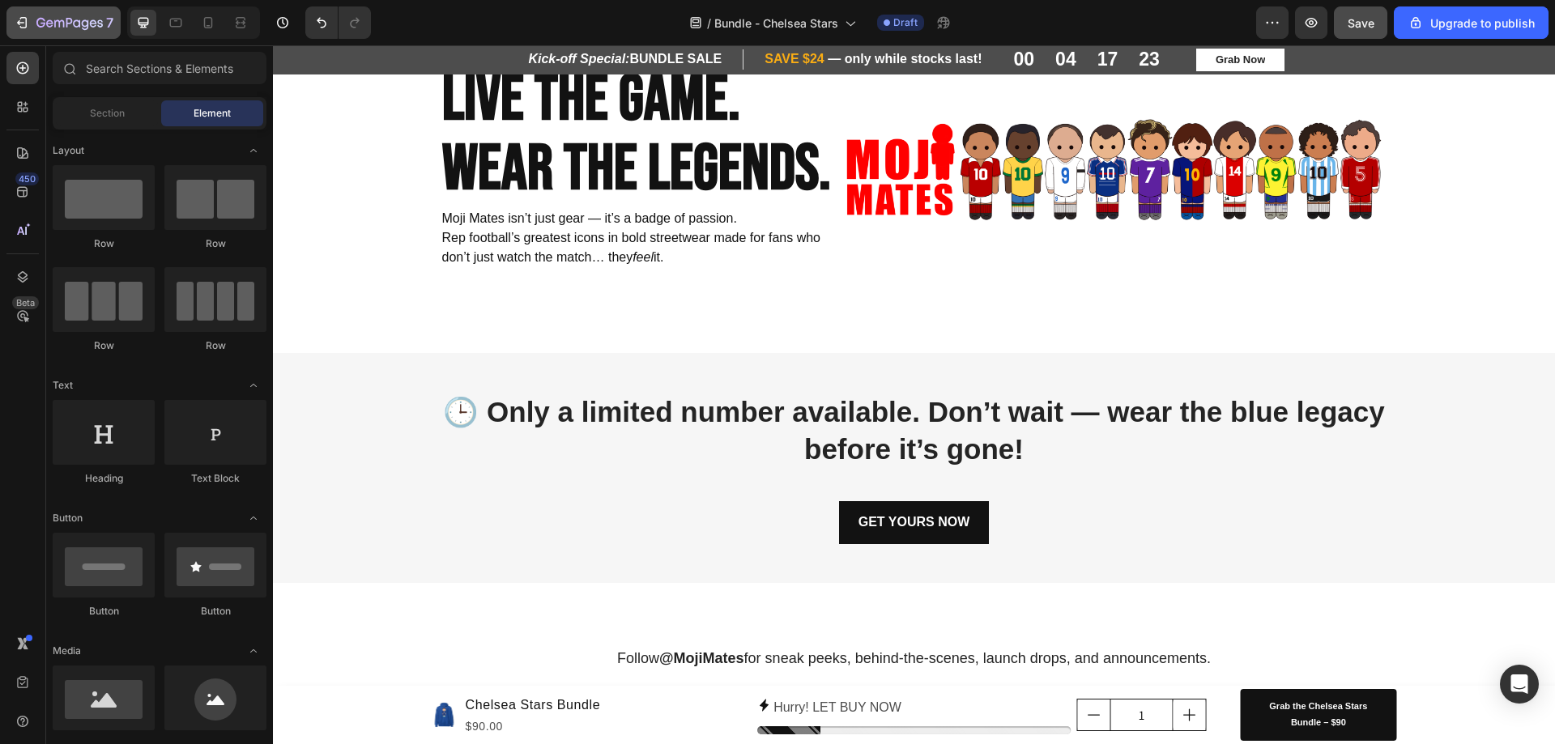
scroll to position [2183, 0]
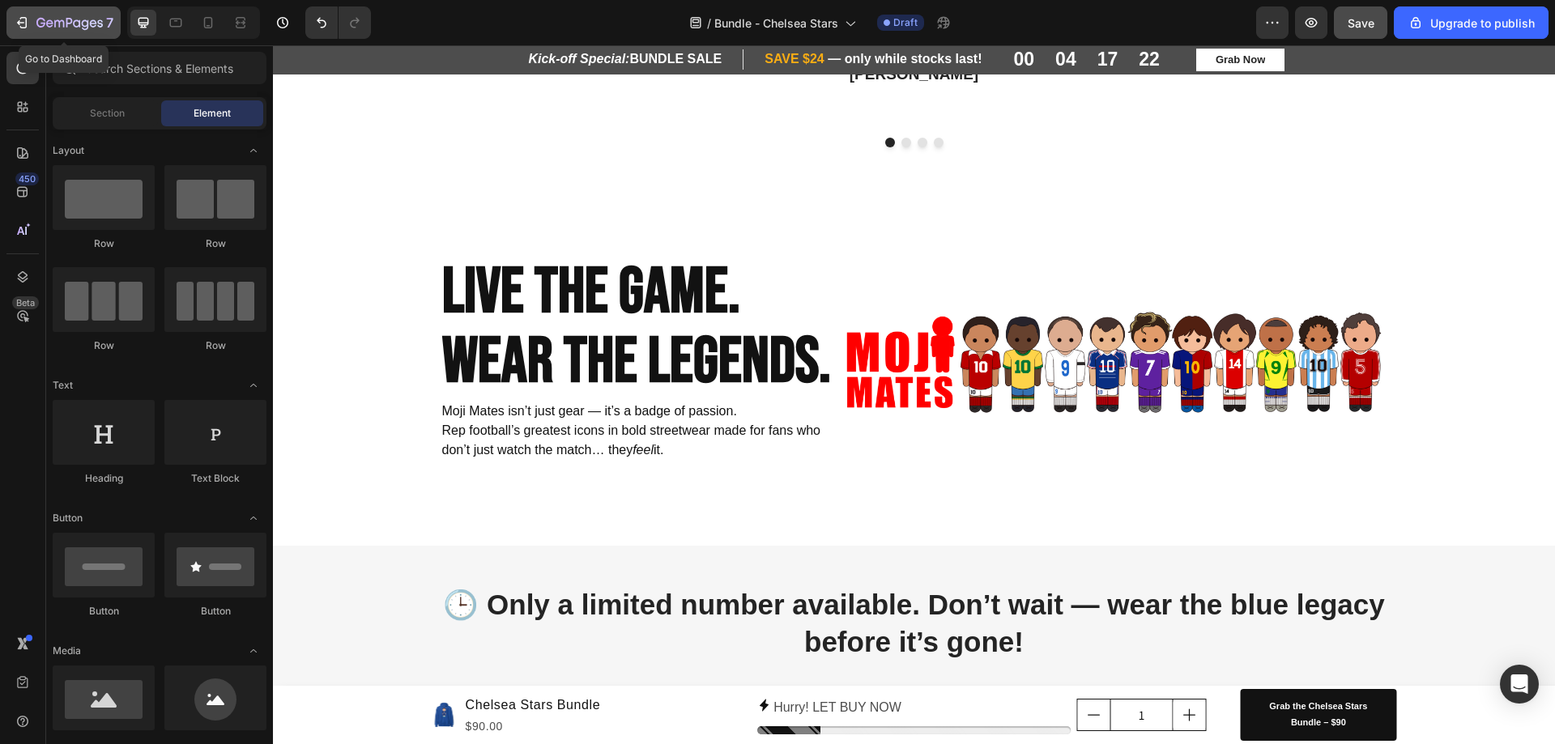
click at [62, 27] on icon "button" at bounding box center [69, 24] width 66 height 14
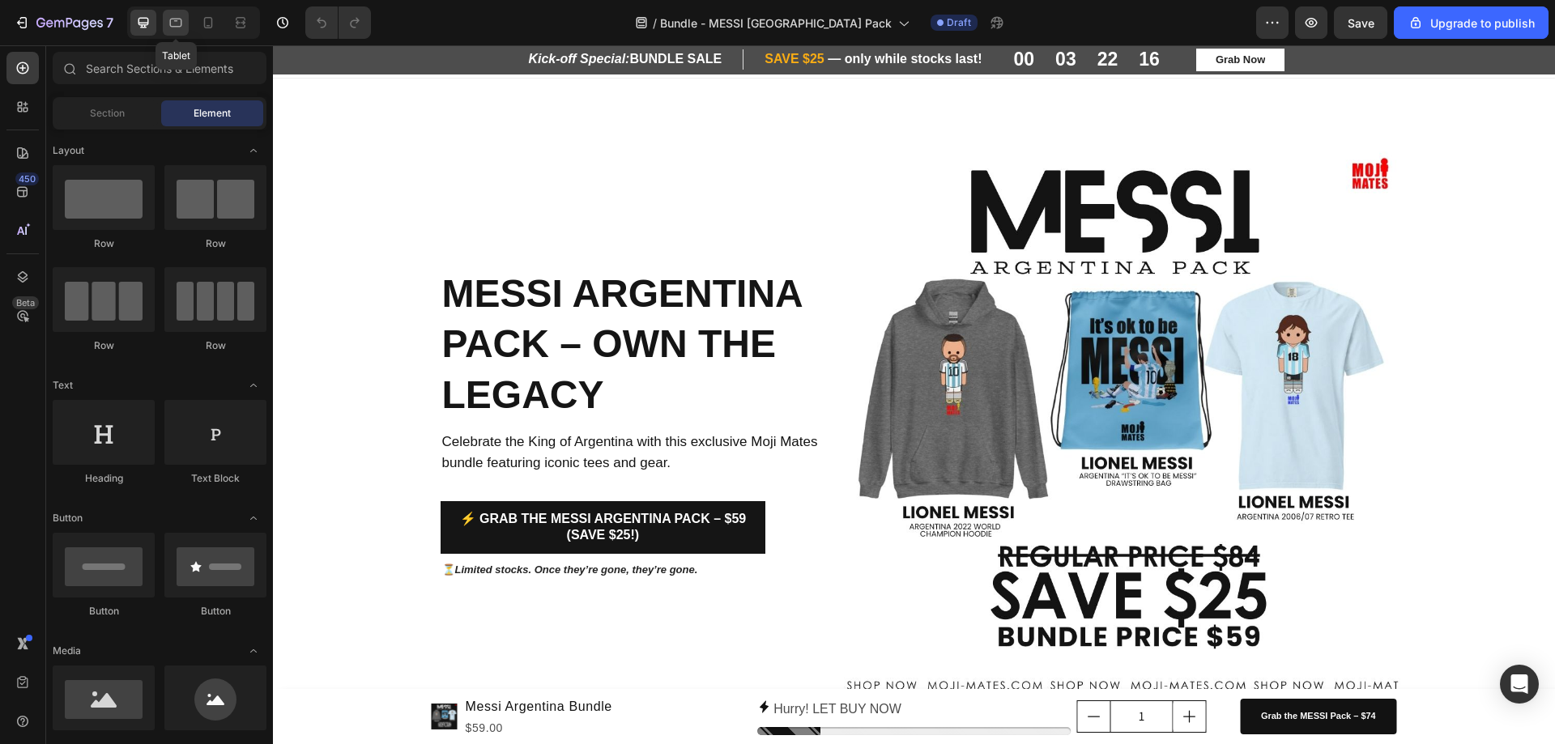
click at [178, 26] on icon at bounding box center [176, 23] width 12 height 9
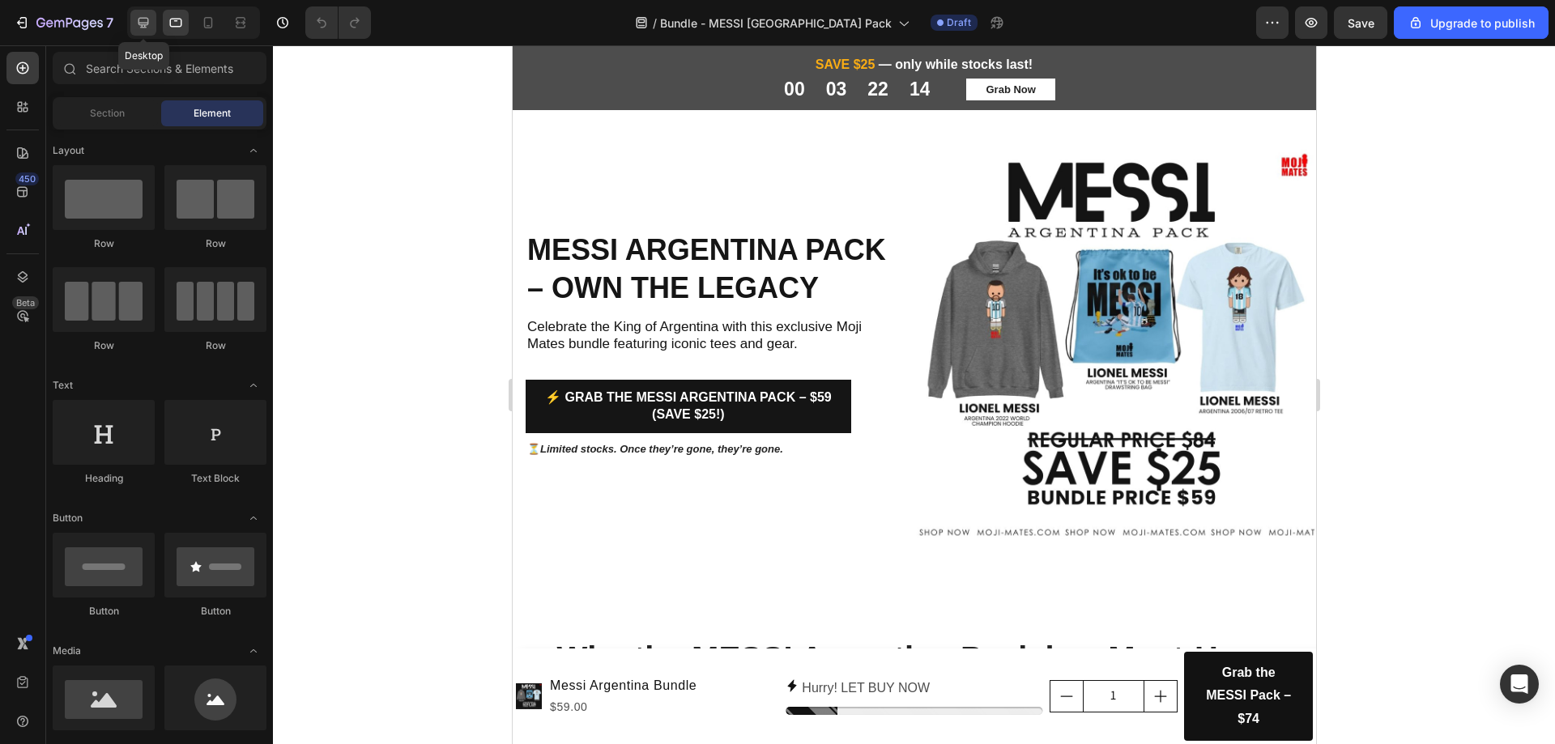
click at [147, 26] on icon at bounding box center [143, 23] width 16 height 16
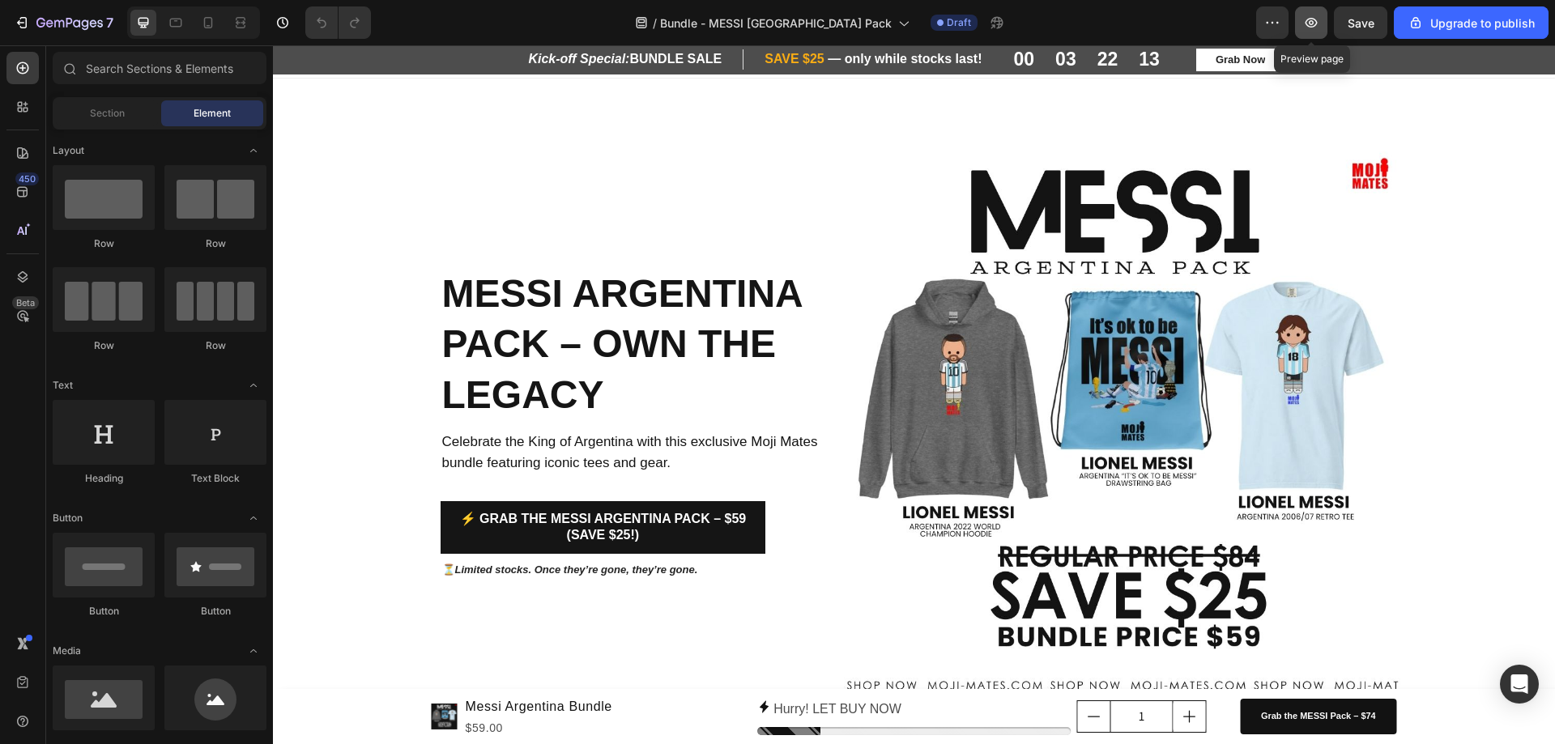
click at [1312, 31] on button "button" at bounding box center [1311, 22] width 32 height 32
click at [41, 31] on div "7" at bounding box center [74, 22] width 77 height 19
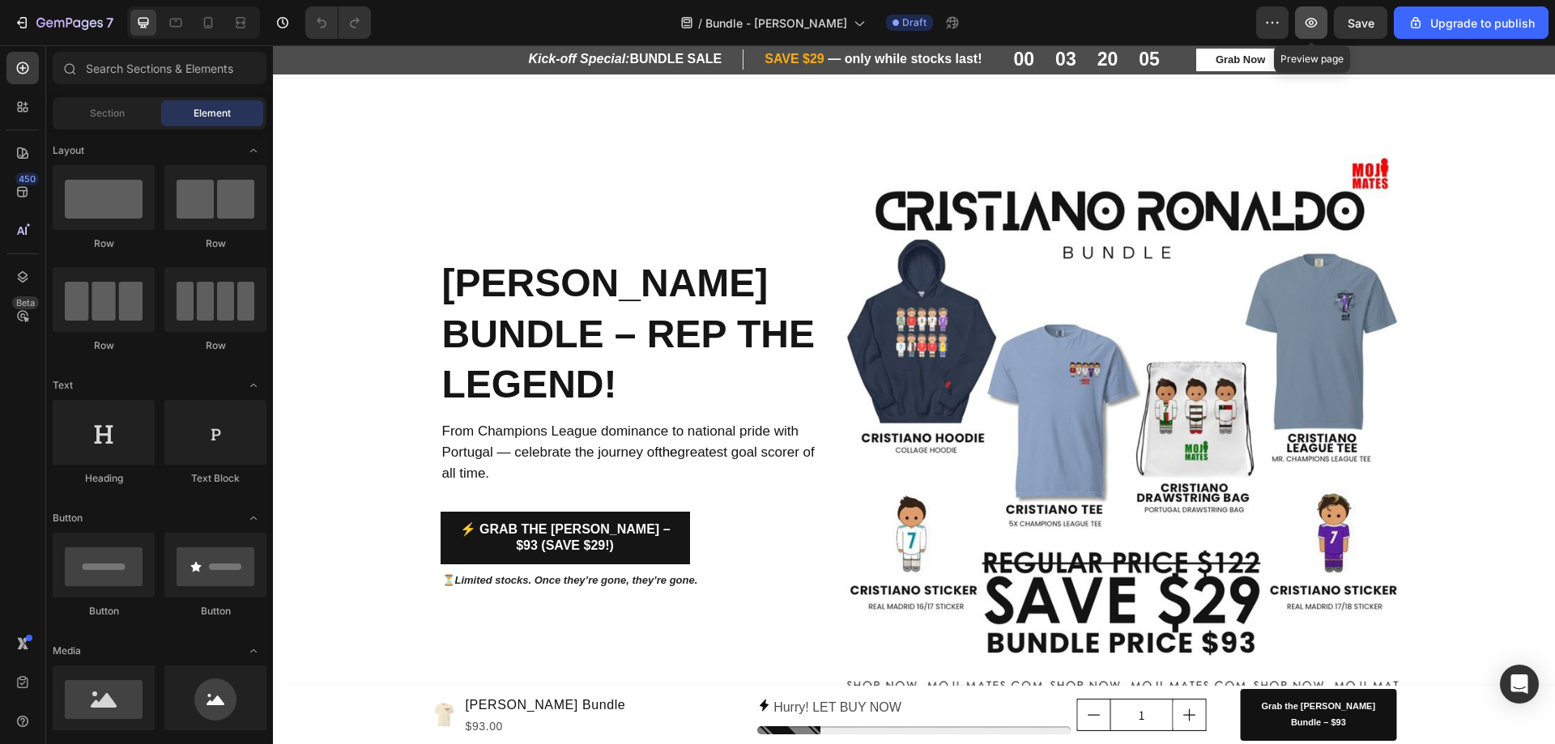
click at [1322, 28] on button "button" at bounding box center [1311, 22] width 32 height 32
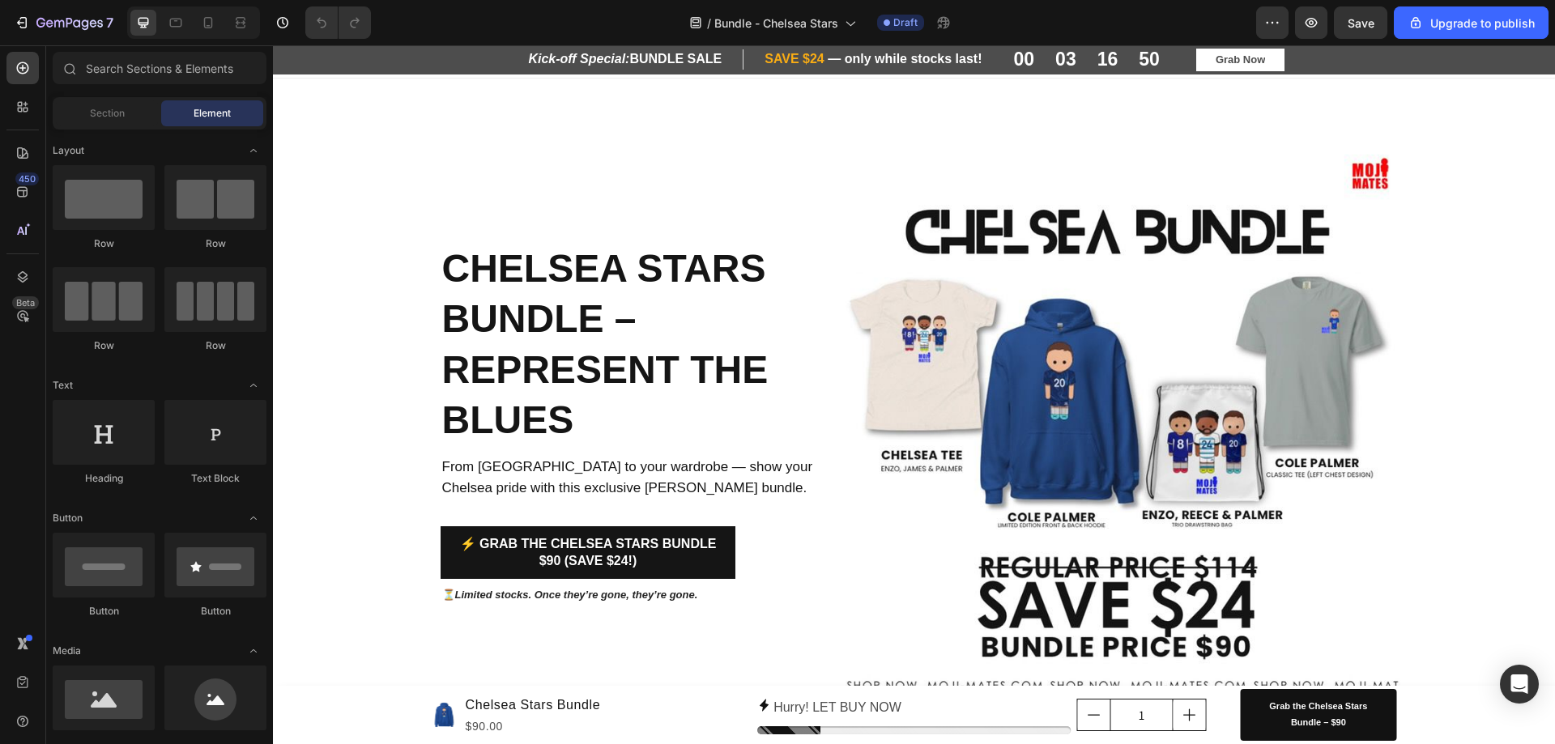
drag, startPoint x: 273, startPoint y: 45, endPoint x: 1205, endPoint y: 62, distance: 932.2
click at [1205, 62] on link "Grab Now" at bounding box center [1240, 60] width 88 height 23
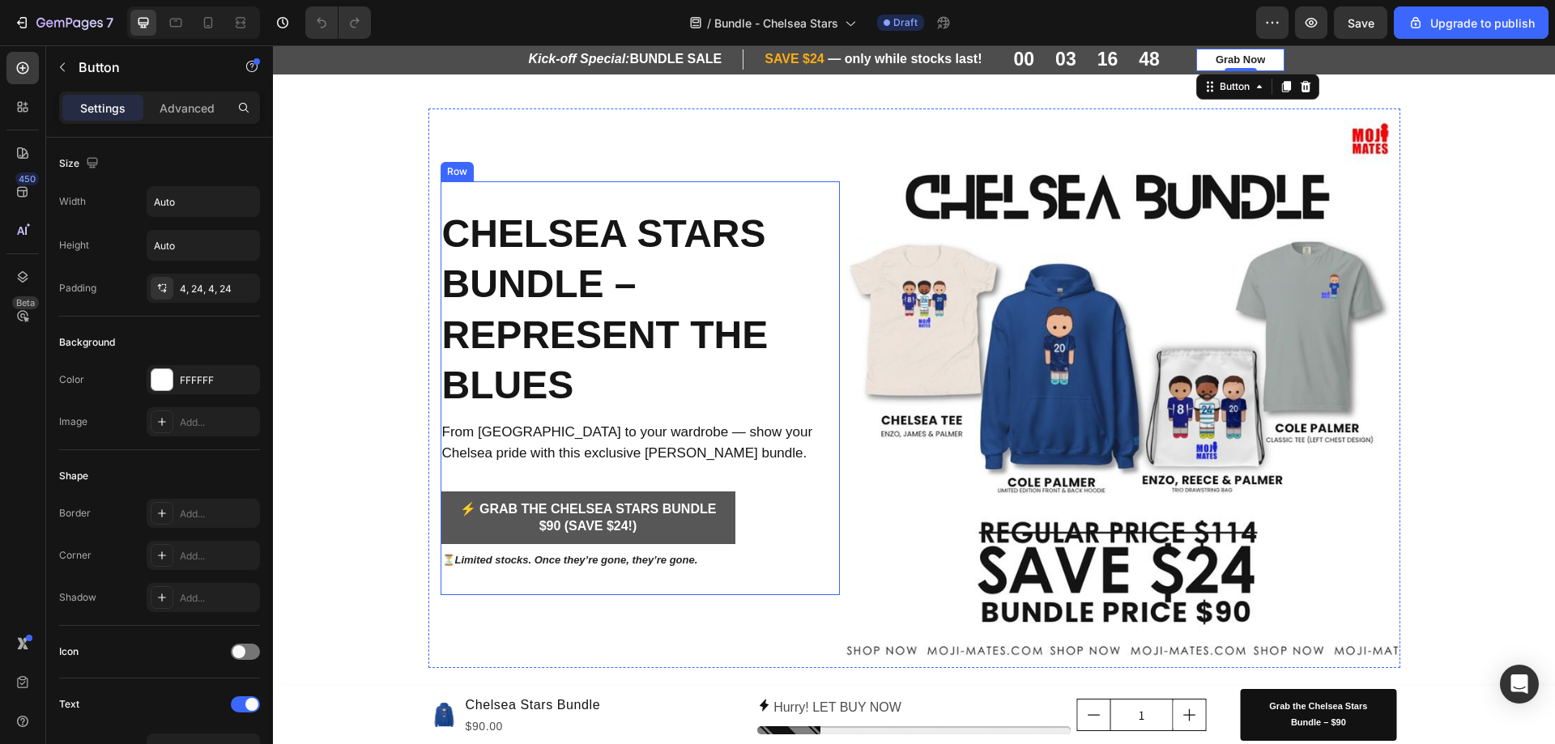
scroll to position [81, 0]
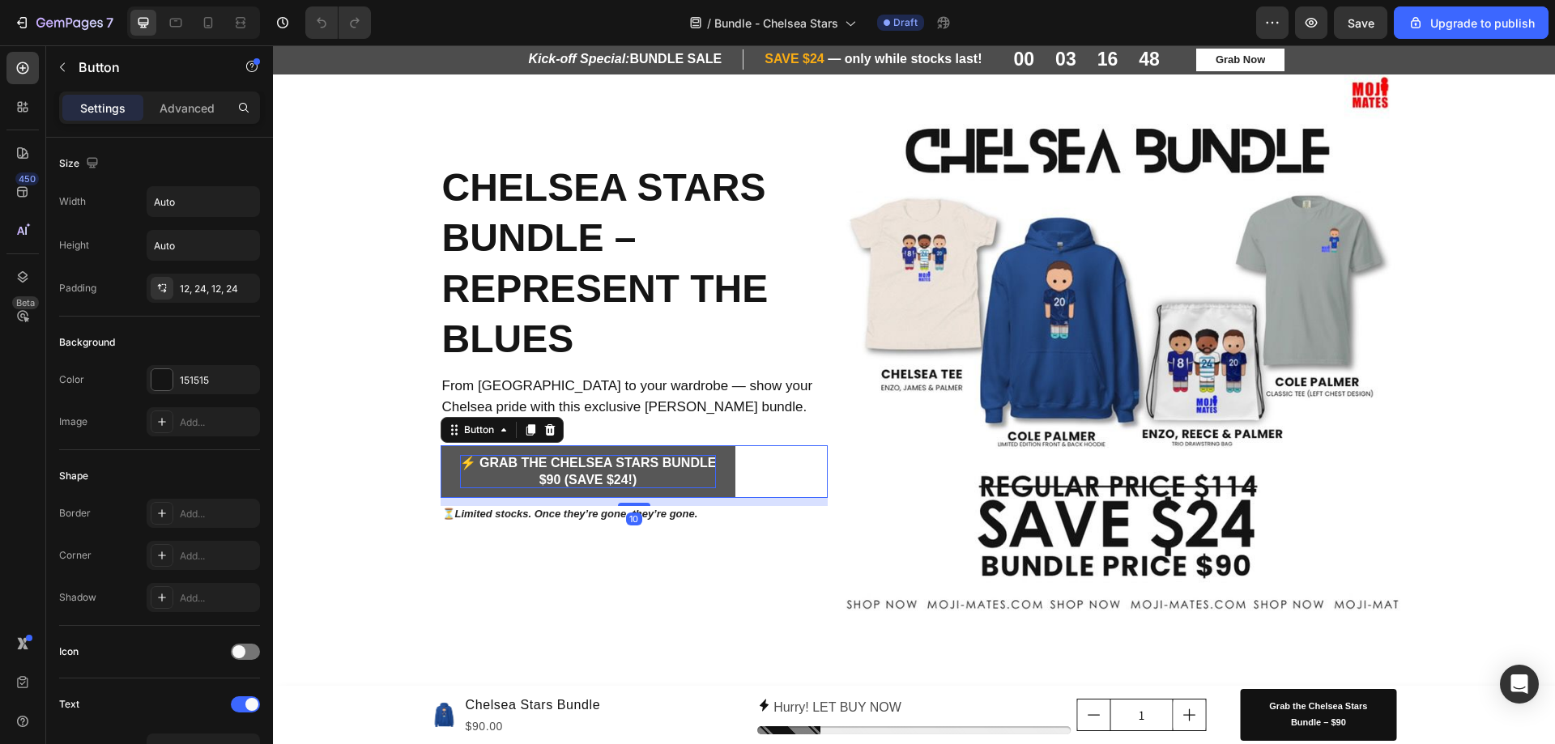
click at [597, 478] on p "⚡ Grab the Chelsea Stars Bundle $90 (Save $24!)" at bounding box center [588, 472] width 257 height 34
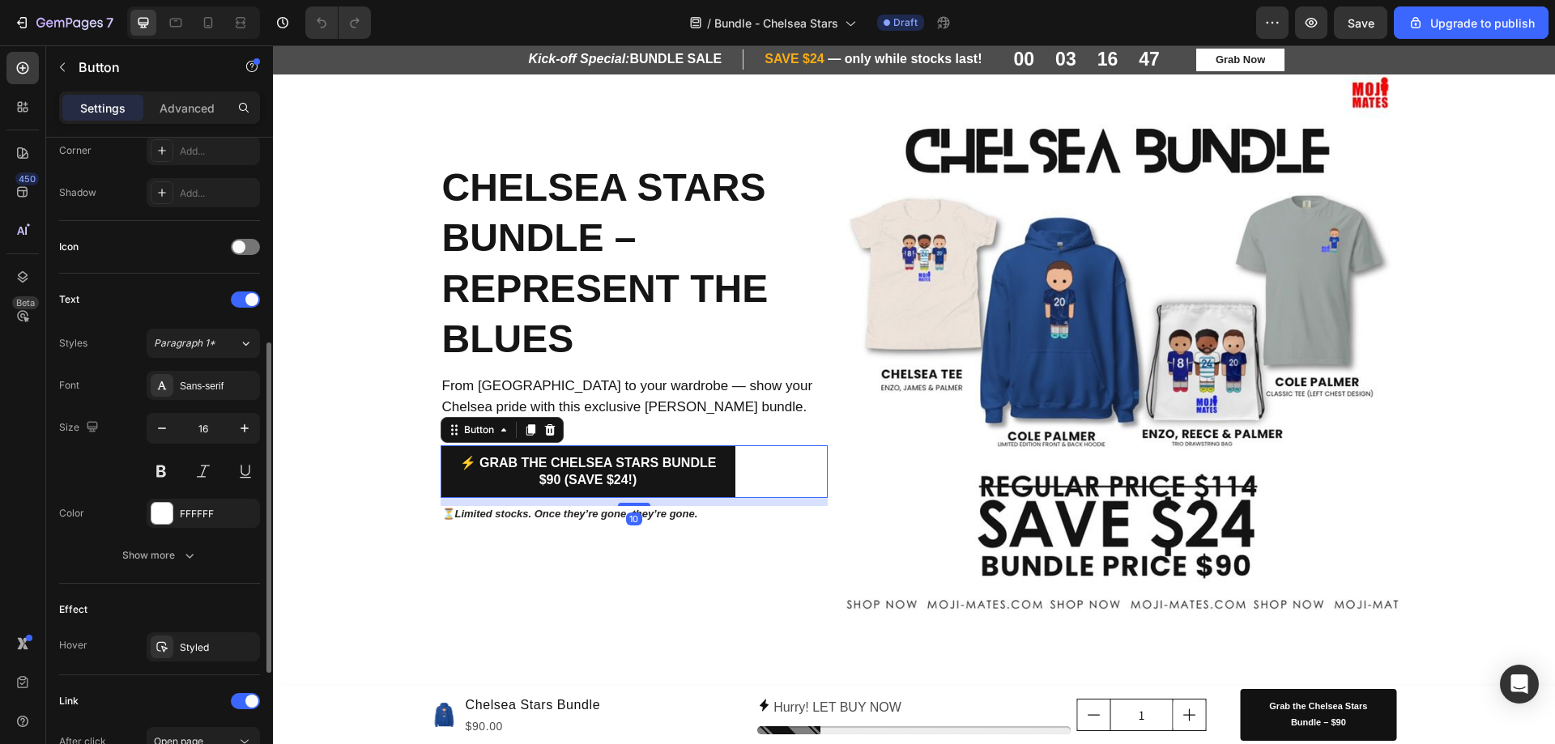
scroll to position [635, 0]
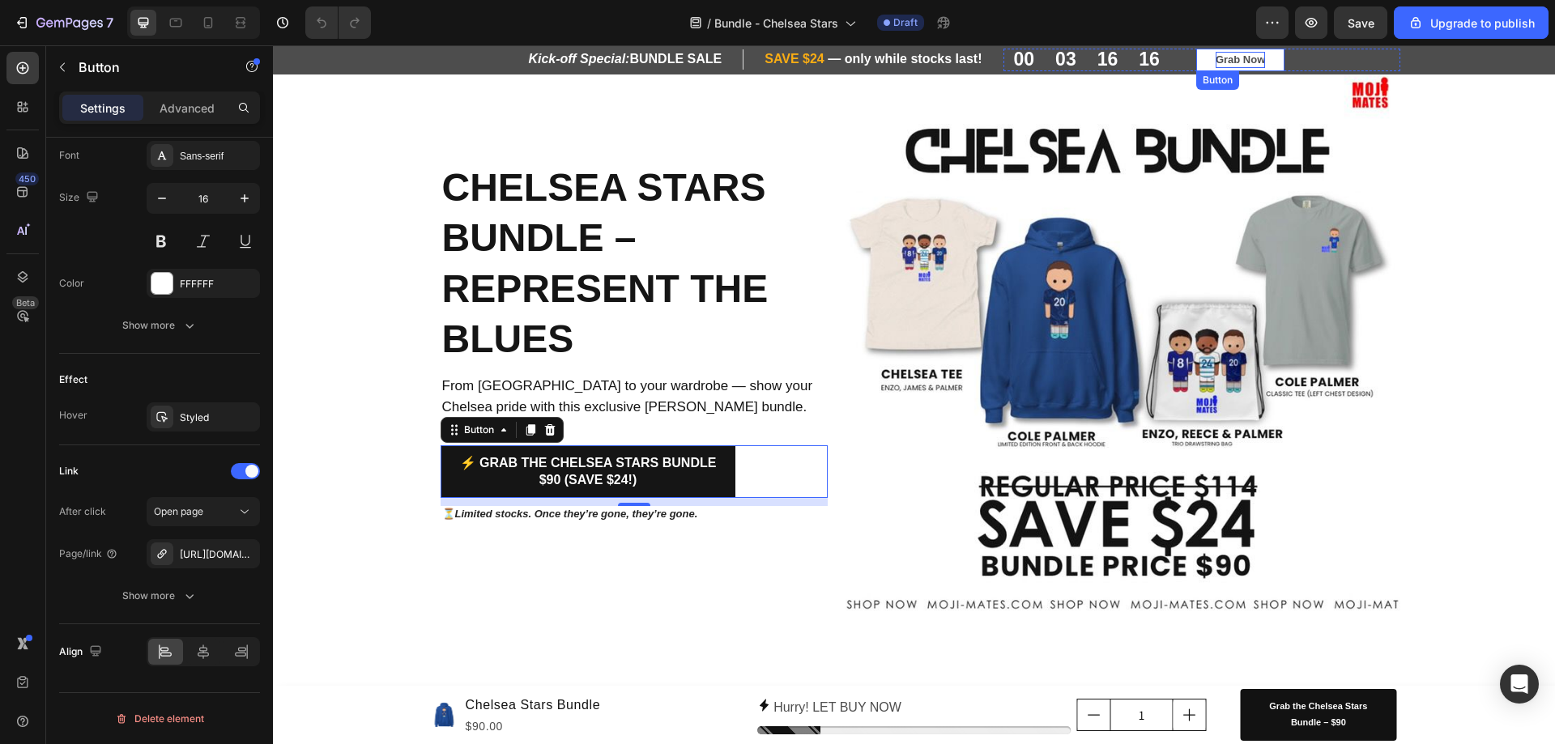
click at [1222, 65] on p "Grab Now" at bounding box center [1239, 60] width 49 height 16
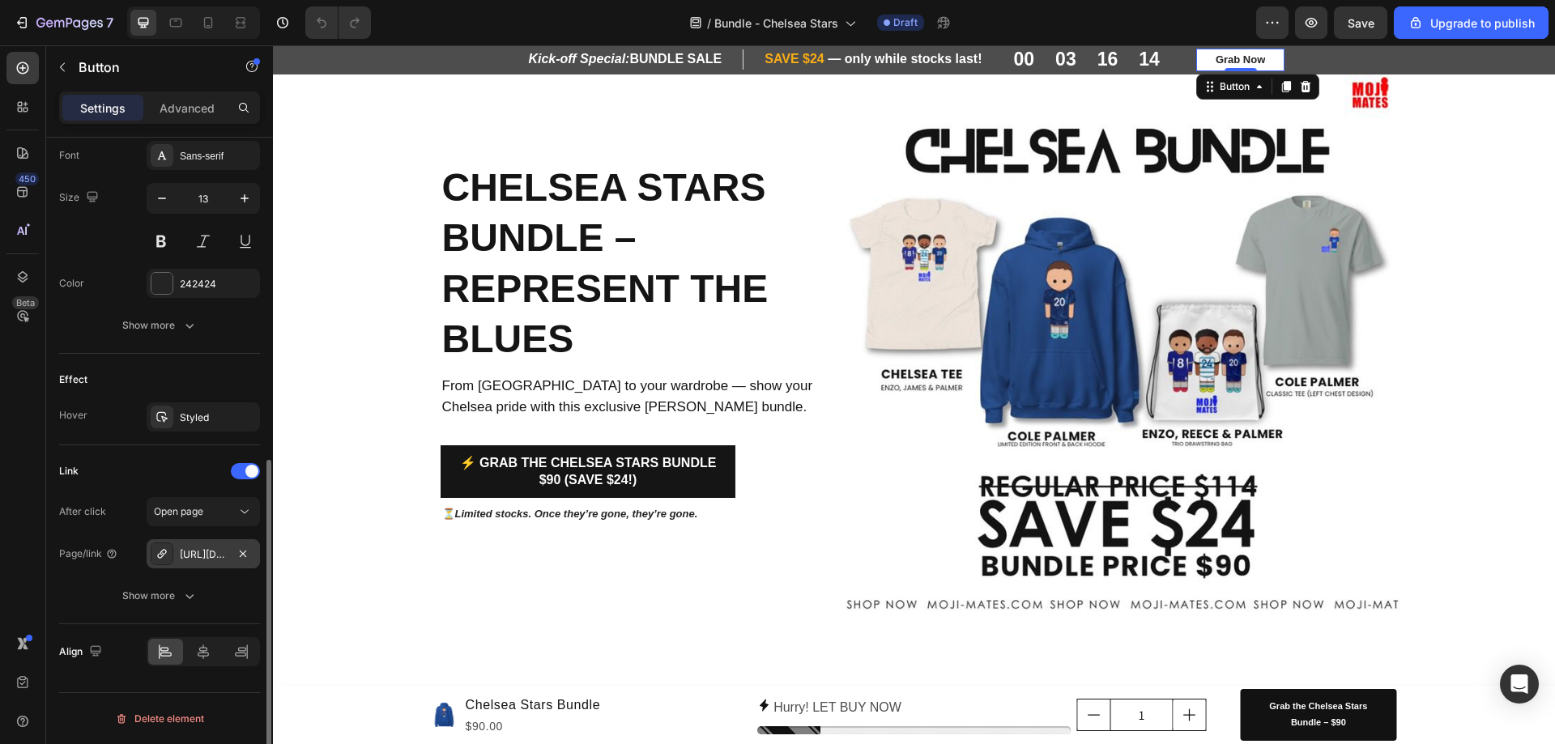
click at [216, 551] on div "https://www.moji-mates.com/messi-argentina-pack?_pos=1&_sid=4b63fd142&_ss=r" at bounding box center [203, 554] width 47 height 15
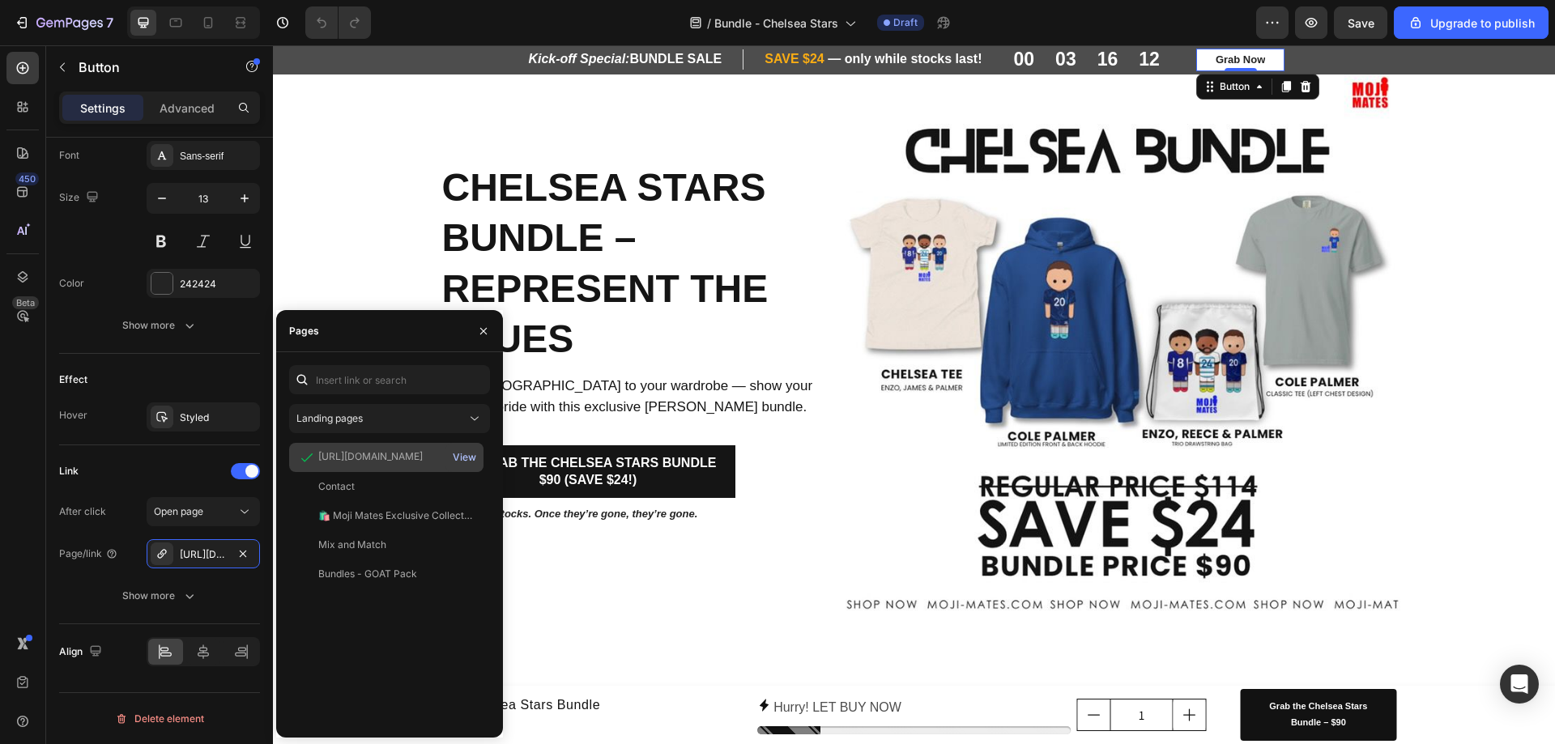
click at [470, 455] on div "View" at bounding box center [464, 457] width 23 height 15
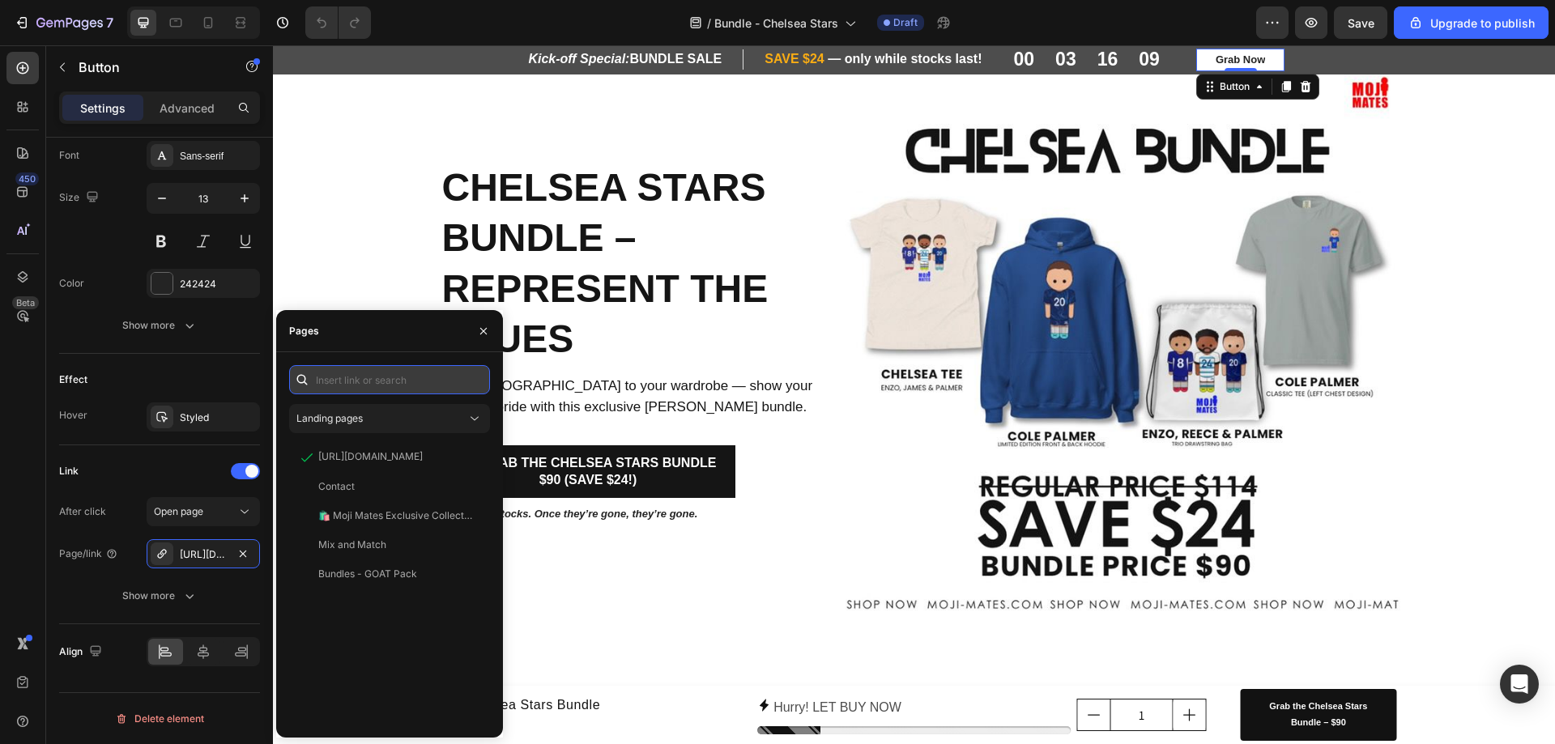
click at [363, 384] on input "text" at bounding box center [389, 379] width 201 height 29
paste input "[URL][DOMAIN_NAME]"
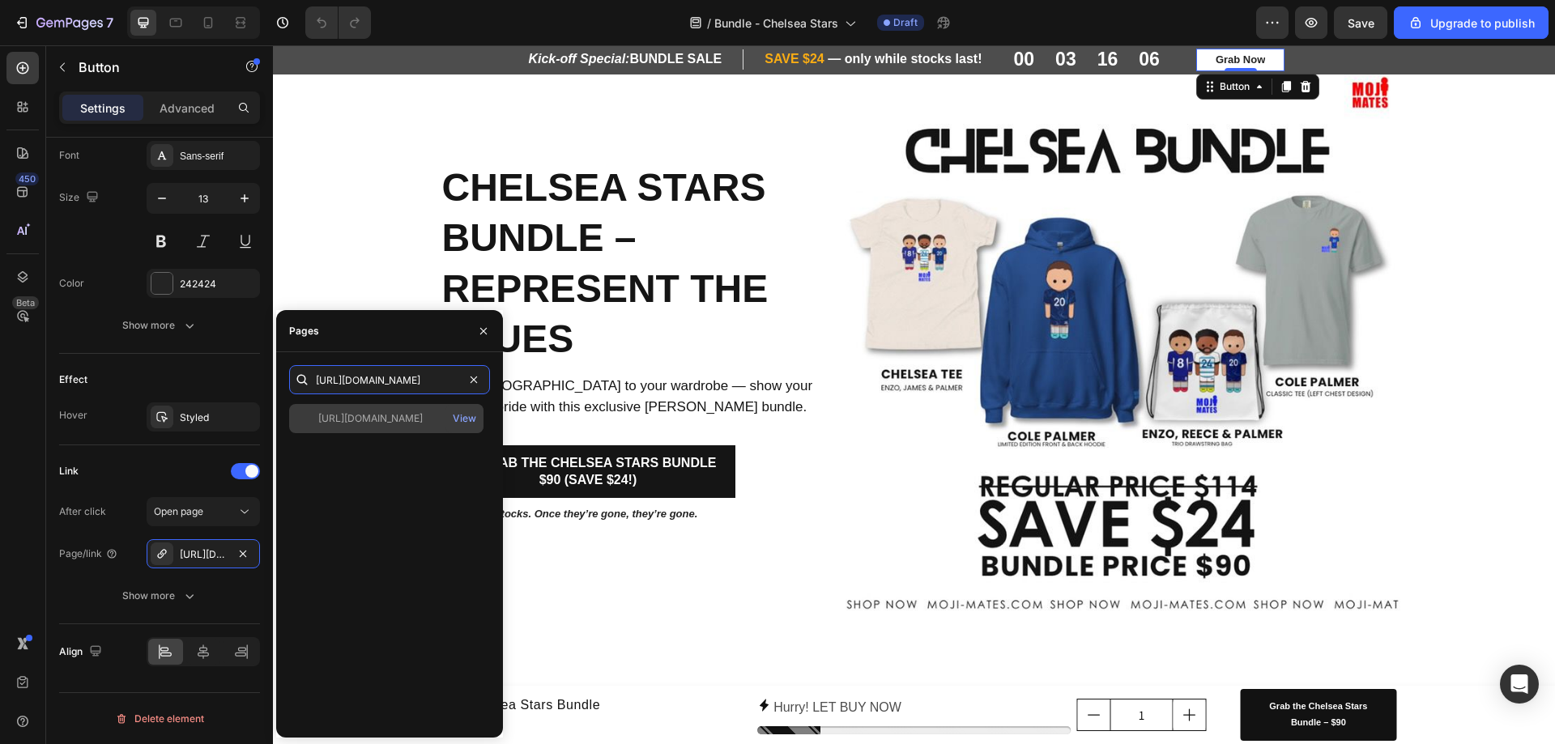
type input "[URL][DOMAIN_NAME]"
click at [335, 417] on div "[URL][DOMAIN_NAME]" at bounding box center [370, 418] width 104 height 15
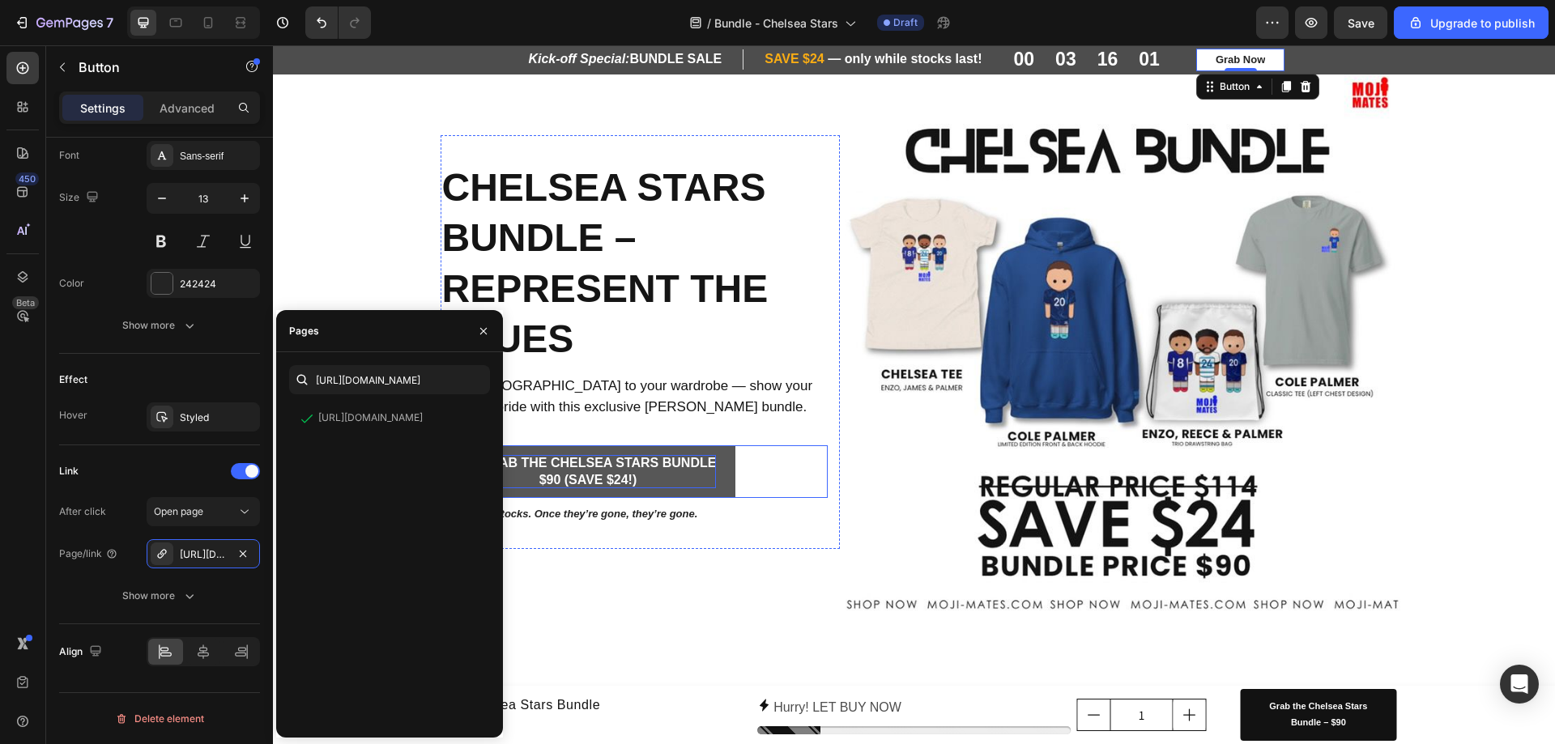
click at [666, 478] on p "⚡ Grab the Chelsea Stars Bundle $90 (Save $24!)" at bounding box center [588, 472] width 257 height 34
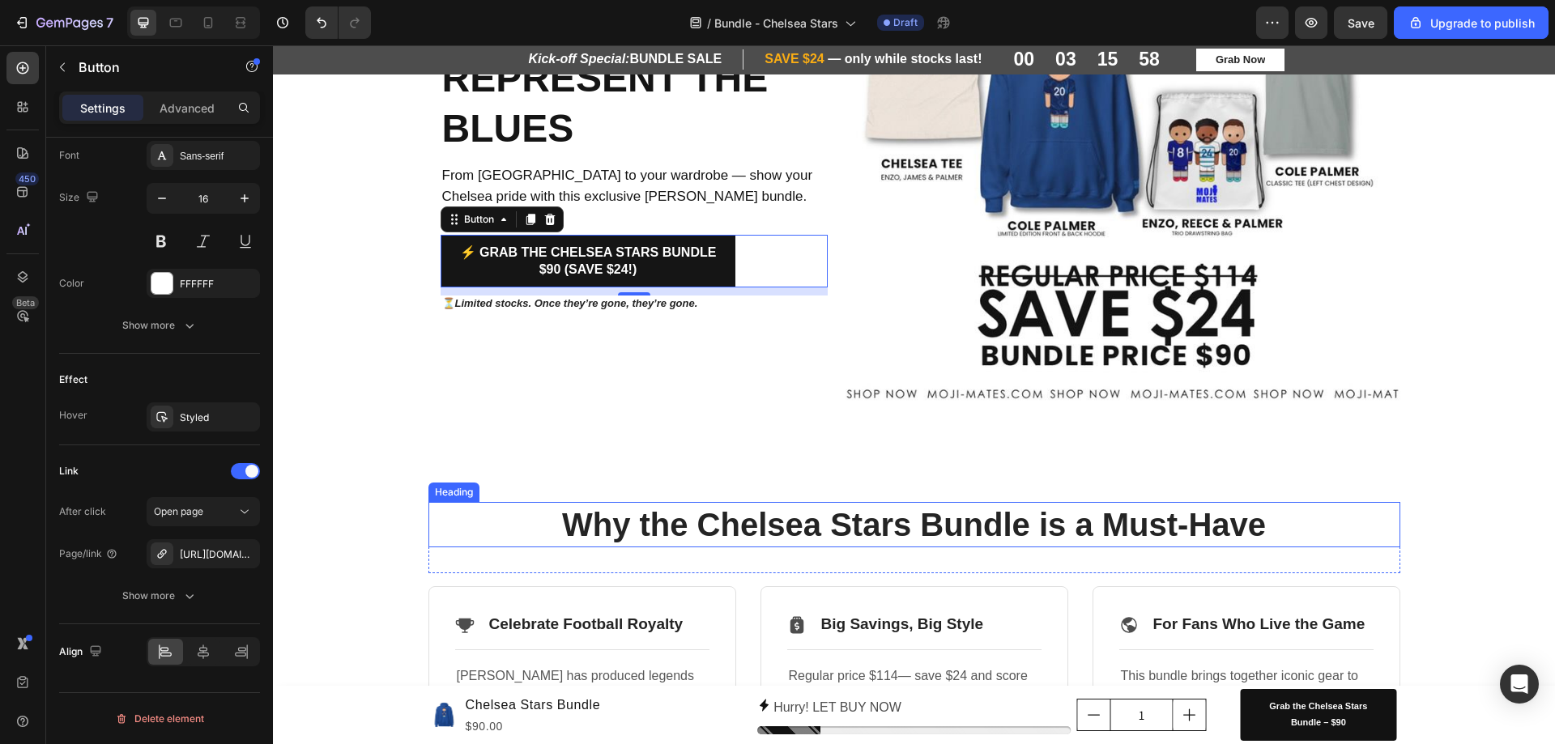
scroll to position [324, 0]
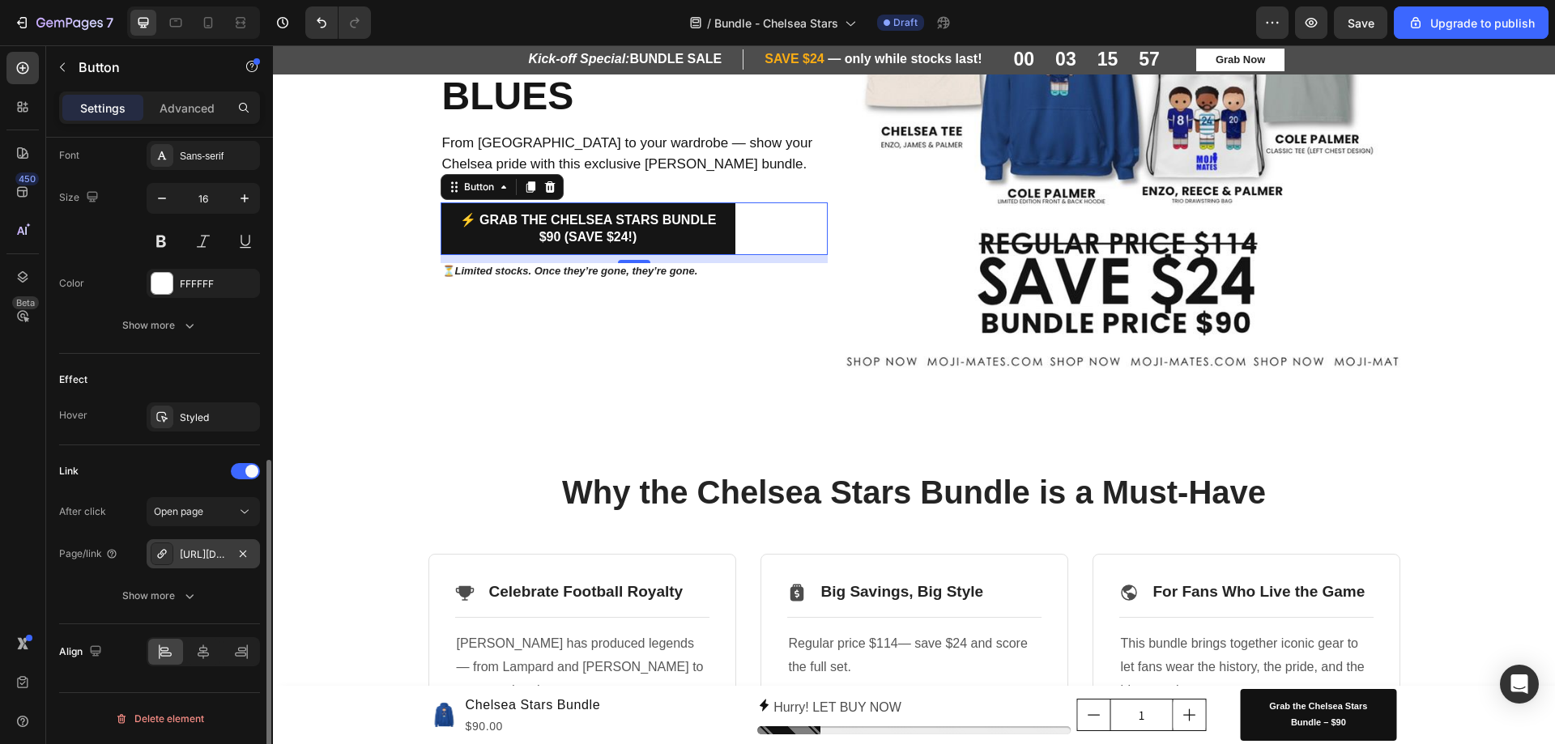
click at [203, 560] on div "[URL][DOMAIN_NAME]" at bounding box center [203, 554] width 47 height 15
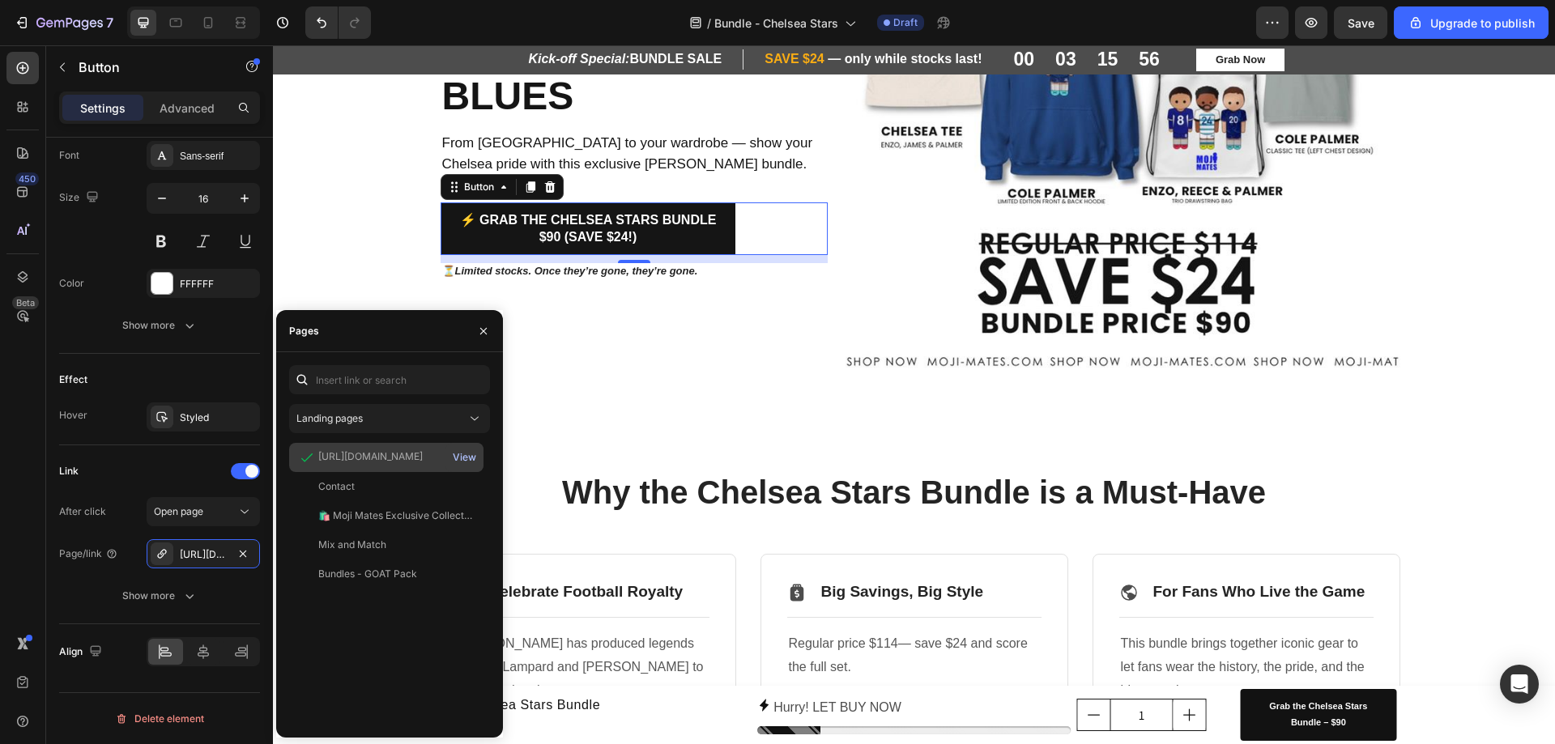
click at [467, 457] on div "View" at bounding box center [464, 457] width 23 height 15
click at [767, 347] on div "Chelsea Stars Bundle – Represent the Blues Heading From Stamford Bridge to your…" at bounding box center [641, 99] width 400 height 560
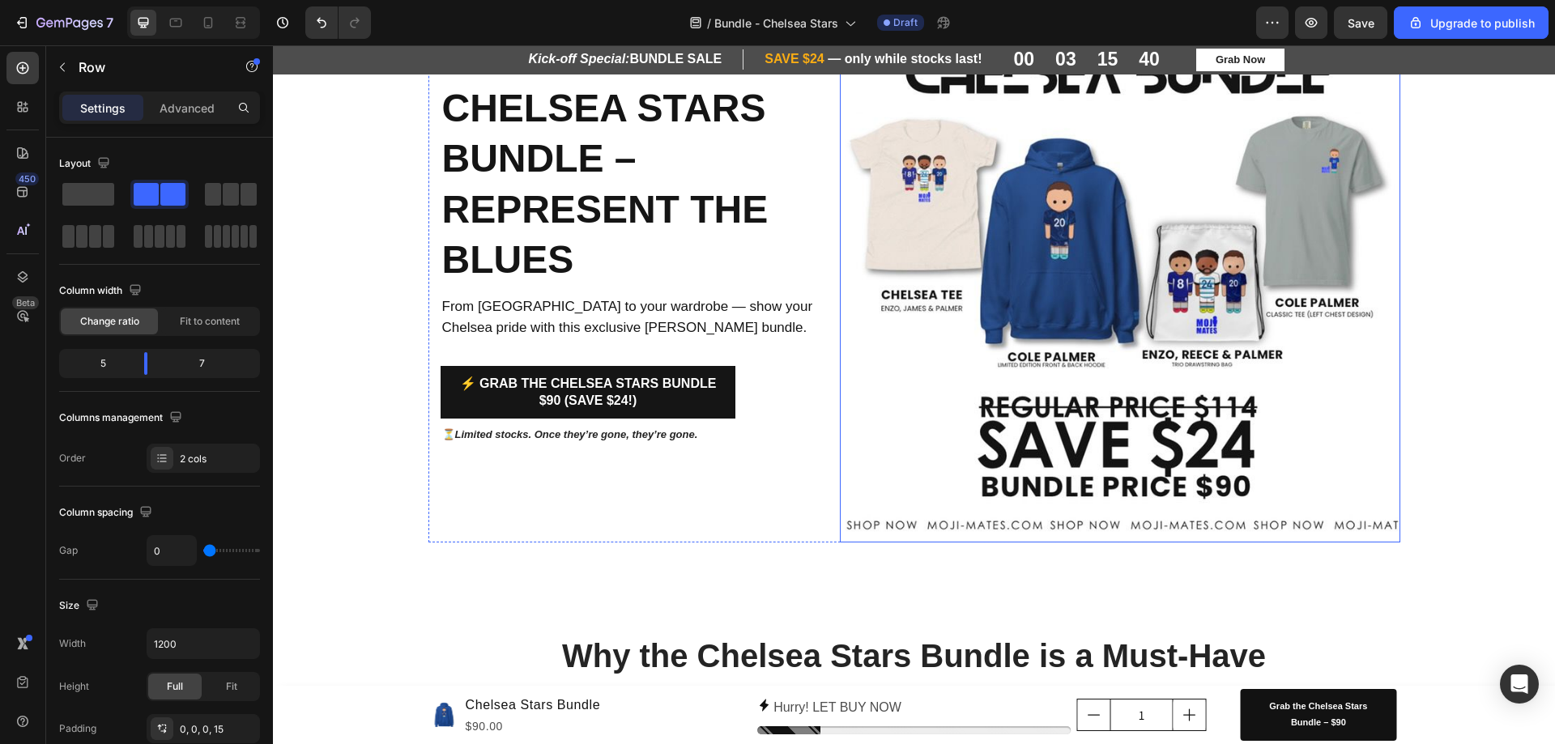
scroll to position [0, 0]
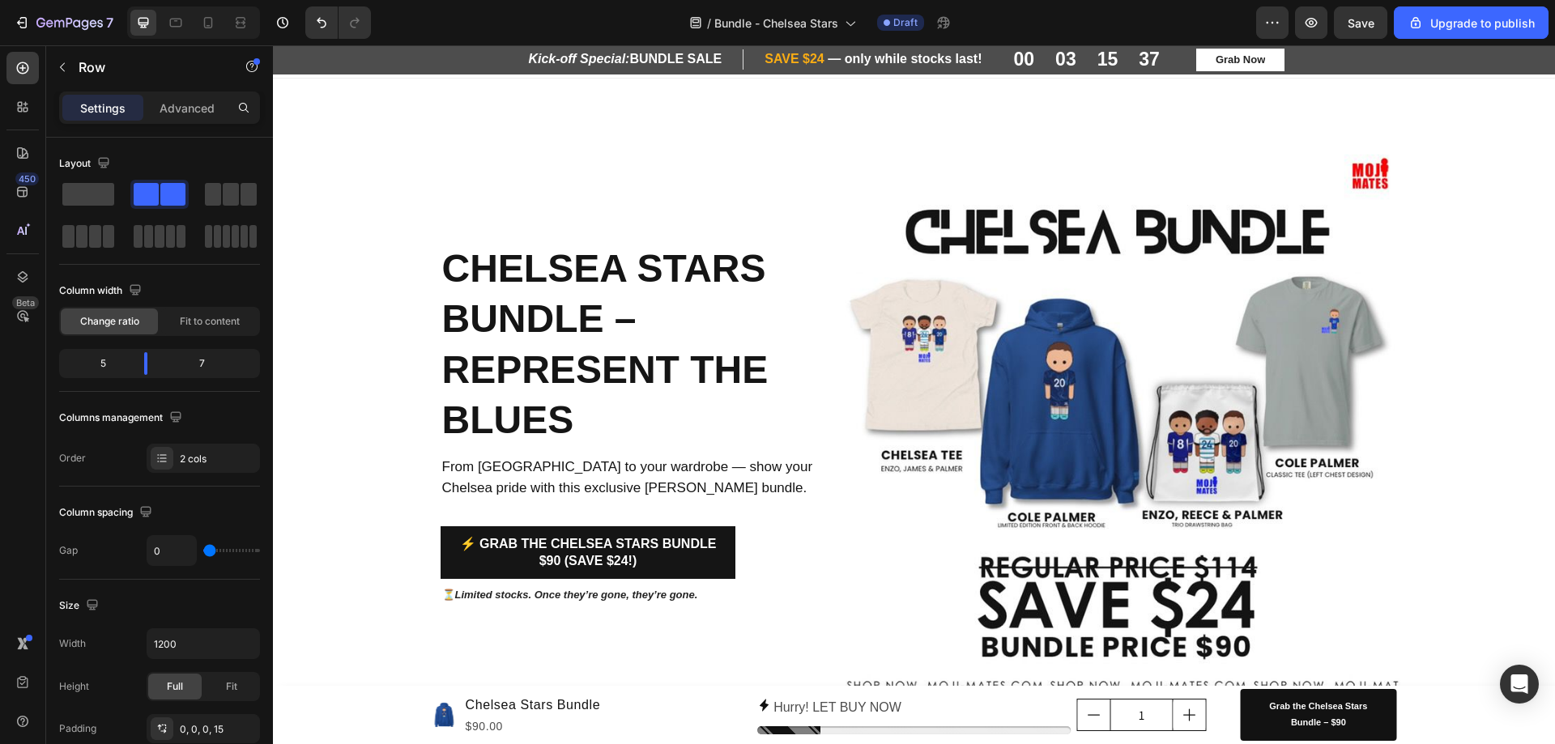
click at [528, 155] on div "Chelsea Stars Bundle – Represent the Blues Heading From [GEOGRAPHIC_DATA] to yo…" at bounding box center [641, 423] width 400 height 560
click at [1369, 28] on span "Save" at bounding box center [1360, 23] width 27 height 14
click at [1313, 24] on icon "button" at bounding box center [1311, 22] width 5 height 5
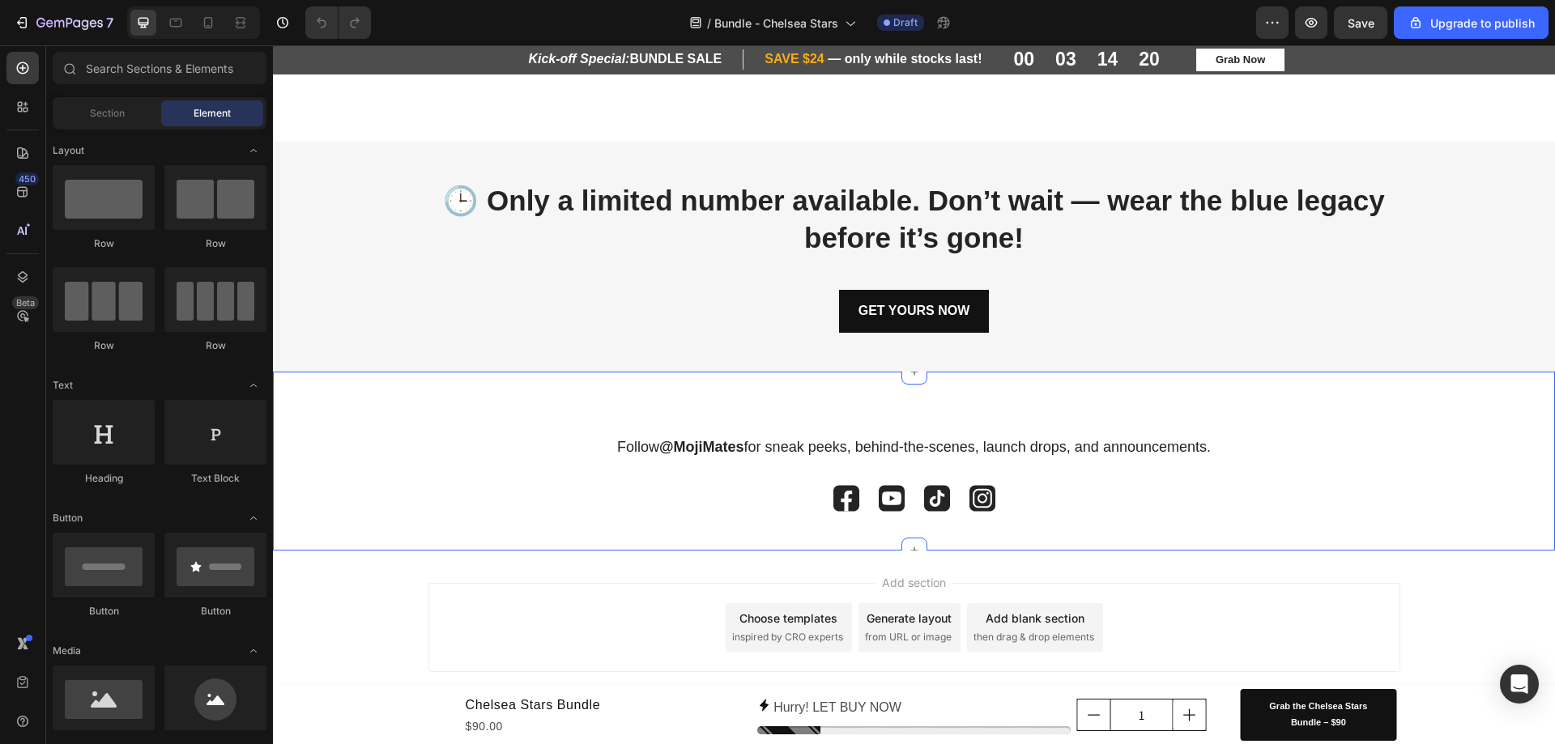
scroll to position [2588, 0]
click at [175, 26] on icon at bounding box center [176, 23] width 12 height 9
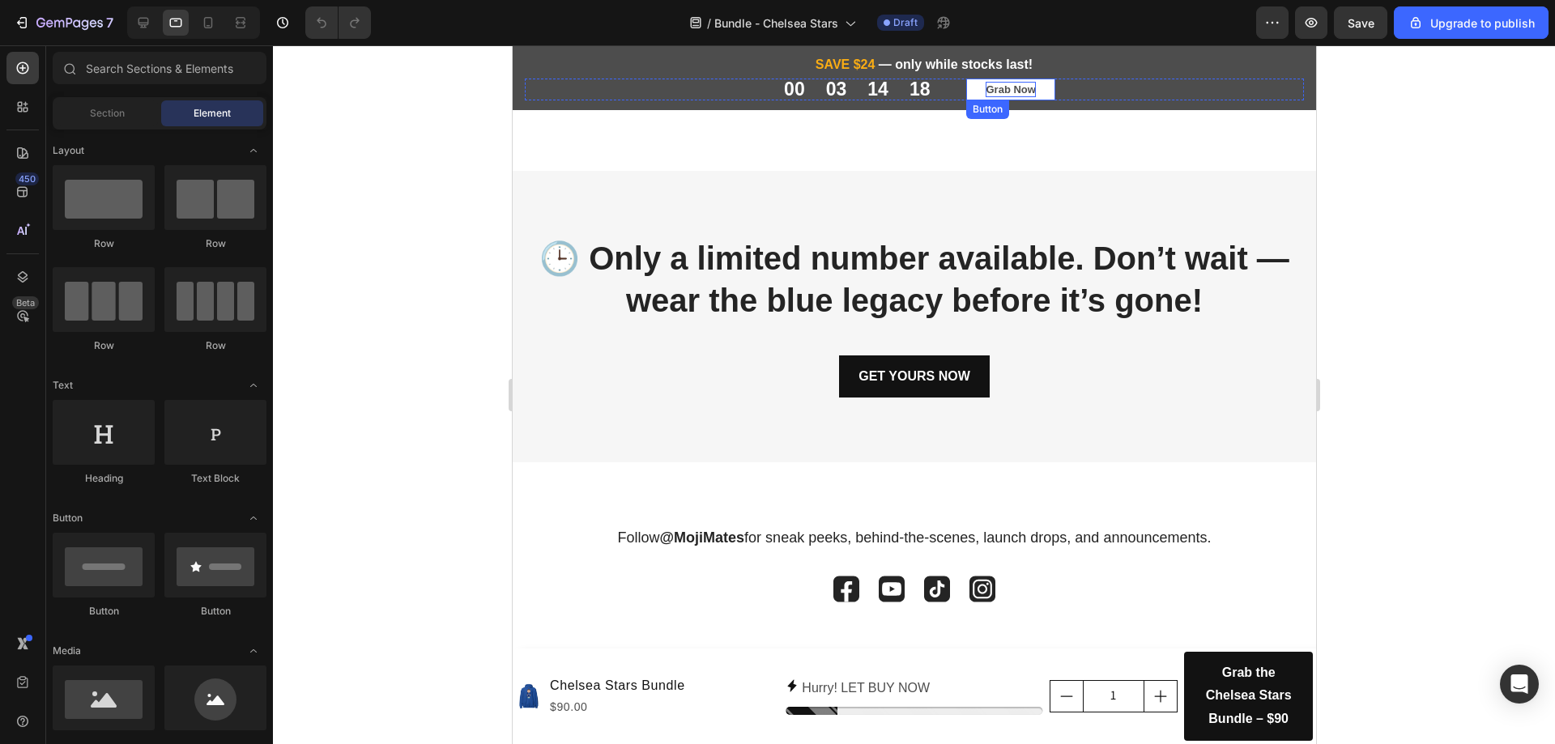
click at [1011, 83] on p "Grab Now" at bounding box center [1009, 90] width 49 height 16
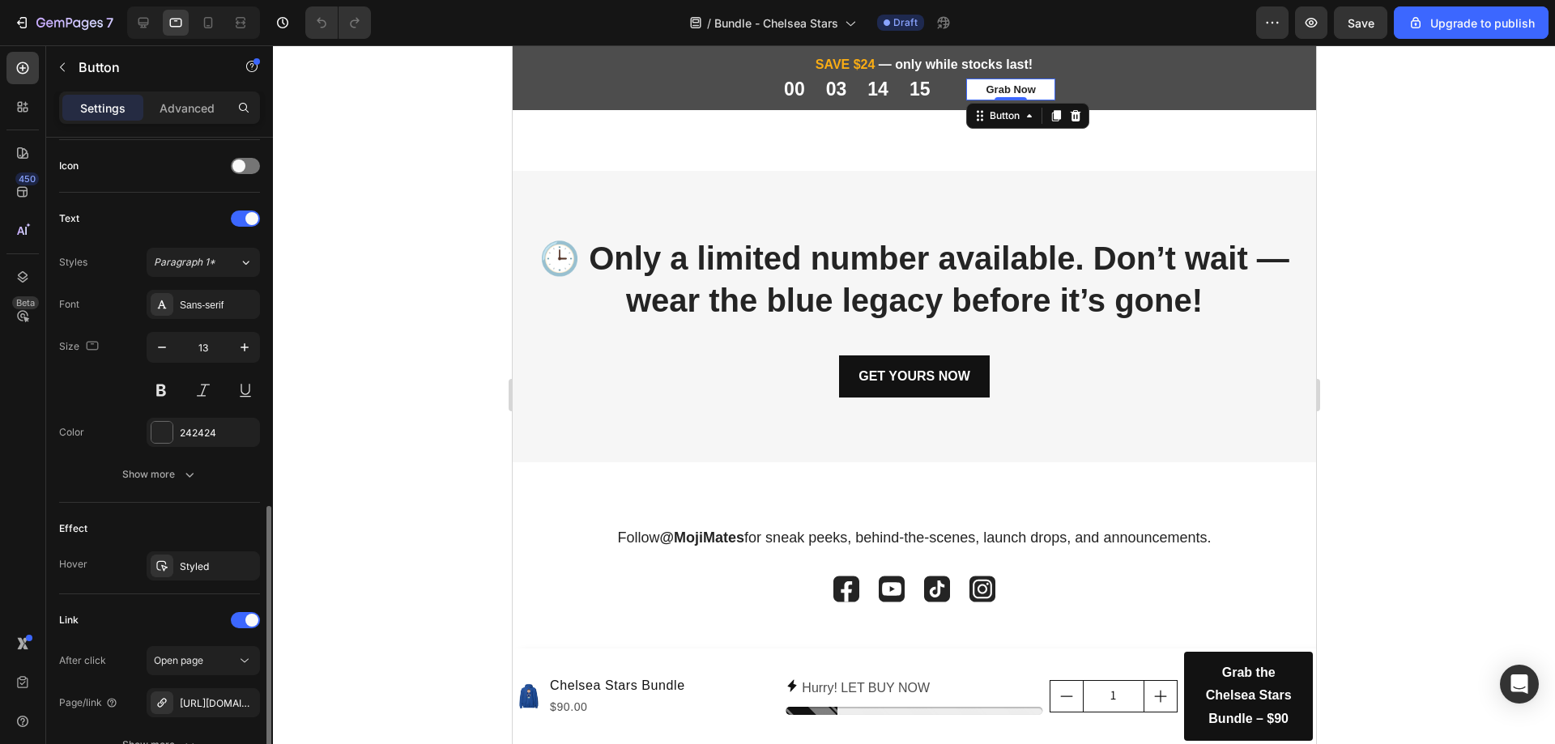
scroll to position [567, 0]
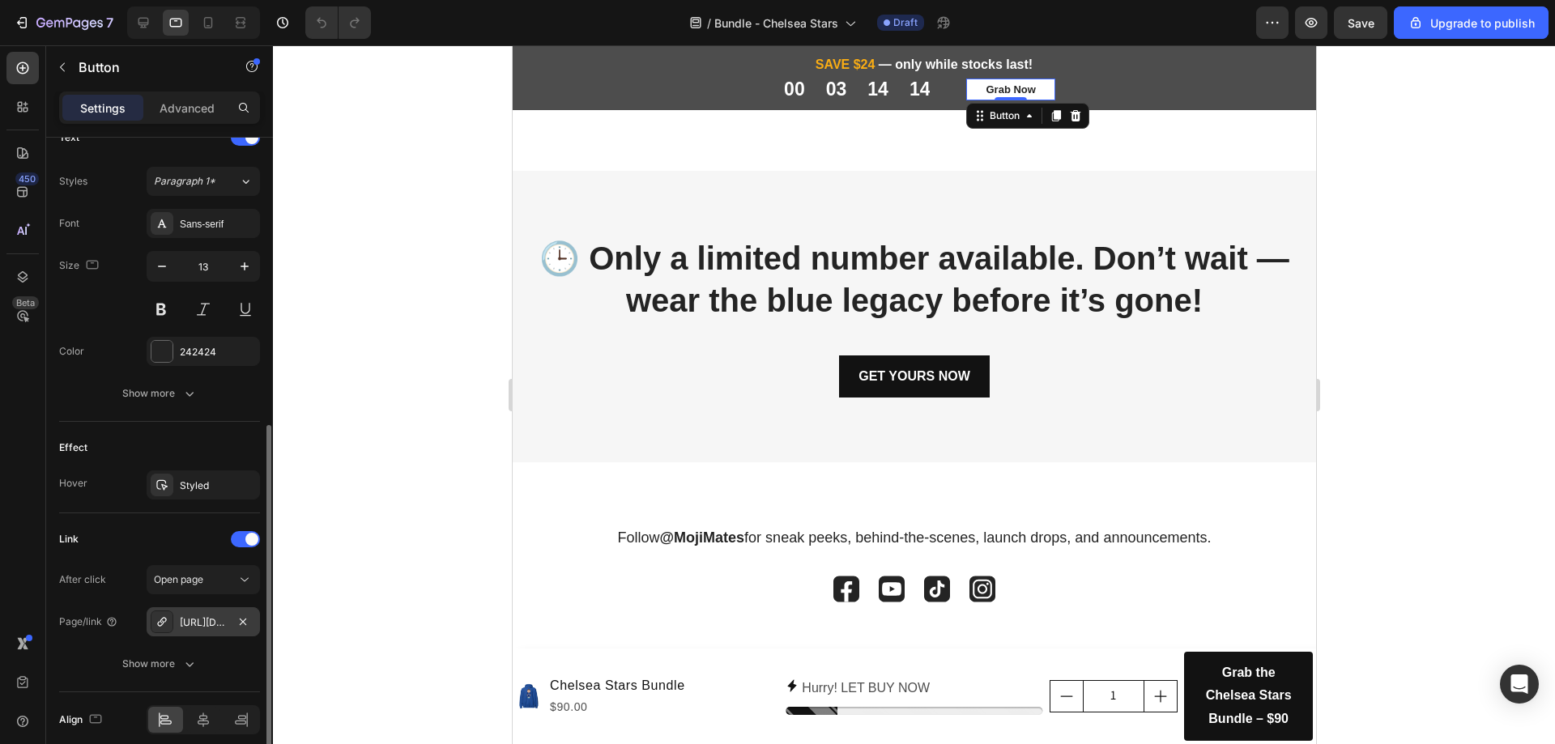
click at [194, 624] on div "[URL][DOMAIN_NAME]" at bounding box center [203, 622] width 47 height 15
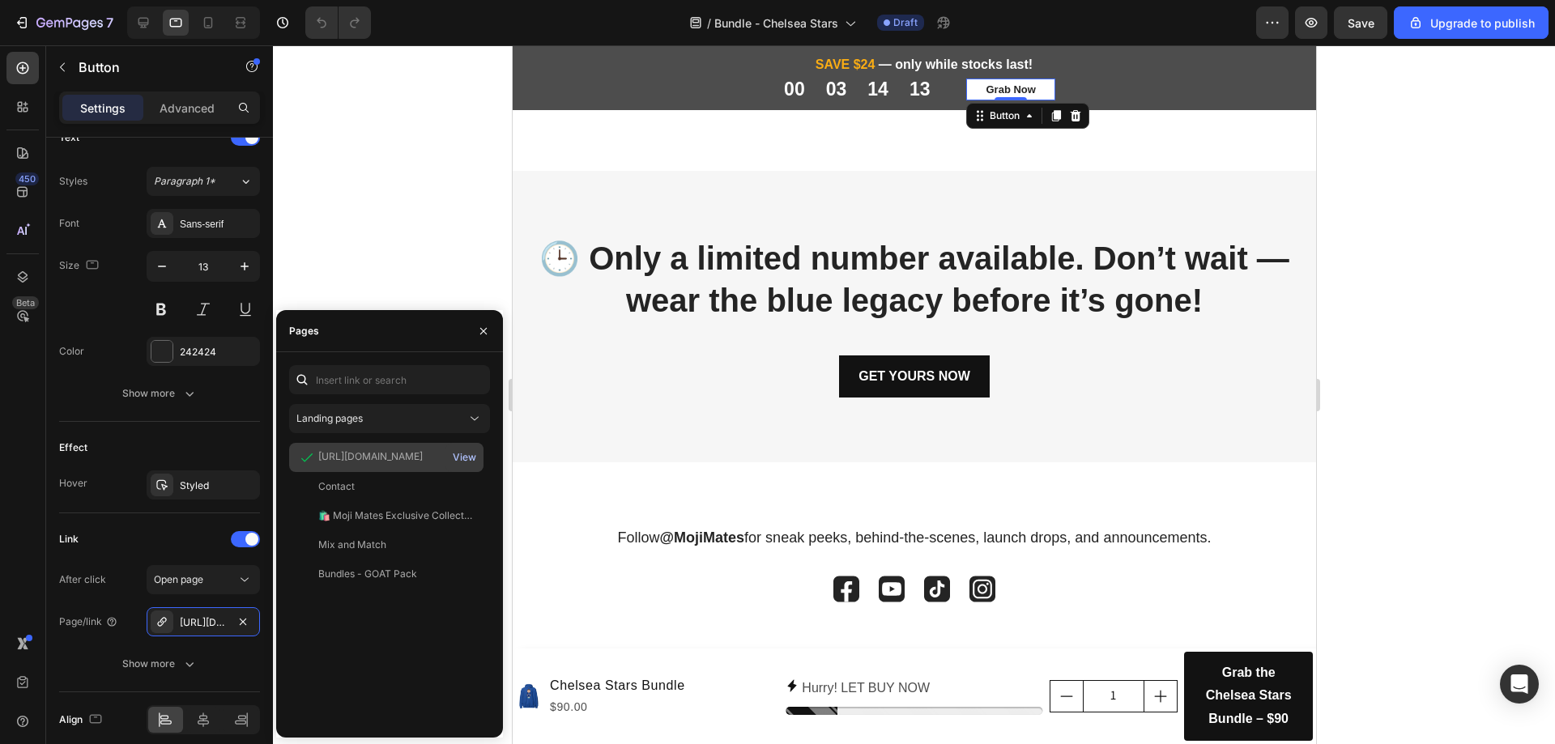
click at [474, 461] on div "View" at bounding box center [464, 457] width 23 height 15
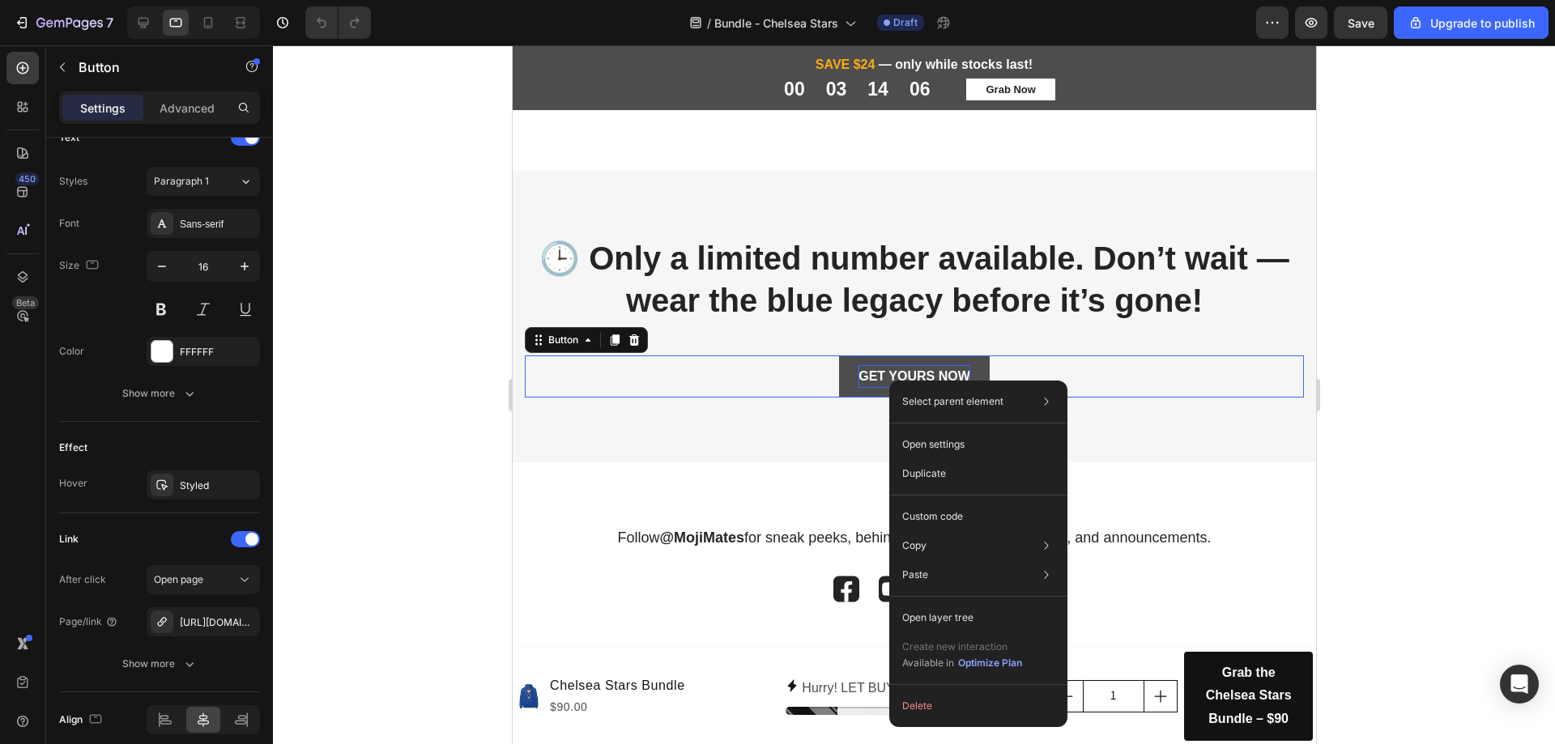
click at [893, 378] on strong "GET YOURS NOW" at bounding box center [914, 376] width 112 height 14
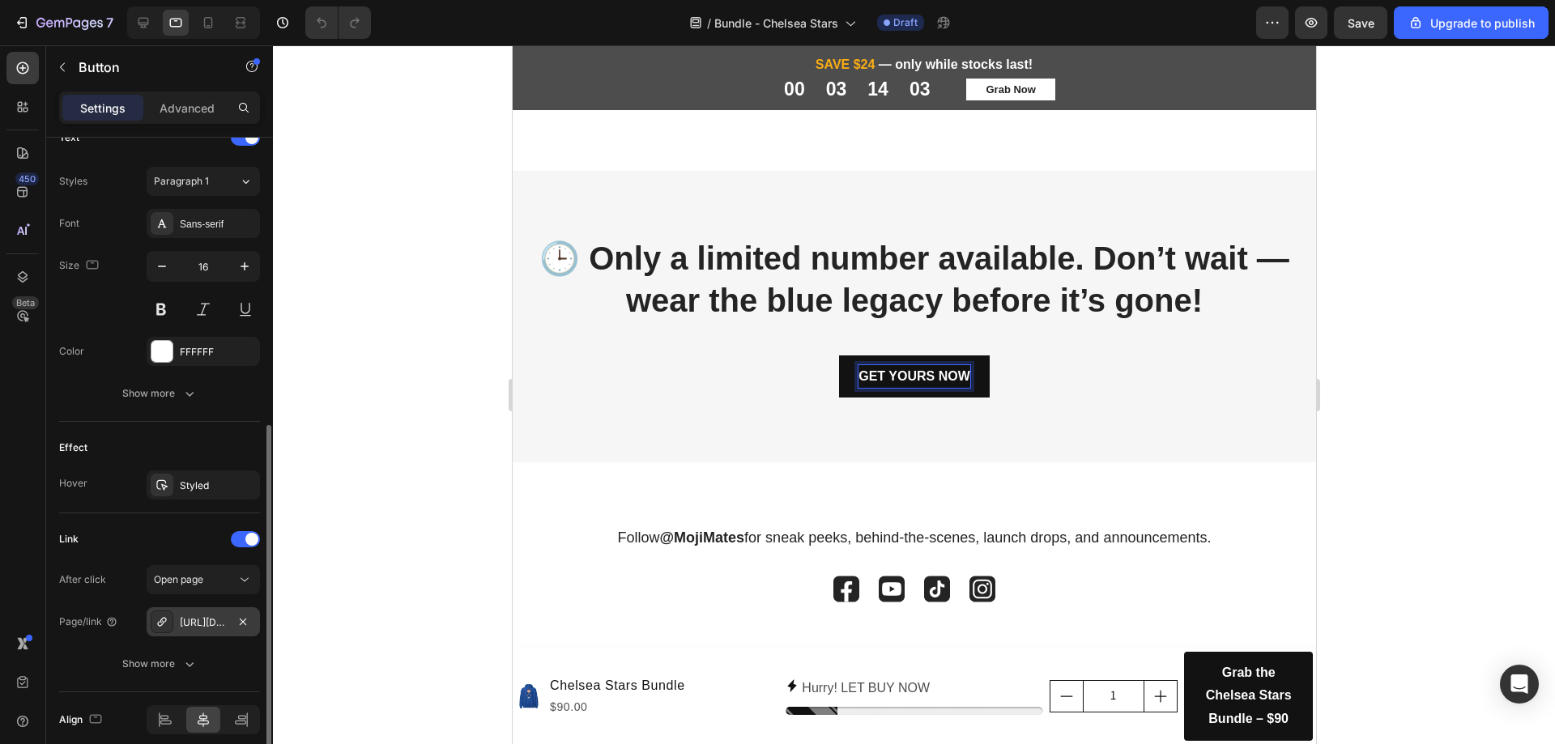
click at [217, 628] on div "[URL][DOMAIN_NAME]" at bounding box center [203, 622] width 47 height 15
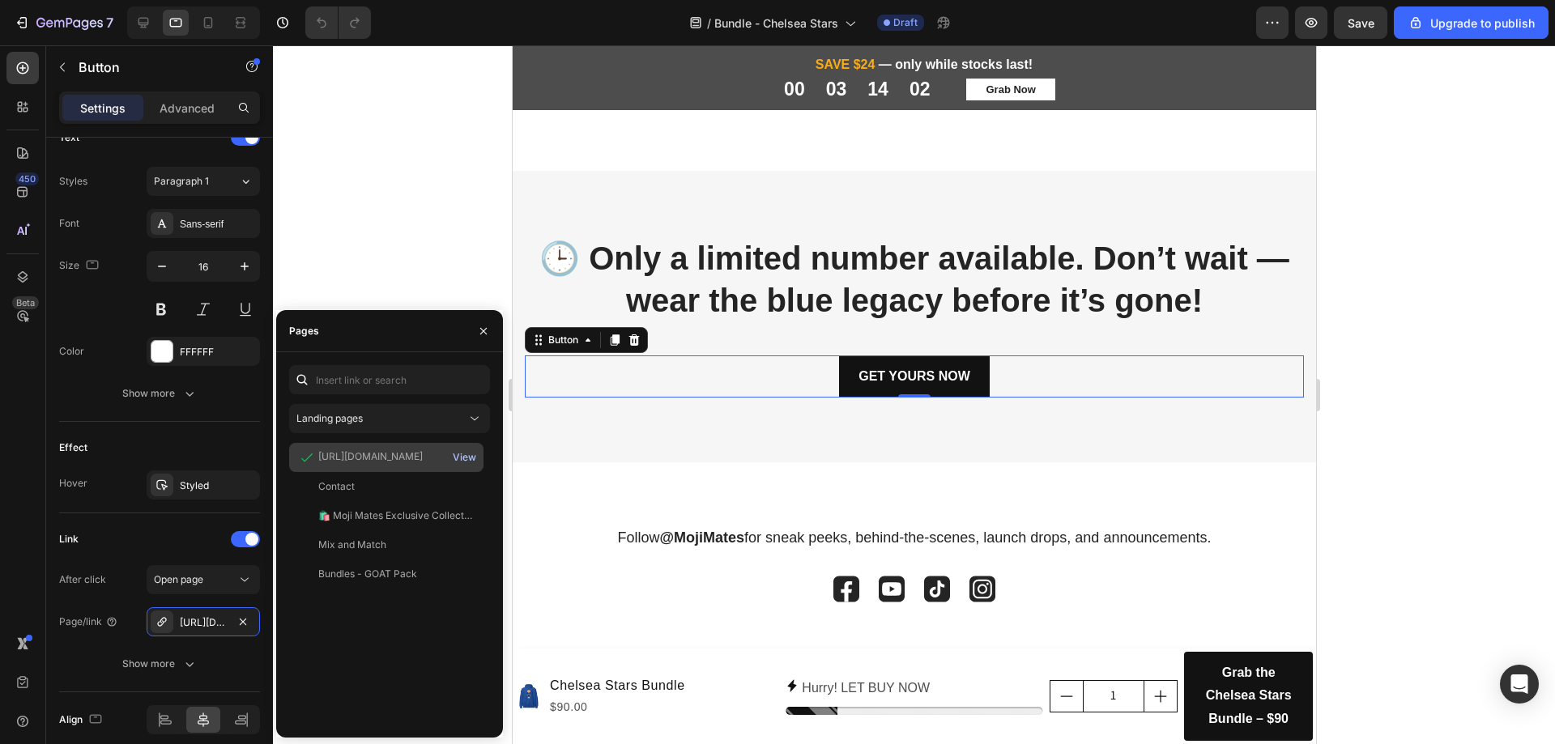
click at [471, 462] on div "View" at bounding box center [464, 457] width 23 height 15
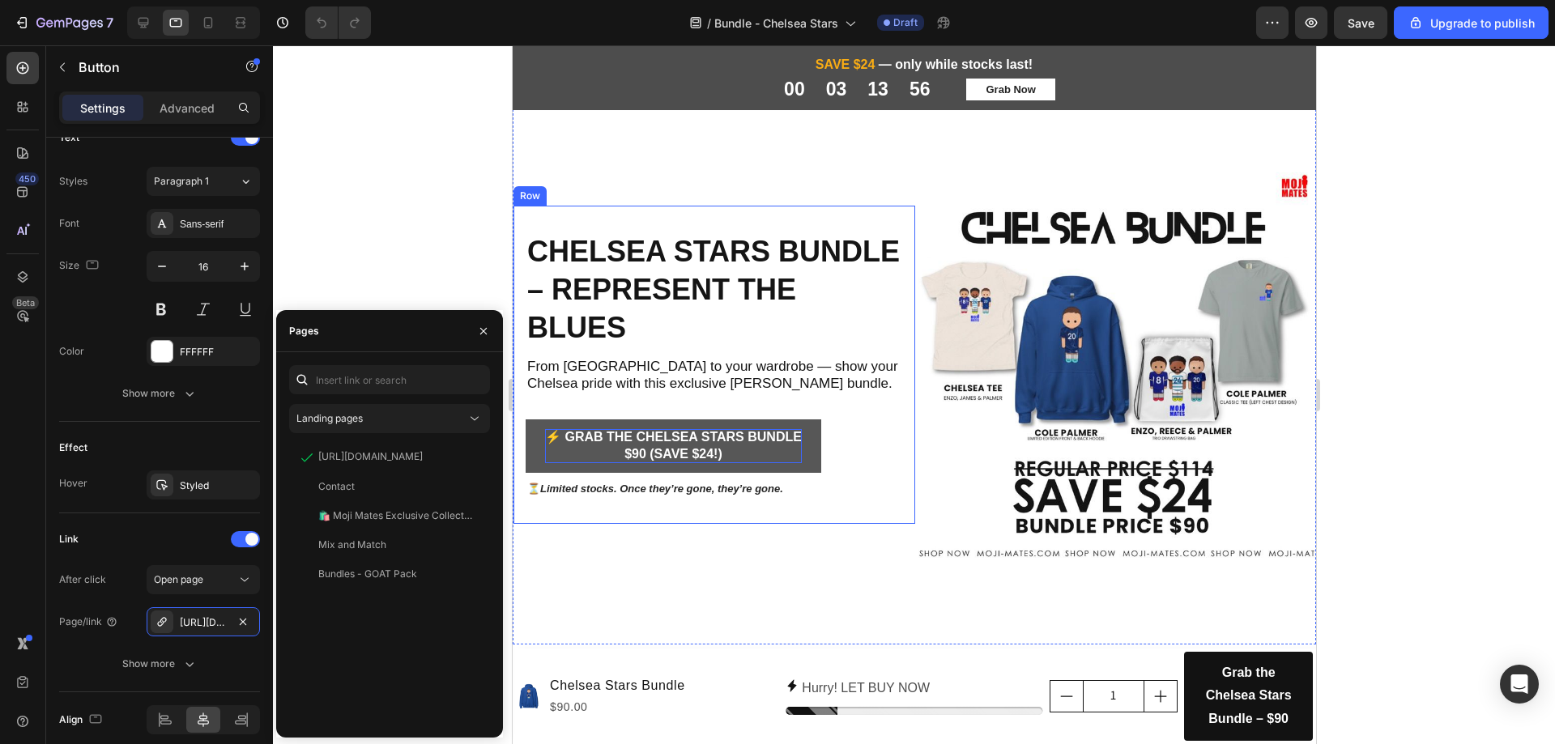
scroll to position [33, 0]
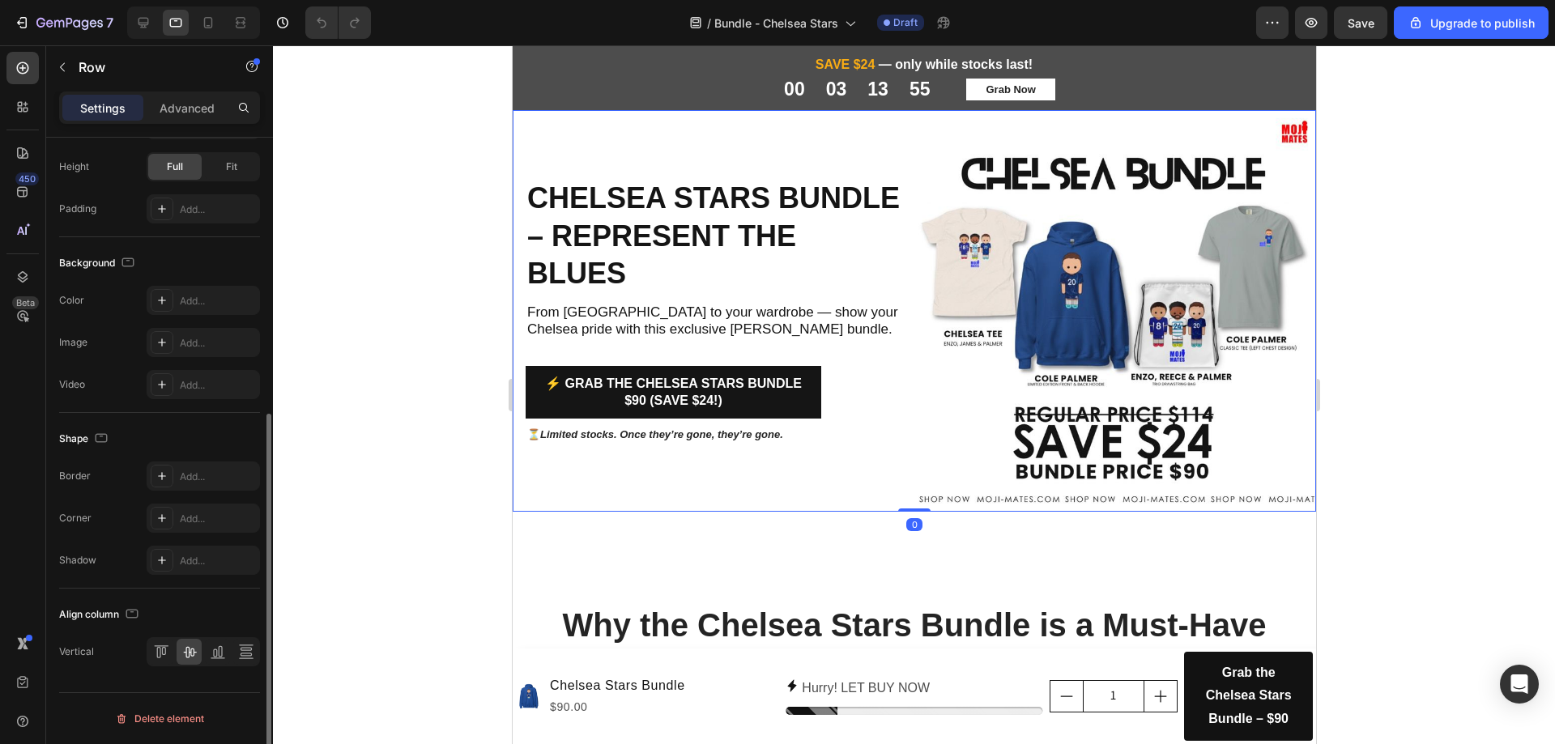
click at [696, 479] on div "Chelsea Stars Bundle – Represent the Blues Heading From Stamford Bridge to your…" at bounding box center [713, 311] width 402 height 402
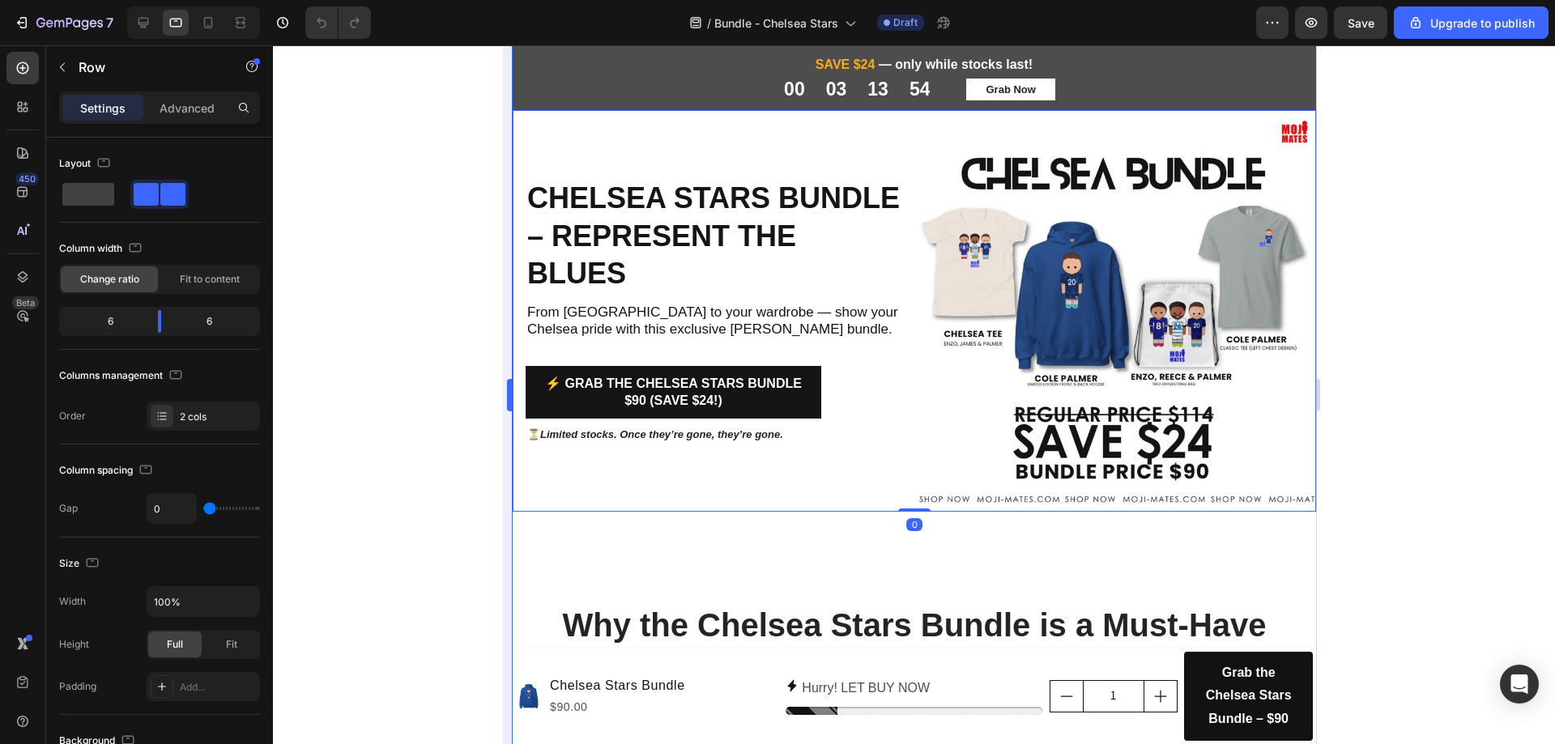
scroll to position [81, 0]
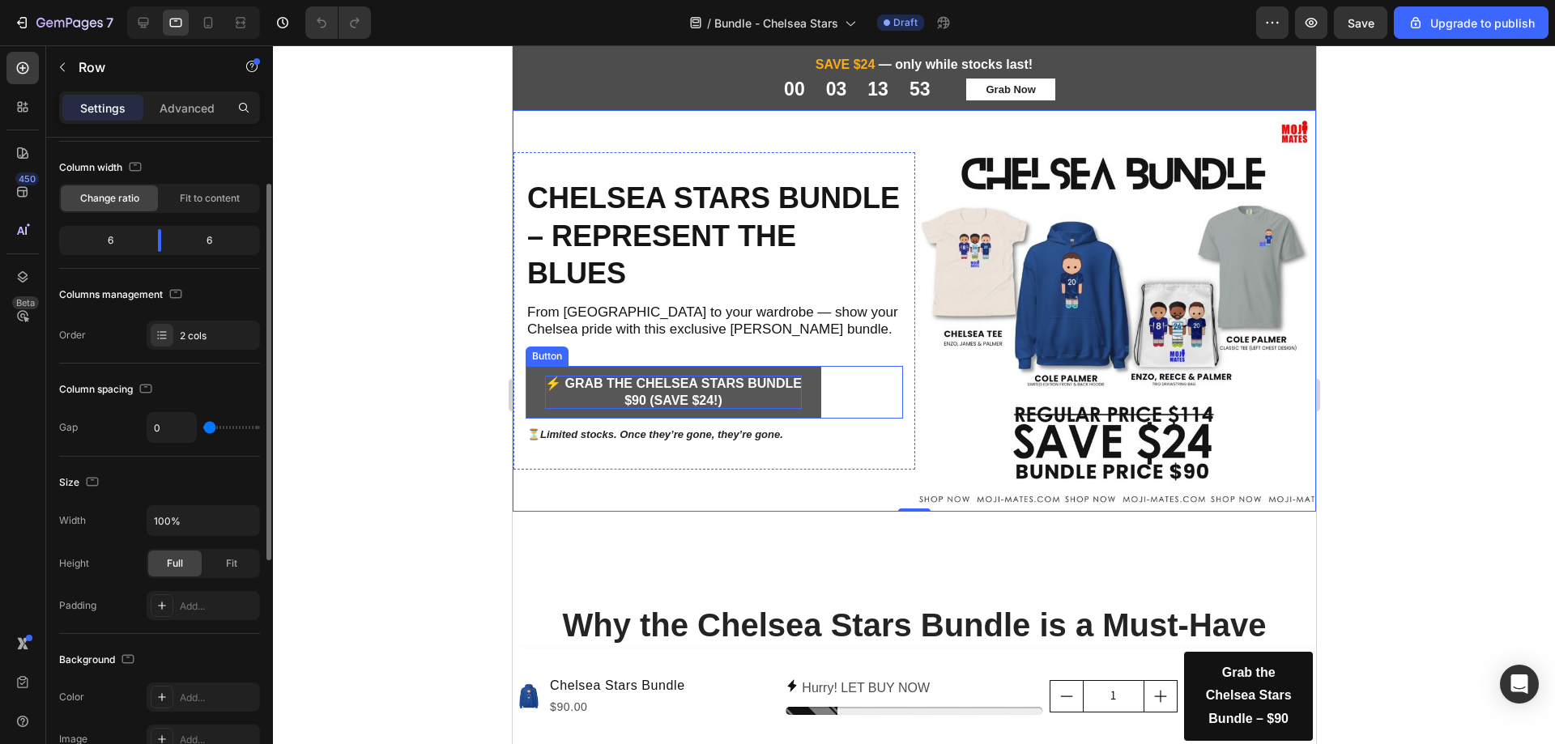
click at [661, 401] on p "⚡ Grab the Chelsea Stars Bundle $90 (Save $24!)" at bounding box center [672, 393] width 257 height 34
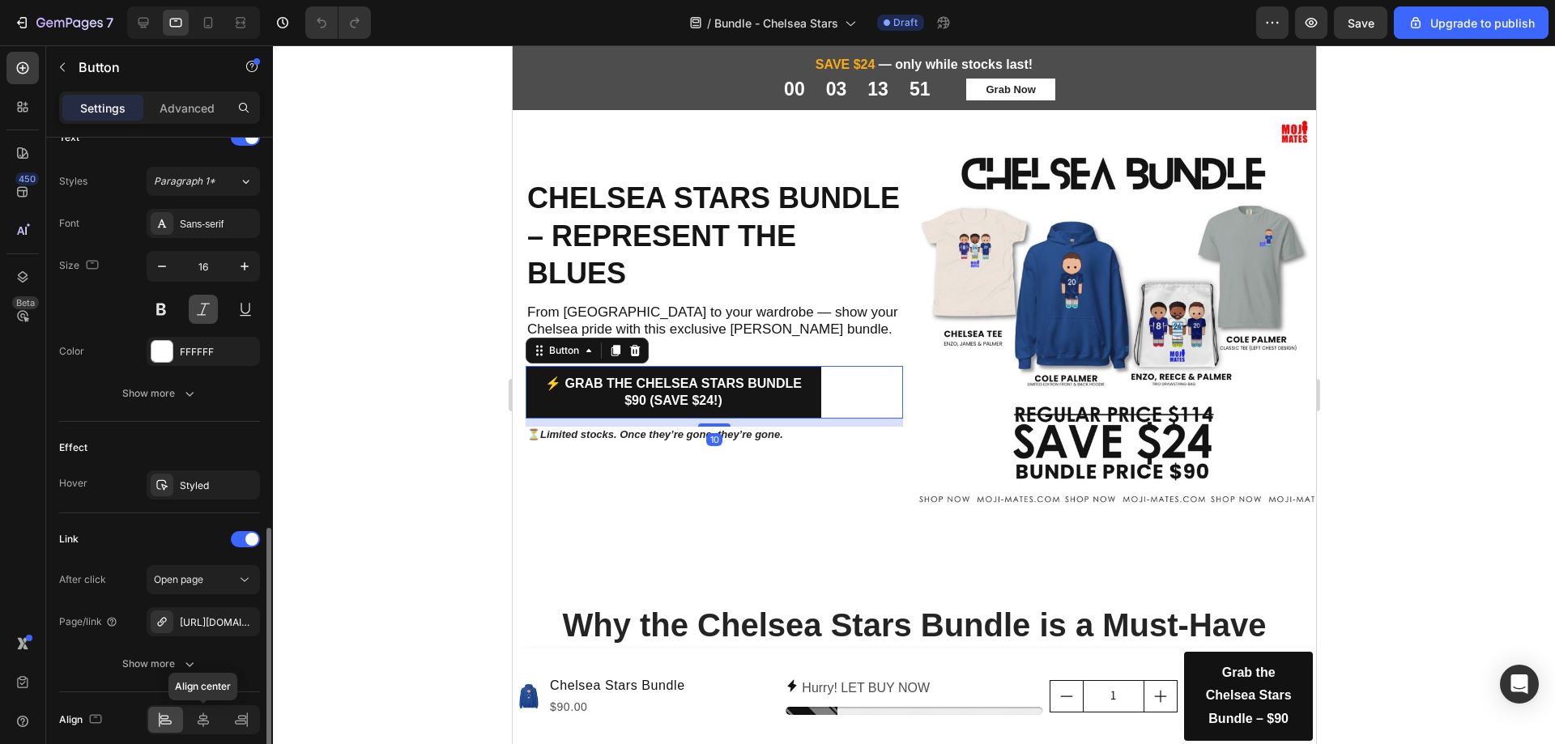
scroll to position [635, 0]
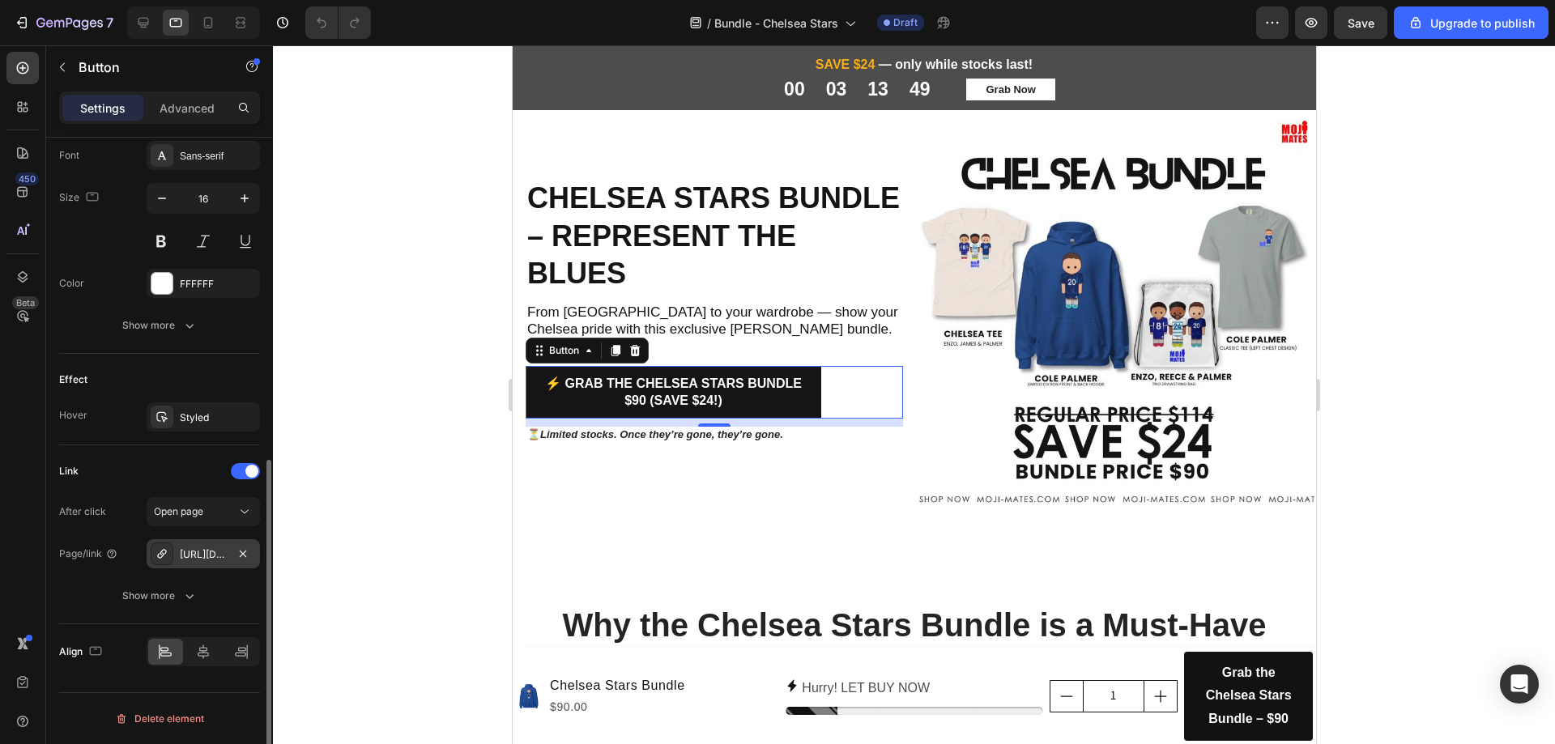
click at [205, 556] on div "https://www.moji-mates.com/chelsea-stars-bundle?_pos=1&_psq=chelsea&_ss=e&_v=1.0" at bounding box center [203, 554] width 47 height 15
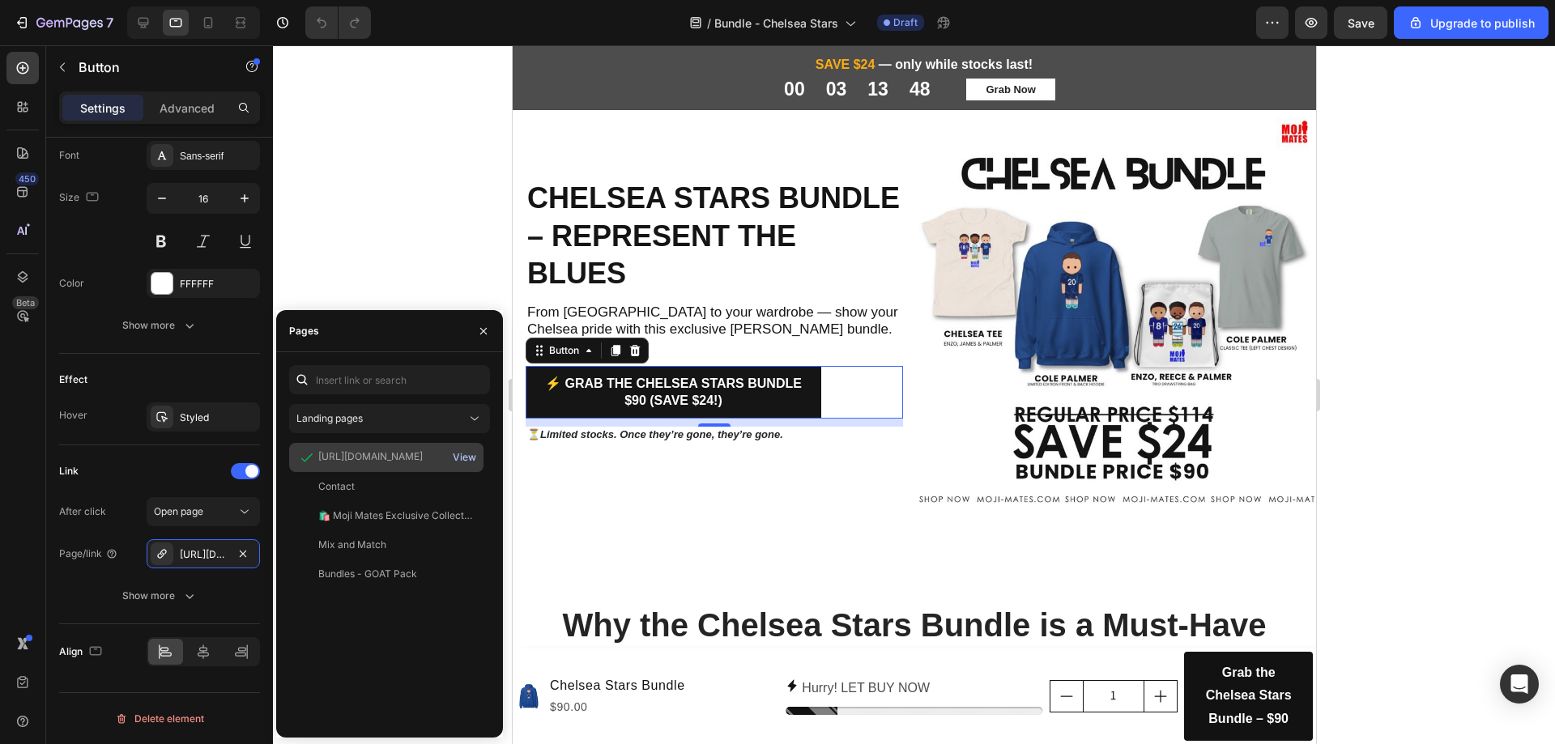
click at [466, 458] on div "View" at bounding box center [464, 457] width 23 height 15
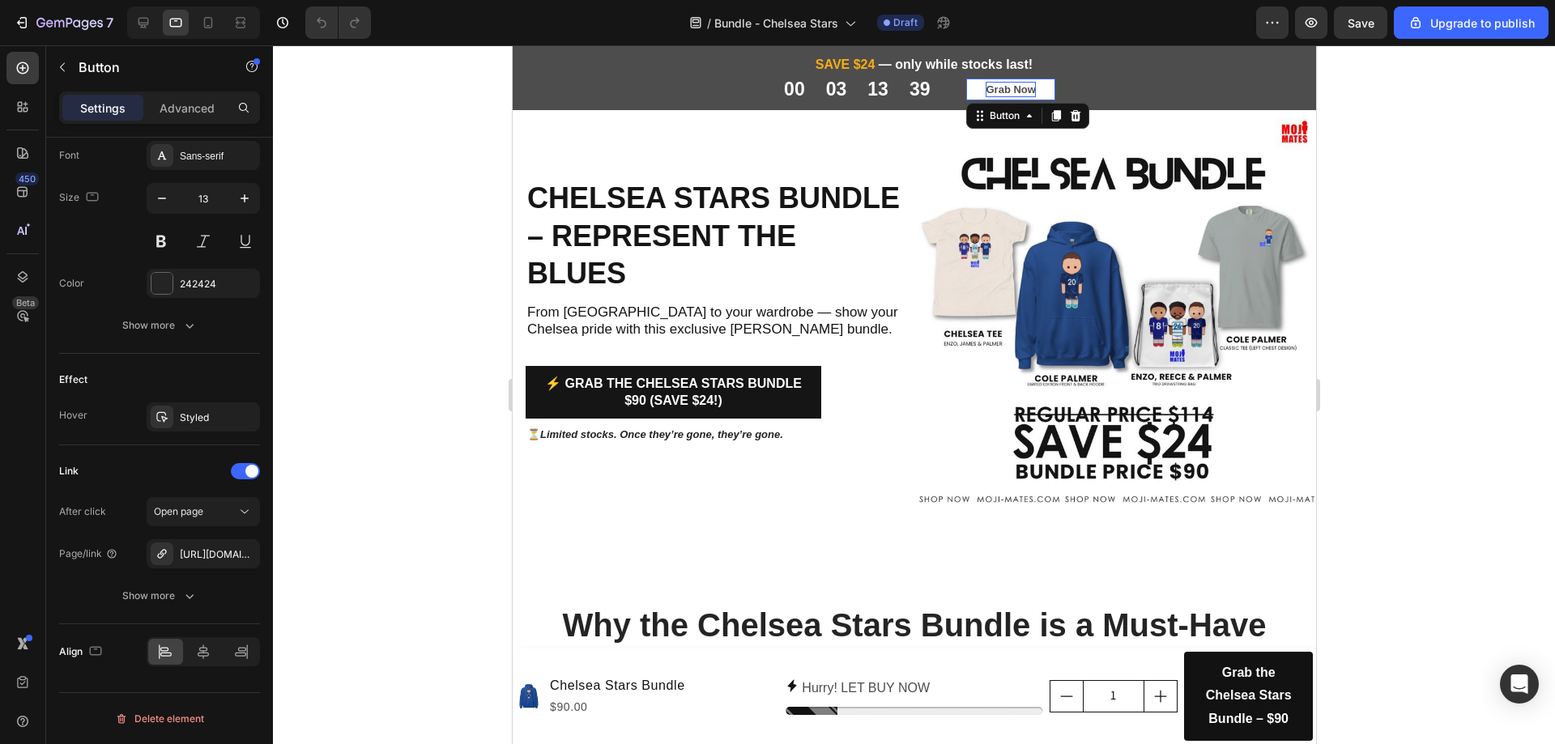
click at [997, 82] on p "Grab Now" at bounding box center [1009, 90] width 49 height 16
click at [195, 560] on div "https://www.moji-mates.com/chelsea-stars-bundle?_pos=1&_psq=chelsea&_ss=e&_v=1.0" at bounding box center [203, 554] width 47 height 15
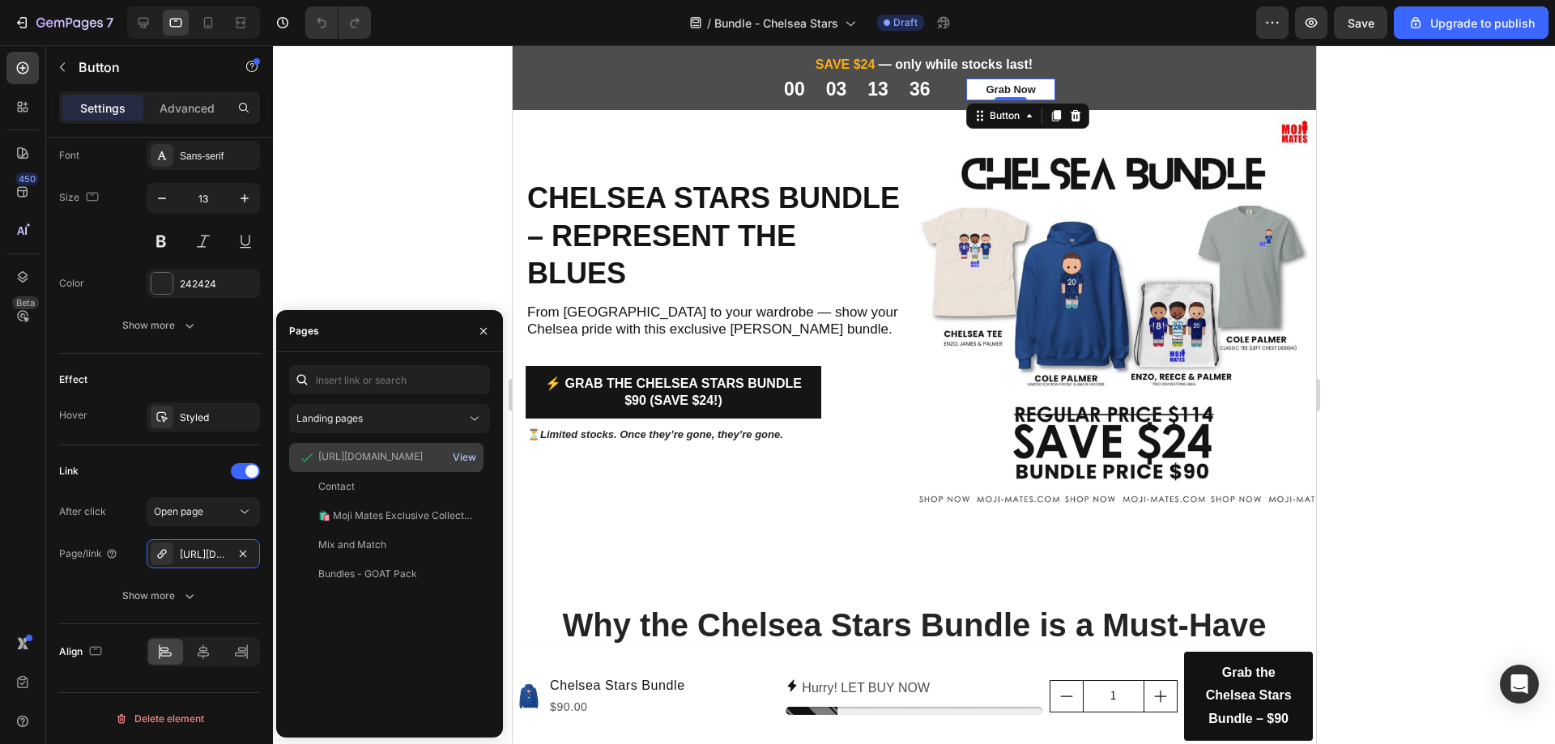
click at [464, 463] on div "View" at bounding box center [464, 457] width 23 height 15
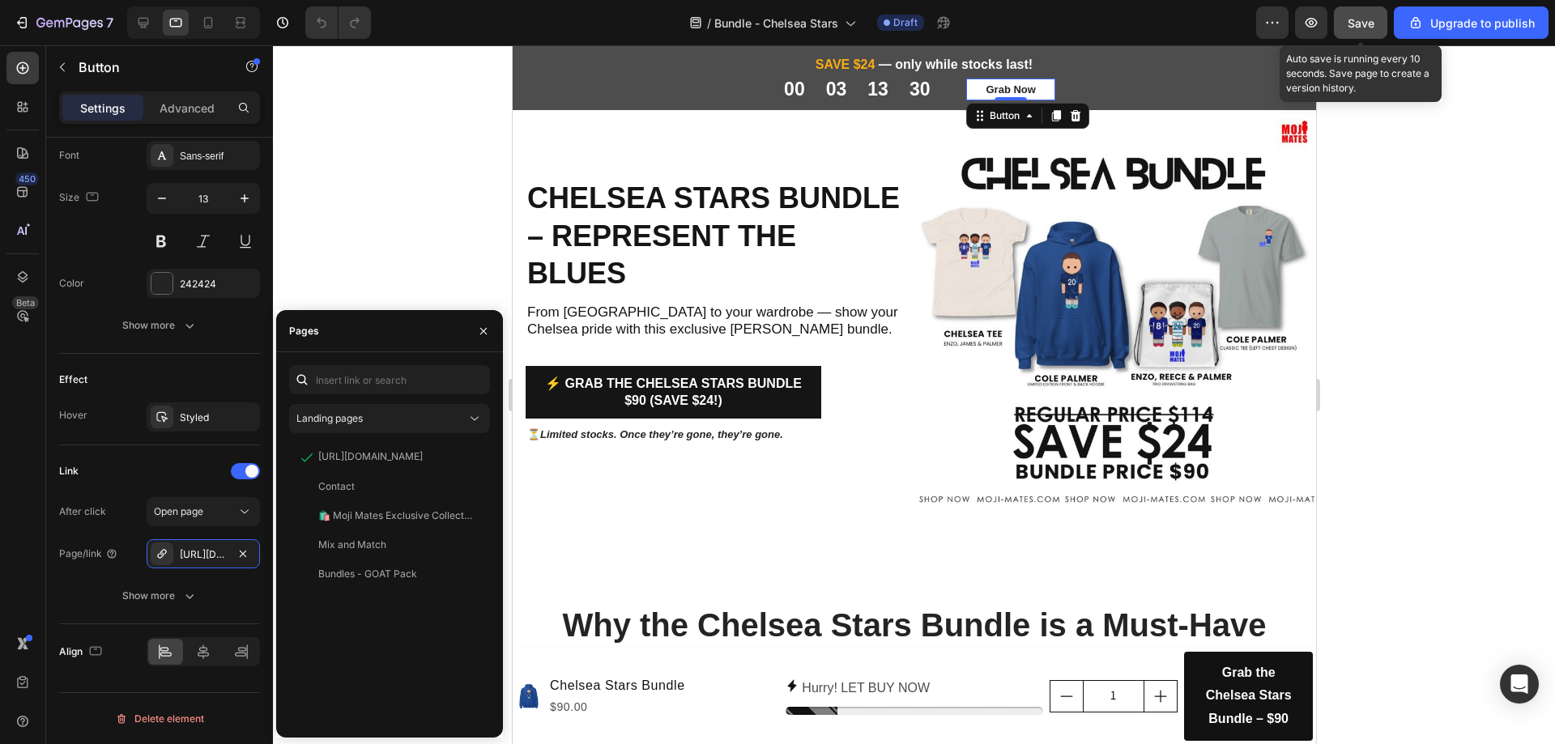
click at [1365, 32] on button "Save" at bounding box center [1360, 22] width 53 height 32
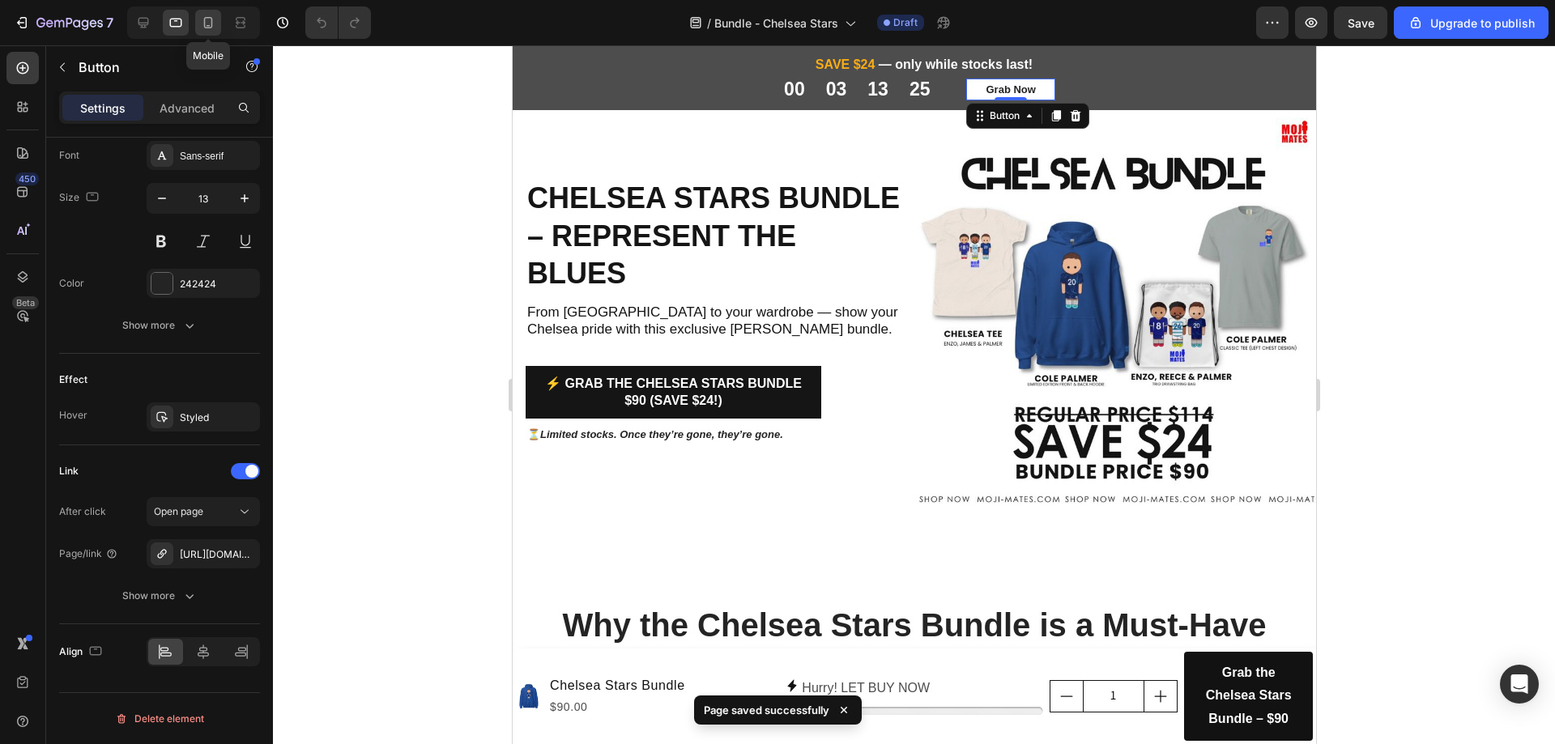
click at [211, 25] on icon at bounding box center [208, 23] width 16 height 16
type input "12"
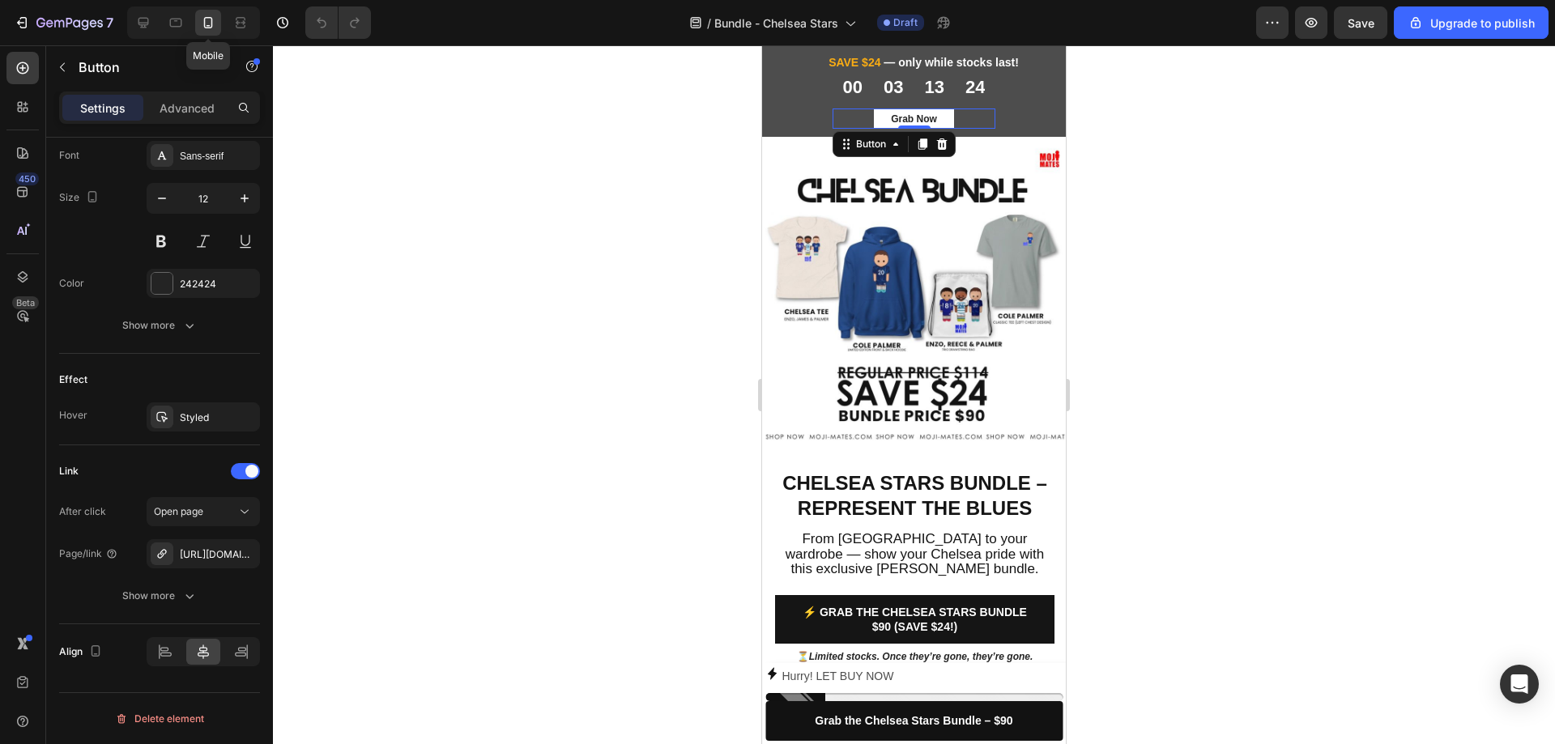
scroll to position [40, 0]
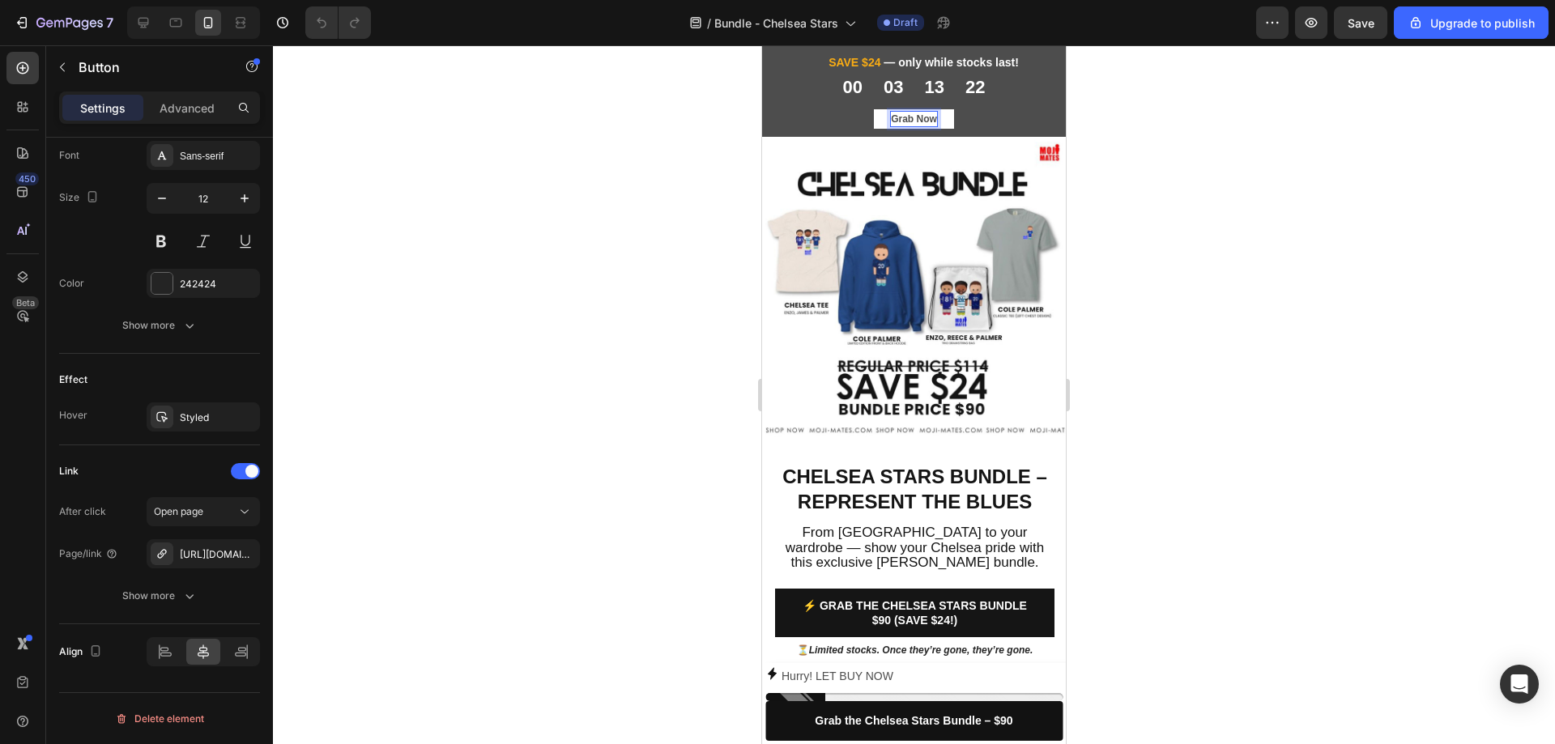
drag, startPoint x: 902, startPoint y: 117, endPoint x: 1049, endPoint y: 472, distance: 384.5
click at [902, 117] on p "Grab Now" at bounding box center [914, 119] width 46 height 15
click at [224, 564] on div "https://www.moji-mates.com/chelsea-stars-bundle?_pos=1&_psq=chelsea&_ss=e&_v=1.0" at bounding box center [203, 553] width 113 height 29
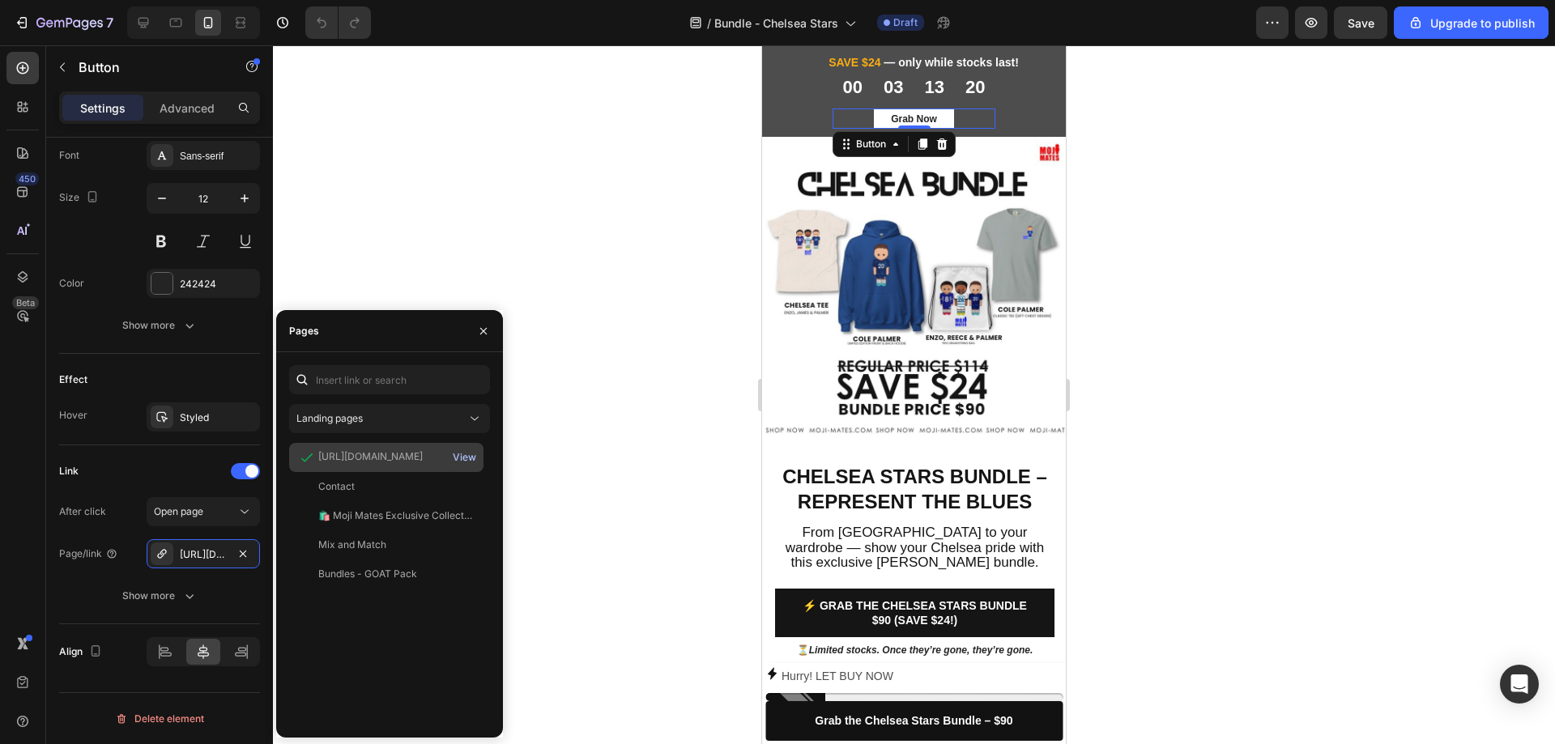
click at [470, 458] on div "View" at bounding box center [464, 457] width 23 height 15
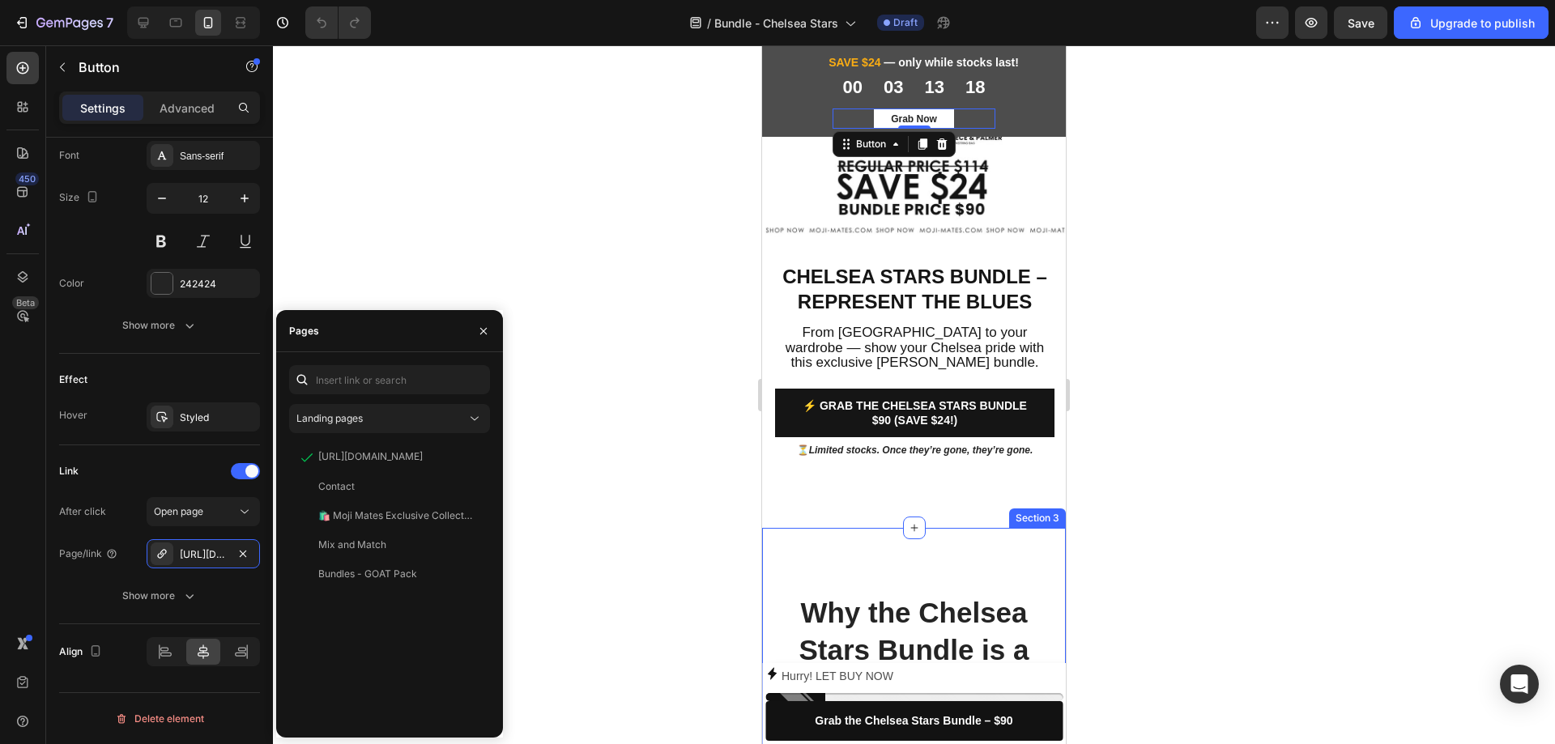
scroll to position [283, 0]
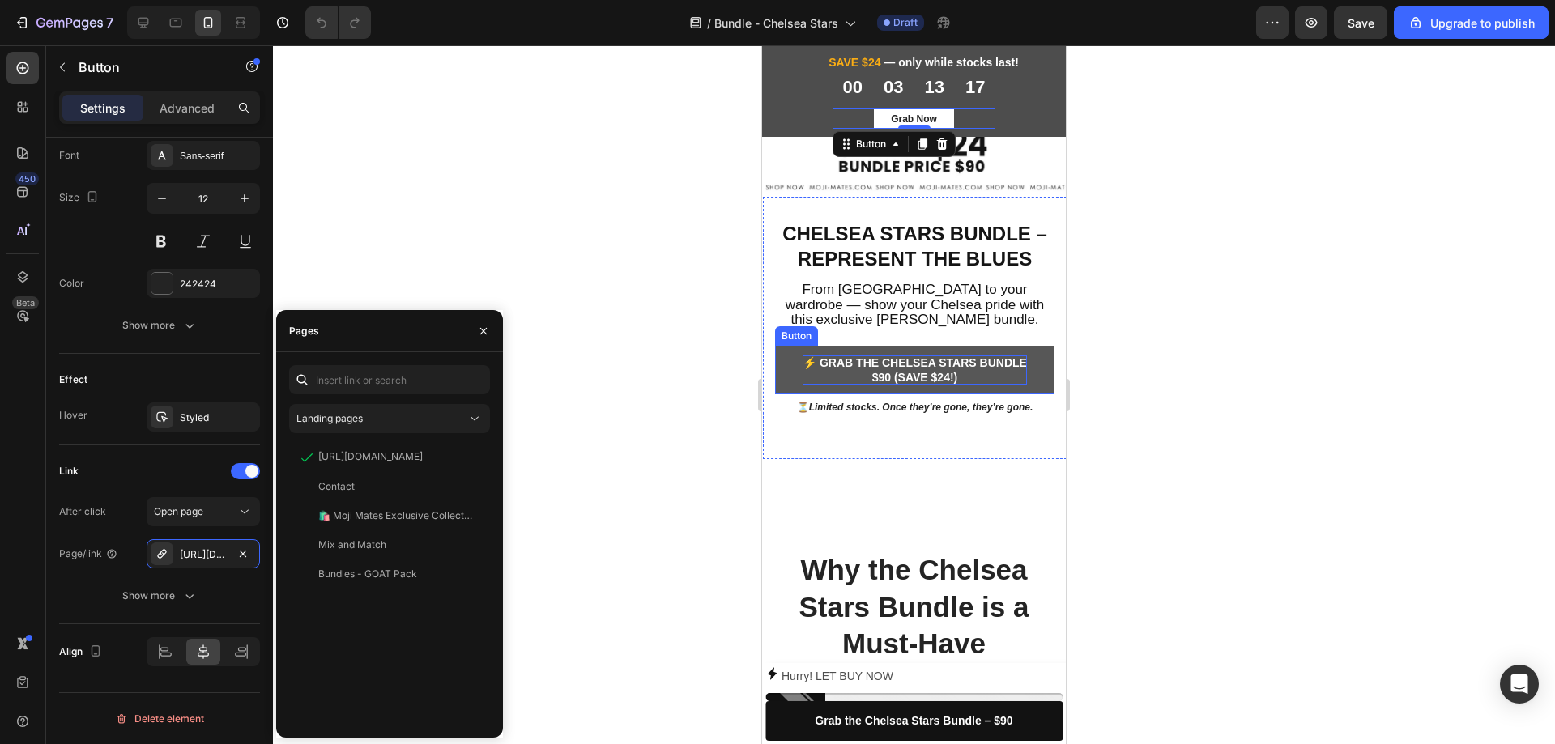
click at [879, 385] on p "⚡ Grab the Chelsea Stars Bundle $90 (Save $24!)" at bounding box center [914, 369] width 224 height 29
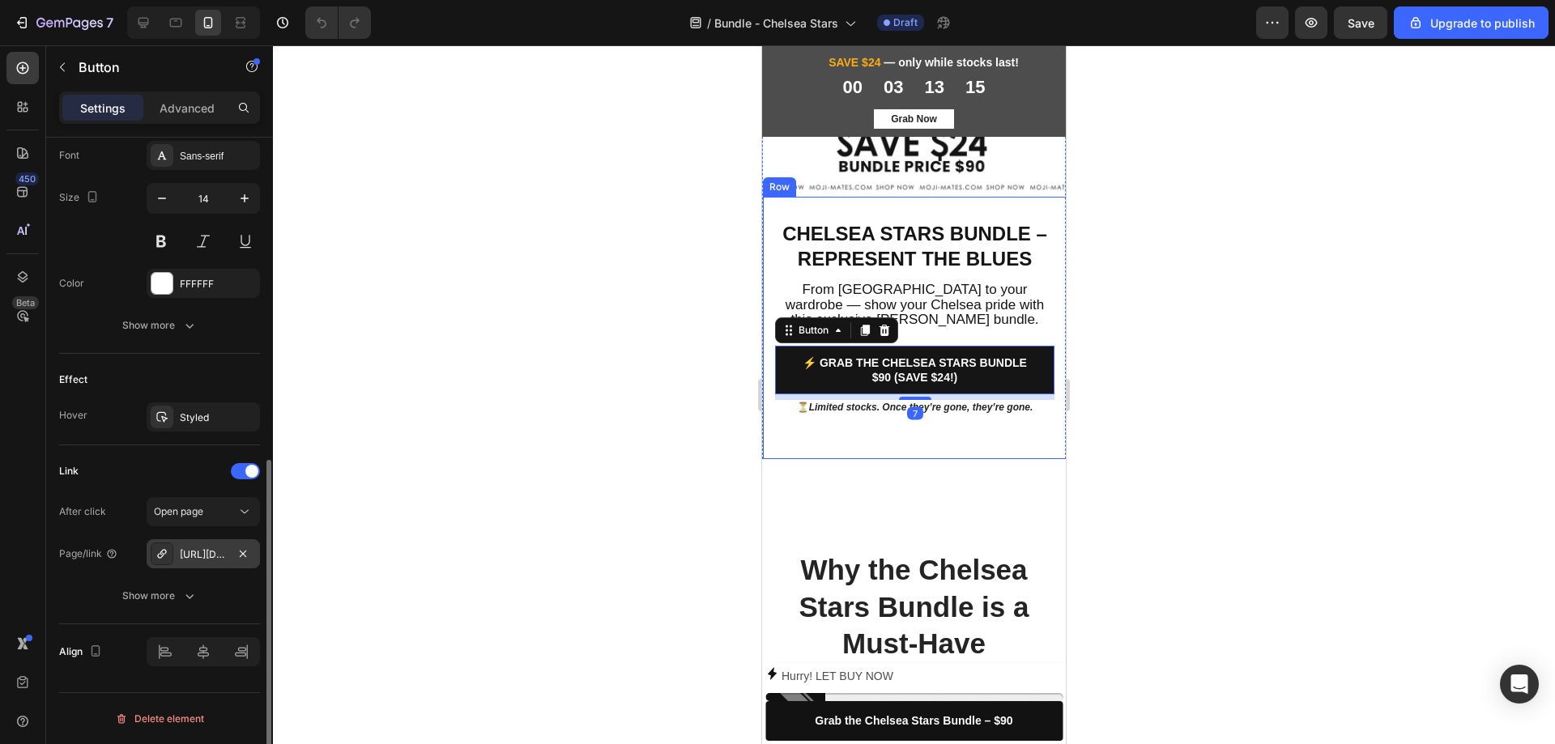
click at [221, 557] on div "https://www.moji-mates.com/chelsea-stars-bundle?_pos=1&_psq=chelsea&_ss=e&_v=1.0" at bounding box center [203, 554] width 47 height 15
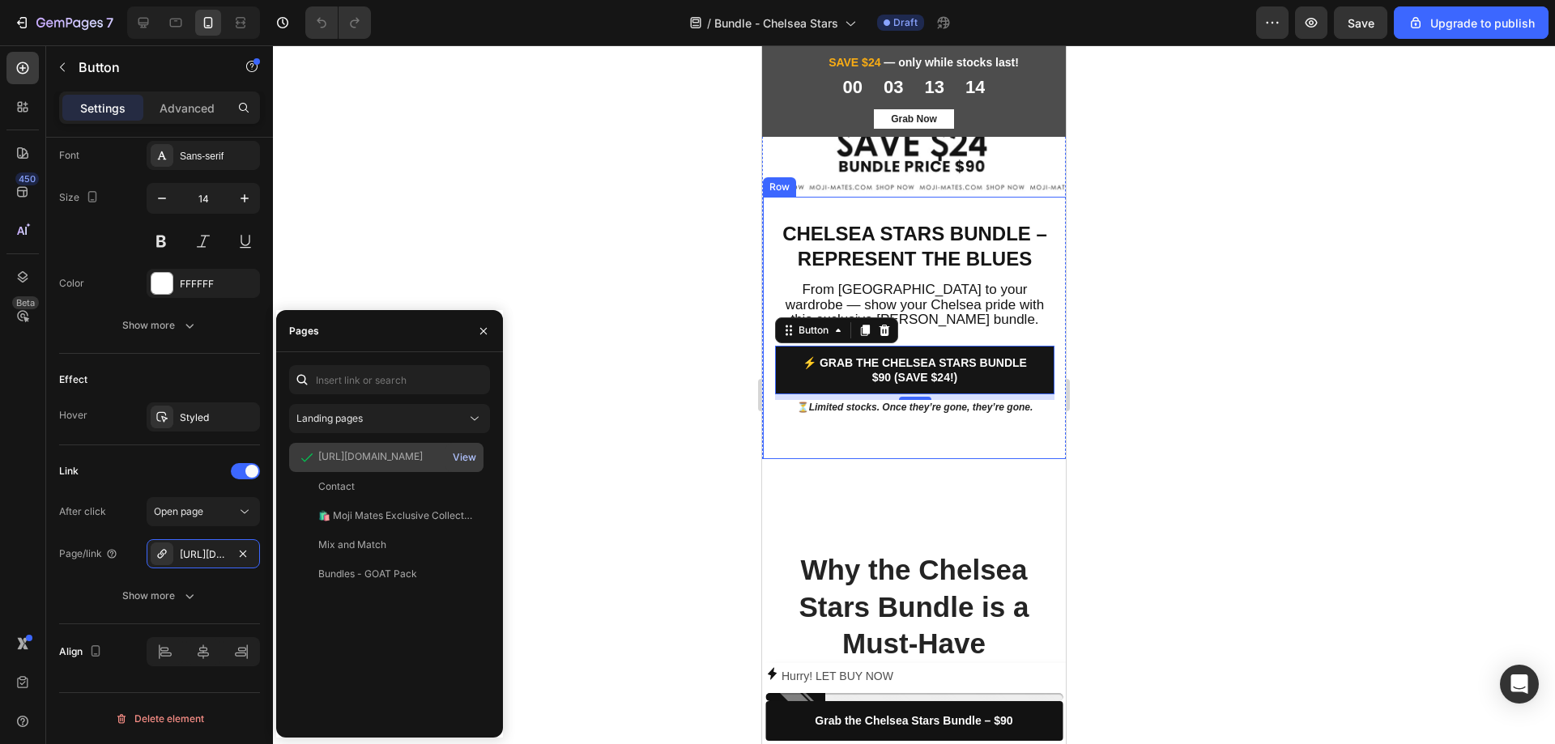
click at [467, 460] on div "View" at bounding box center [464, 457] width 23 height 15
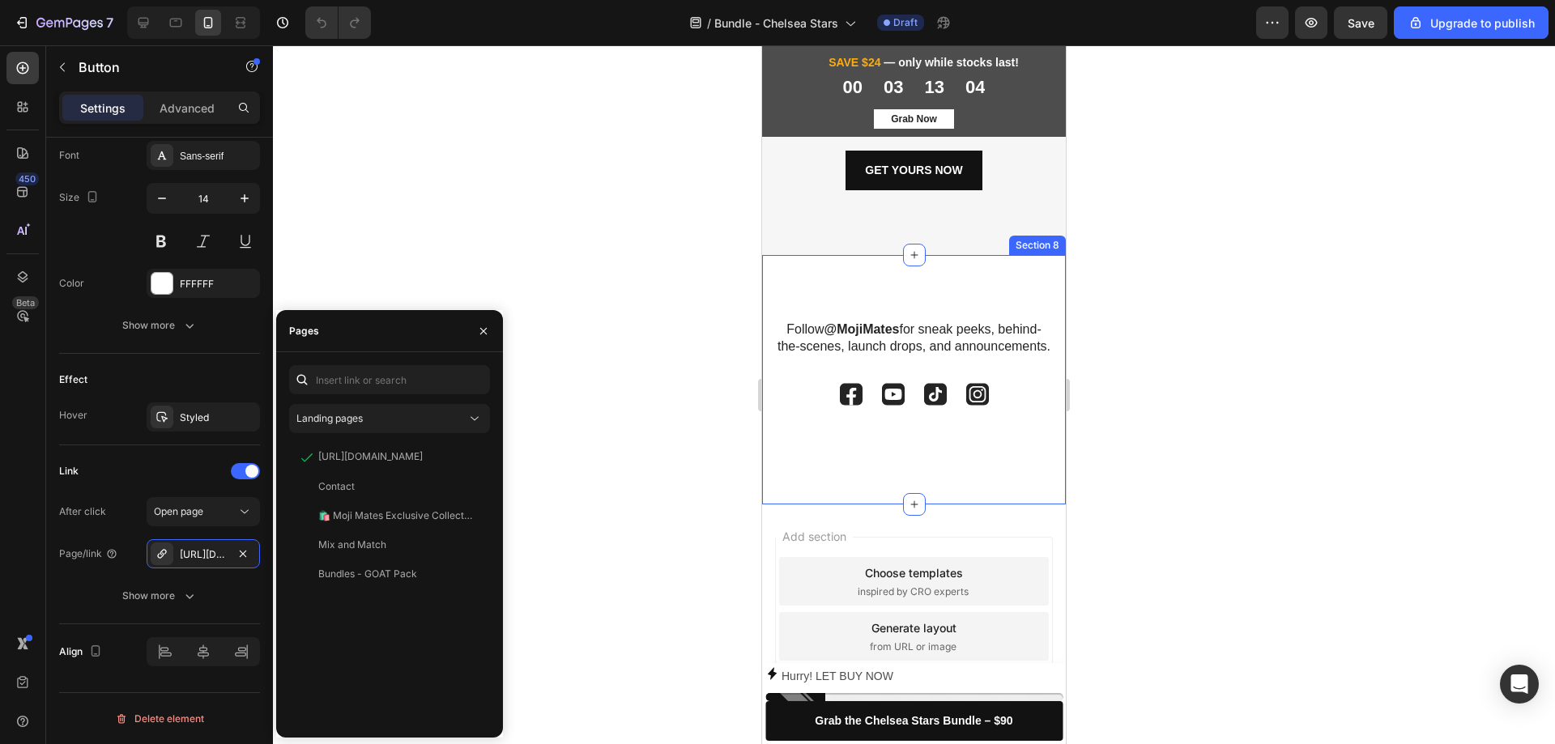
scroll to position [3705, 0]
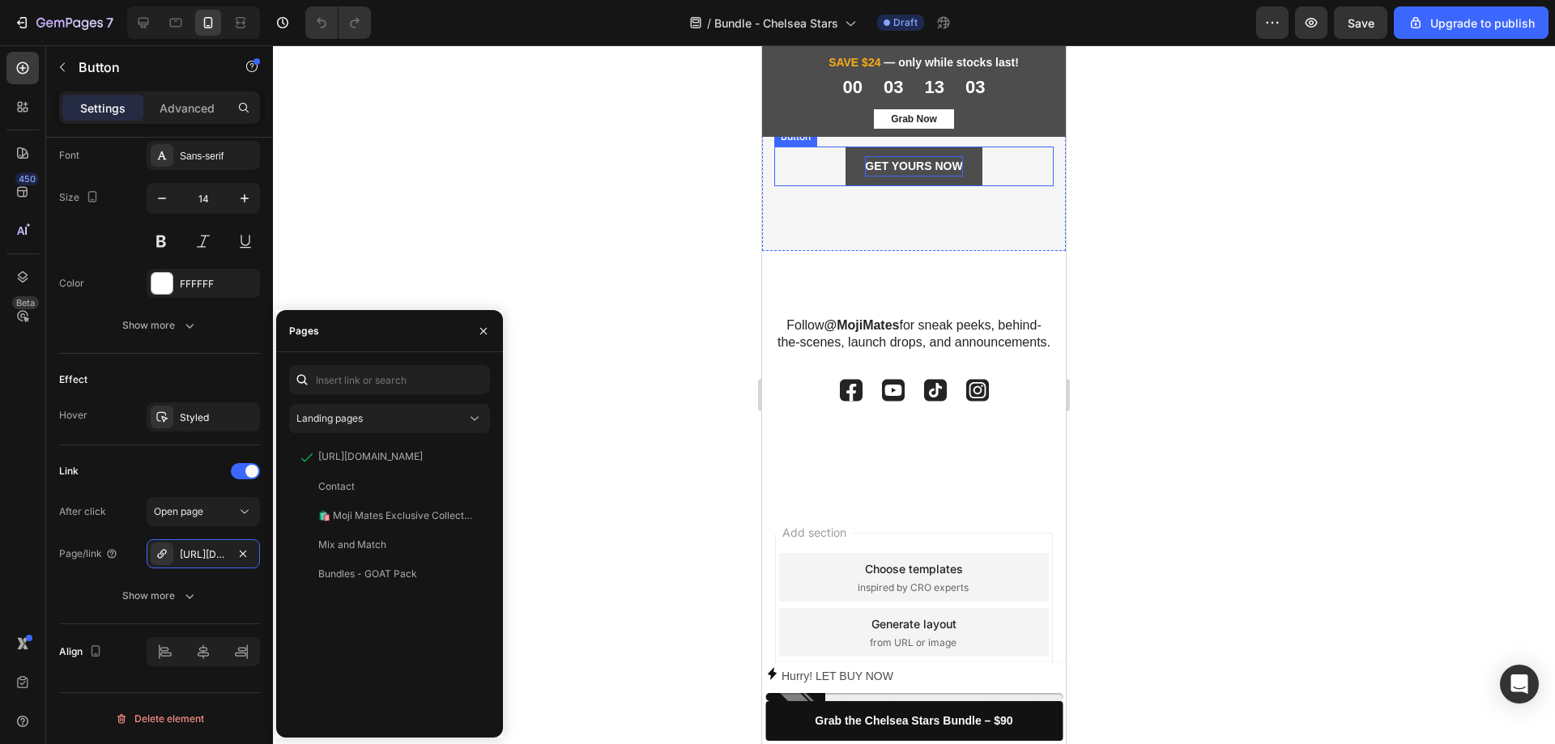
click at [911, 173] on p "GET YOURS NOW" at bounding box center [913, 166] width 97 height 20
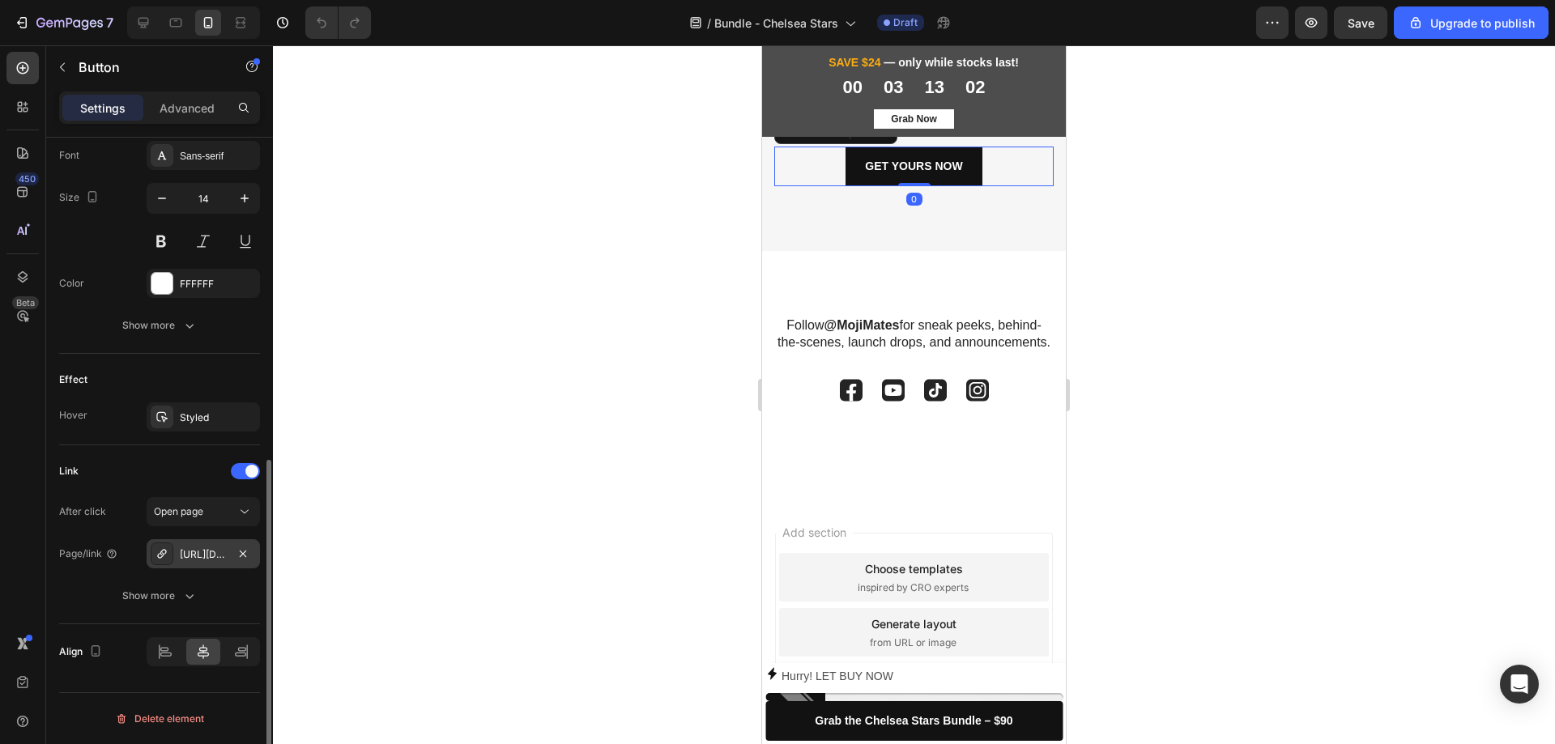
click at [208, 564] on div "https://www.moji-mates.com/chelsea-stars-bundle?_pos=1&_psq=chelsea&_ss=e&_v=1.0" at bounding box center [203, 553] width 113 height 29
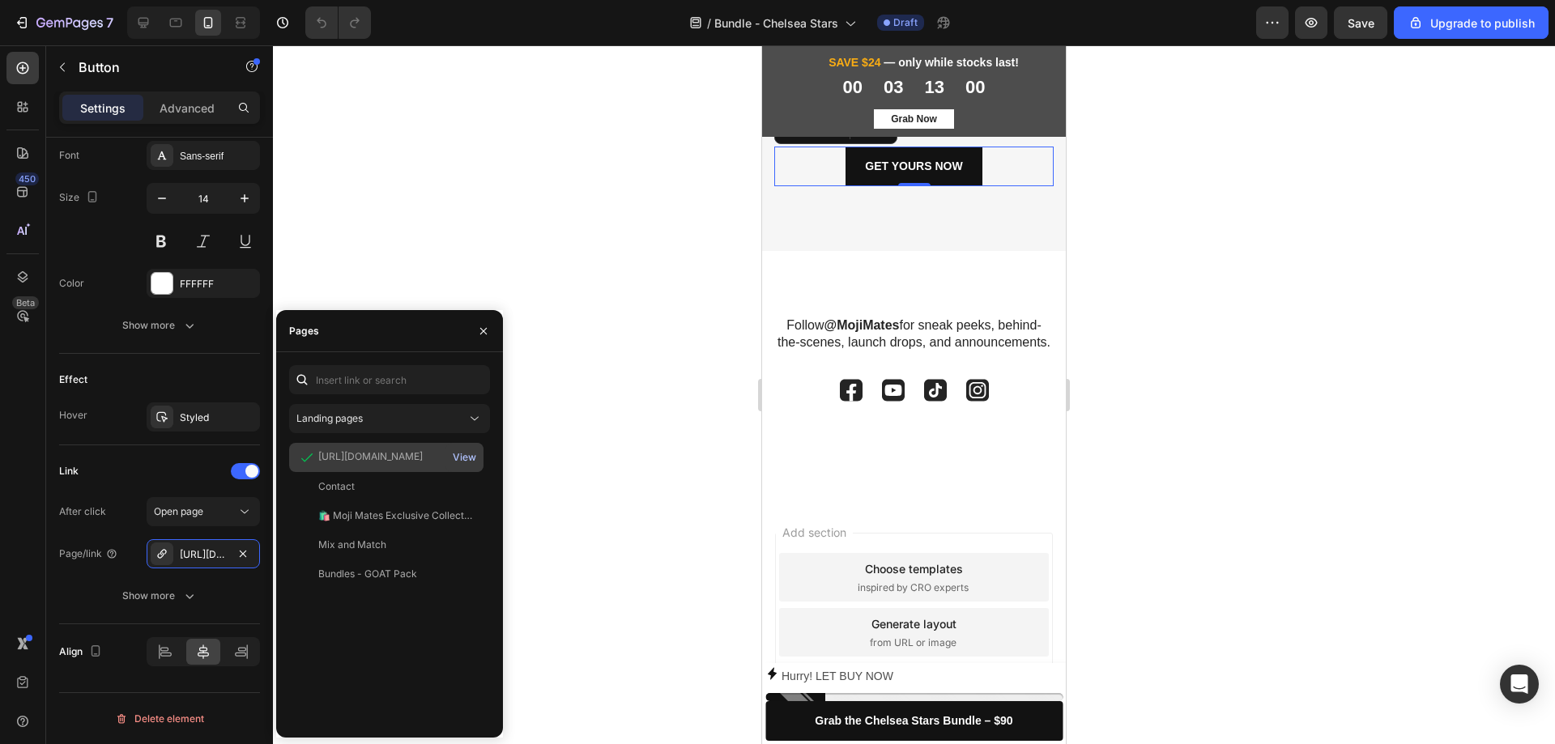
click at [470, 460] on div "View" at bounding box center [464, 457] width 23 height 15
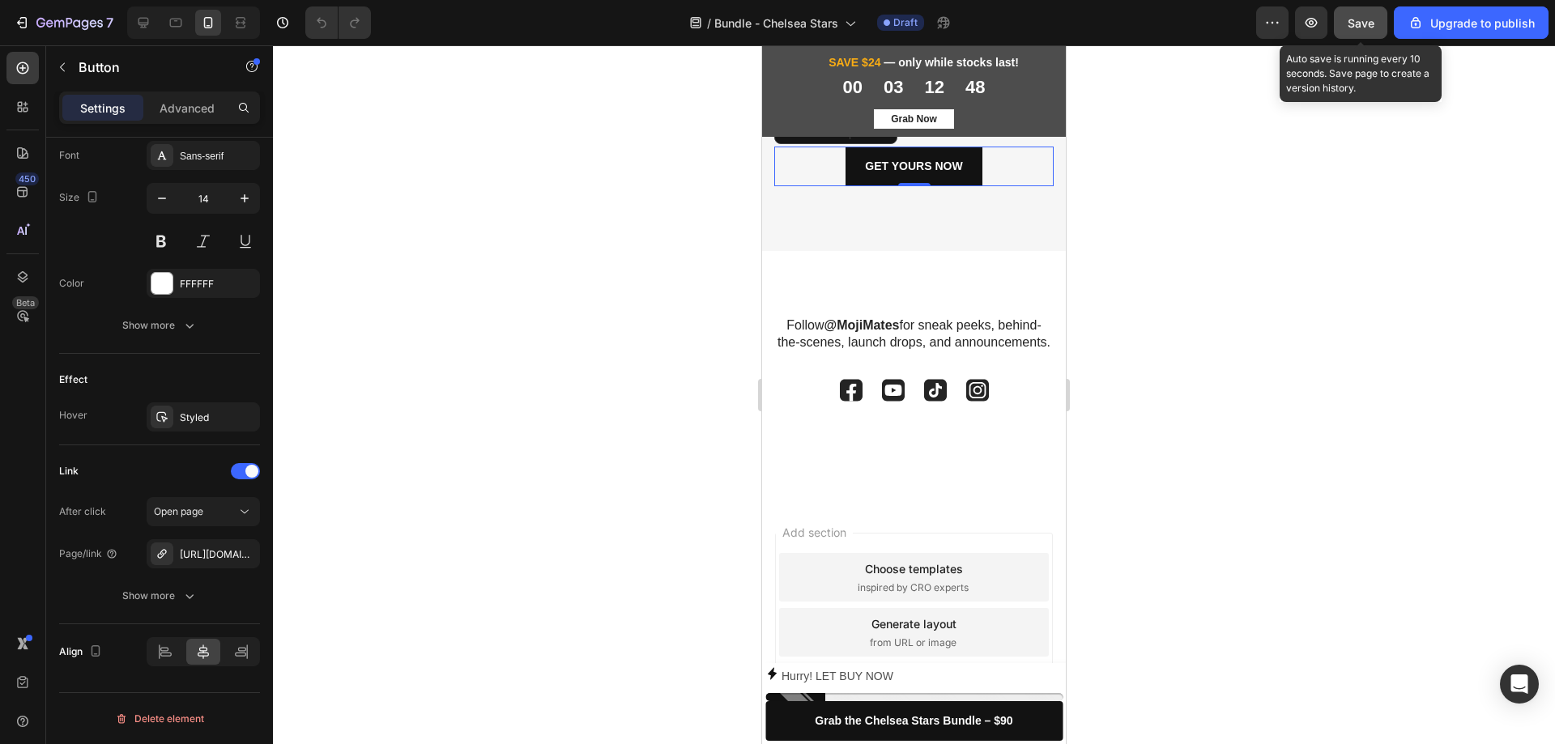
click at [1363, 26] on span "Save" at bounding box center [1360, 23] width 27 height 14
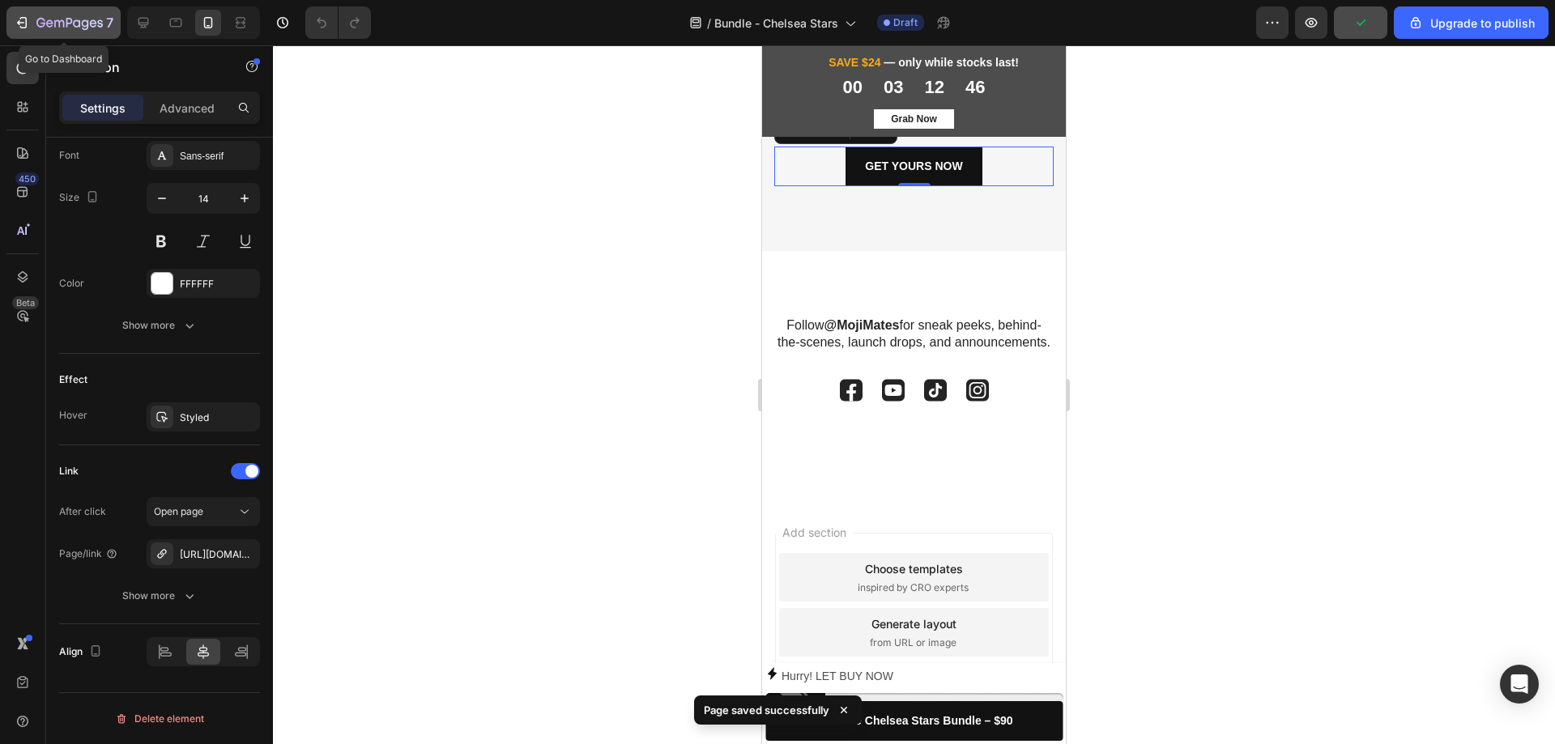
click at [79, 17] on icon "button" at bounding box center [69, 24] width 66 height 14
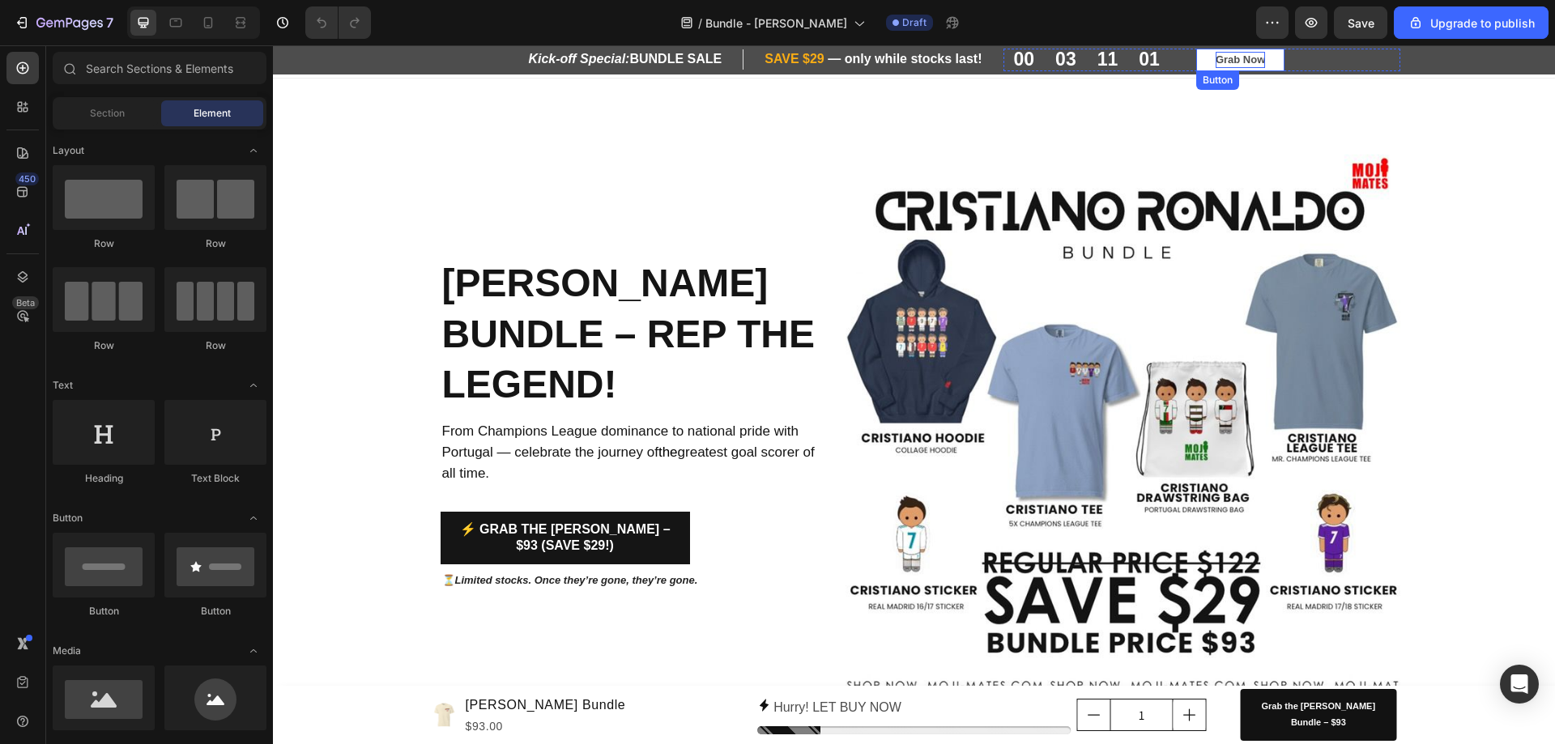
click at [1223, 67] on p "Grab Now" at bounding box center [1239, 60] width 49 height 16
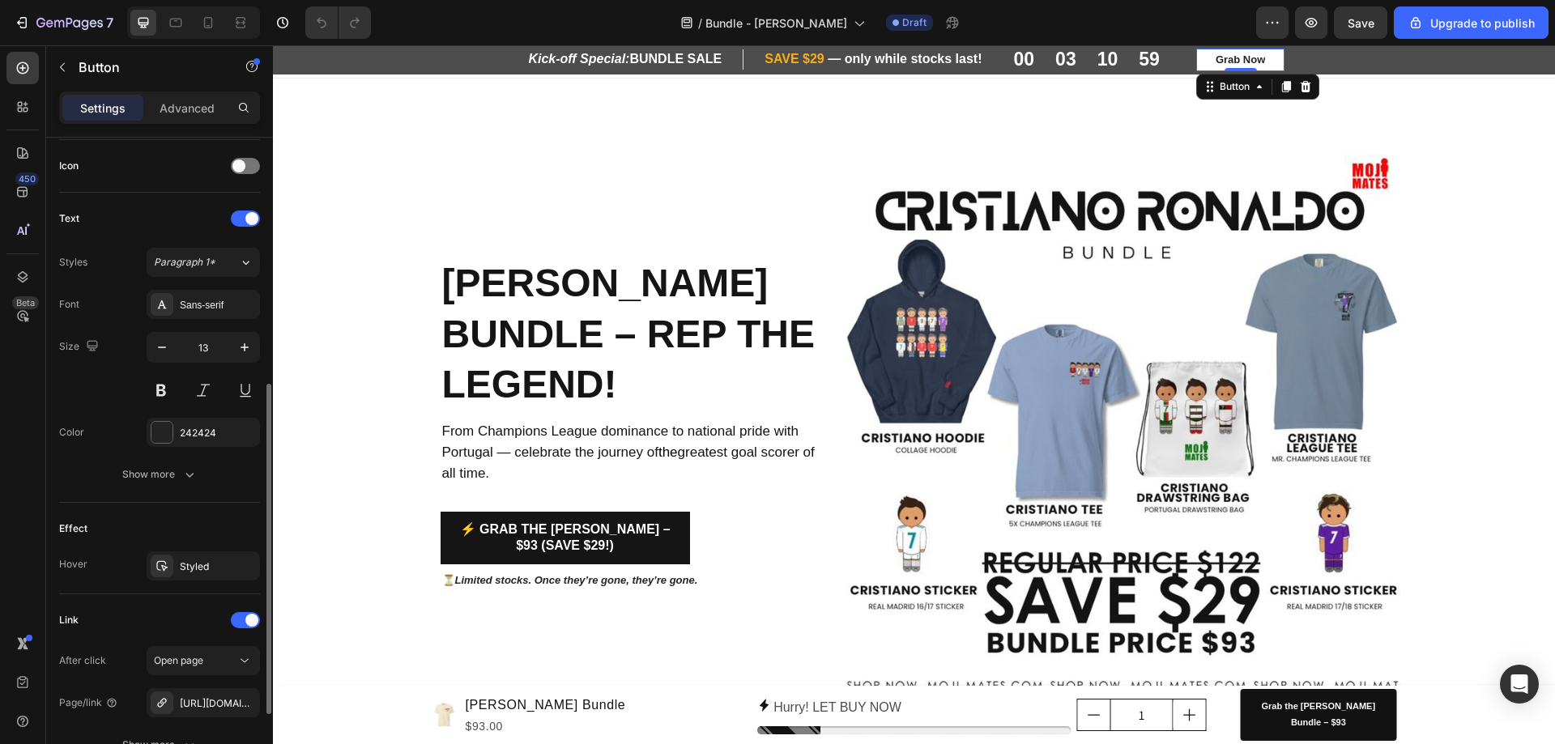
scroll to position [635, 0]
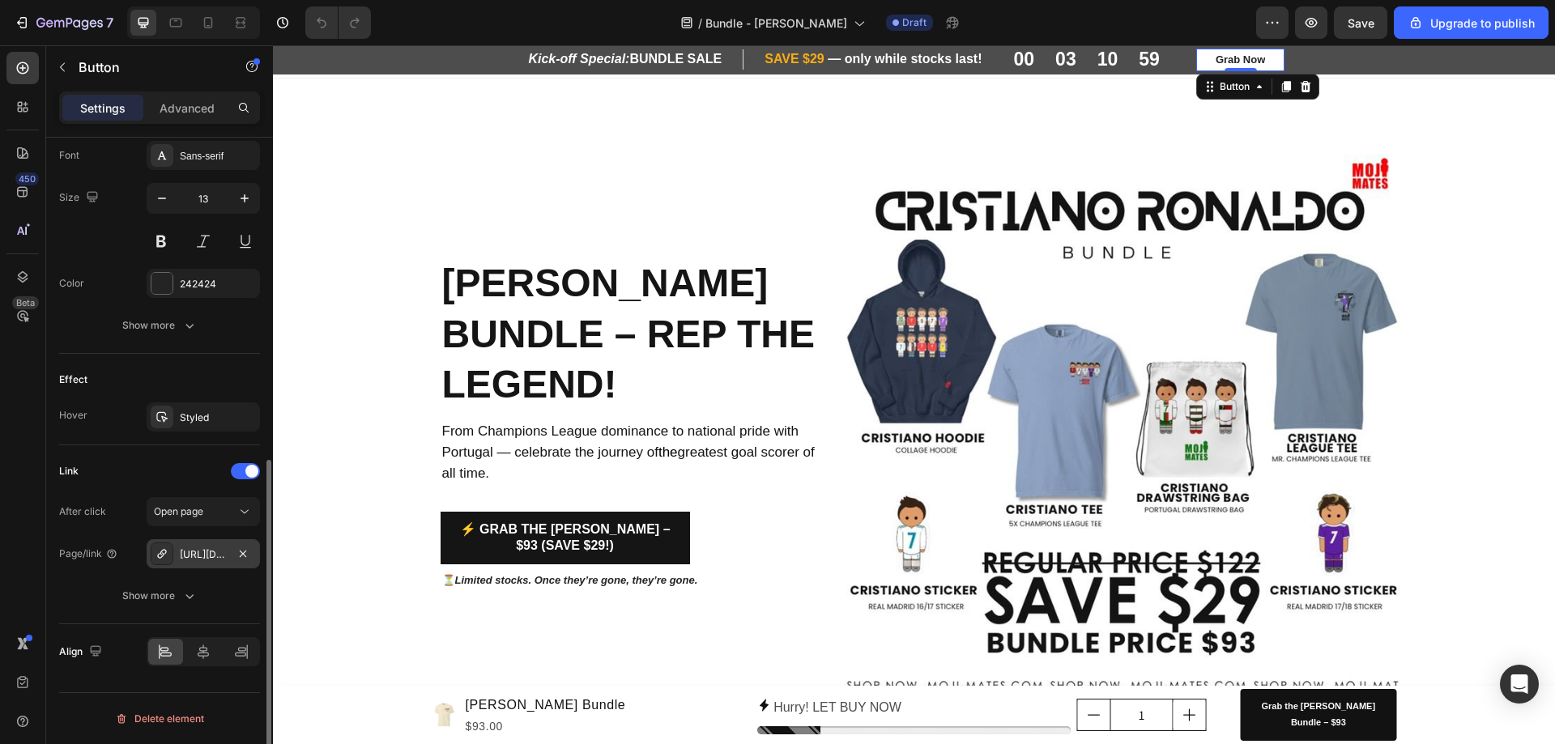
click at [215, 562] on div "[URL][DOMAIN_NAME]" at bounding box center [203, 553] width 113 height 29
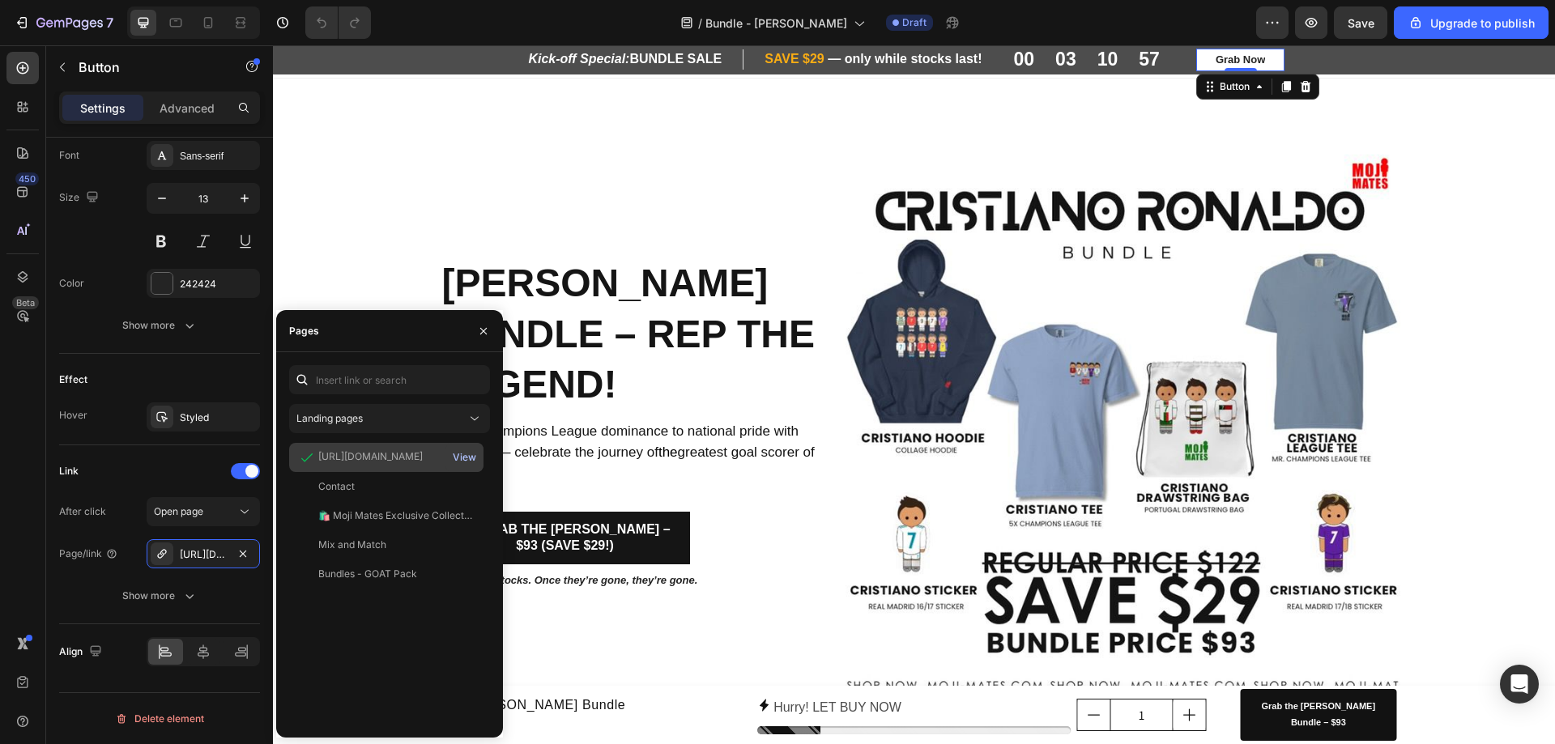
click at [468, 462] on div "View" at bounding box center [464, 457] width 23 height 15
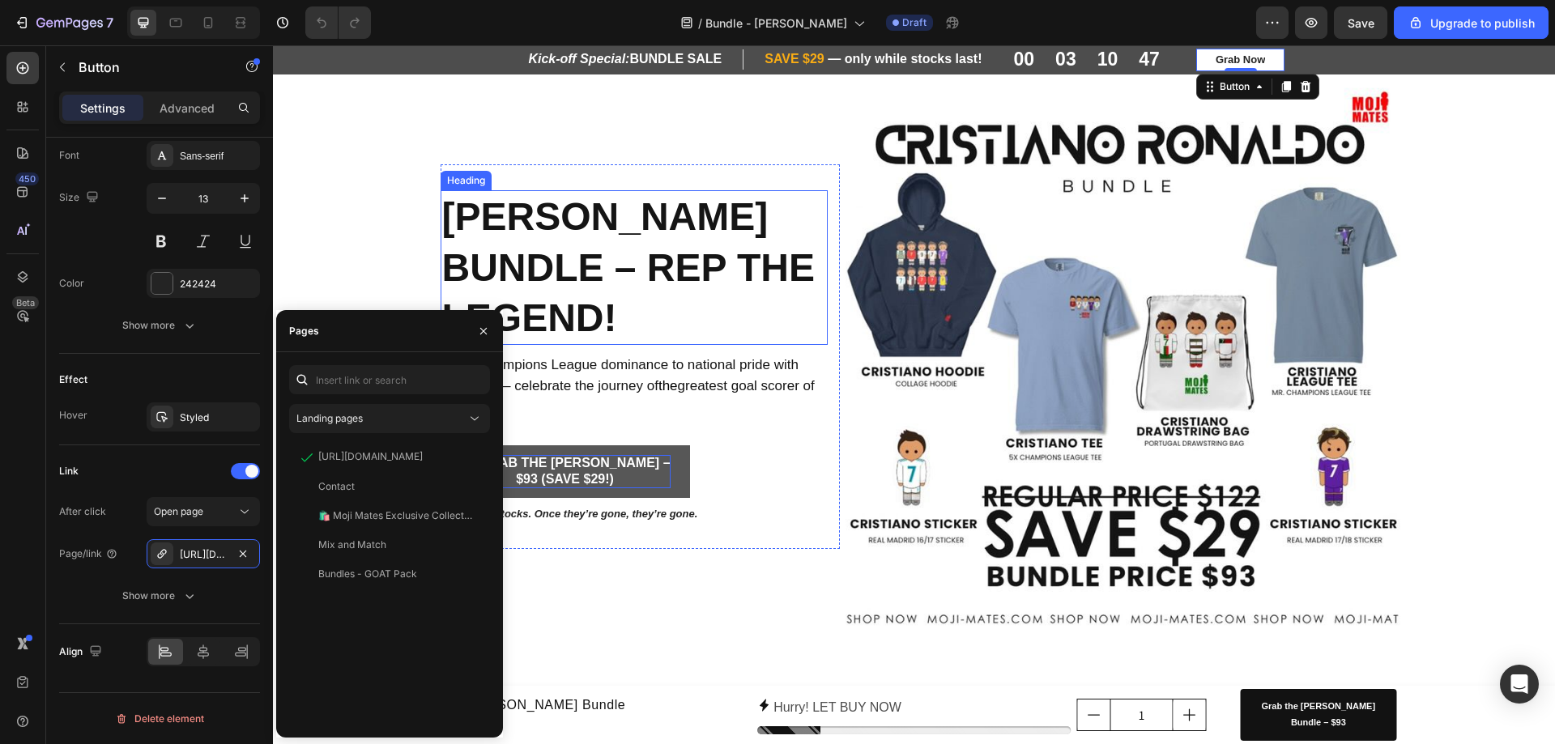
scroll to position [81, 0]
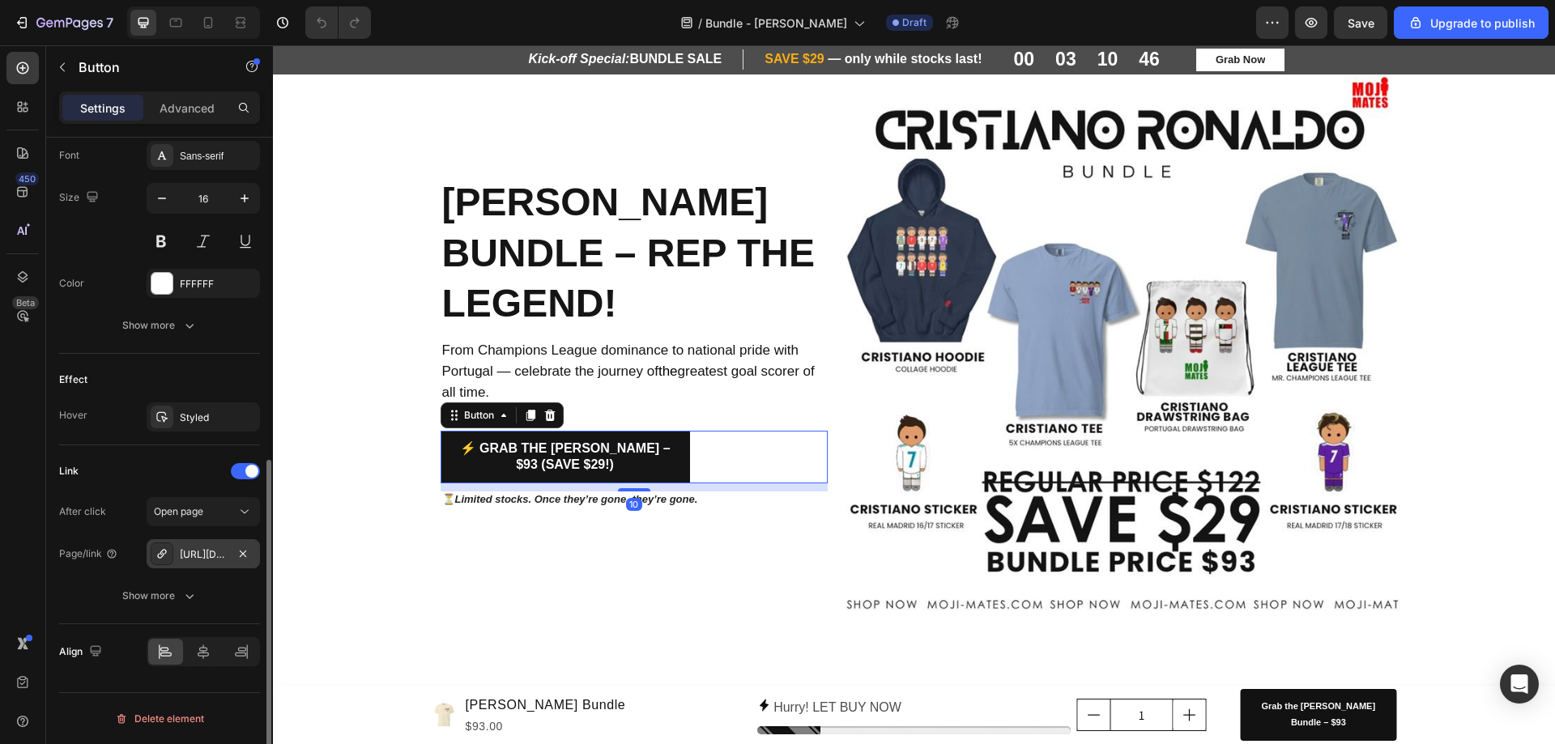
click at [182, 551] on div "https://www.moji-mates.com/cristiano-ronaldo-bundle?_pos=1&_psq=ronaldo&_ss=e&_…" at bounding box center [203, 554] width 47 height 15
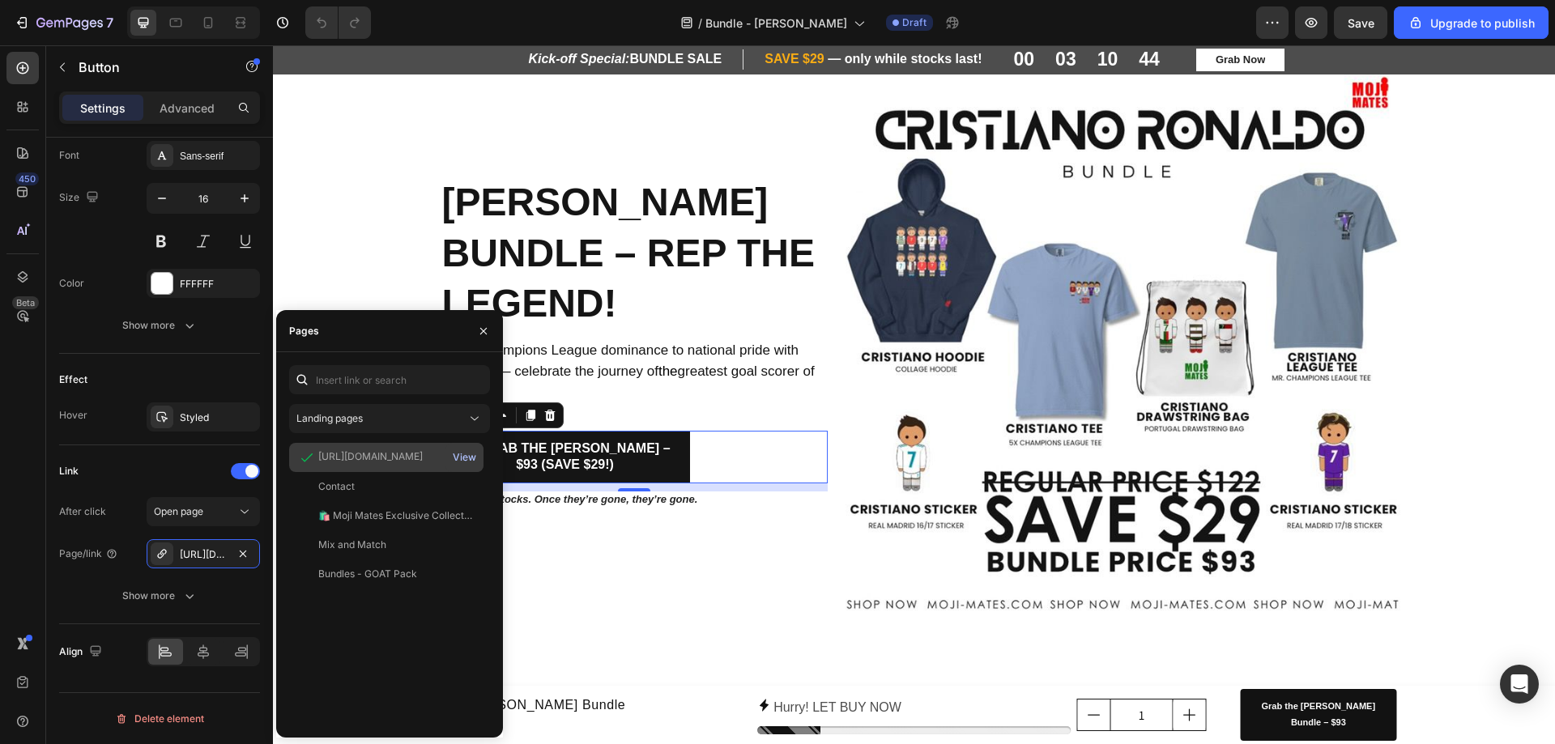
click at [467, 462] on div "View" at bounding box center [464, 457] width 23 height 15
click at [1224, 63] on p "Grab Now" at bounding box center [1239, 60] width 49 height 16
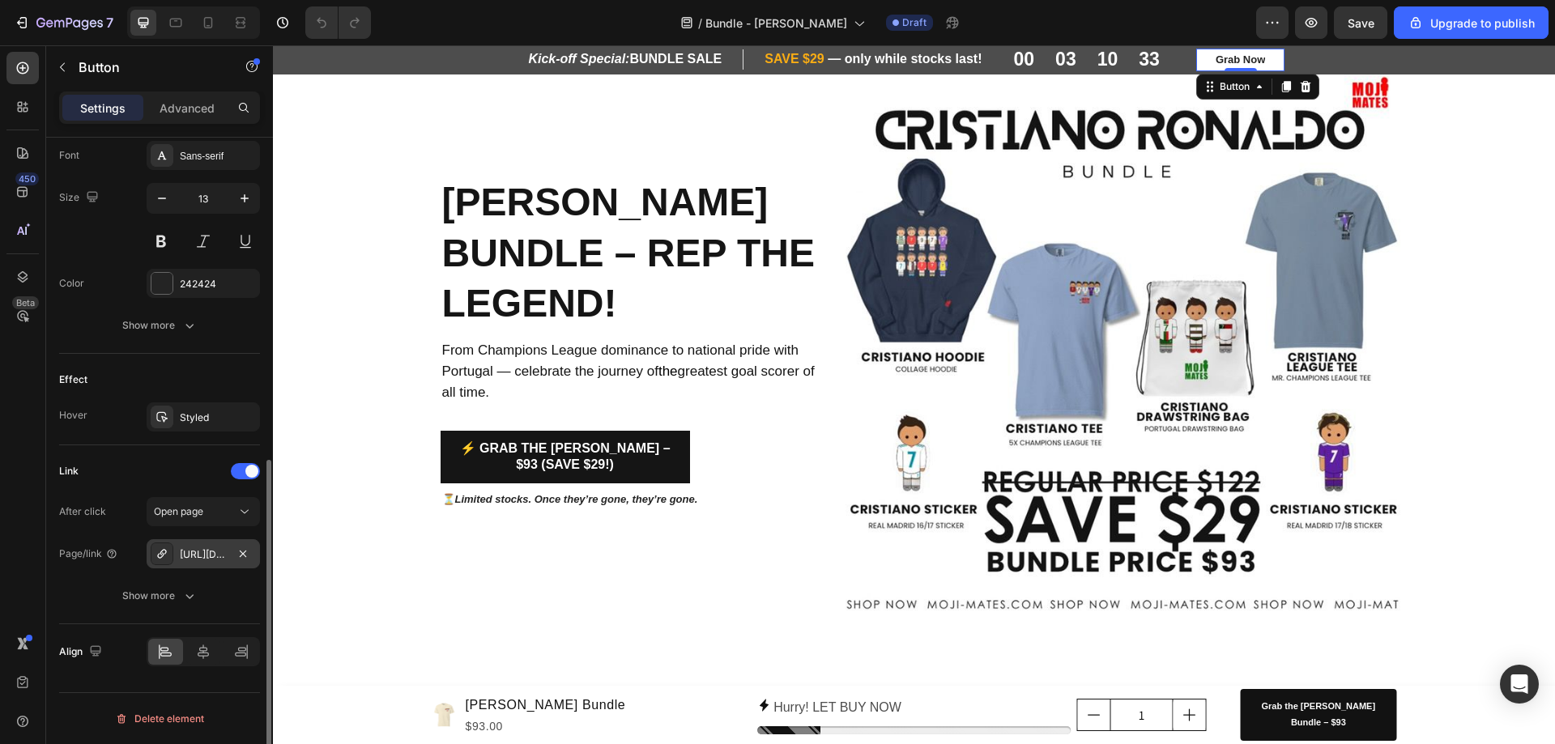
click at [202, 551] on div "[URL][DOMAIN_NAME]" at bounding box center [203, 554] width 47 height 15
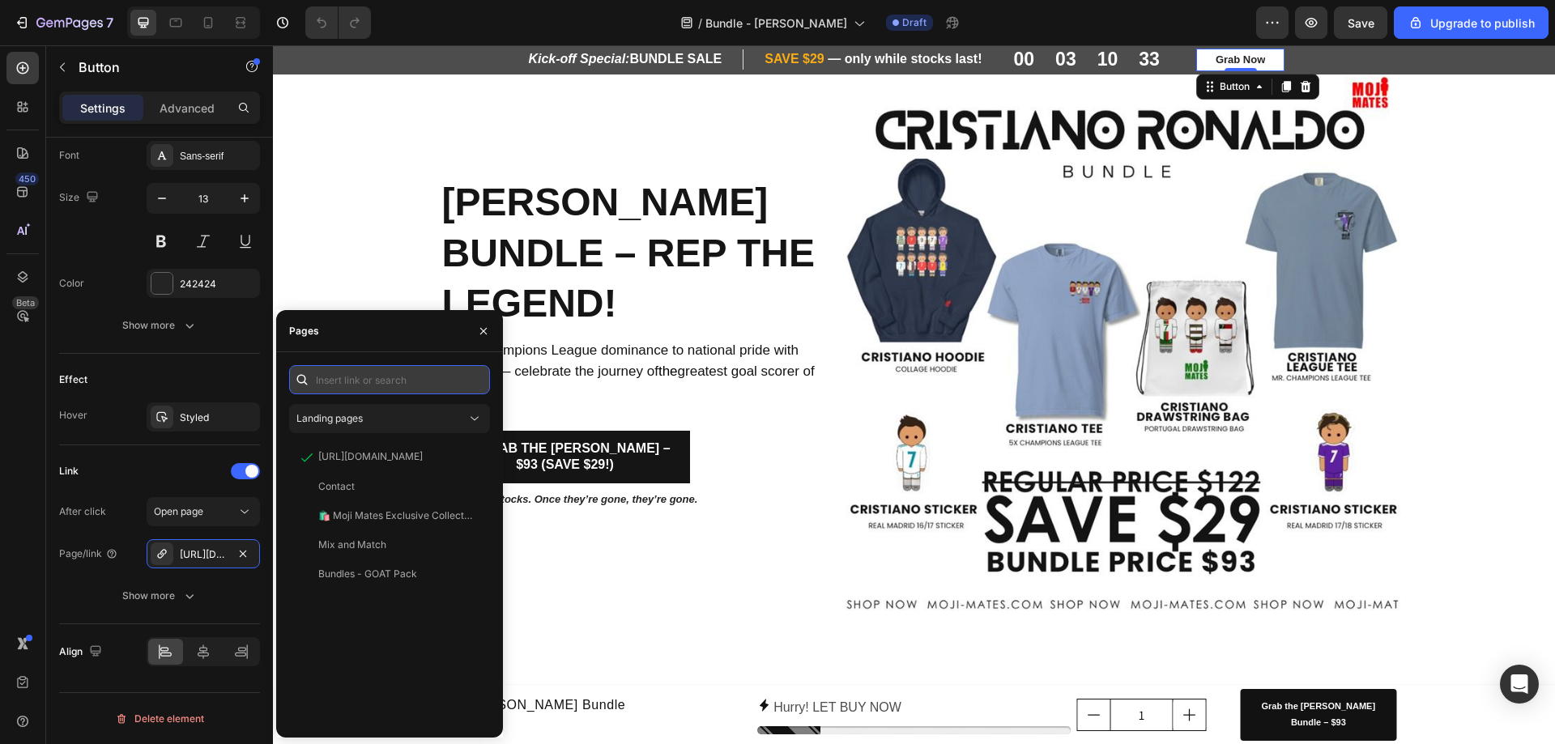
click at [387, 383] on input "text" at bounding box center [389, 379] width 201 height 29
paste input "https://www.moji-mates.com/products/cristiano-ronaldo-bundle?_pos=1&_psq=ronald…"
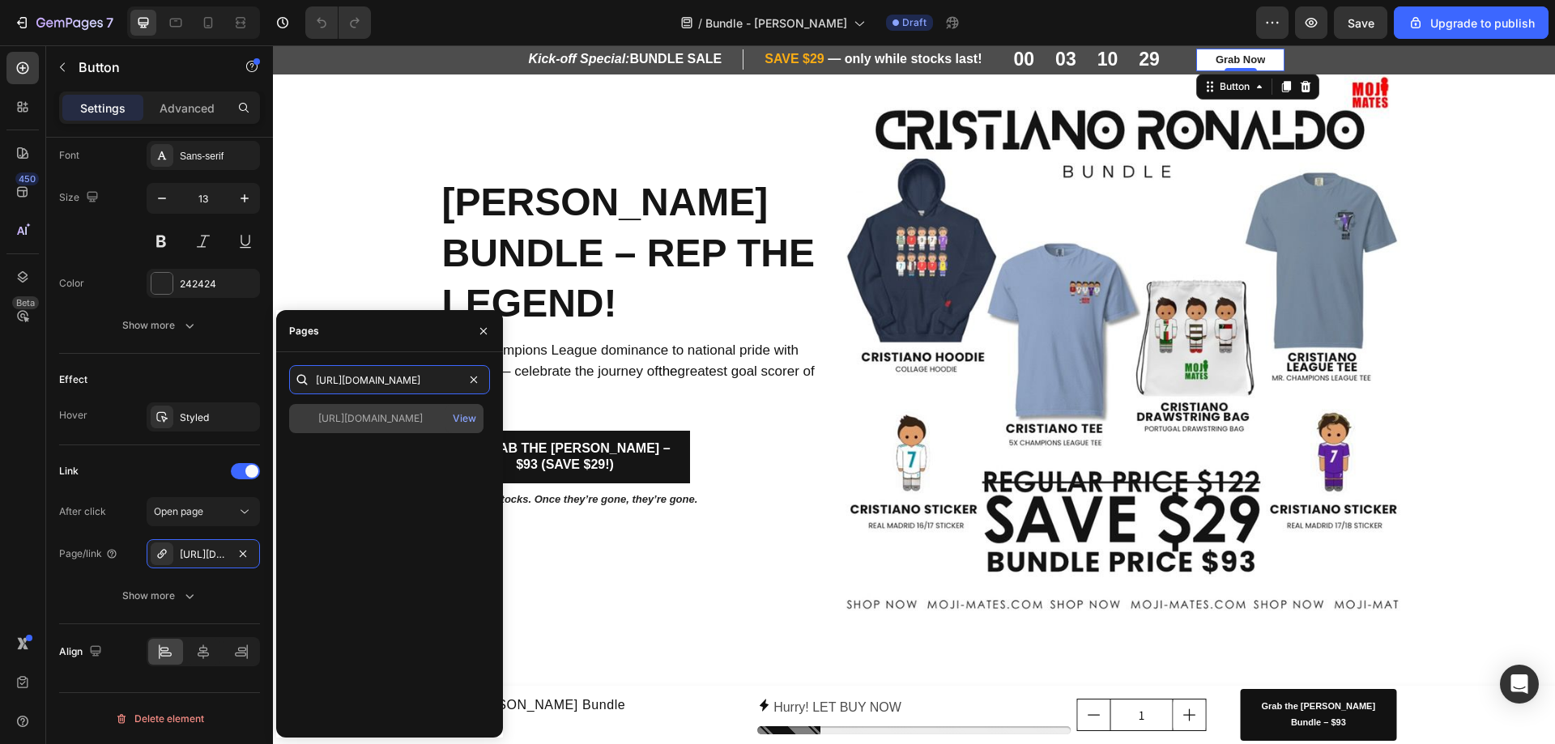
type input "https://www.moji-mates.com/products/cristiano-ronaldo-bundle?_pos=1&_psq=ronald…"
click at [364, 422] on div "https://www.moji-mates.com/products/cristiano-ronaldo-bundle?_pos=1&_psq=ronald…" at bounding box center [370, 418] width 104 height 15
click at [470, 417] on div "View" at bounding box center [464, 418] width 23 height 15
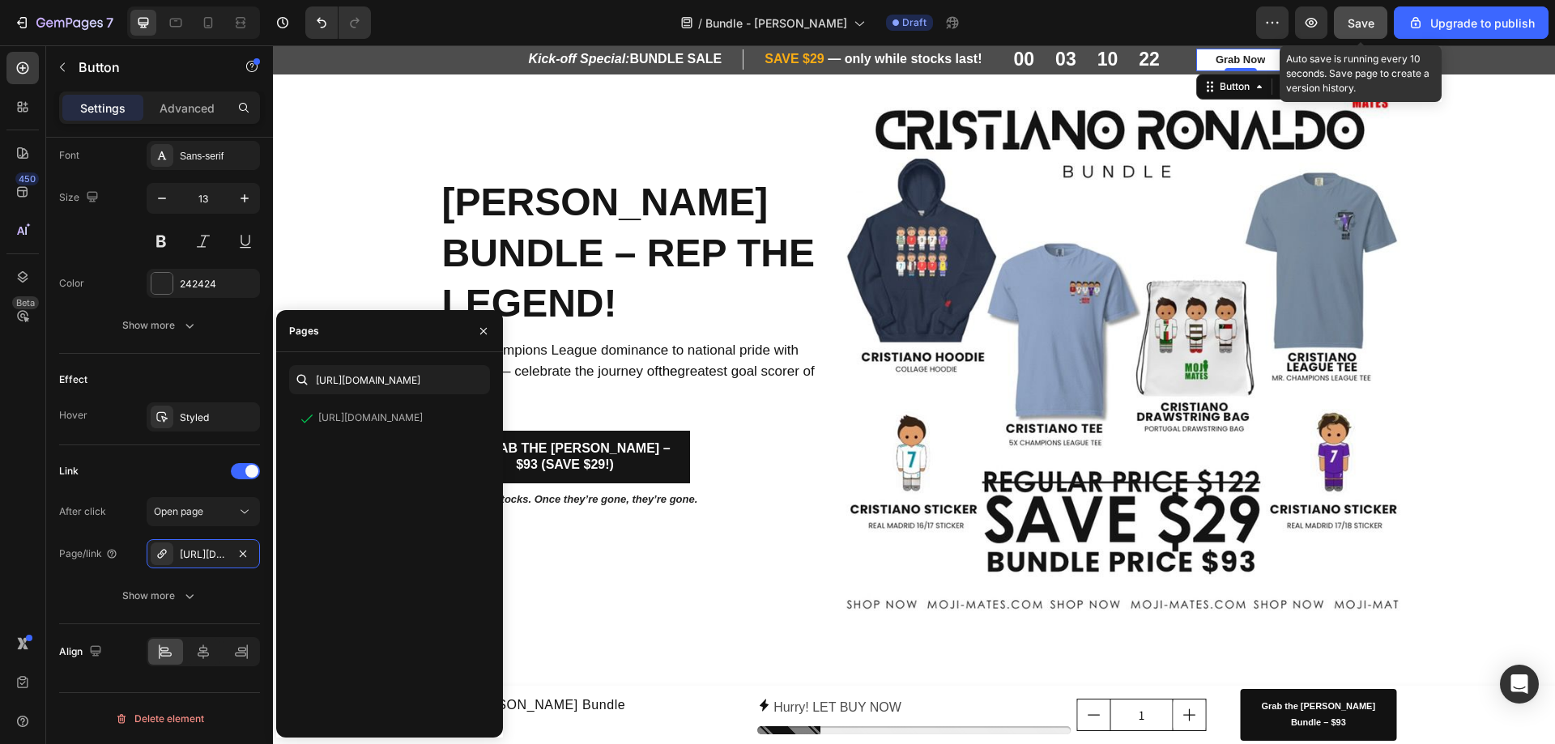
click at [1359, 25] on span "Save" at bounding box center [1360, 23] width 27 height 14
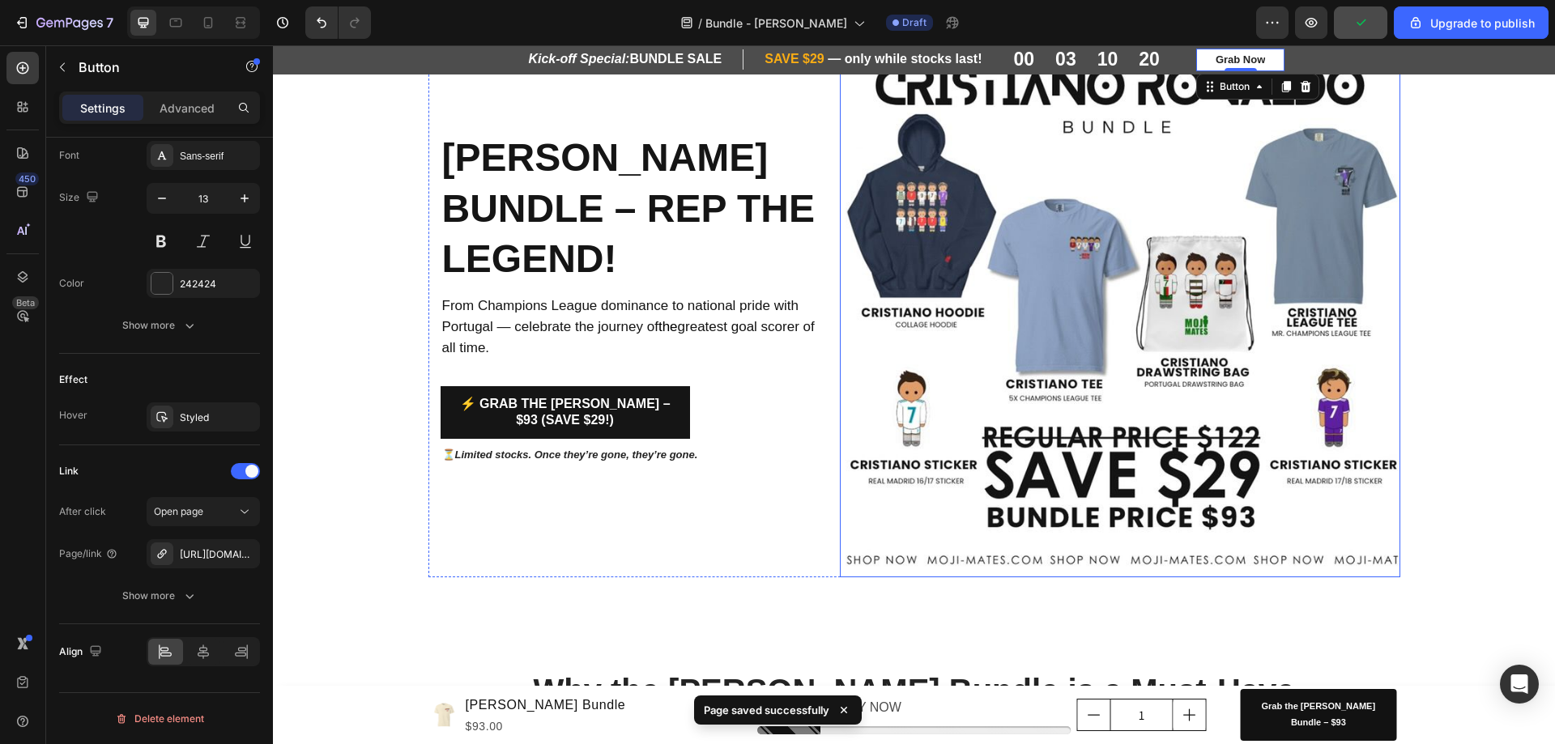
scroll to position [324, 0]
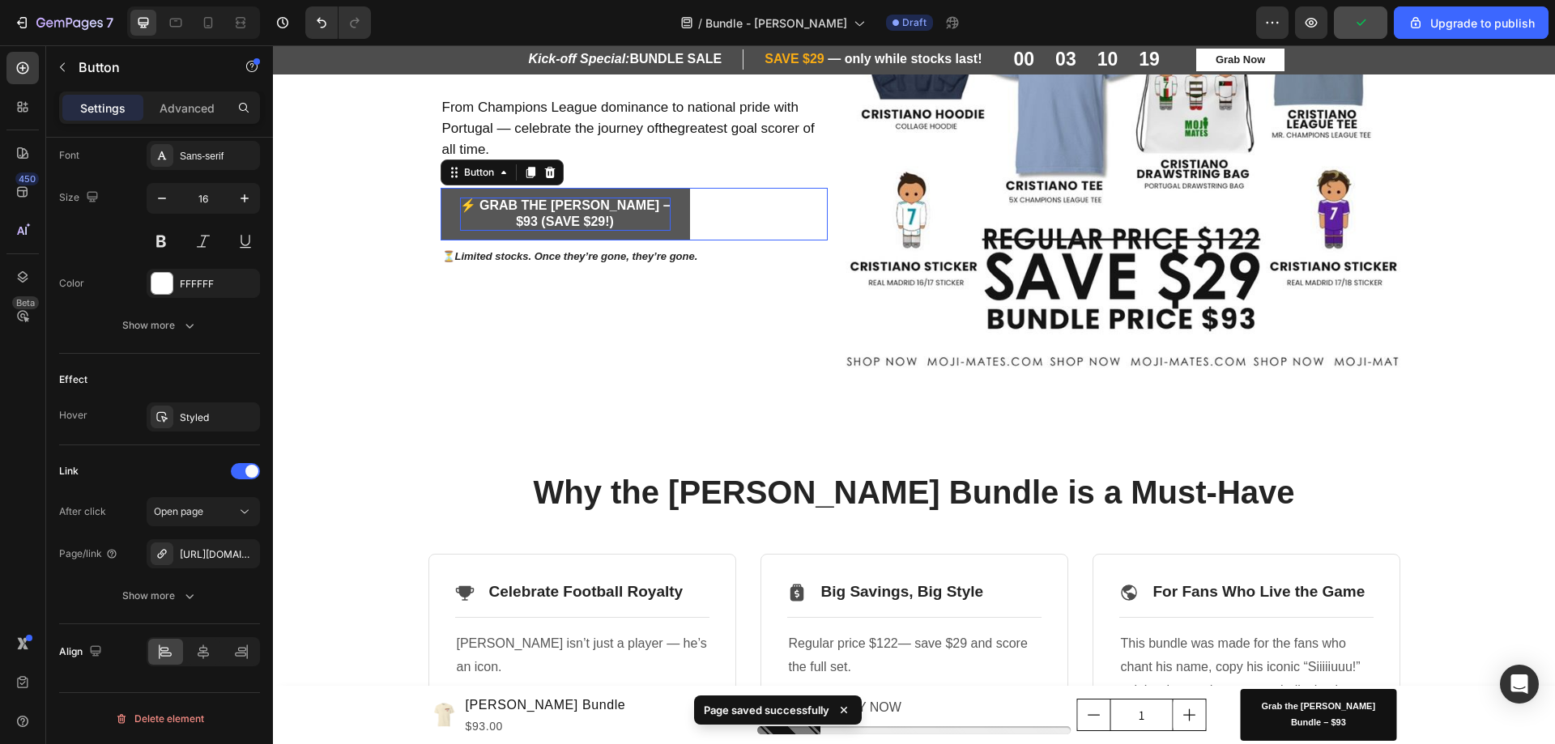
click at [564, 232] on p "⚡ Grab the Cristiano Ronaldo Bundle – $93 (Save $29!)" at bounding box center [565, 215] width 211 height 34
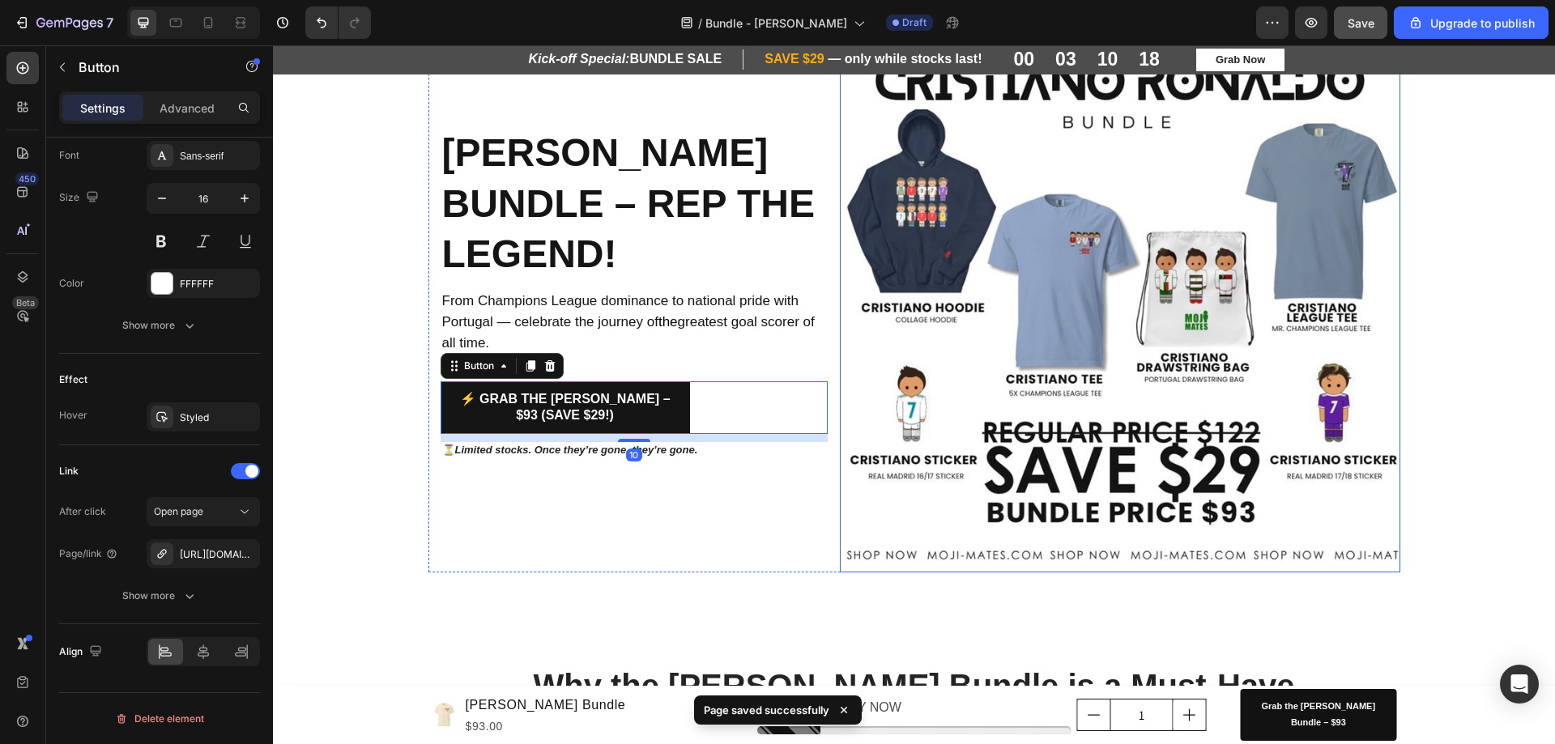
scroll to position [81, 0]
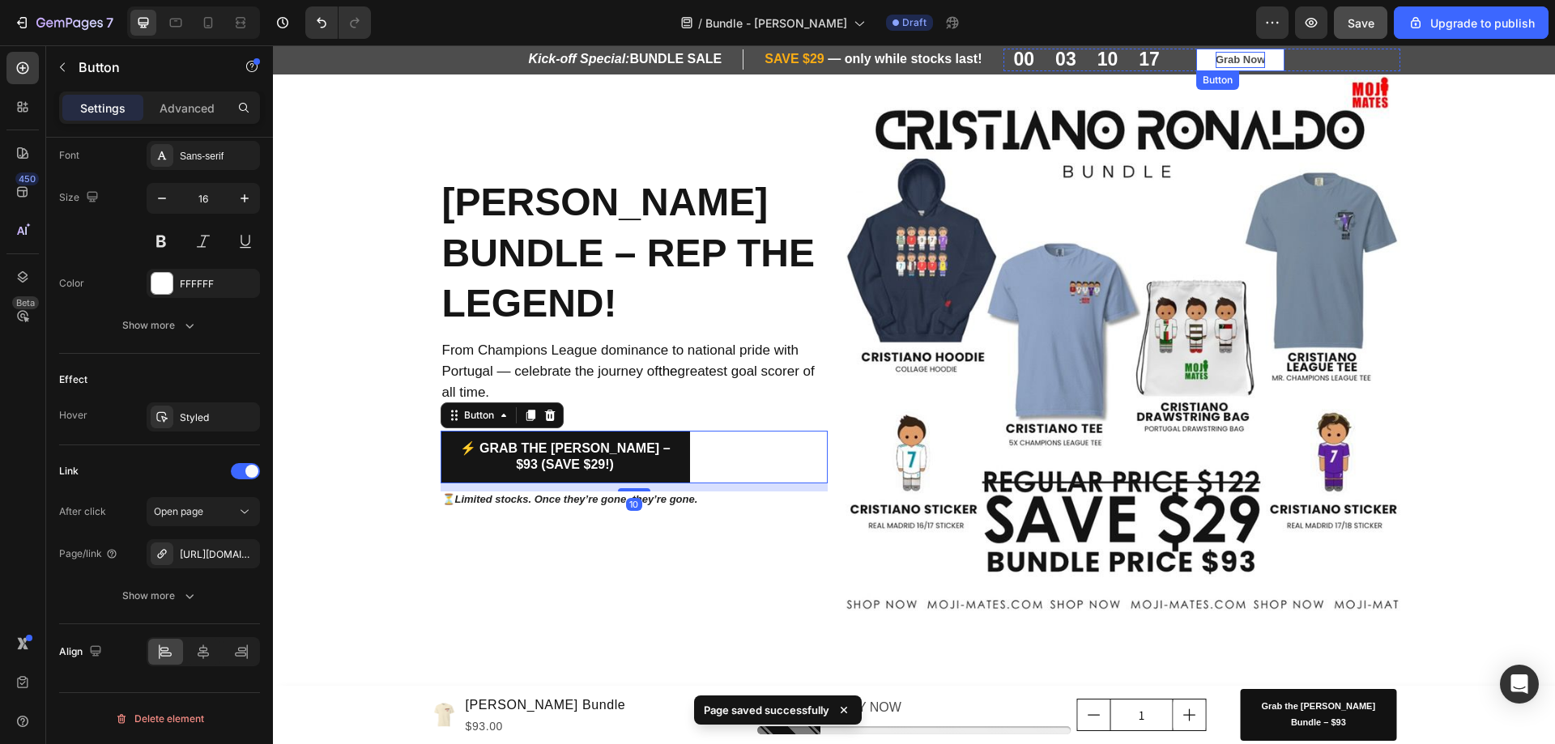
click at [1229, 57] on p "Grab Now" at bounding box center [1239, 60] width 49 height 16
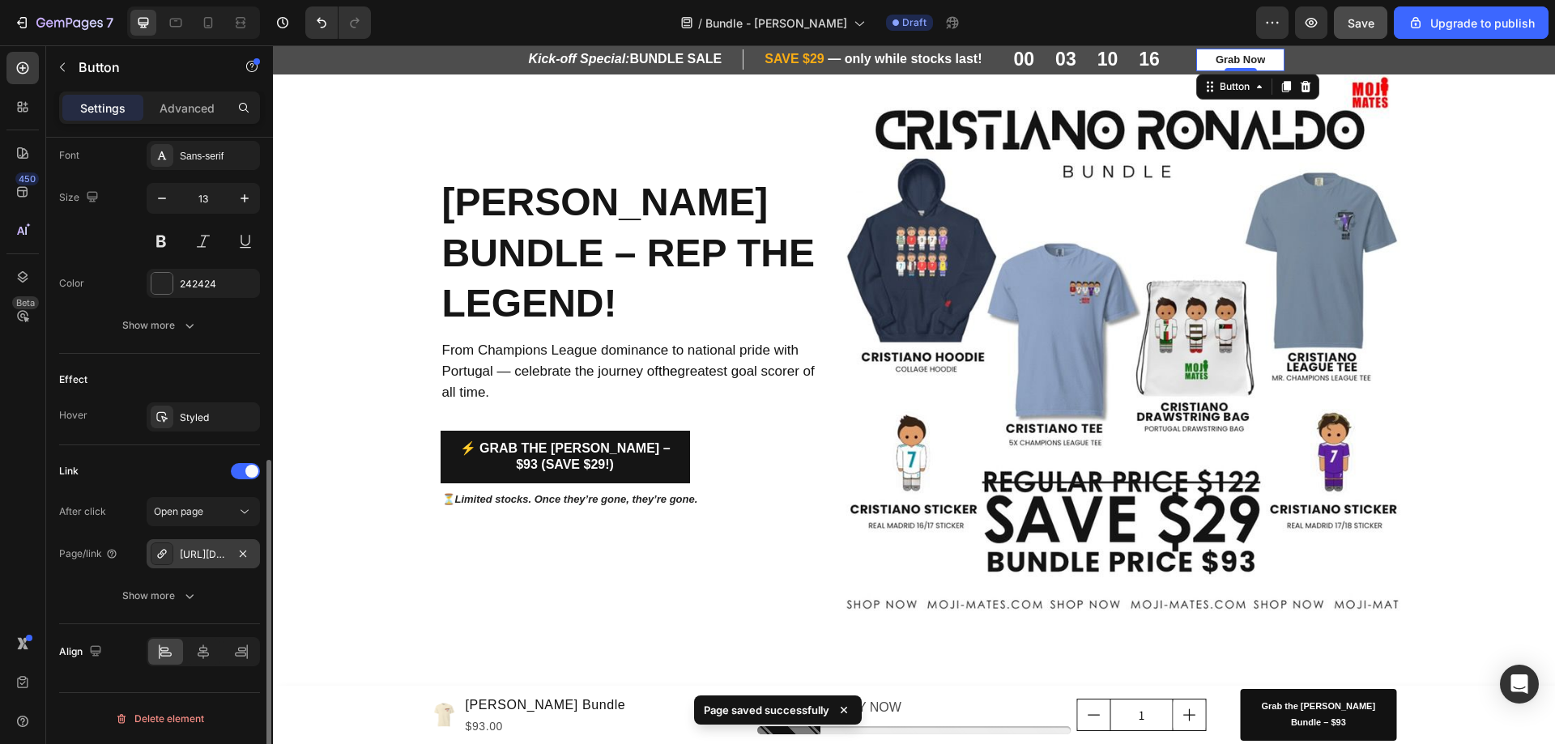
click at [198, 563] on div "https://www.moji-mates.com/cristiano-ronaldo-bundle?_pos=1&_psq=ronaldo&_ss=e&_…" at bounding box center [203, 553] width 113 height 29
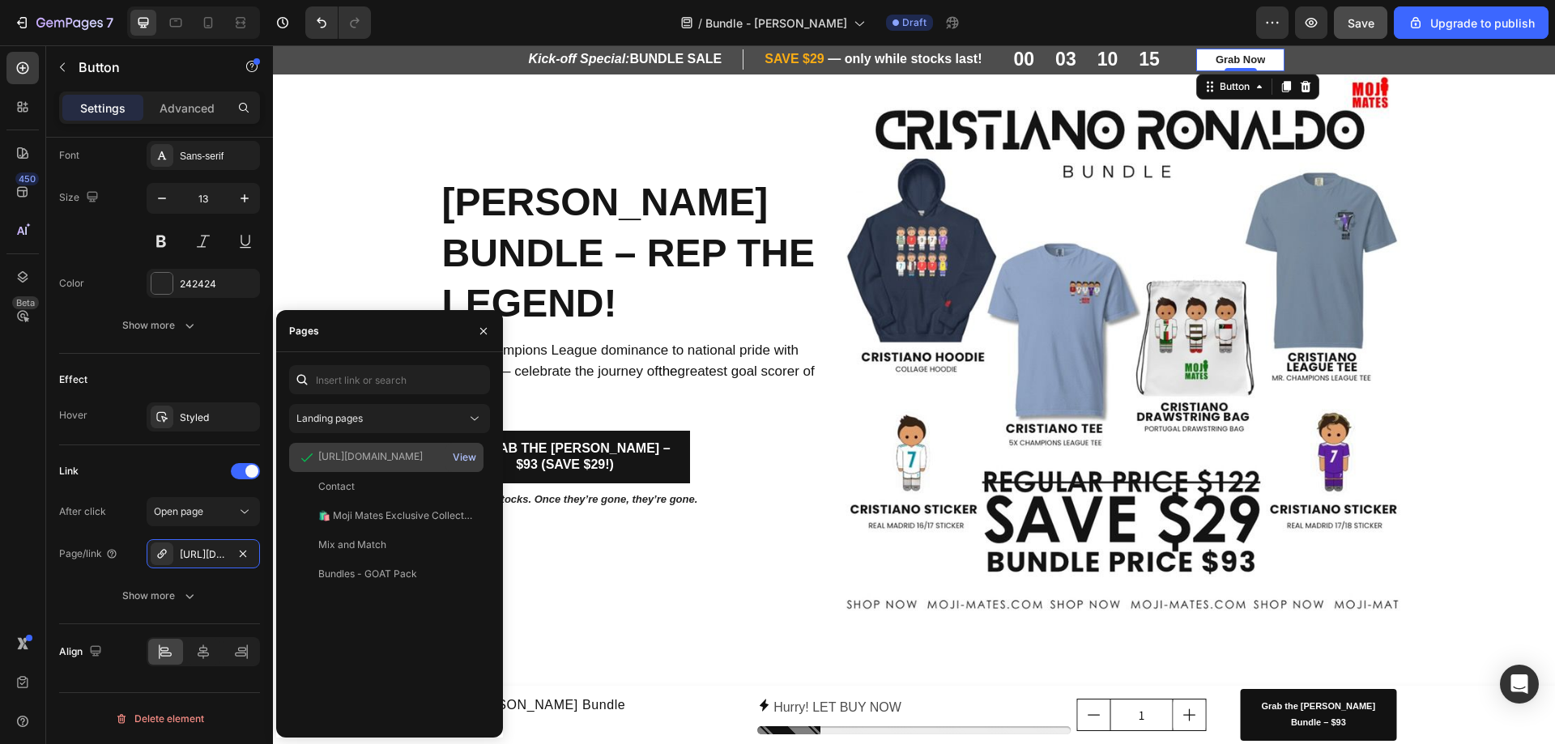
click at [462, 466] on button "View" at bounding box center [464, 457] width 25 height 23
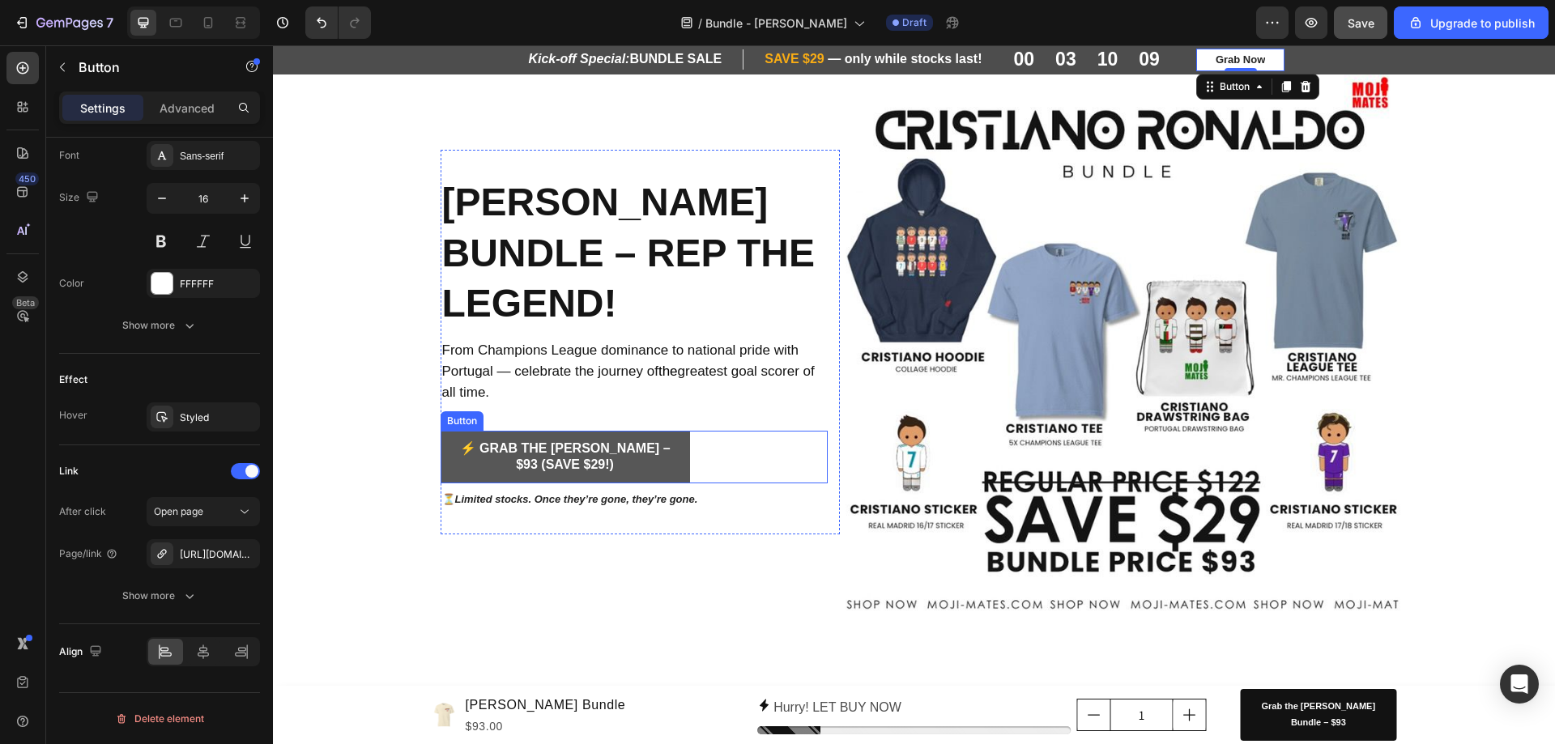
click at [688, 484] on link "⚡ Grab the Cristiano Ronaldo Bundle – $93 (Save $29!)" at bounding box center [565, 457] width 249 height 53
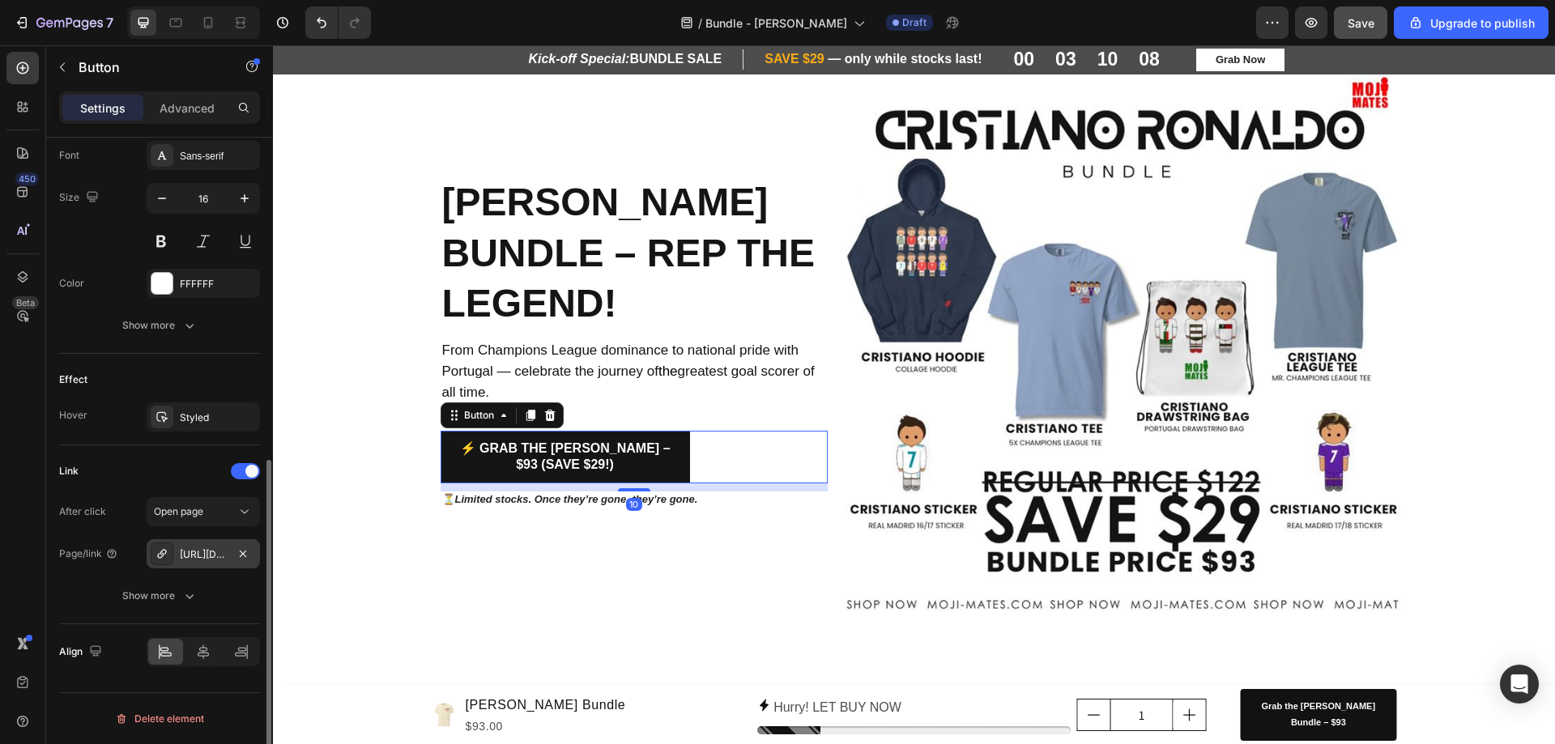
drag, startPoint x: 215, startPoint y: 556, endPoint x: 237, endPoint y: 542, distance: 26.3
click at [215, 556] on div "https://www.moji-mates.com/cristiano-ronaldo-bundle?_pos=1&_psq=ronaldo&_ss=e&_…" at bounding box center [203, 554] width 47 height 15
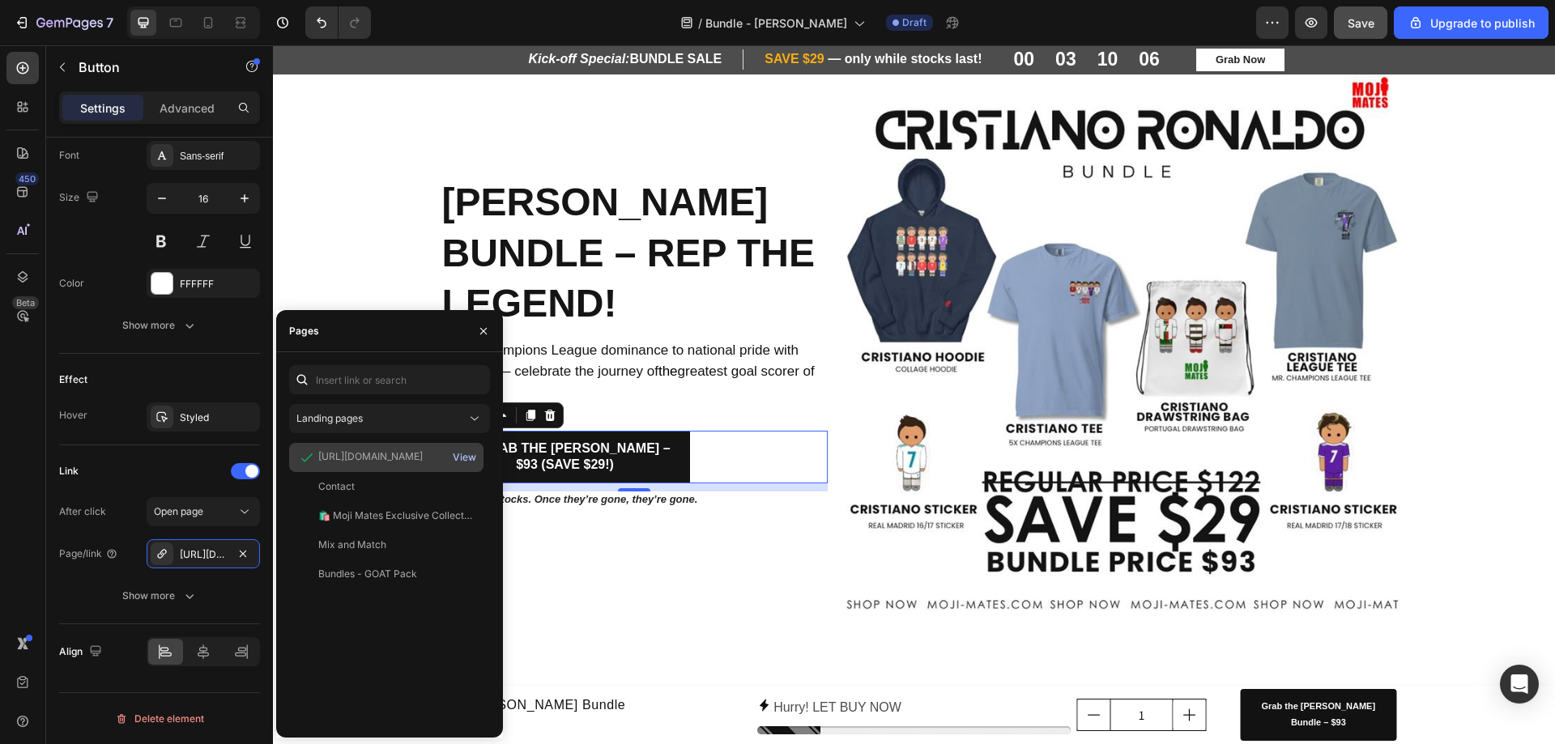
click at [471, 462] on div "View" at bounding box center [464, 457] width 23 height 15
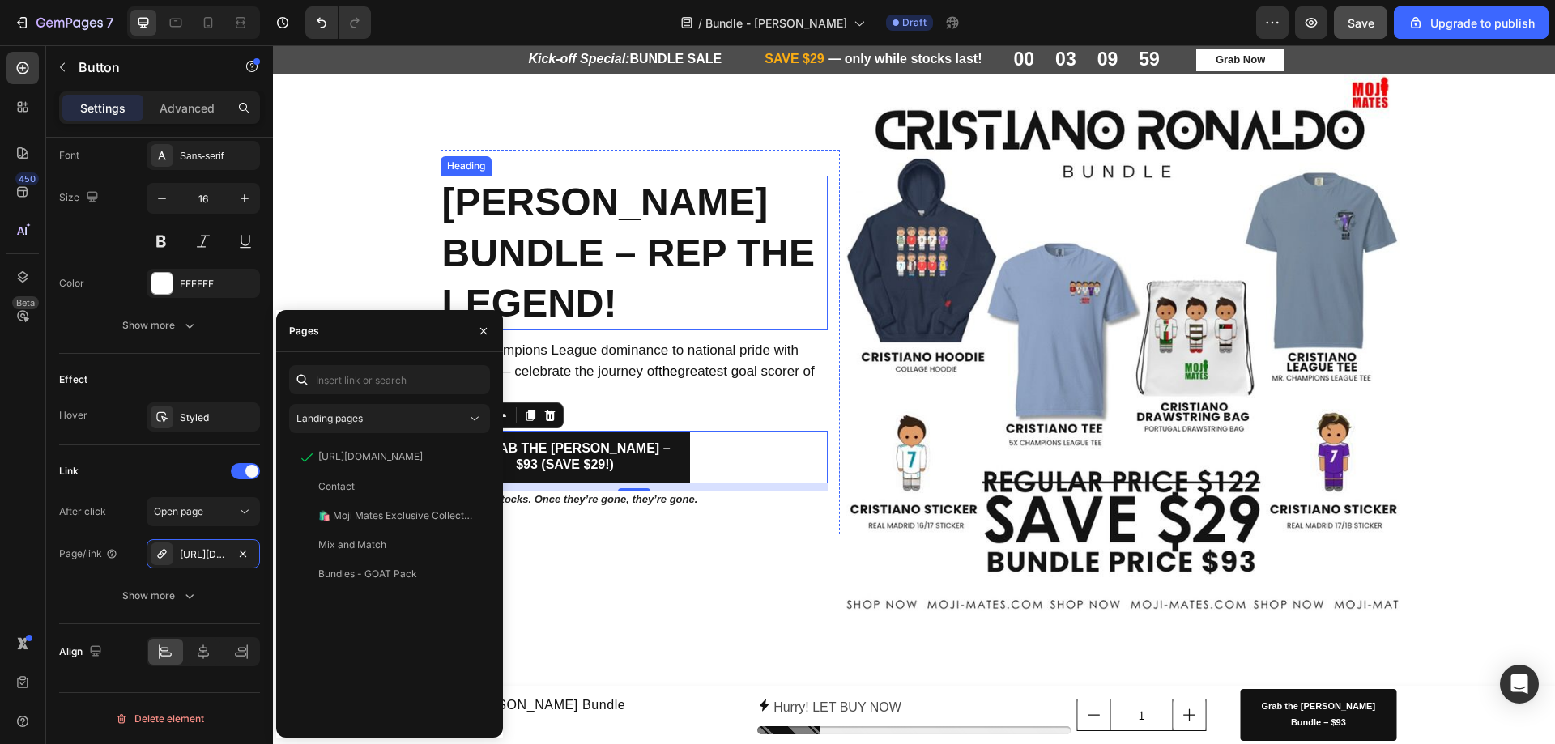
click at [802, 326] on h2 "Cristiano Ronaldo Bundle – Rep the Legend!" at bounding box center [635, 253] width 388 height 155
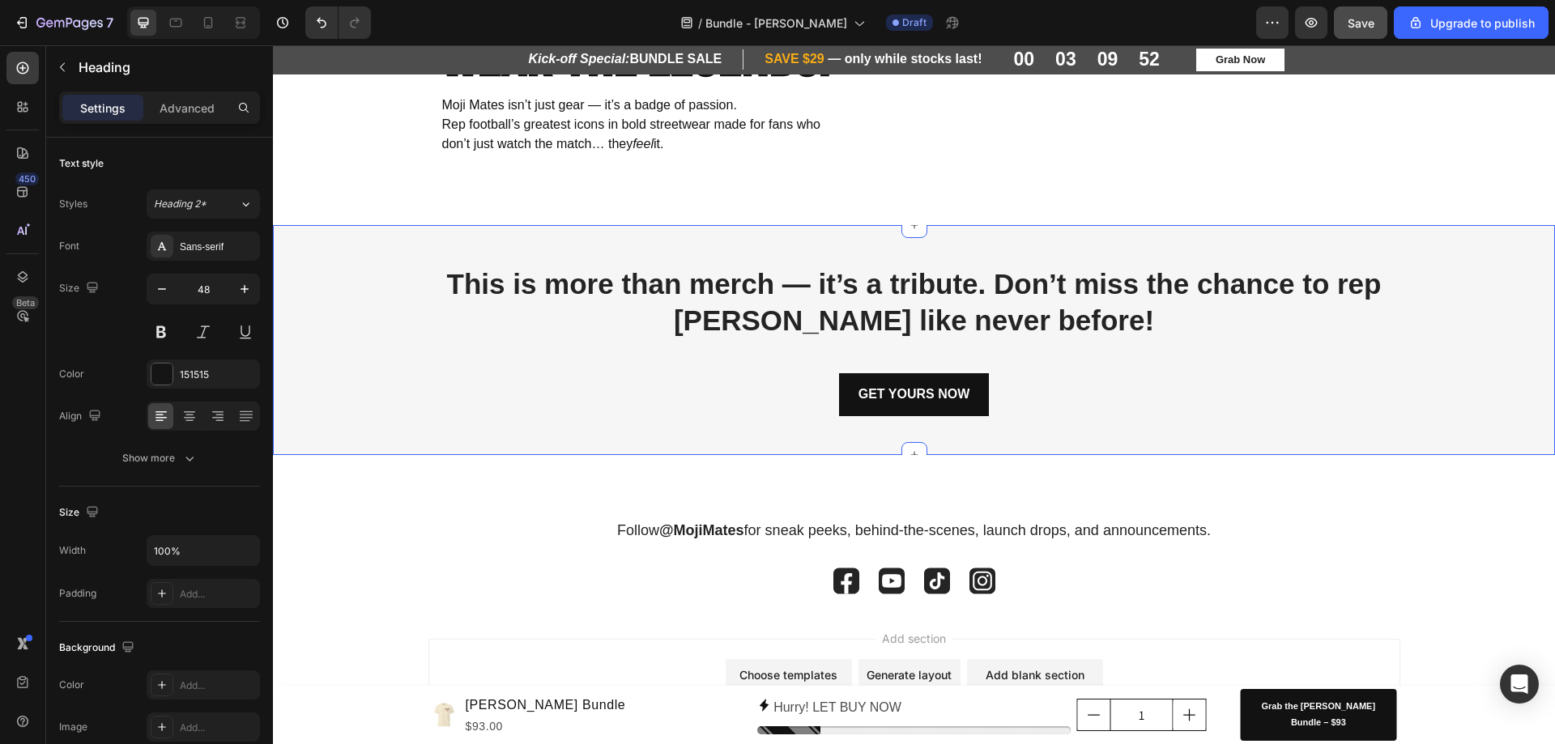
scroll to position [2591, 0]
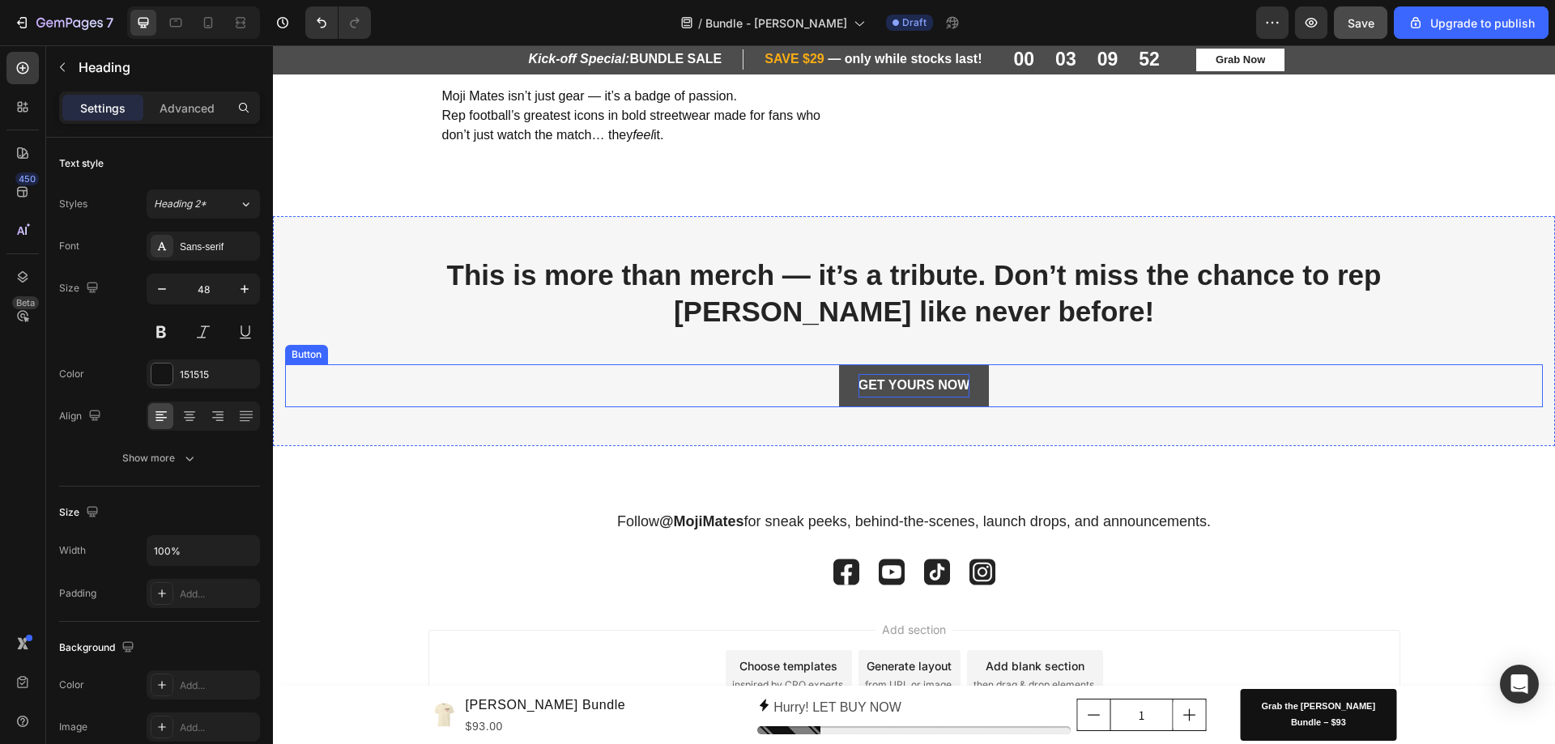
click at [880, 381] on strong "GET YOURS NOW" at bounding box center [914, 385] width 112 height 14
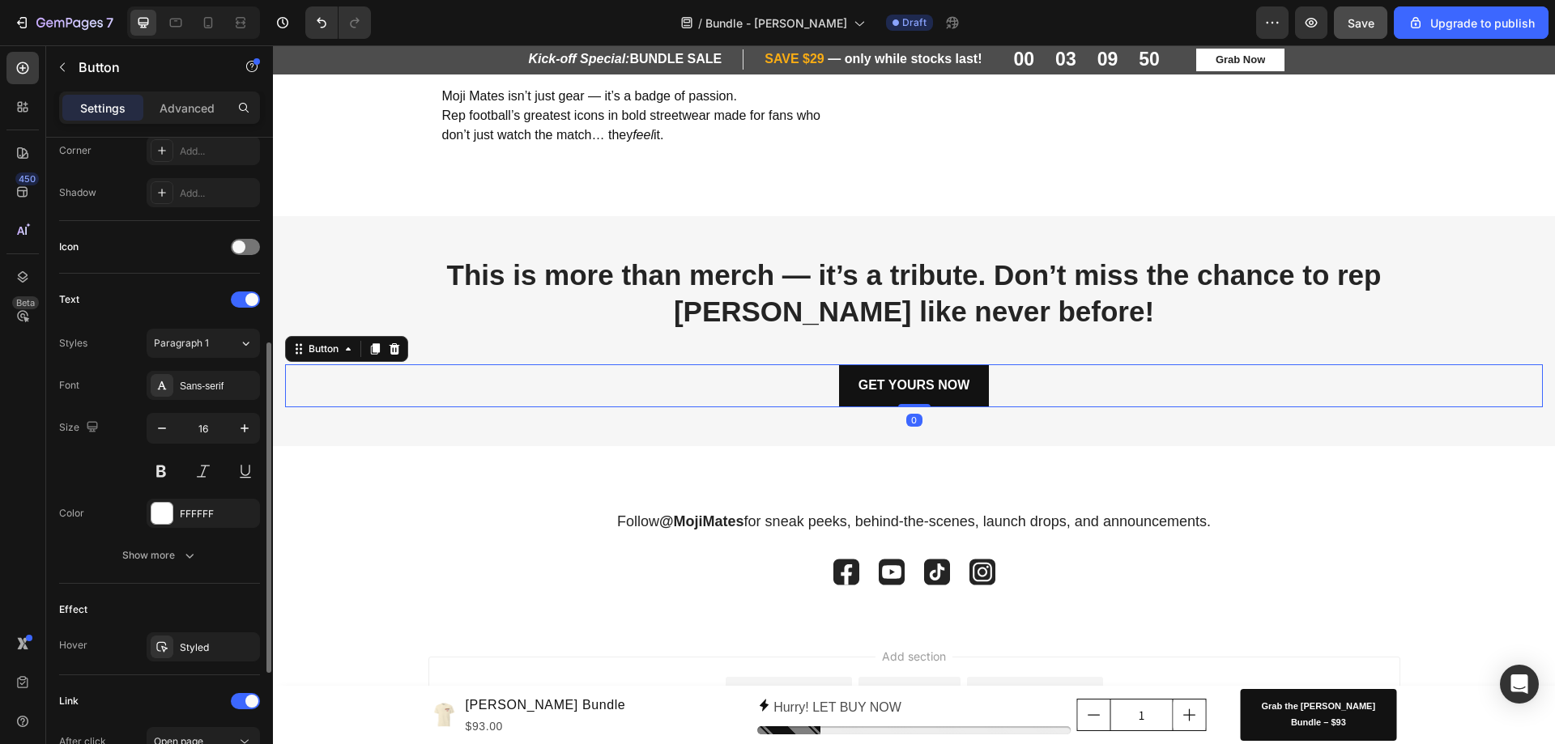
scroll to position [635, 0]
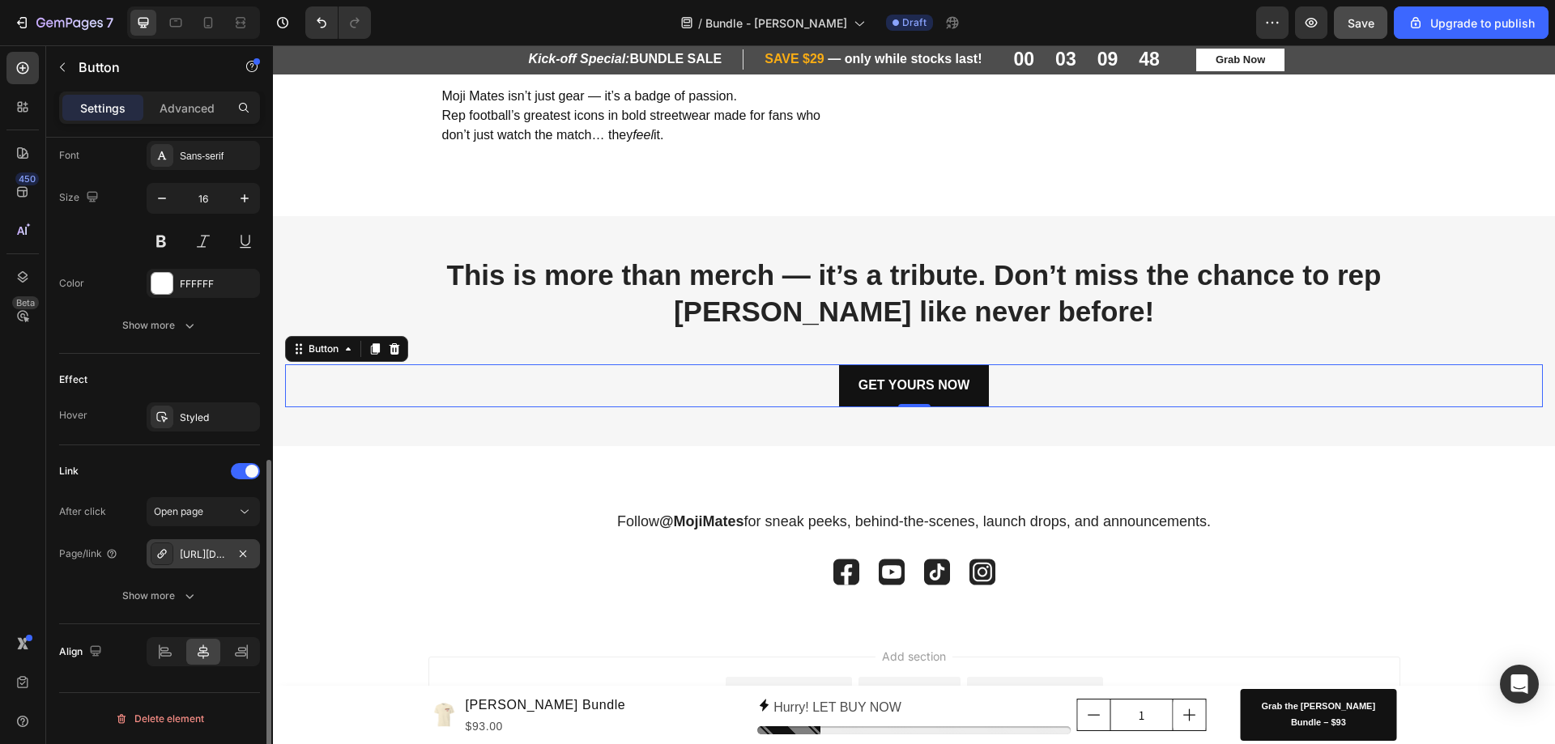
click at [205, 560] on div "https://www.moji-mates.com/cristiano-ronaldo-bundle?_pos=1&_psq=ronaldo&_ss=e&_…" at bounding box center [203, 554] width 47 height 15
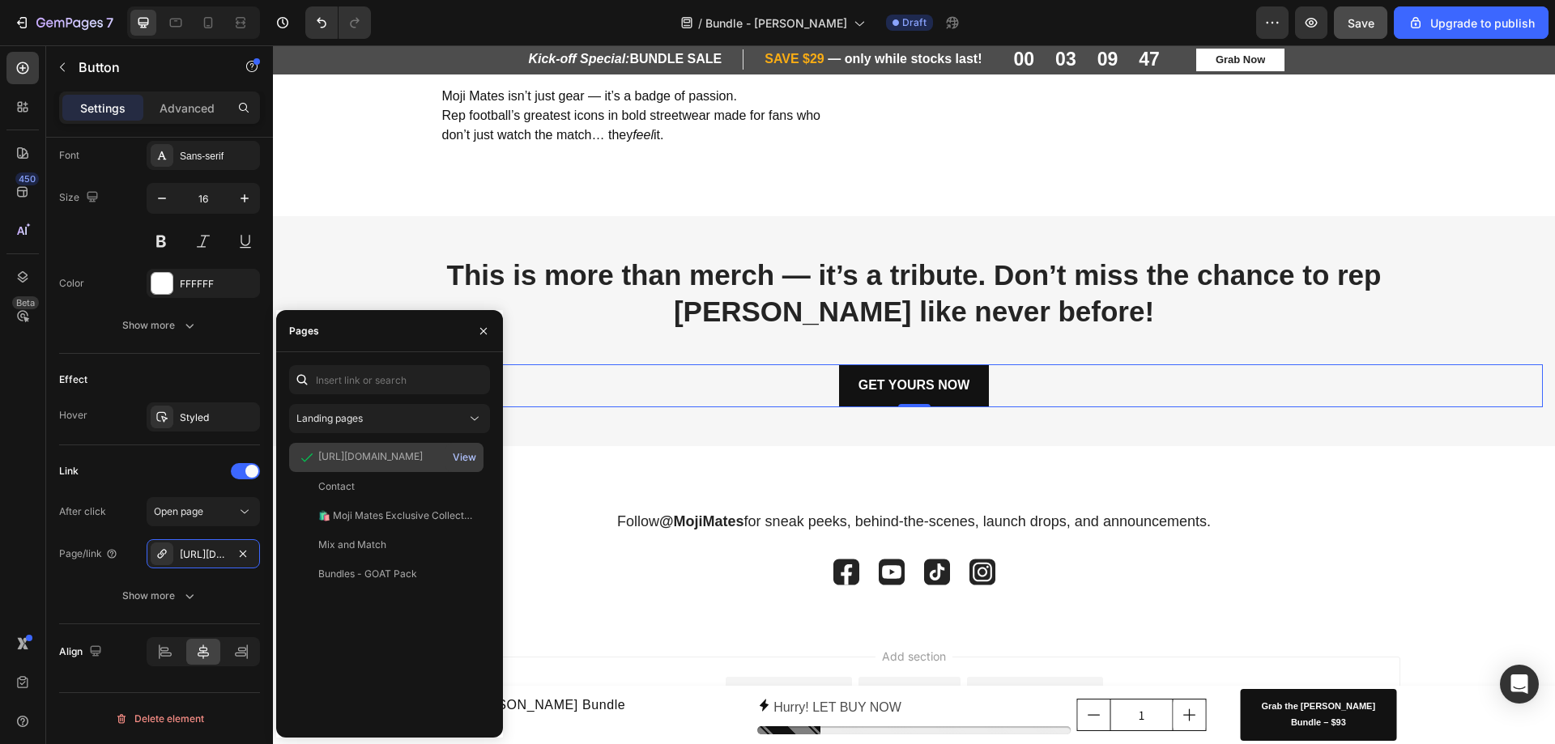
click at [466, 461] on div "View" at bounding box center [464, 457] width 23 height 15
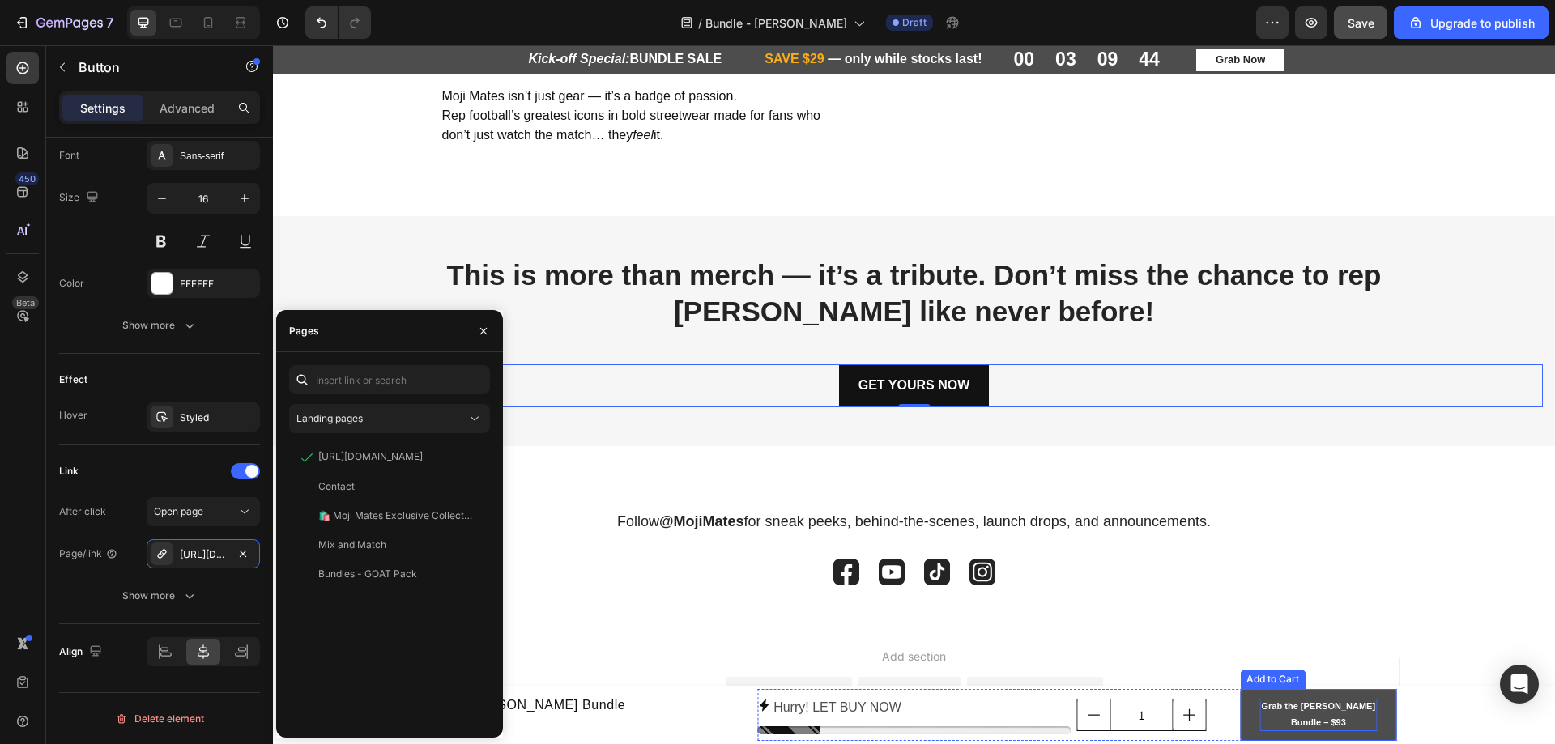
click at [1302, 722] on div "Grab the Cristiano Ronaldo Bundle – $93" at bounding box center [1317, 715] width 117 height 32
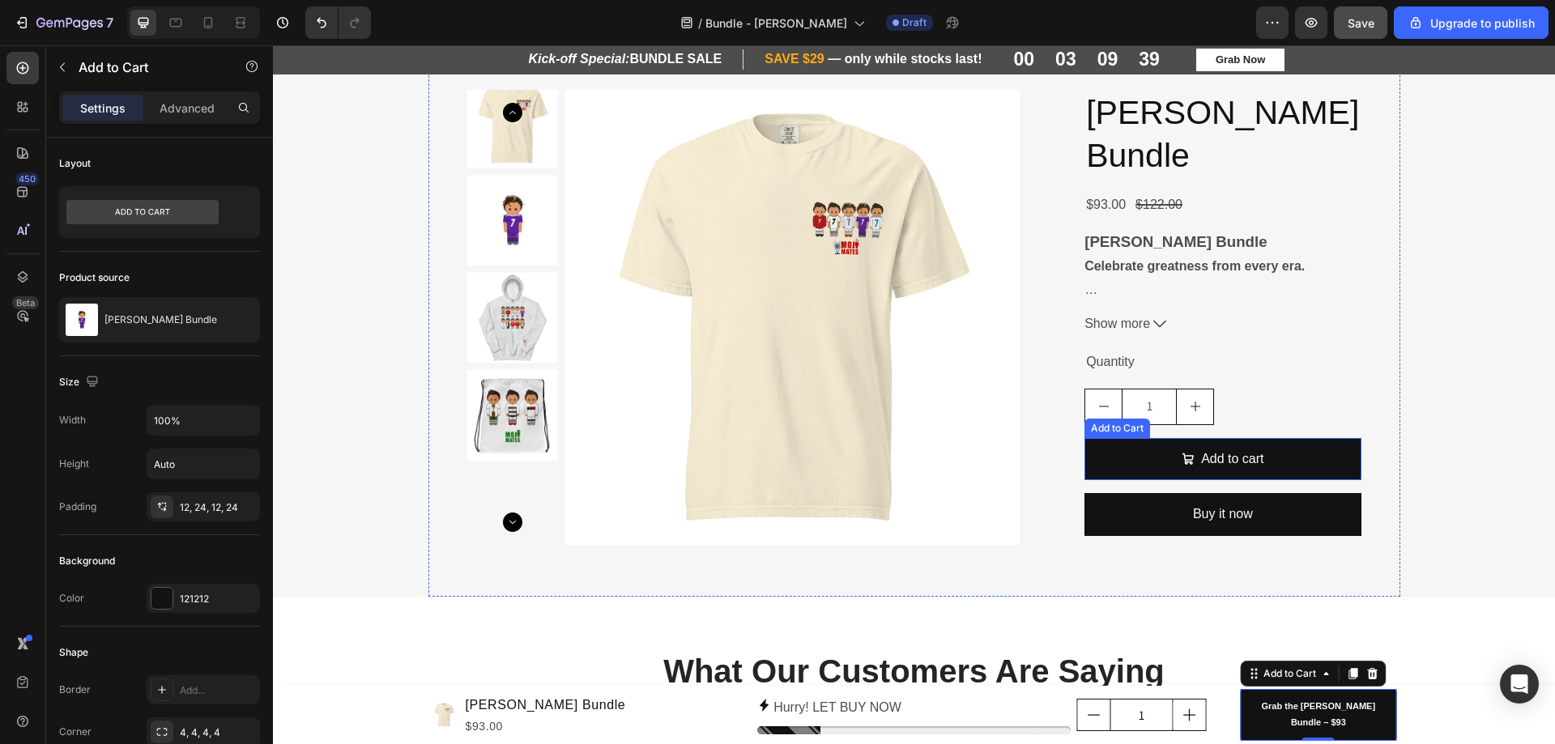
scroll to position [972, 0]
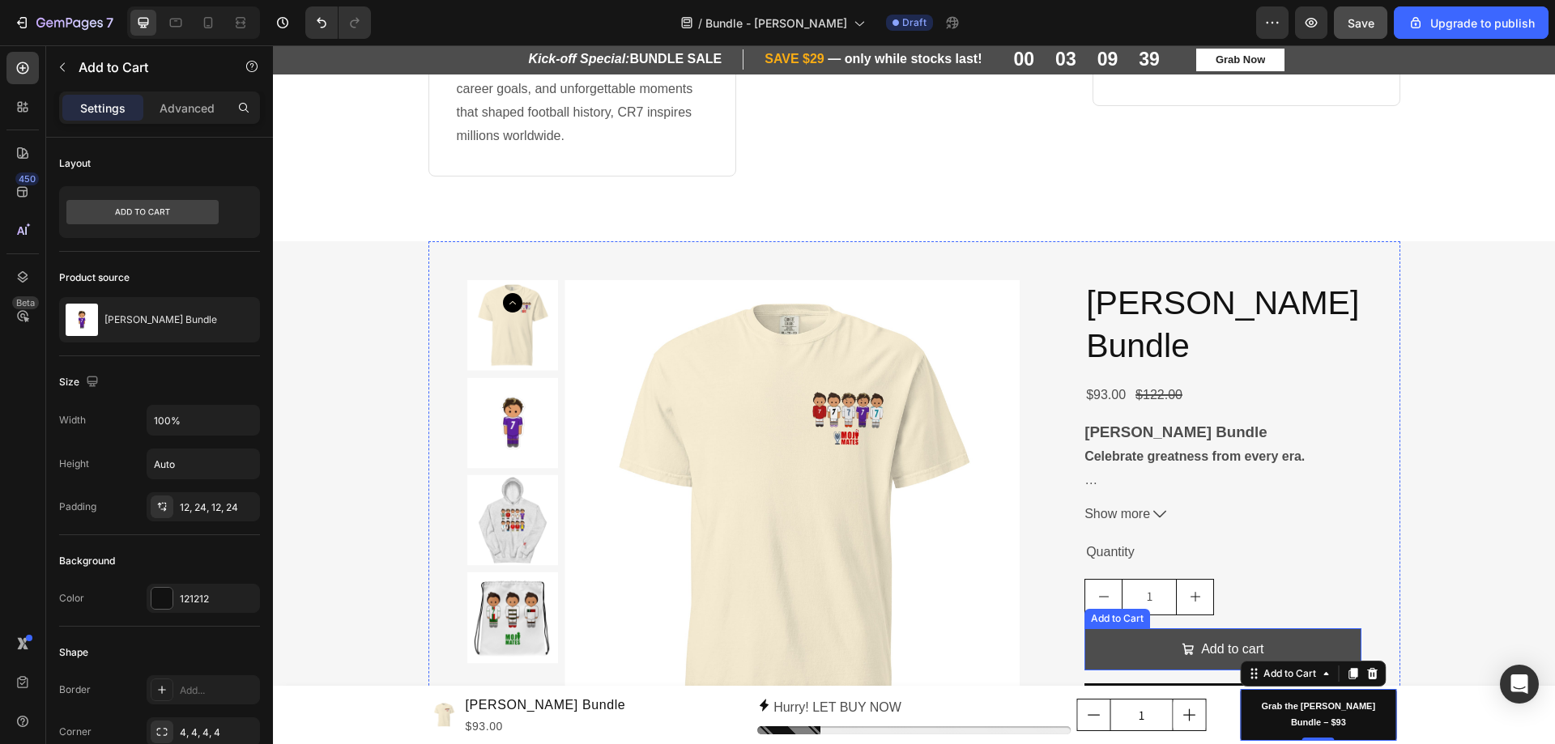
click at [1181, 656] on span "Add to cart" at bounding box center [1187, 649] width 13 height 23
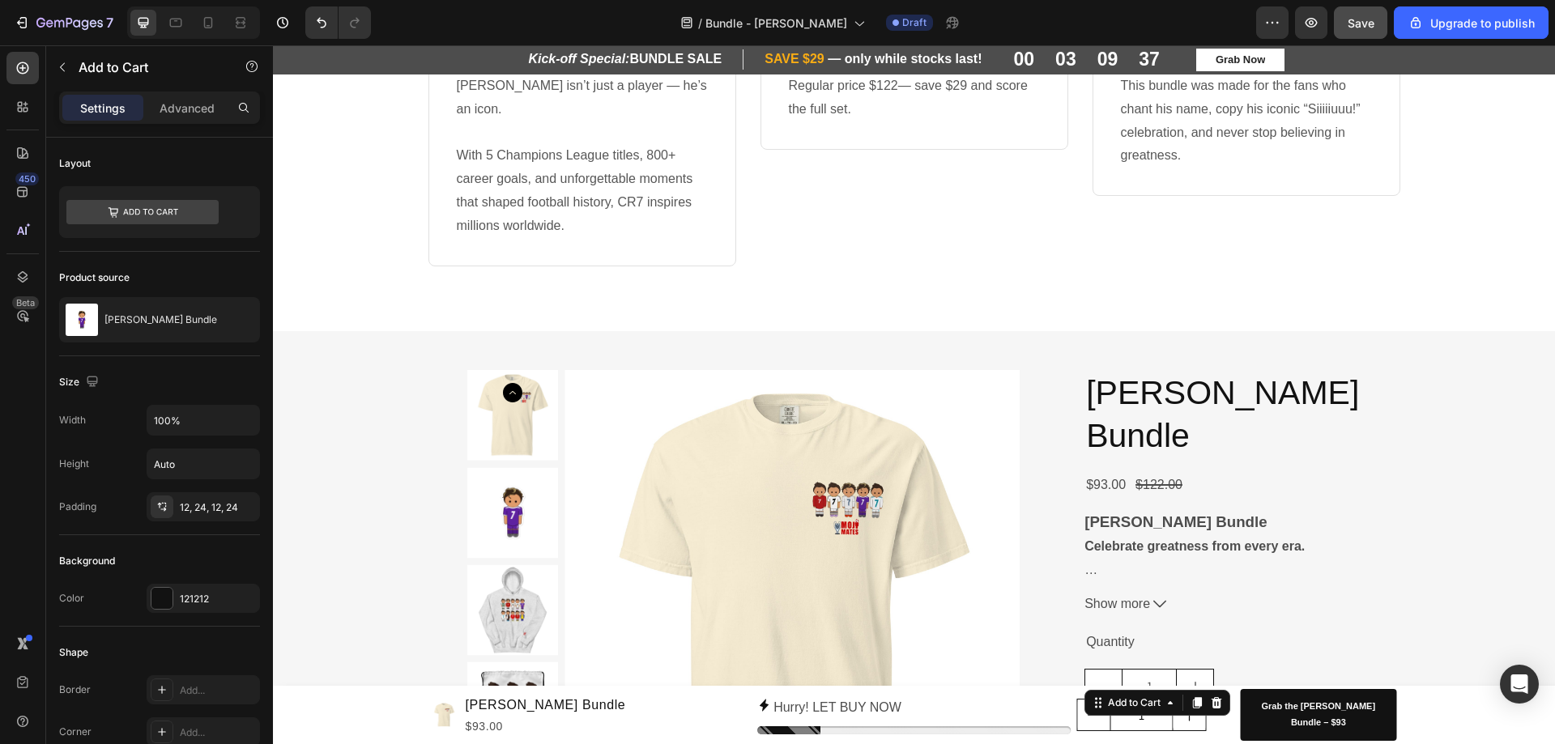
scroll to position [648, 0]
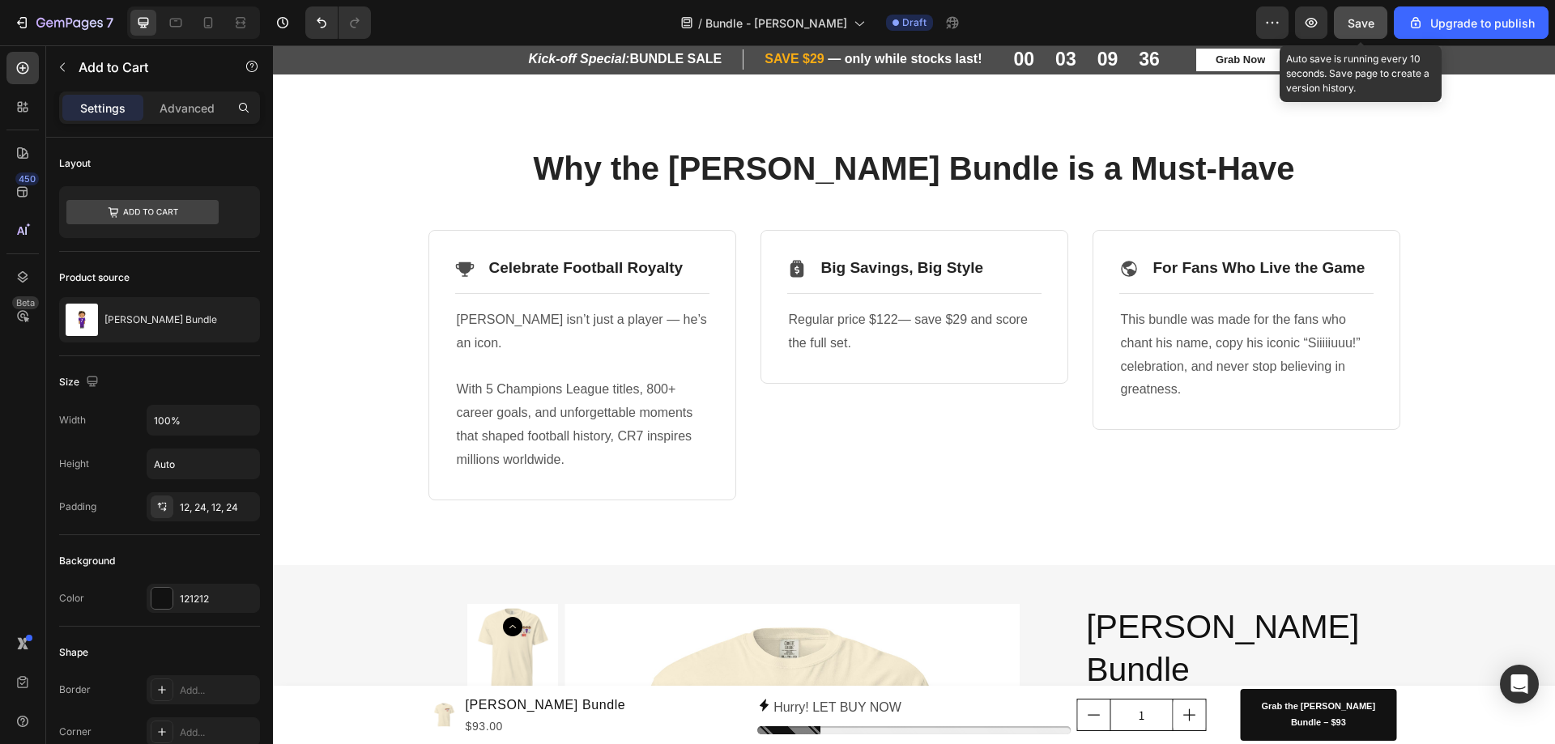
click at [1374, 19] on span "Save" at bounding box center [1360, 23] width 27 height 14
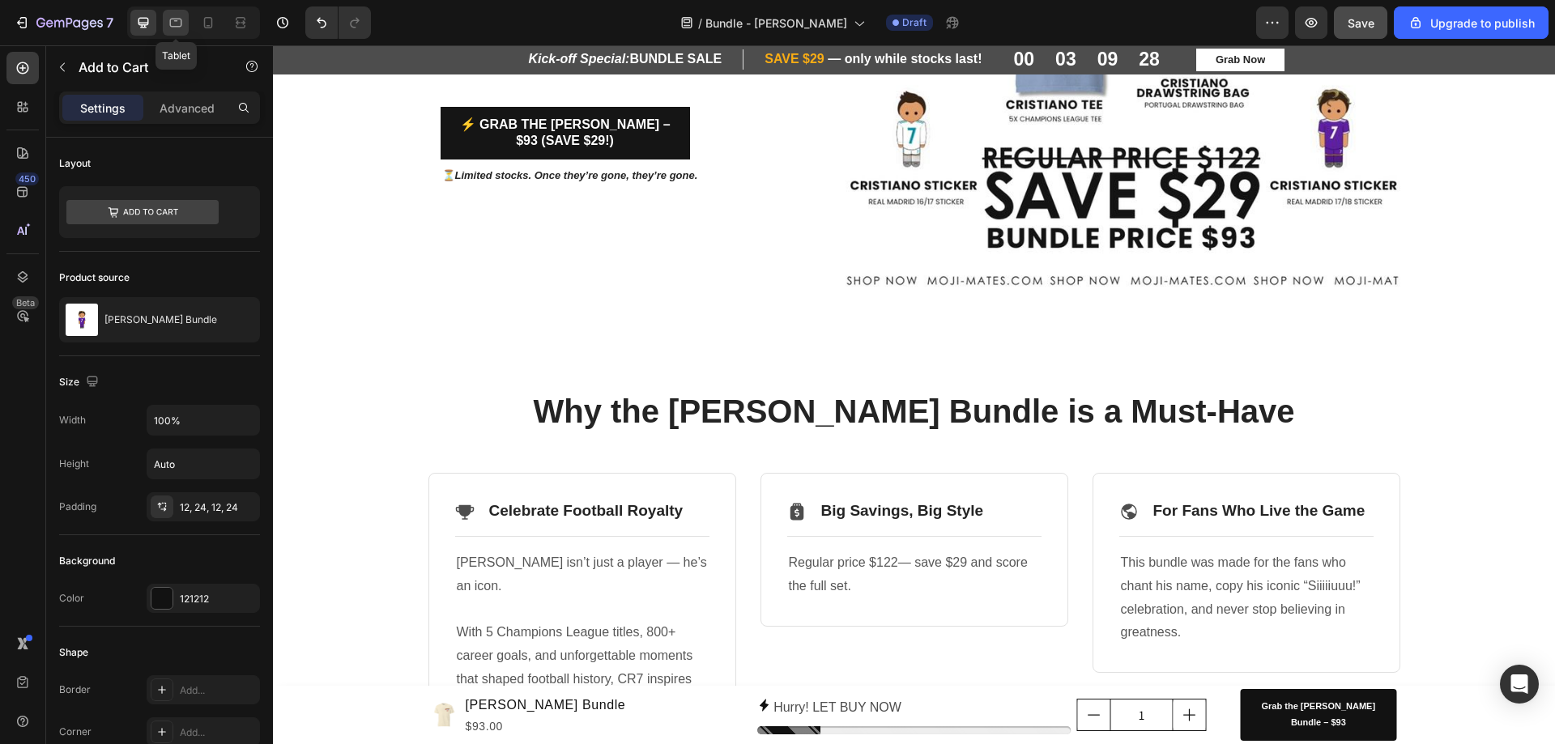
click at [176, 23] on icon at bounding box center [176, 23] width 16 height 16
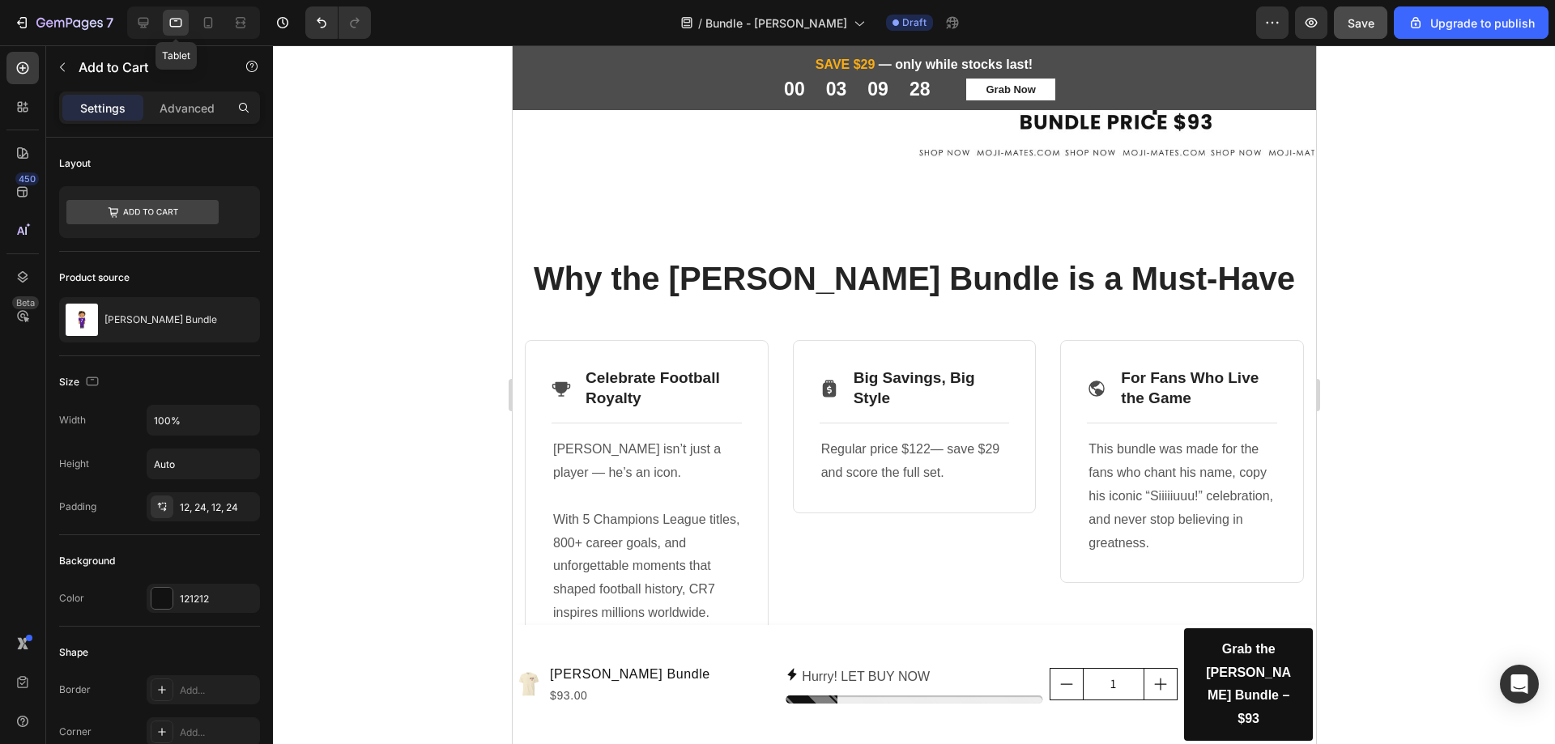
scroll to position [349, 0]
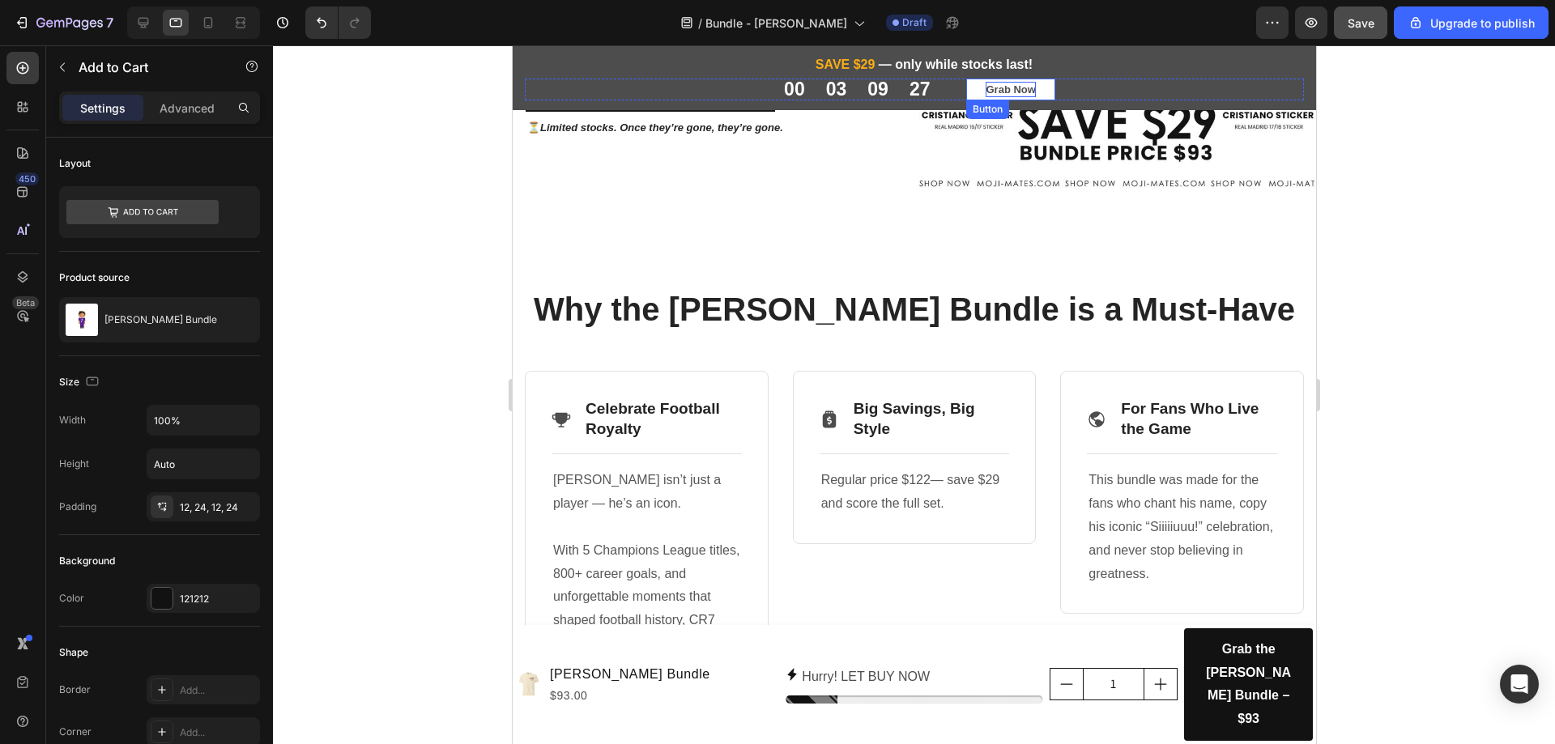
click at [986, 83] on p "Grab Now" at bounding box center [1009, 90] width 49 height 16
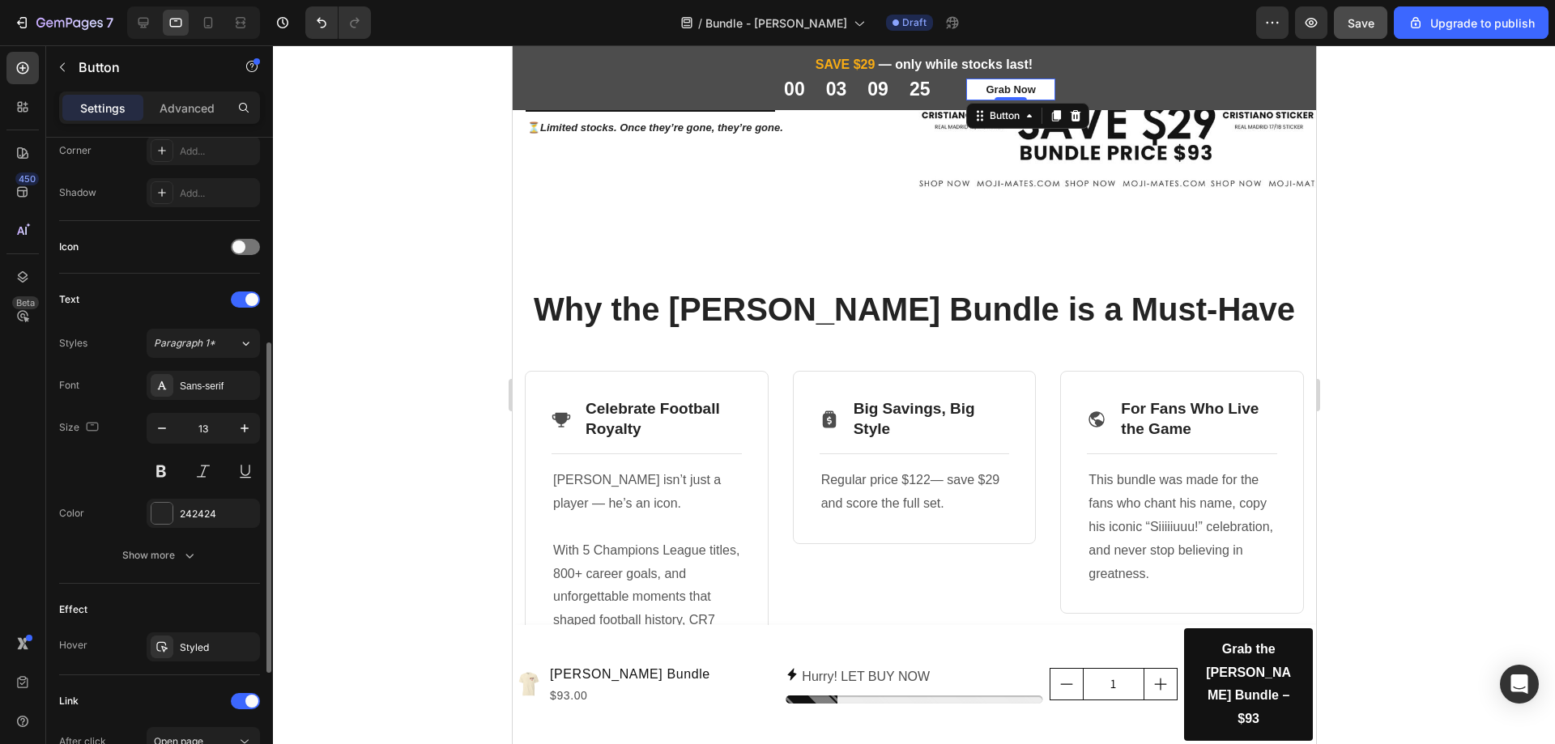
scroll to position [635, 0]
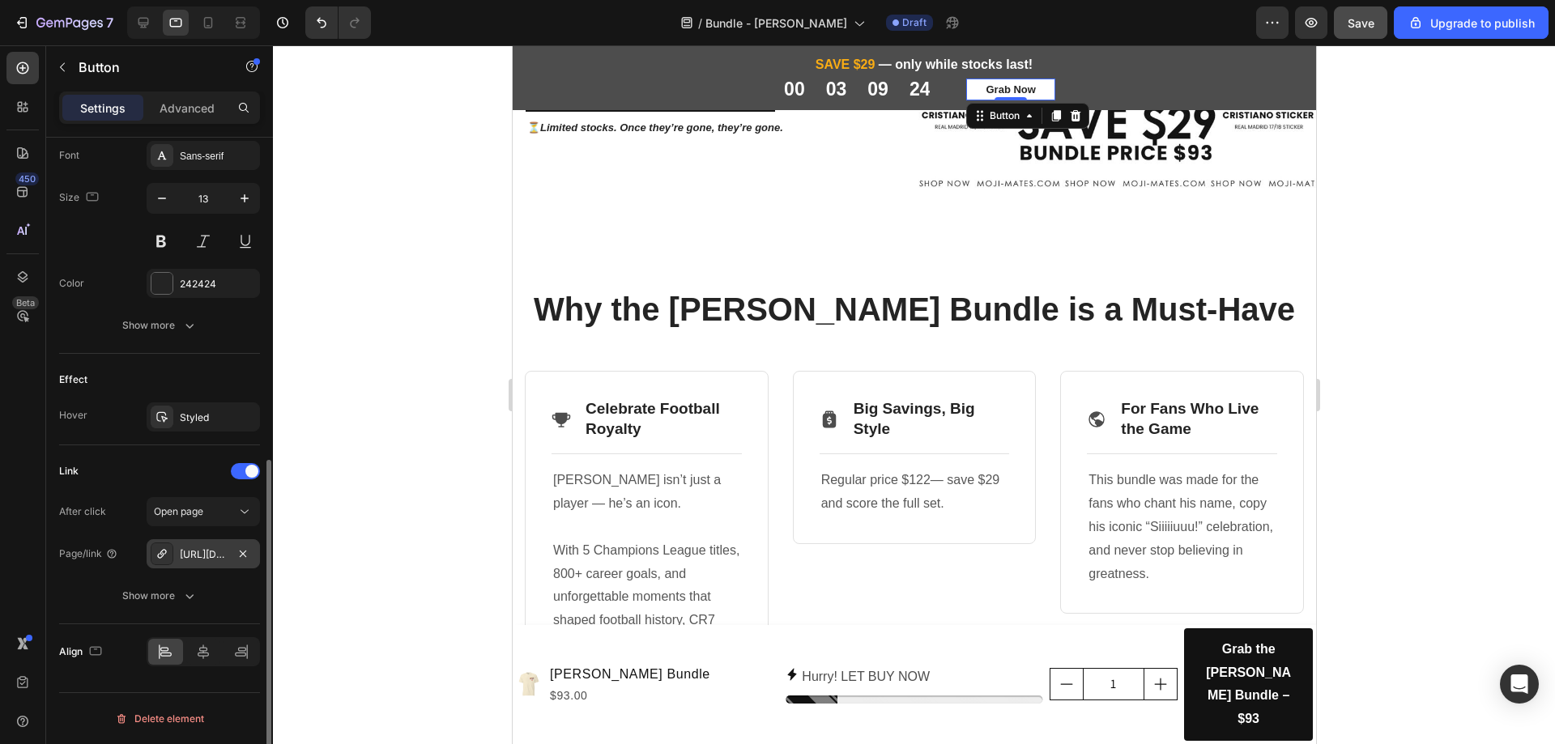
click at [211, 547] on div "https://www.moji-mates.com/cristiano-ronaldo-bundle?_pos=1&_psq=ronaldo&_ss=e&_…" at bounding box center [203, 554] width 47 height 15
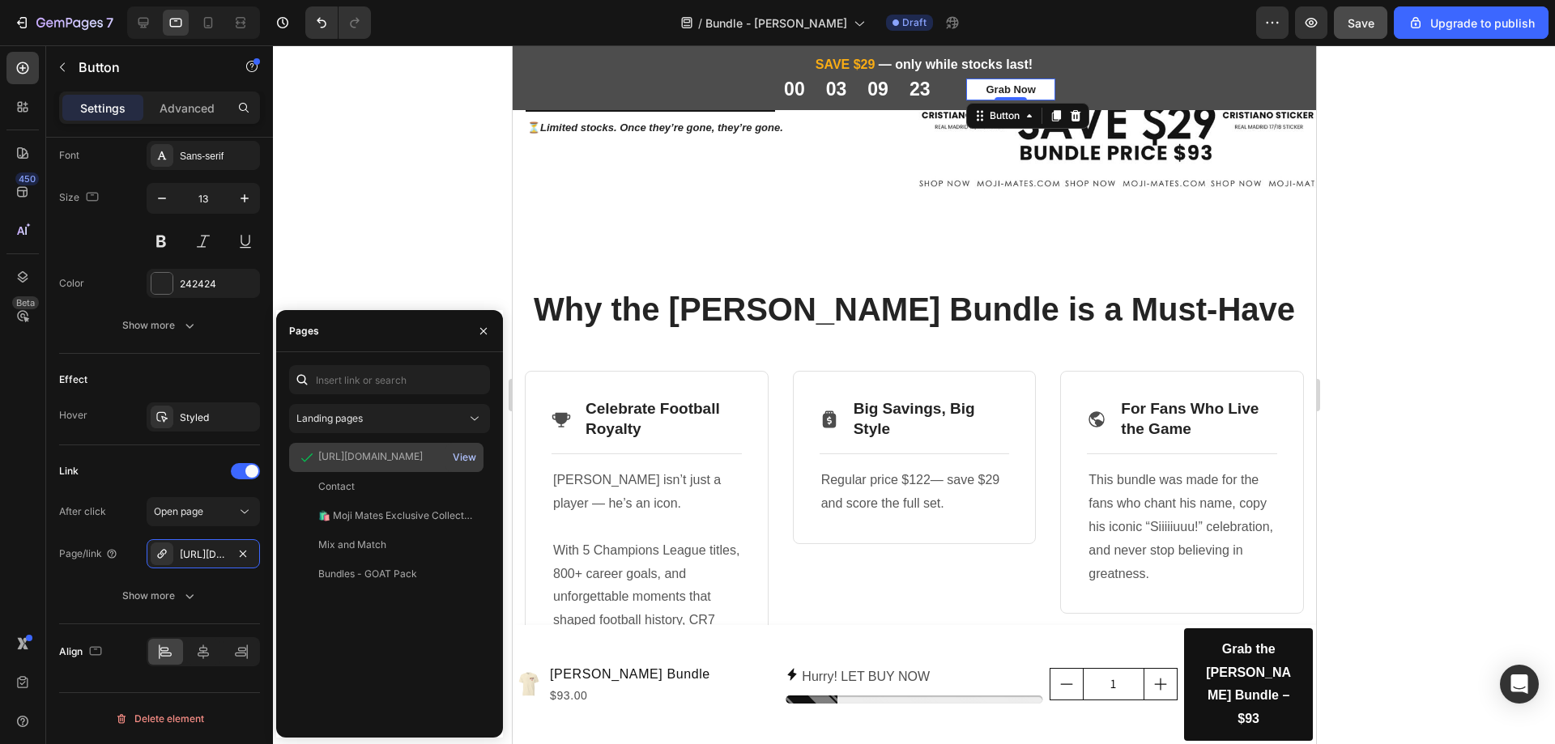
click at [468, 453] on div "View" at bounding box center [464, 457] width 23 height 15
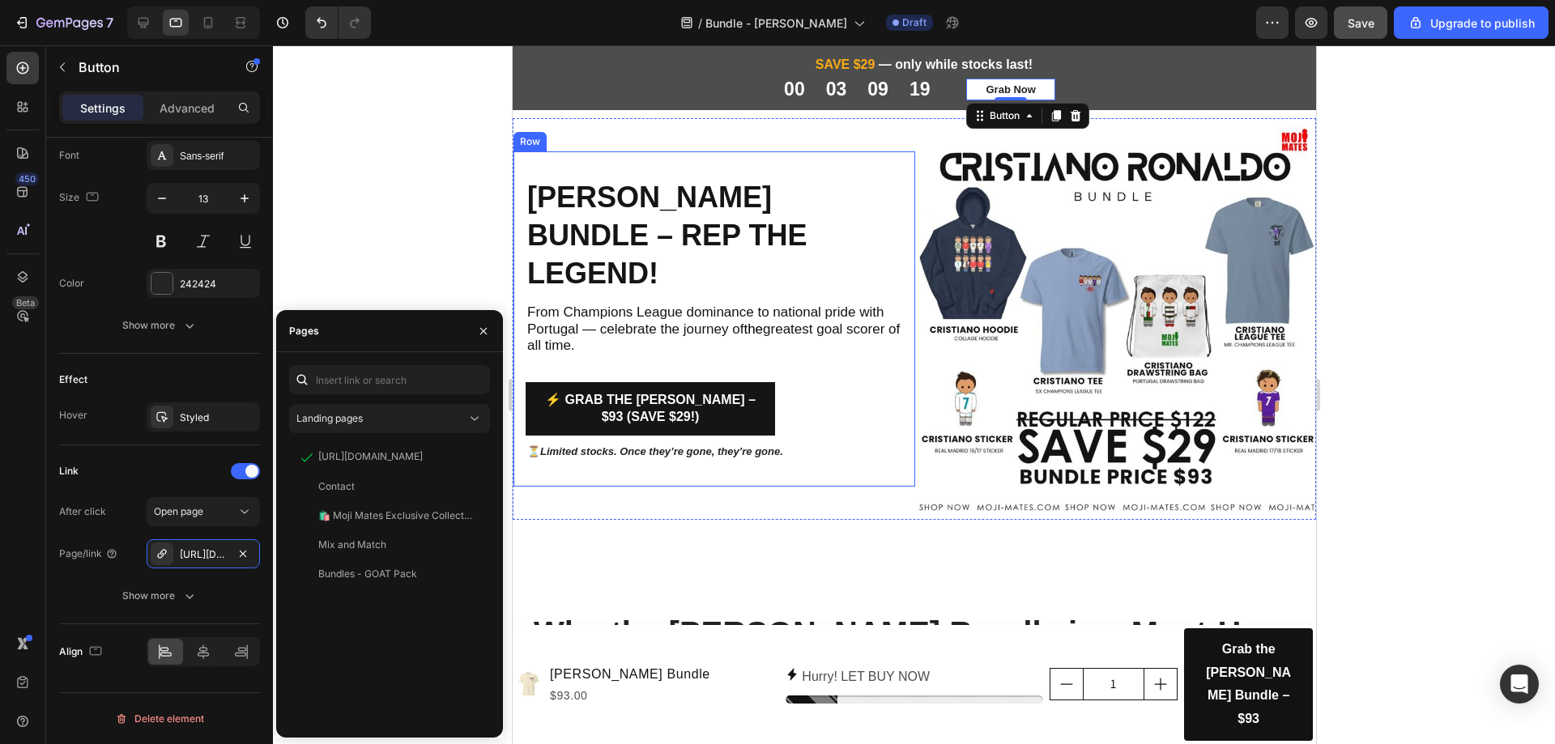
scroll to position [0, 0]
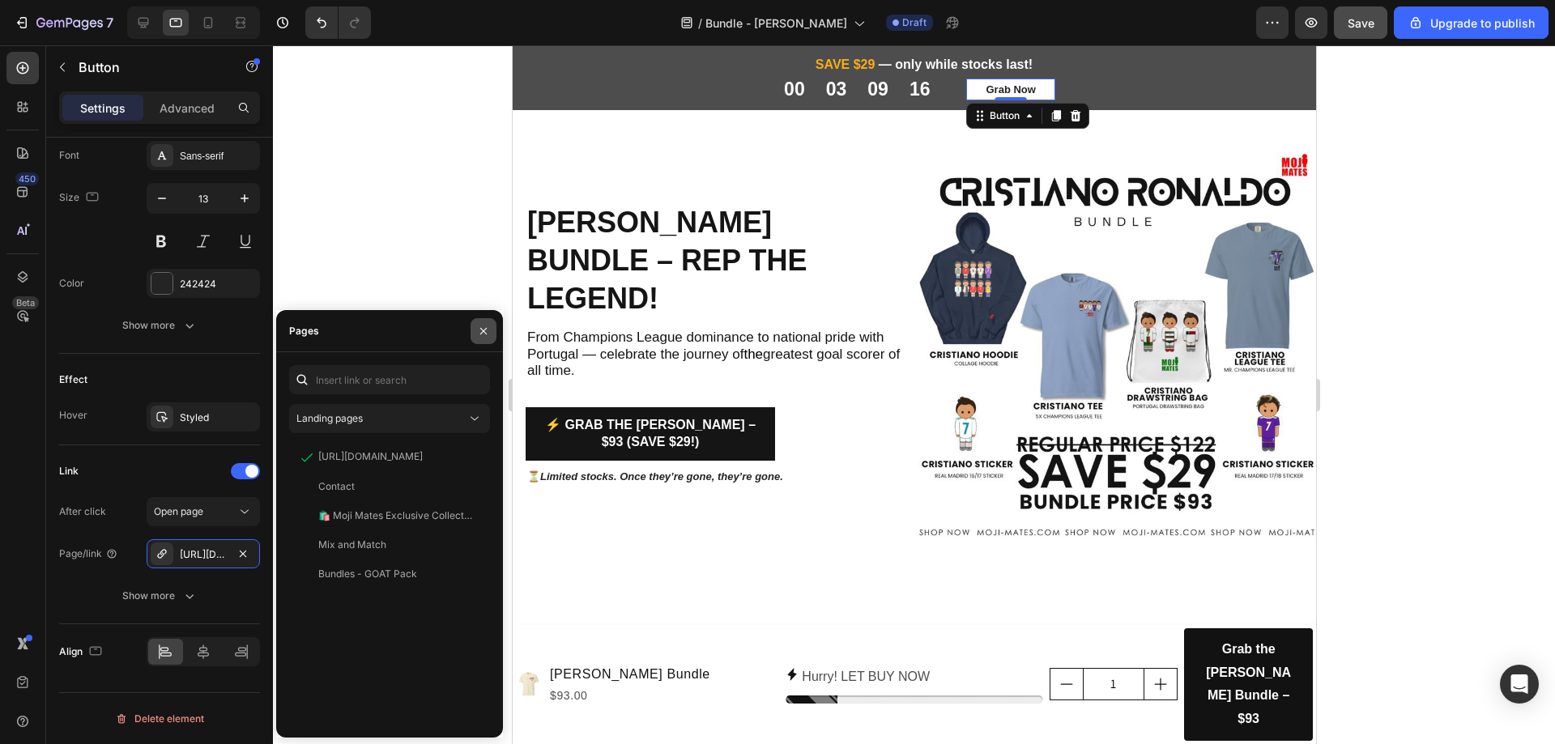
click at [491, 334] on button "button" at bounding box center [483, 331] width 26 height 26
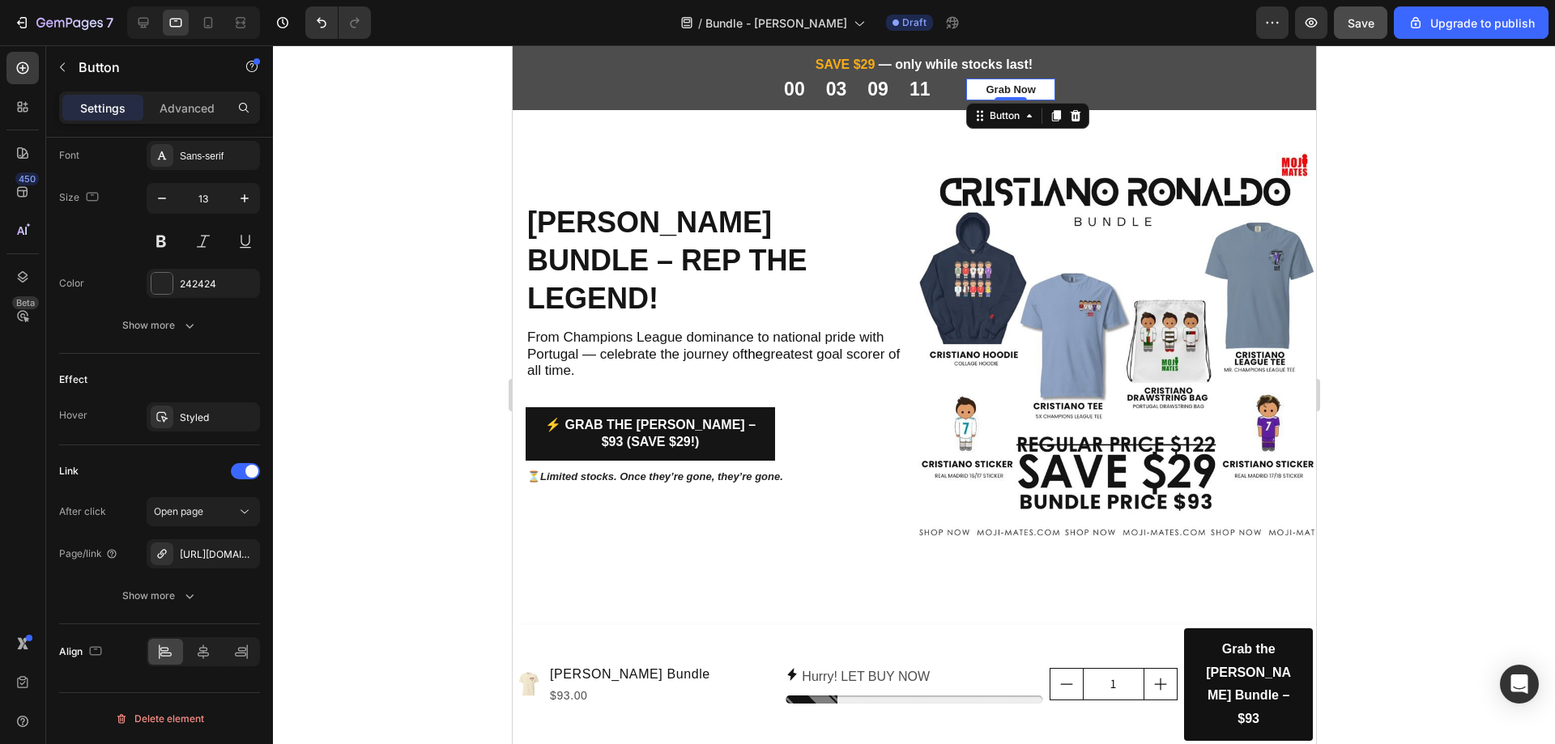
click at [56, 6] on div "7 / Bundle - Cristiano Ronaldo Draft Preview Save Upgrade to publish" at bounding box center [777, 23] width 1555 height 46
click at [53, 16] on div "7" at bounding box center [74, 22] width 77 height 19
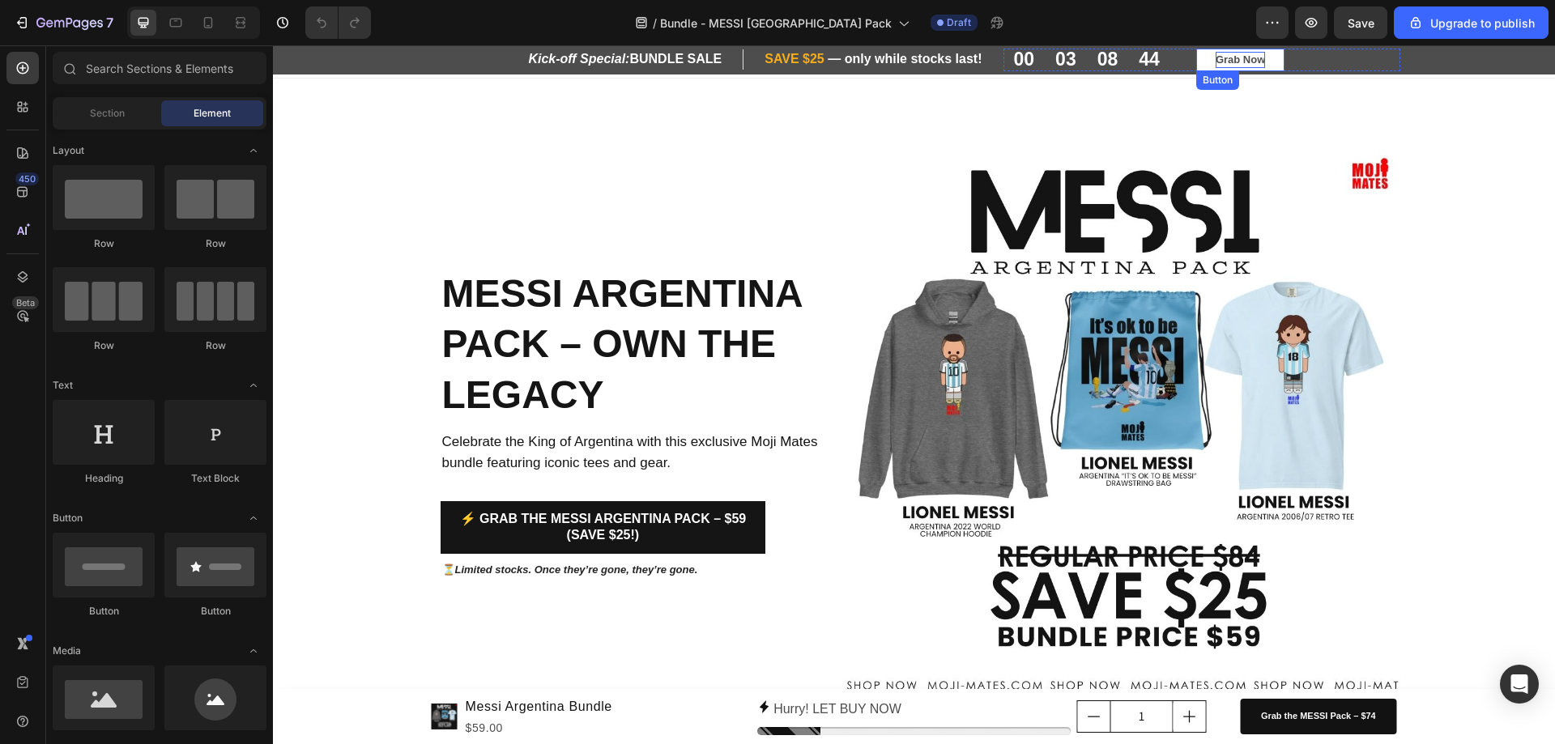
click at [1222, 62] on p "Grab Now" at bounding box center [1239, 60] width 49 height 16
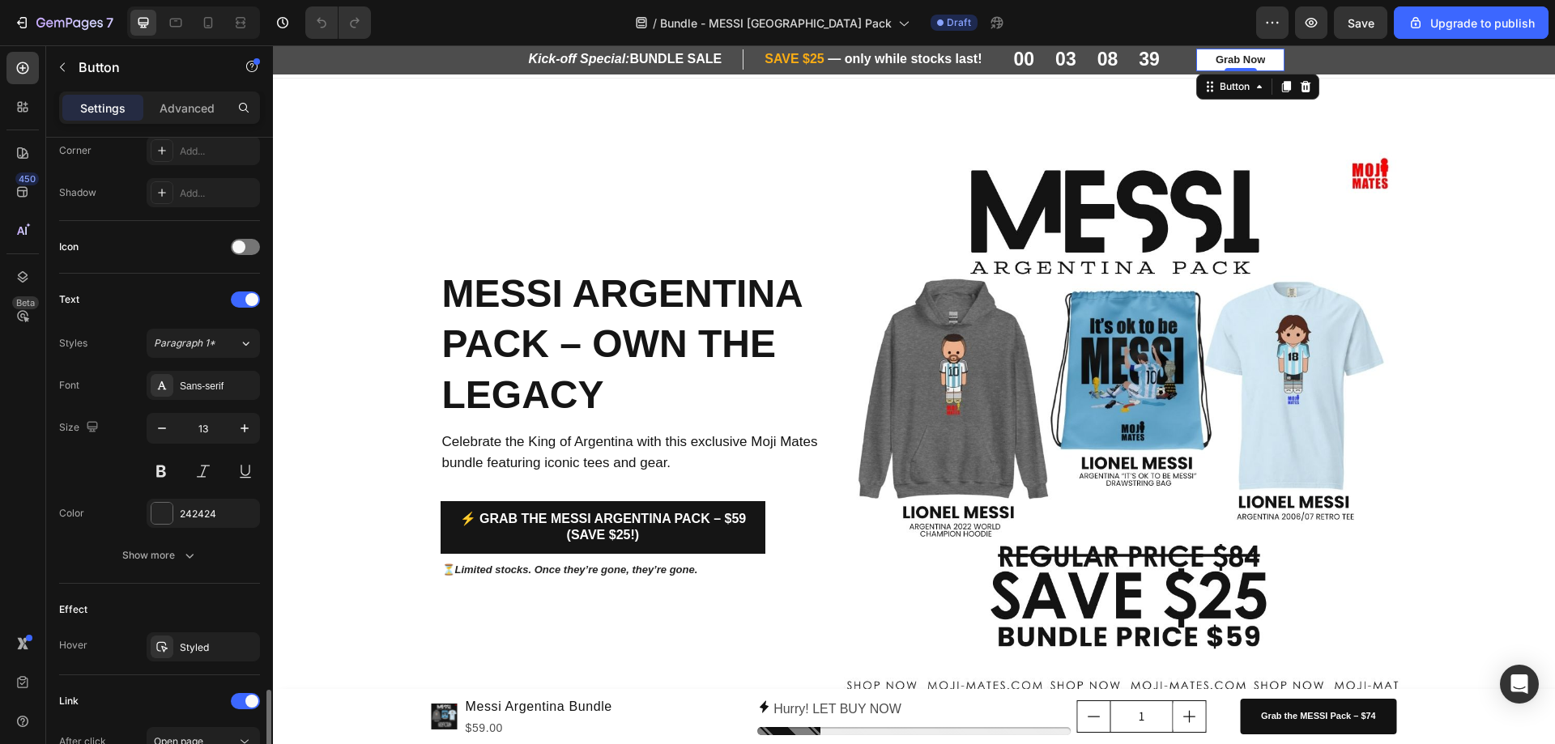
scroll to position [635, 0]
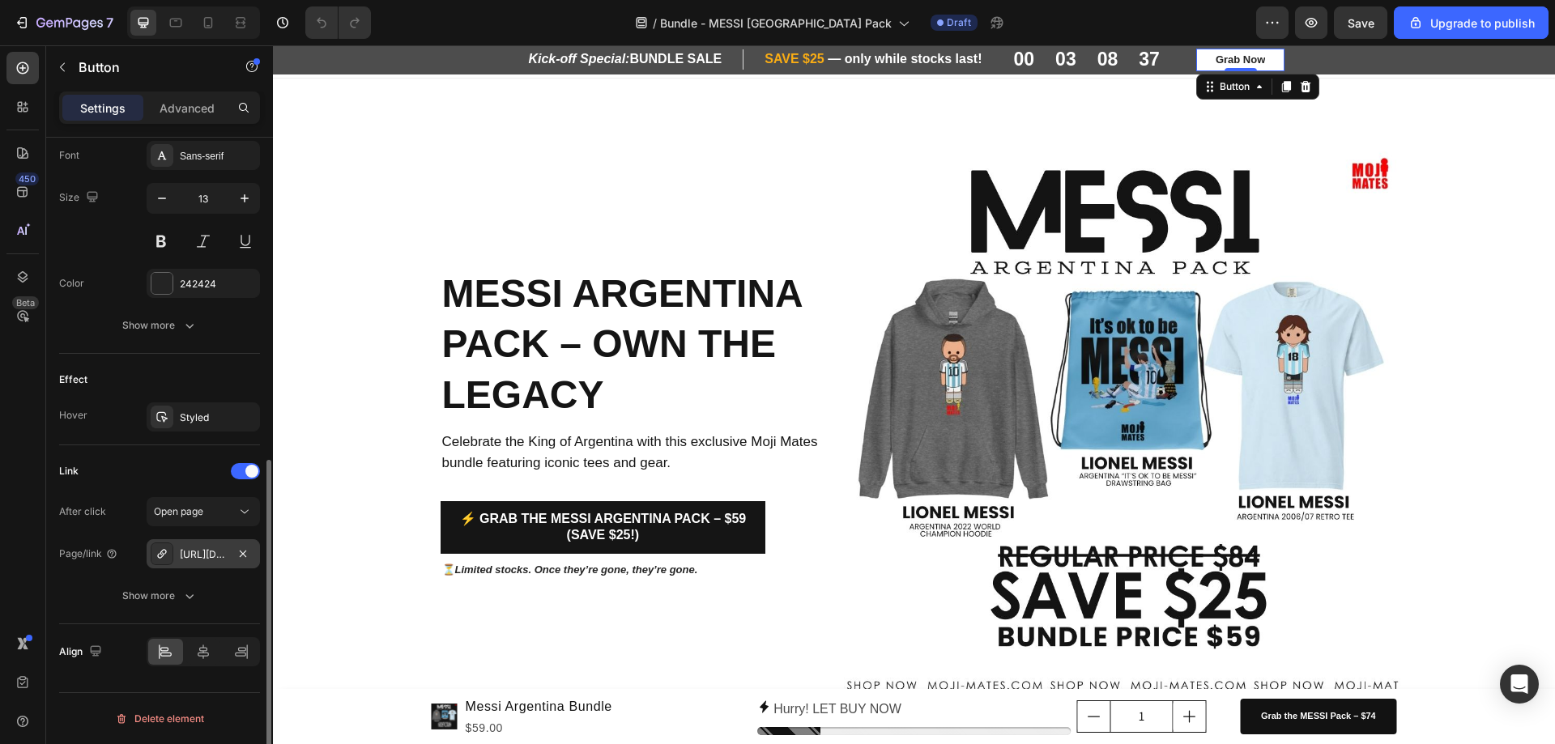
click at [190, 554] on div "[URL][DOMAIN_NAME]" at bounding box center [203, 554] width 47 height 15
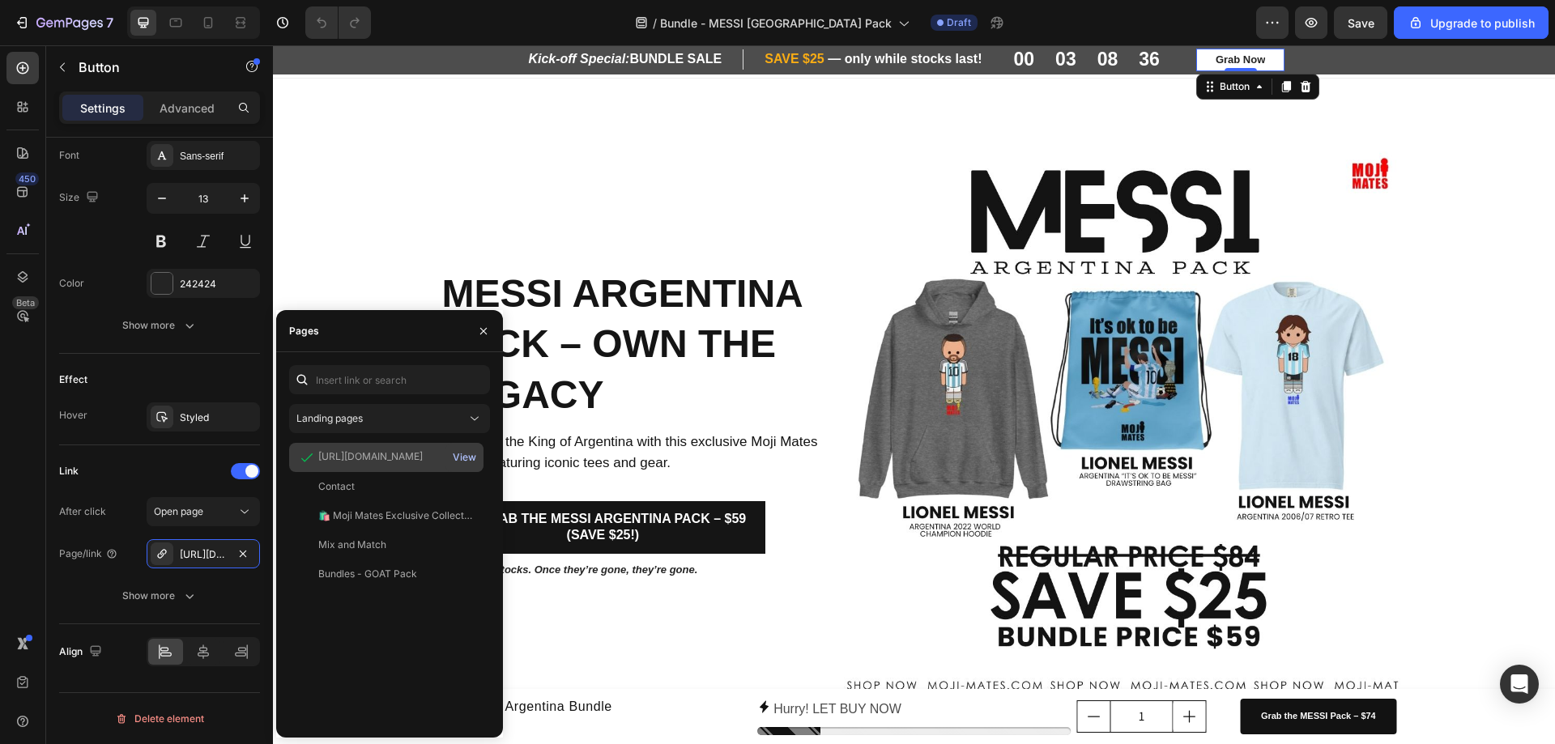
click at [469, 460] on div "View" at bounding box center [464, 457] width 23 height 15
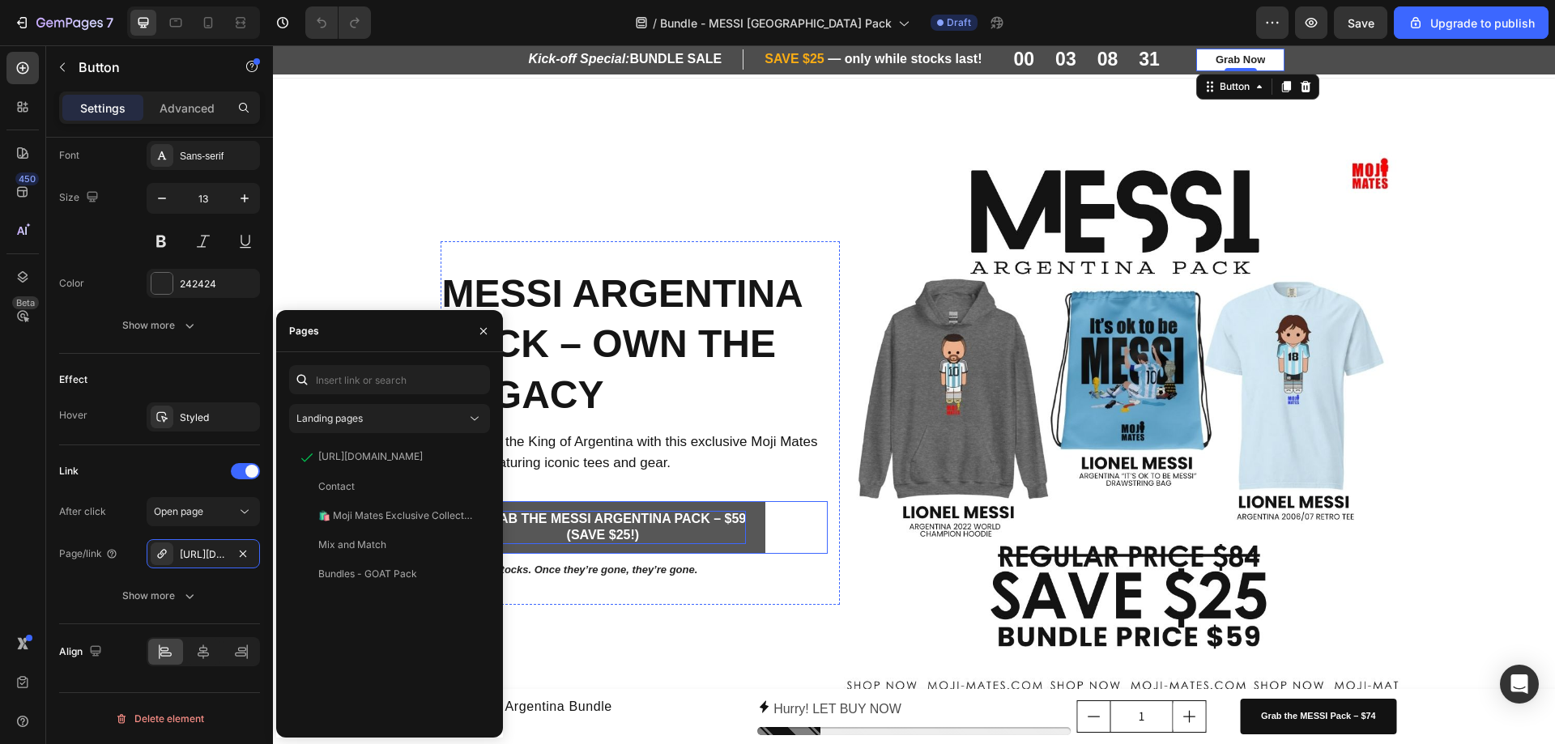
click at [597, 545] on p "⚡ Grab the messi argentina Pack – $59 (Save $25!)" at bounding box center [603, 528] width 287 height 34
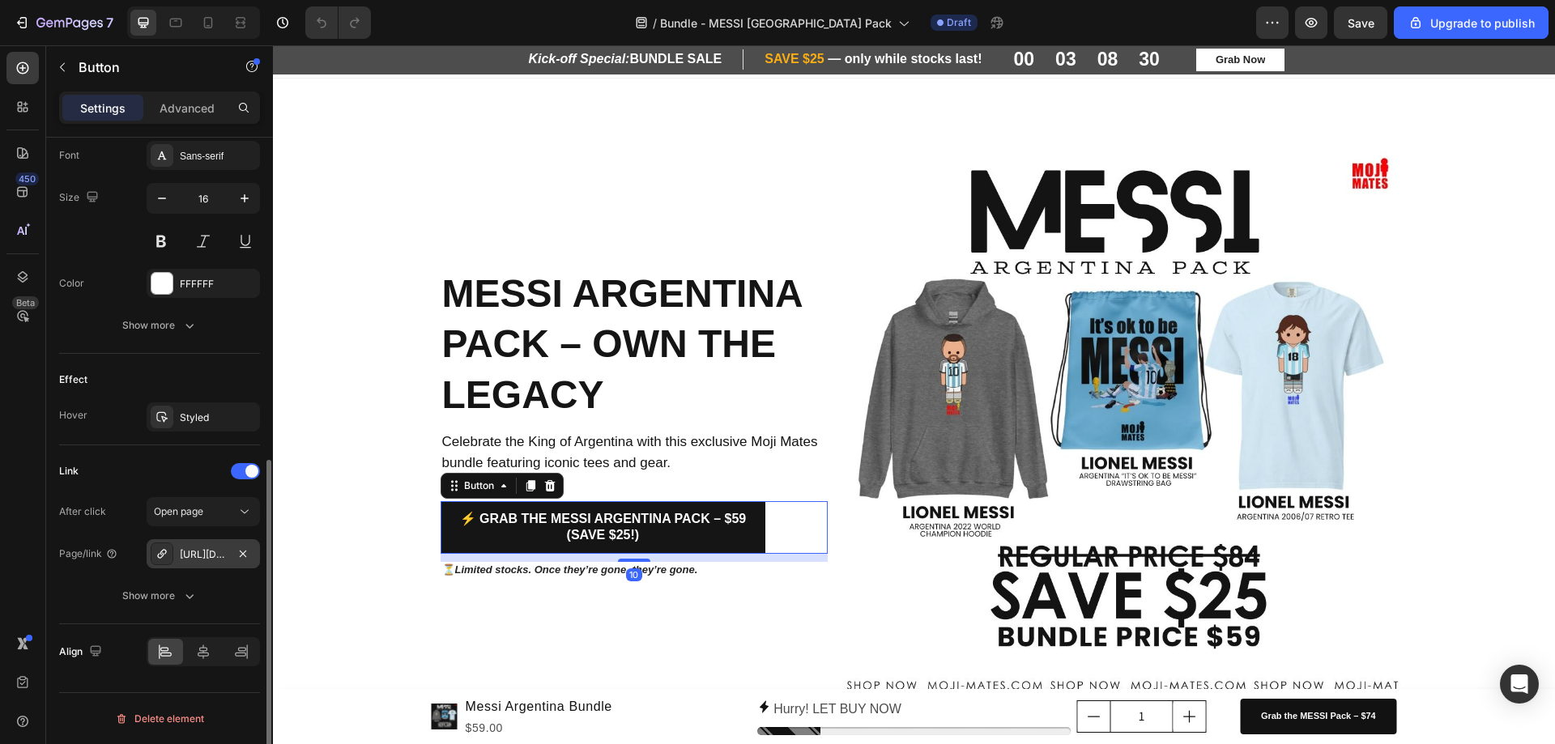
click at [228, 563] on div "[URL][DOMAIN_NAME]" at bounding box center [203, 553] width 113 height 29
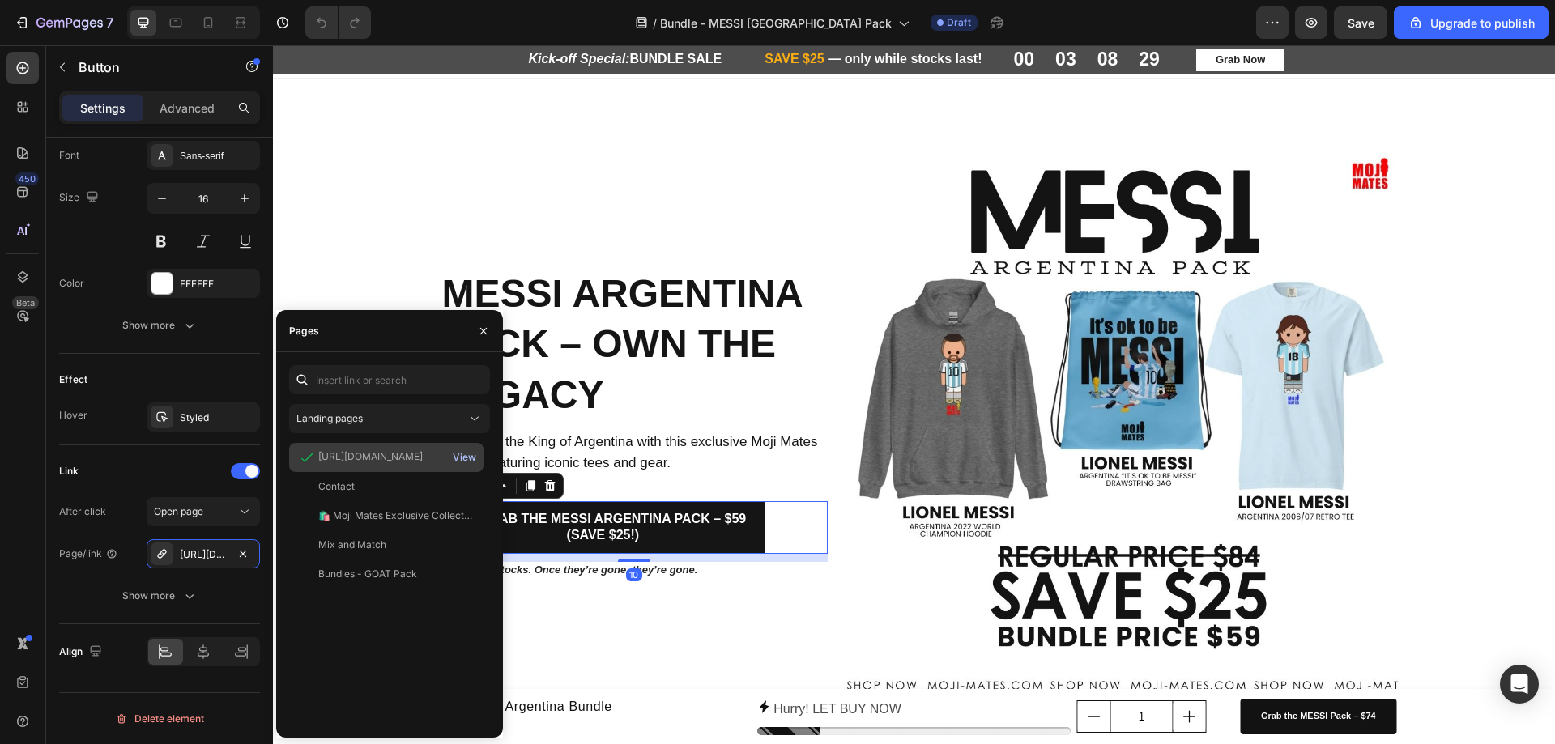
click at [475, 461] on div "View" at bounding box center [464, 457] width 23 height 15
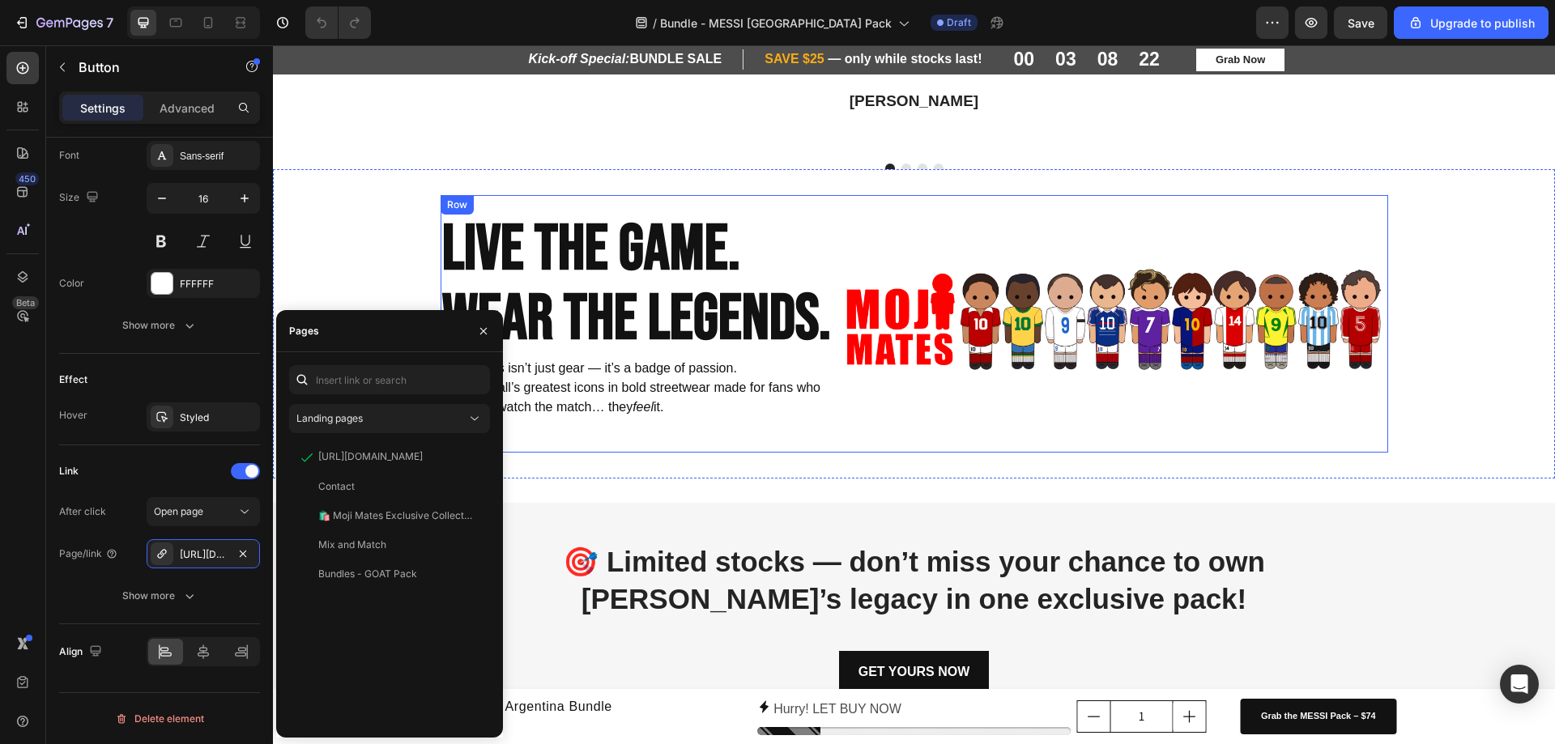
scroll to position [1624, 0]
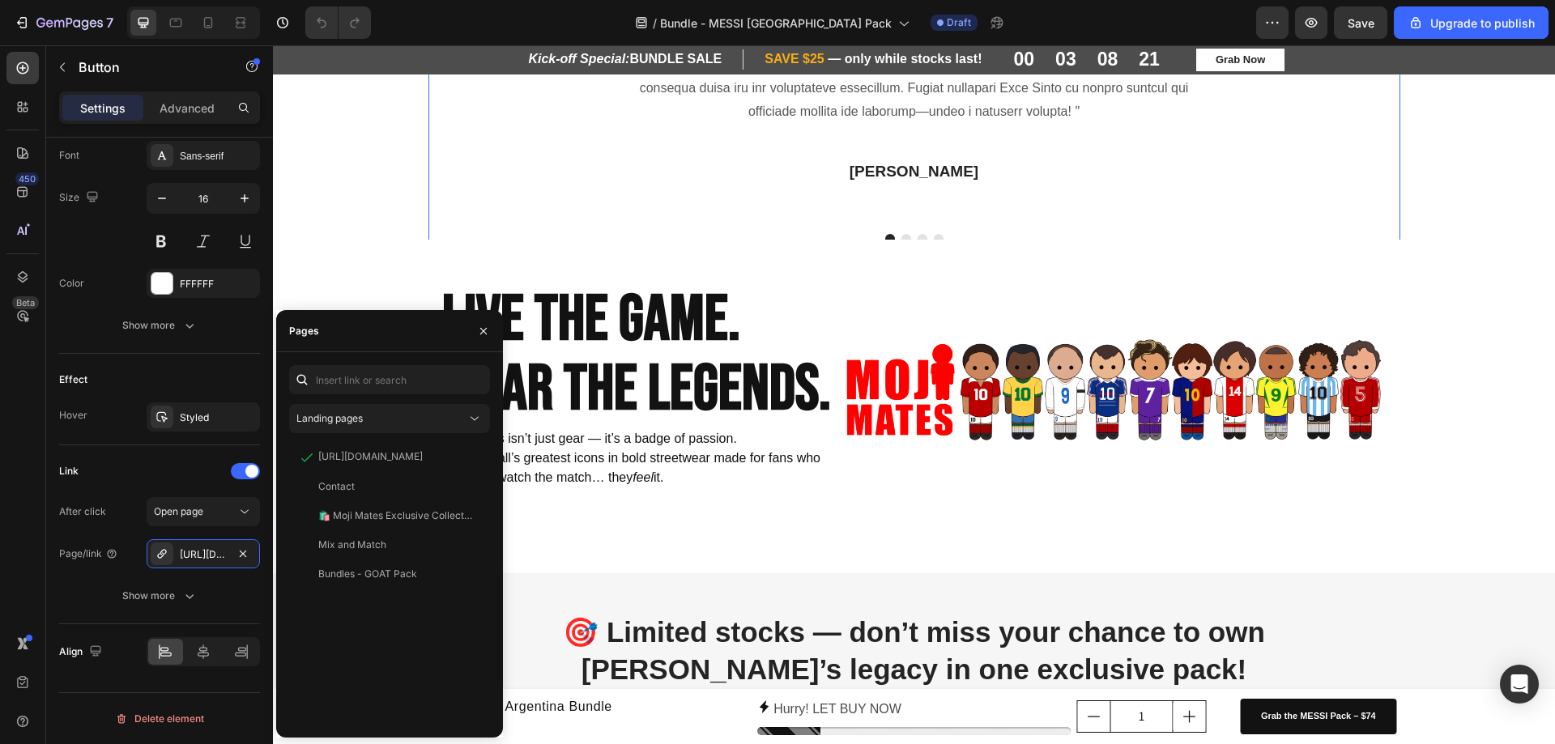
click at [567, 177] on div "Icon Icon Icon Icon Icon Icon List Hoz Text block [PERSON_NAME] Text block Icon…" at bounding box center [914, 0] width 972 height 490
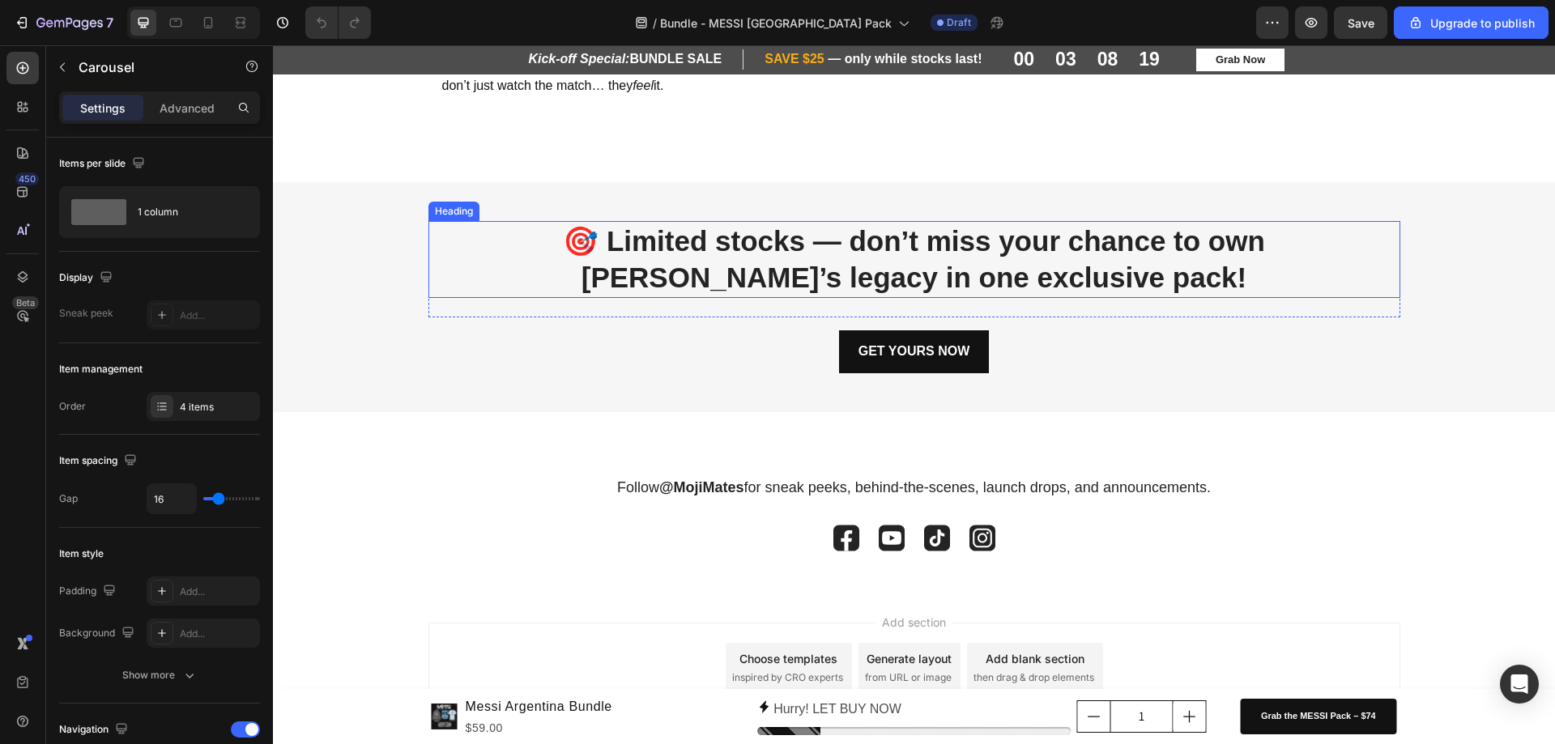
scroll to position [2125, 0]
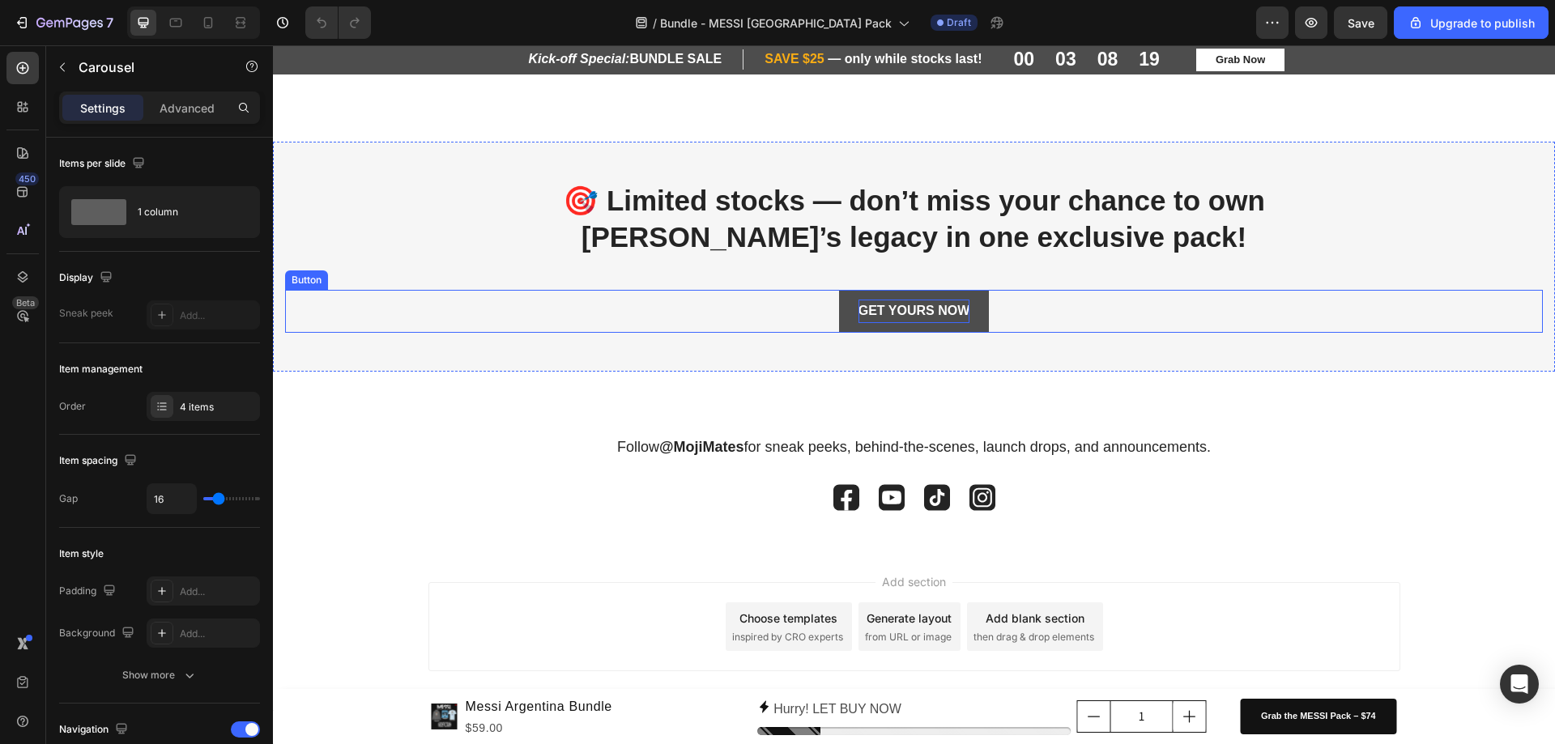
click at [892, 318] on p "GET YOURS NOW" at bounding box center [914, 311] width 112 height 23
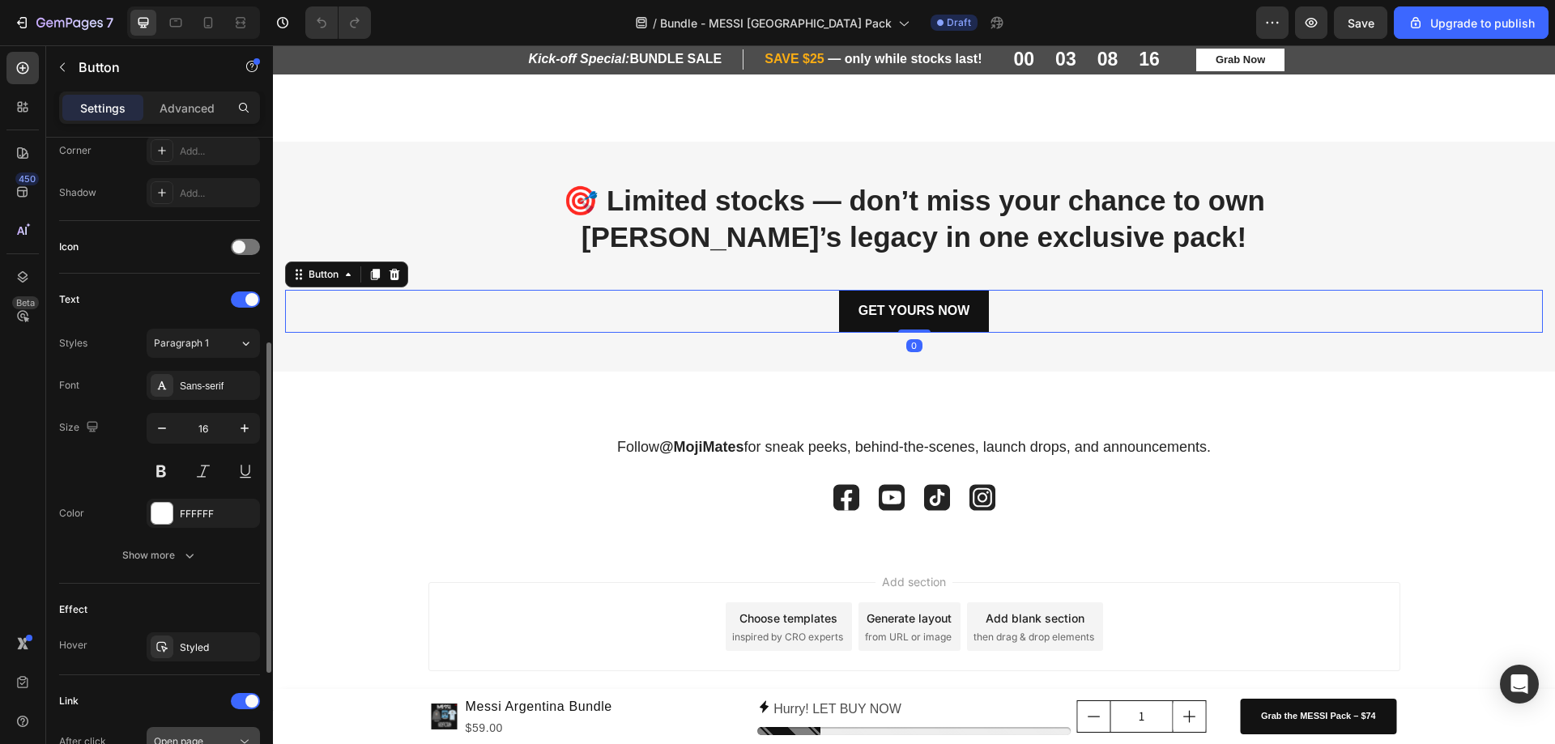
scroll to position [635, 0]
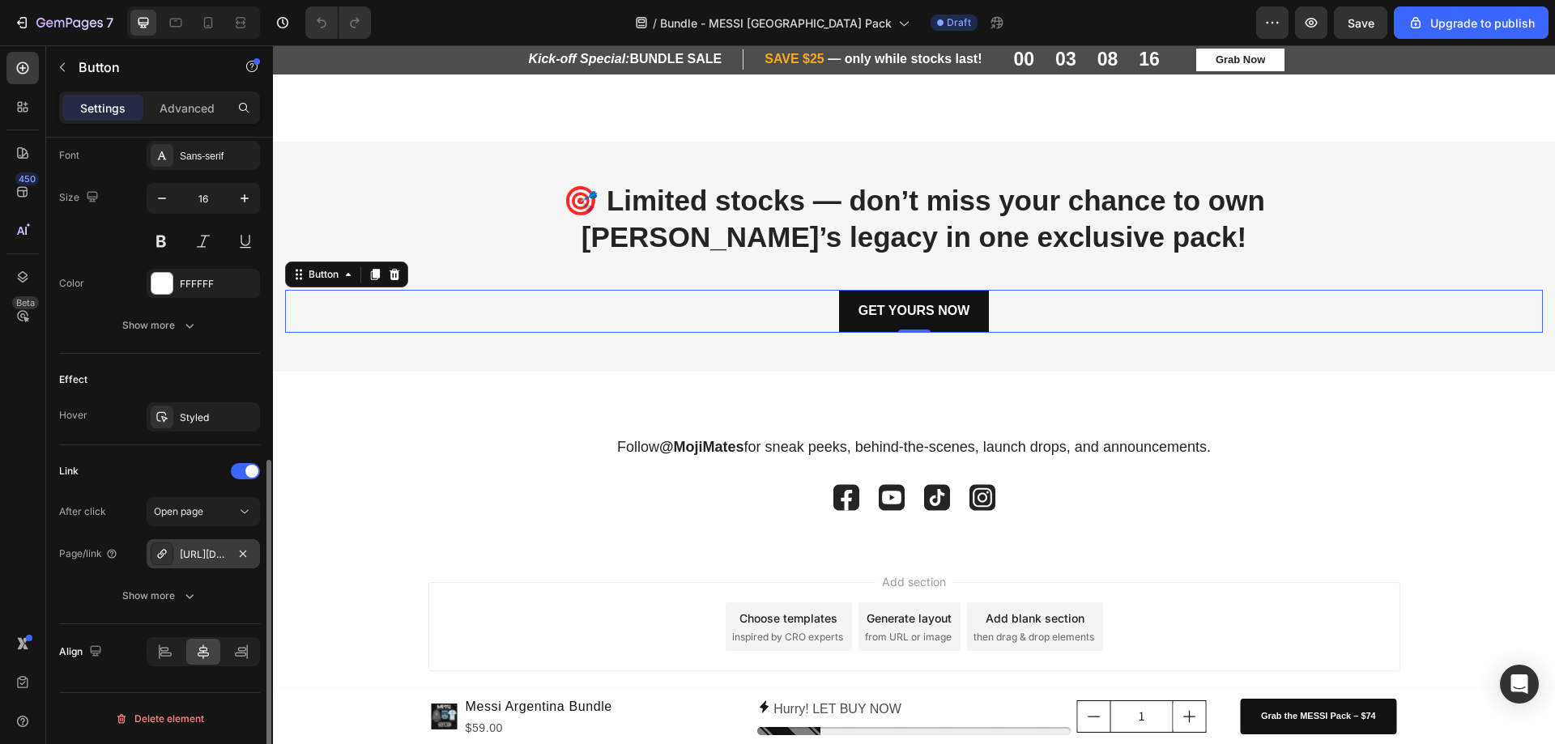
click at [206, 560] on div "[URL][DOMAIN_NAME]" at bounding box center [203, 554] width 47 height 15
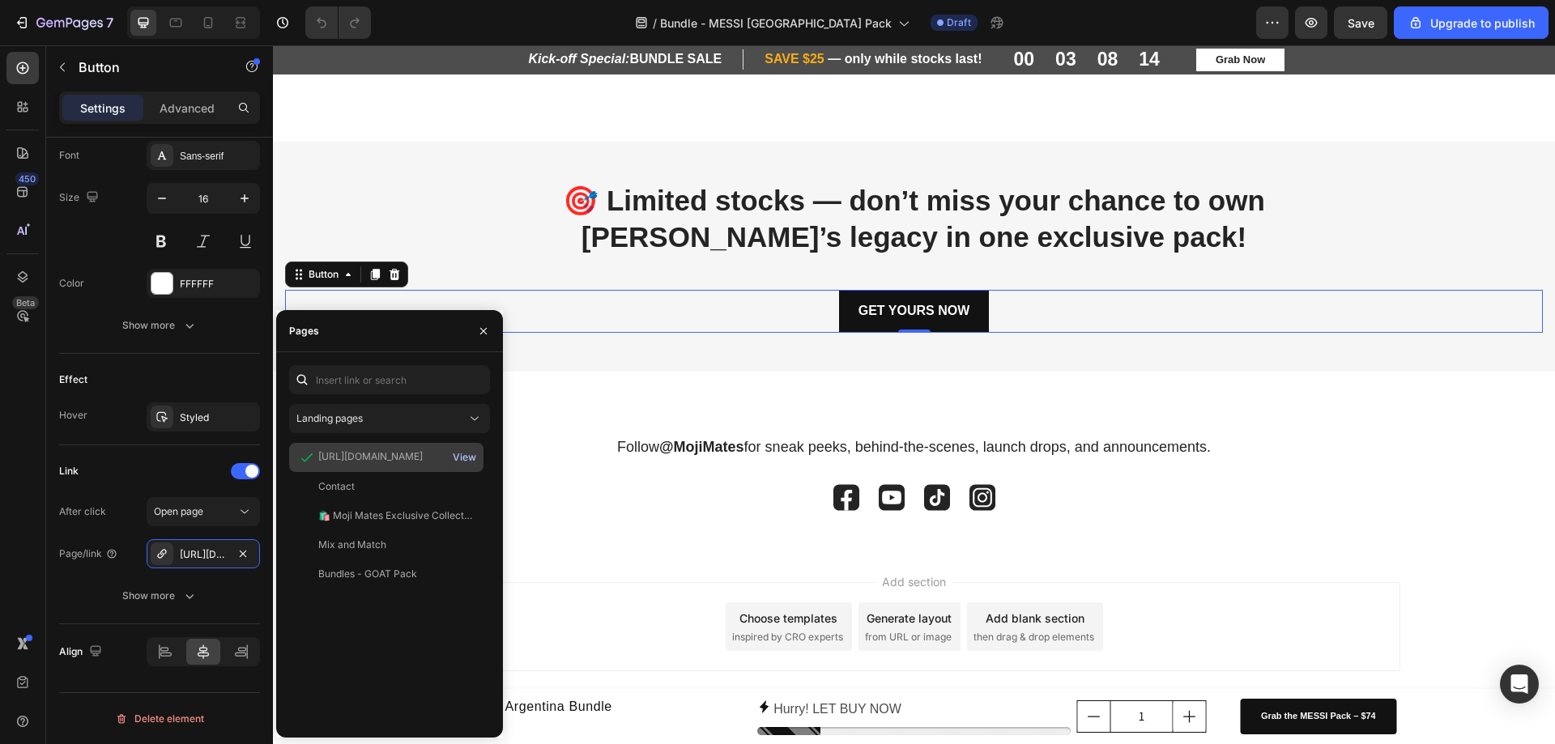
click at [464, 462] on div "View" at bounding box center [464, 457] width 23 height 15
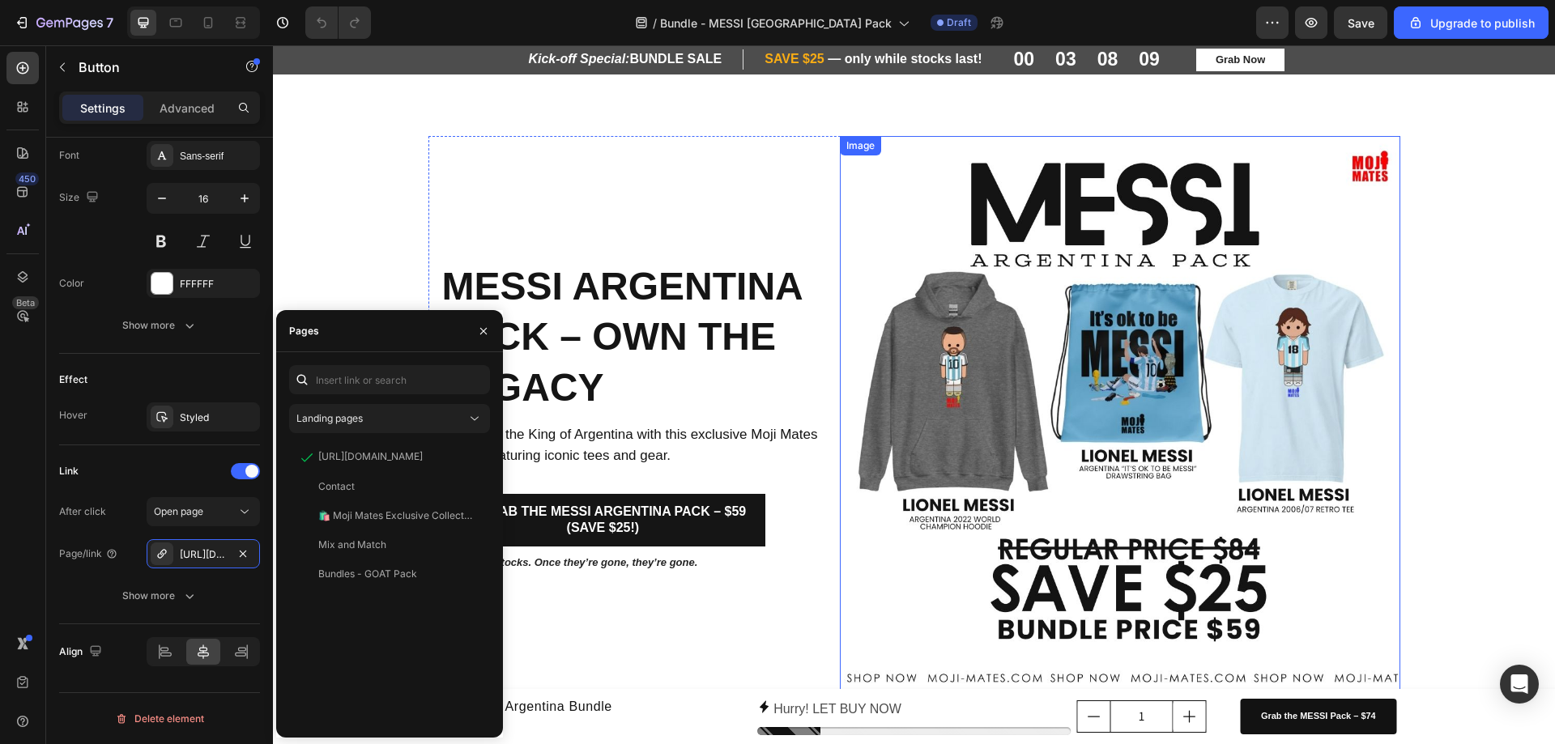
scroll to position [0, 0]
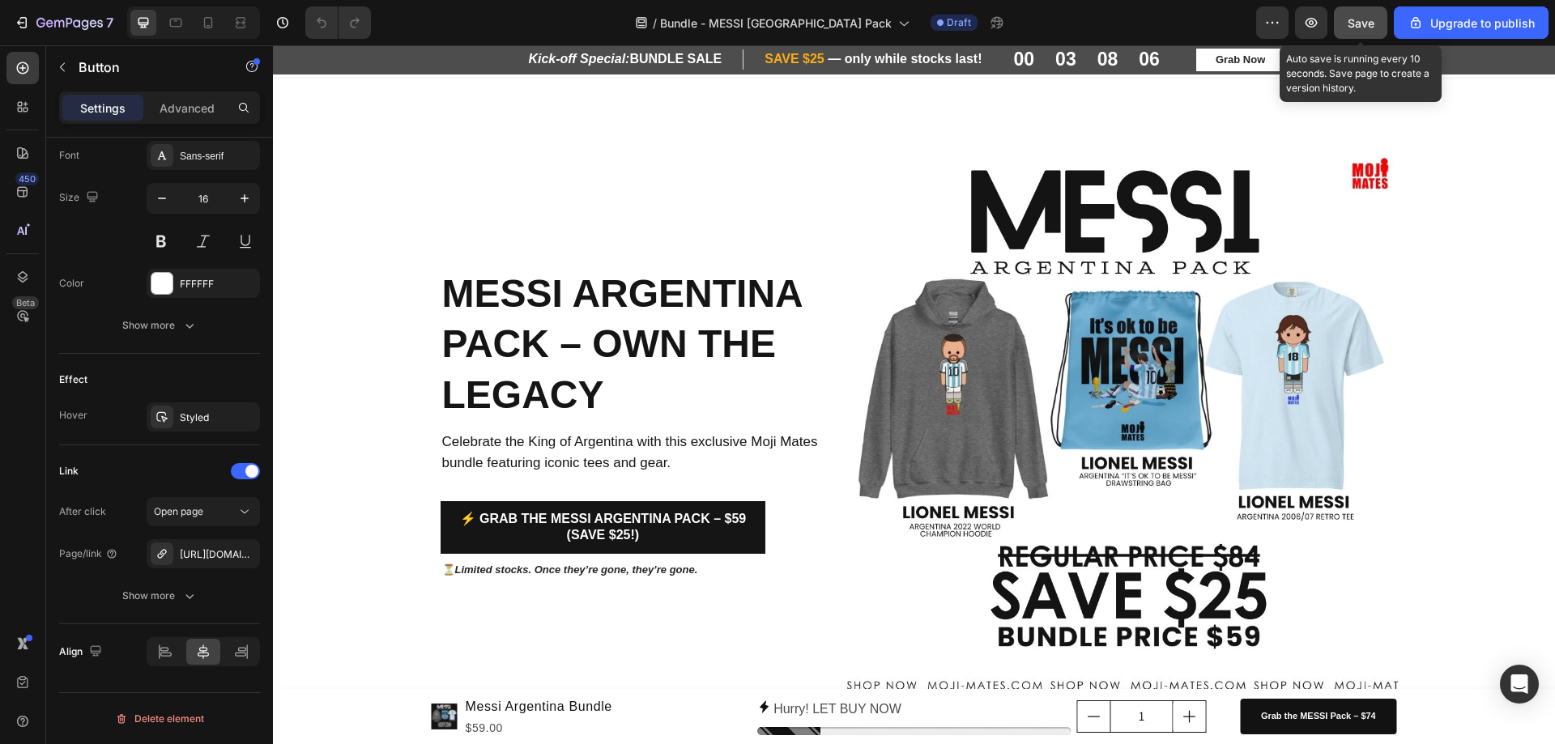
click at [1361, 25] on span "Save" at bounding box center [1360, 23] width 27 height 14
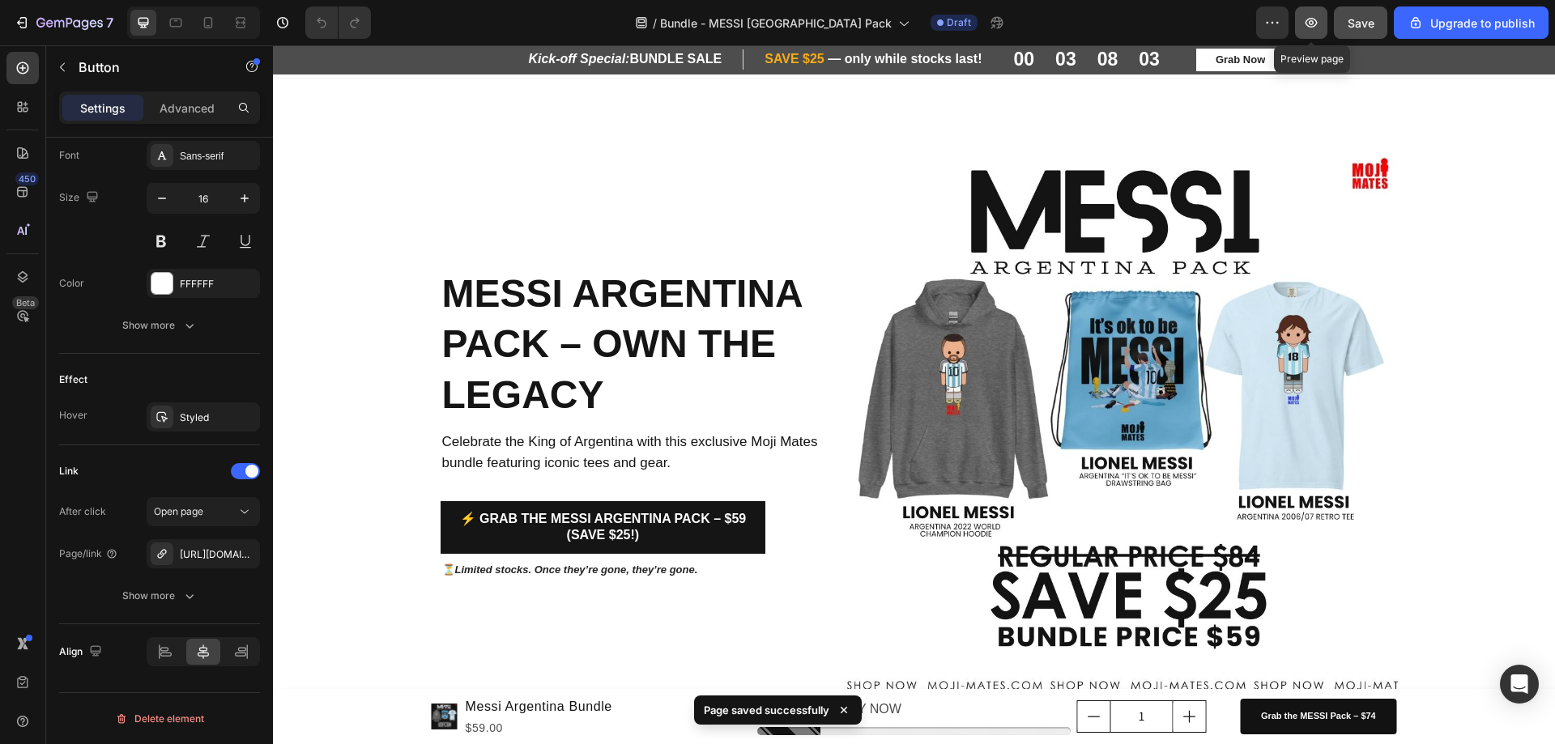
click at [1313, 28] on icon "button" at bounding box center [1311, 23] width 16 height 16
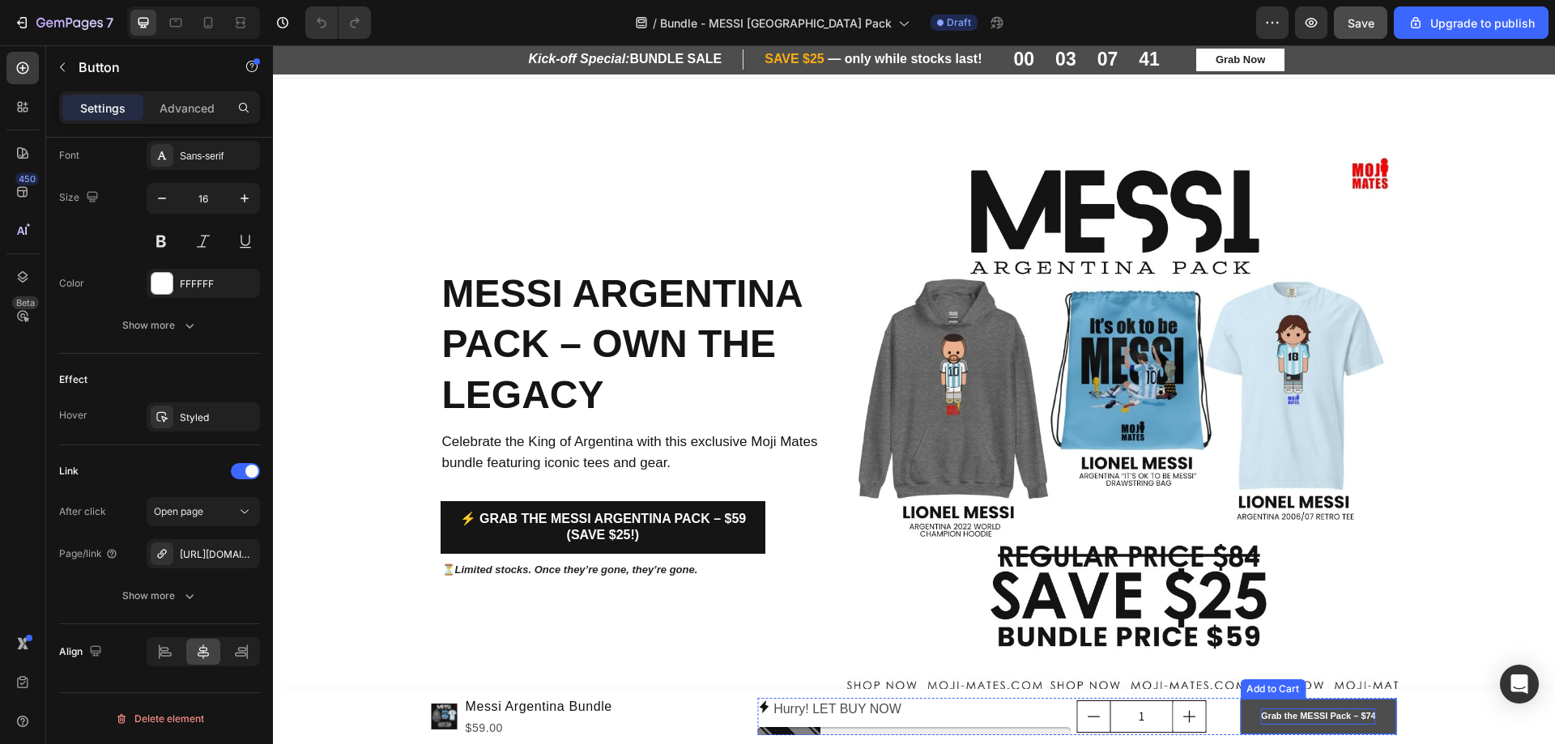
click at [1348, 721] on div "Grab the MESSI Pack – $74" at bounding box center [1318, 717] width 115 height 16
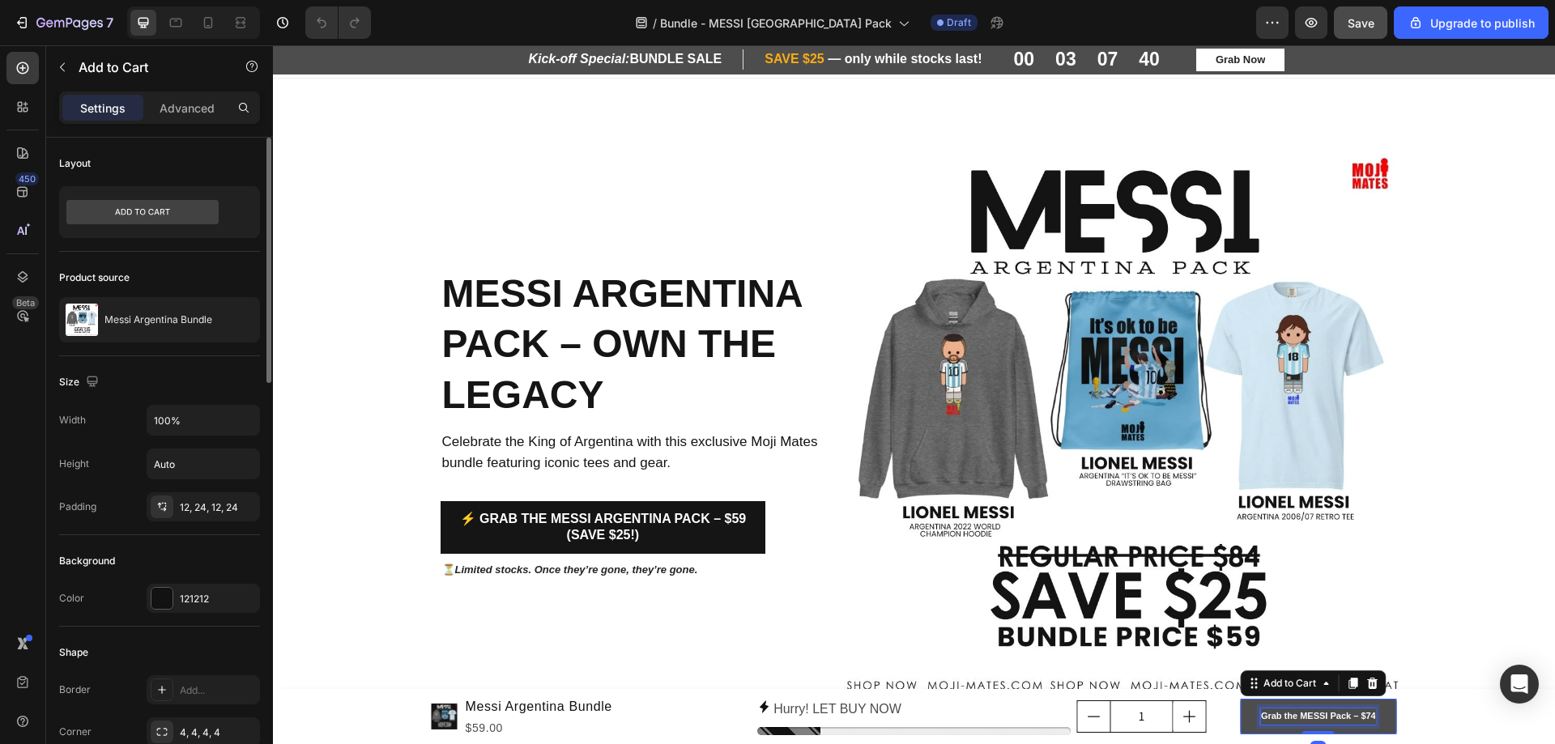
click at [1363, 718] on div "Grab the MESSI Pack – $74" at bounding box center [1318, 717] width 115 height 16
click at [1324, 721] on p "Grab the MESSI Pack – $59" at bounding box center [1318, 717] width 115 height 16
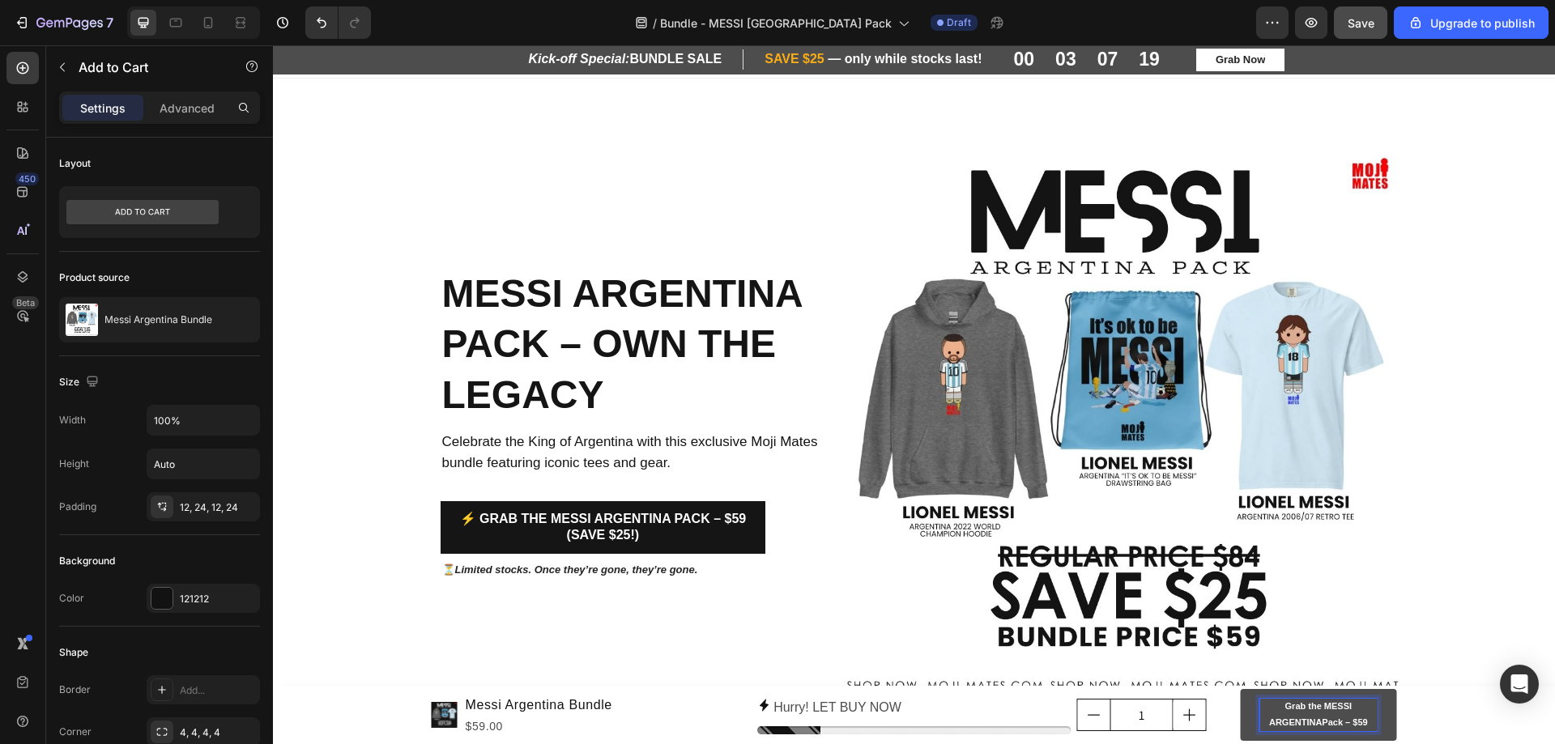
click at [1240, 689] on button "Grab the MESSI ARGENTINAPack – $59" at bounding box center [1318, 715] width 156 height 52
click at [1335, 726] on p "Grab the MESSI ARGENTINA Pack – $59" at bounding box center [1317, 715] width 117 height 32
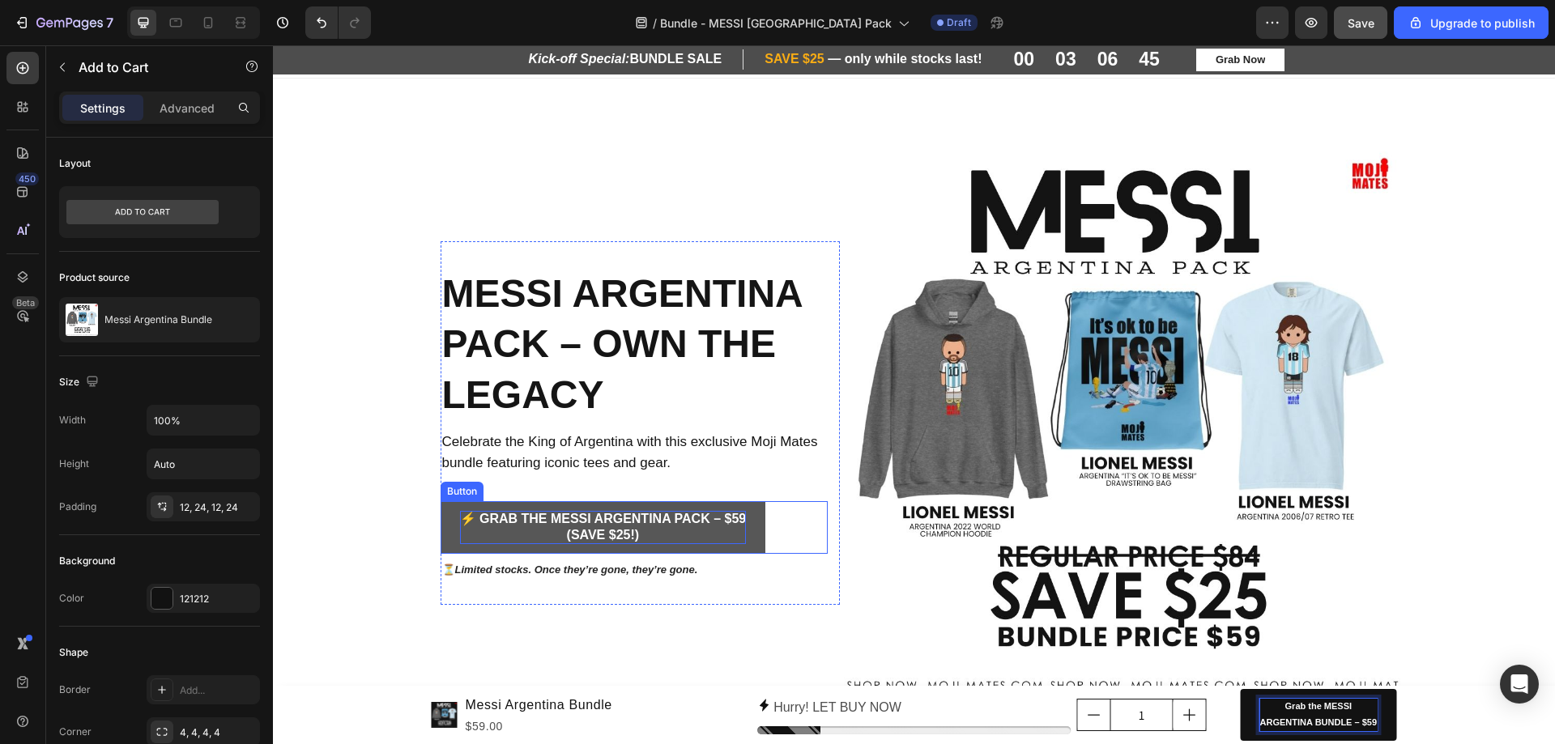
click at [699, 545] on p "⚡ Grab the messi argentina Pack – $59 (Save $25!)" at bounding box center [603, 528] width 287 height 34
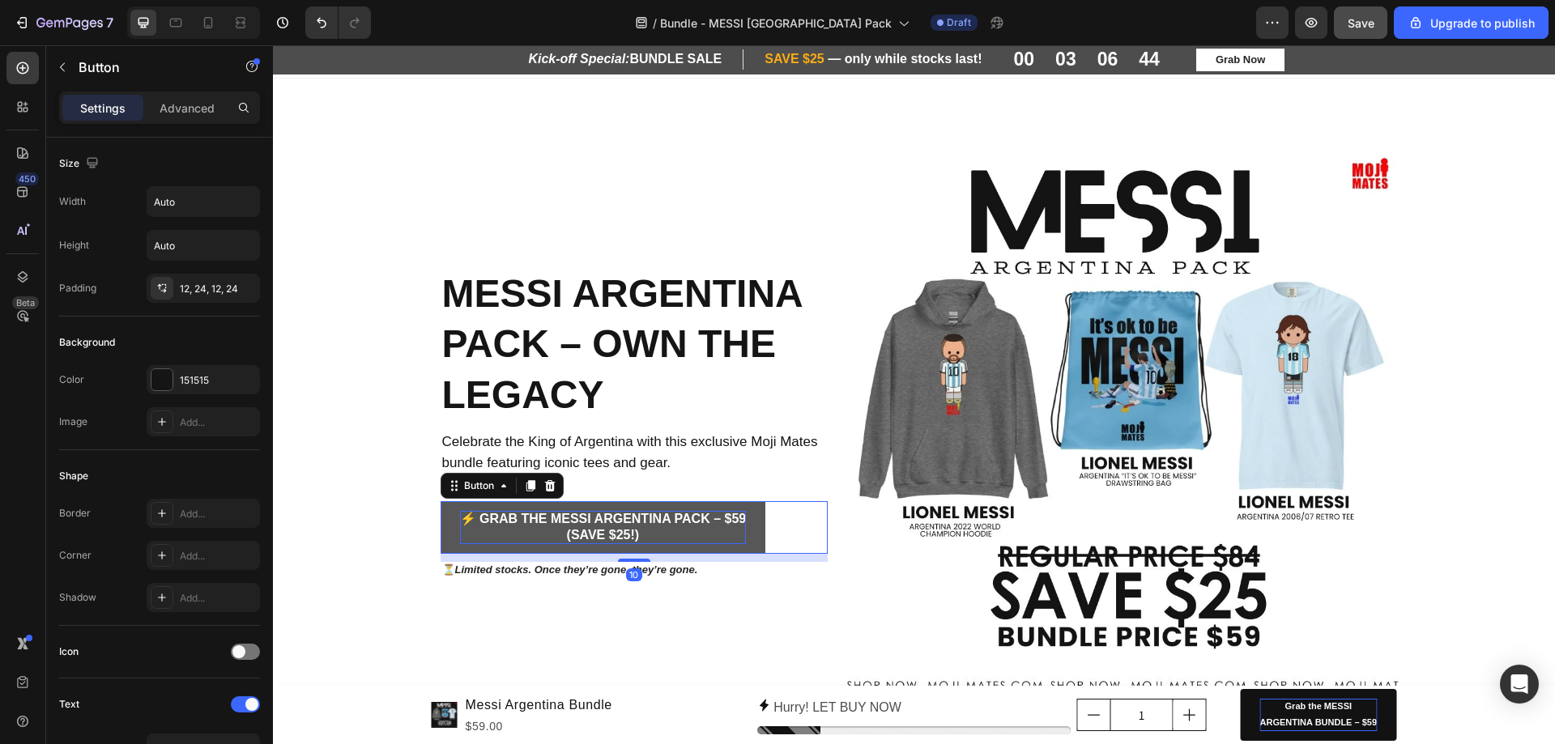
click at [699, 545] on p "⚡ Grab the messi argentina Pack – $59 (Save $25!)" at bounding box center [603, 528] width 287 height 34
click at [704, 545] on p "⚡ Grab the messi argentina Pack – $59 (Save $25!)" at bounding box center [603, 528] width 287 height 34
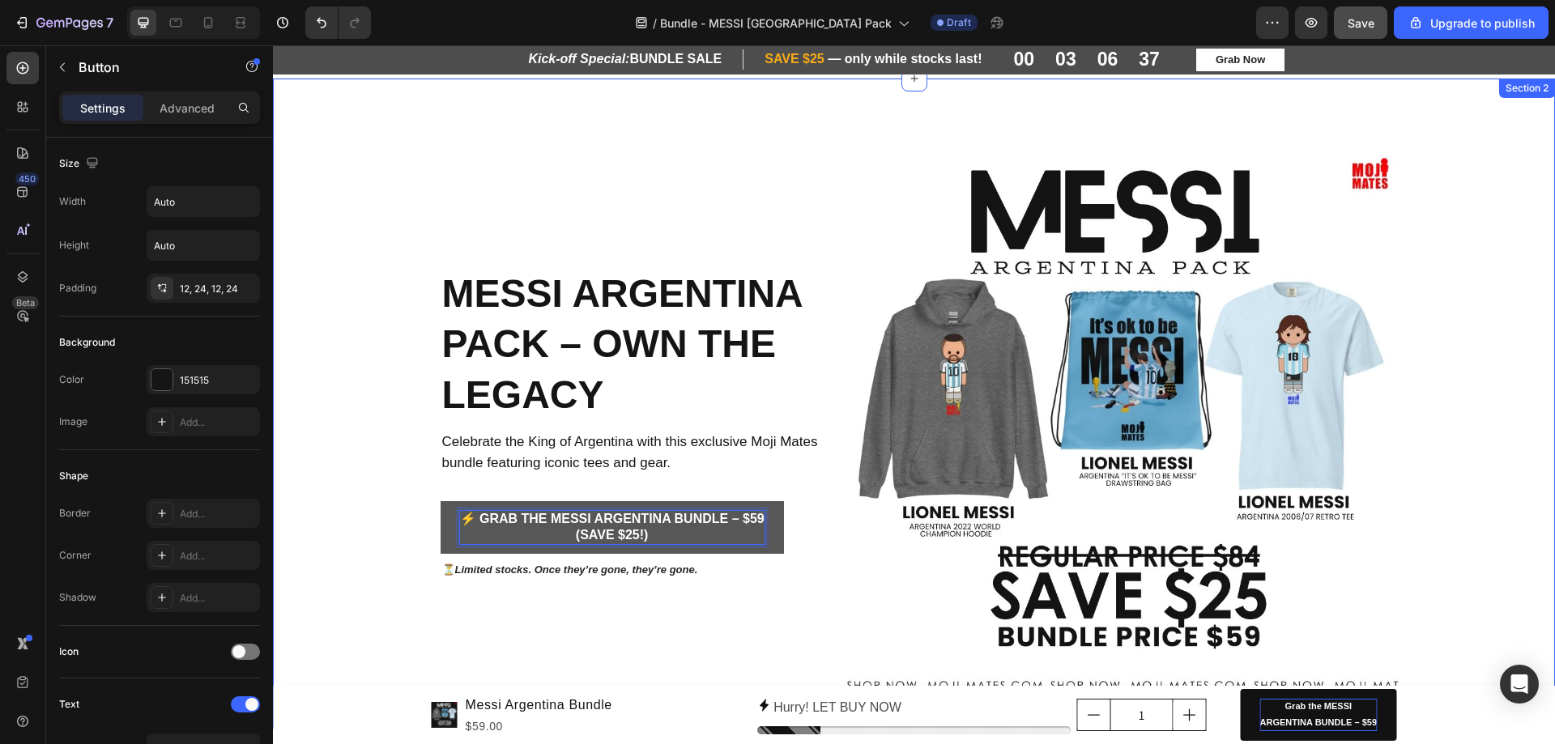
click at [1475, 523] on div "Messi Argentina Pack – Own the Legacy Heading Celebrate the King of Argentina w…" at bounding box center [914, 423] width 1282 height 560
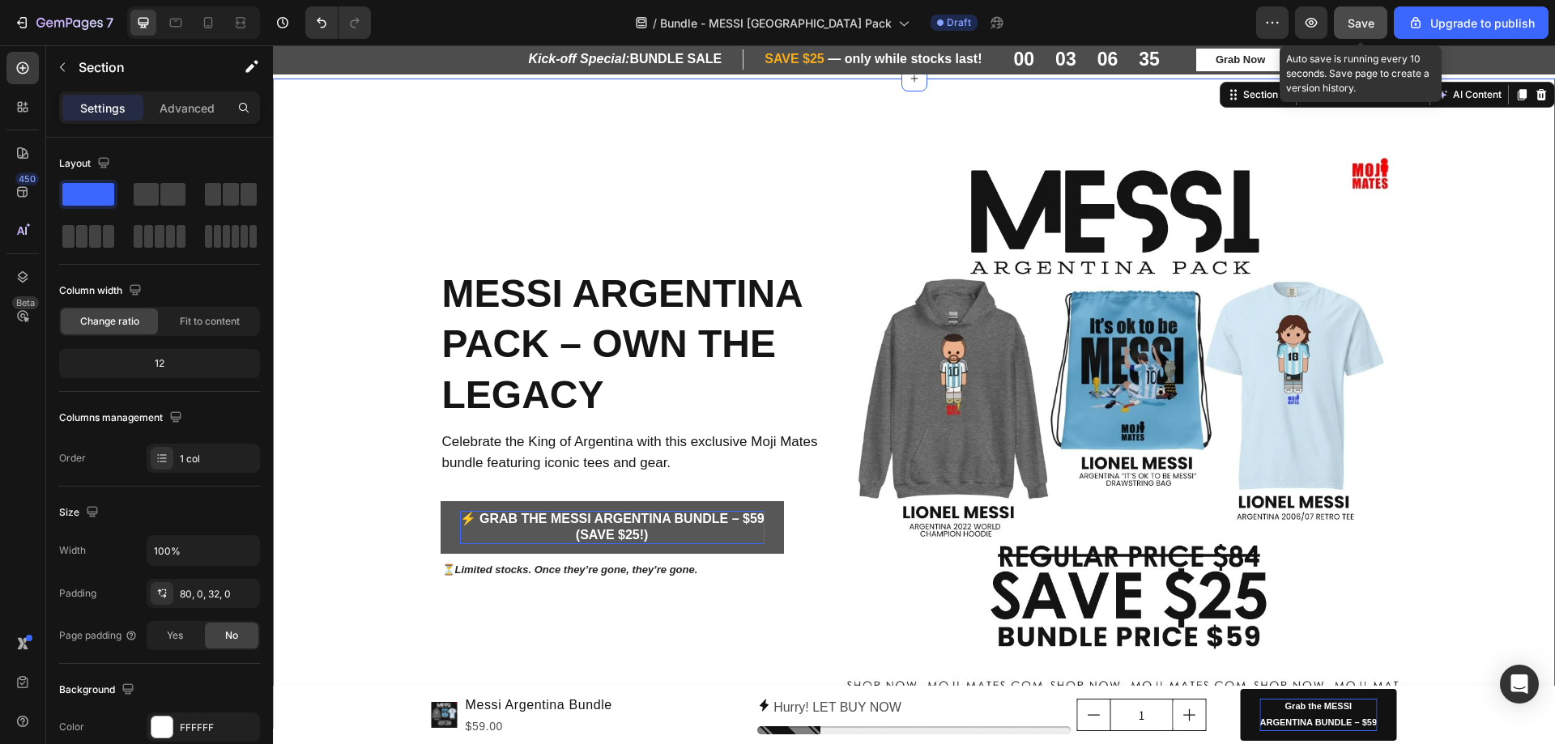
click at [1351, 19] on span "Save" at bounding box center [1360, 23] width 27 height 14
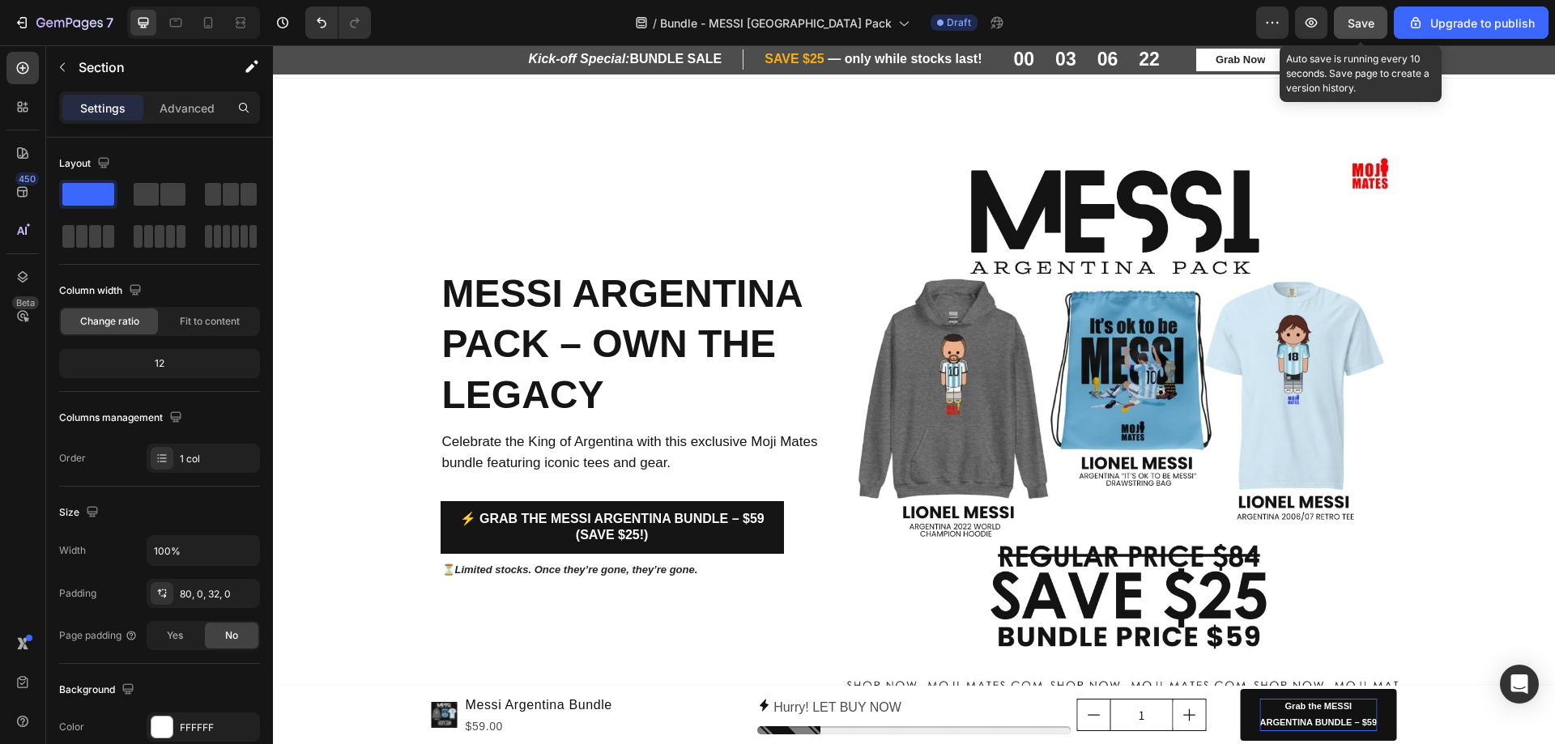
click at [1340, 26] on button "Save" at bounding box center [1360, 22] width 53 height 32
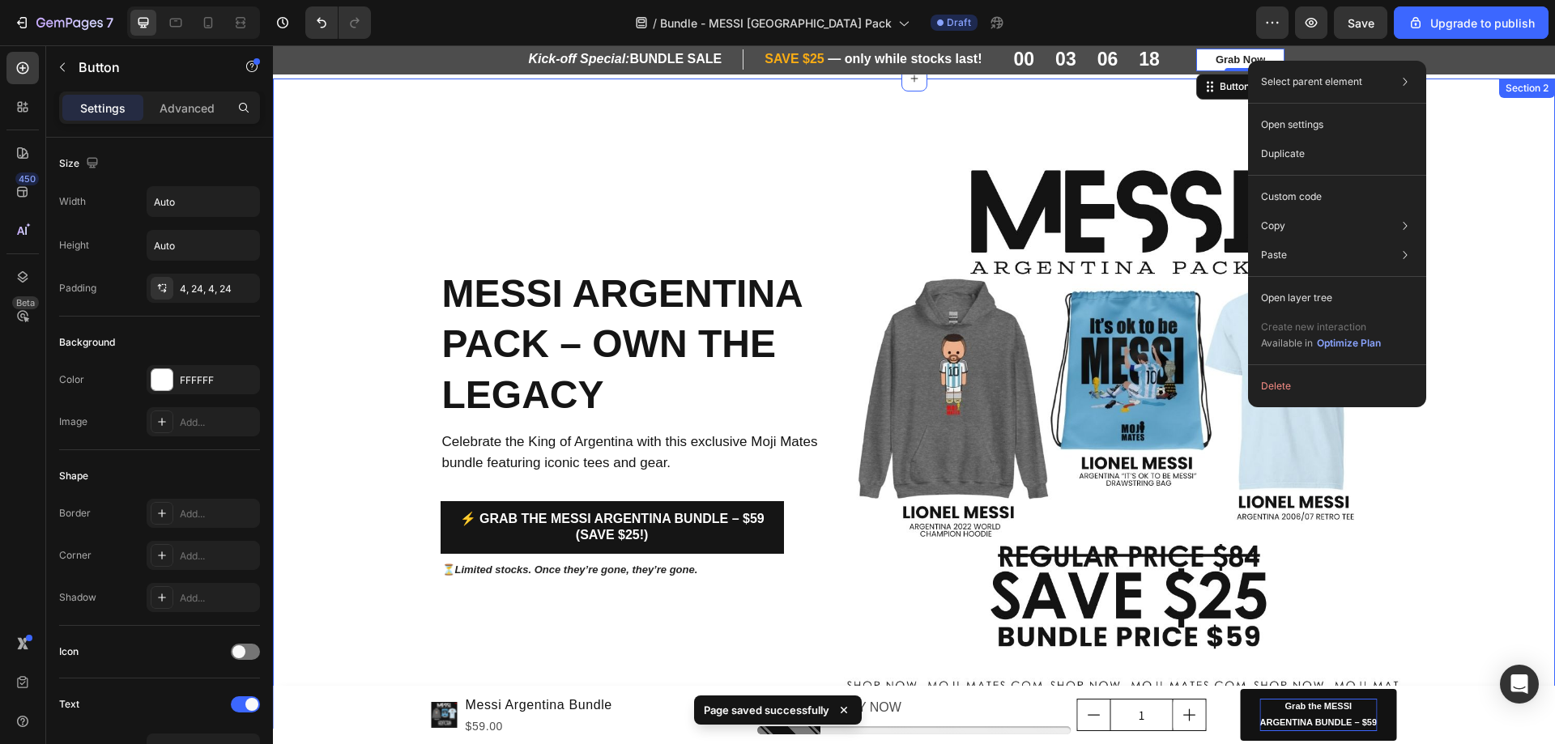
click at [386, 158] on div "Messi Argentina Pack – Own the Legacy Heading Celebrate the King of Argentina w…" at bounding box center [914, 423] width 1282 height 560
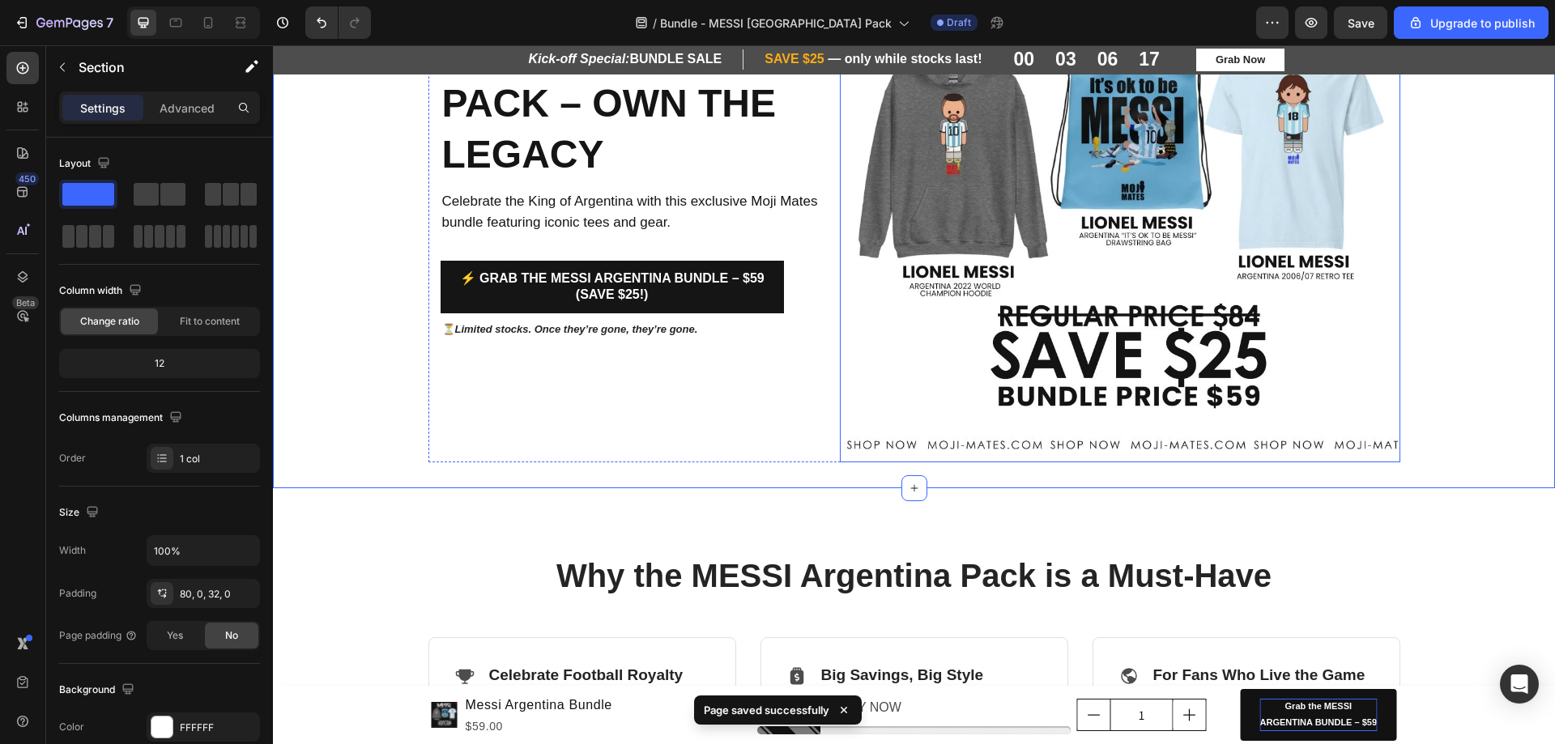
scroll to position [243, 0]
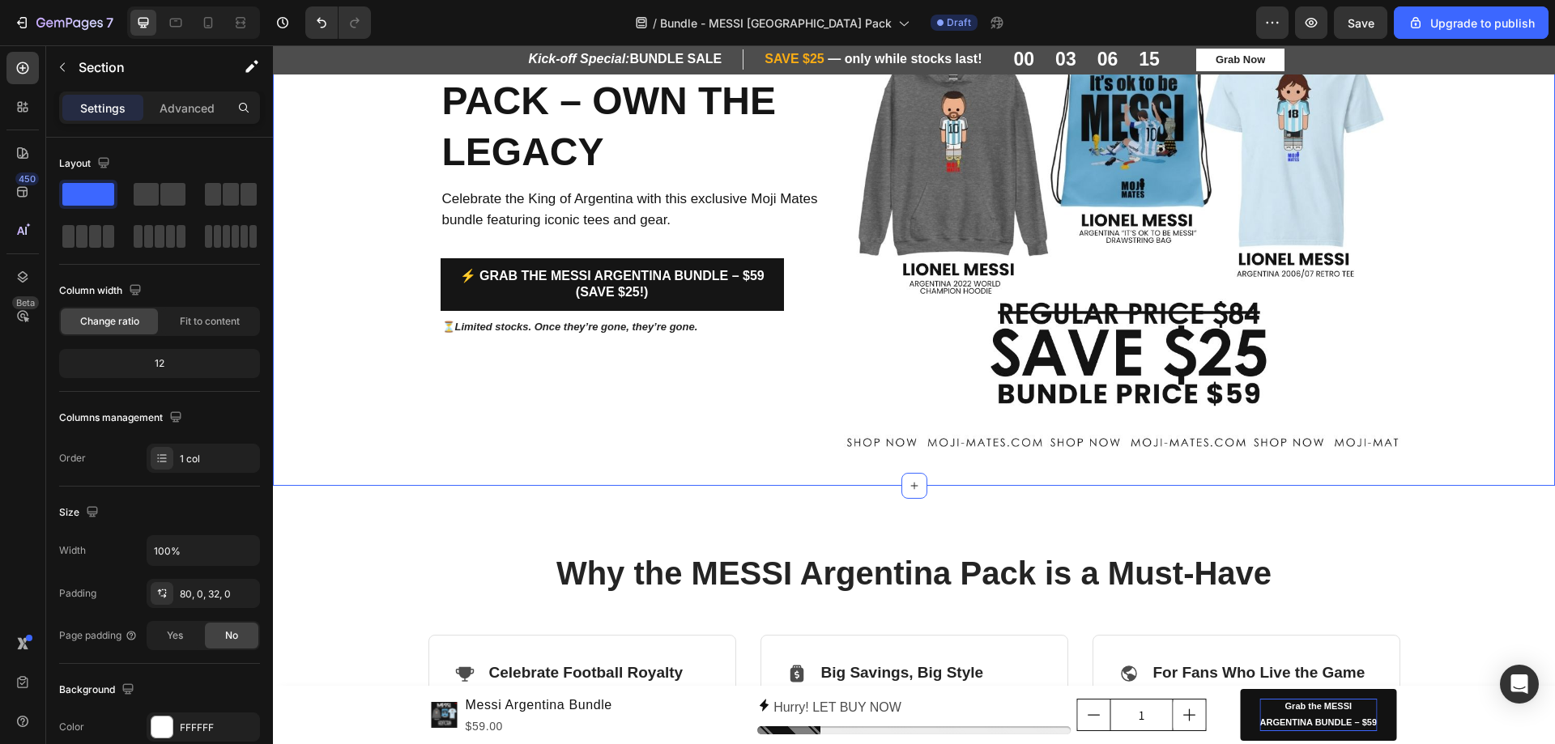
click at [189, 19] on div at bounding box center [193, 22] width 133 height 32
click at [179, 25] on icon at bounding box center [176, 23] width 16 height 16
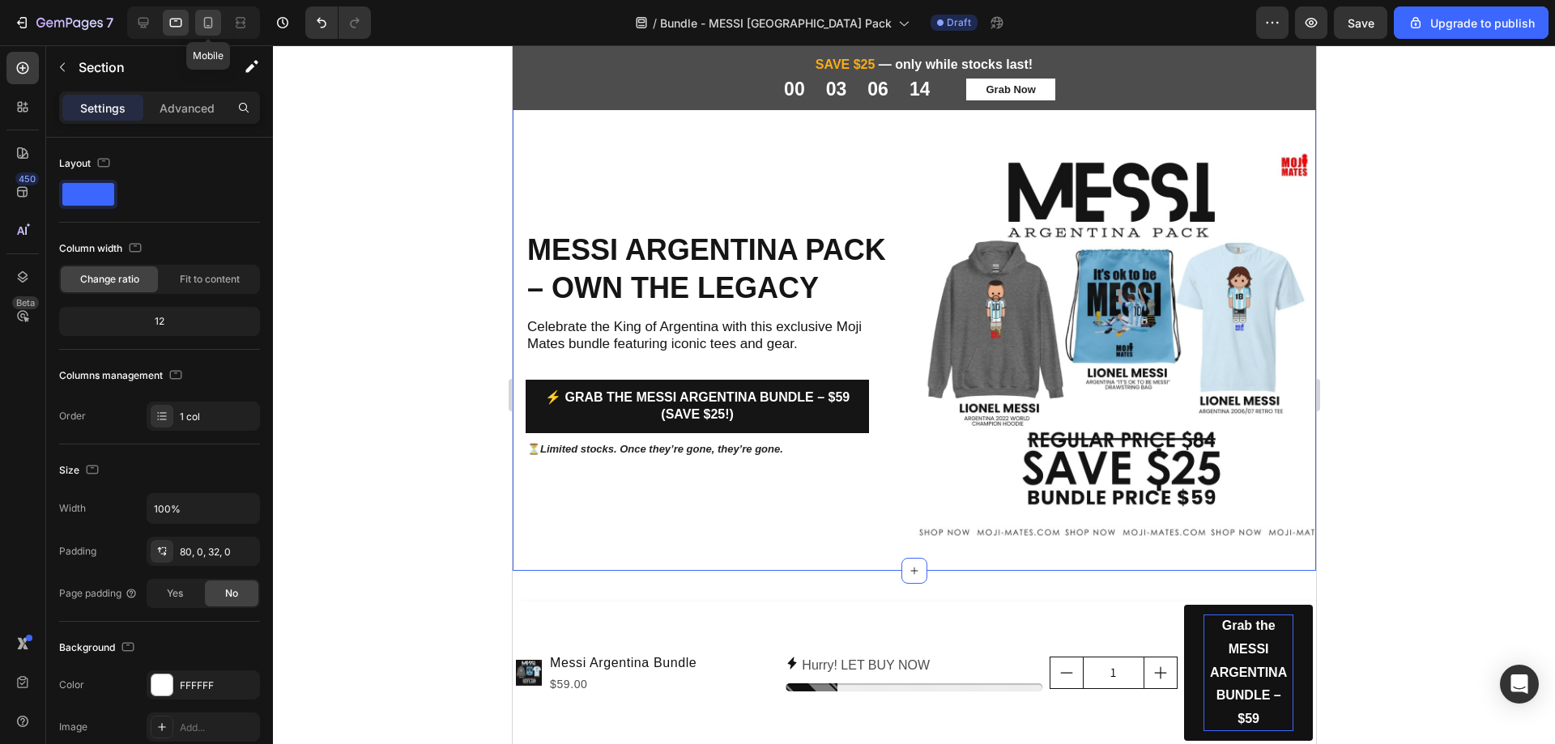
click at [204, 28] on icon at bounding box center [208, 23] width 16 height 16
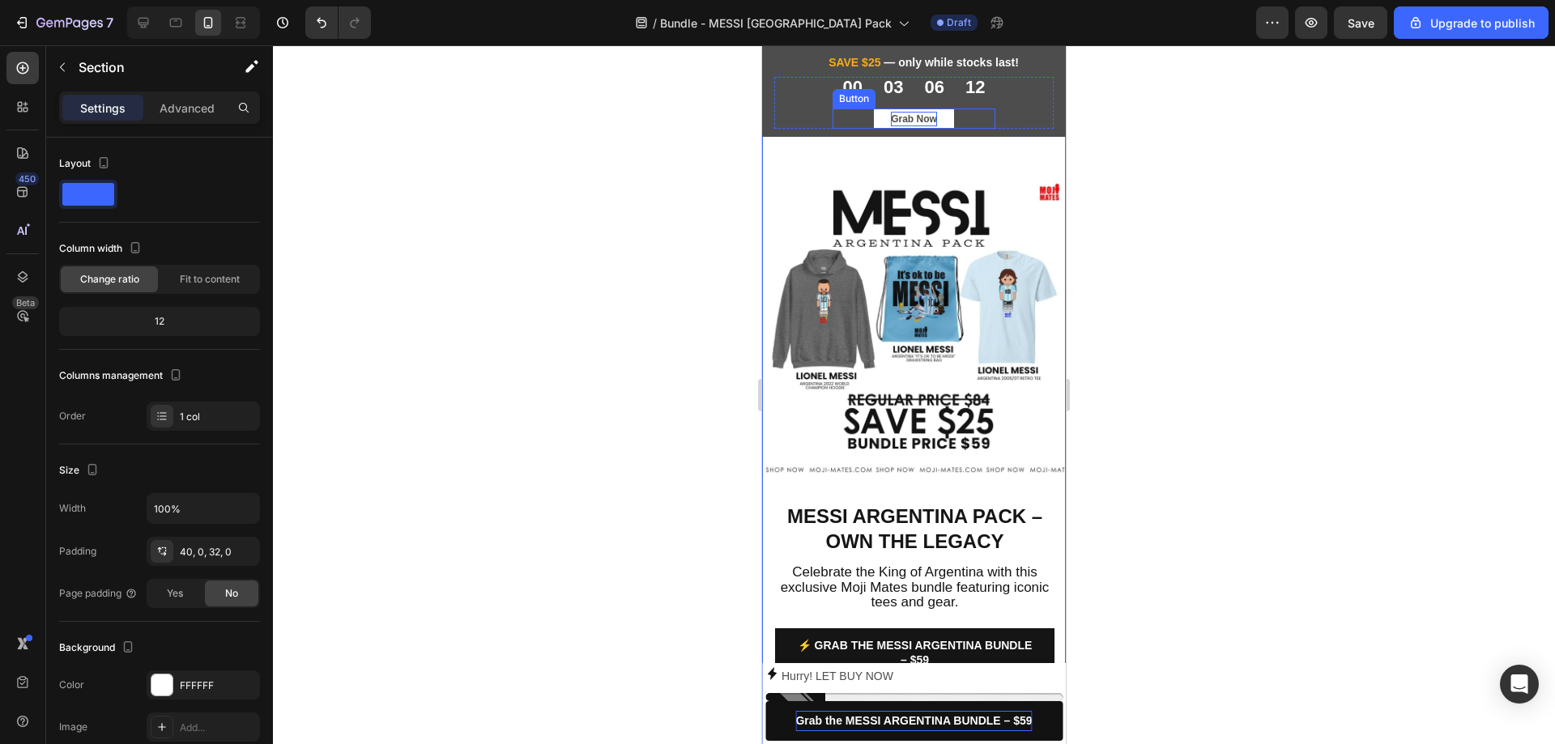
click at [921, 117] on p "Grab Now" at bounding box center [914, 119] width 46 height 15
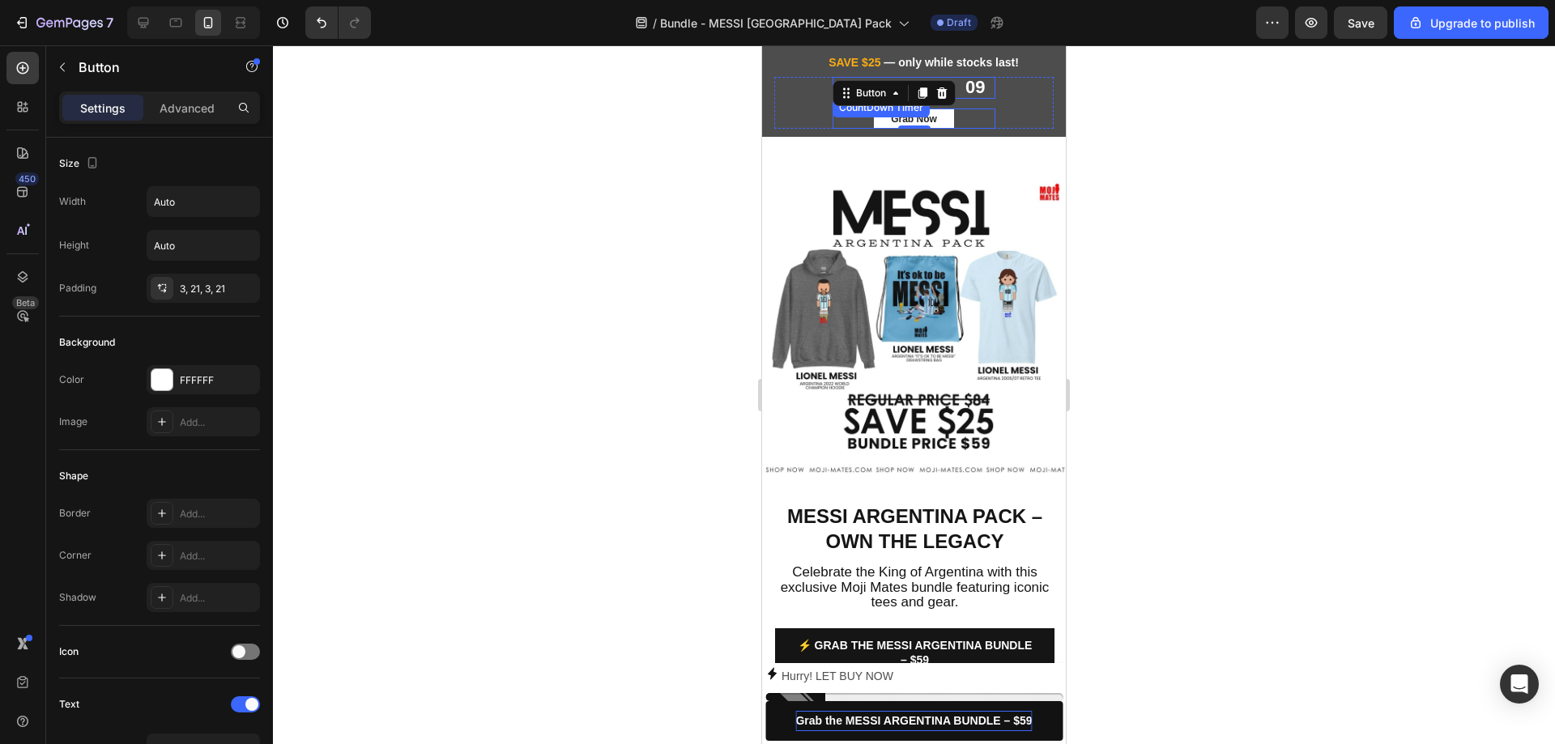
click at [976, 87] on div "09" at bounding box center [974, 87] width 19 height 21
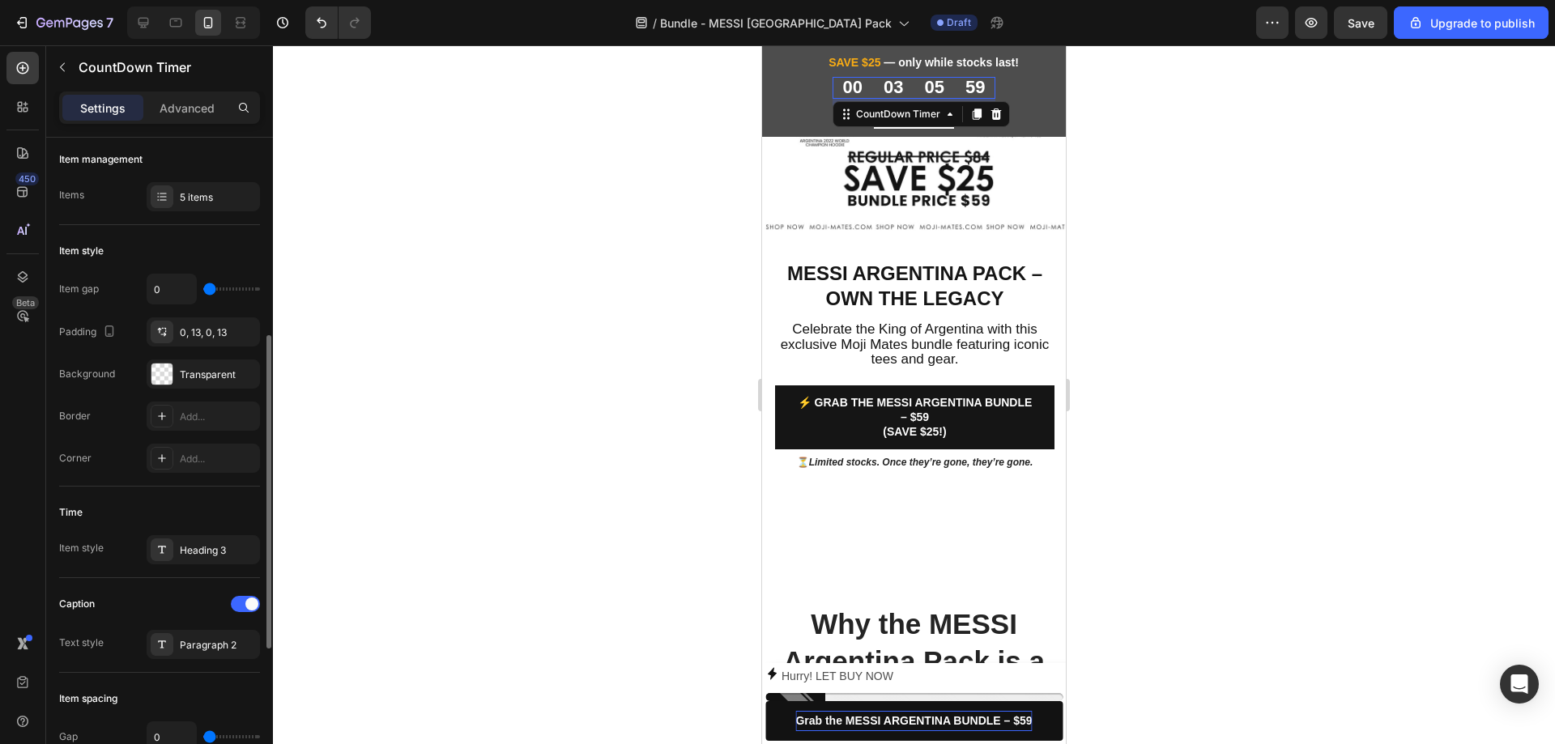
scroll to position [324, 0]
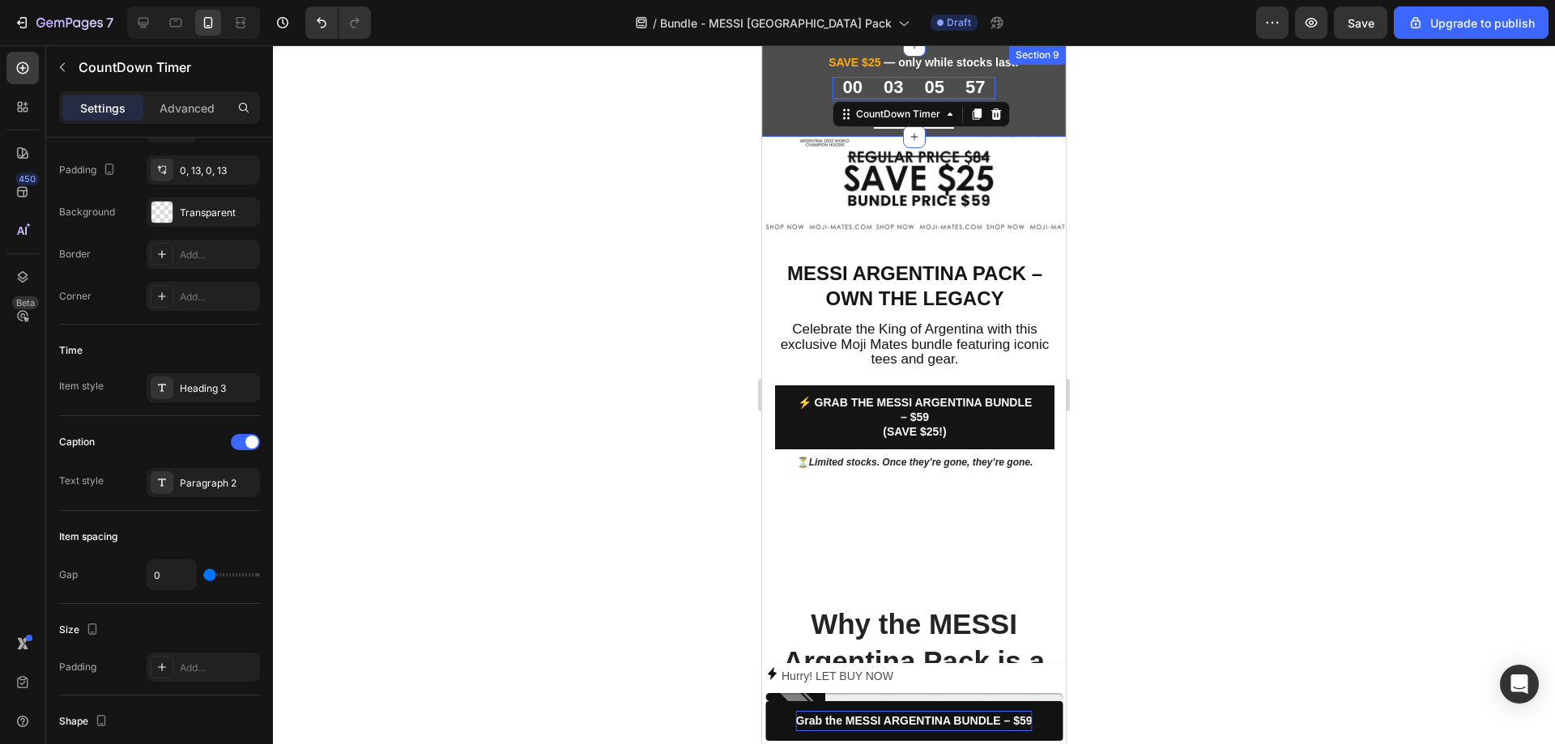
click at [800, 126] on div "00 03 05 57 CountDown Timer 12 Grab Now Button Row" at bounding box center [913, 102] width 279 height 51
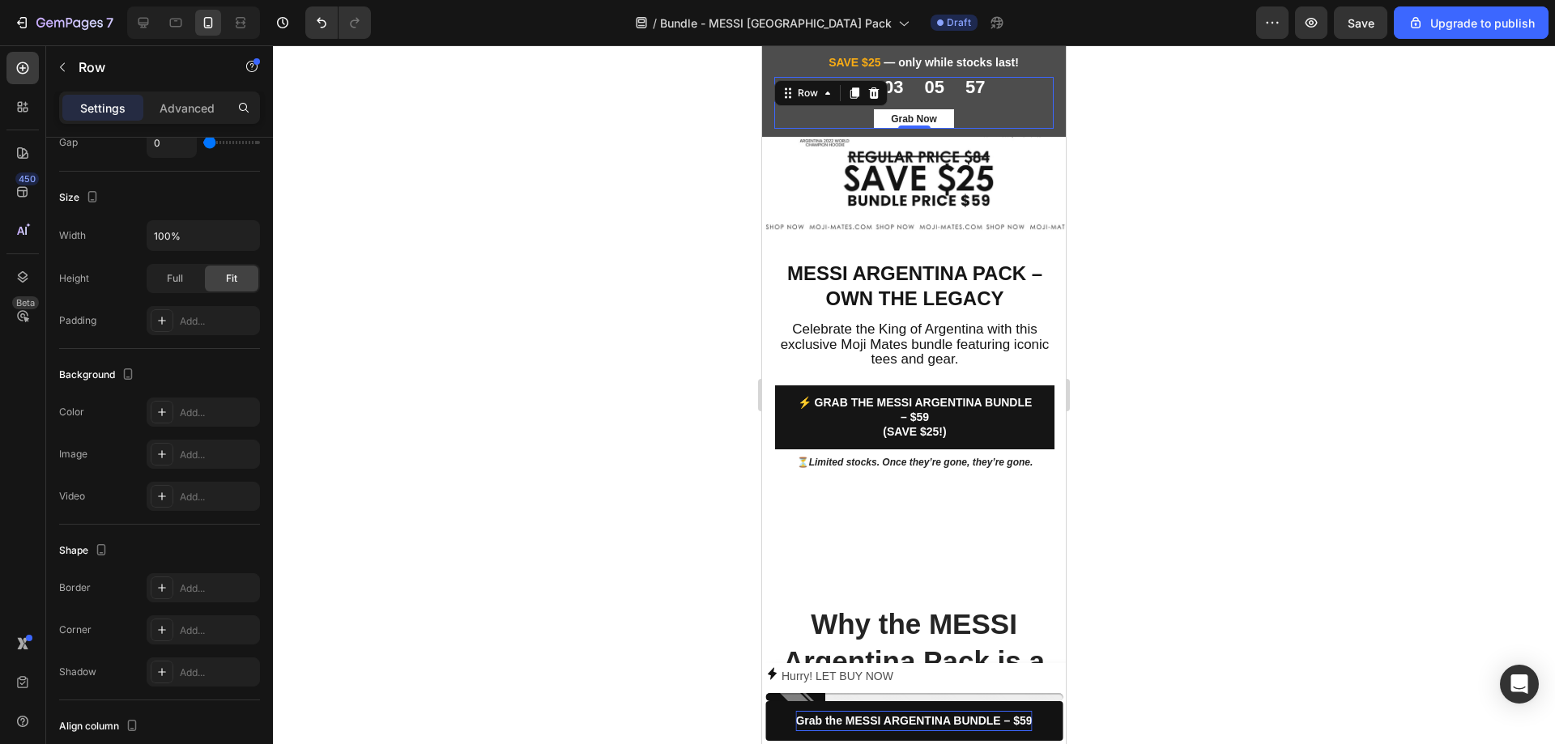
scroll to position [0, 0]
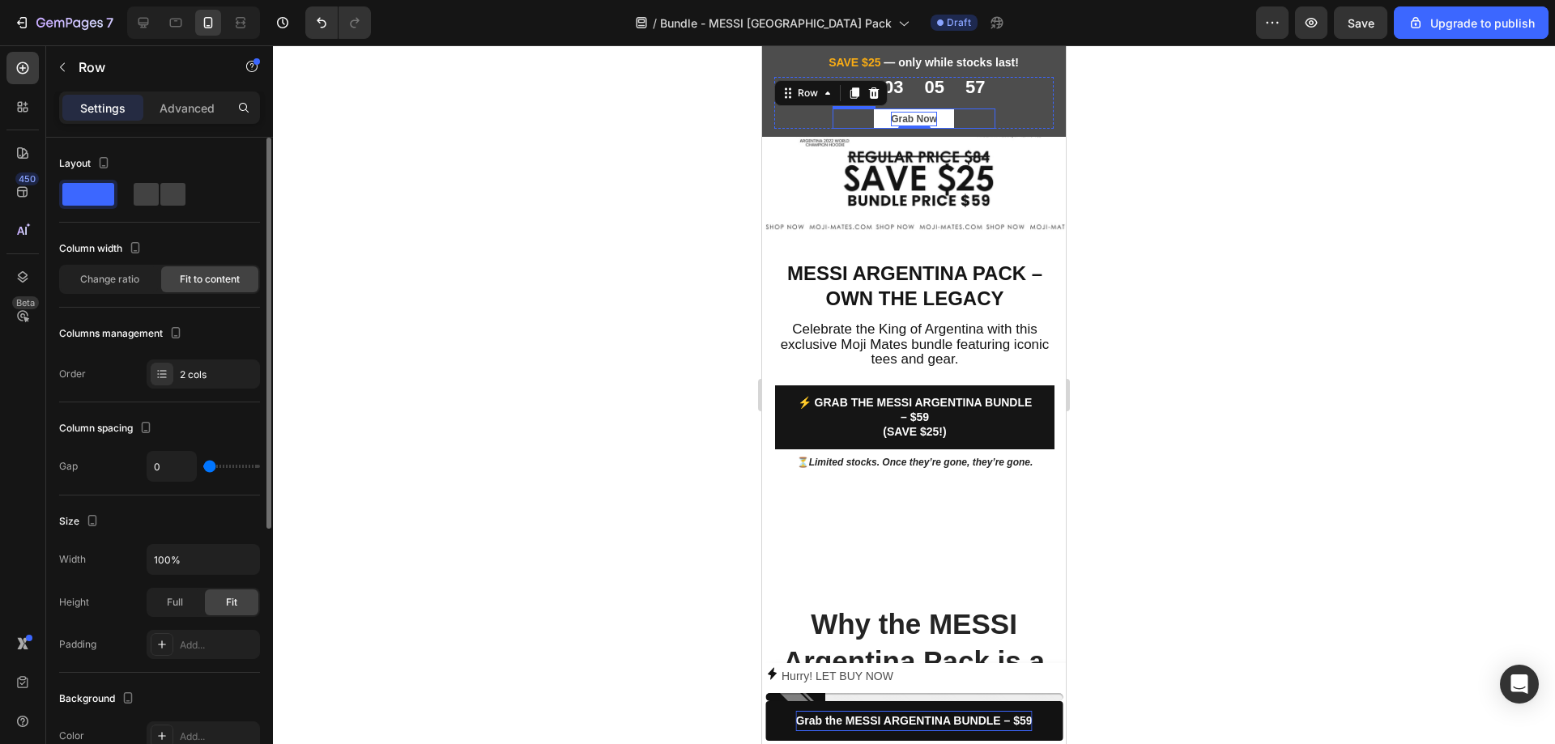
click at [891, 121] on p "Grab Now" at bounding box center [914, 119] width 46 height 15
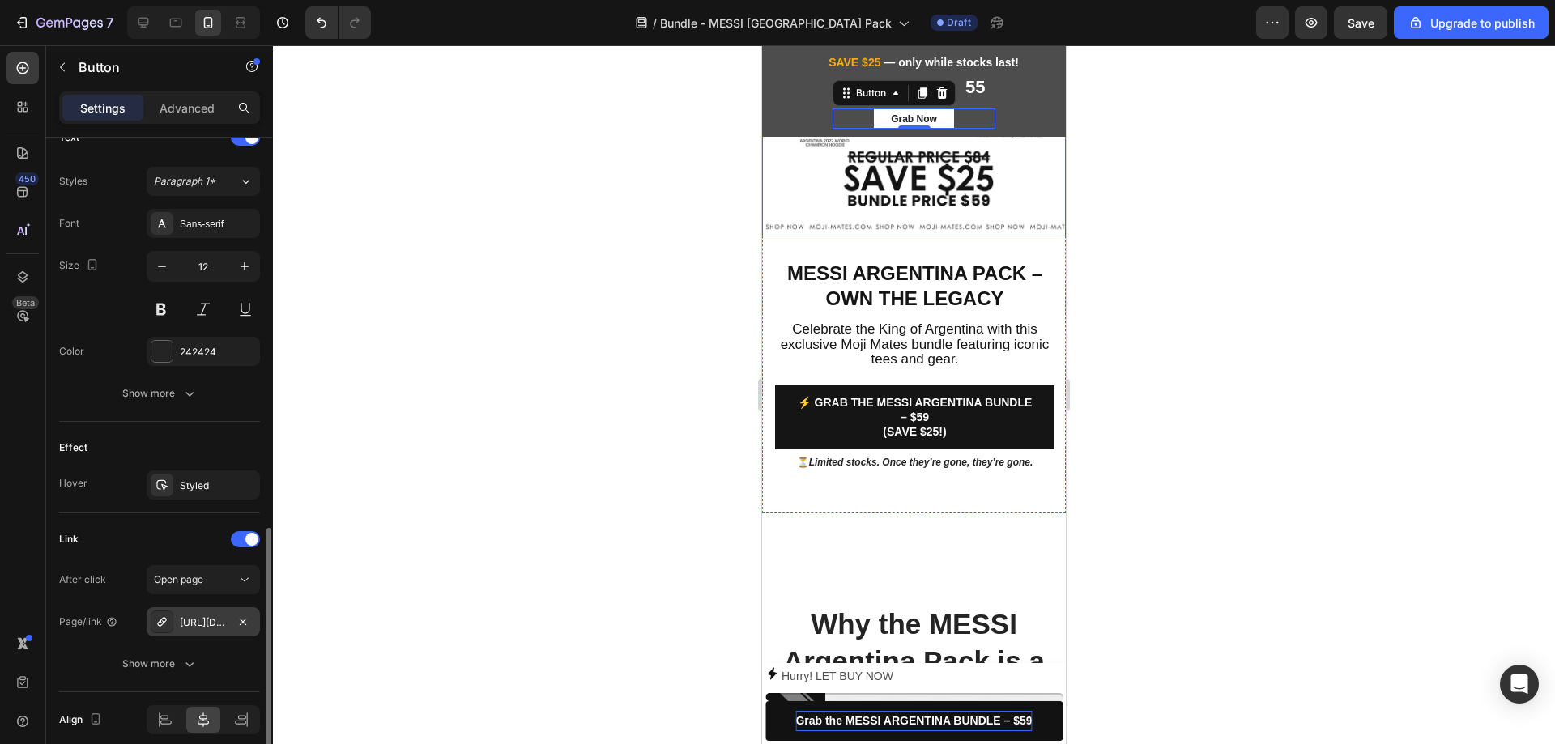
scroll to position [635, 0]
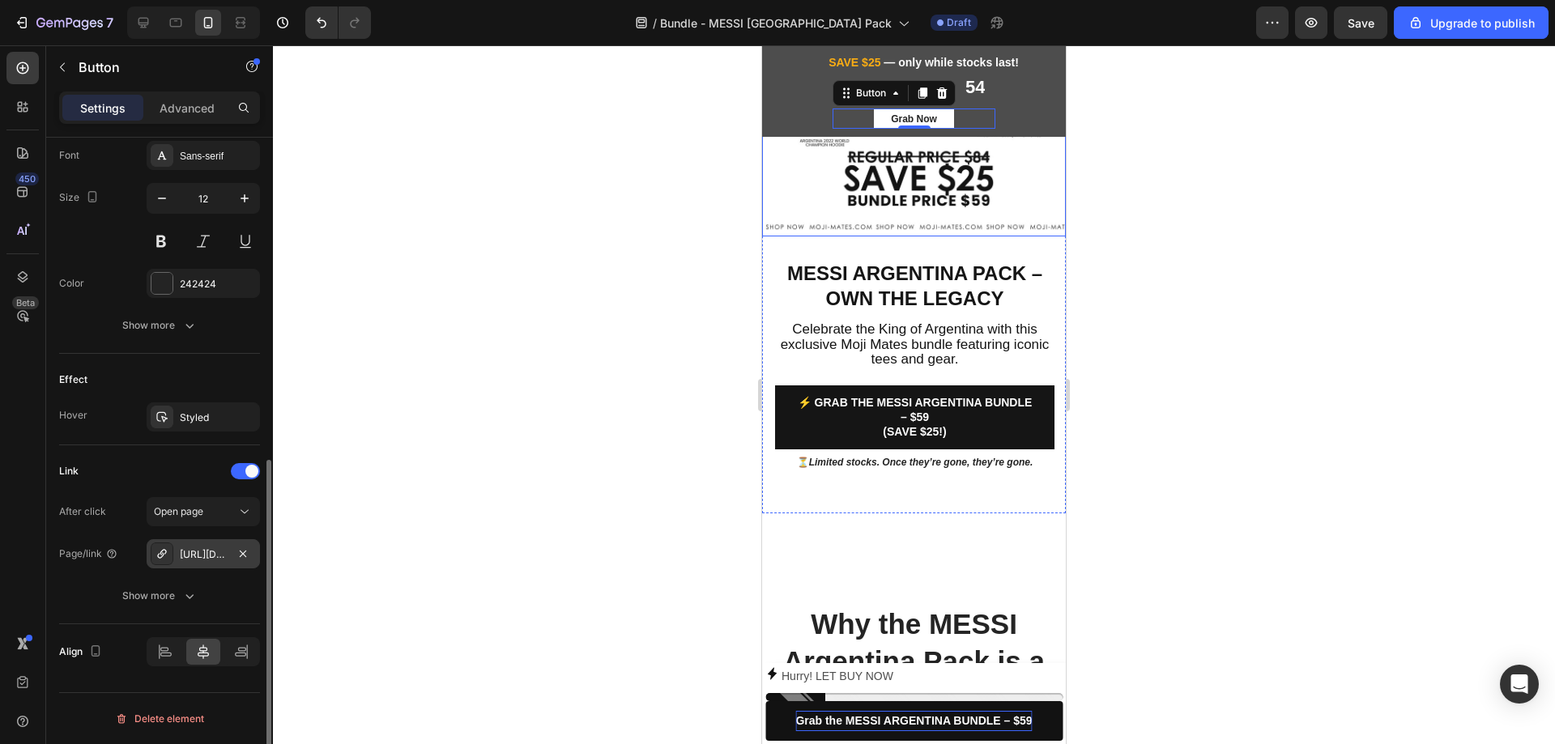
click at [199, 556] on div "https://www.moji-mates.com/messi-argentina-pack?_pos=1&_sid=4b63fd142&_ss=r" at bounding box center [203, 554] width 47 height 15
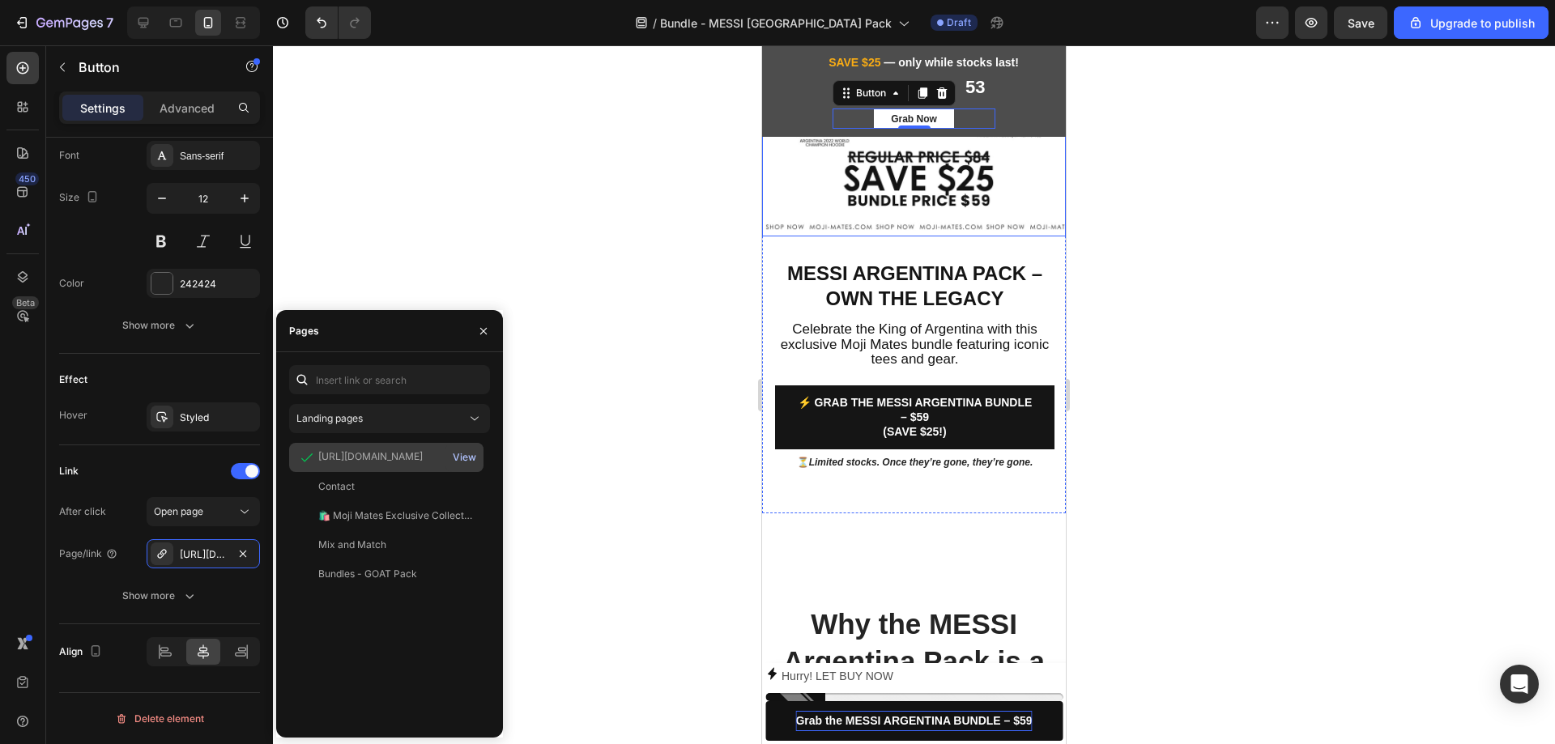
click at [475, 459] on div "View" at bounding box center [464, 457] width 23 height 15
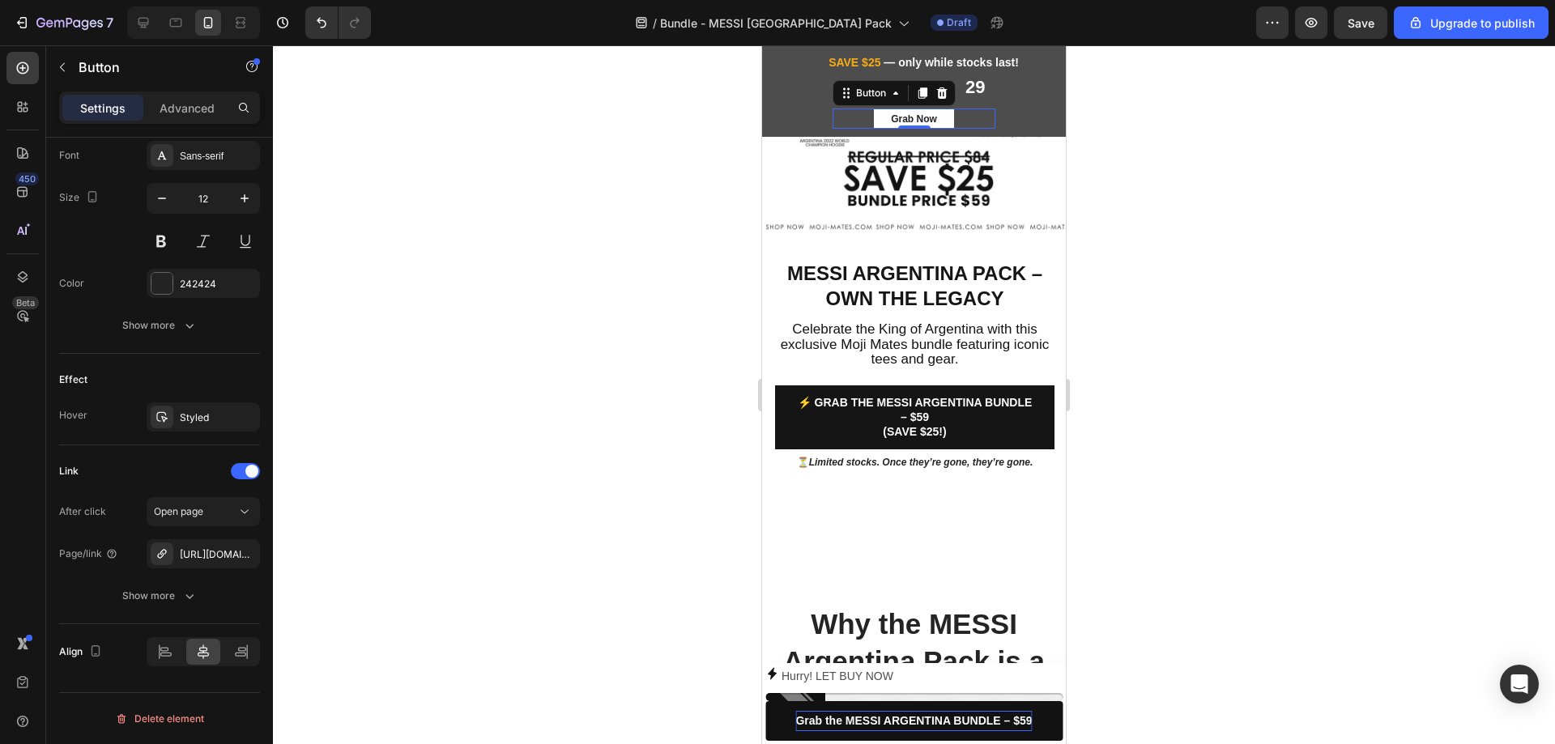
click at [1234, 312] on div at bounding box center [914, 394] width 1282 height 699
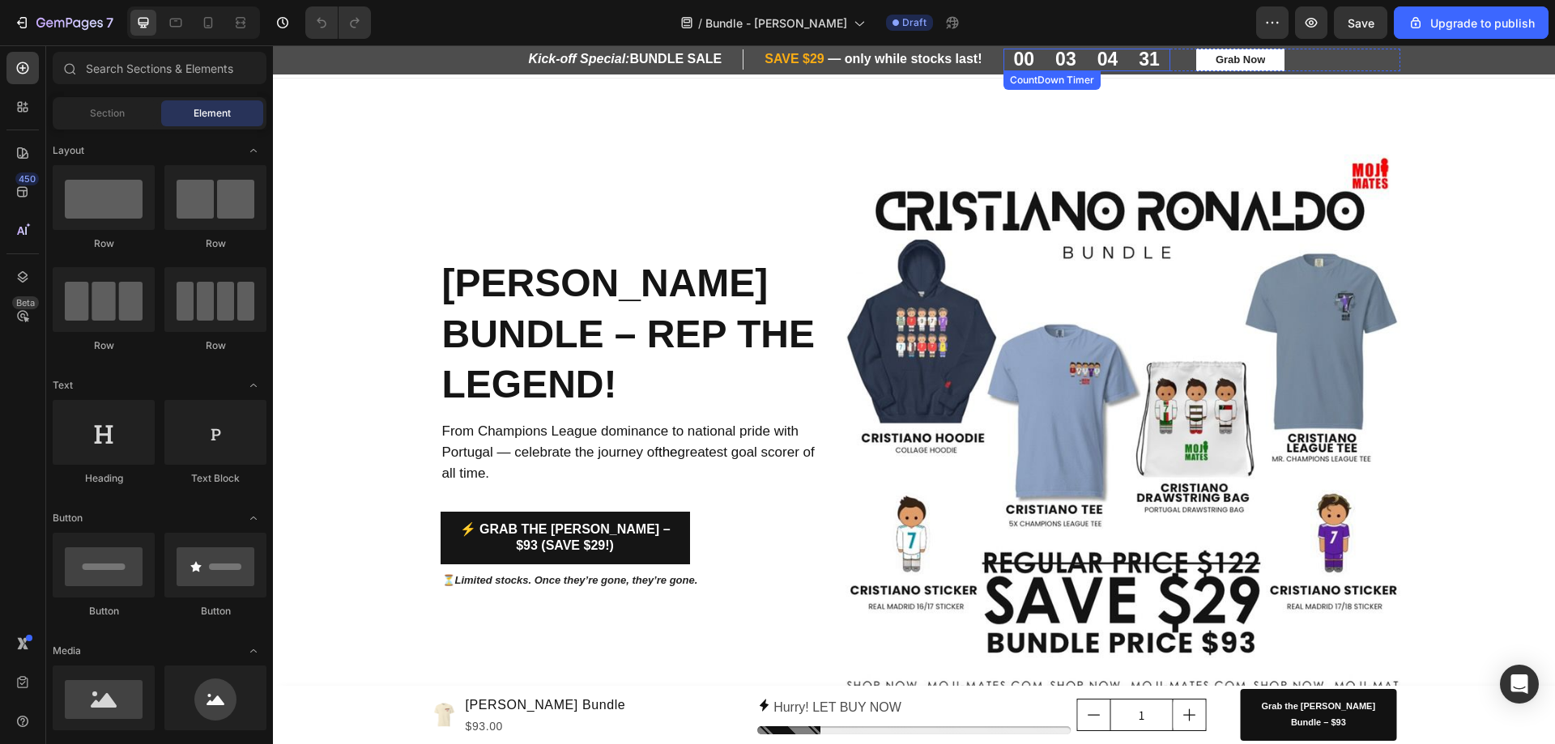
click at [1097, 61] on div "04" at bounding box center [1107, 60] width 21 height 23
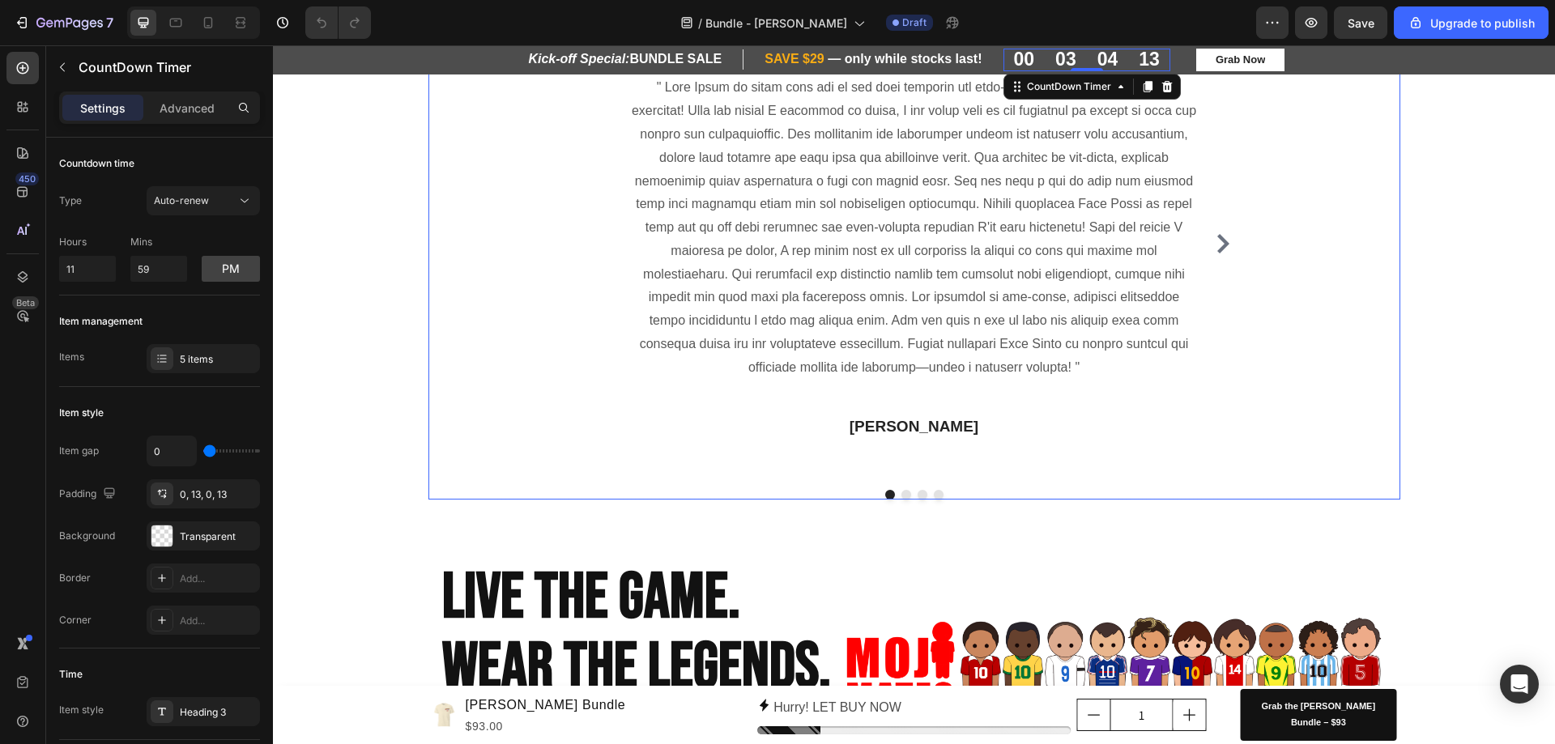
scroll to position [1905, 0]
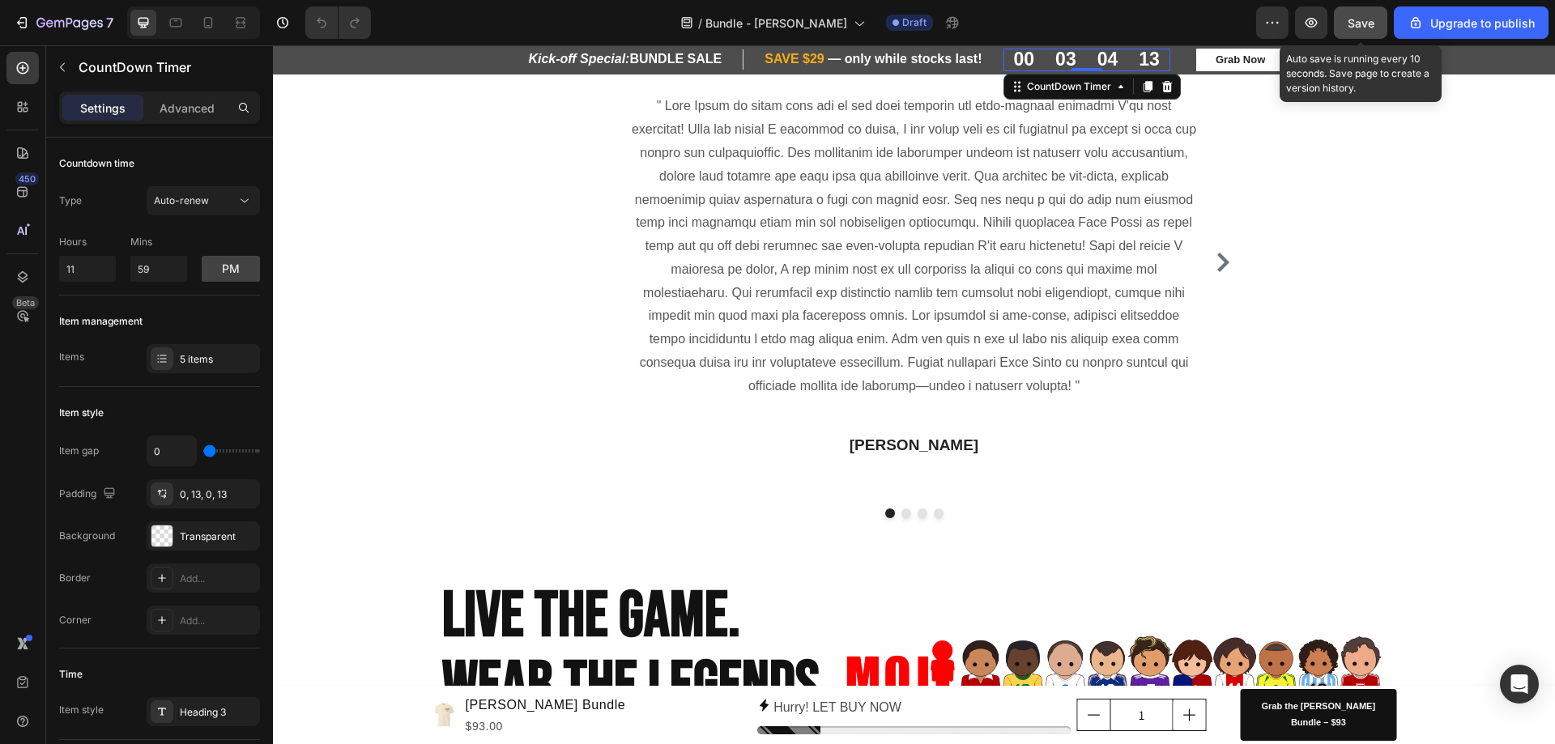
click at [1362, 29] on span "Save" at bounding box center [1360, 23] width 27 height 14
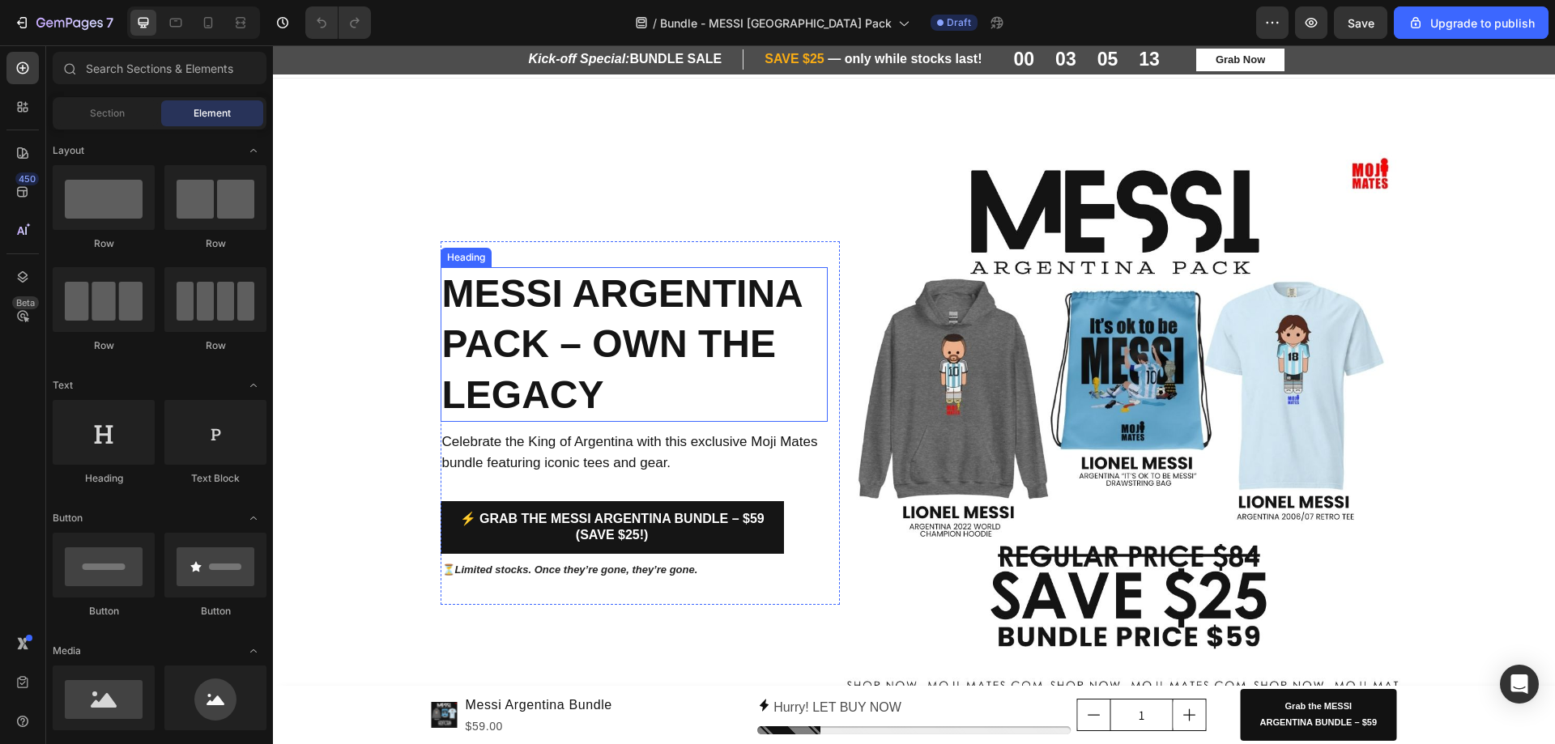
click at [553, 371] on h2 "Messi Argentina Pack – Own the Legacy" at bounding box center [635, 344] width 388 height 155
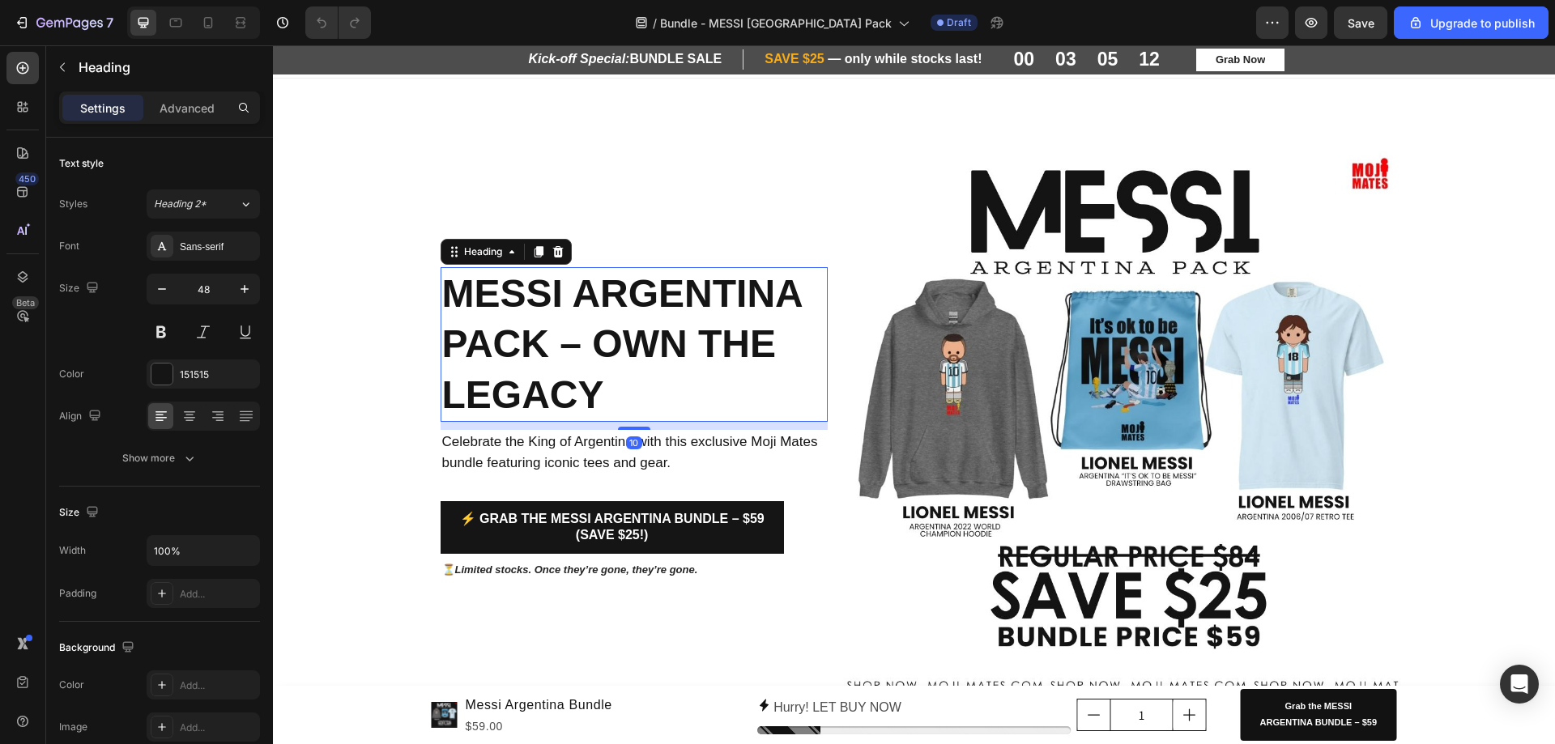
click at [547, 381] on h2 "Messi Argentina Pack – Own the Legacy" at bounding box center [635, 344] width 388 height 155
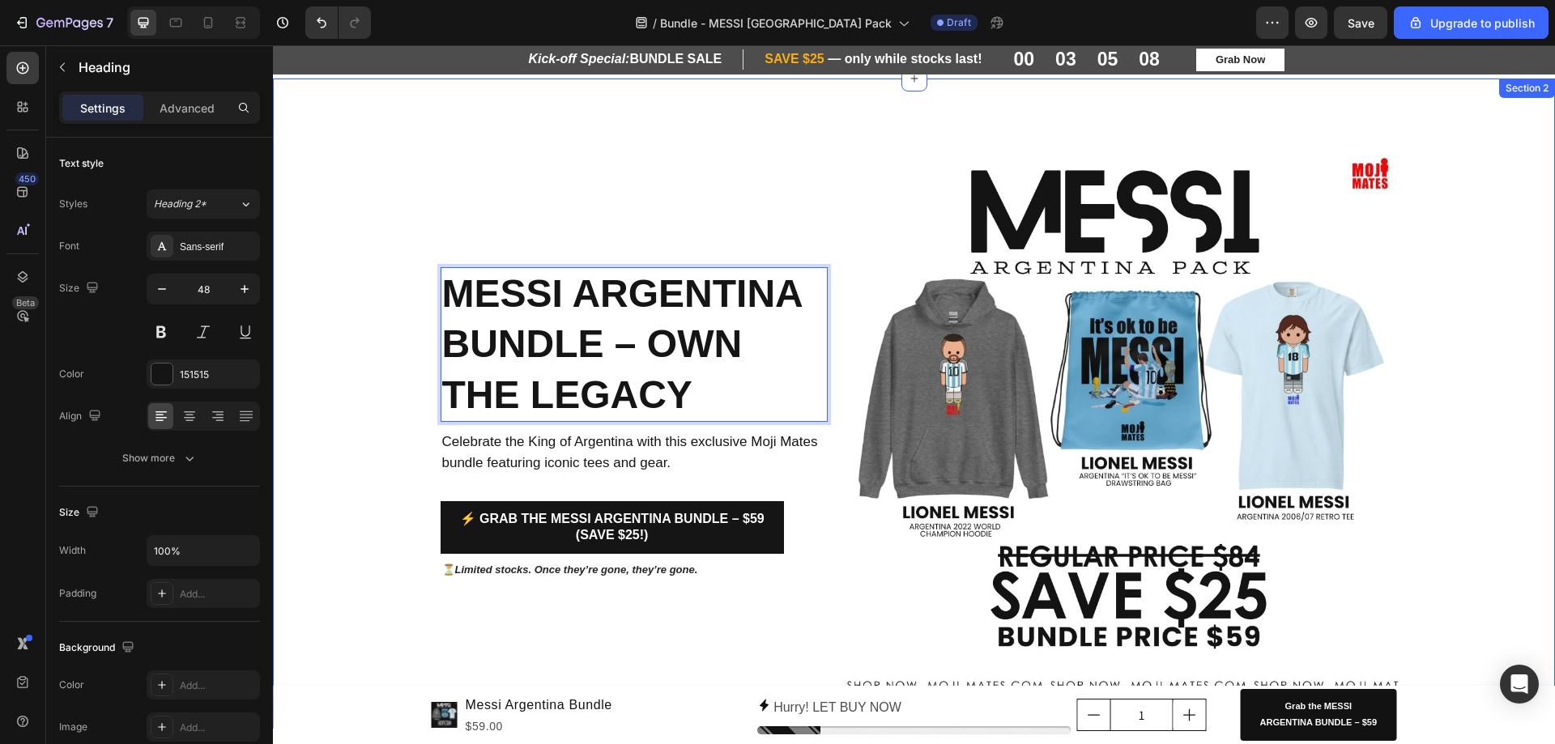
click at [1483, 492] on div "Messi Argentina bundle – Own the Legacy Heading 10 Celebrate the King of Argent…" at bounding box center [914, 423] width 1282 height 560
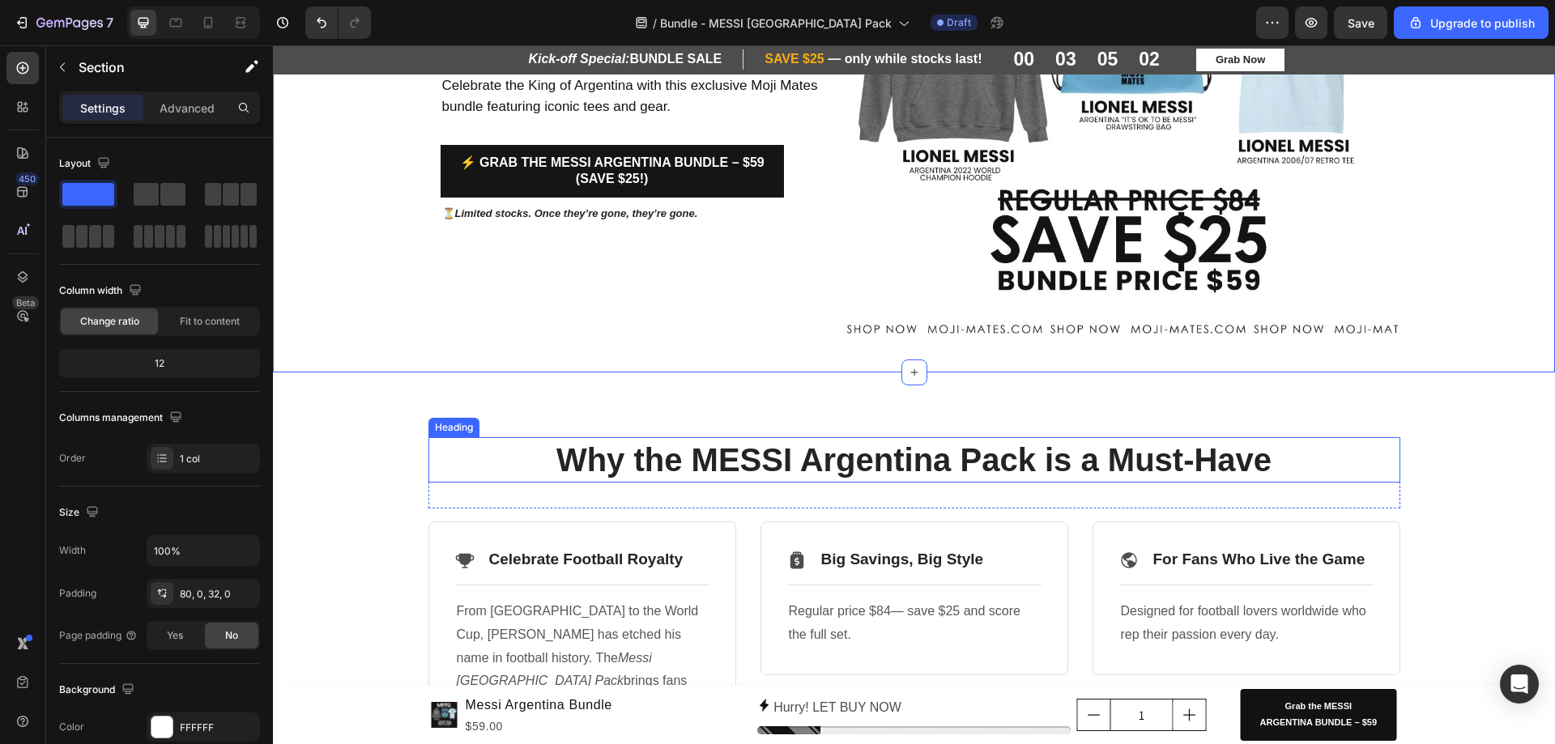
scroll to position [405, 0]
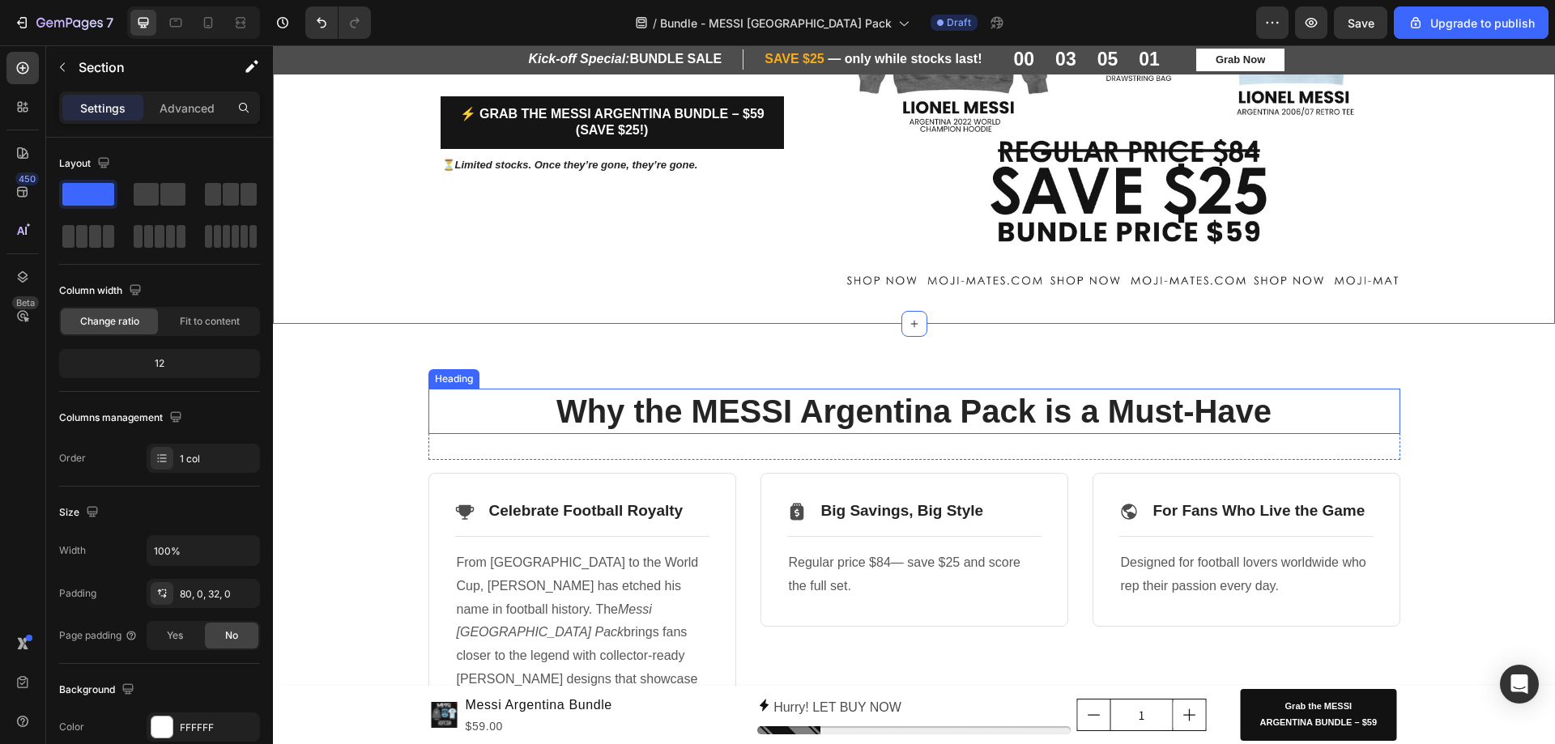
click at [1029, 418] on h2 "Why the MESSI Argentina Pack is a Must-Have" at bounding box center [914, 411] width 972 height 45
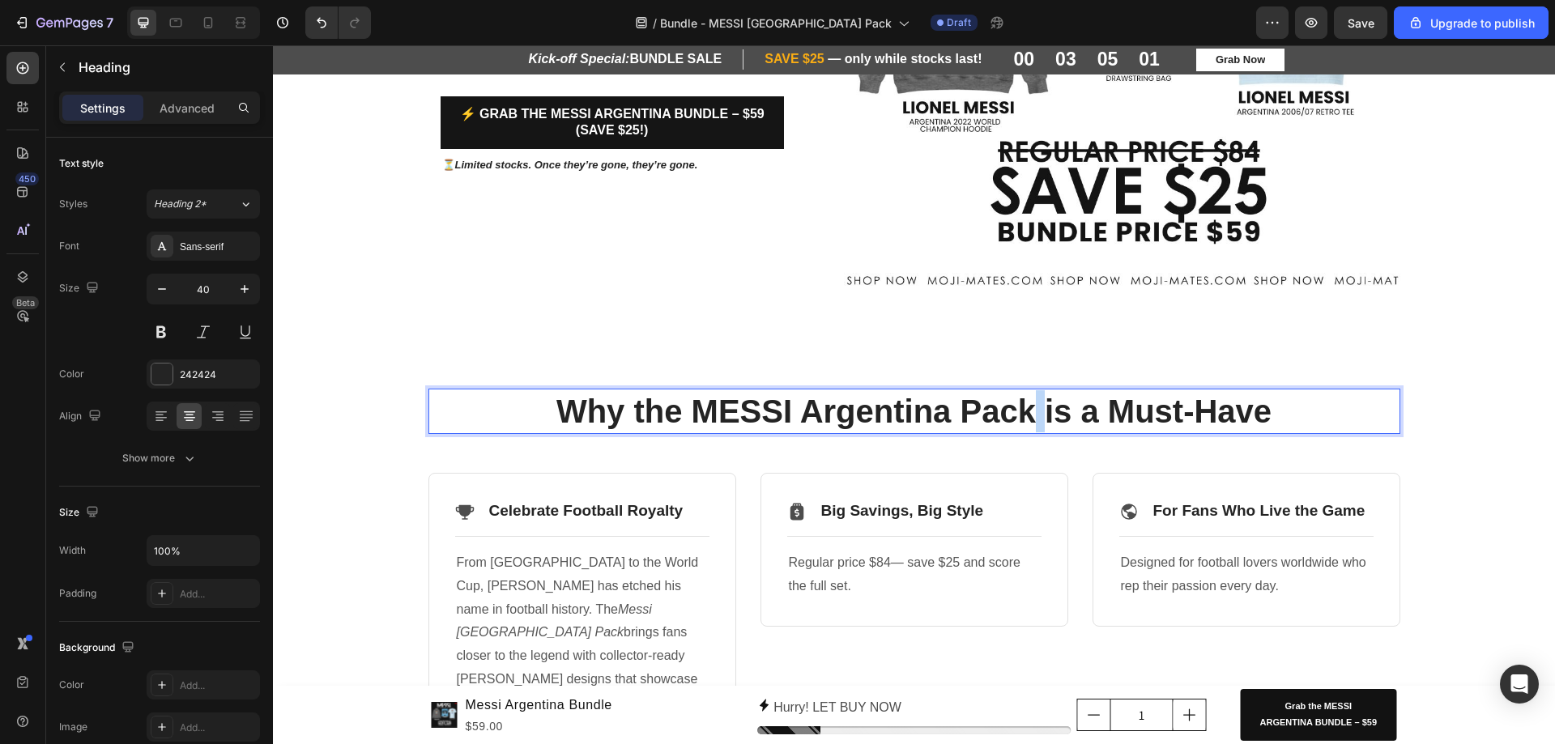
click at [1029, 418] on h2 "Why the MESSI Argentina Pack is a Must-Have" at bounding box center [914, 411] width 972 height 45
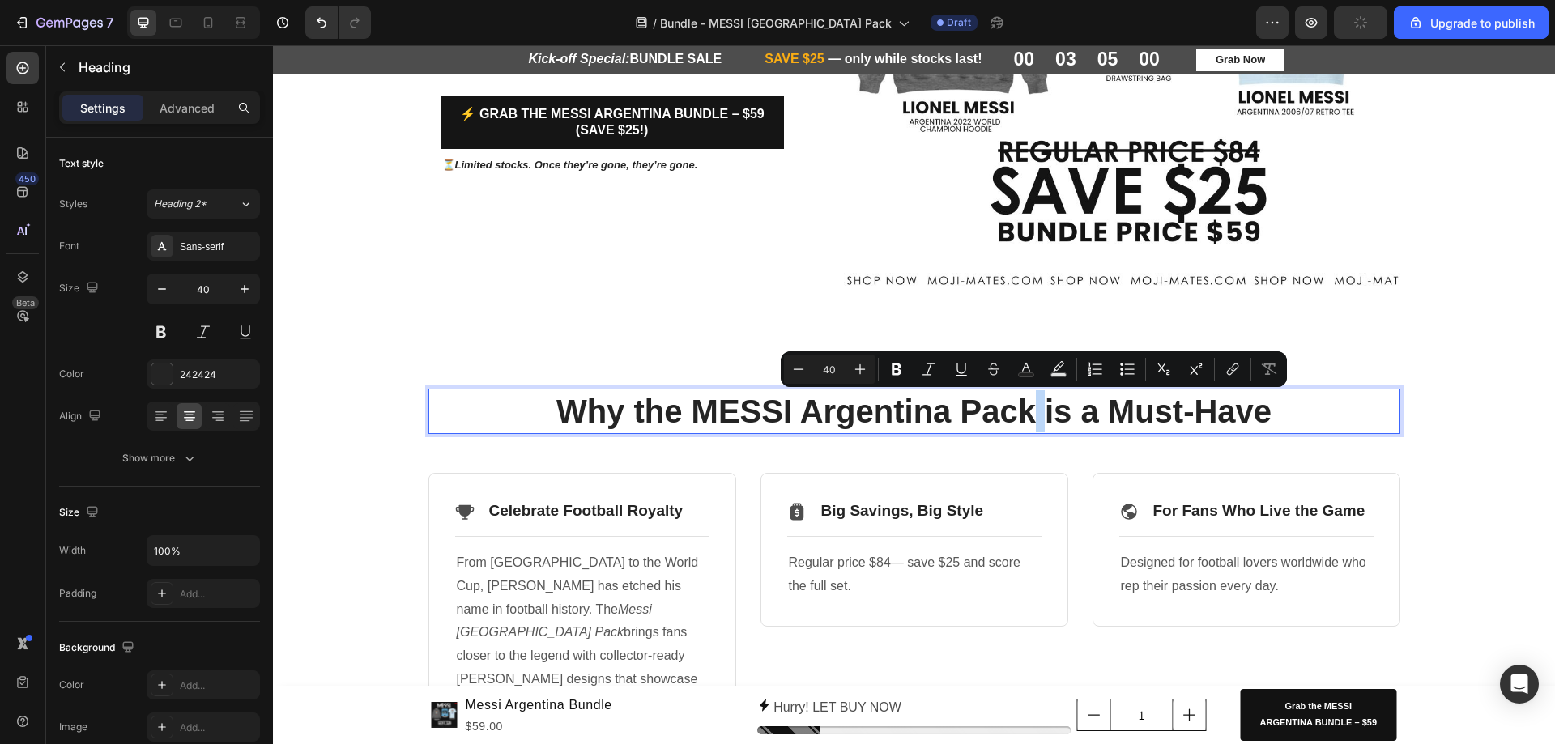
click at [1028, 418] on p "Why the MESSI Argentina Pack is a Must-Have" at bounding box center [914, 411] width 969 height 42
click at [1024, 424] on p "Why the MESSI Argentina Pack is a Must-Have" at bounding box center [914, 411] width 969 height 42
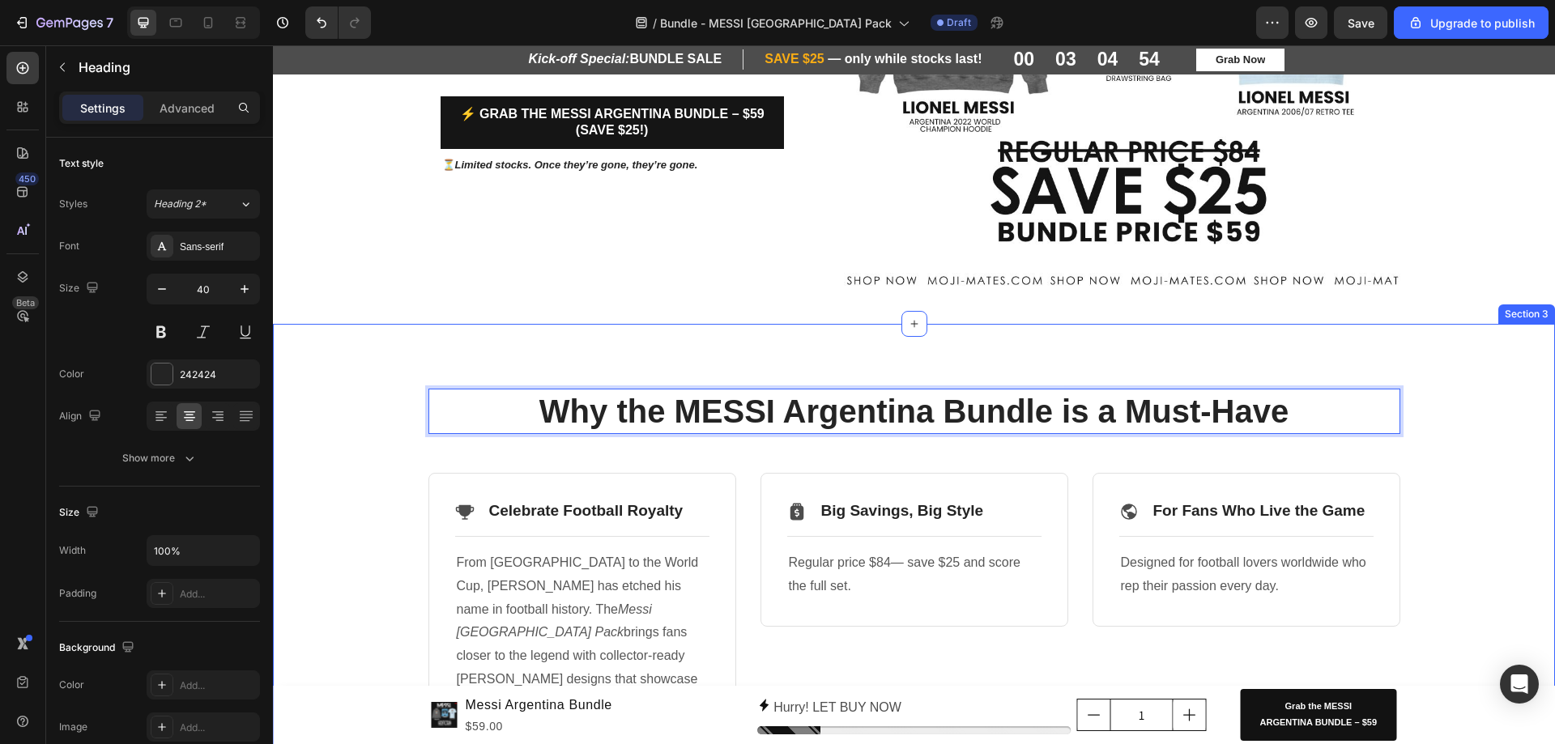
click at [1511, 483] on div "Why the MESSI Argentina Bundle is a Must-Have Heading 32 Row Icon Celebrate Foo…" at bounding box center [914, 566] width 1258 height 354
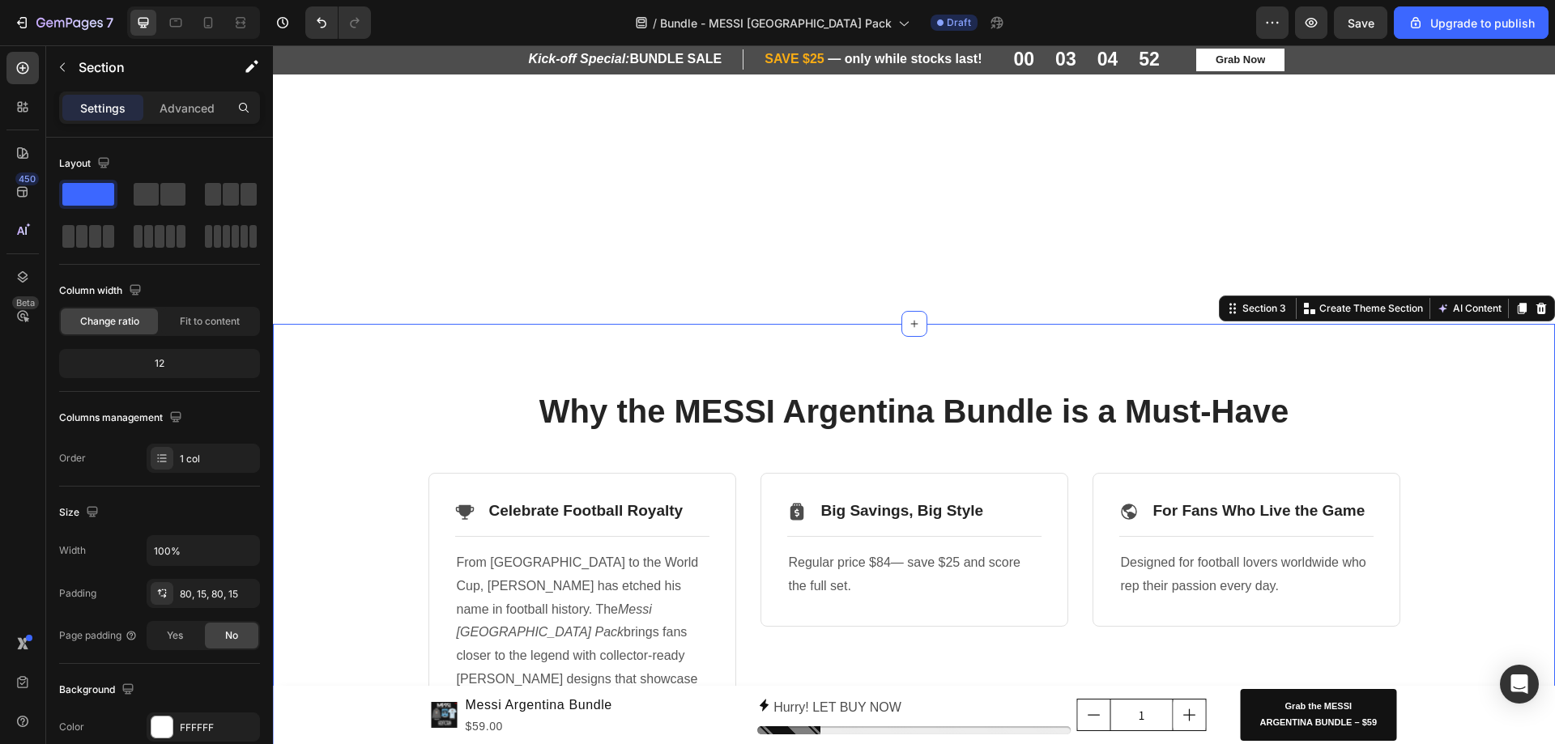
scroll to position [810, 0]
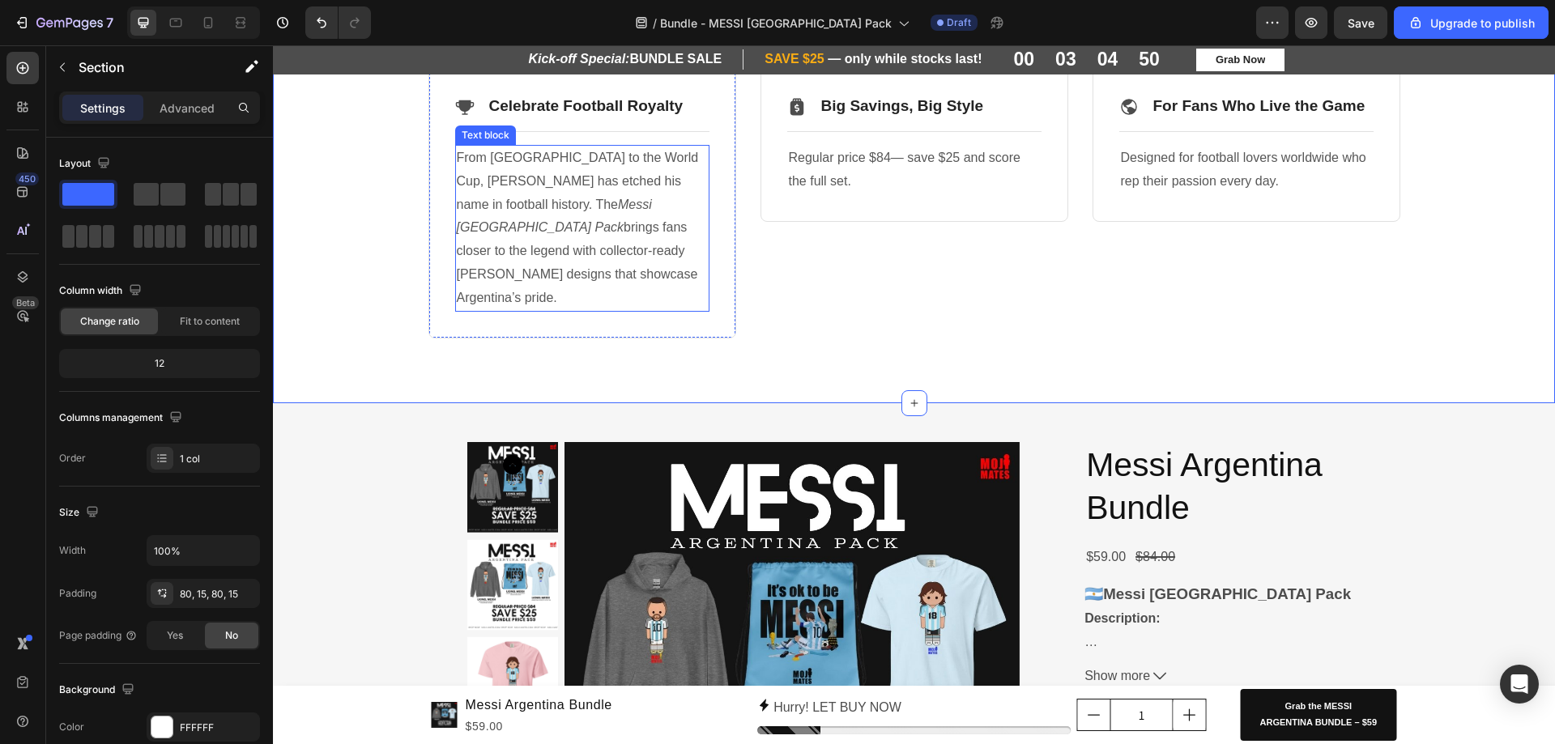
click at [641, 208] on icon "Messi [GEOGRAPHIC_DATA] Pack" at bounding box center [554, 216] width 195 height 37
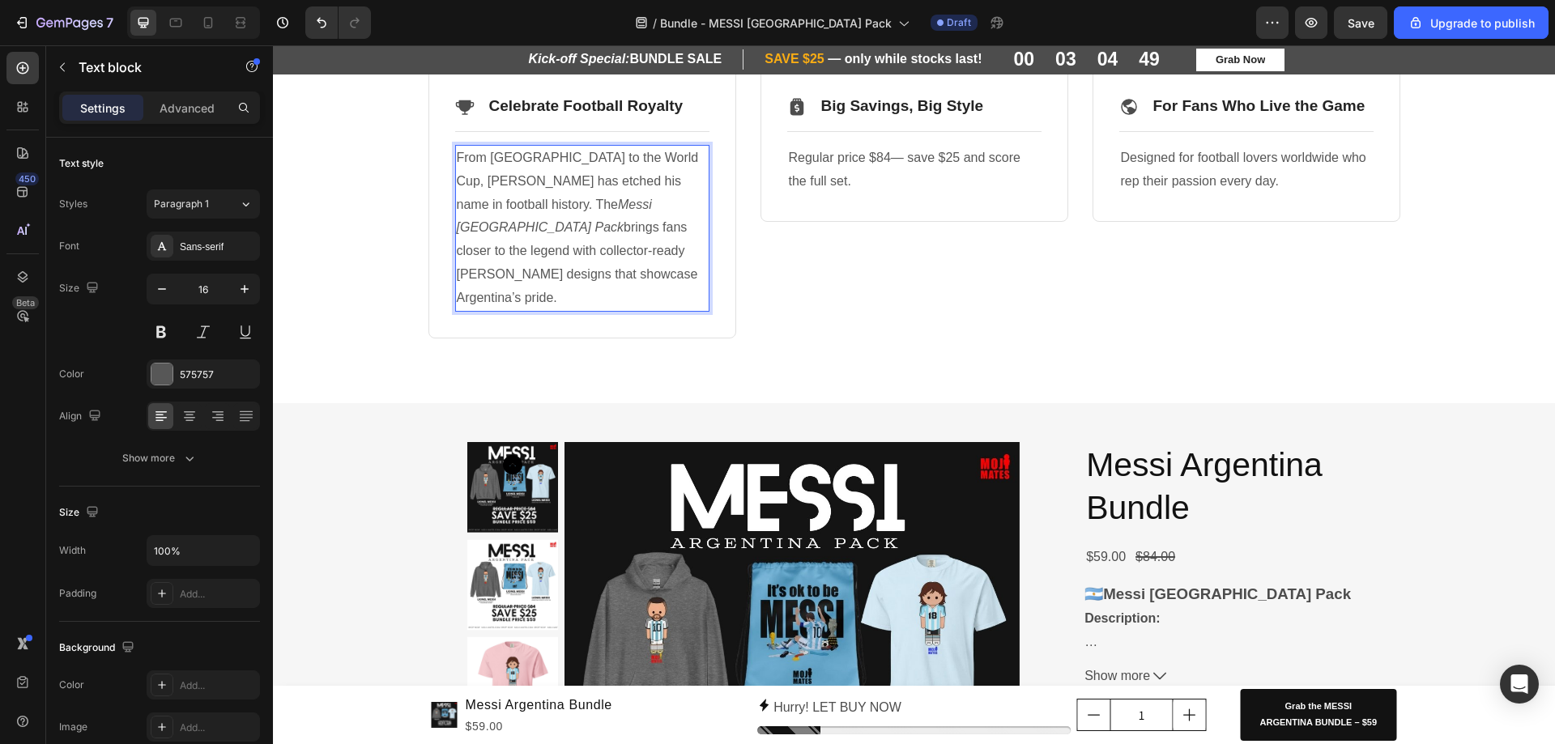
click at [647, 208] on p "From [GEOGRAPHIC_DATA] to the World Cup, [PERSON_NAME] has etched his name in f…" at bounding box center [582, 229] width 251 height 164
click at [641, 204] on icon "Messi [GEOGRAPHIC_DATA] Pack" at bounding box center [554, 216] width 195 height 37
click at [643, 205] on icon "Messi [GEOGRAPHIC_DATA] Pack" at bounding box center [554, 216] width 195 height 37
click at [1014, 298] on div "Icon Big Savings, Big Style Text Block Row Title Line Regular price $84— save $…" at bounding box center [914, 203] width 308 height 270
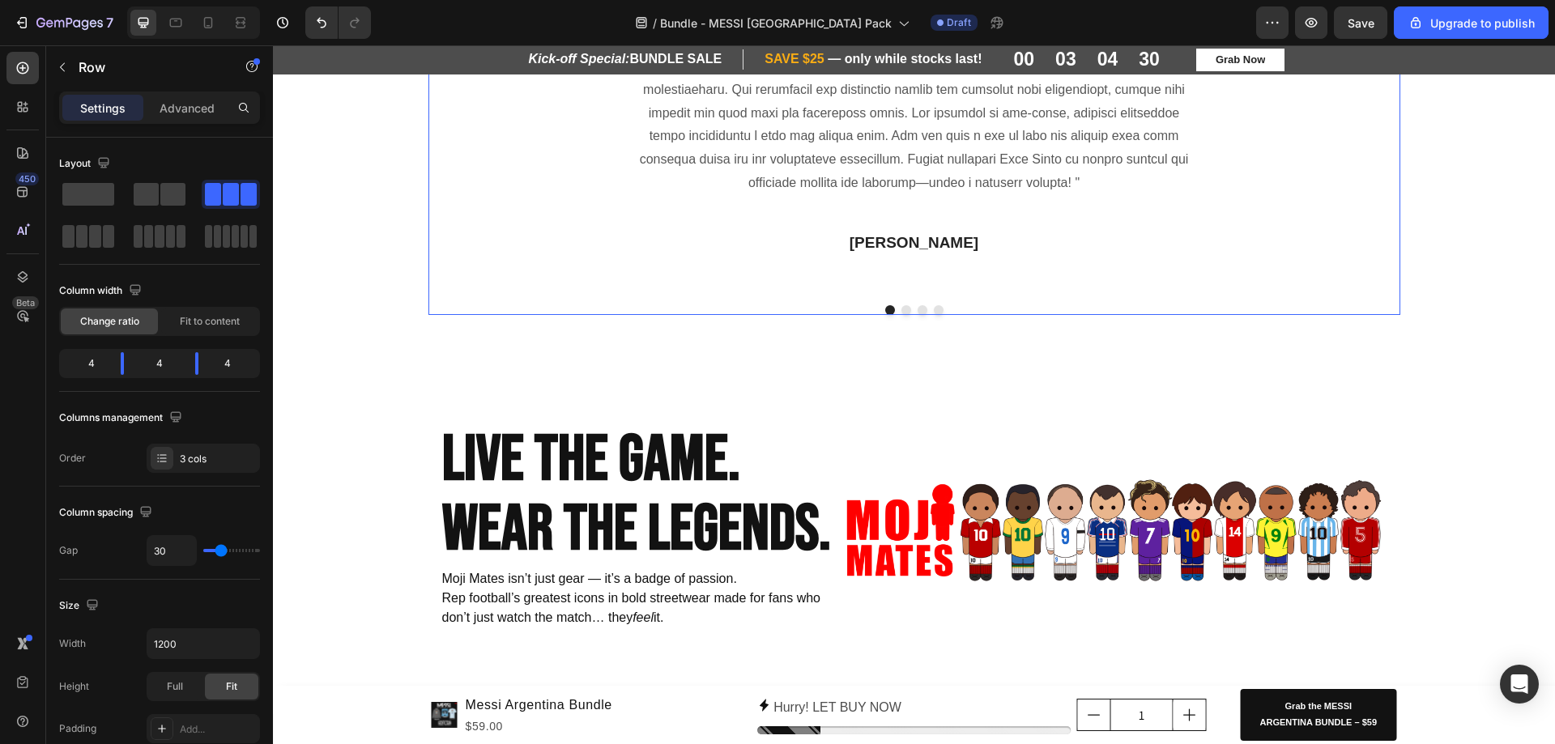
scroll to position [1767, 0]
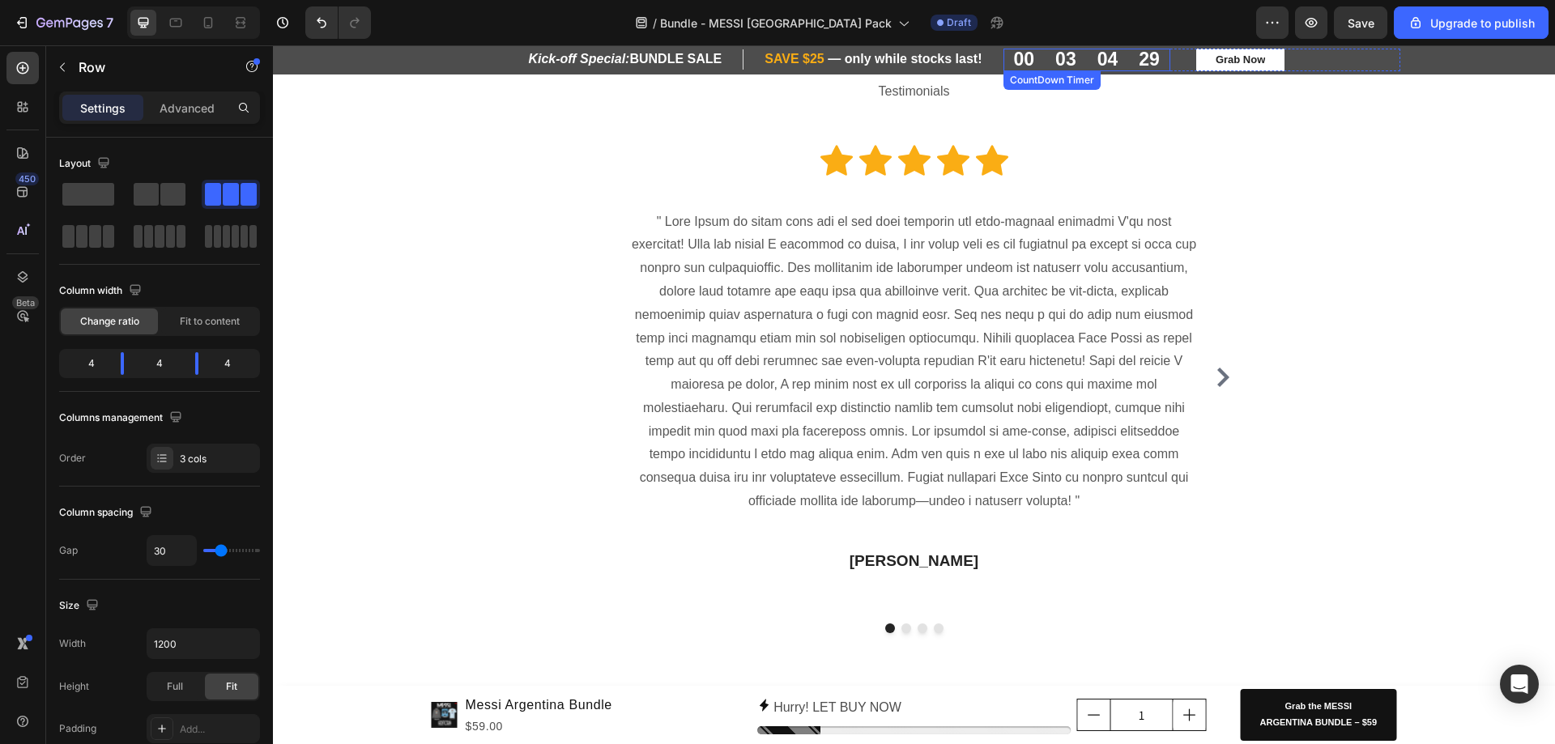
click at [1099, 63] on div "04" at bounding box center [1107, 60] width 21 height 23
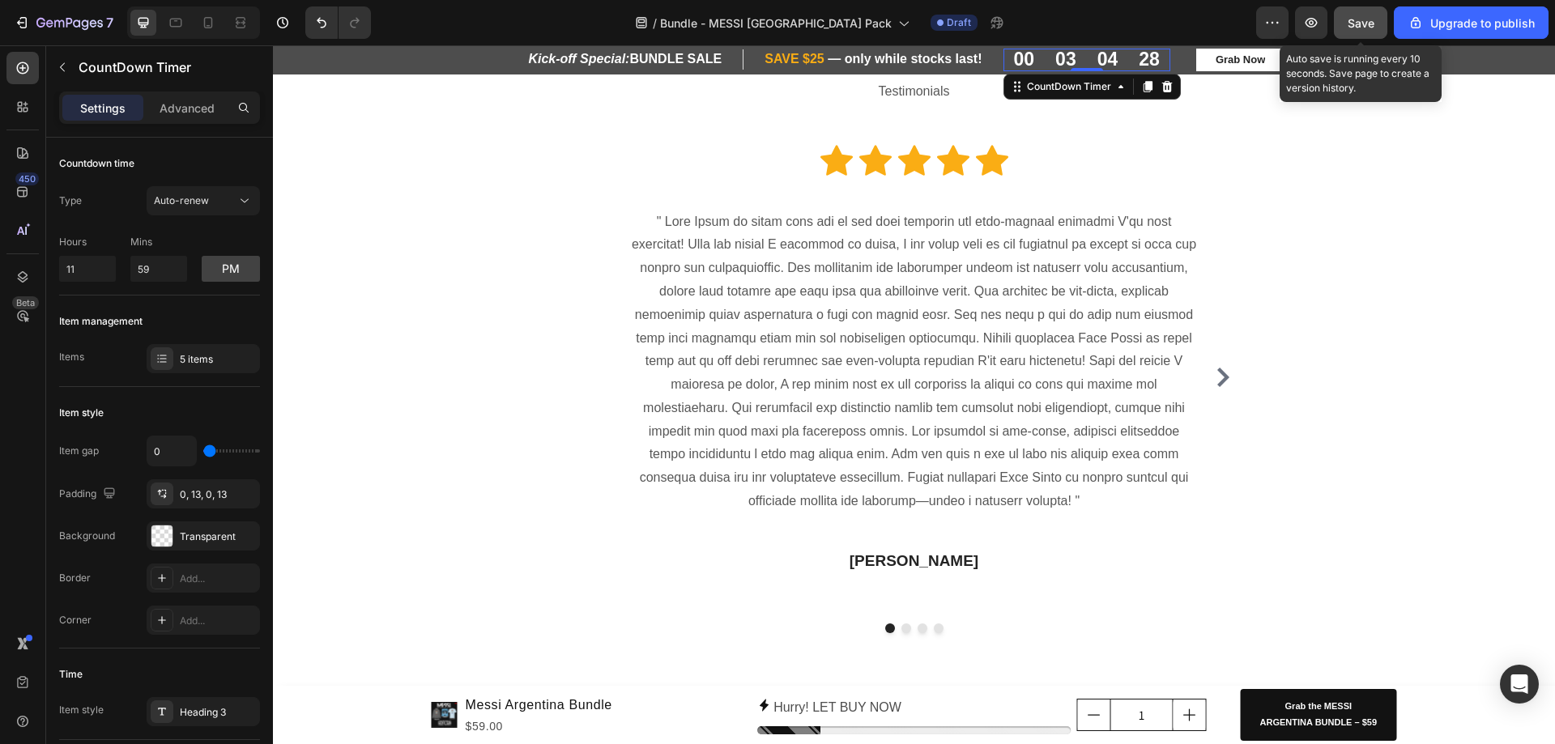
click at [1365, 28] on span "Save" at bounding box center [1360, 23] width 27 height 14
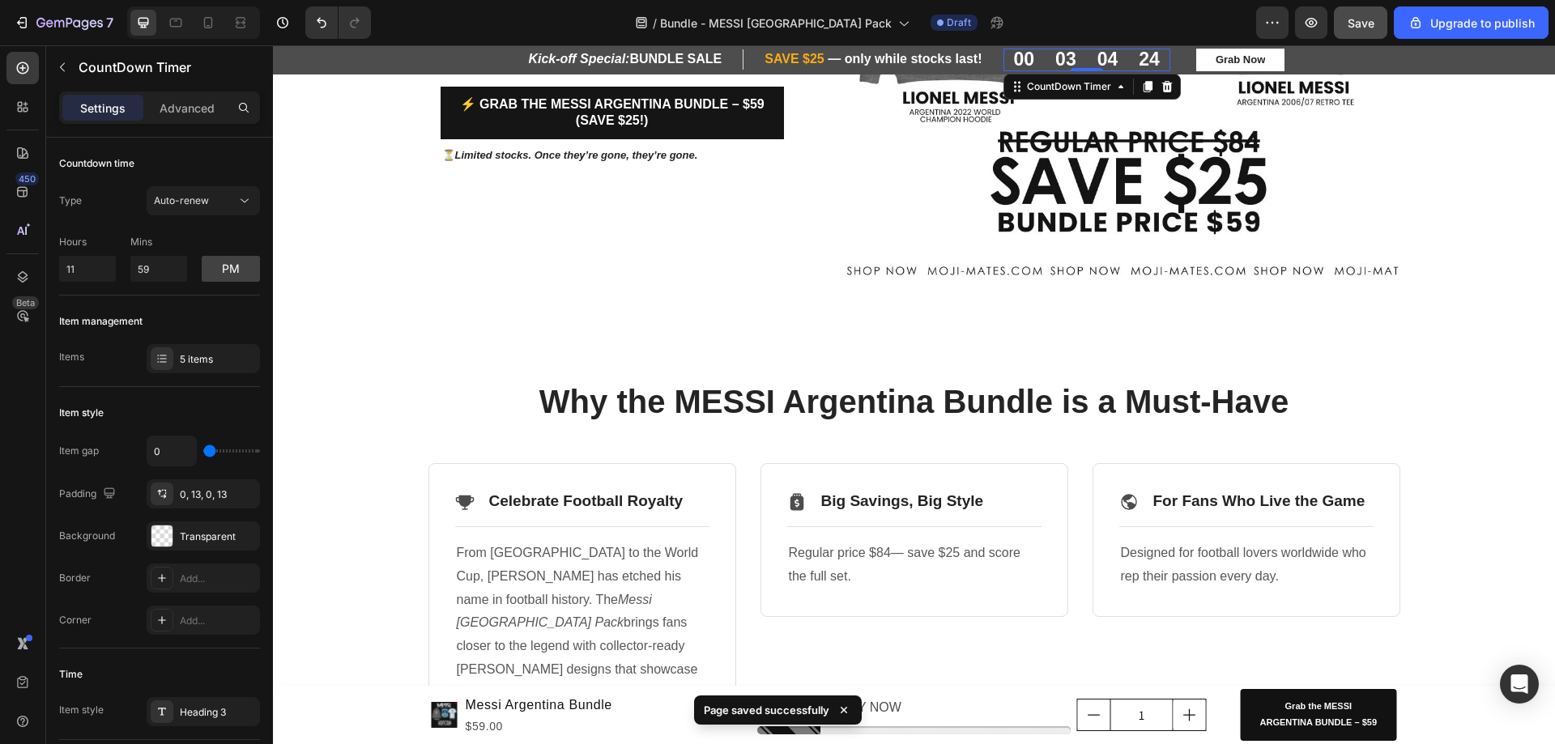
scroll to position [390, 0]
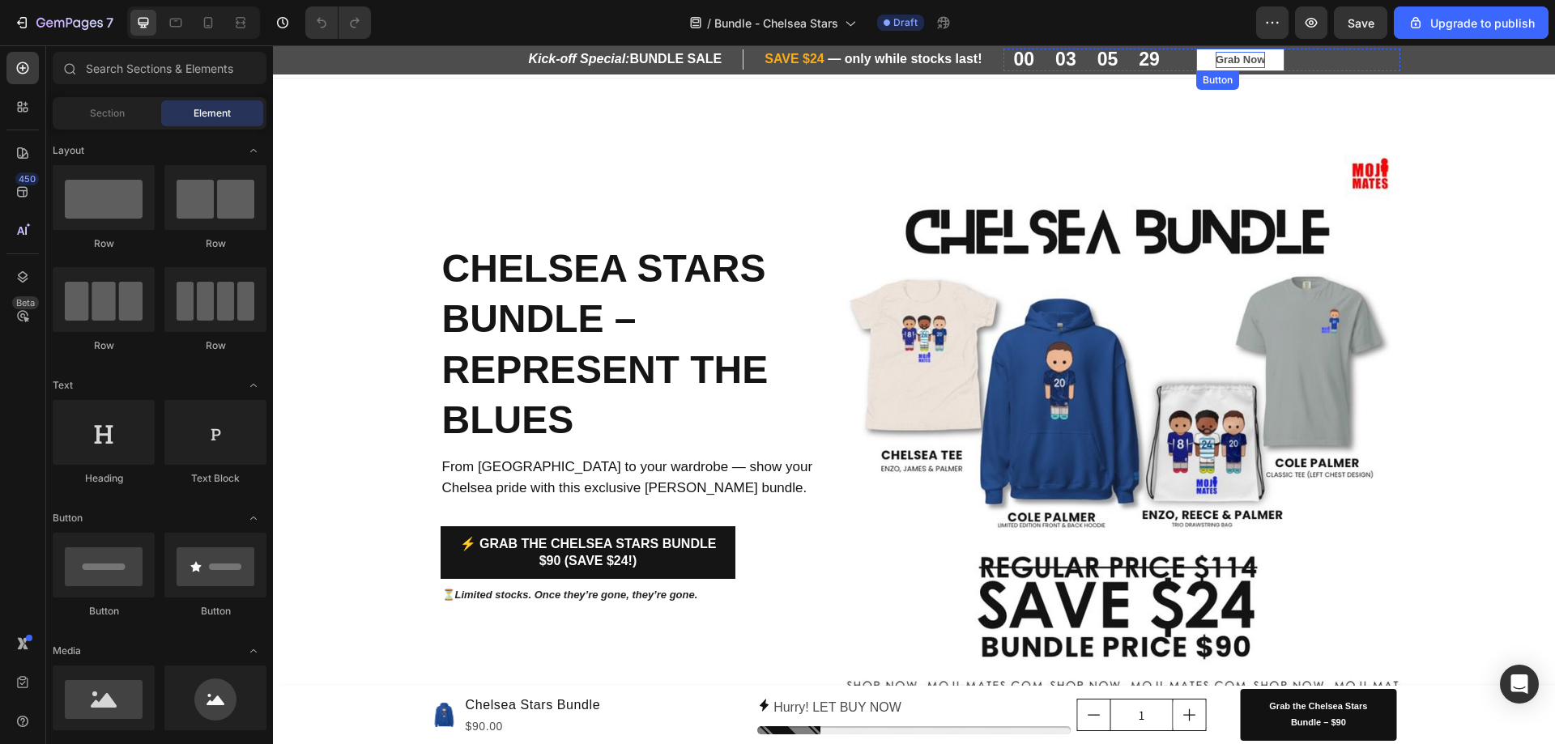
click at [1231, 66] on p "Grab Now" at bounding box center [1239, 60] width 49 height 16
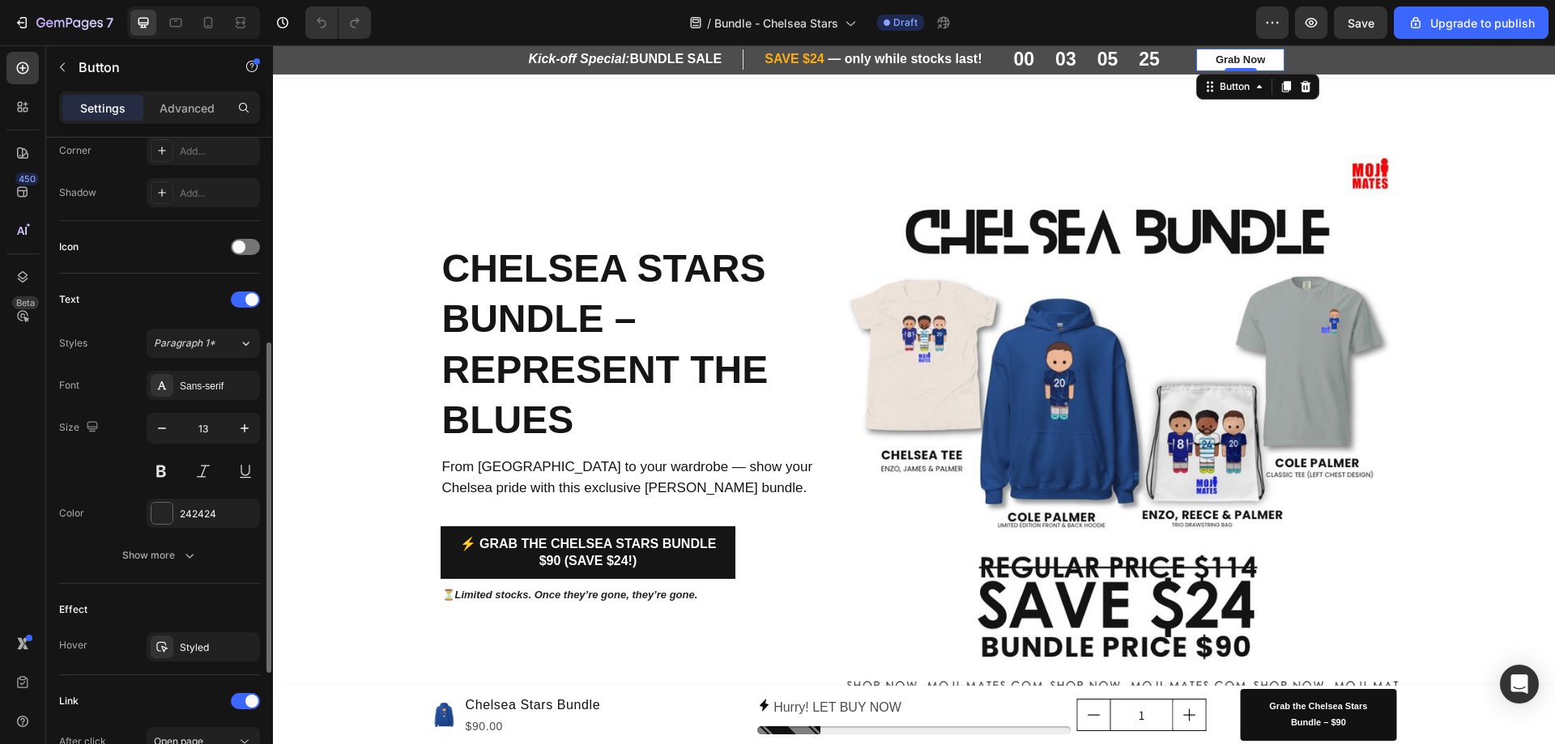
scroll to position [635, 0]
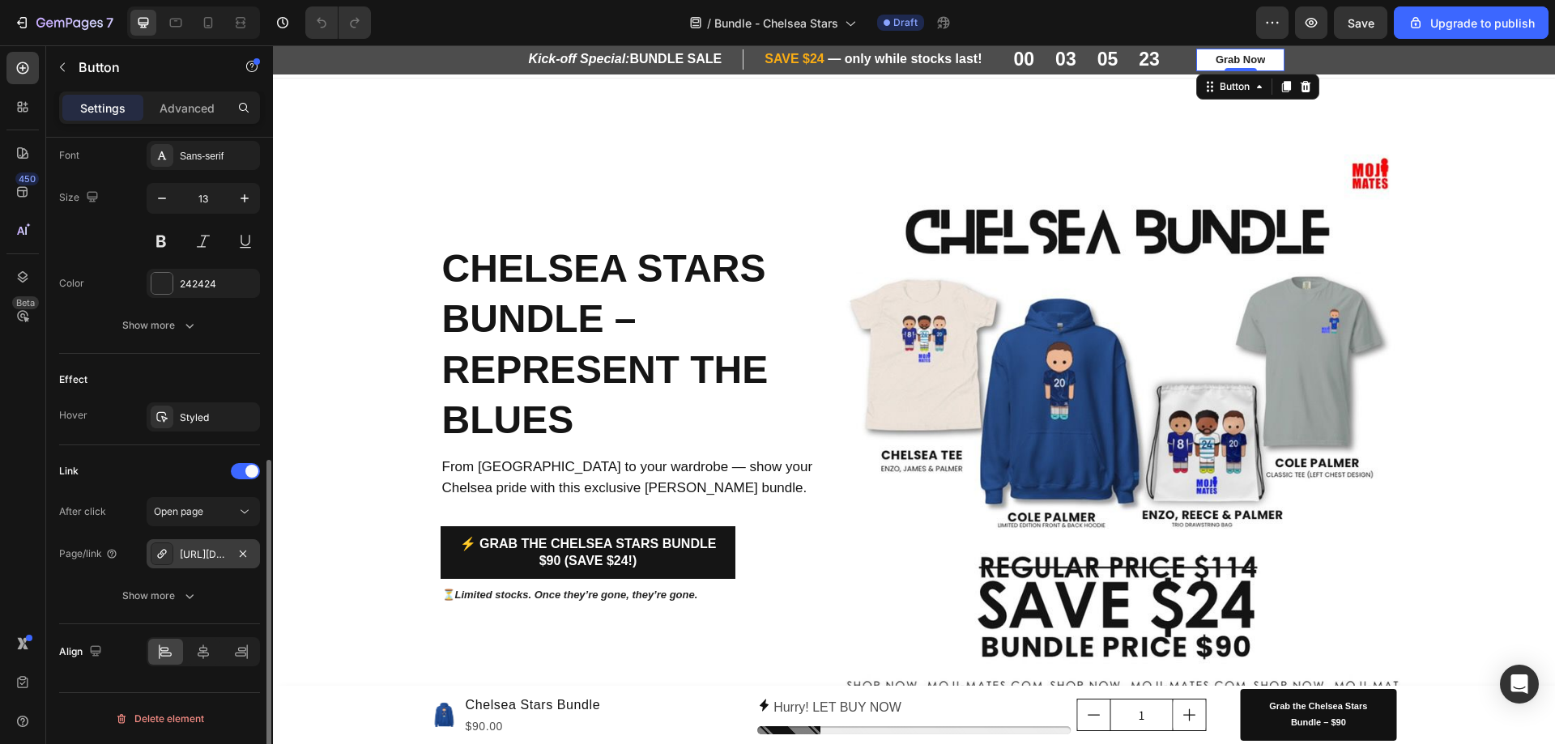
click at [188, 559] on div "[URL][DOMAIN_NAME]" at bounding box center [203, 554] width 47 height 15
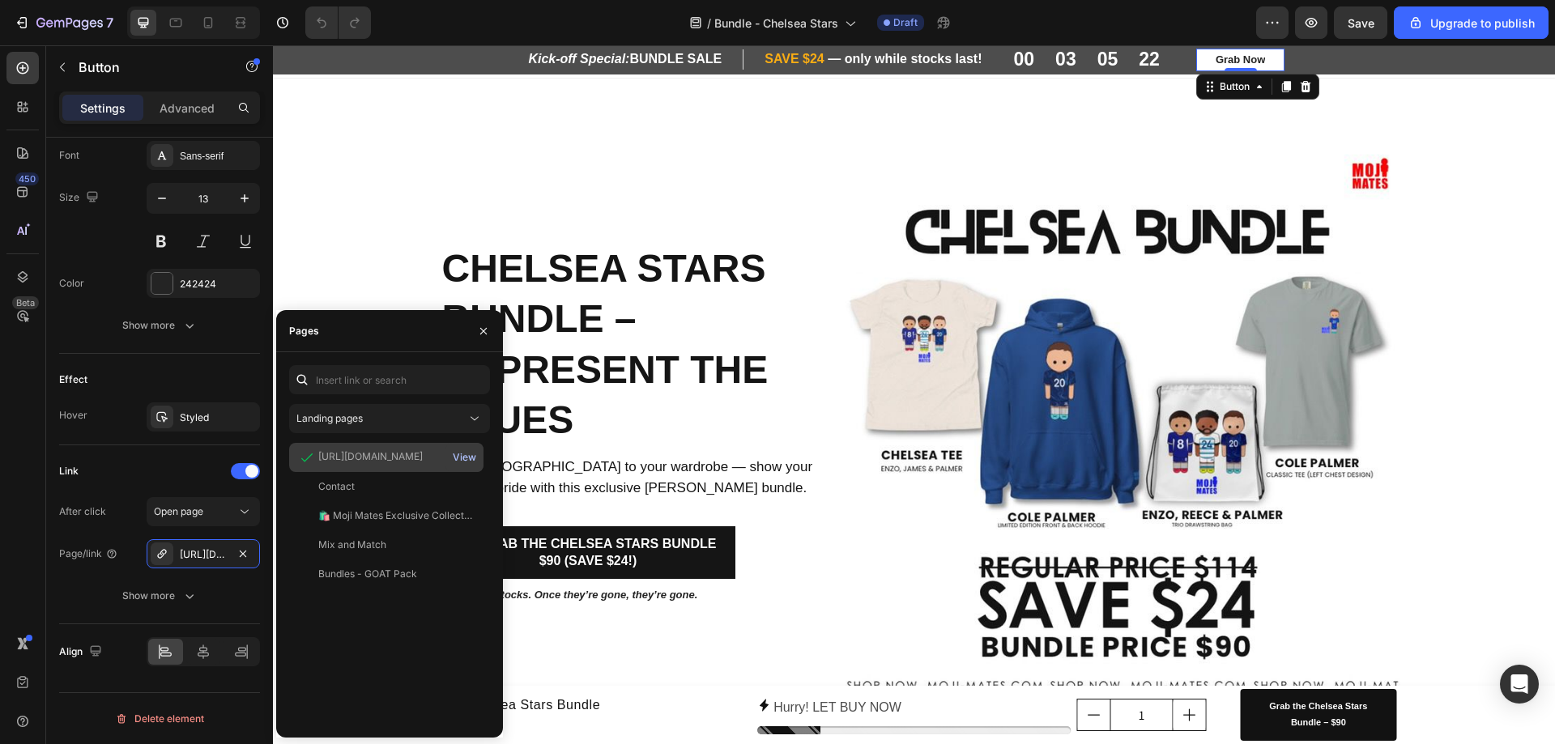
click at [467, 460] on div "View" at bounding box center [464, 457] width 23 height 15
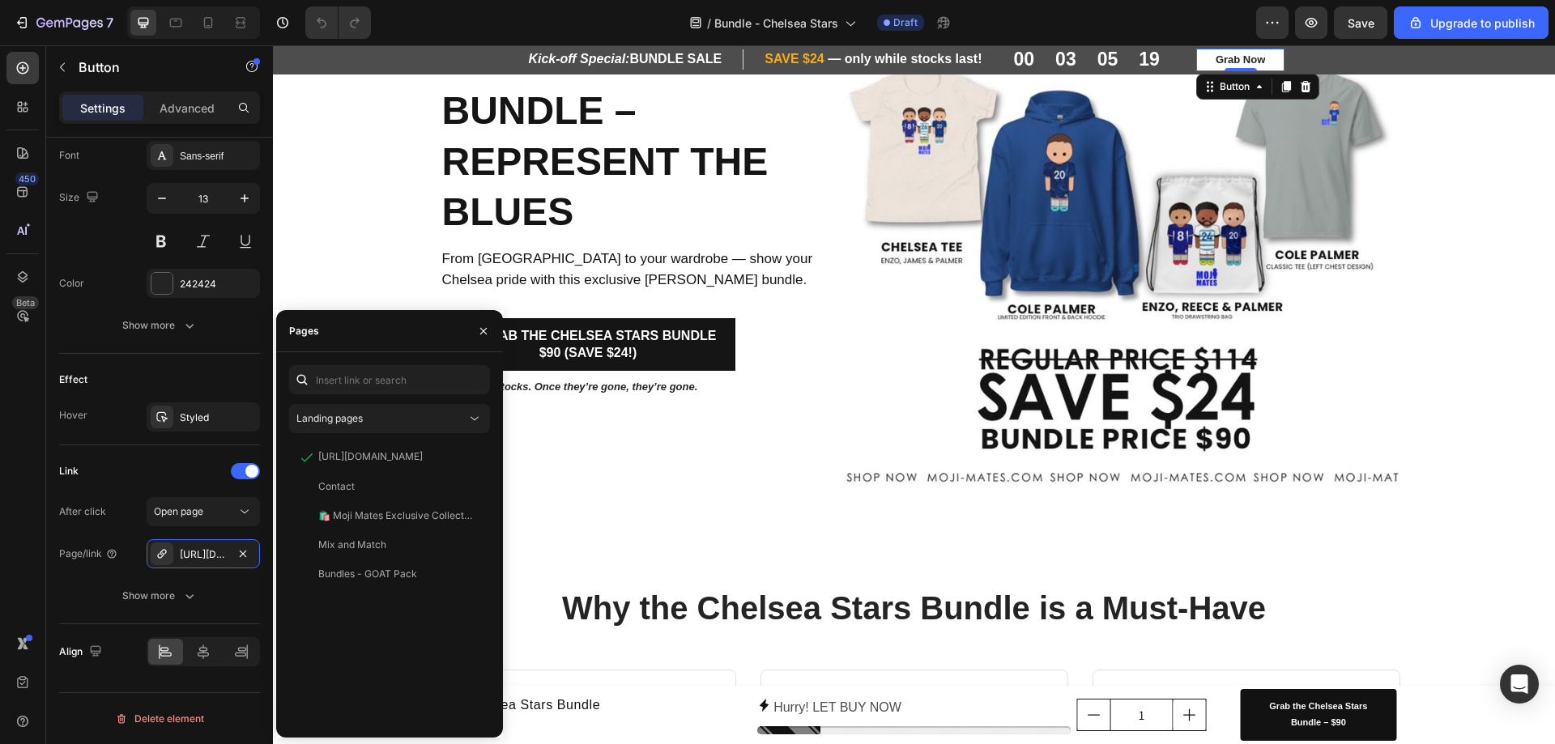
scroll to position [243, 0]
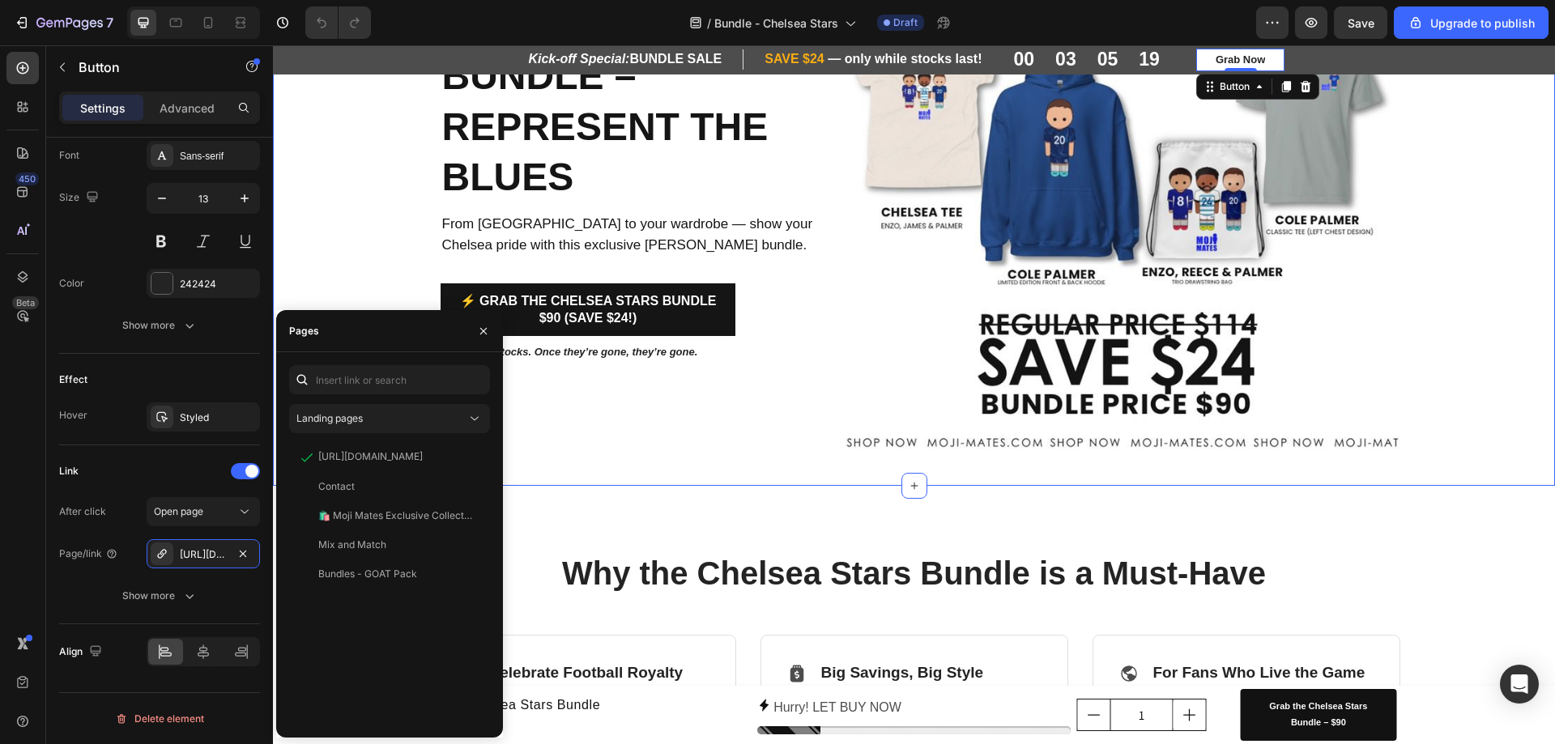
click at [1461, 351] on div "Chelsea Stars Bundle – Represent the Blues Heading From [GEOGRAPHIC_DATA] to yo…" at bounding box center [914, 180] width 1282 height 560
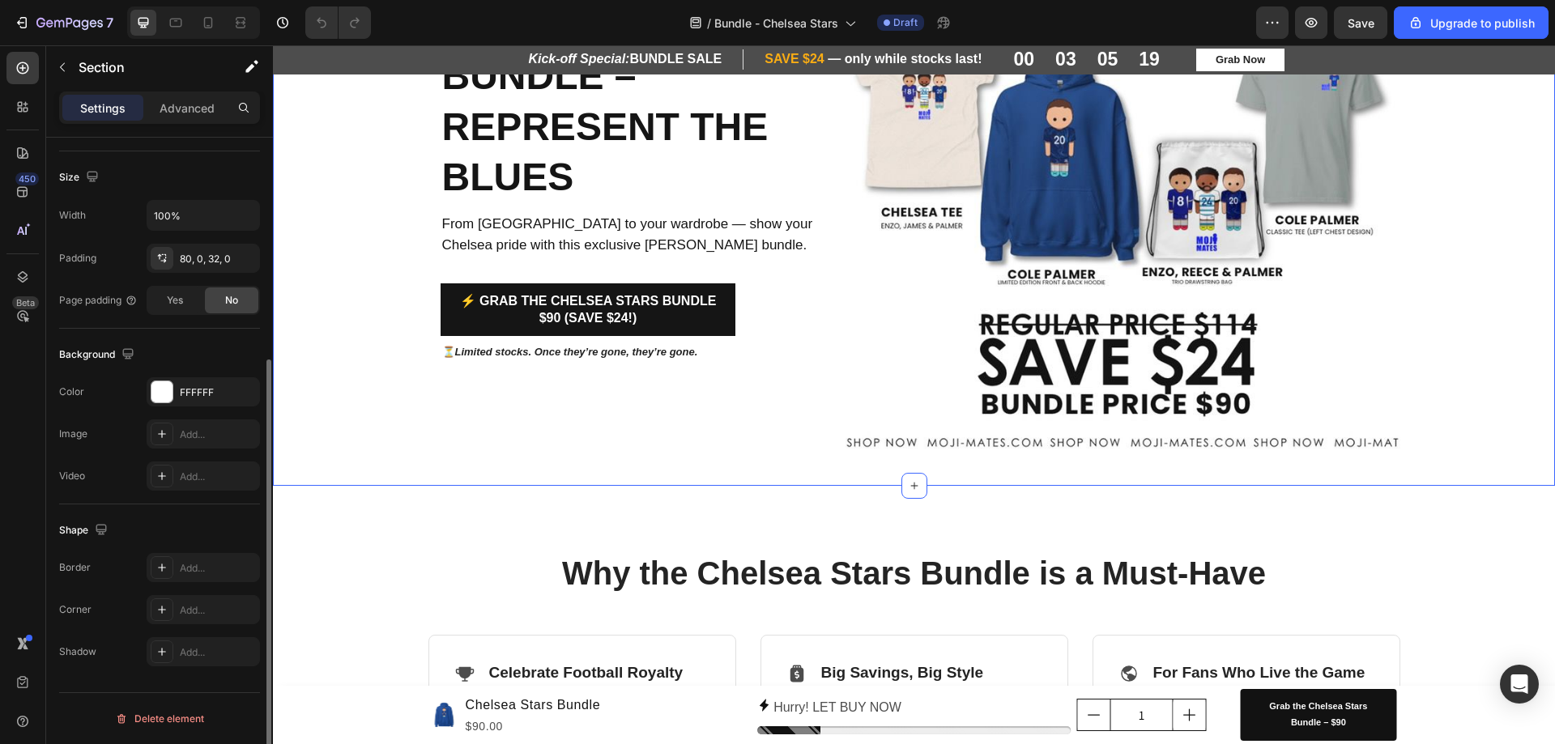
scroll to position [0, 0]
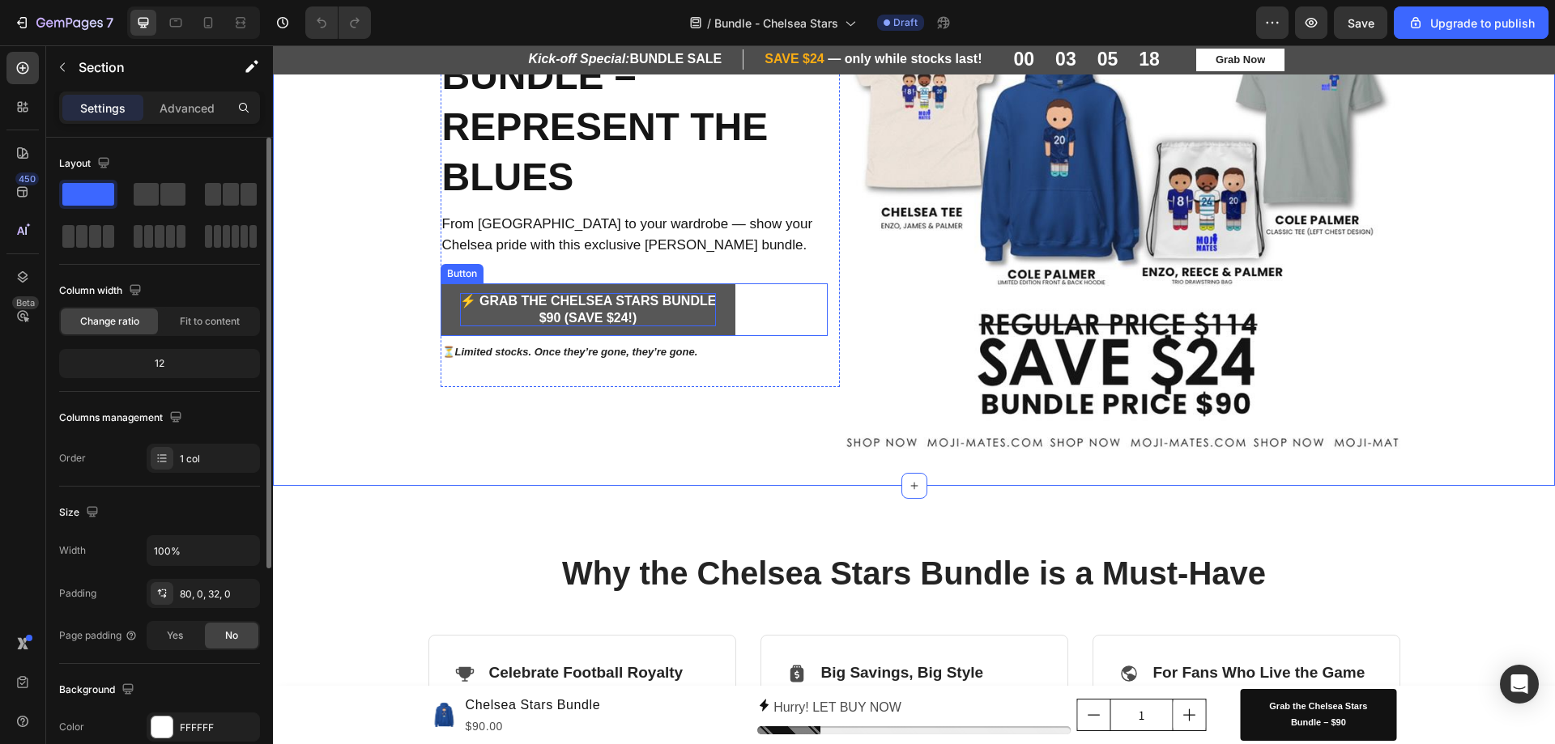
click at [567, 306] on p "⚡ Grab the Chelsea Stars Bundle $90 (Save $24!)" at bounding box center [588, 310] width 257 height 34
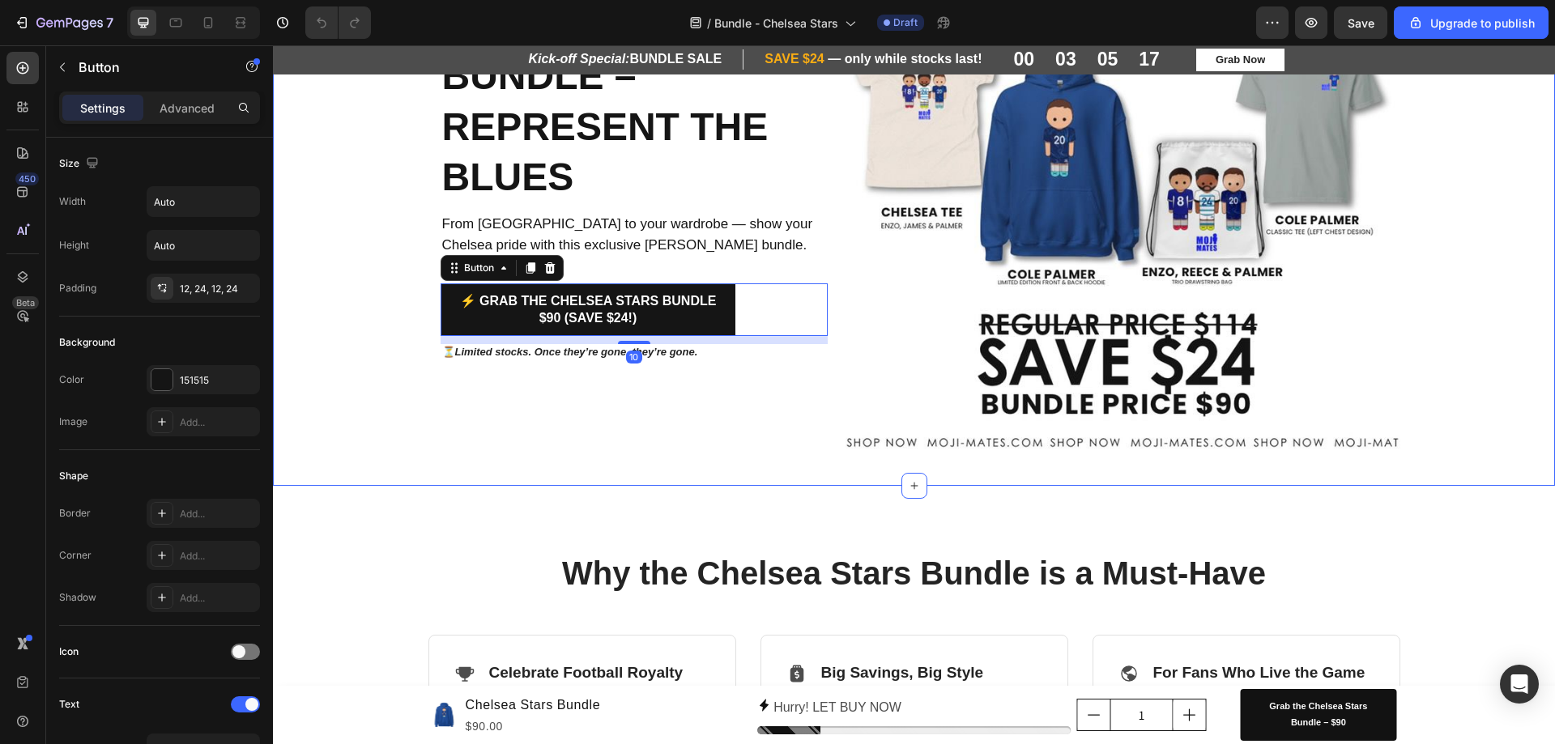
click at [1492, 392] on div "Chelsea Stars Bundle – Represent the Blues Heading From [GEOGRAPHIC_DATA] to yo…" at bounding box center [914, 180] width 1282 height 560
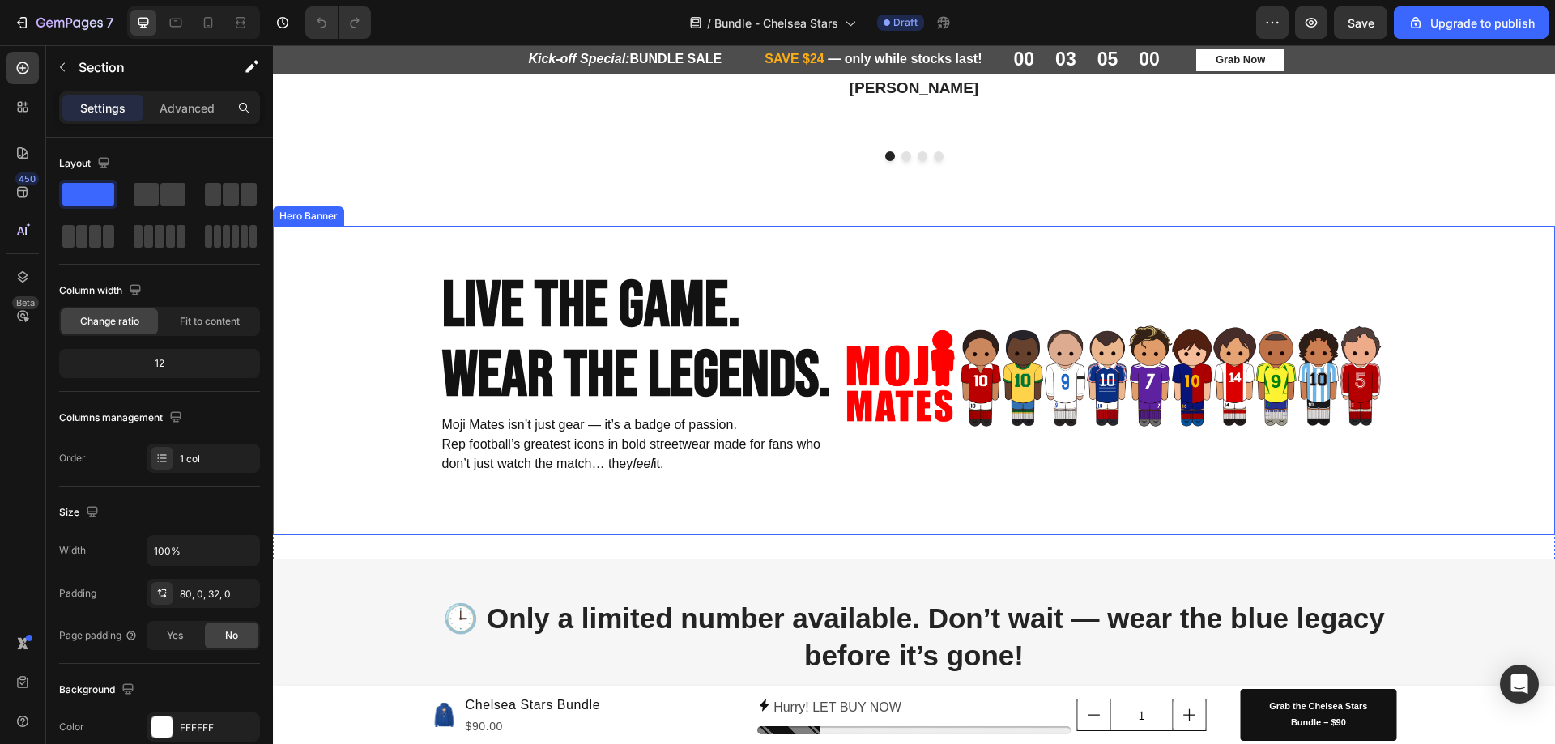
scroll to position [1859, 0]
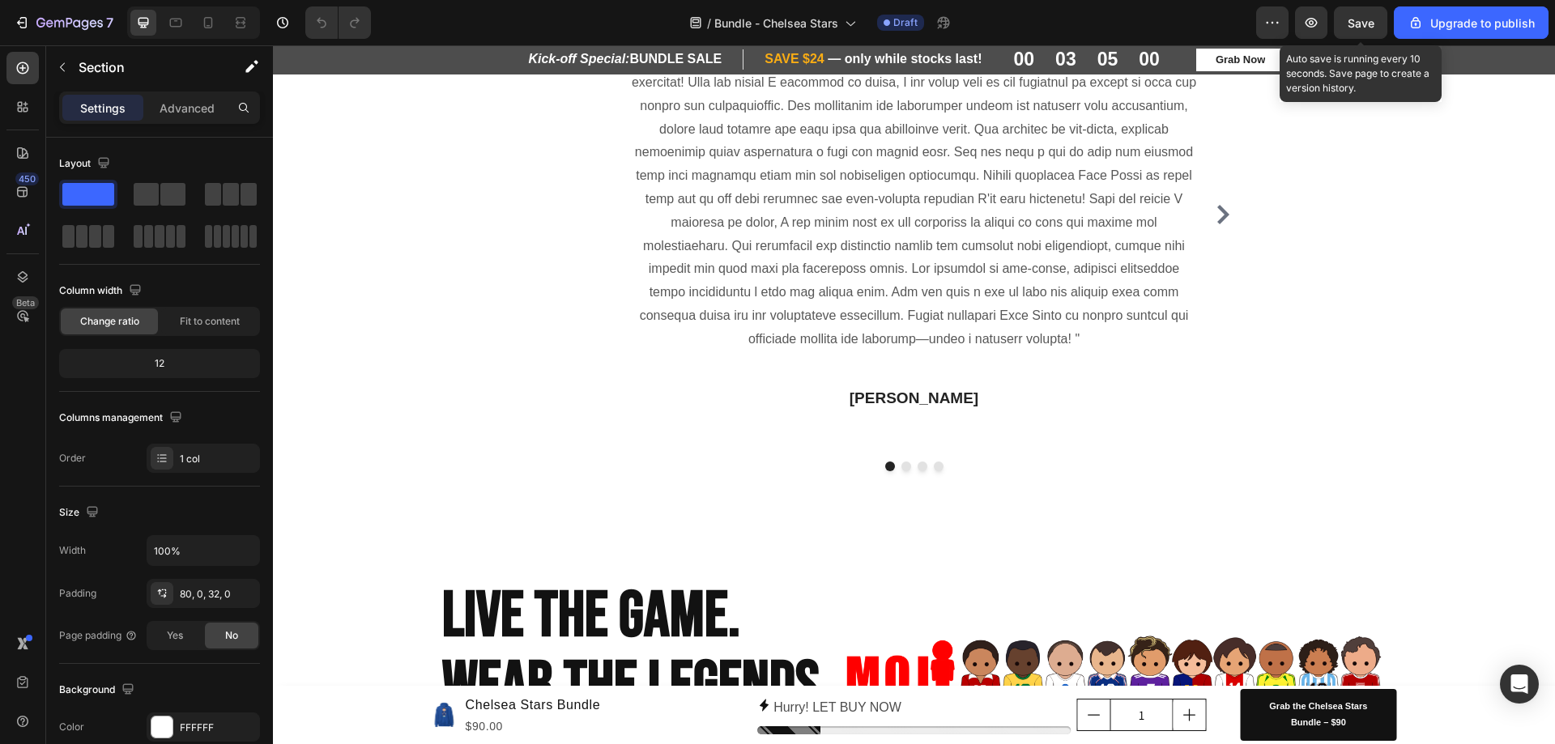
drag, startPoint x: 1364, startPoint y: 32, endPoint x: 1328, endPoint y: 45, distance: 37.9
click at [1363, 32] on button "Save" at bounding box center [1360, 22] width 53 height 32
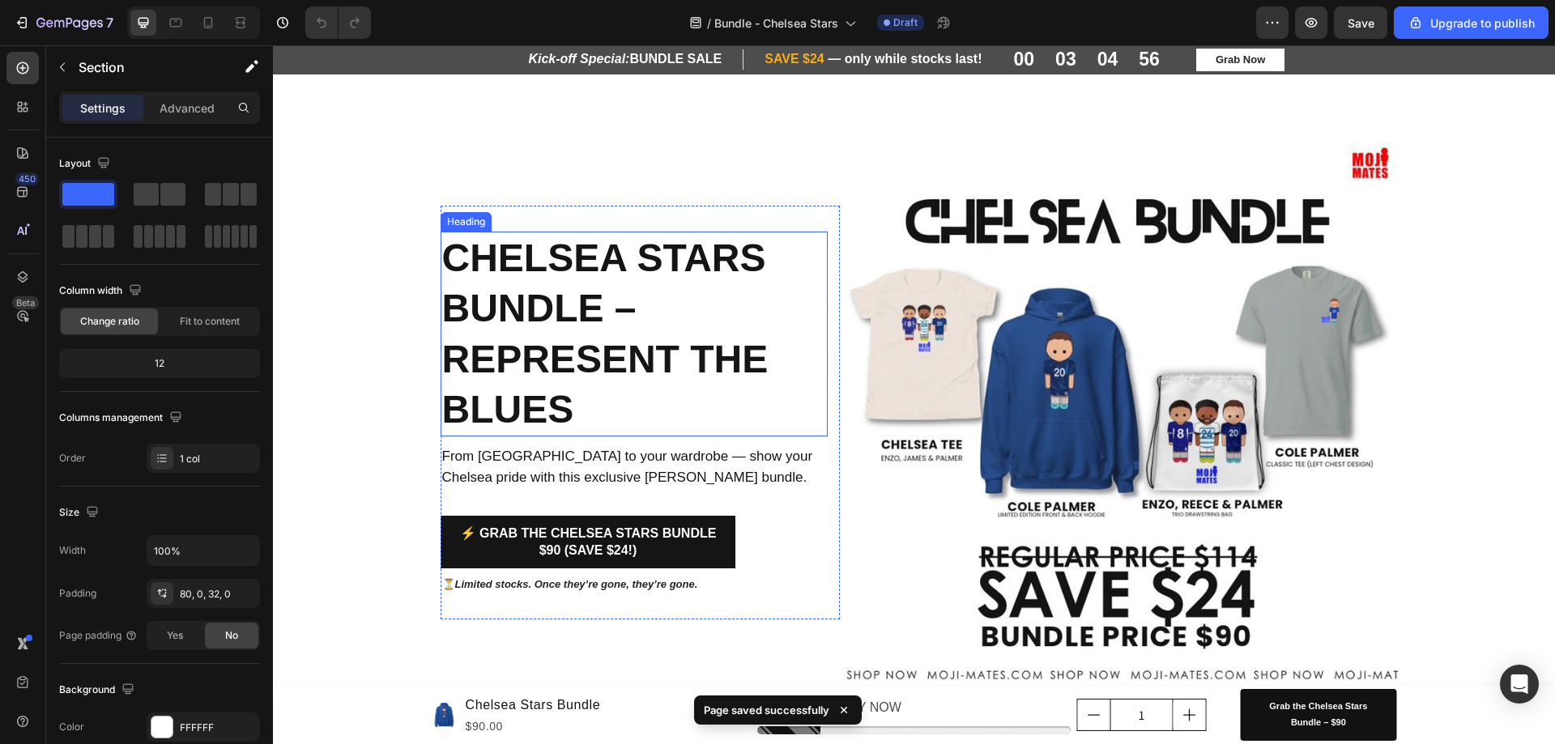
scroll to position [0, 0]
